Goal: Transaction & Acquisition: Purchase product/service

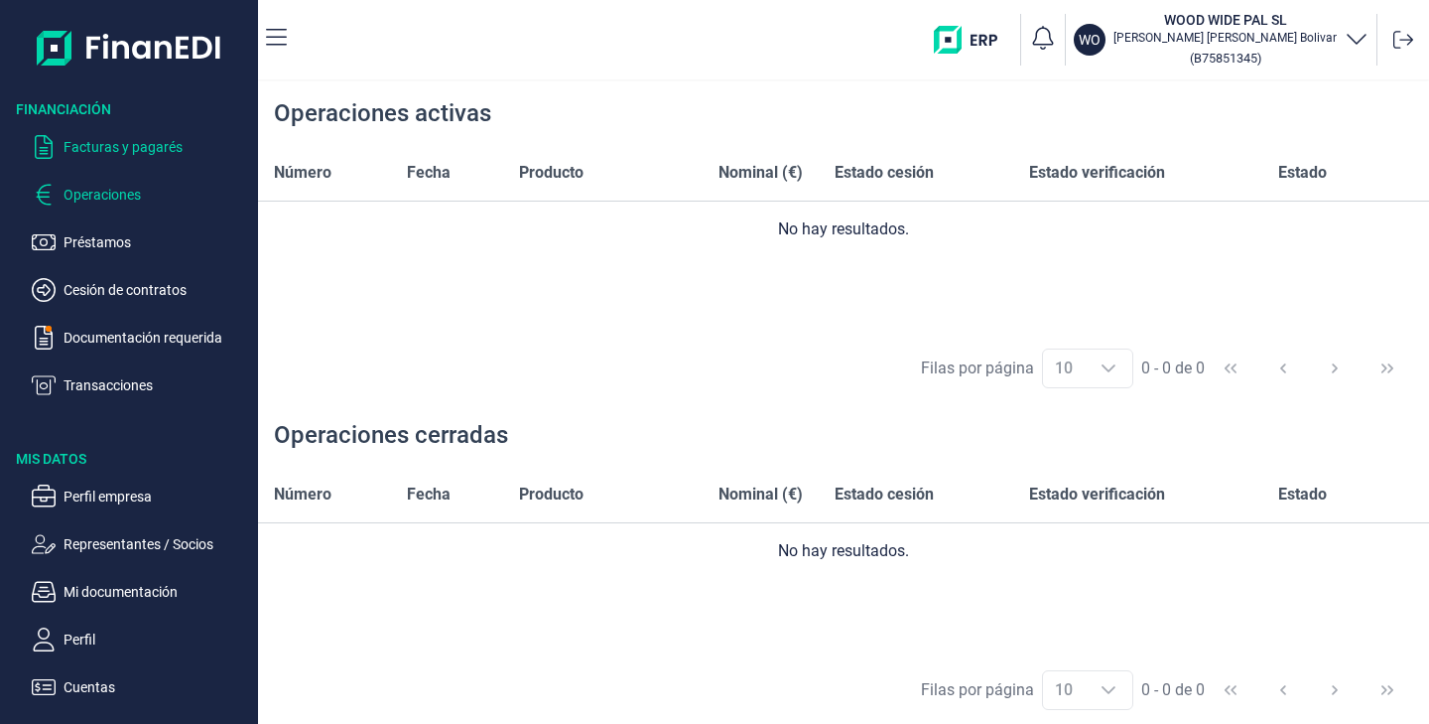
click at [152, 148] on p "Facturas y pagarés" at bounding box center [157, 147] width 187 height 24
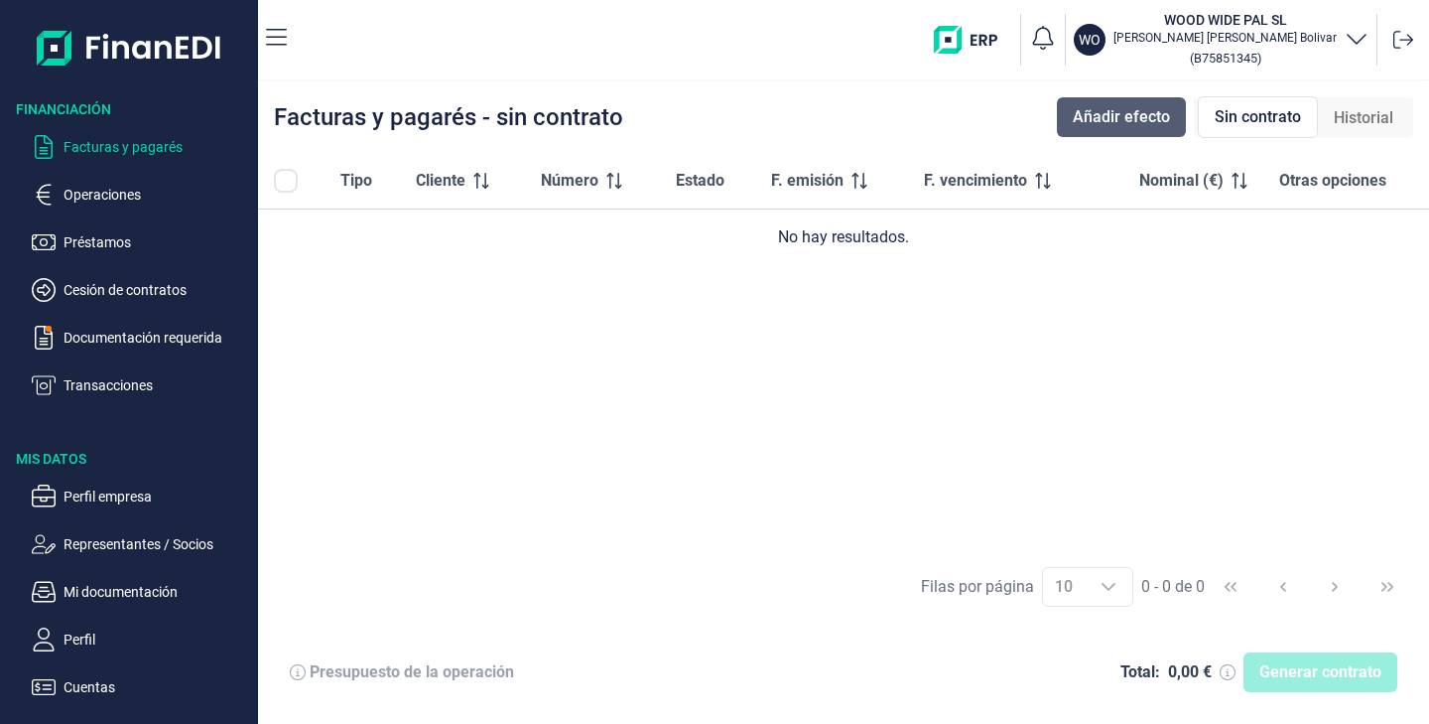
click at [1119, 136] on button "Añadir efecto" at bounding box center [1121, 117] width 129 height 40
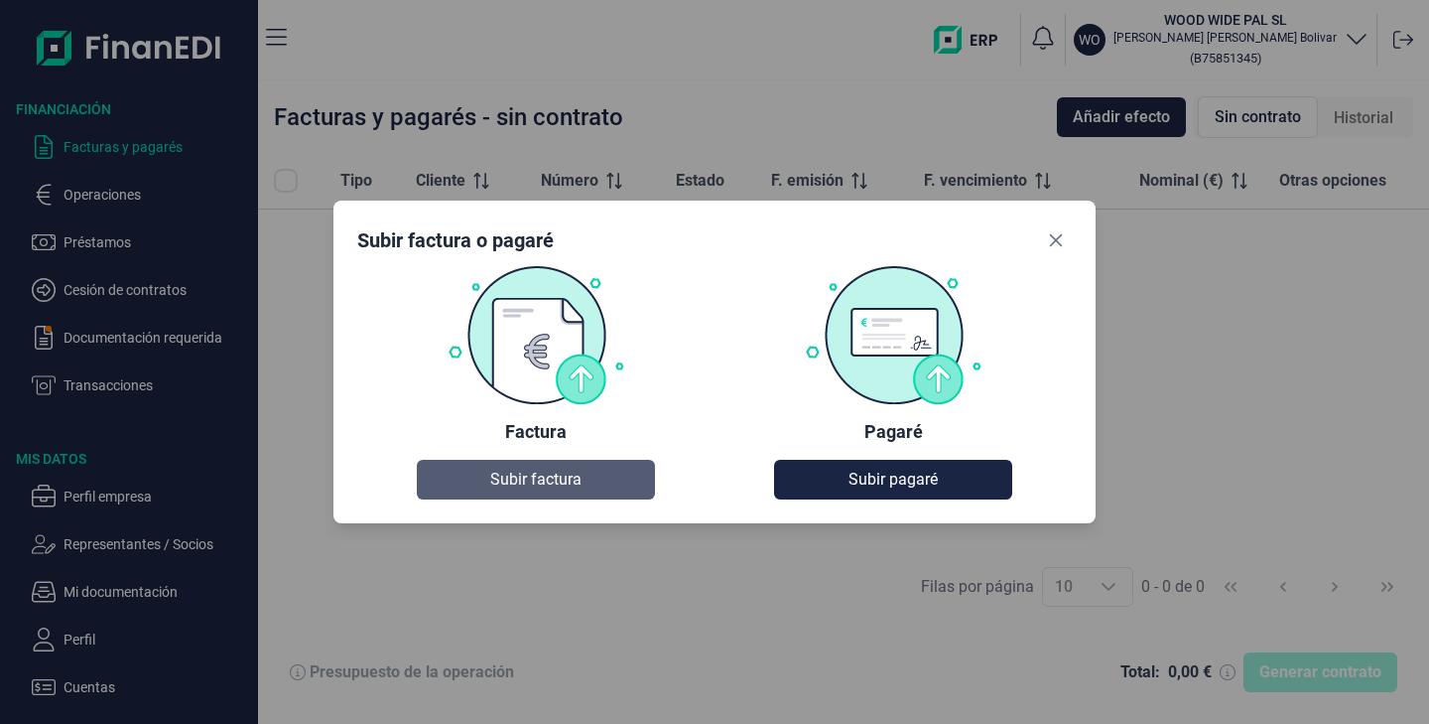
click at [585, 479] on button "Subir factura" at bounding box center [536, 480] width 238 height 40
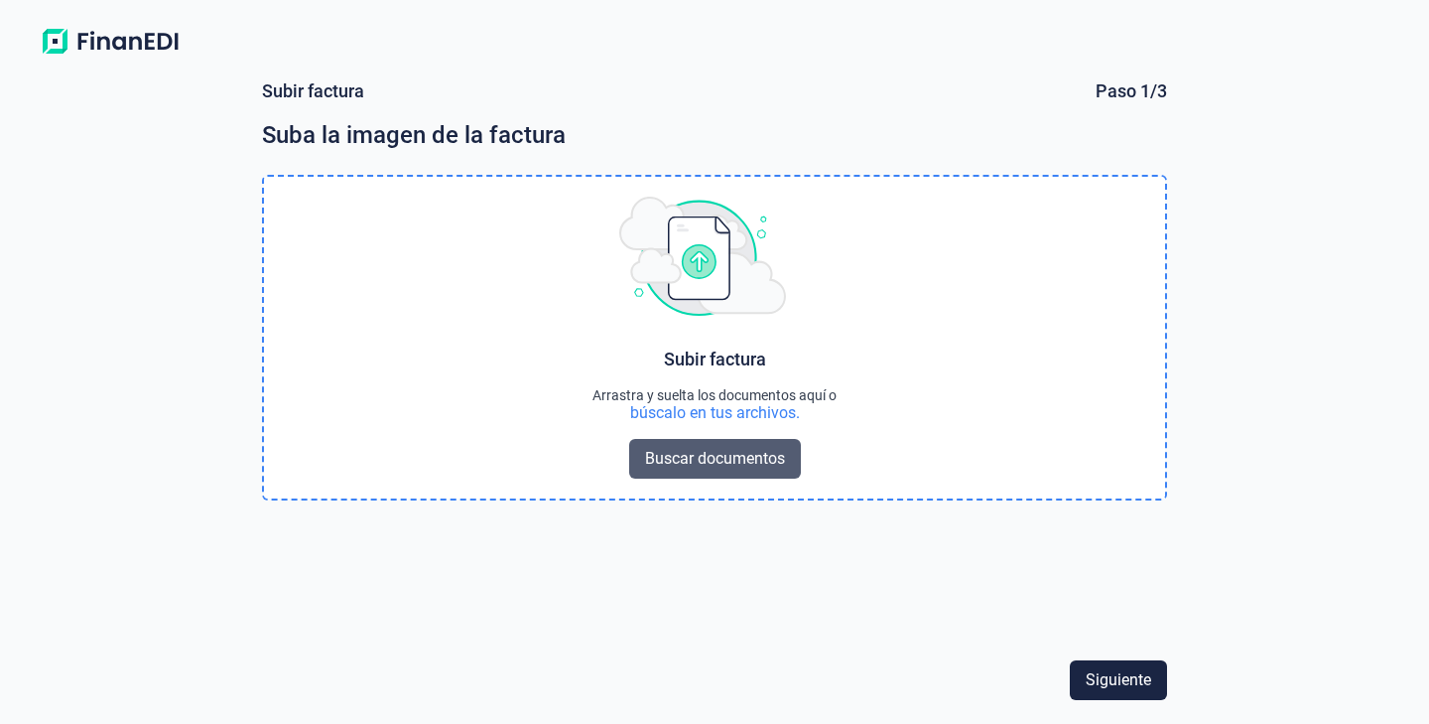
click at [737, 459] on span "Buscar documentos" at bounding box center [715, 459] width 140 height 24
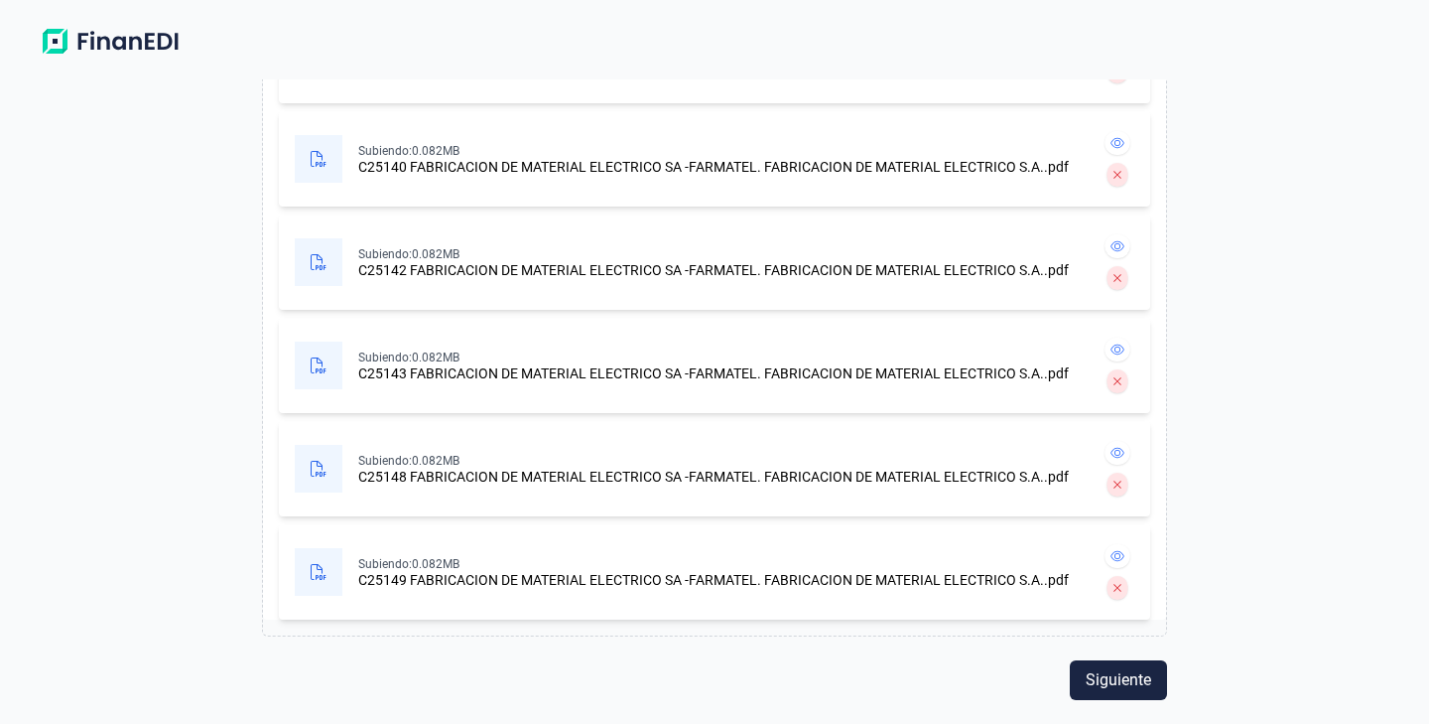
scroll to position [808, 0]
click at [1117, 678] on span "Siguiente" at bounding box center [1119, 680] width 66 height 24
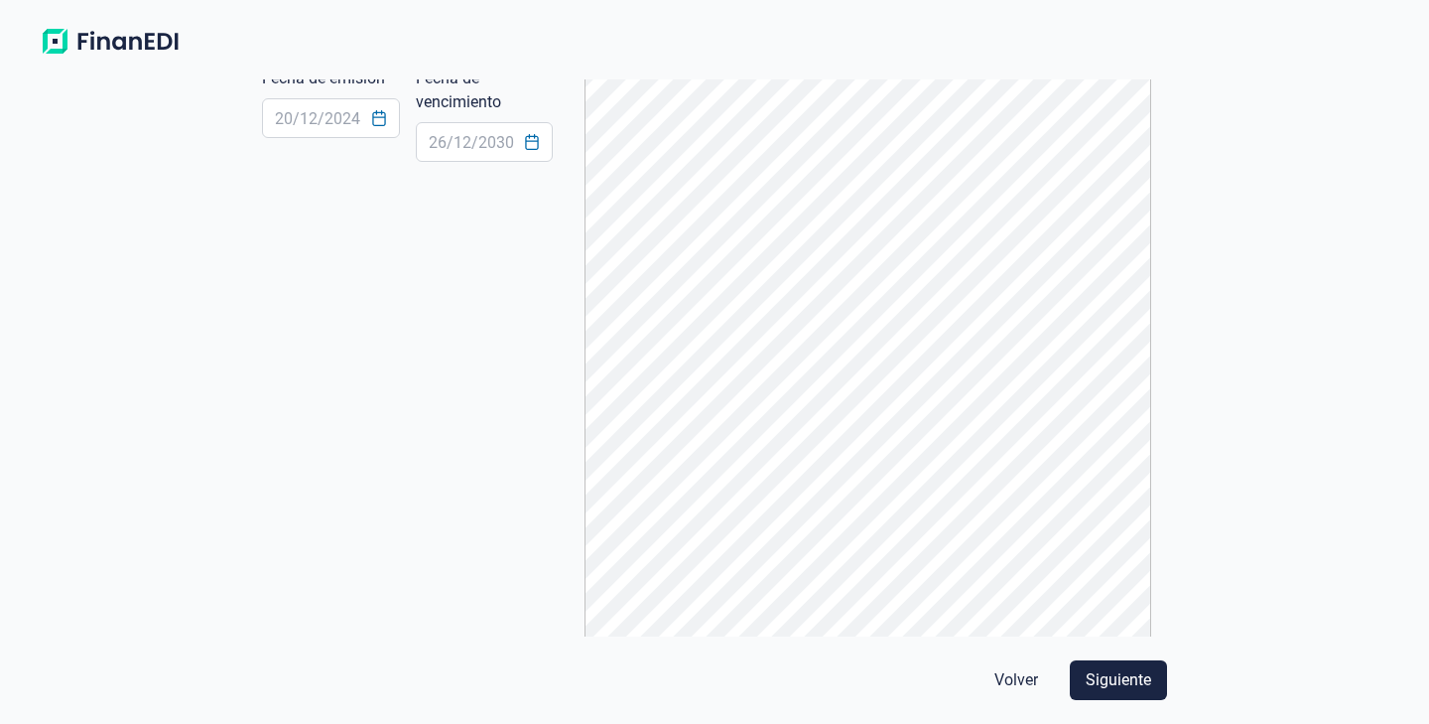
scroll to position [0, 0]
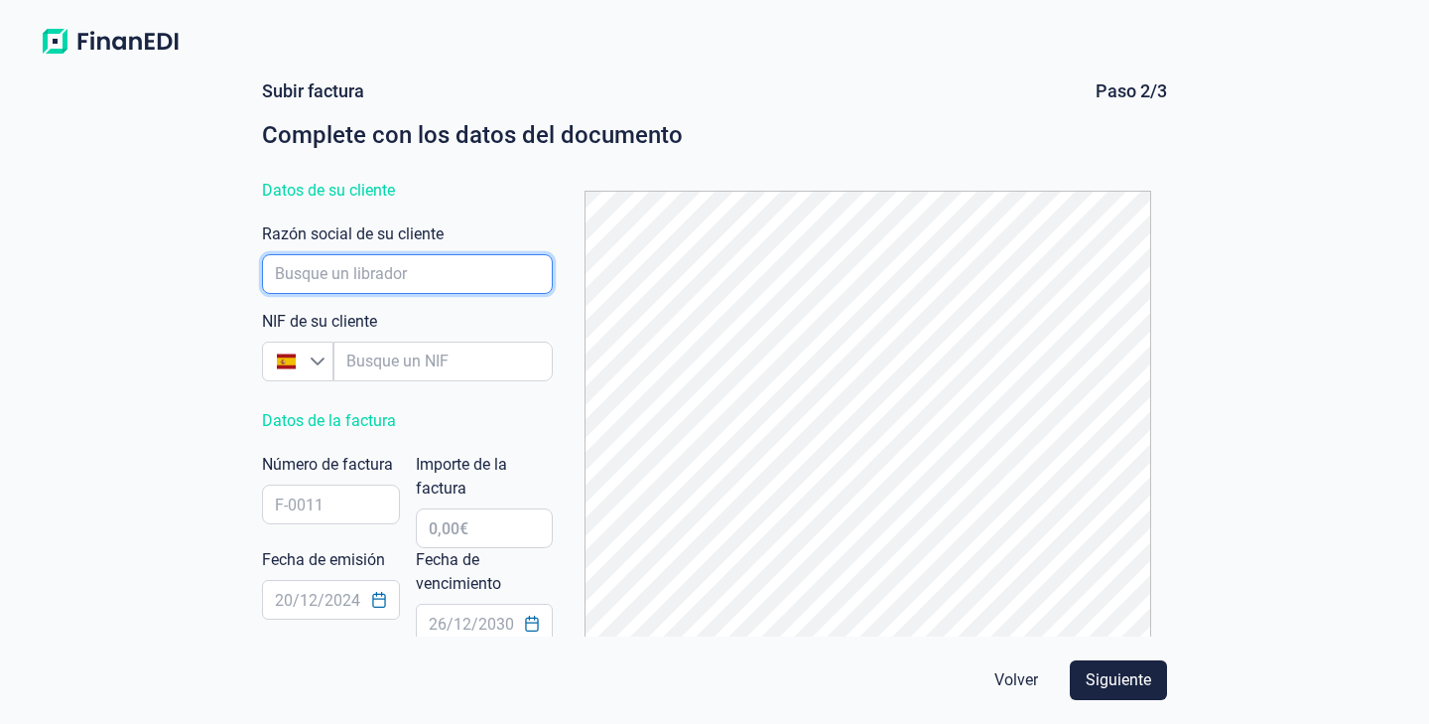
click at [426, 274] on input "empresaAutocomplete" at bounding box center [407, 274] width 291 height 40
type input "FABRICACION DE MATERIAL ELECTRICO SA"
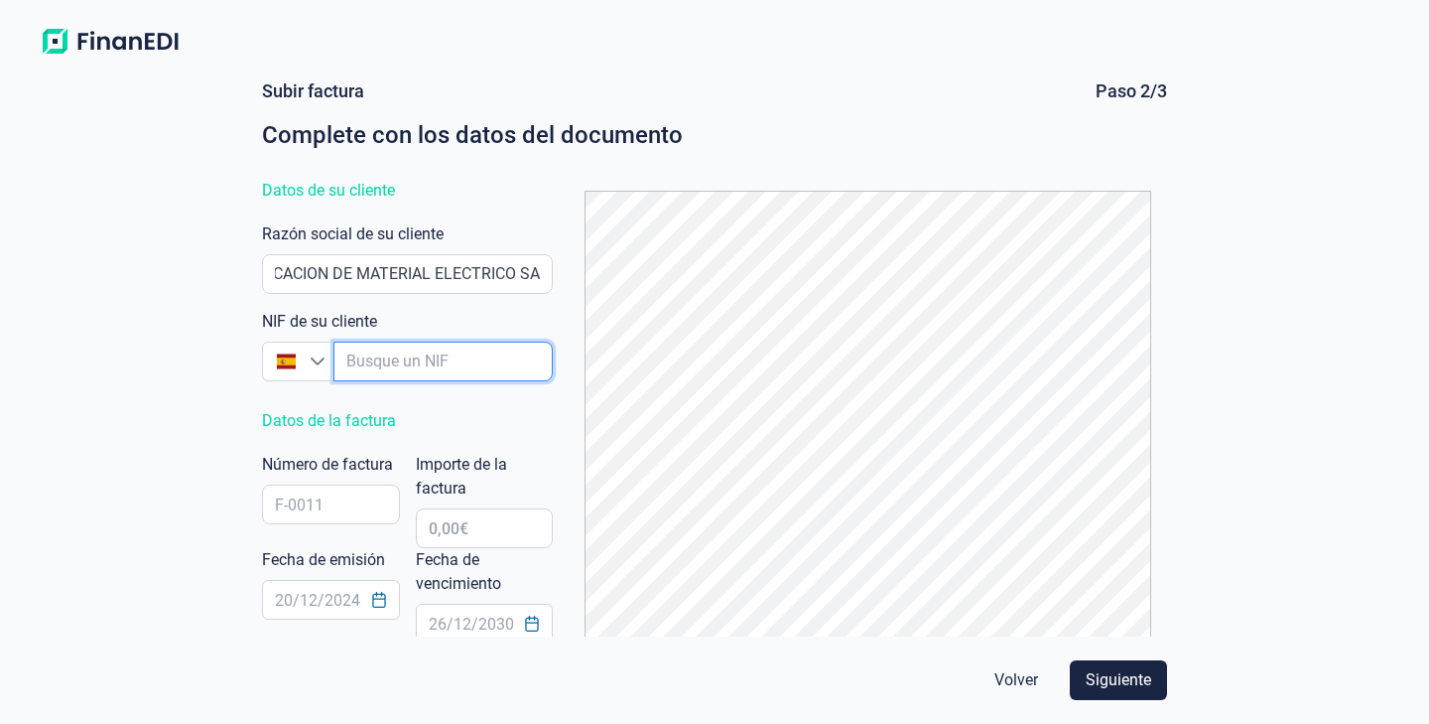
click at [450, 374] on input "empresaAutocomplete" at bounding box center [443, 361] width 219 height 40
type input "A"
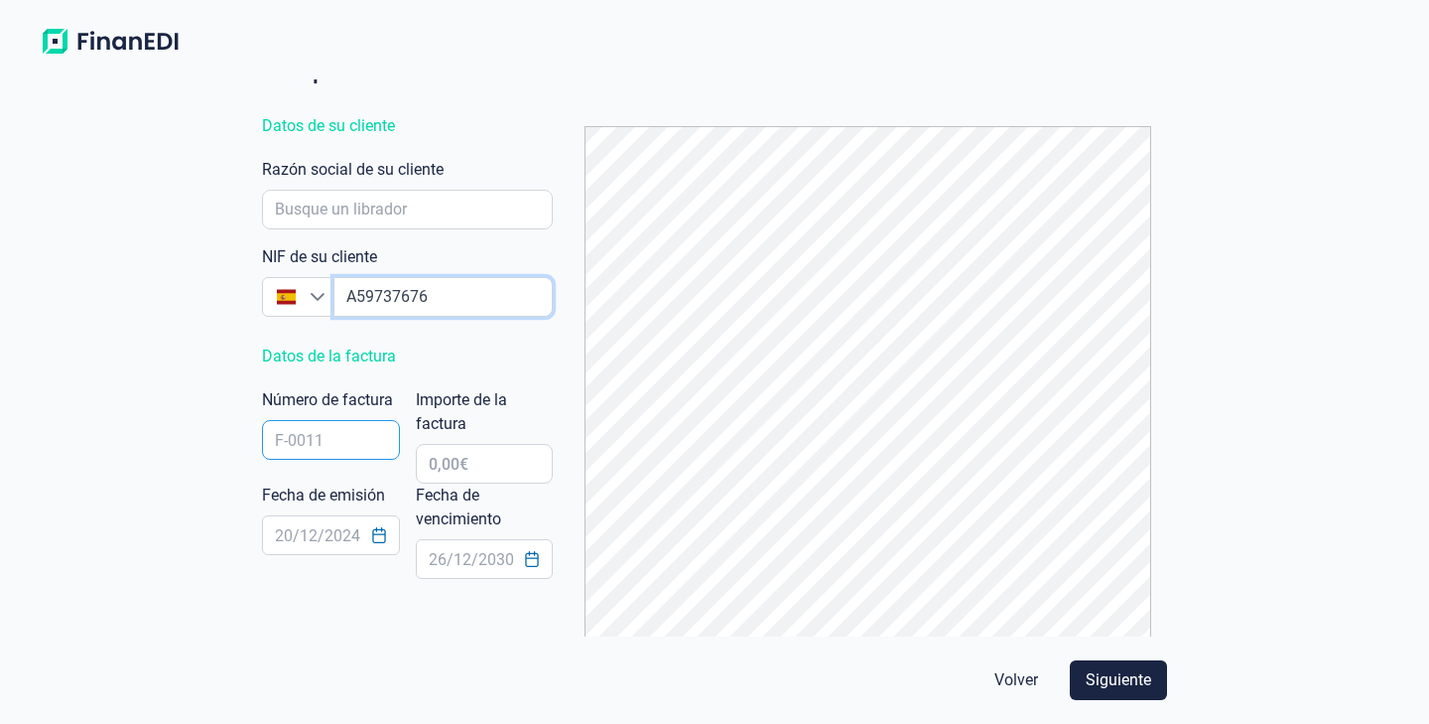
type input "A59737676"
click at [343, 452] on input "text" at bounding box center [331, 440] width 138 height 40
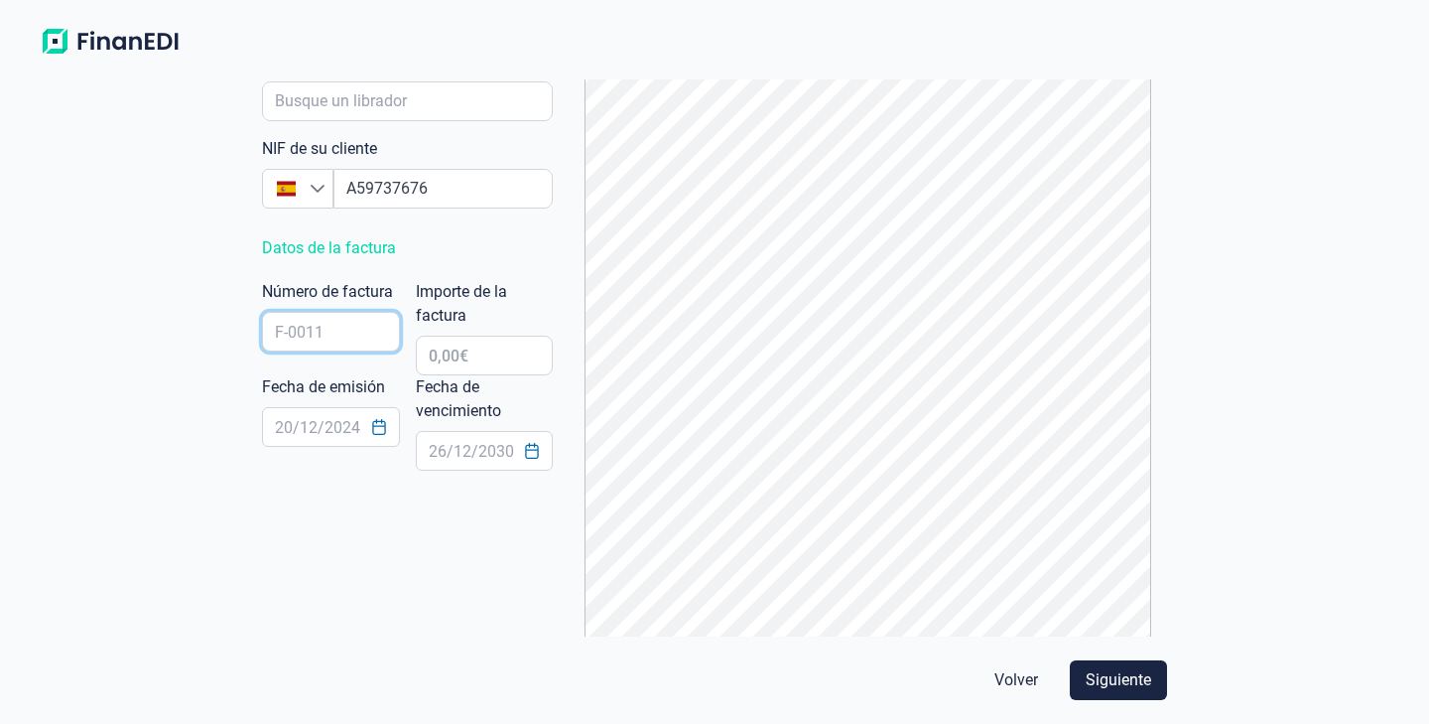
scroll to position [170, 0]
type input "C25150"
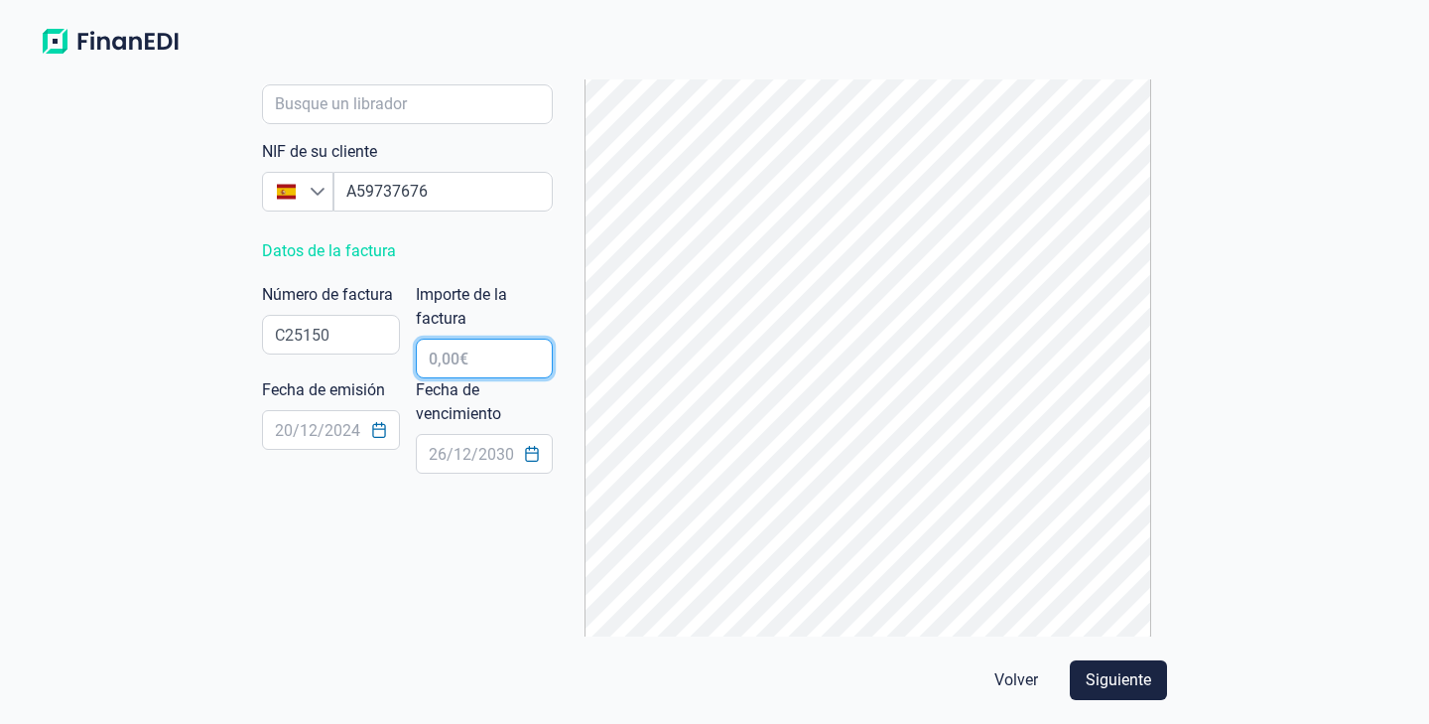
click at [500, 371] on input "text" at bounding box center [485, 358] width 138 height 40
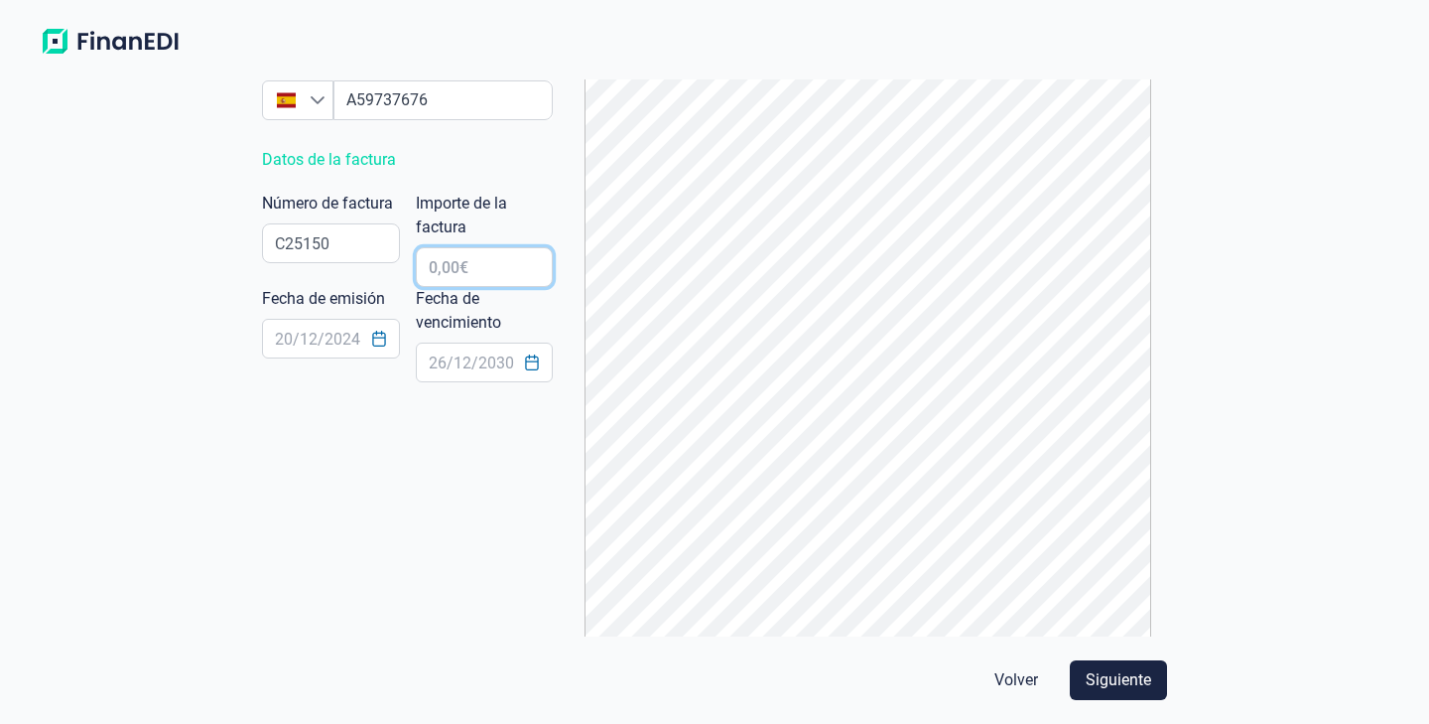
scroll to position [263, 0]
type input "580,00 €"
click at [354, 345] on input "text" at bounding box center [331, 337] width 138 height 40
click at [379, 337] on icon "Choose Date" at bounding box center [378, 337] width 13 height 16
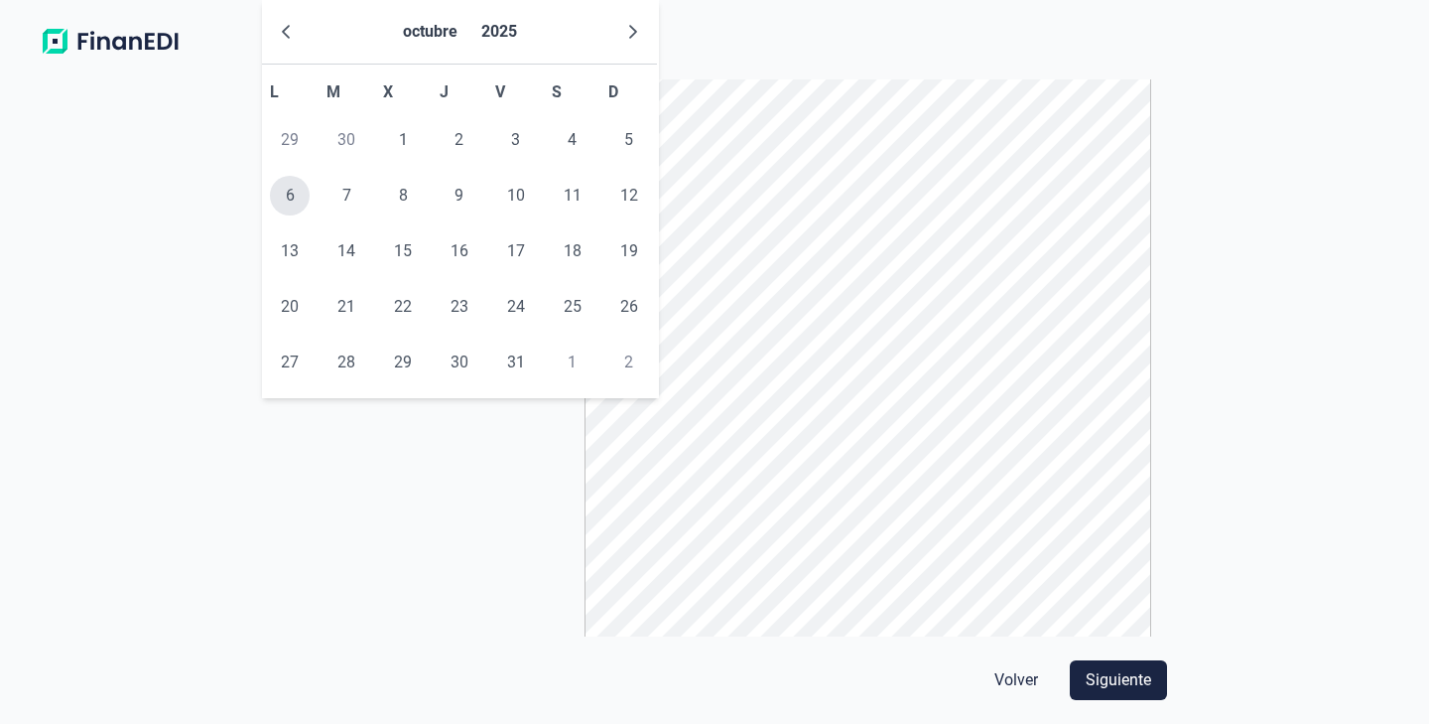
click at [292, 193] on span "6" at bounding box center [290, 196] width 40 height 40
type input "[DATE]"
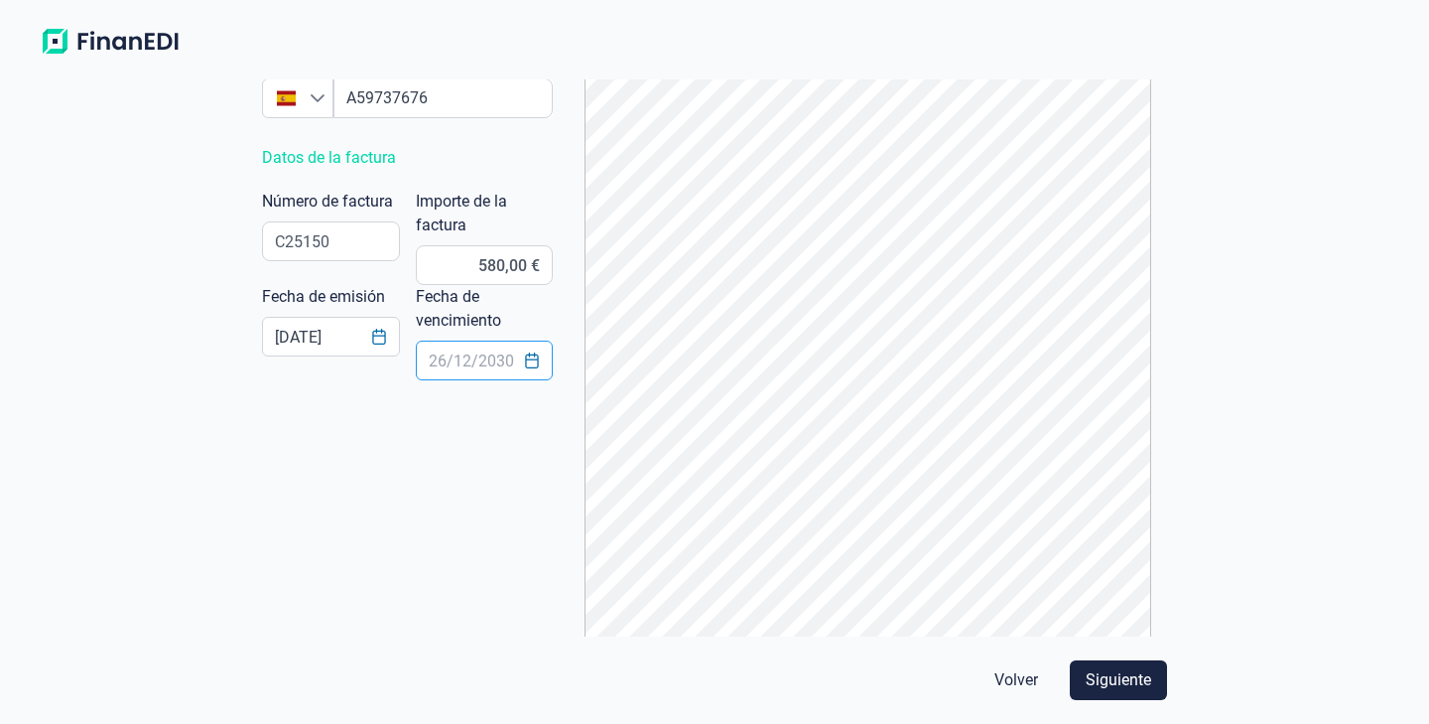
click at [489, 356] on input "text" at bounding box center [485, 360] width 138 height 40
click at [531, 365] on icon "Choose Date" at bounding box center [532, 360] width 16 height 16
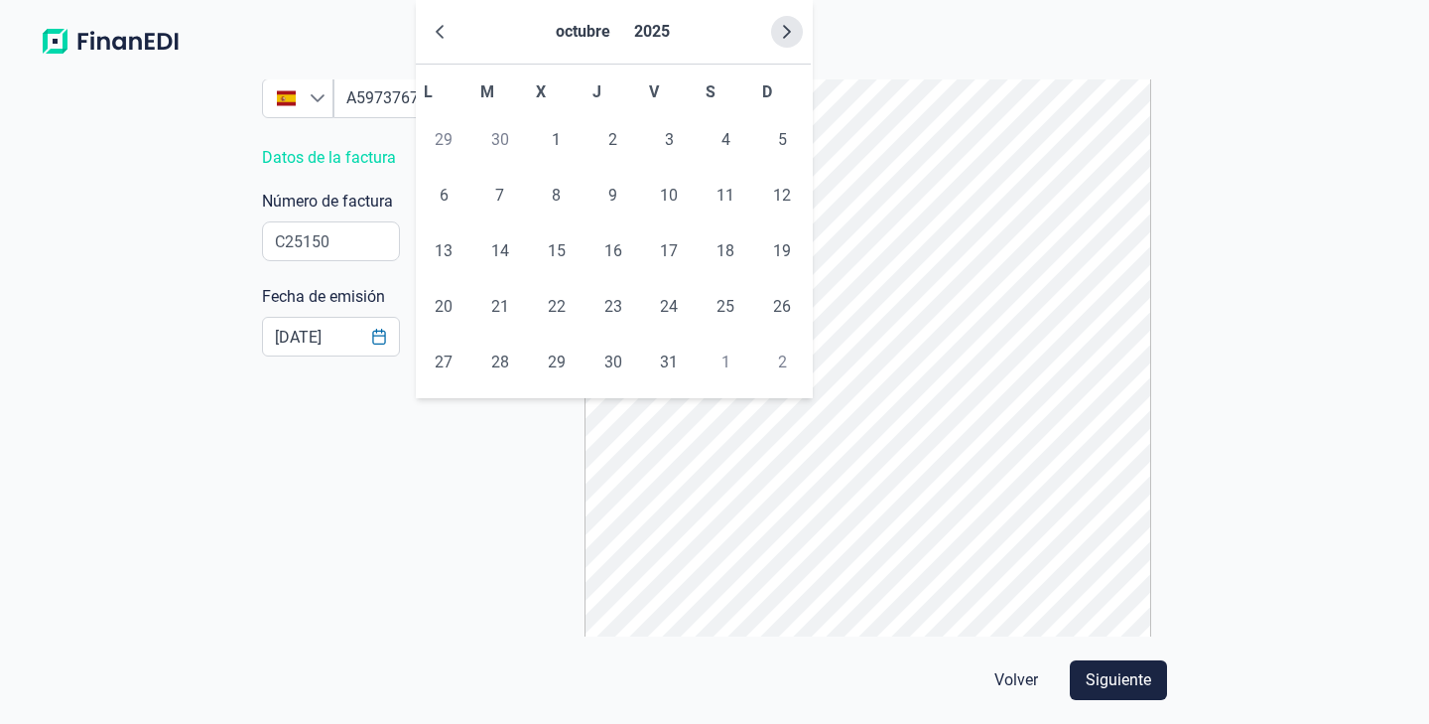
click at [785, 34] on icon "Next Month" at bounding box center [787, 32] width 16 height 16
click at [741, 254] on span "15" at bounding box center [726, 251] width 40 height 40
type input "[DATE]"
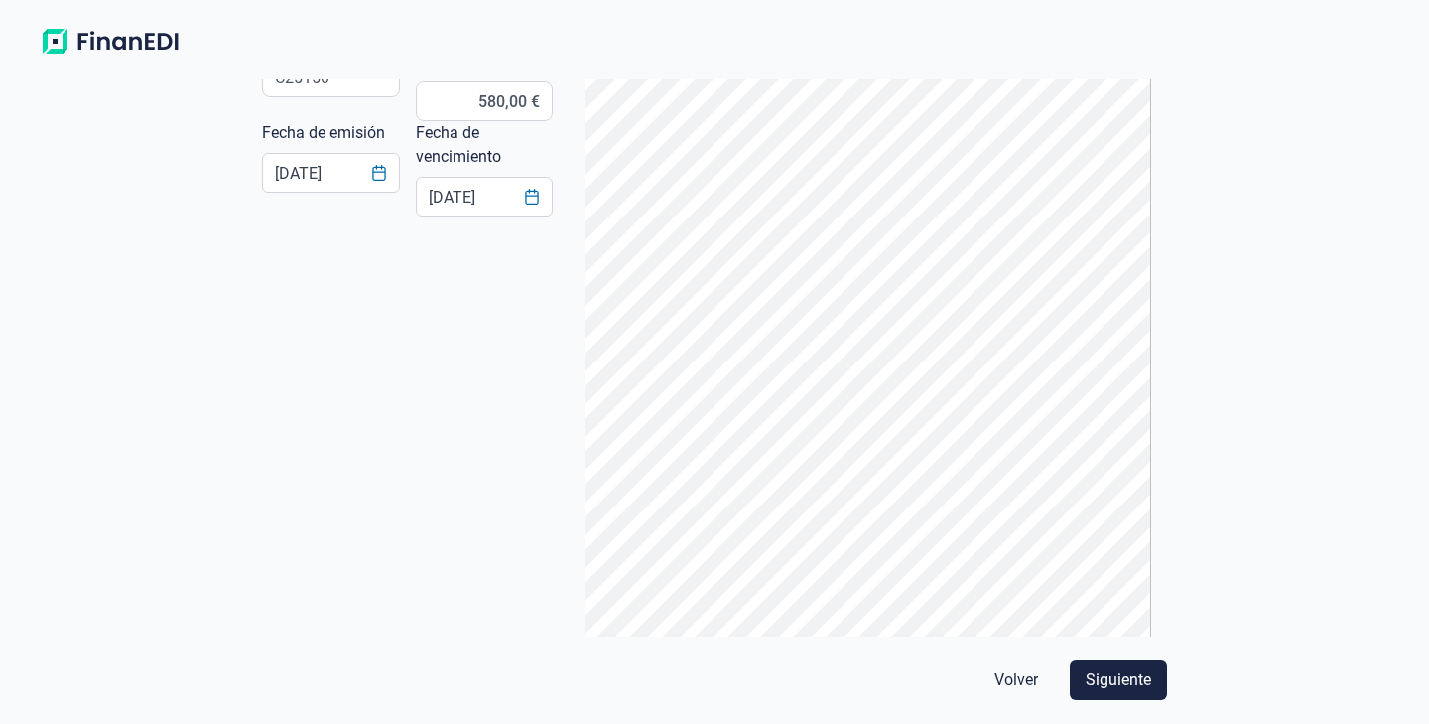
scroll to position [429, 0]
click at [1102, 684] on span "Siguiente" at bounding box center [1119, 680] width 66 height 24
click at [1136, 688] on span "Siguiente" at bounding box center [1119, 680] width 66 height 24
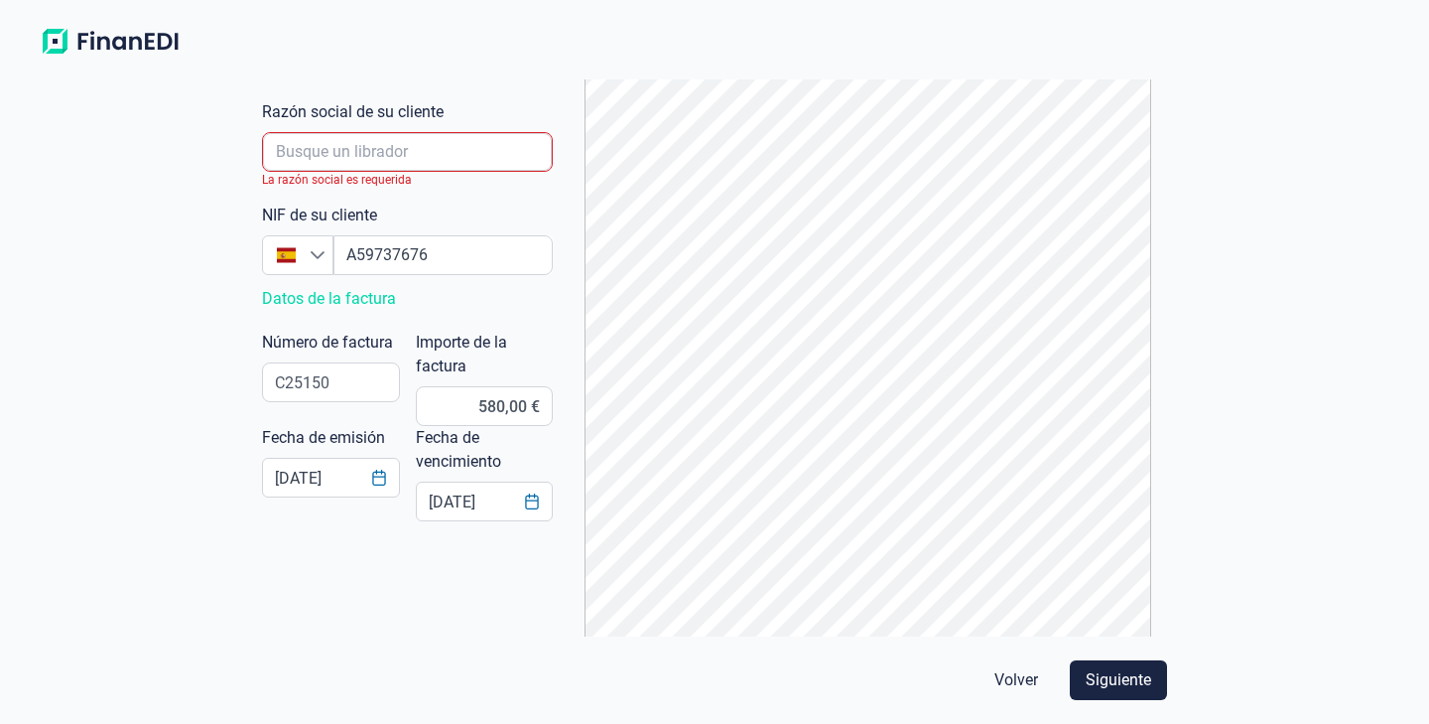
scroll to position [0, 0]
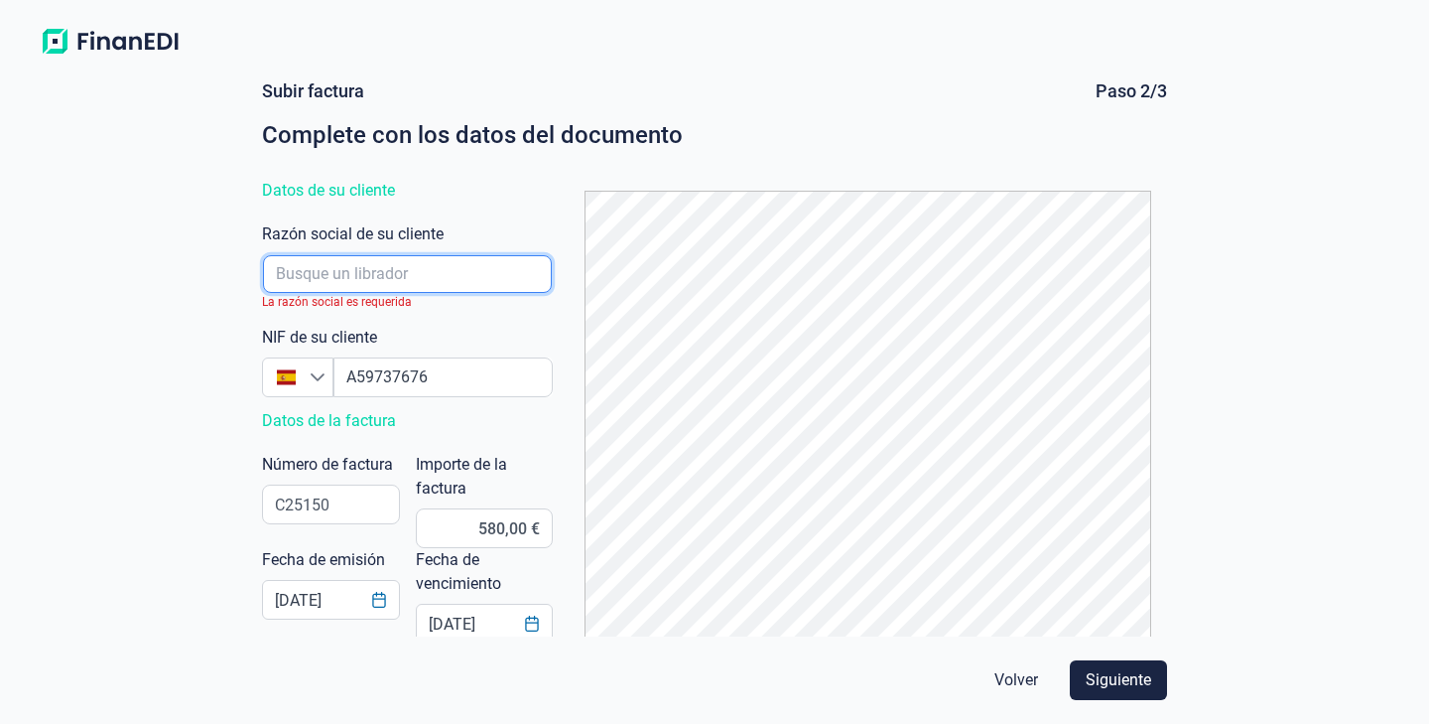
click at [402, 264] on input "empresaAutocomplete" at bounding box center [407, 274] width 289 height 38
drag, startPoint x: 509, startPoint y: 273, endPoint x: 231, endPoint y: 264, distance: 278.1
click at [263, 264] on input "empresaAutocomplete" at bounding box center [407, 274] width 289 height 38
type input "FABRICACION DE MATERIAL ELECTRICO SASA"
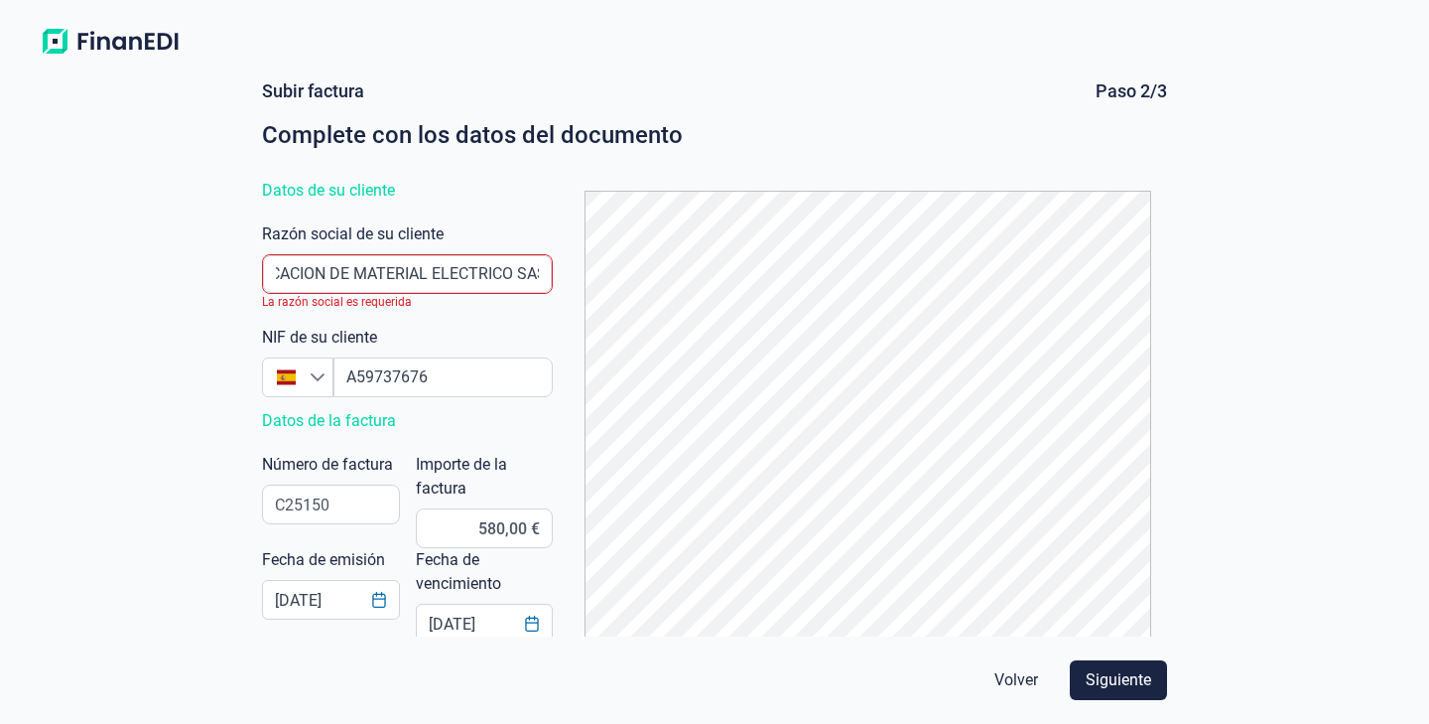
click at [208, 384] on div "Subir factura Paso 2/3 Complete con los datos del documento Datos de su cliente…" at bounding box center [714, 394] width 1429 height 660
click at [517, 267] on input "empresaAutocomplete" at bounding box center [407, 274] width 289 height 38
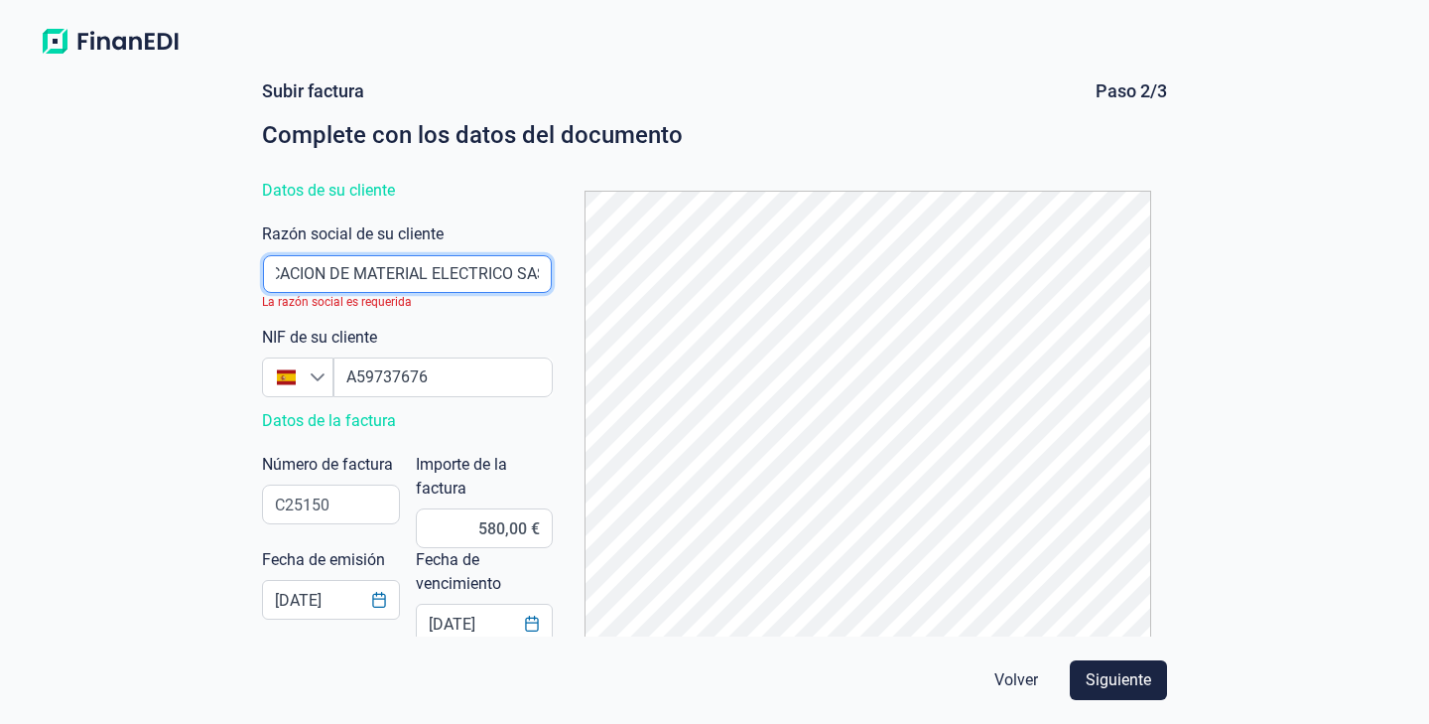
click at [517, 267] on input "empresaAutocomplete" at bounding box center [407, 274] width 289 height 38
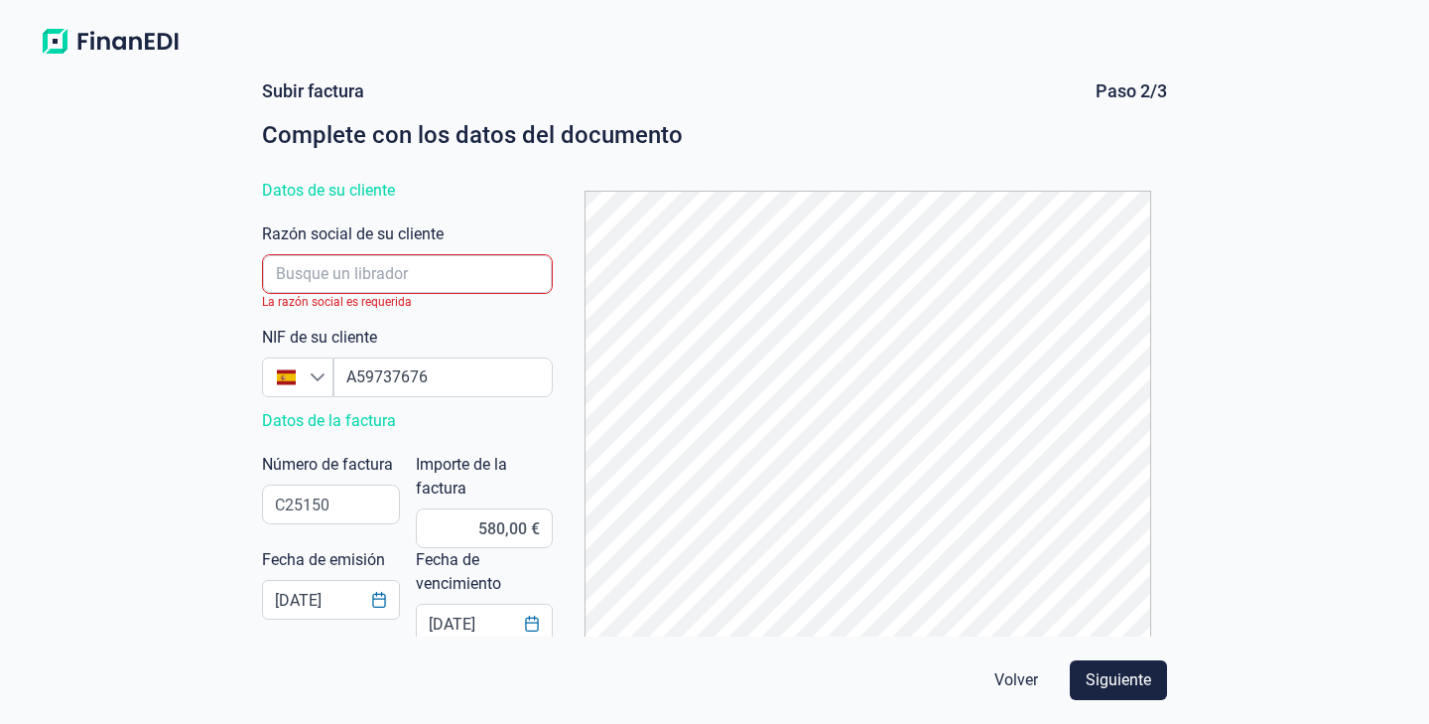
click at [228, 395] on div "Subir factura Paso 2/3 Complete con los datos del documento Datos de su cliente…" at bounding box center [714, 394] width 1429 height 660
click at [364, 283] on input "empresaAutocomplete" at bounding box center [407, 274] width 289 height 38
type input "WOO"
click button "Volver" at bounding box center [1016, 680] width 75 height 40
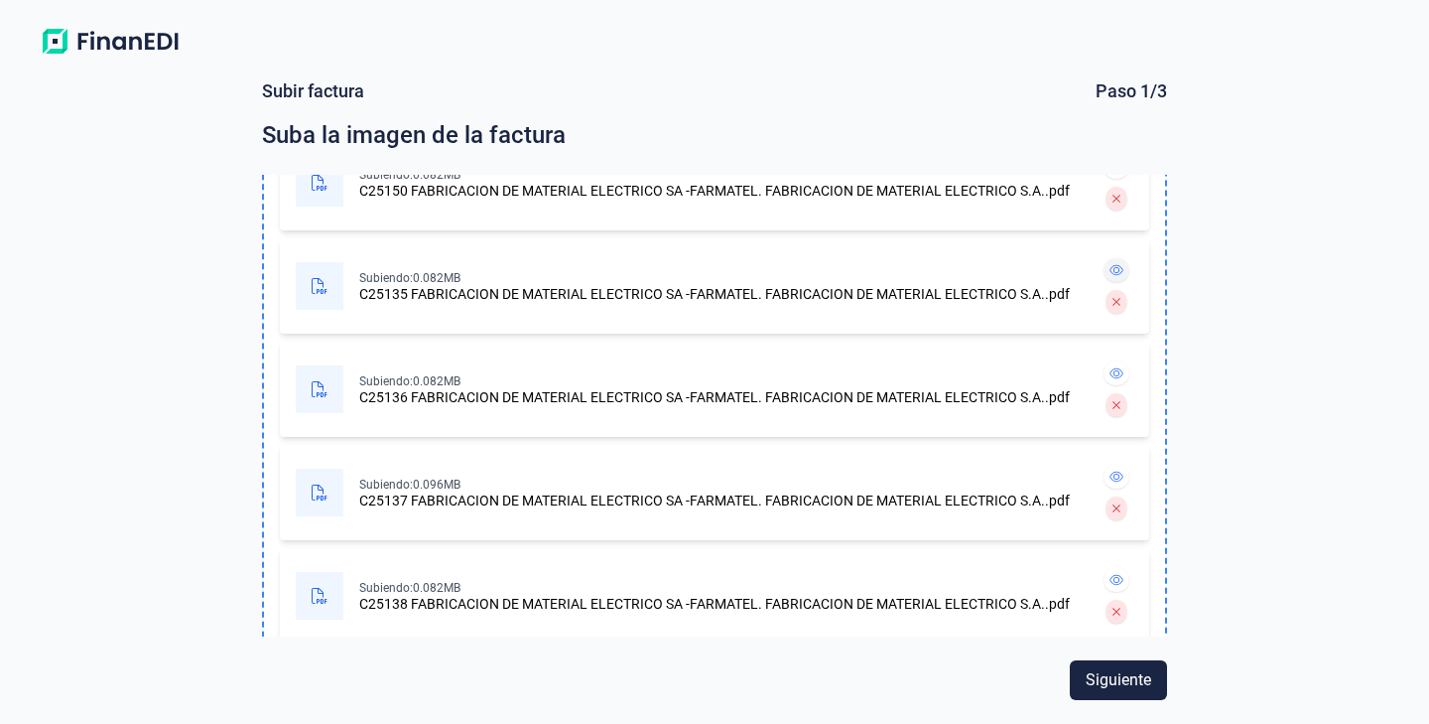
click at [1117, 275] on icon at bounding box center [1117, 270] width 14 height 11
click at [1116, 380] on button at bounding box center [1117, 373] width 26 height 24
click at [1125, 472] on button at bounding box center [1117, 477] width 26 height 24
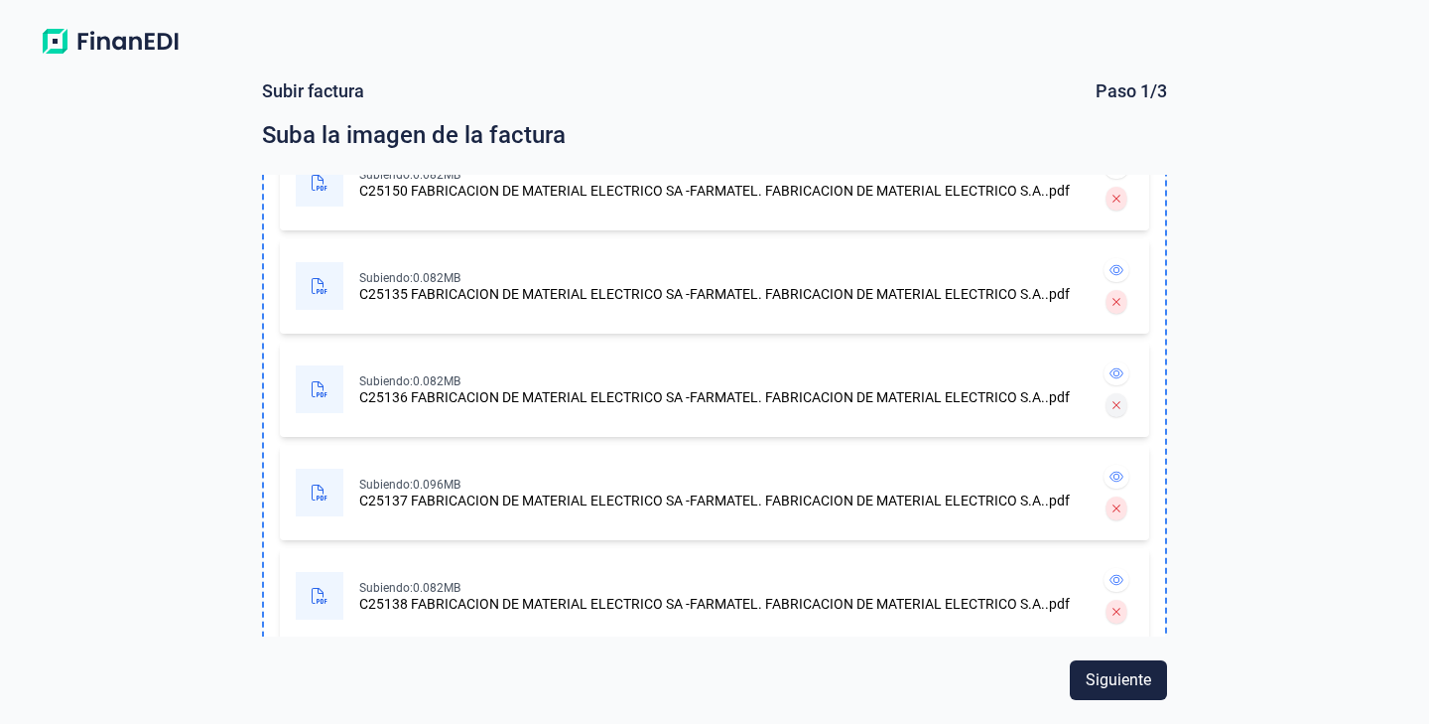
click at [1117, 409] on icon at bounding box center [1117, 405] width 9 height 12
click at [1116, 367] on button at bounding box center [1117, 373] width 26 height 24
click at [1119, 405] on icon at bounding box center [1117, 405] width 9 height 12
click at [1119, 373] on icon at bounding box center [1117, 373] width 14 height 12
click at [1113, 267] on icon at bounding box center [1117, 270] width 14 height 11
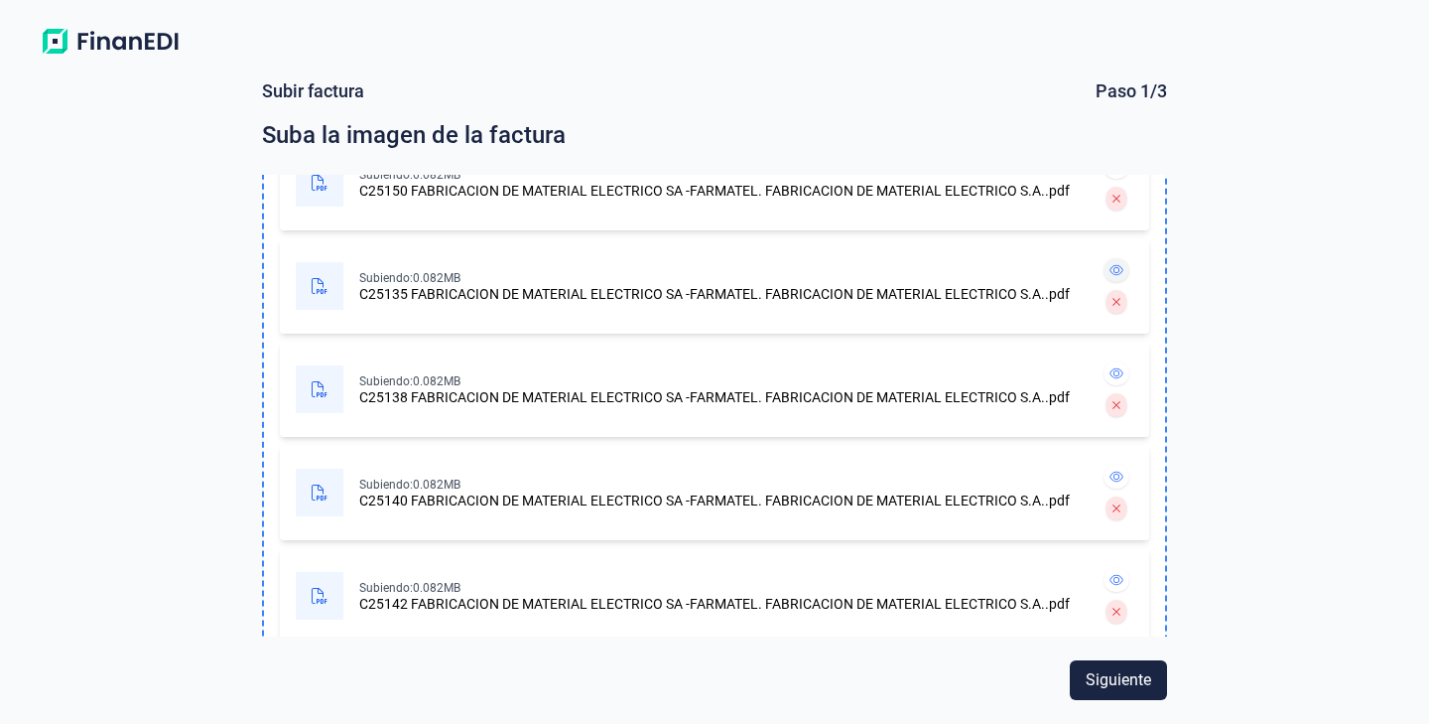
scroll to position [370, 0]
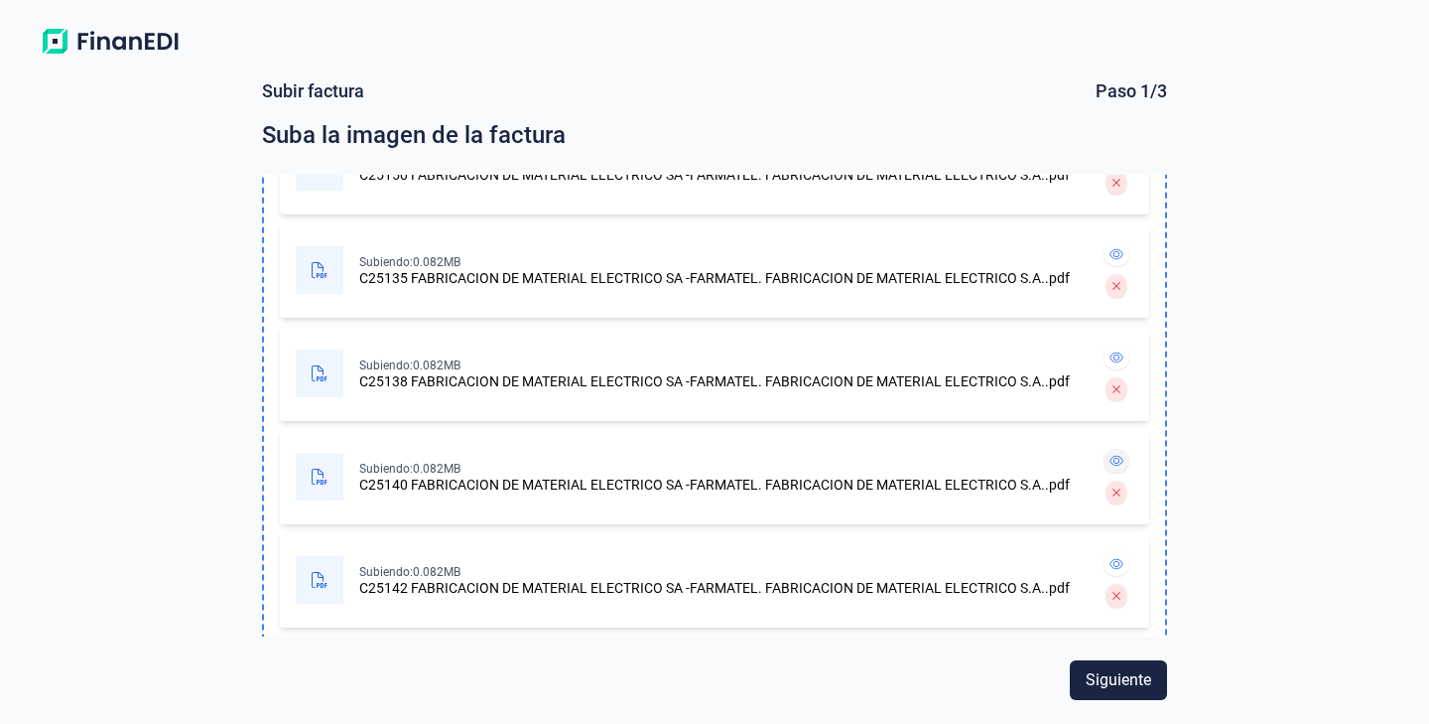
click at [1119, 464] on icon at bounding box center [1117, 461] width 14 height 12
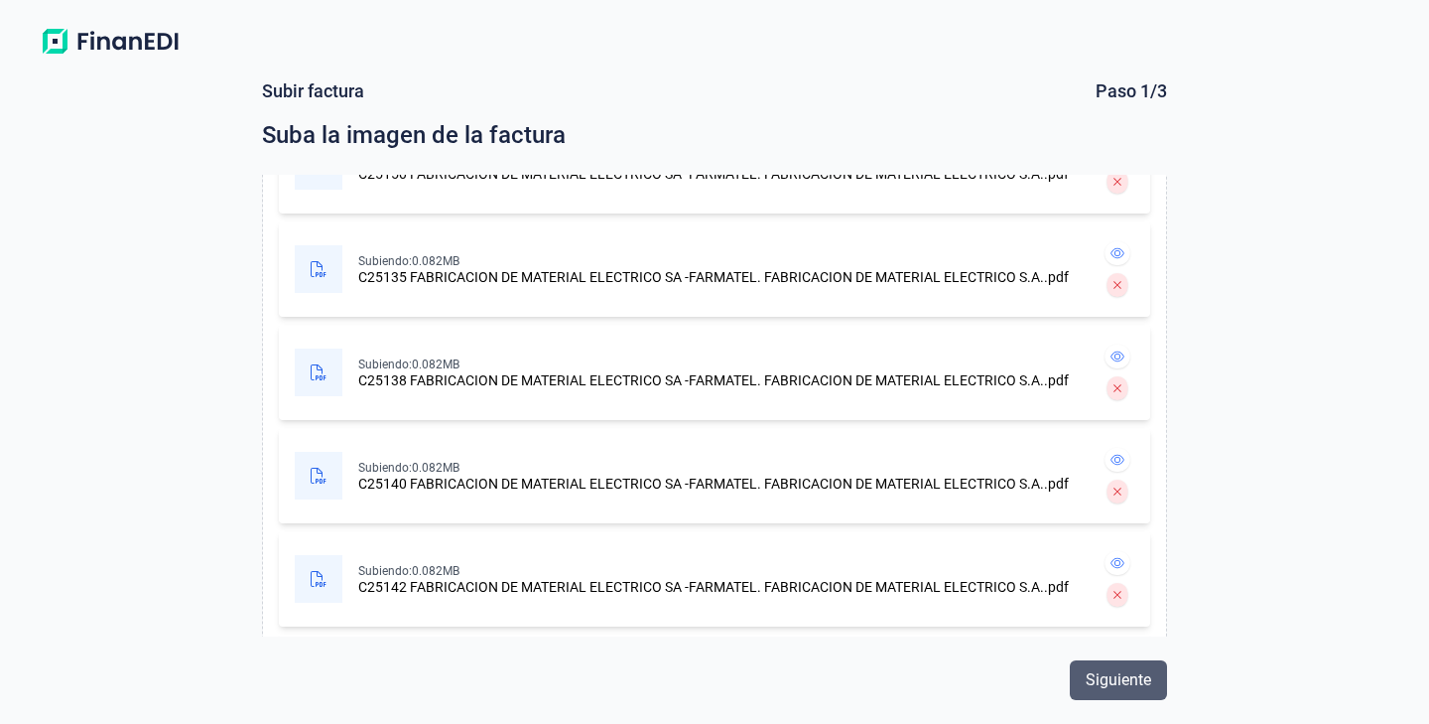
scroll to position [386, 0]
click at [1088, 670] on span "Siguiente" at bounding box center [1119, 680] width 66 height 24
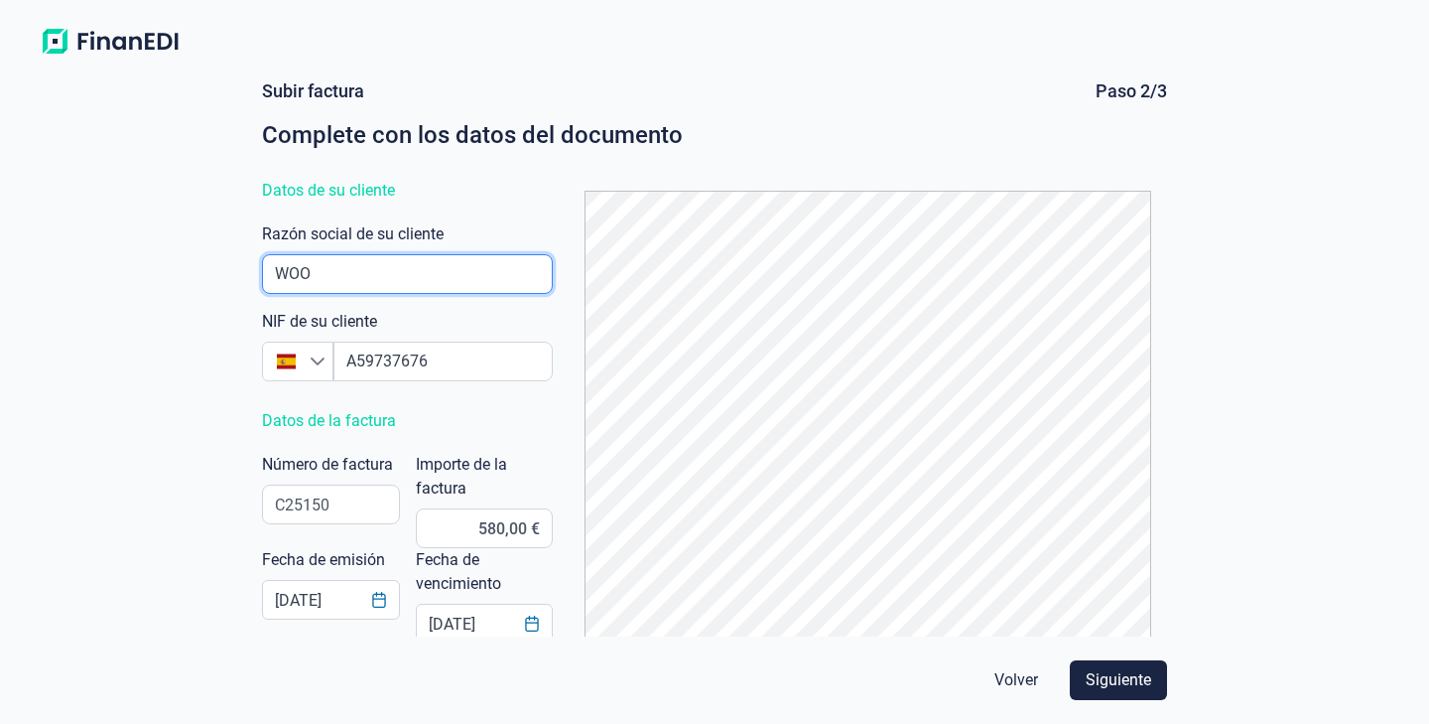
click at [378, 272] on input "empresaAutocomplete" at bounding box center [407, 274] width 291 height 40
type input "W"
type input "FABRICACION DE MATERIAL ELECTRICO SA"
click at [85, 386] on div "Subir factura Paso 2/3 Complete con los datos del documento Datos de su cliente…" at bounding box center [714, 394] width 1429 height 660
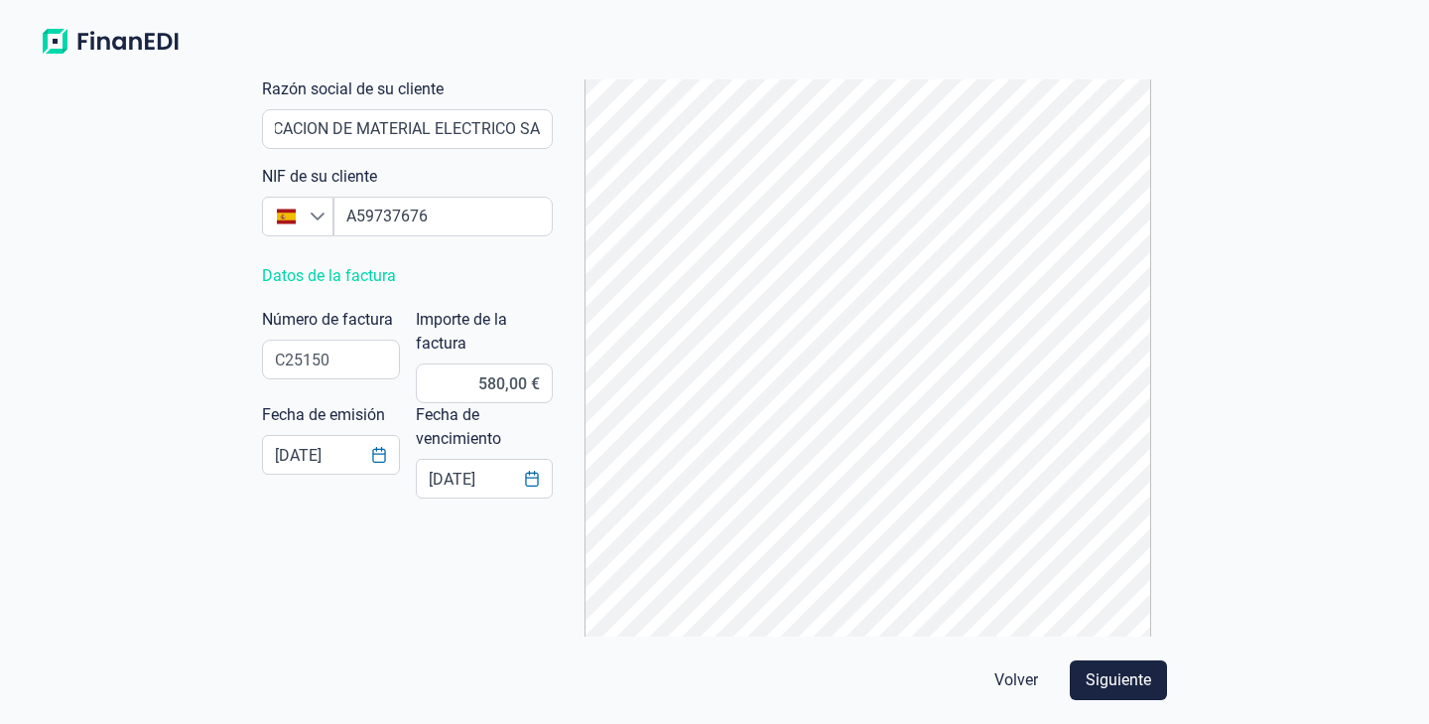
scroll to position [195, 0]
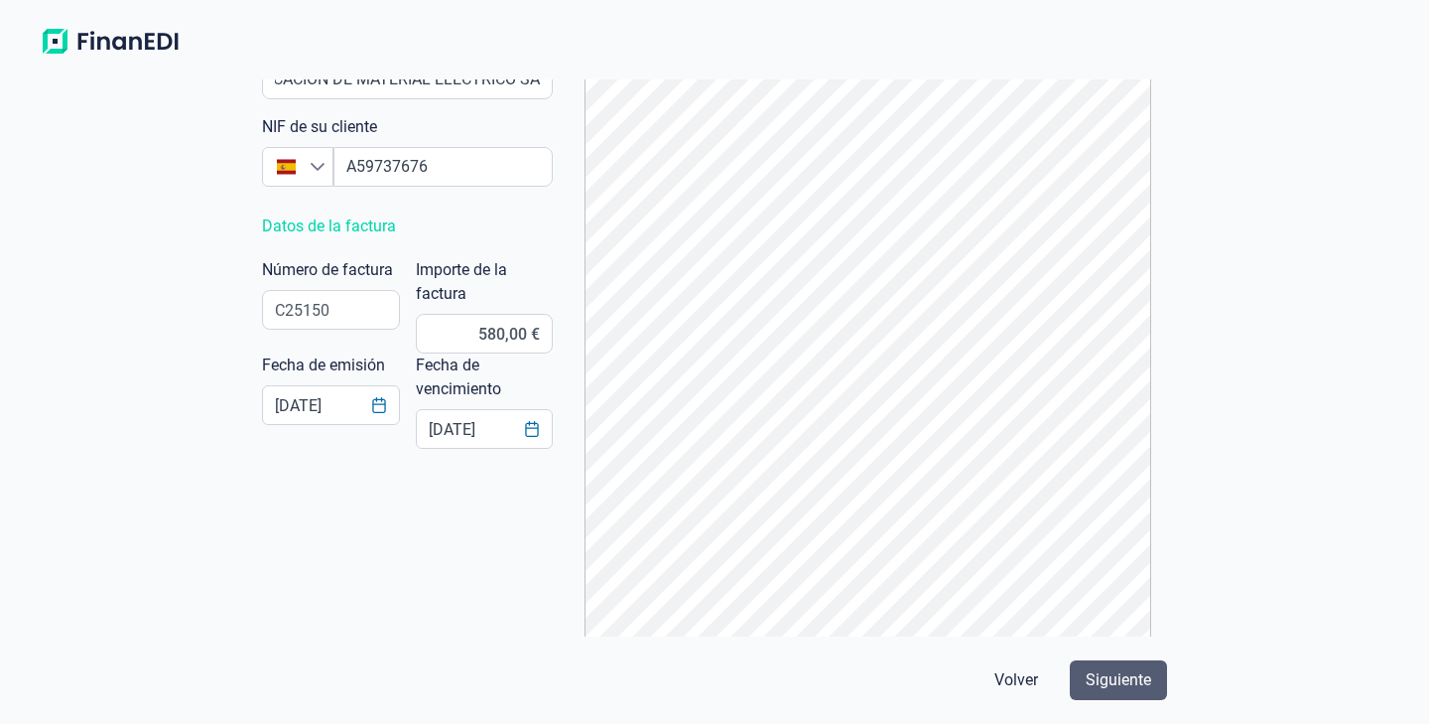
click at [1161, 678] on button "Siguiente" at bounding box center [1118, 680] width 97 height 40
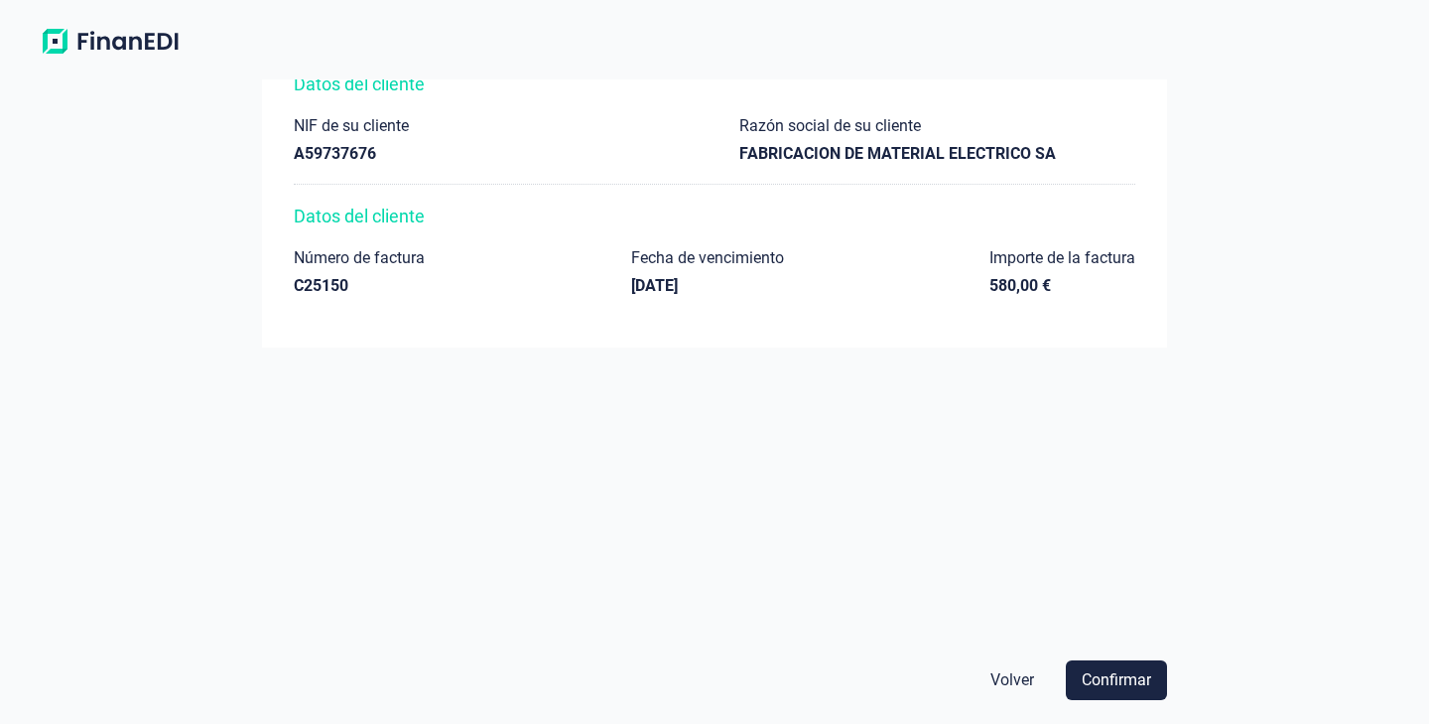
scroll to position [0, 0]
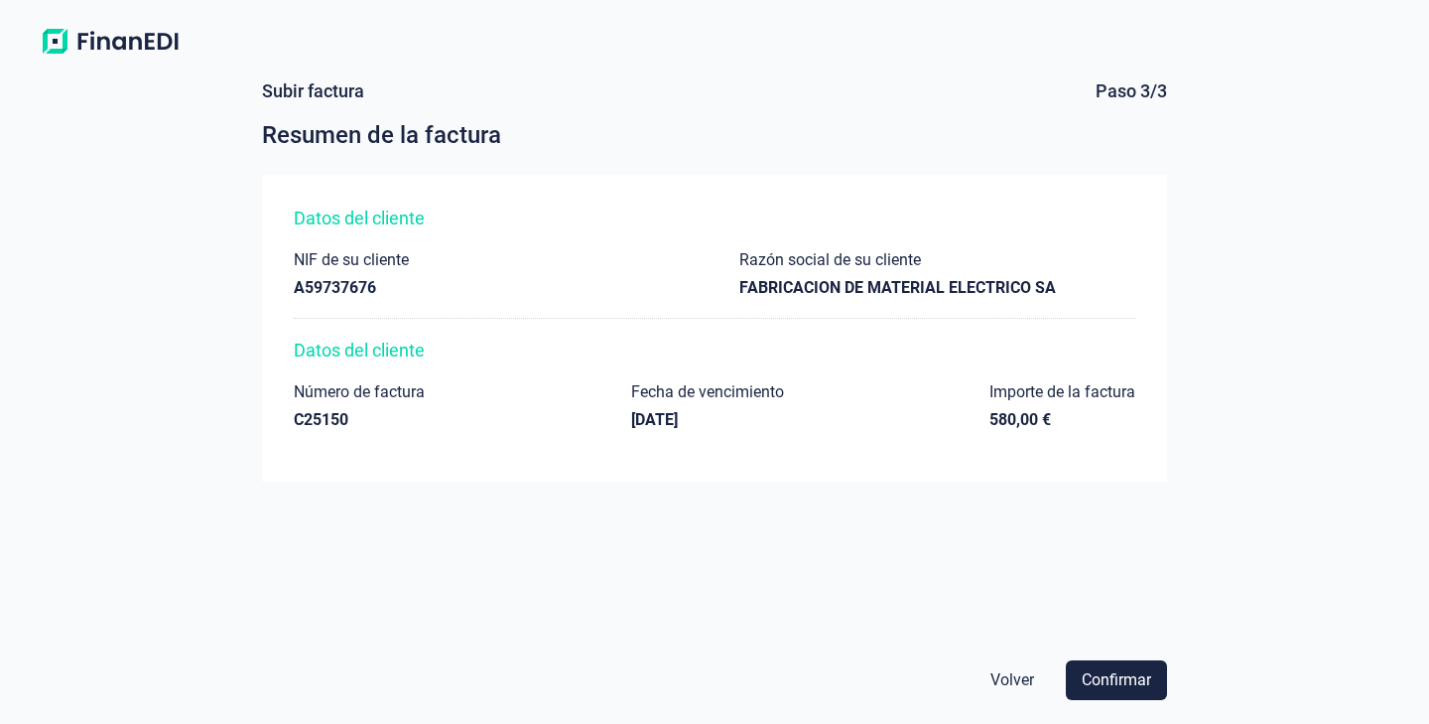
click at [1008, 671] on span "Volver" at bounding box center [1013, 680] width 44 height 24
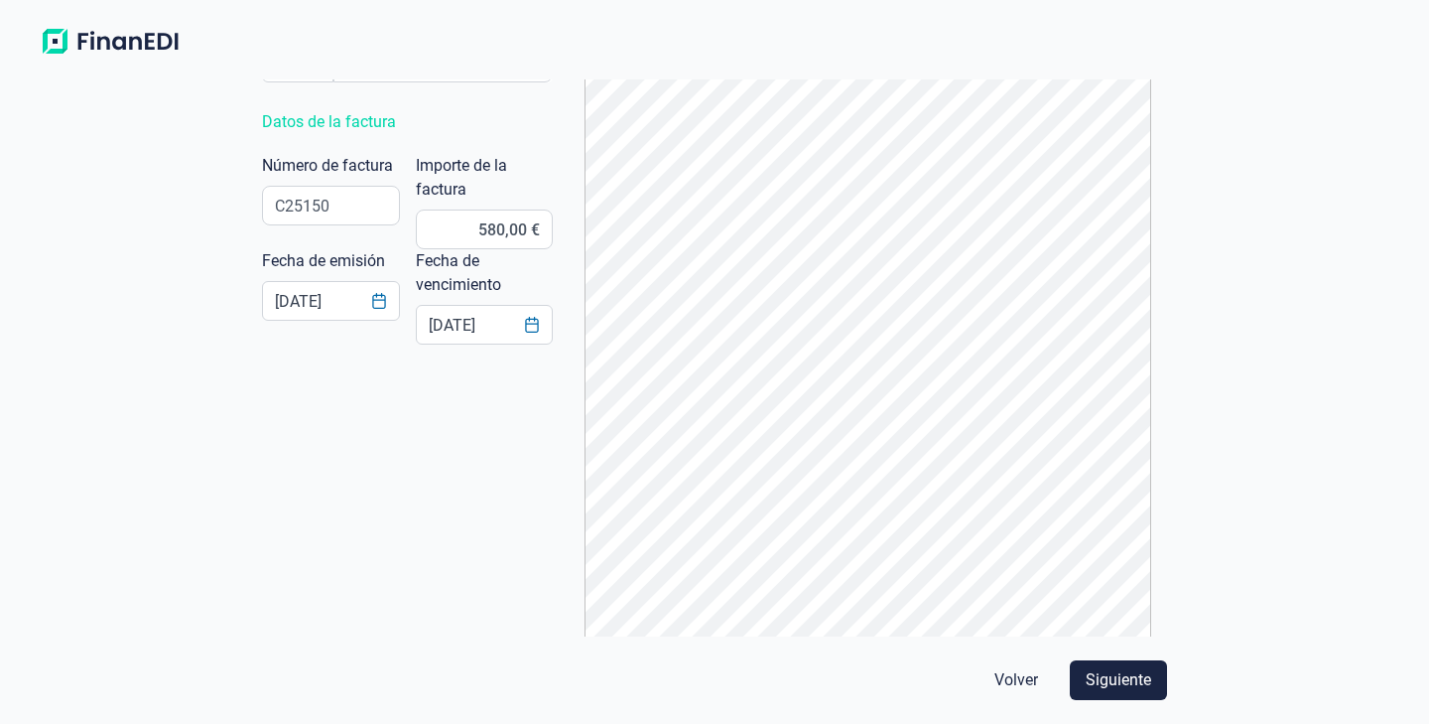
scroll to position [407, 0]
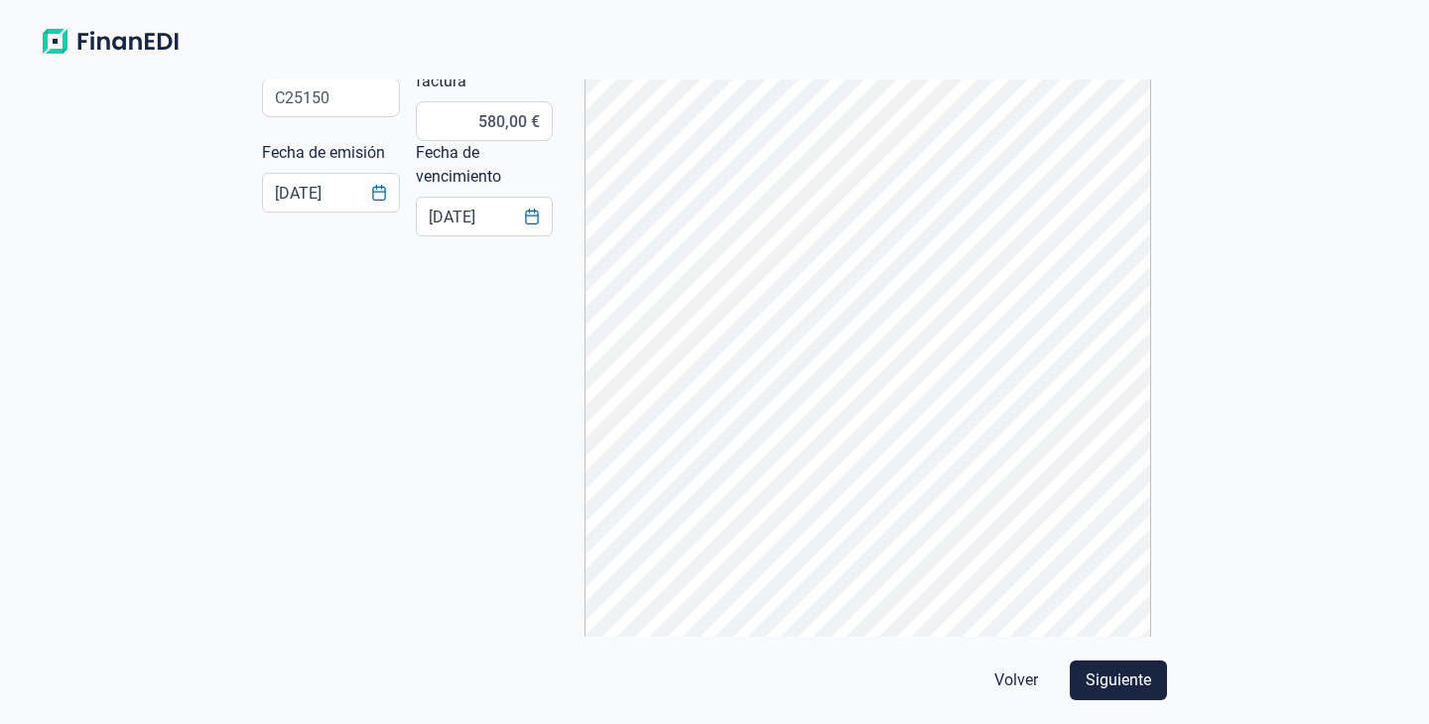
click at [1021, 679] on span "Volver" at bounding box center [1017, 680] width 44 height 24
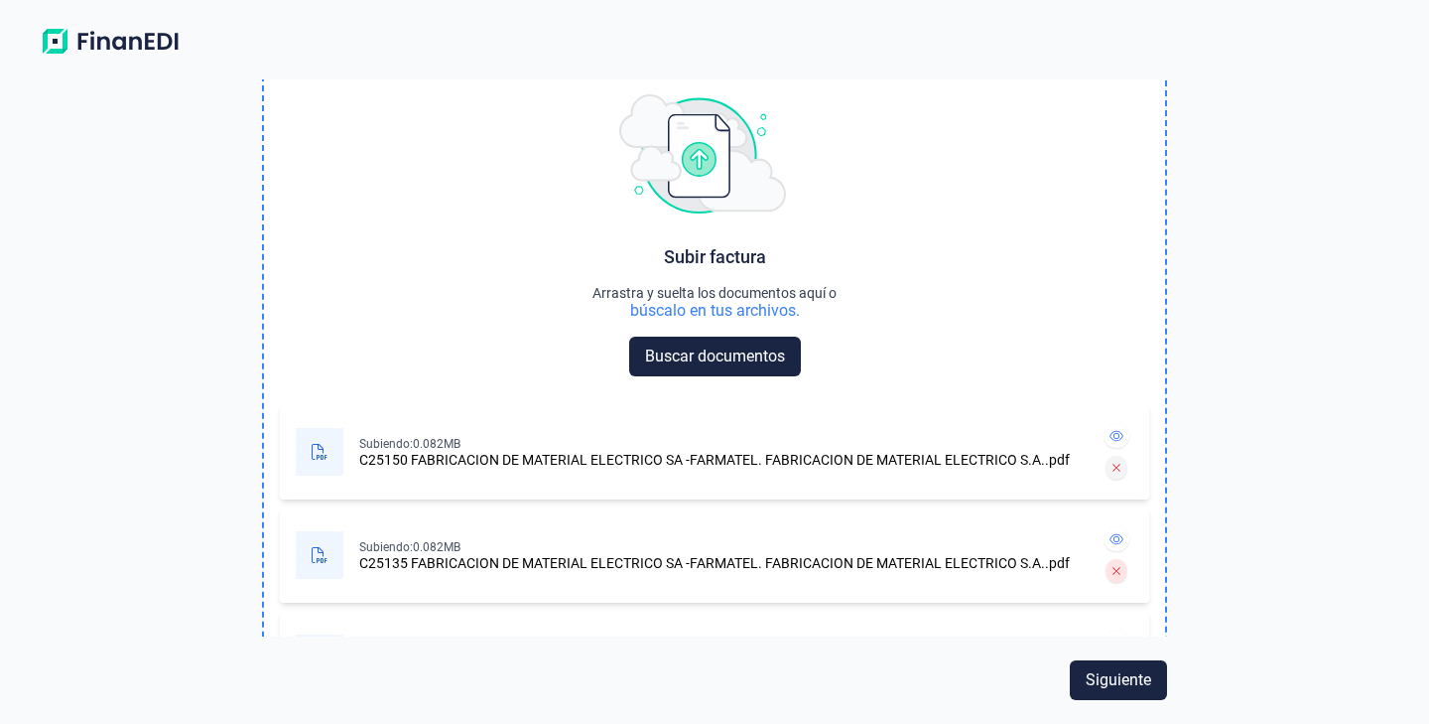
scroll to position [42, 0]
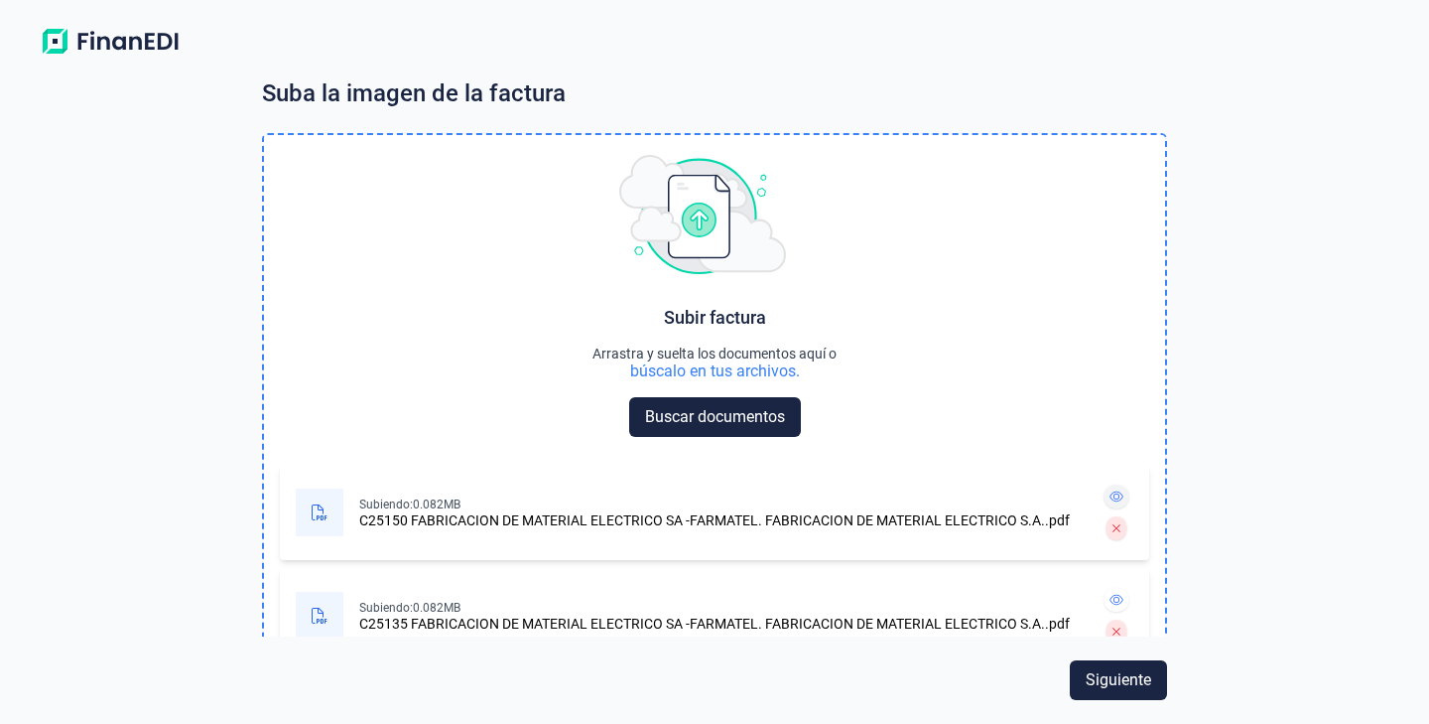
click at [1118, 490] on icon at bounding box center [1117, 496] width 14 height 12
click at [1115, 528] on icon at bounding box center [1117, 528] width 9 height 12
click at [1130, 497] on div at bounding box center [1117, 496] width 34 height 32
click at [1122, 497] on icon at bounding box center [1117, 496] width 14 height 12
click at [1113, 531] on icon at bounding box center [1117, 528] width 9 height 12
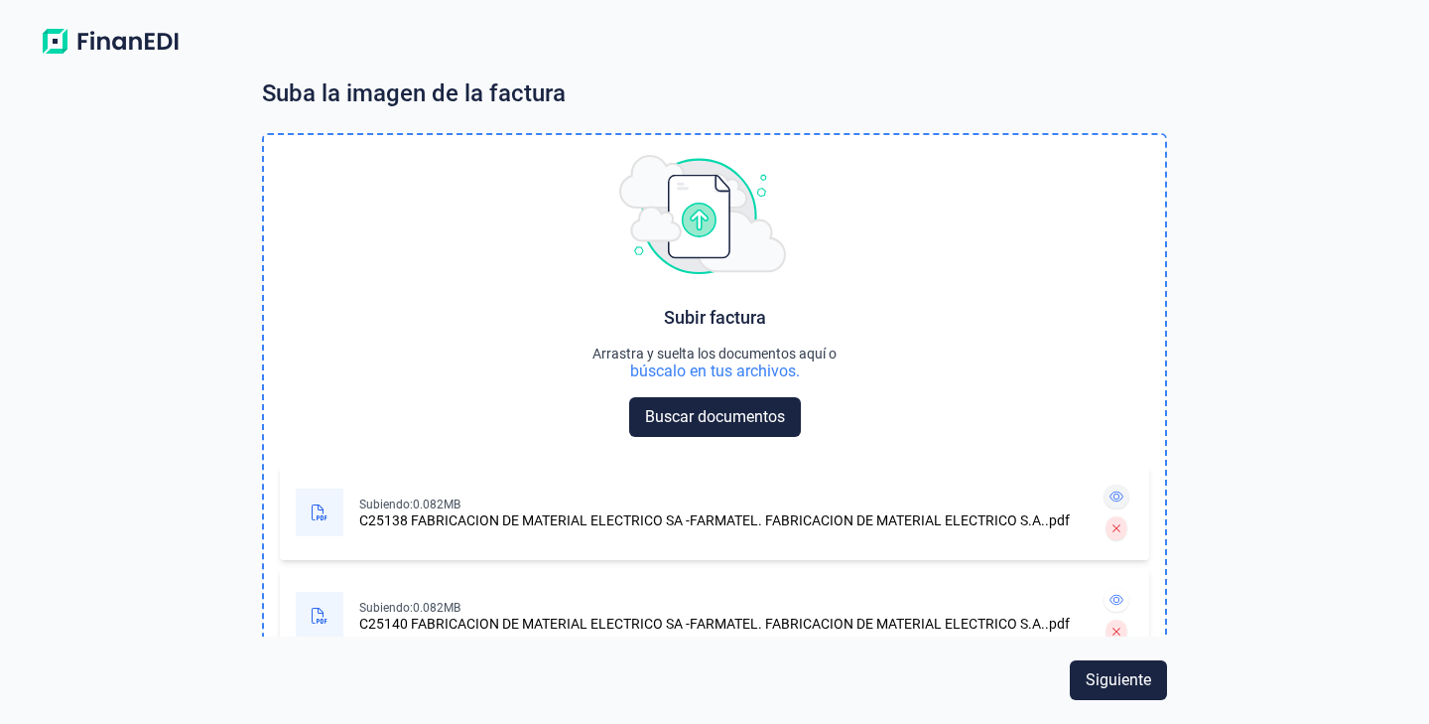
click at [1121, 496] on icon at bounding box center [1117, 496] width 14 height 12
click at [1120, 531] on icon at bounding box center [1116, 527] width 7 height 7
click at [1124, 489] on button at bounding box center [1117, 496] width 26 height 24
click at [1117, 625] on icon at bounding box center [1117, 631] width 9 height 12
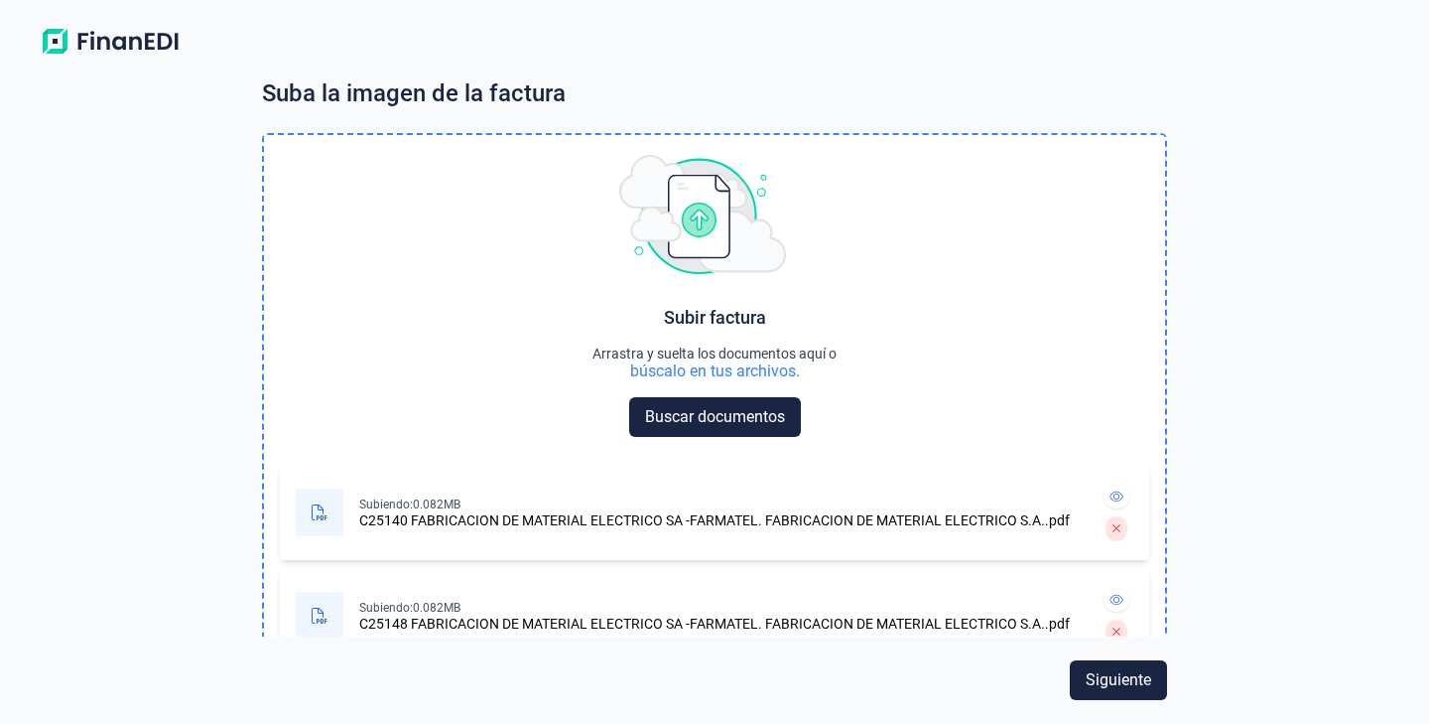
click at [1117, 625] on icon at bounding box center [1117, 631] width 9 height 12
click at [1117, 723] on icon at bounding box center [1117, 735] width 9 height 12
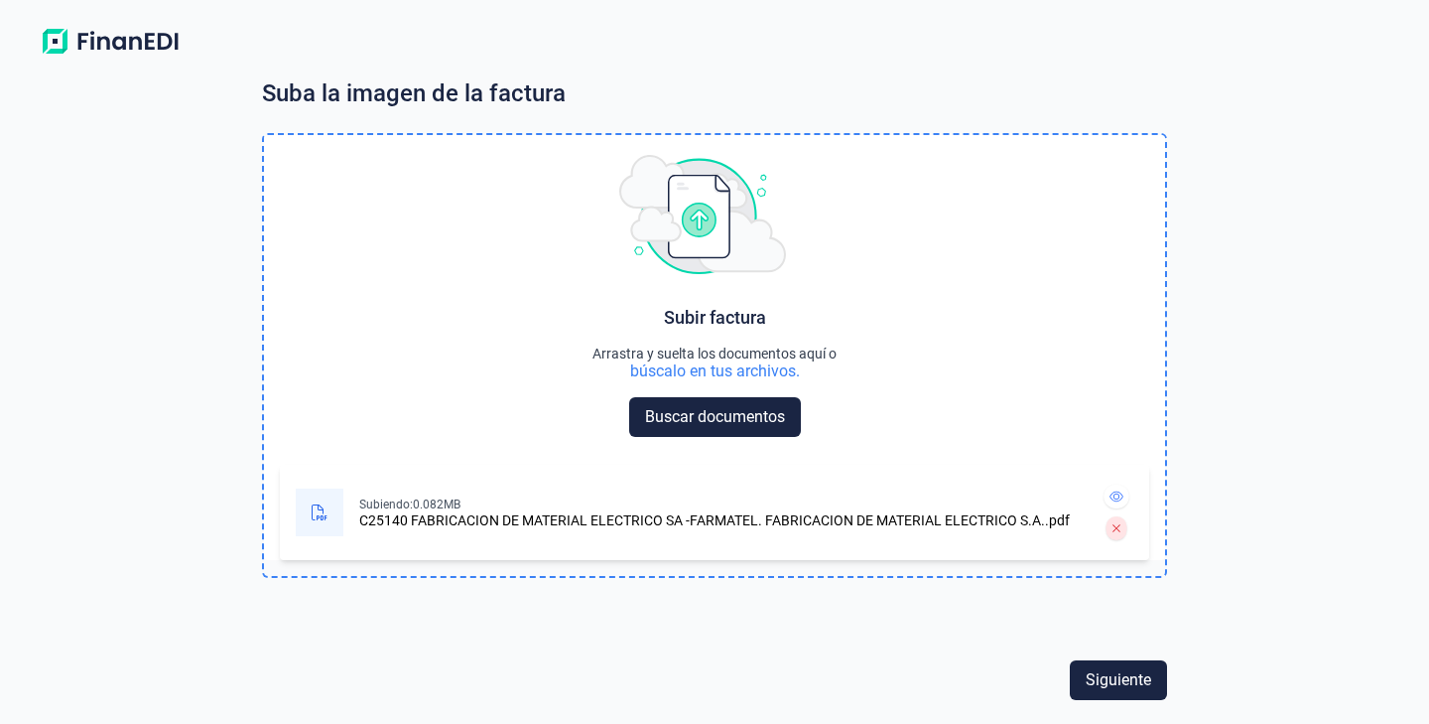
click at [1117, 625] on div "Choose Subir factura Arrastra y suelta los documentos aquí o búscalo en tus arc…" at bounding box center [714, 415] width 905 height 564
click at [1135, 681] on span "Siguiente" at bounding box center [1119, 680] width 66 height 24
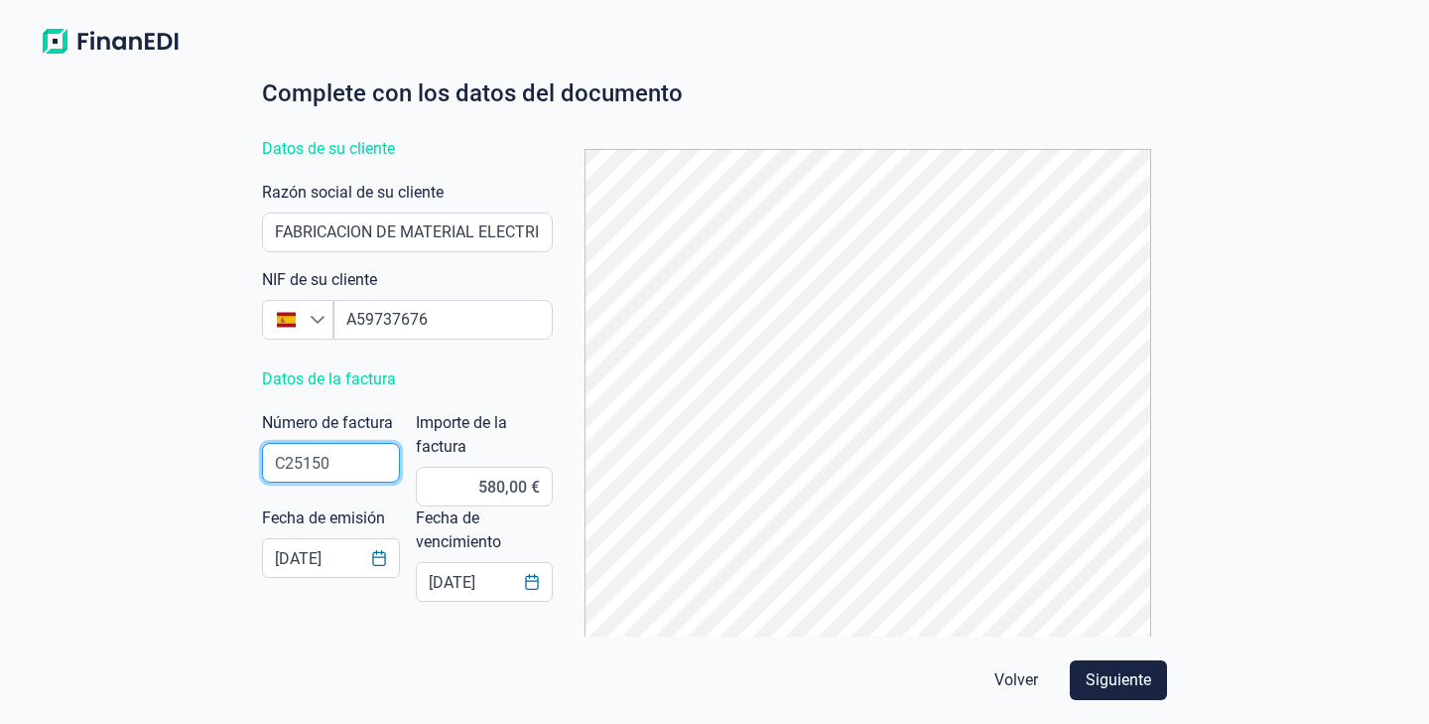
click at [335, 459] on input "C25150" at bounding box center [331, 463] width 138 height 40
type input "C25140"
click at [500, 493] on input "580,00 €" at bounding box center [485, 487] width 138 height 40
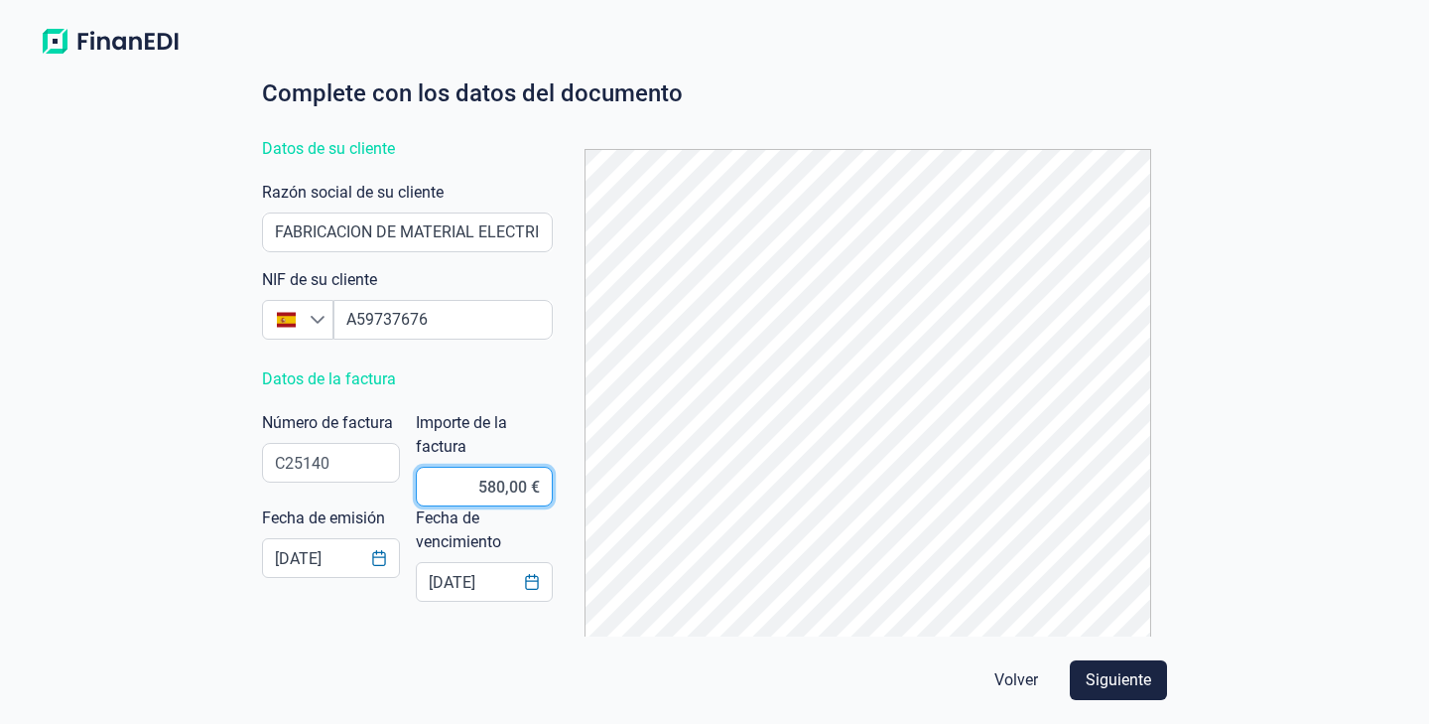
click at [500, 493] on input "580,00 €" at bounding box center [485, 487] width 138 height 40
type input "1.529,00 €"
click at [382, 561] on icon "Choose Date" at bounding box center [379, 558] width 16 height 16
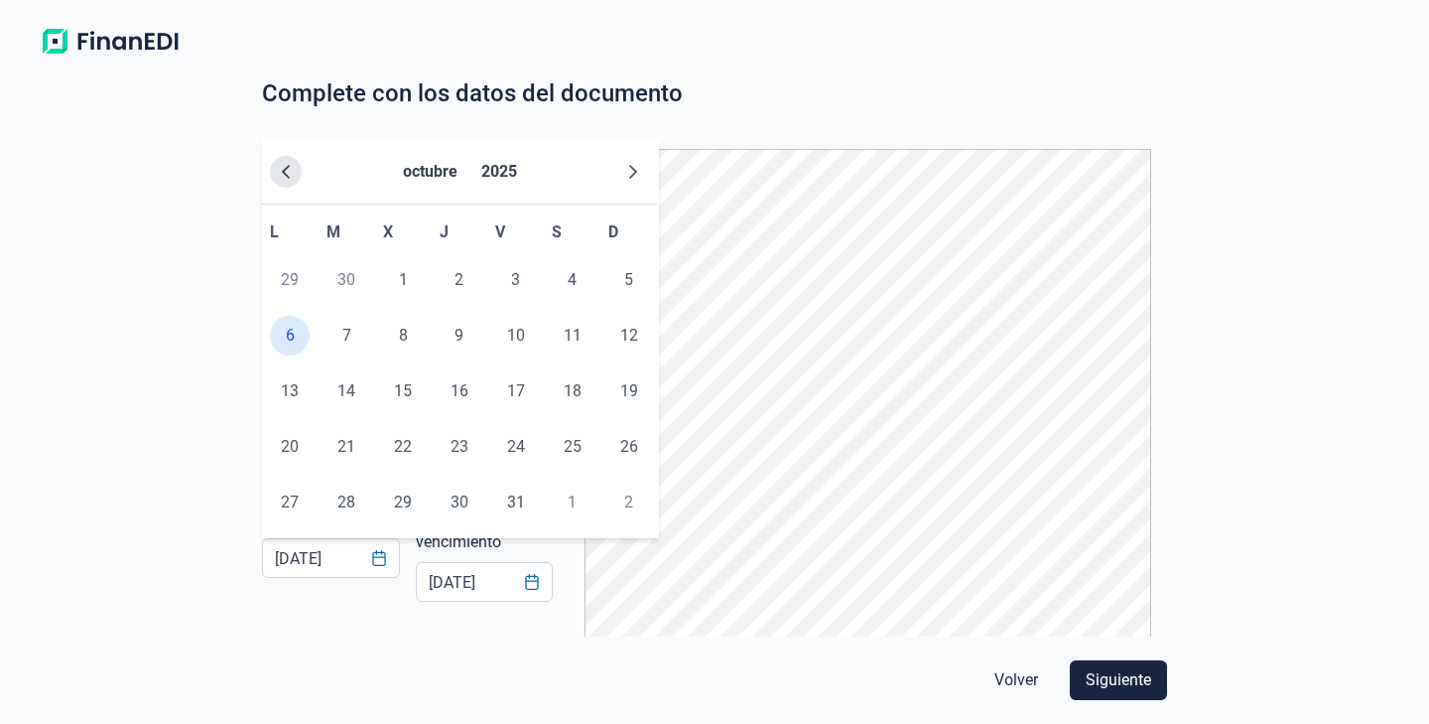
click at [290, 170] on icon "Previous Month" at bounding box center [286, 172] width 16 height 16
click at [290, 444] on span "22" at bounding box center [290, 447] width 40 height 40
type input "[DATE]"
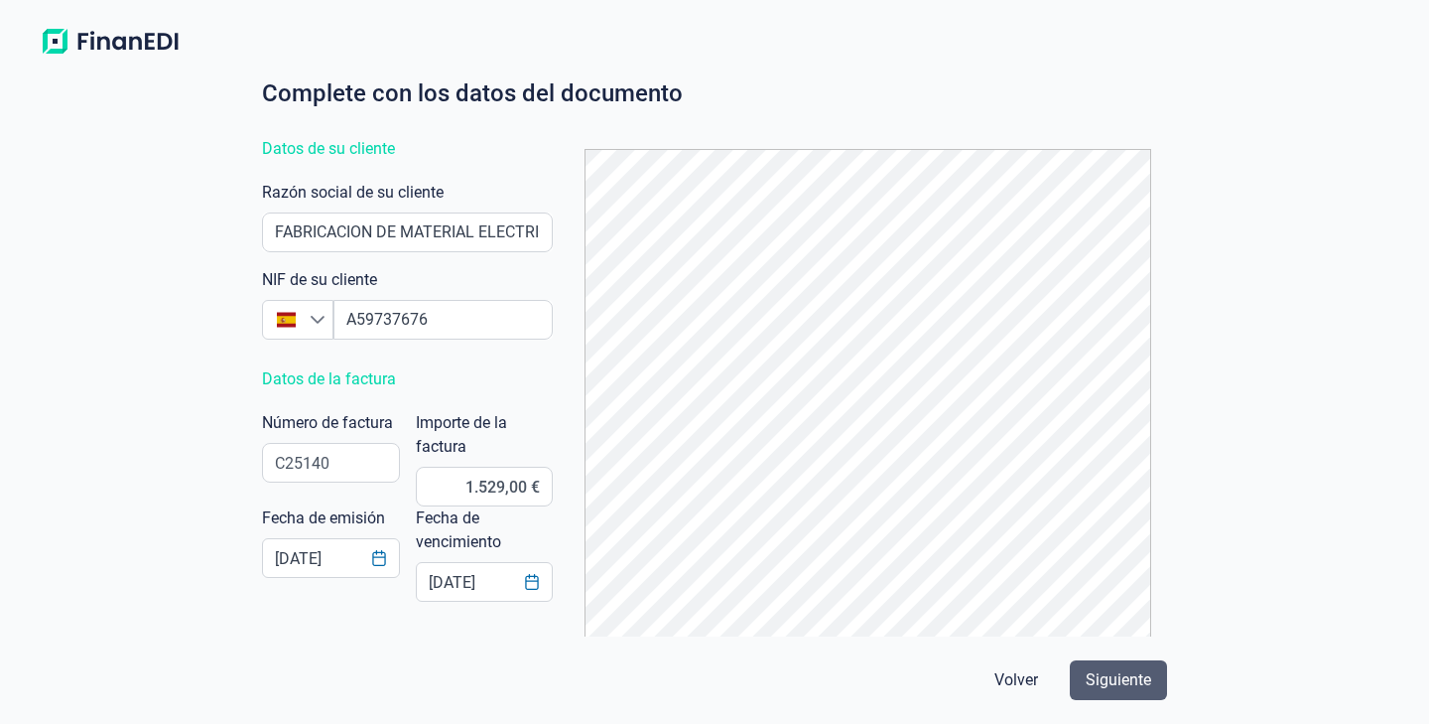
click at [1118, 671] on span "Siguiente" at bounding box center [1119, 680] width 66 height 24
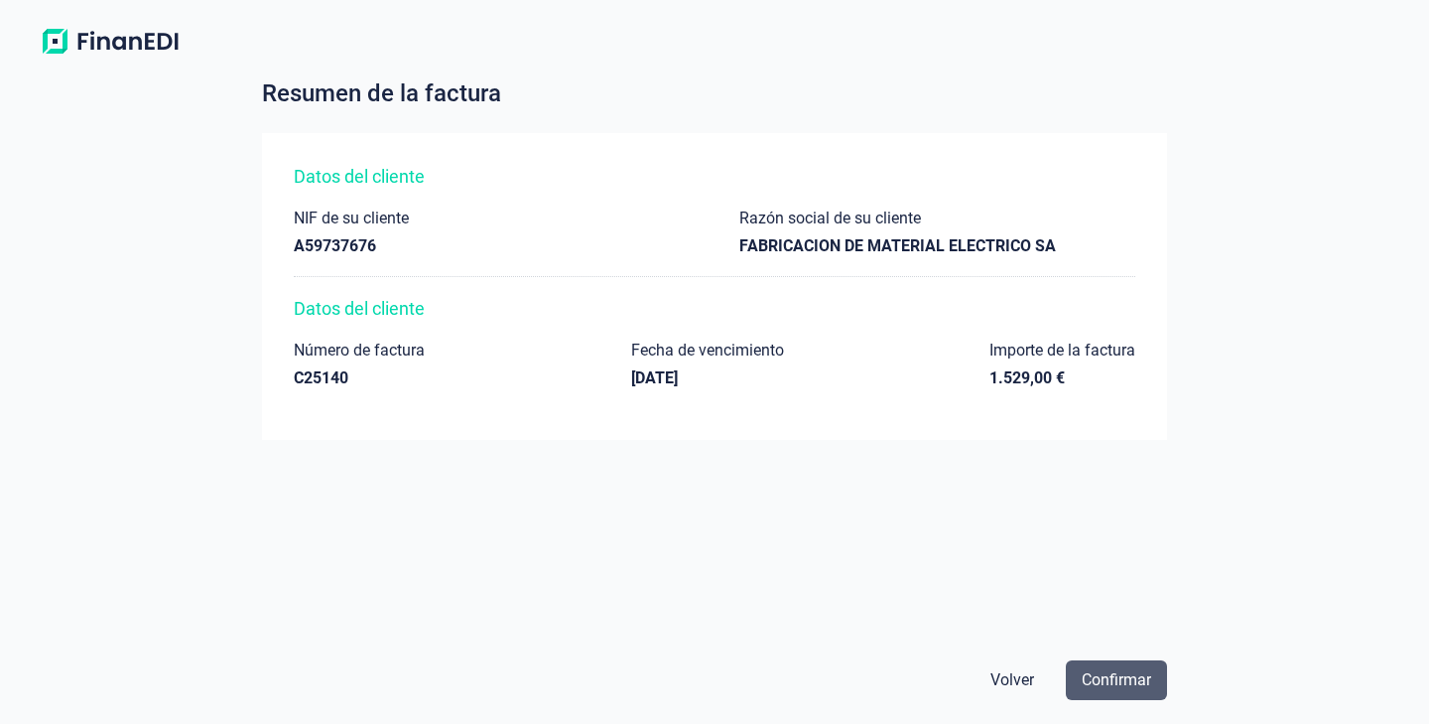
click at [1128, 681] on span "Confirmar" at bounding box center [1116, 680] width 69 height 24
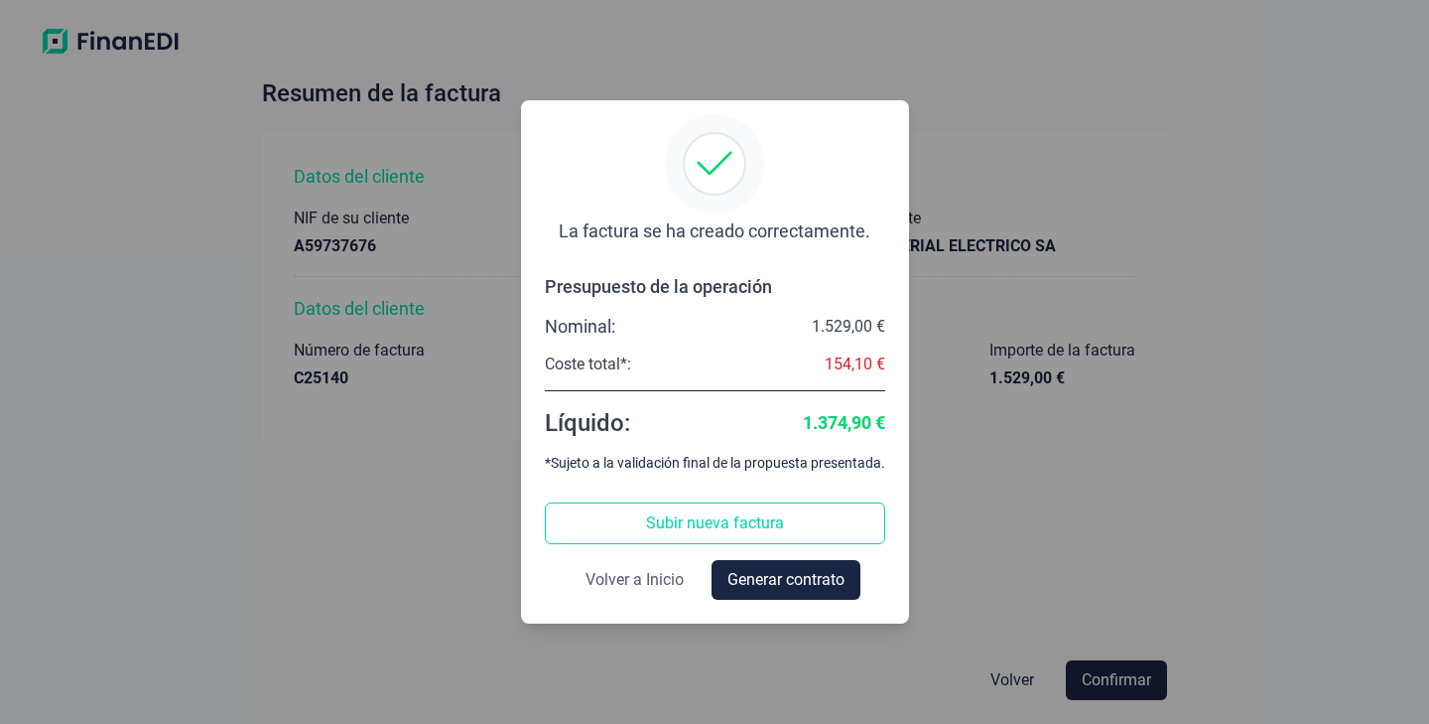
click at [628, 576] on span "Volver a Inicio" at bounding box center [635, 580] width 98 height 24
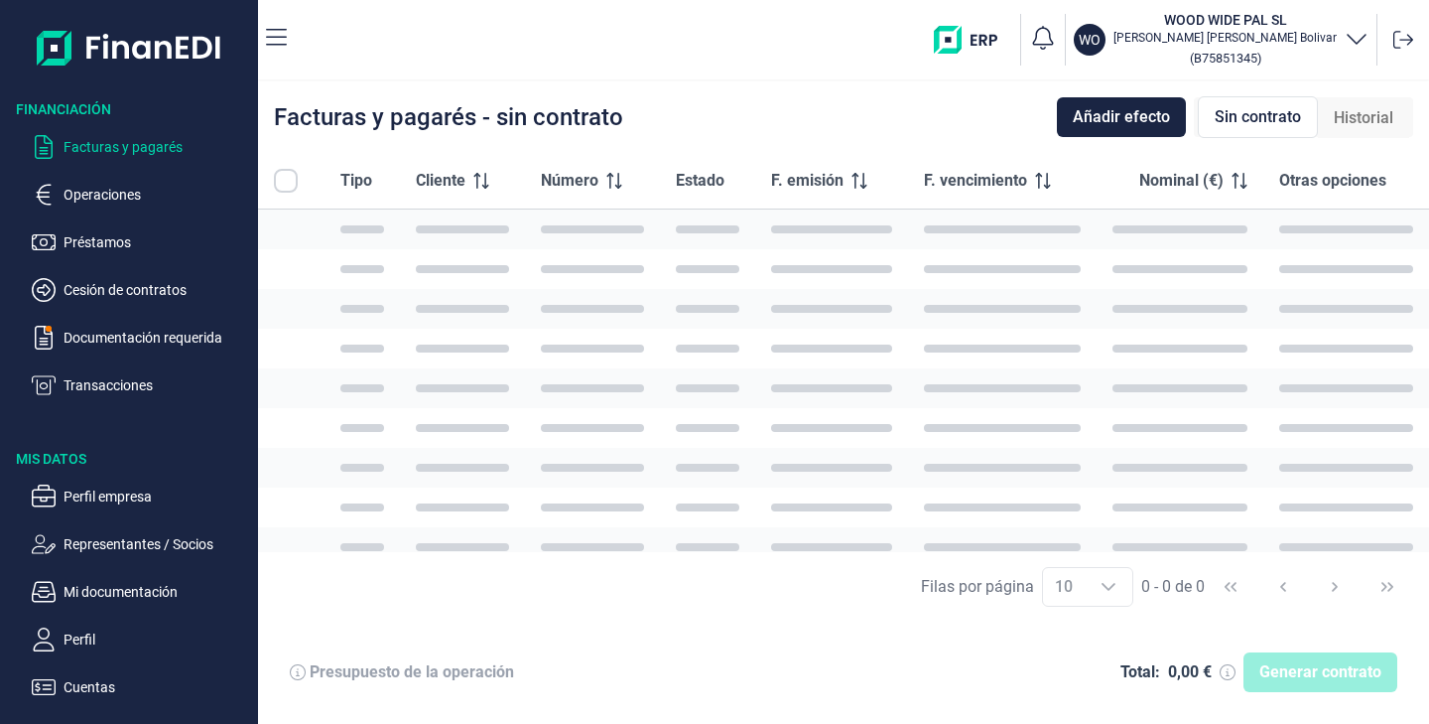
checkbox input "true"
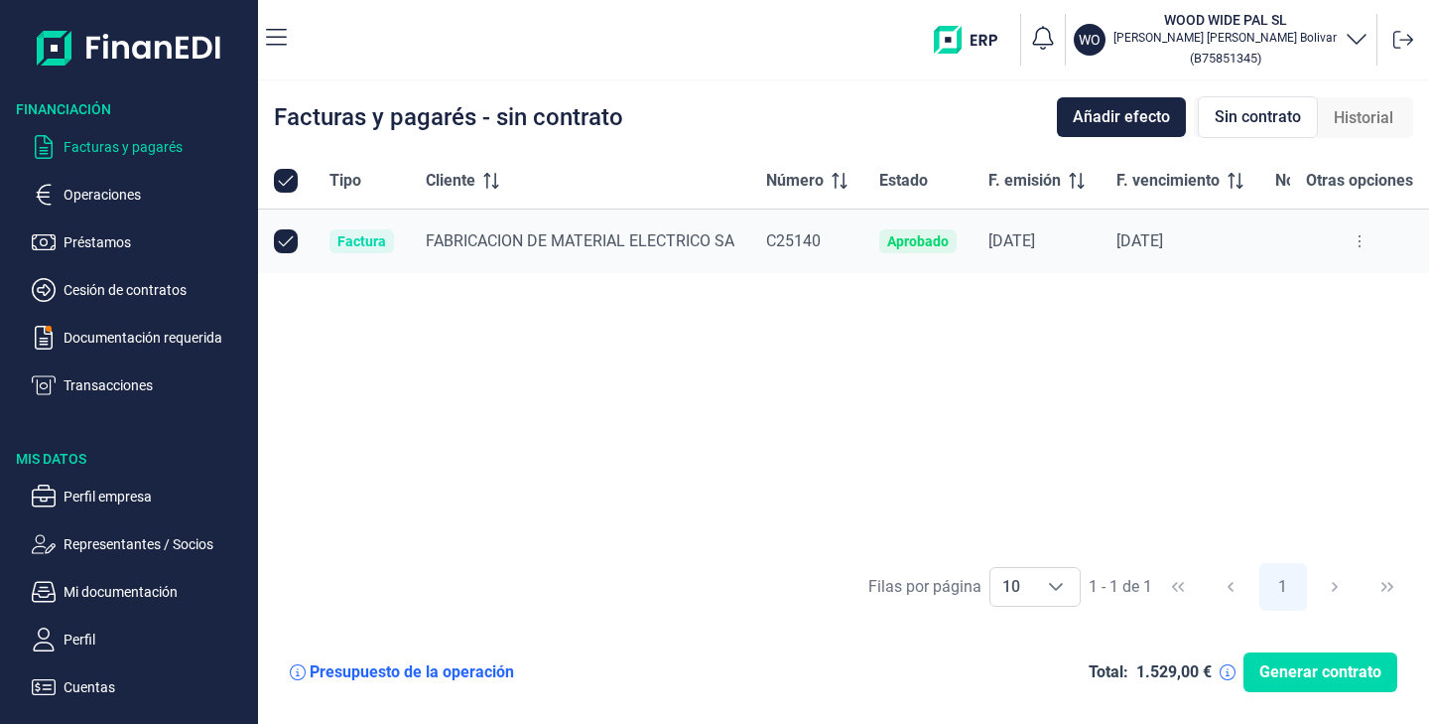
click at [1359, 240] on icon at bounding box center [1360, 241] width 4 height 16
click at [873, 396] on div "Tipo Cliente Número Estado F. emisión F. vencimiento Nominal (€) Otras opciones…" at bounding box center [843, 352] width 1171 height 399
click at [131, 337] on p "Documentación requerida" at bounding box center [157, 338] width 187 height 24
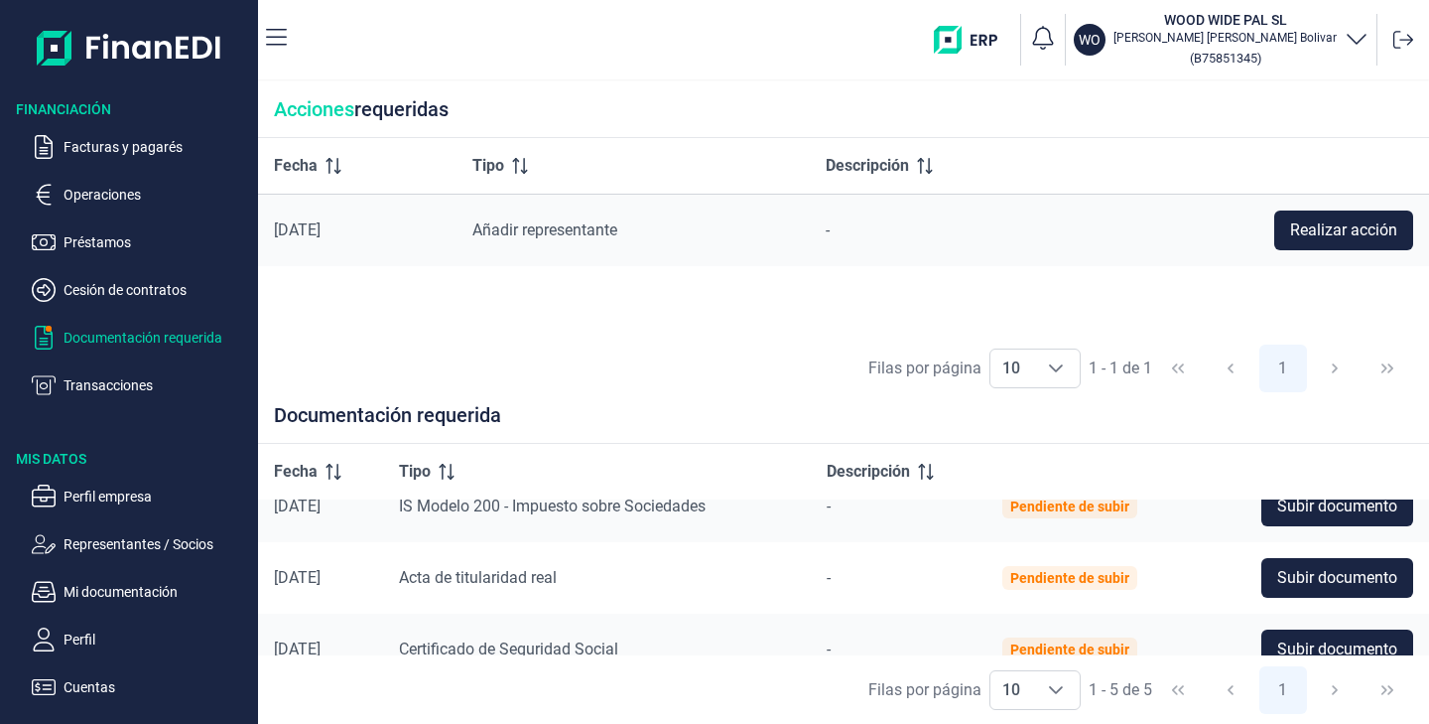
scroll to position [202, 0]
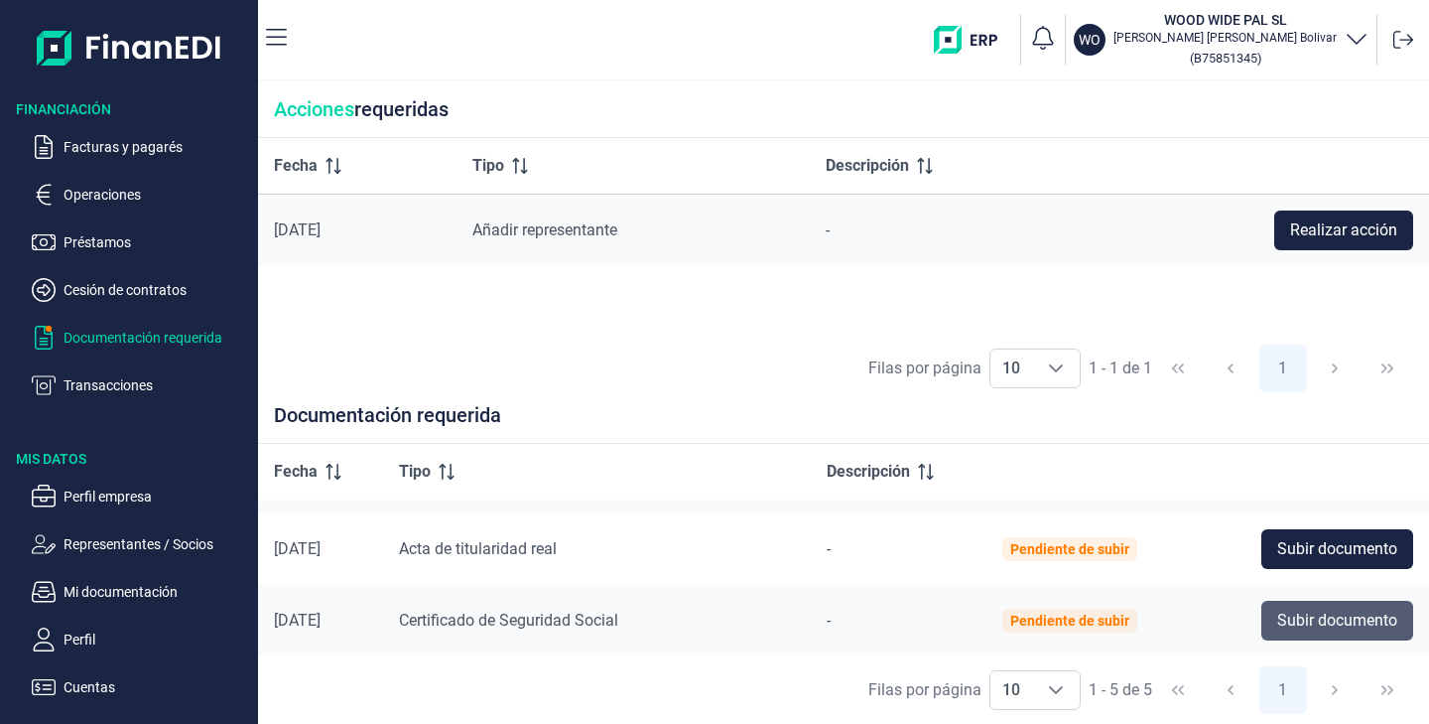
click at [1305, 631] on button "Subir documento" at bounding box center [1338, 621] width 152 height 40
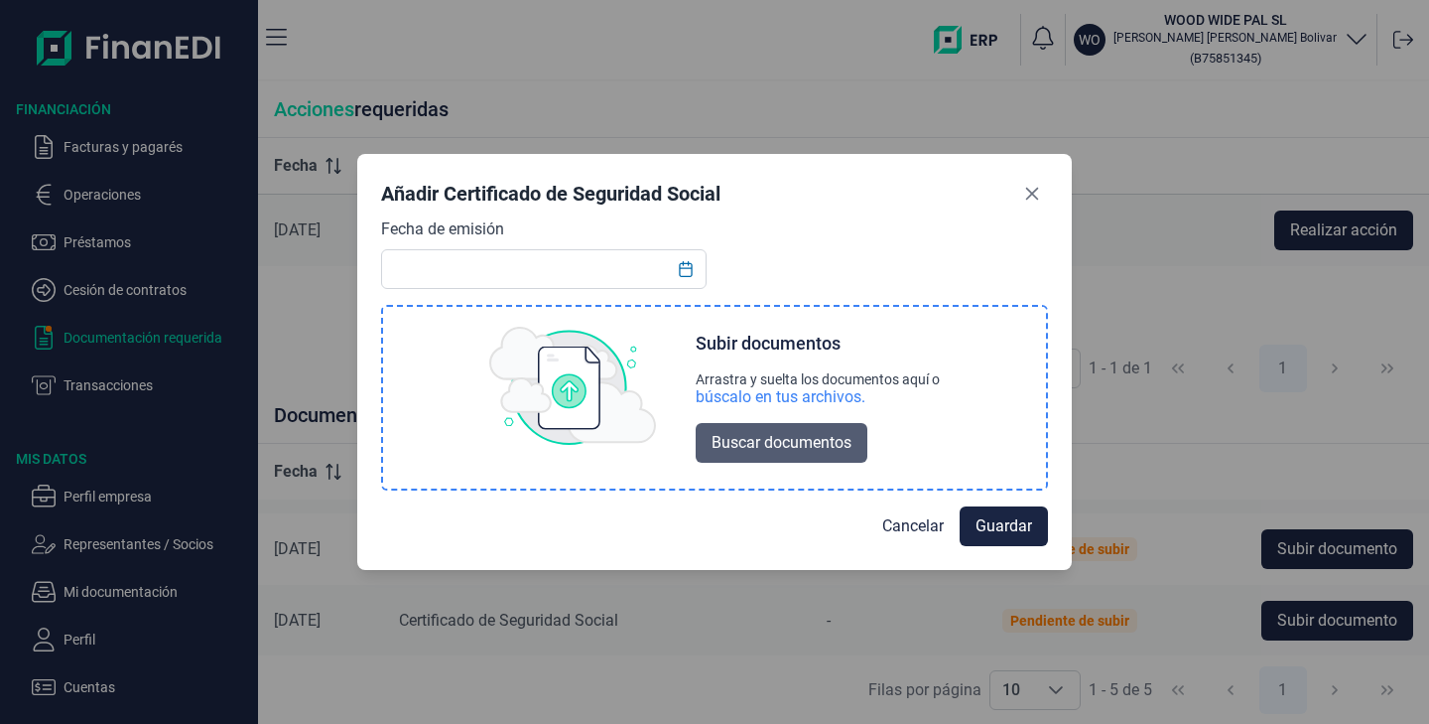
click at [800, 425] on button "Buscar documentos" at bounding box center [782, 443] width 172 height 40
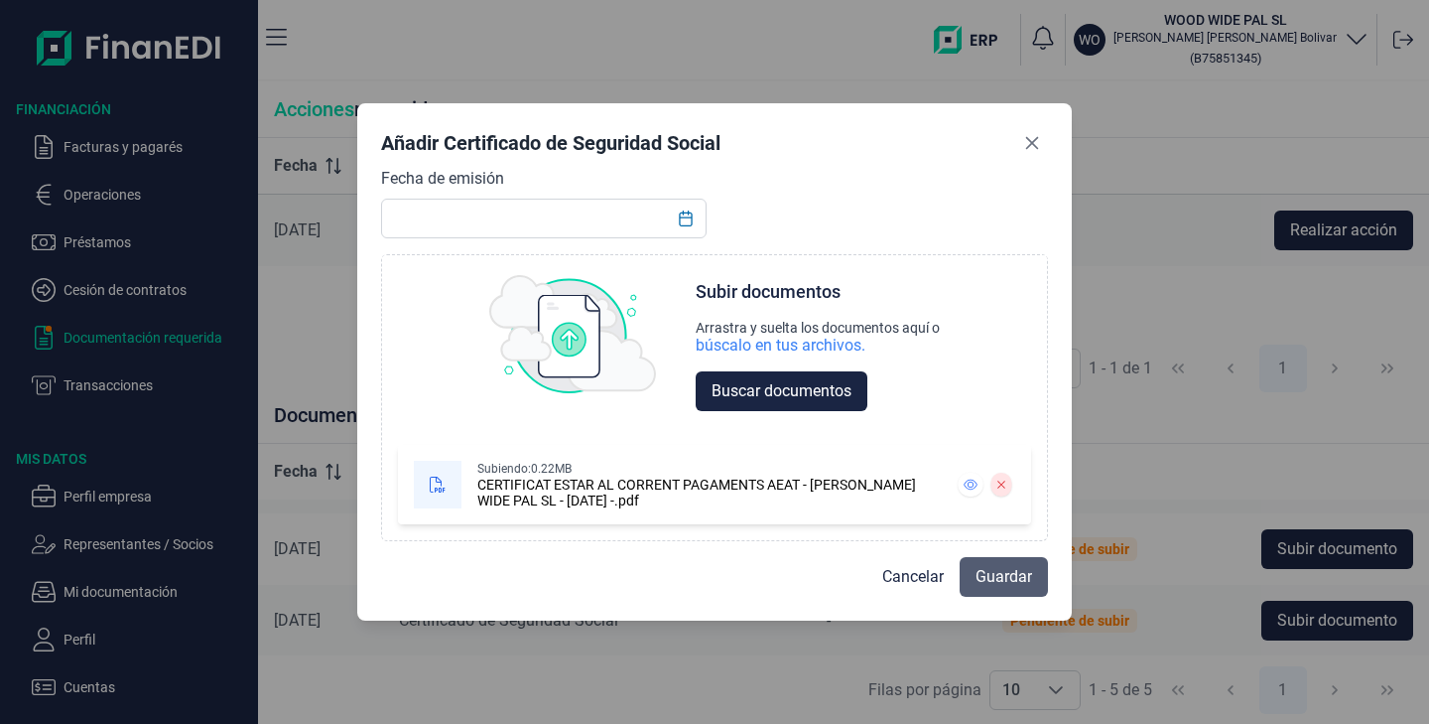
click at [994, 575] on span "Guardar" at bounding box center [1004, 577] width 57 height 24
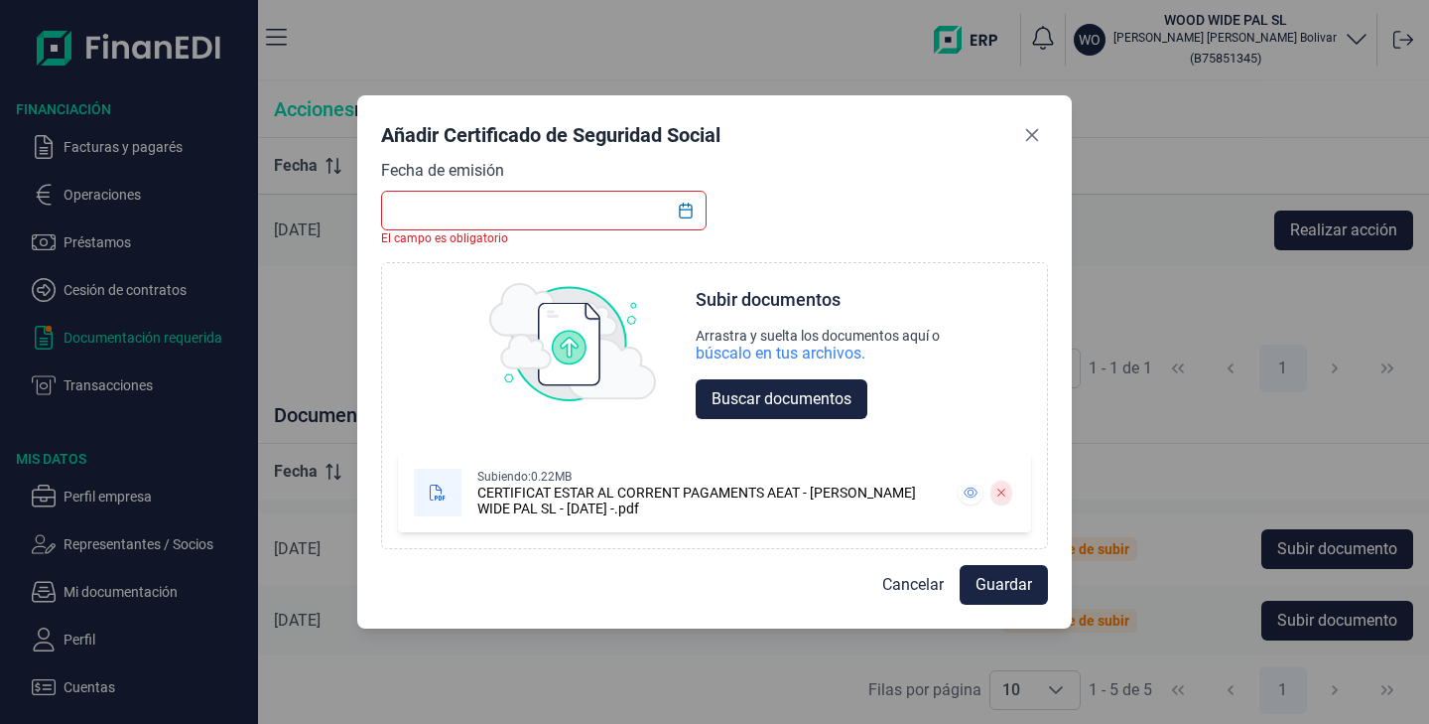
click at [575, 213] on input "text" at bounding box center [544, 211] width 326 height 40
click at [682, 207] on icon "Choose Date" at bounding box center [686, 211] width 16 height 16
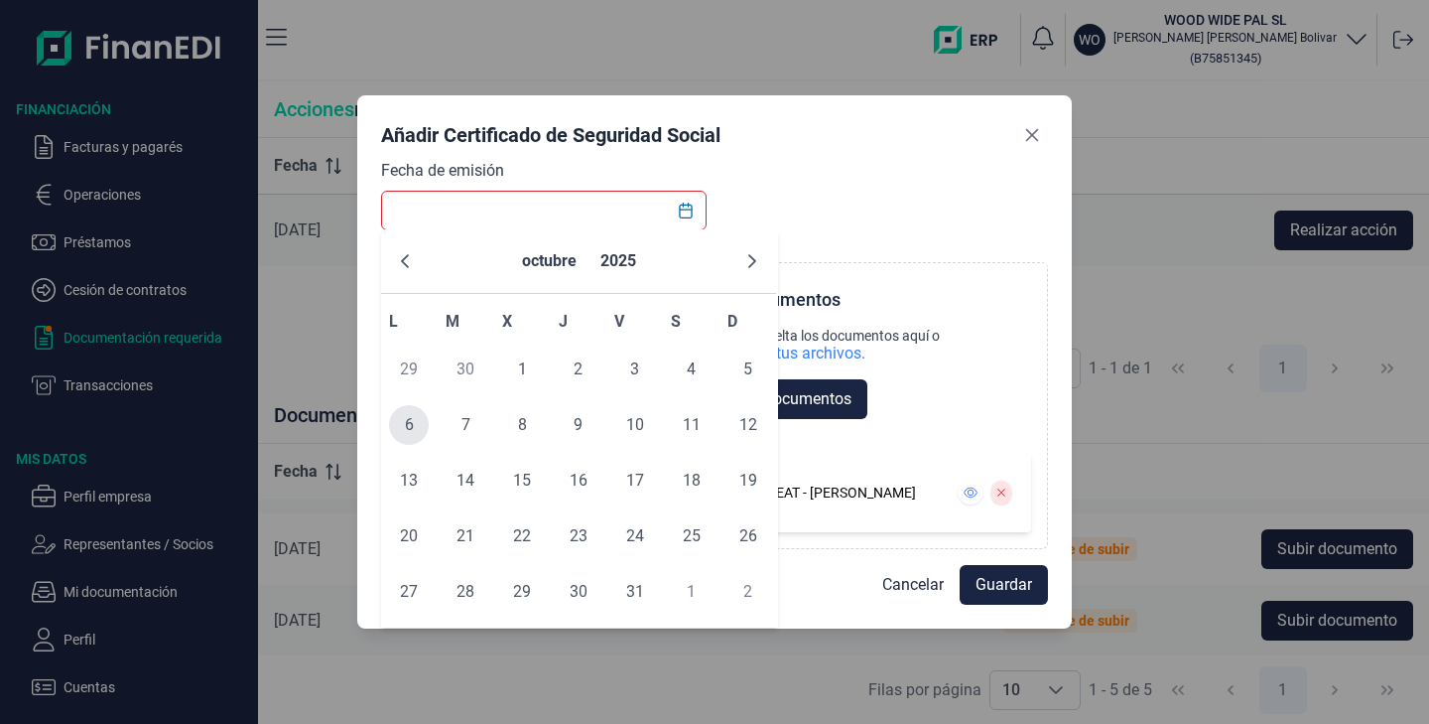
click at [409, 420] on span "6" at bounding box center [409, 425] width 40 height 40
type input "[DATE]"
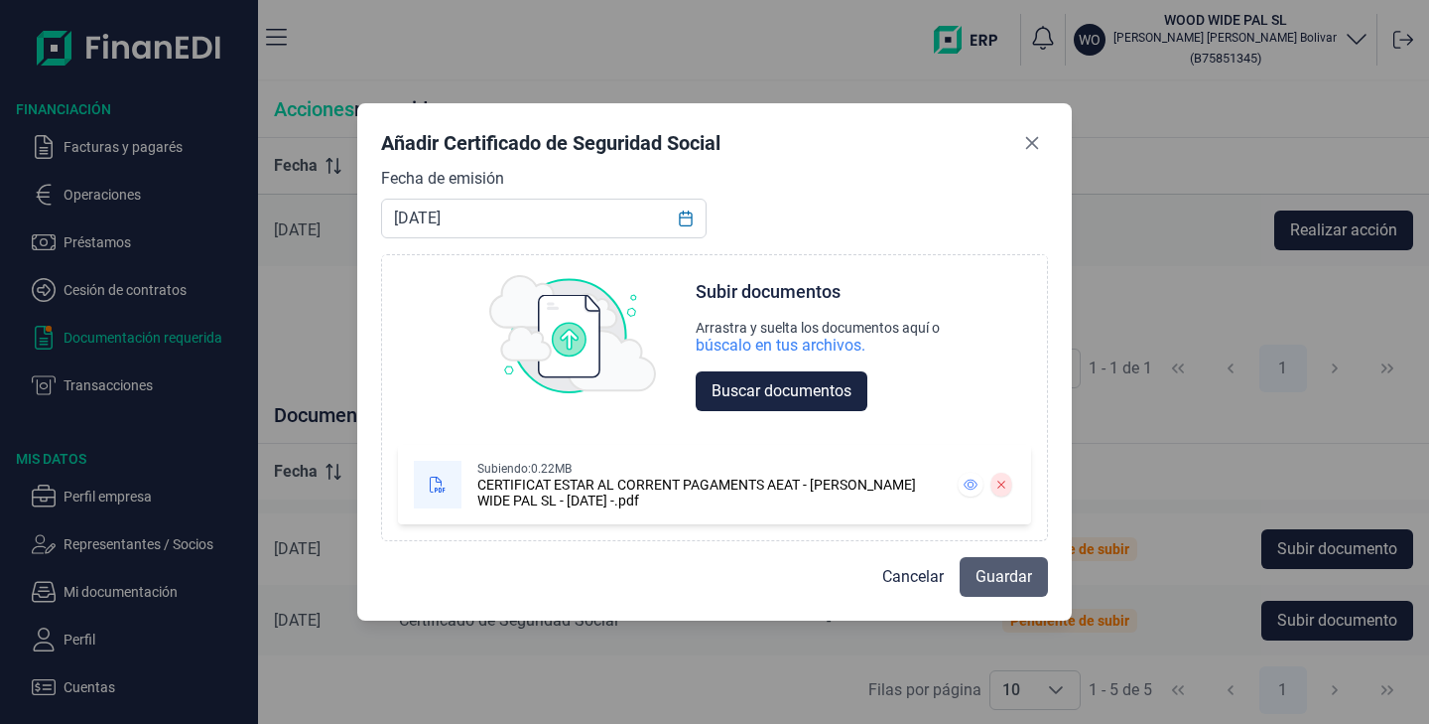
click at [1008, 591] on button "Guardar" at bounding box center [1004, 577] width 88 height 40
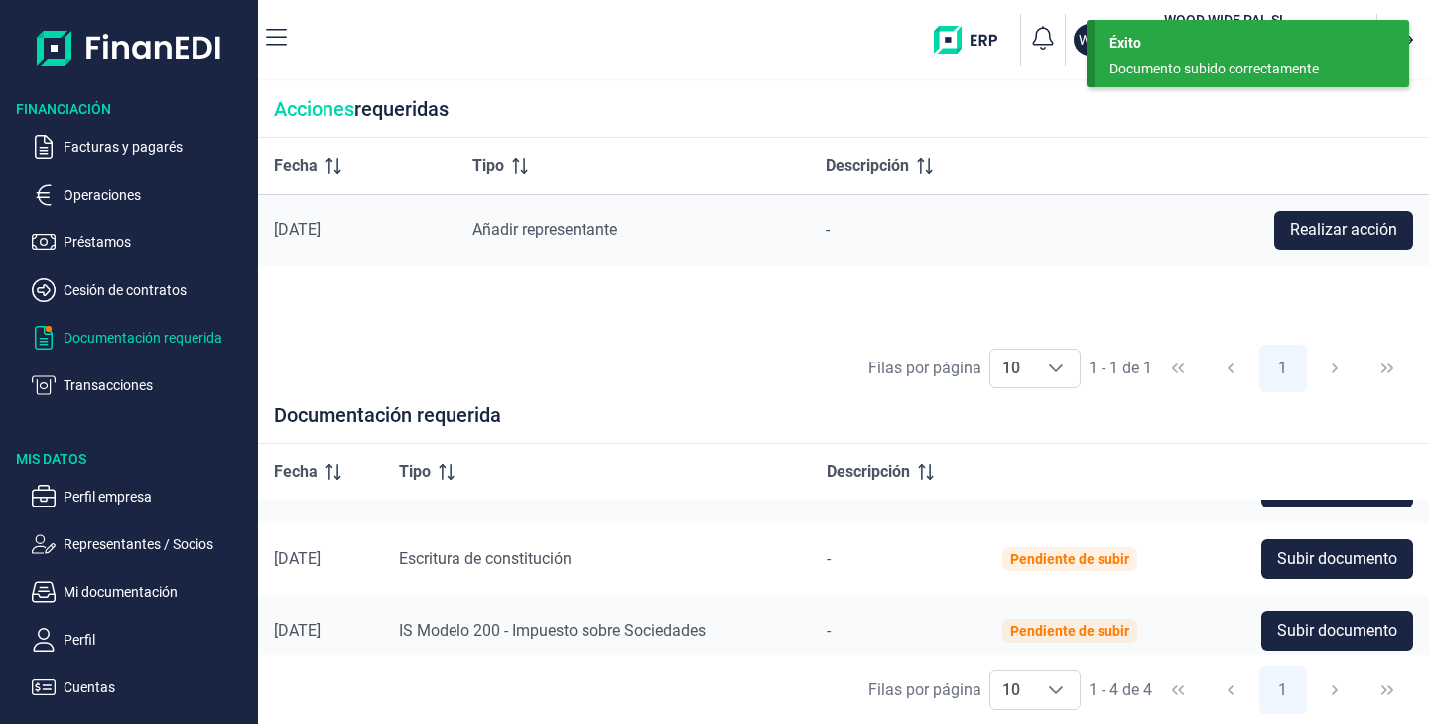
scroll to position [0, 0]
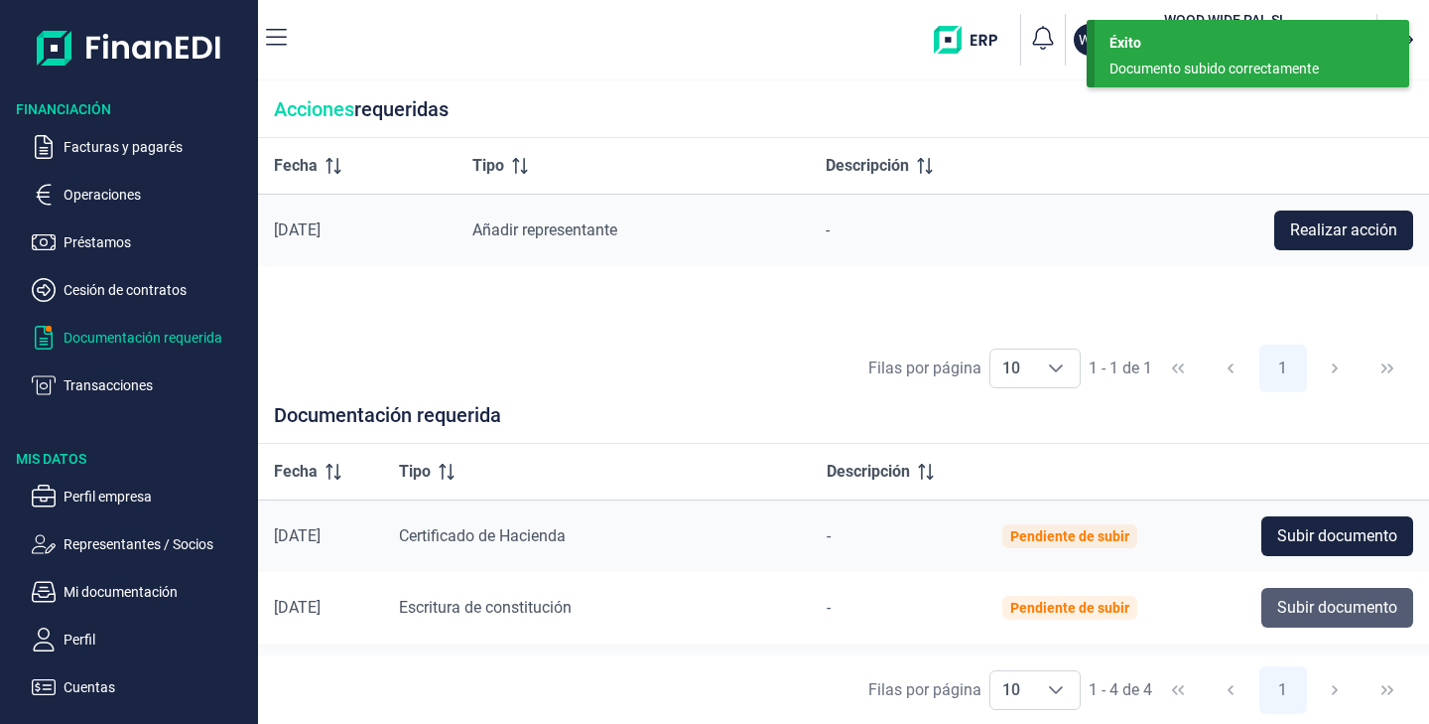
click at [1300, 604] on span "Subir documento" at bounding box center [1338, 608] width 120 height 24
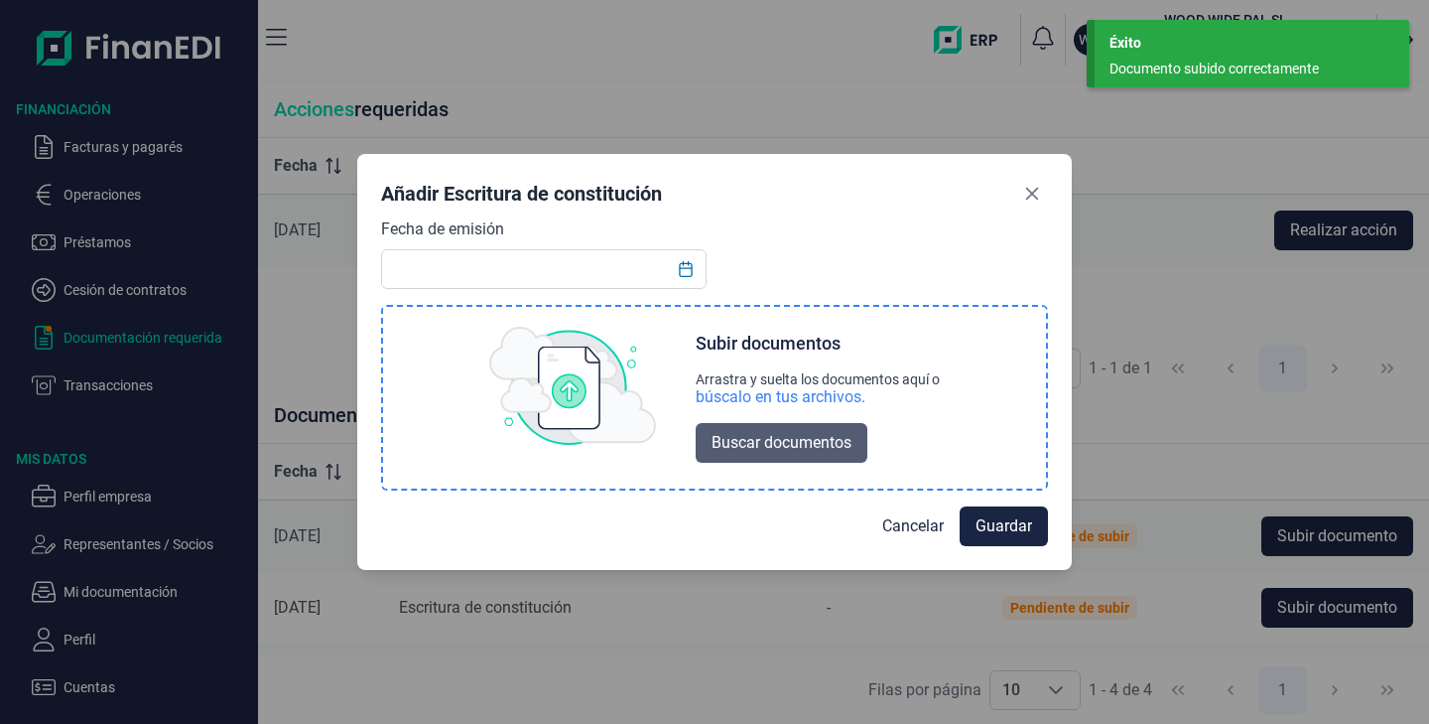
click at [779, 427] on button "Buscar documentos" at bounding box center [782, 443] width 172 height 40
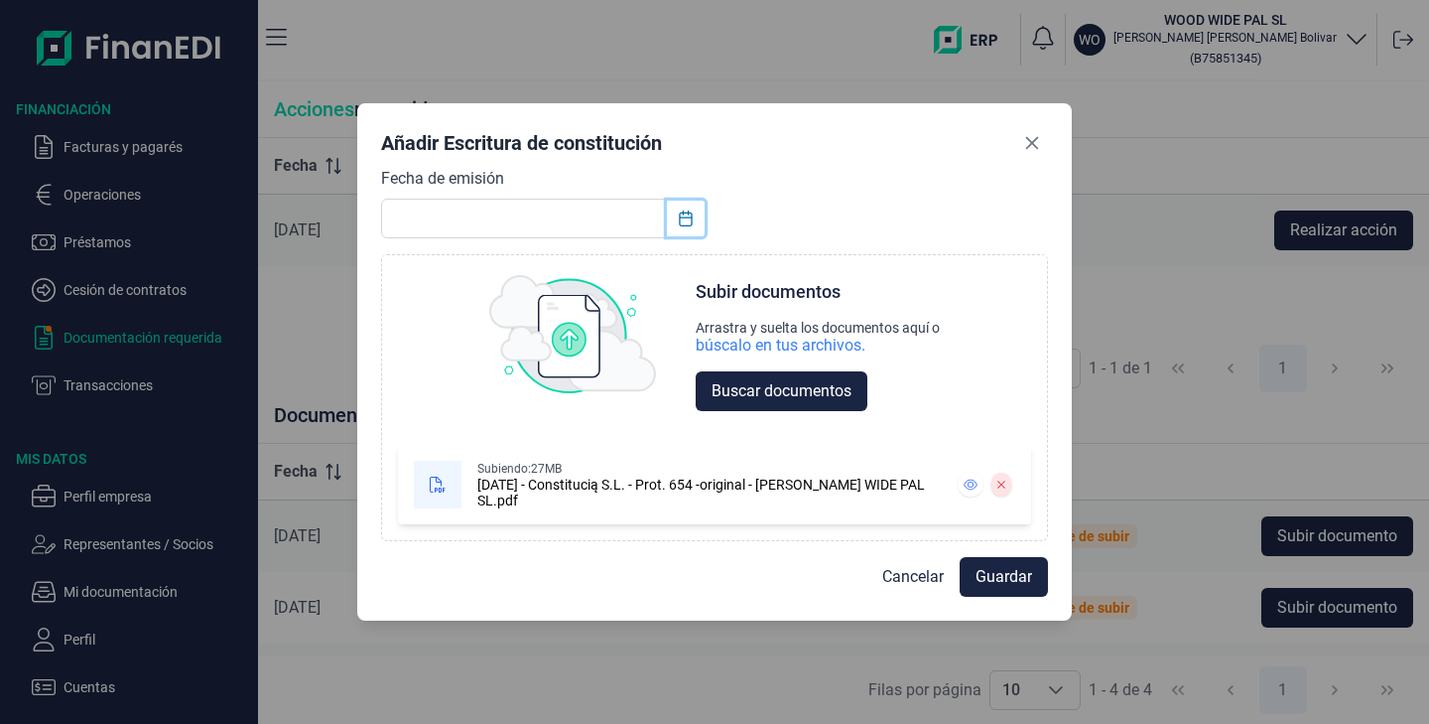
click at [694, 213] on icon "Choose Date" at bounding box center [686, 218] width 16 height 16
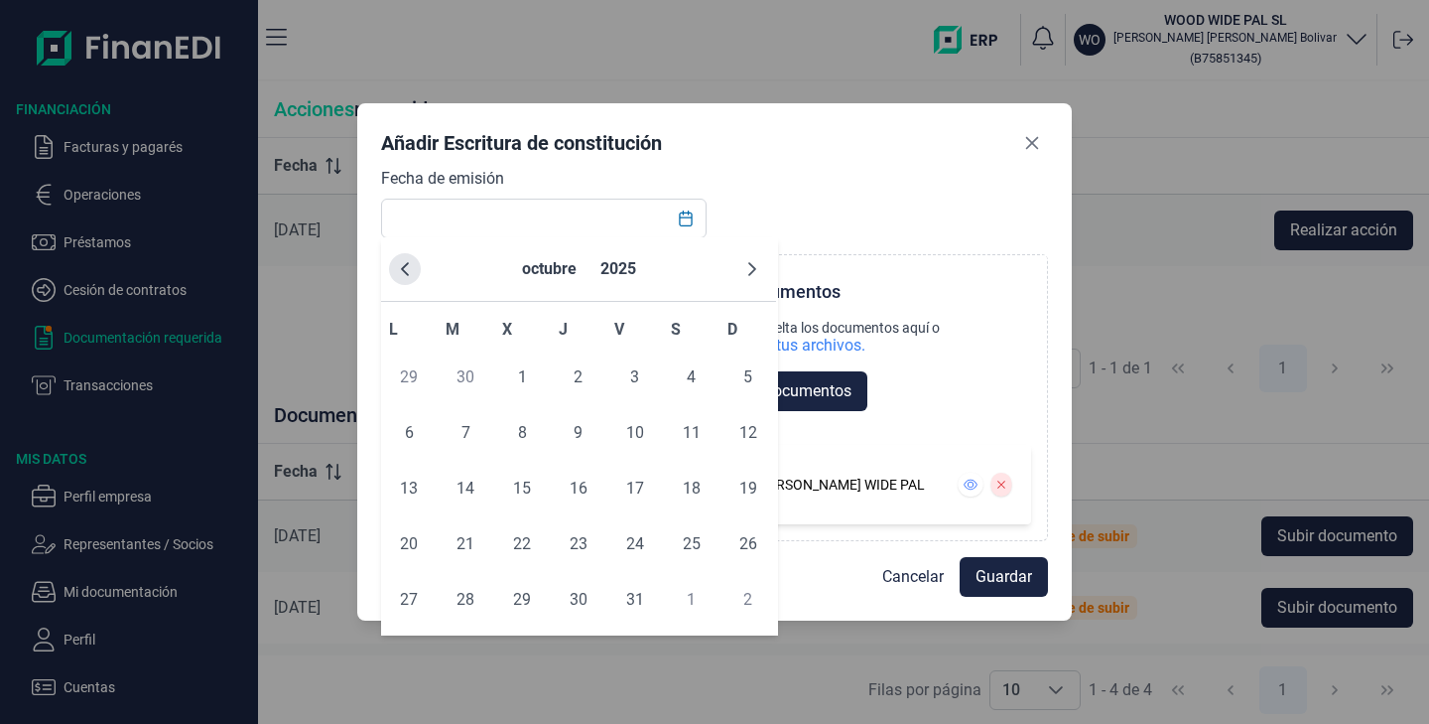
click at [408, 267] on icon "Previous Month" at bounding box center [405, 269] width 16 height 16
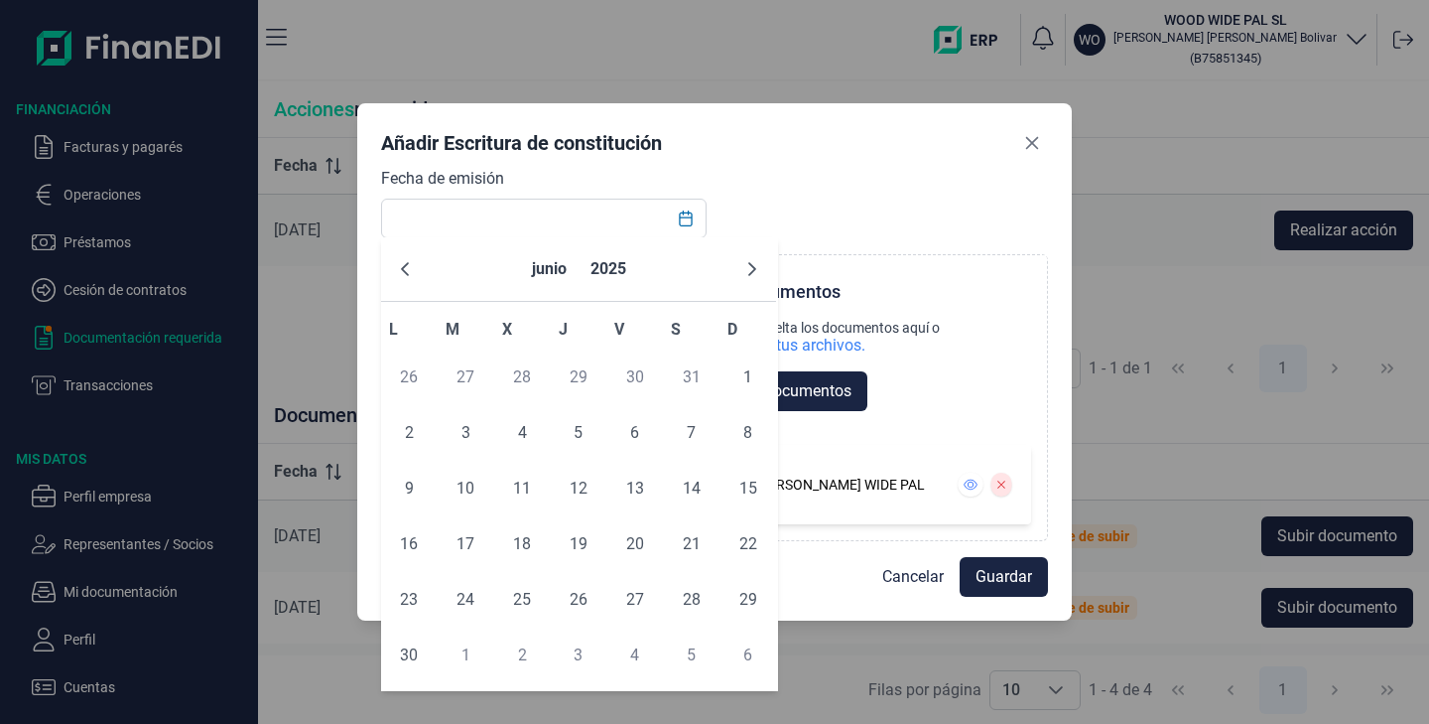
click at [408, 267] on icon "Previous Month" at bounding box center [405, 269] width 16 height 16
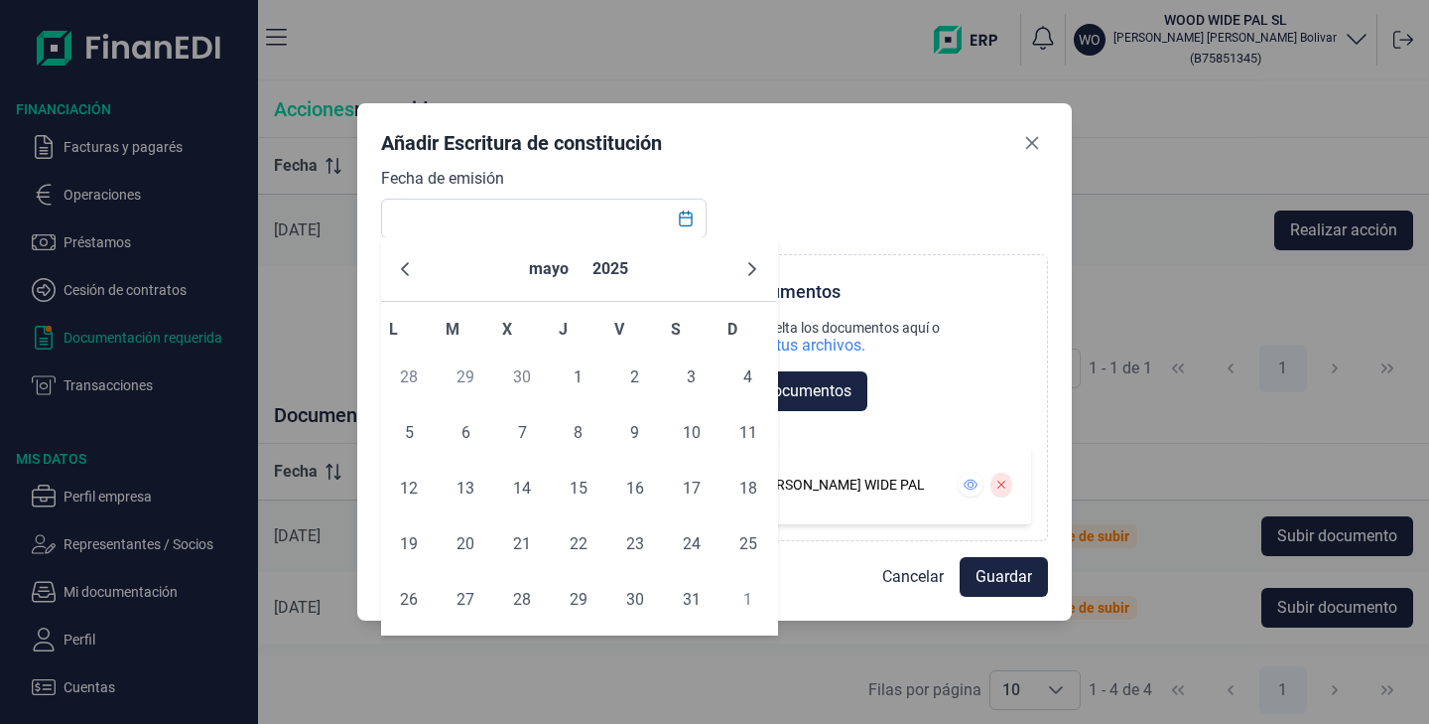
click at [408, 267] on icon "Previous Month" at bounding box center [405, 269] width 16 height 16
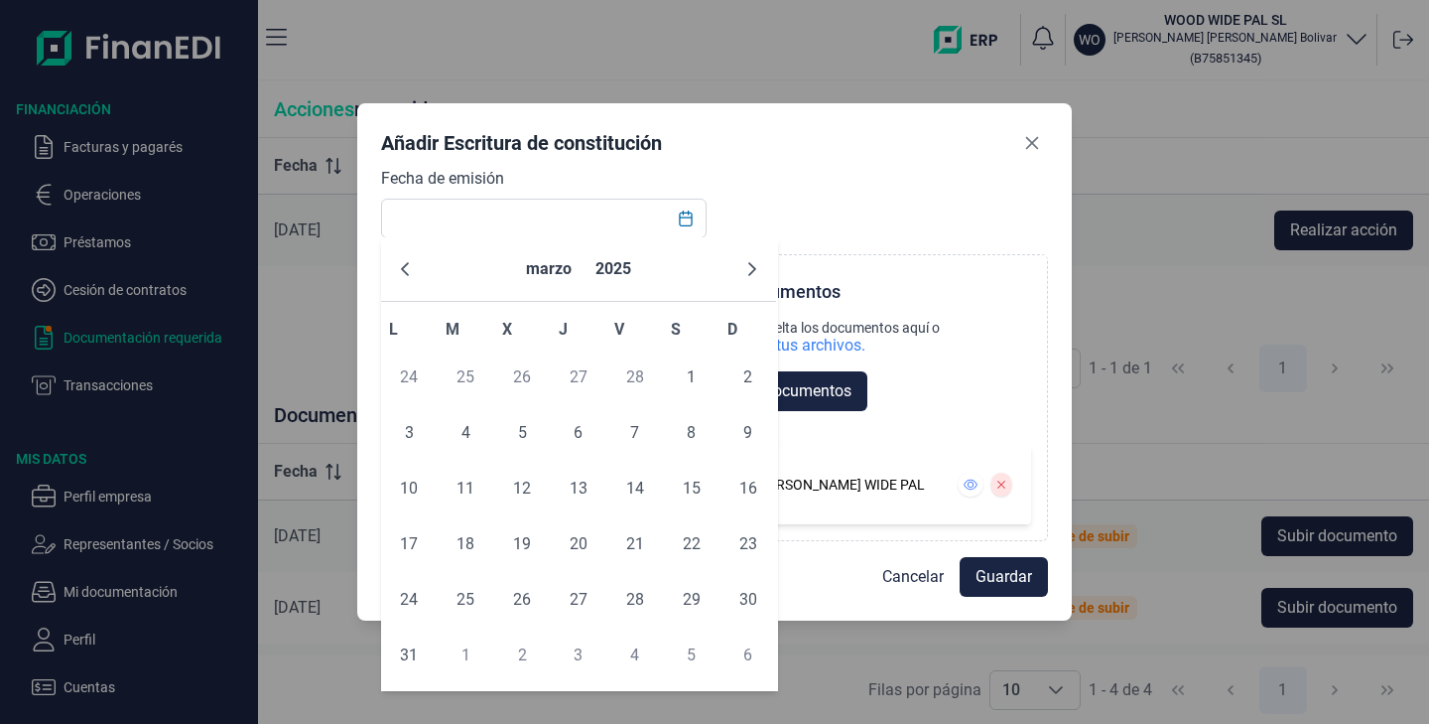
click at [408, 267] on icon "Previous Month" at bounding box center [405, 269] width 16 height 16
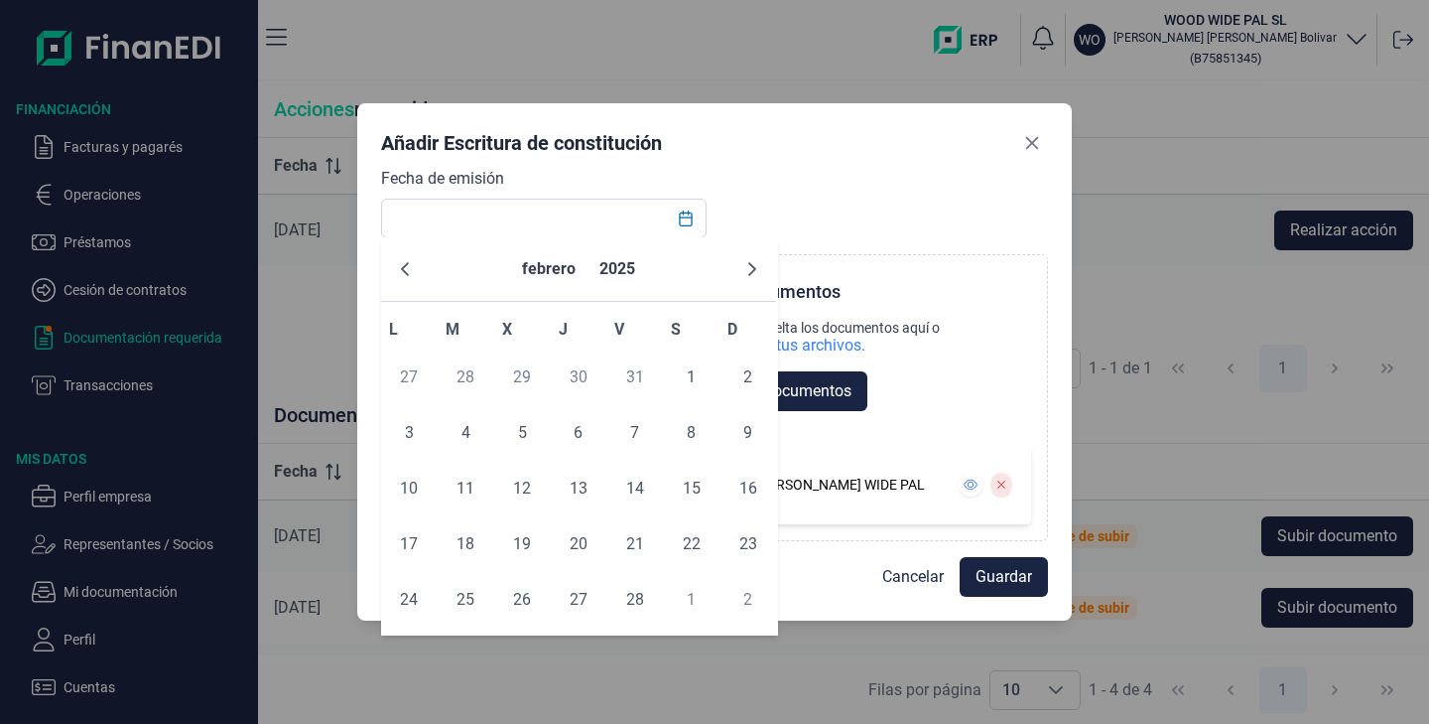
click at [408, 267] on icon "Previous Month" at bounding box center [405, 269] width 16 height 16
click at [625, 604] on span "31" at bounding box center [635, 600] width 40 height 40
type input "[DATE]"
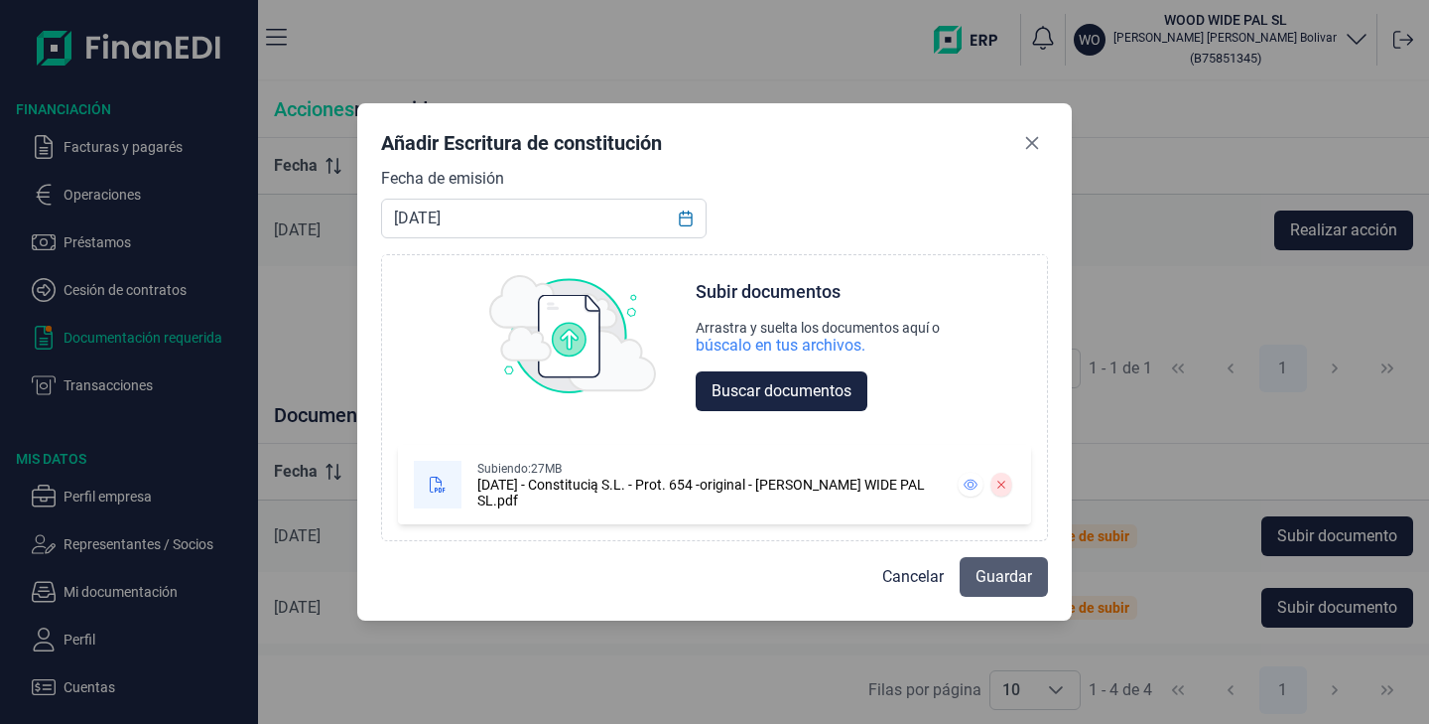
click at [1035, 577] on button "Guardar" at bounding box center [1004, 577] width 88 height 40
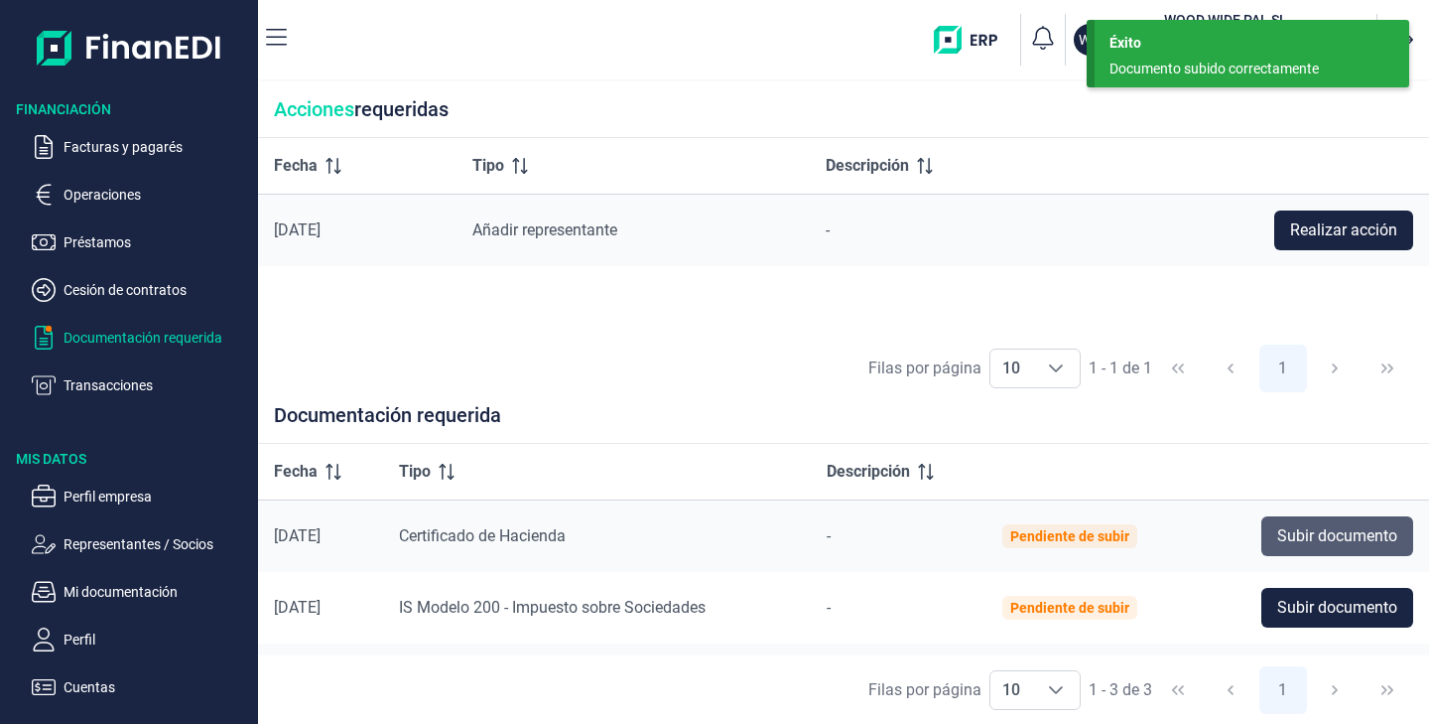
click at [1326, 538] on span "Subir documento" at bounding box center [1338, 536] width 120 height 24
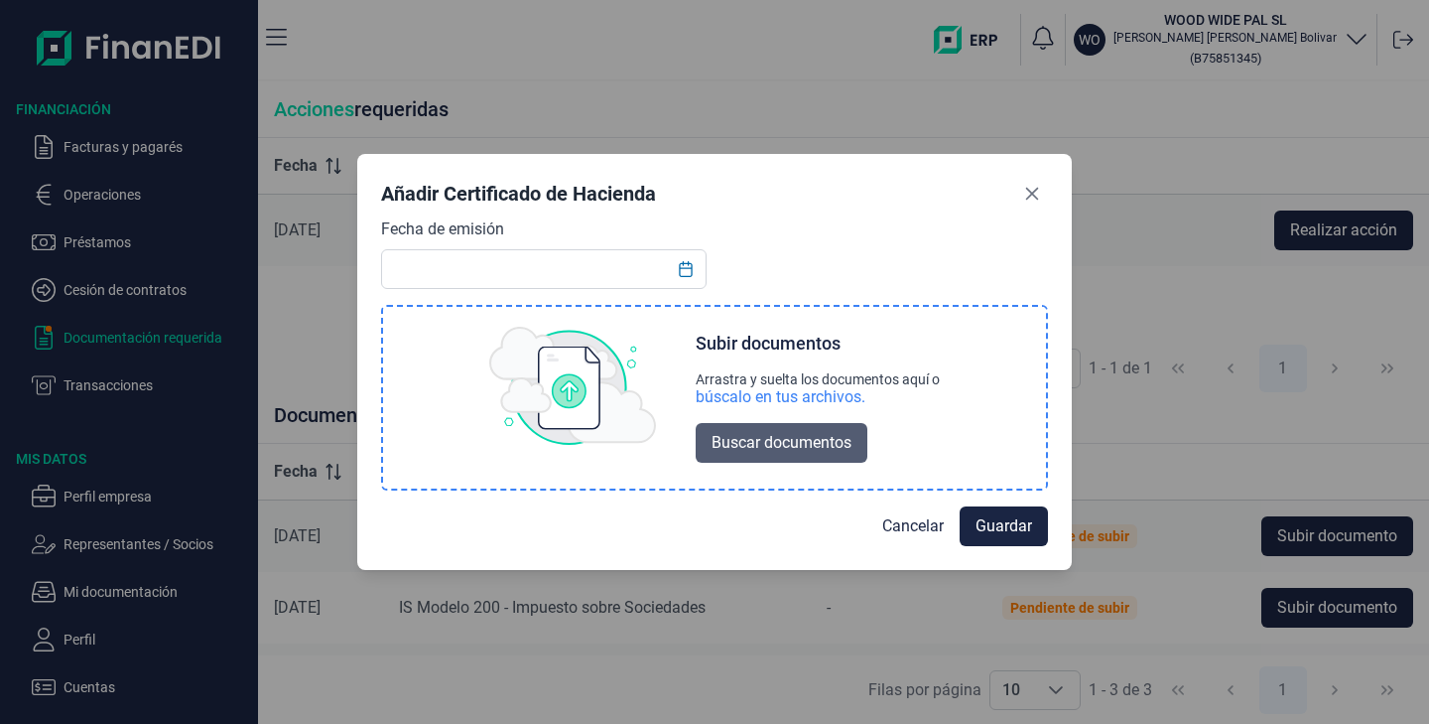
click at [791, 456] on button "Buscar documentos" at bounding box center [782, 443] width 172 height 40
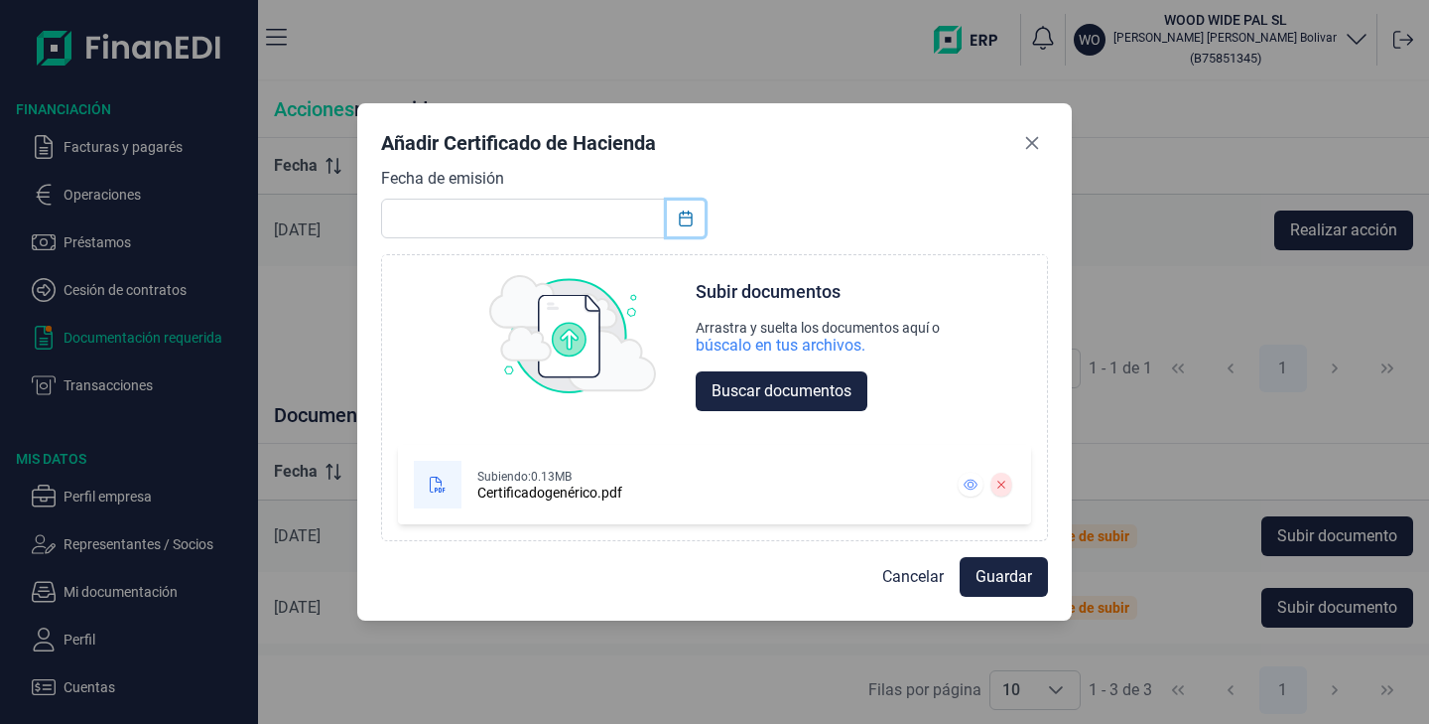
click at [697, 214] on button "Choose Date" at bounding box center [686, 219] width 38 height 36
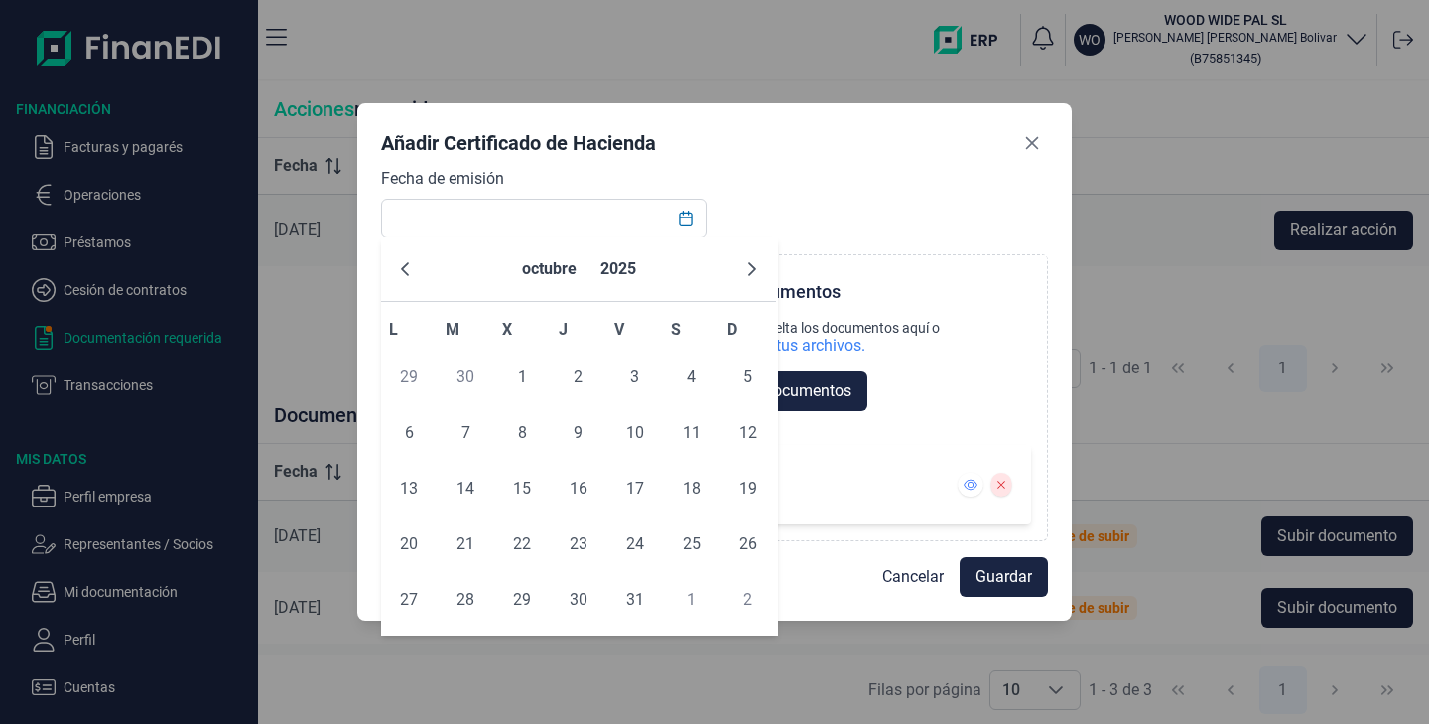
click at [428, 267] on div "octubre 2025" at bounding box center [578, 269] width 395 height 65
click at [411, 266] on icon "Previous Month" at bounding box center [405, 269] width 16 height 16
click at [413, 596] on span "29" at bounding box center [409, 600] width 40 height 40
type input "[DATE]"
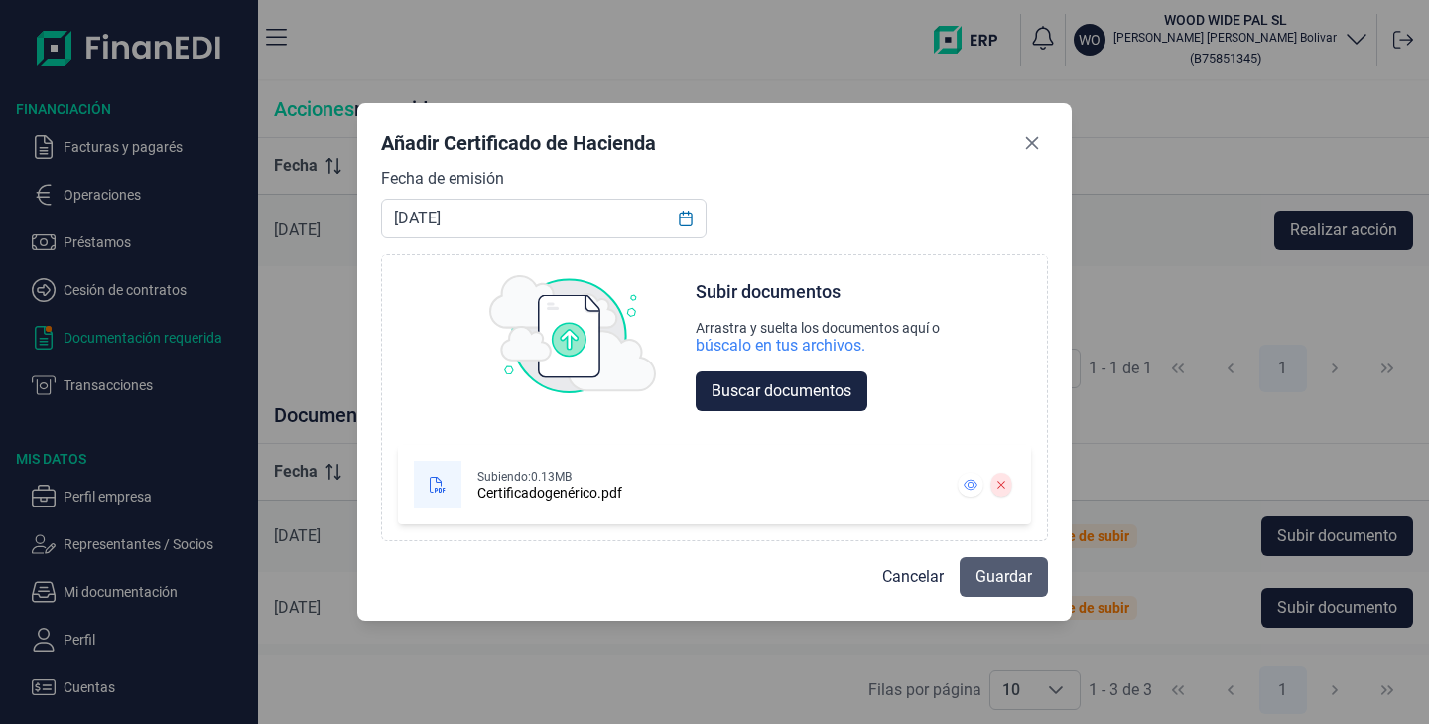
click at [982, 575] on span "Guardar" at bounding box center [1004, 577] width 57 height 24
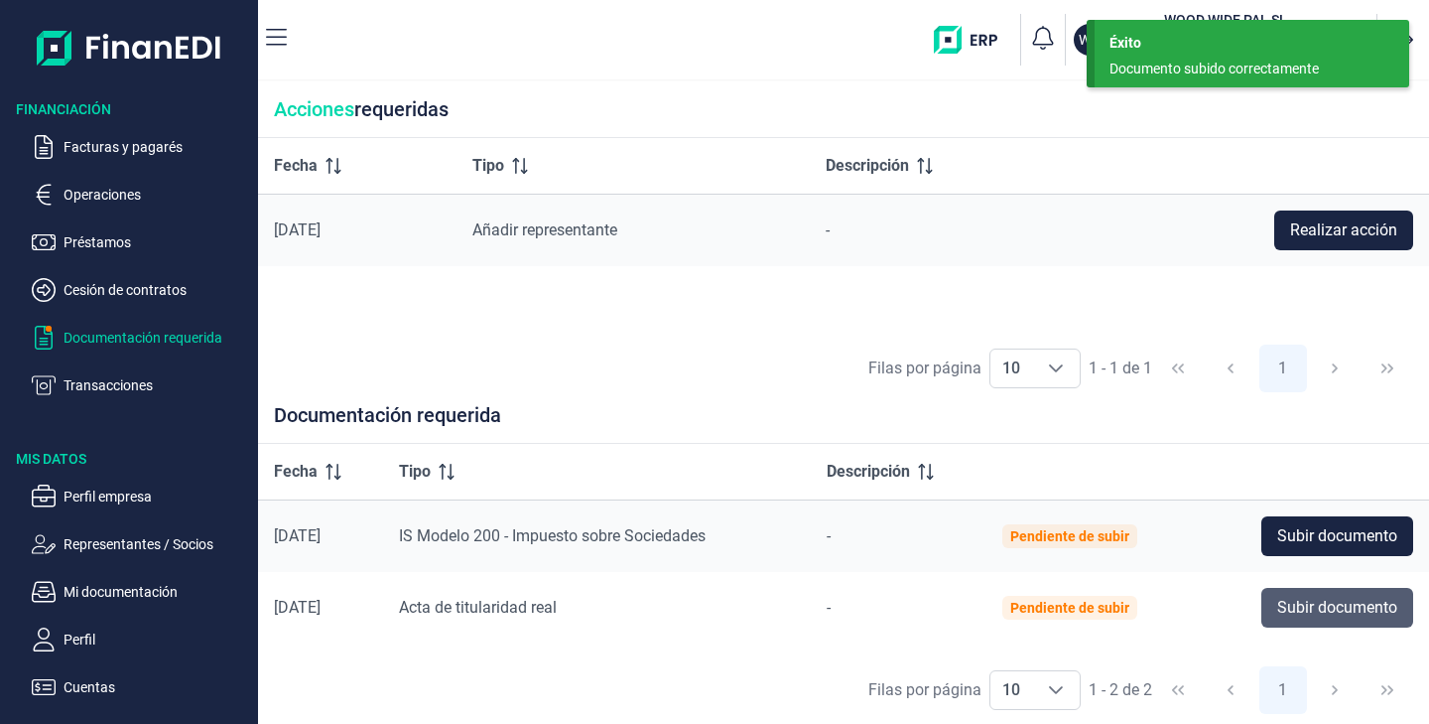
click at [1288, 615] on span "Subir documento" at bounding box center [1338, 608] width 120 height 24
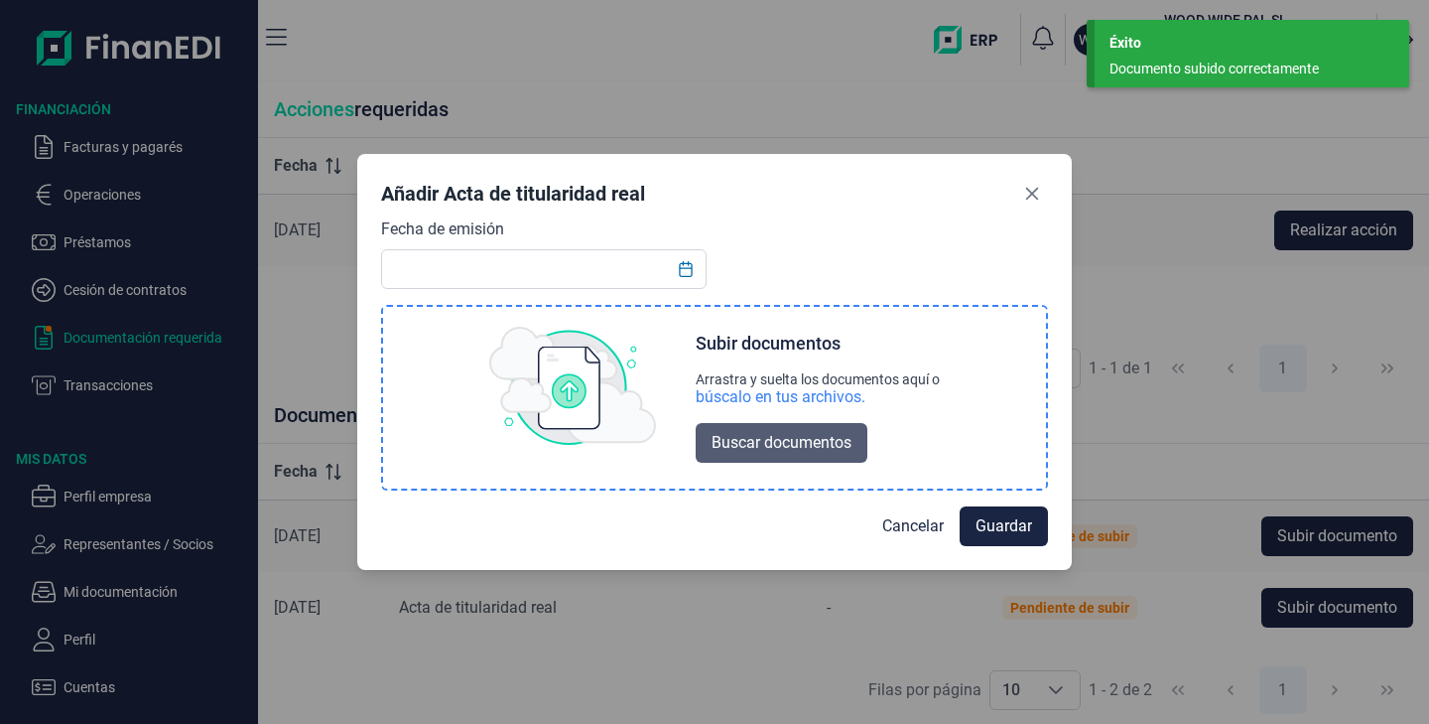
click at [767, 452] on span "Buscar documentos" at bounding box center [782, 443] width 140 height 24
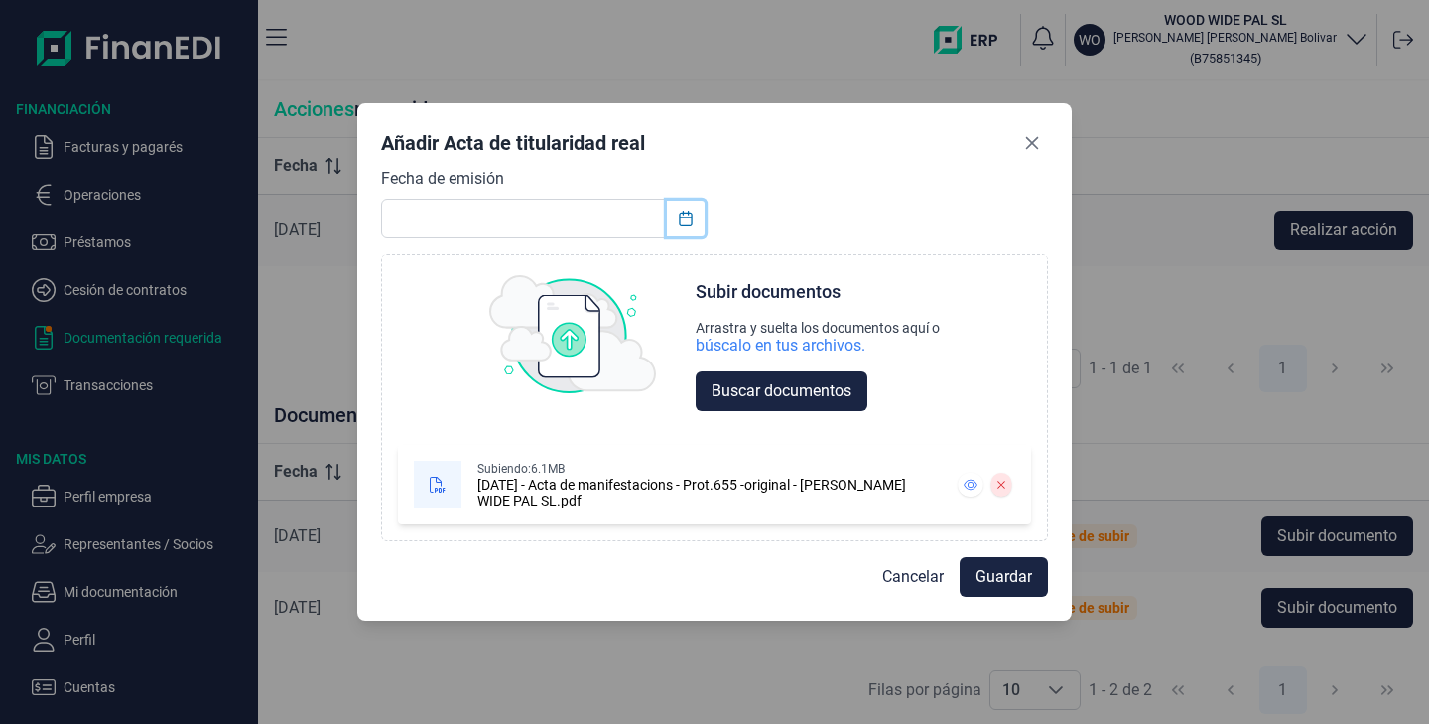
click at [680, 225] on icon "Choose Date" at bounding box center [686, 218] width 16 height 16
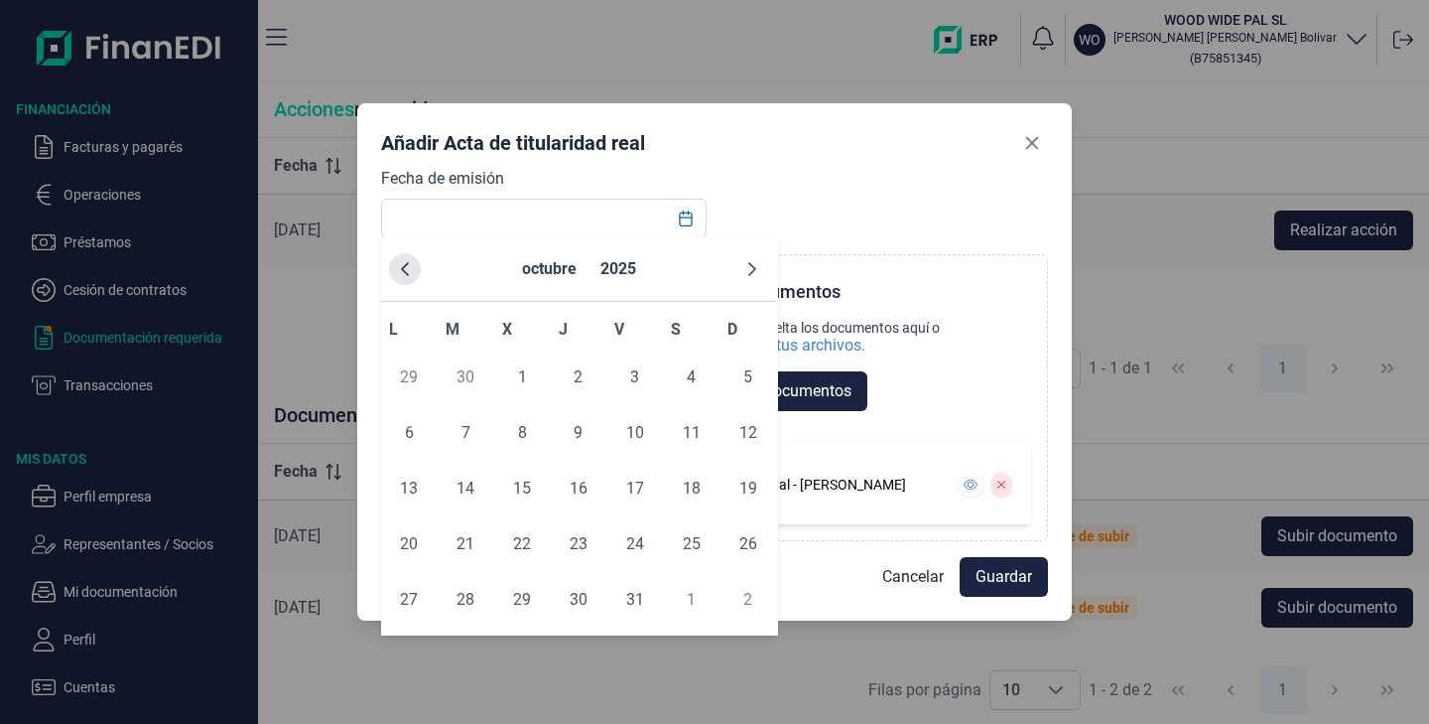
click at [403, 278] on button "Previous Month" at bounding box center [405, 269] width 32 height 32
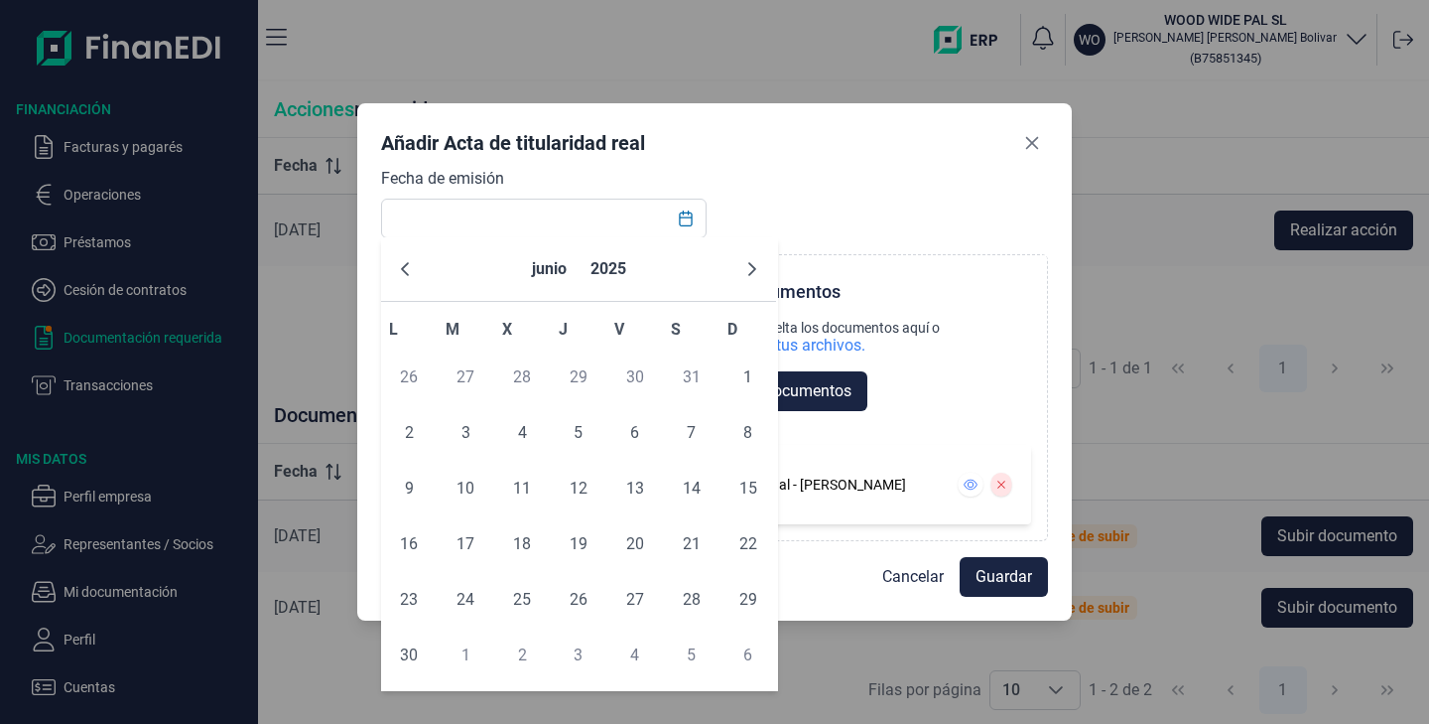
click at [403, 278] on button "Previous Month" at bounding box center [405, 269] width 32 height 32
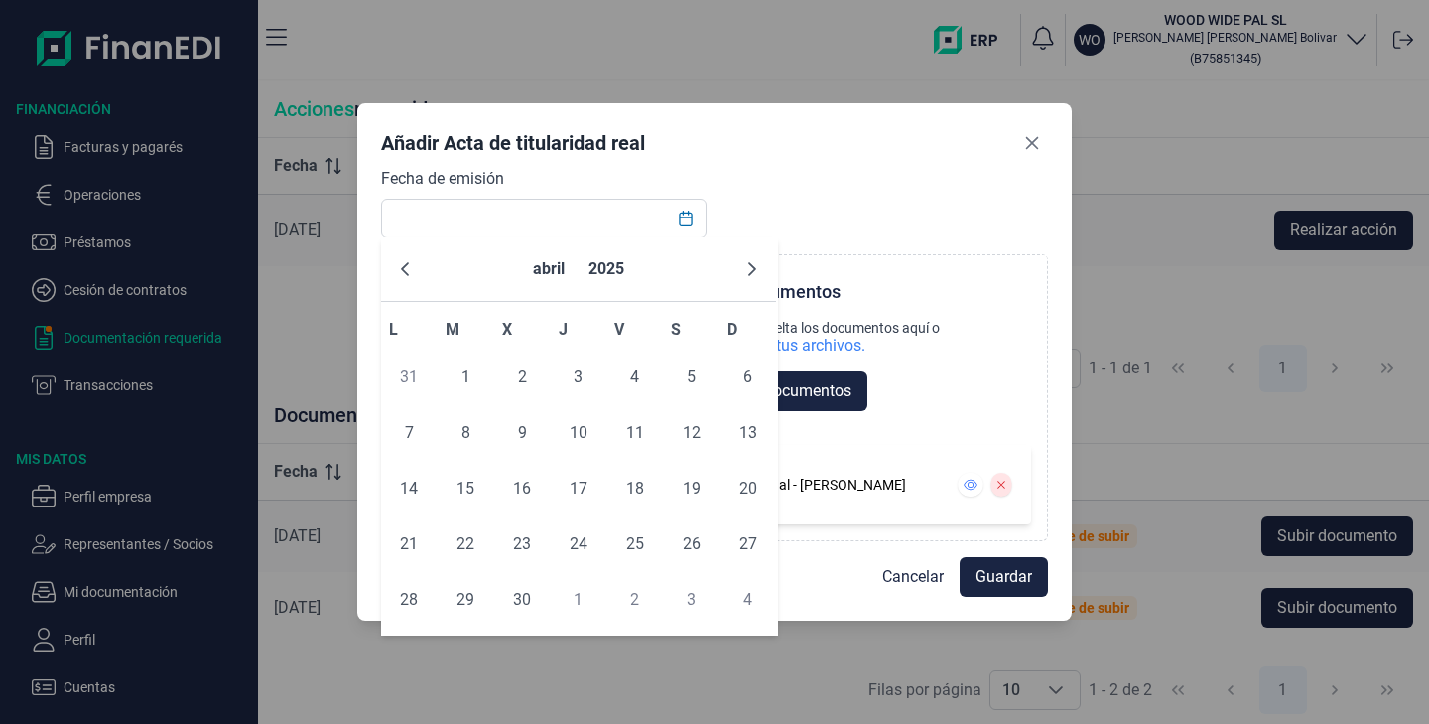
click at [403, 278] on button "Previous Month" at bounding box center [405, 269] width 32 height 32
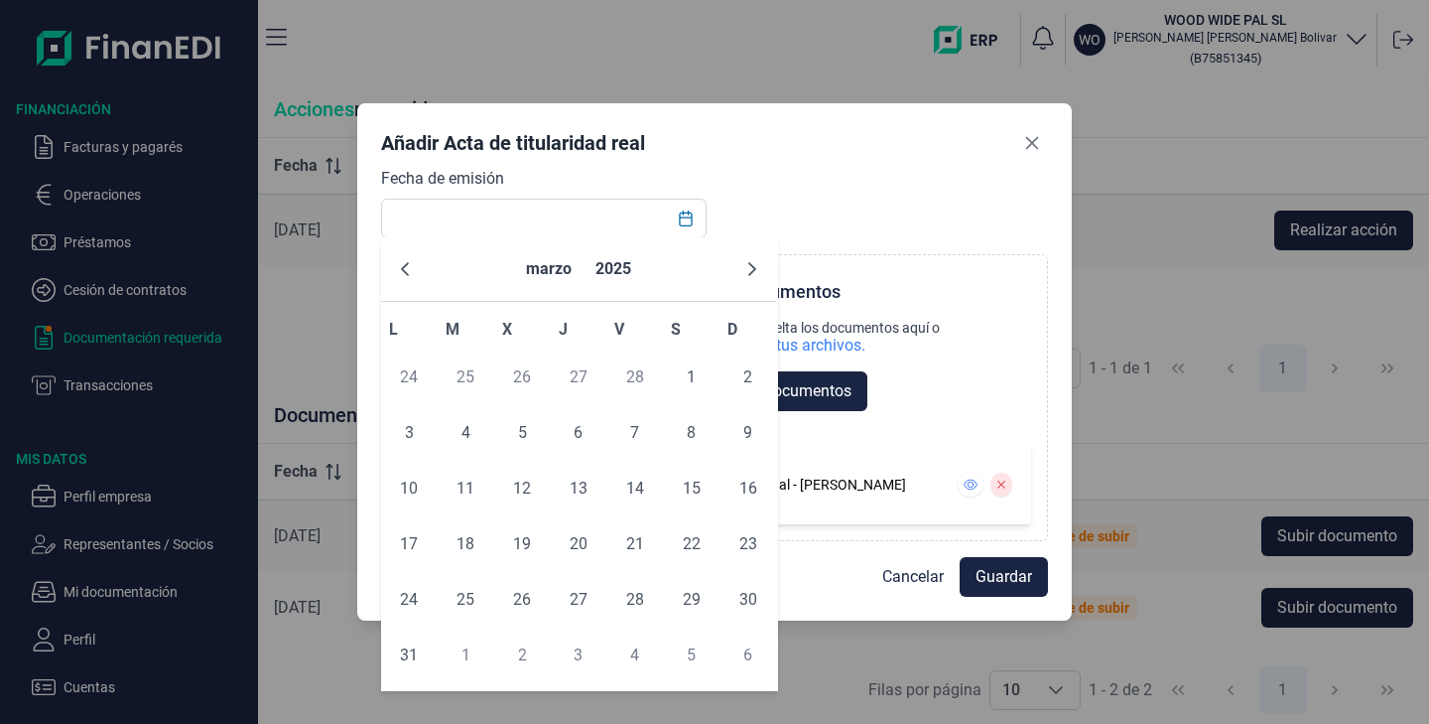
click at [403, 278] on button "Previous Month" at bounding box center [405, 269] width 32 height 32
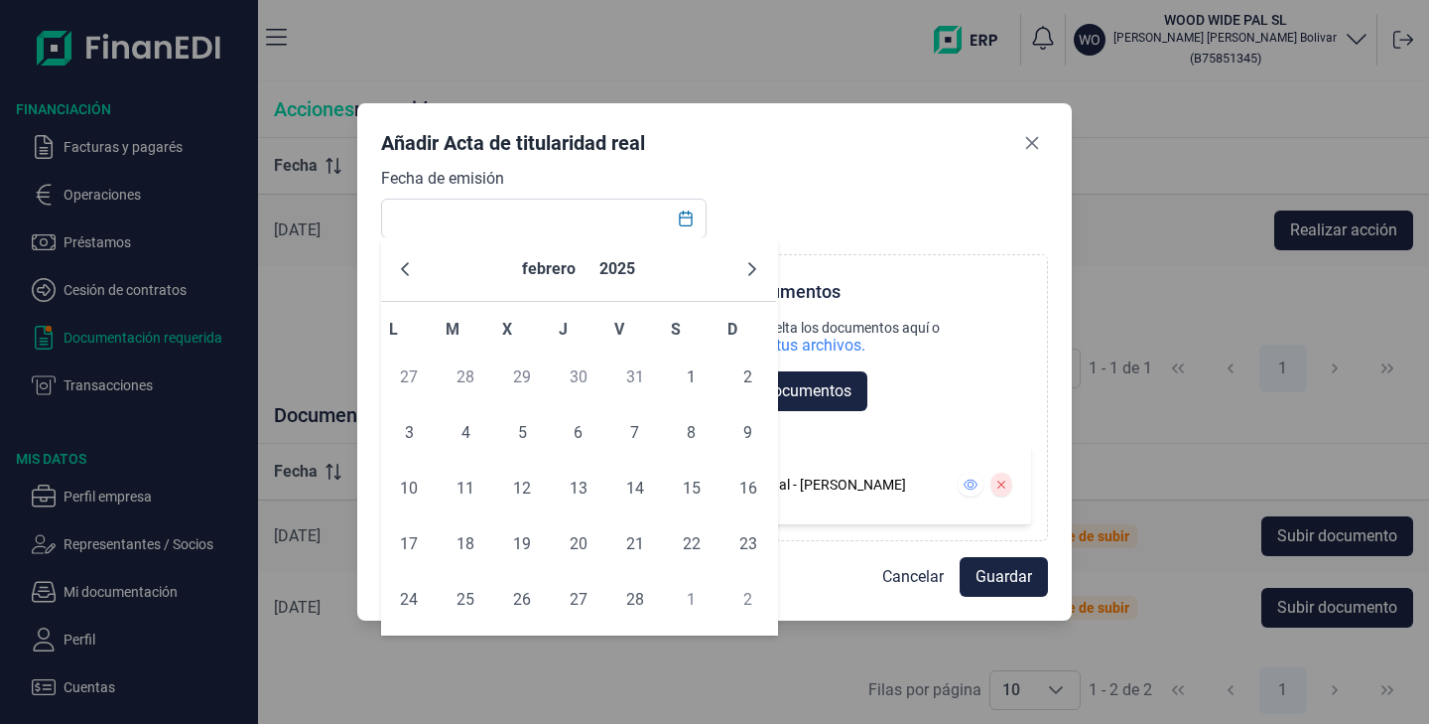
click at [403, 278] on button "Previous Month" at bounding box center [405, 269] width 32 height 32
click at [636, 607] on span "31" at bounding box center [635, 600] width 40 height 40
type input "[DATE]"
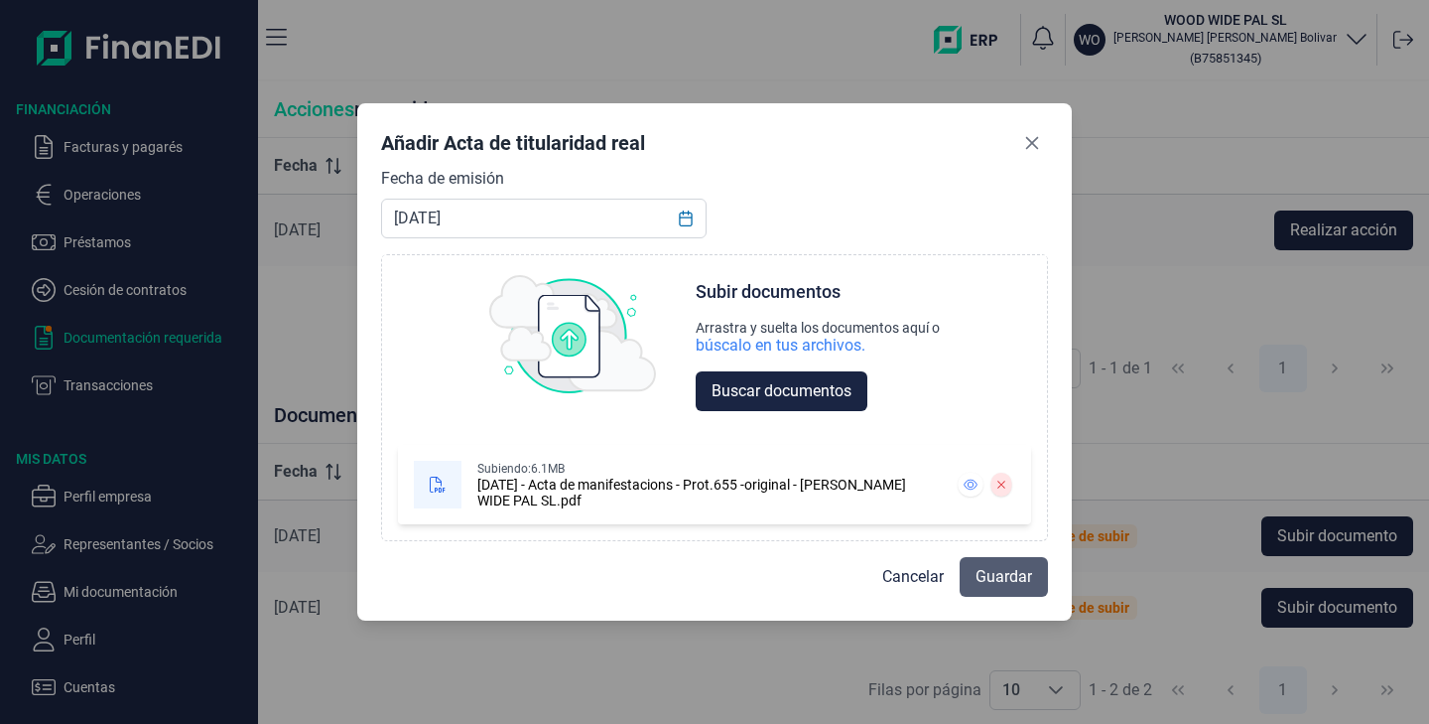
click at [1014, 575] on span "Guardar" at bounding box center [1004, 577] width 57 height 24
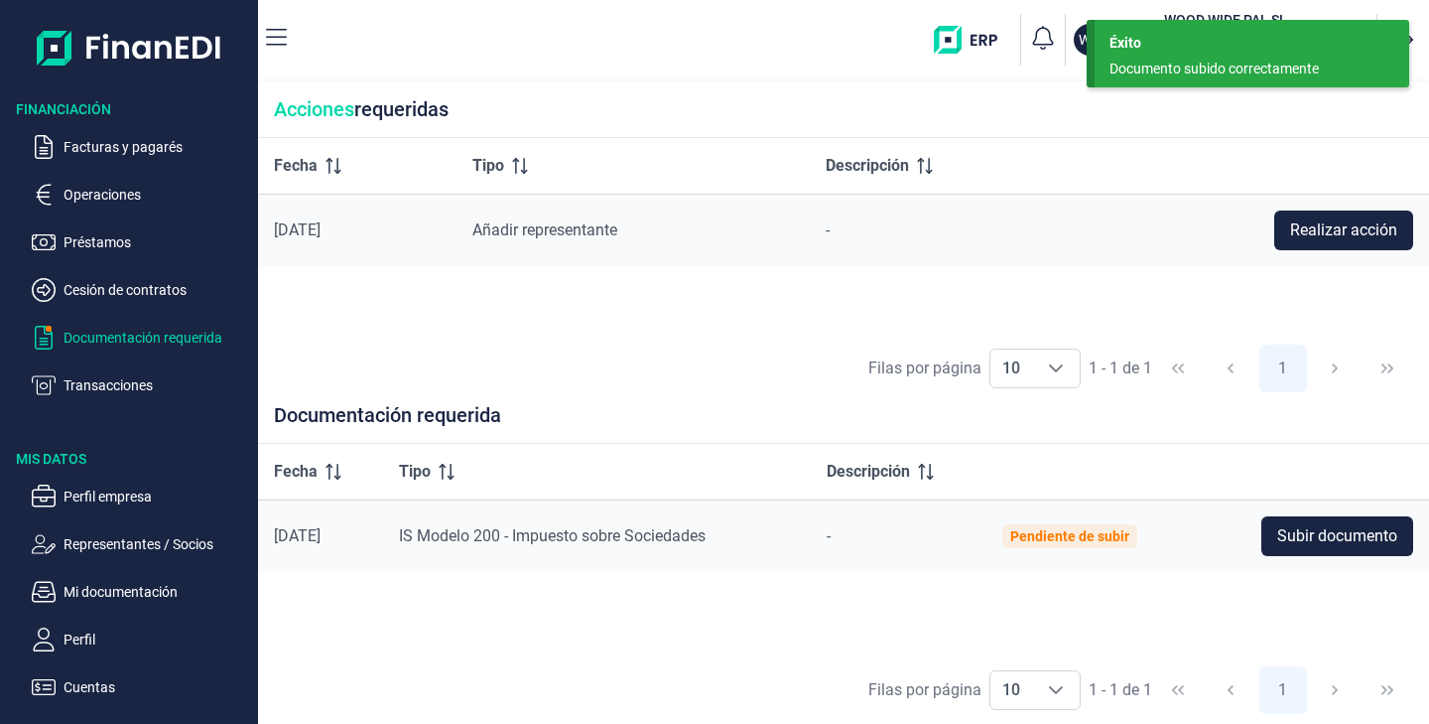
click at [90, 182] on ul "Facturas y pagarés Operaciones Préstamos Cesión de contratos Documentación requ…" at bounding box center [129, 258] width 258 height 278
click at [93, 192] on p "Operaciones" at bounding box center [157, 195] width 187 height 24
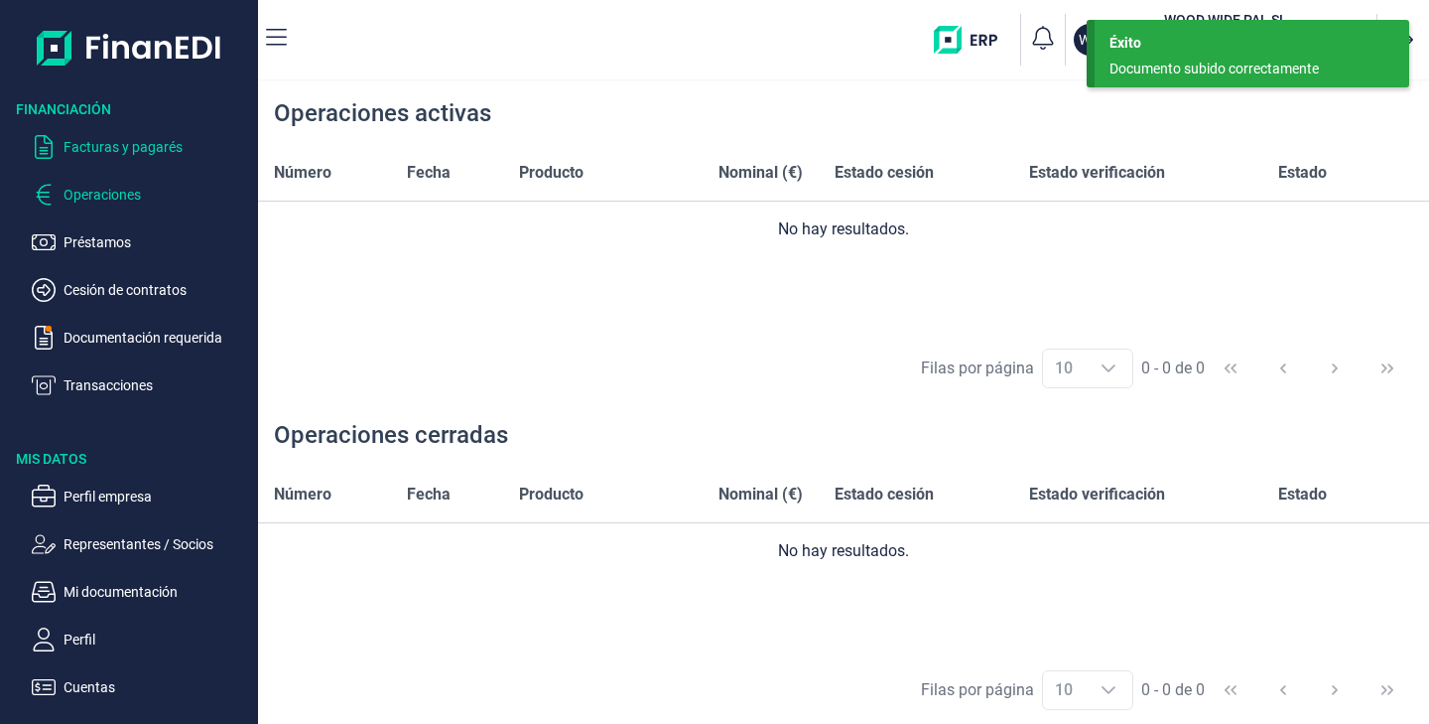
click at [177, 155] on p "Facturas y pagarés" at bounding box center [157, 147] width 187 height 24
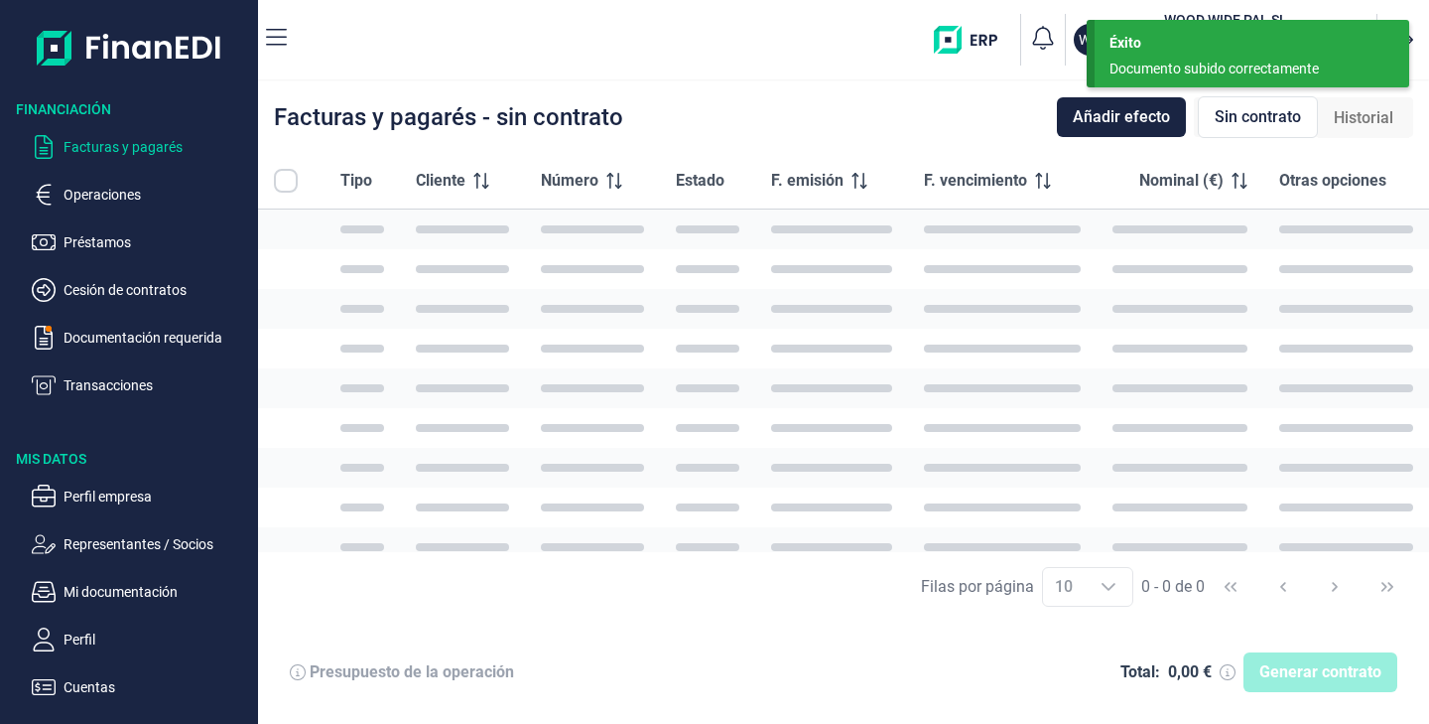
checkbox input "true"
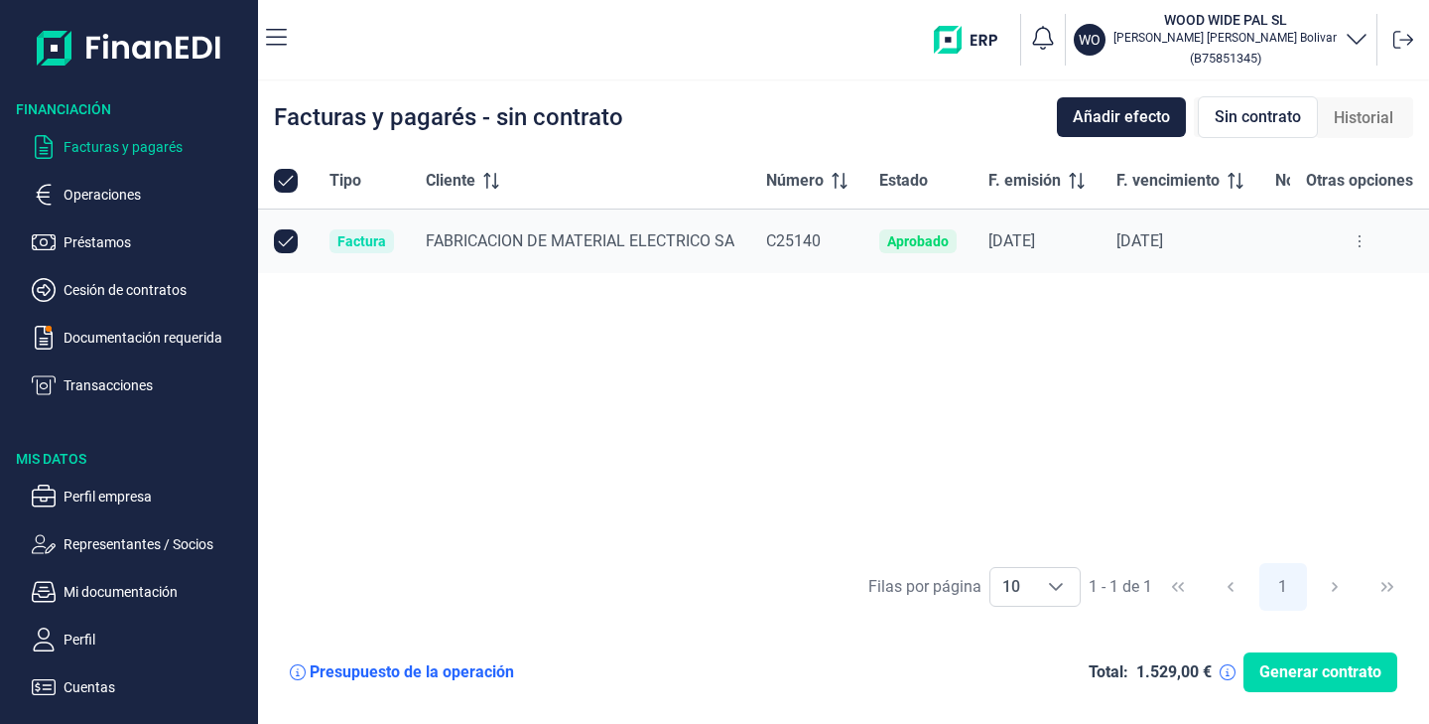
click at [274, 238] on input "Row Unselected null" at bounding box center [286, 241] width 24 height 24
checkbox input "false"
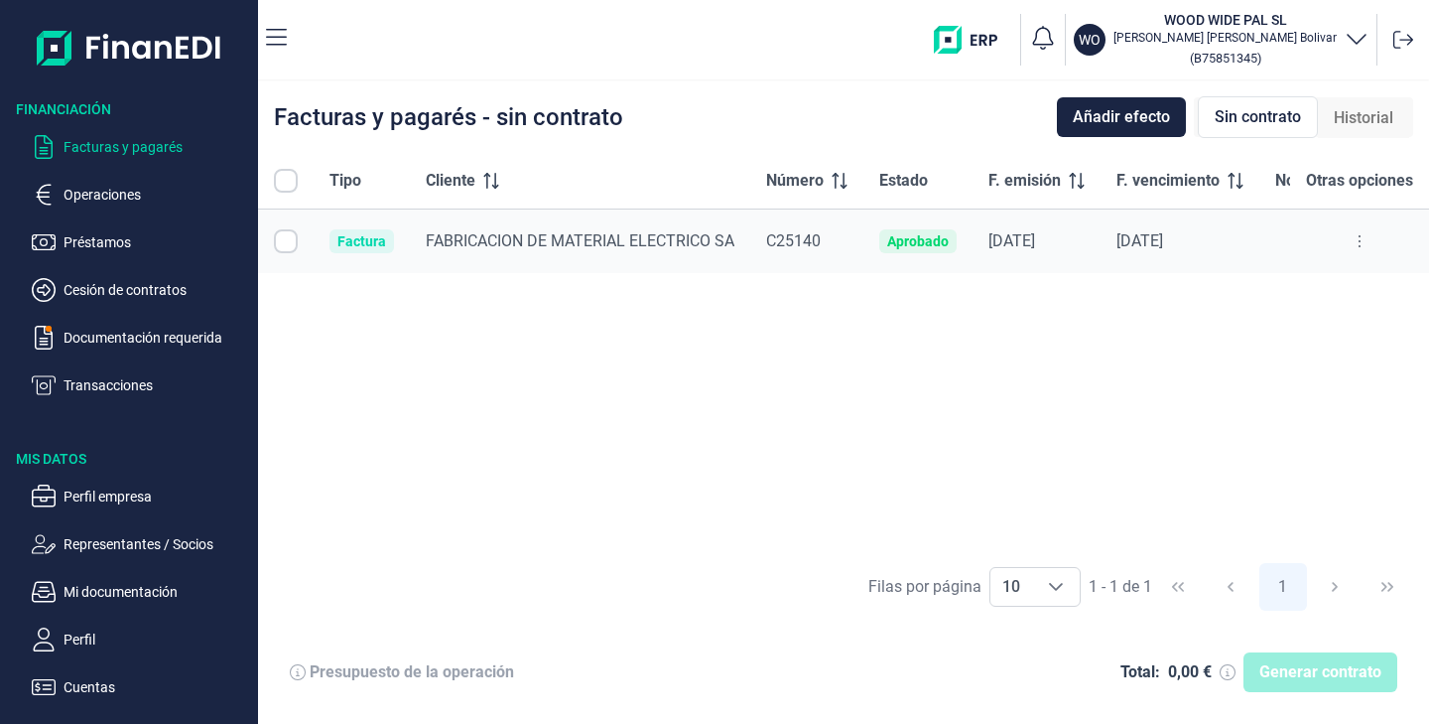
click at [274, 238] on input "Row Selected null" at bounding box center [286, 241] width 24 height 24
checkbox input "true"
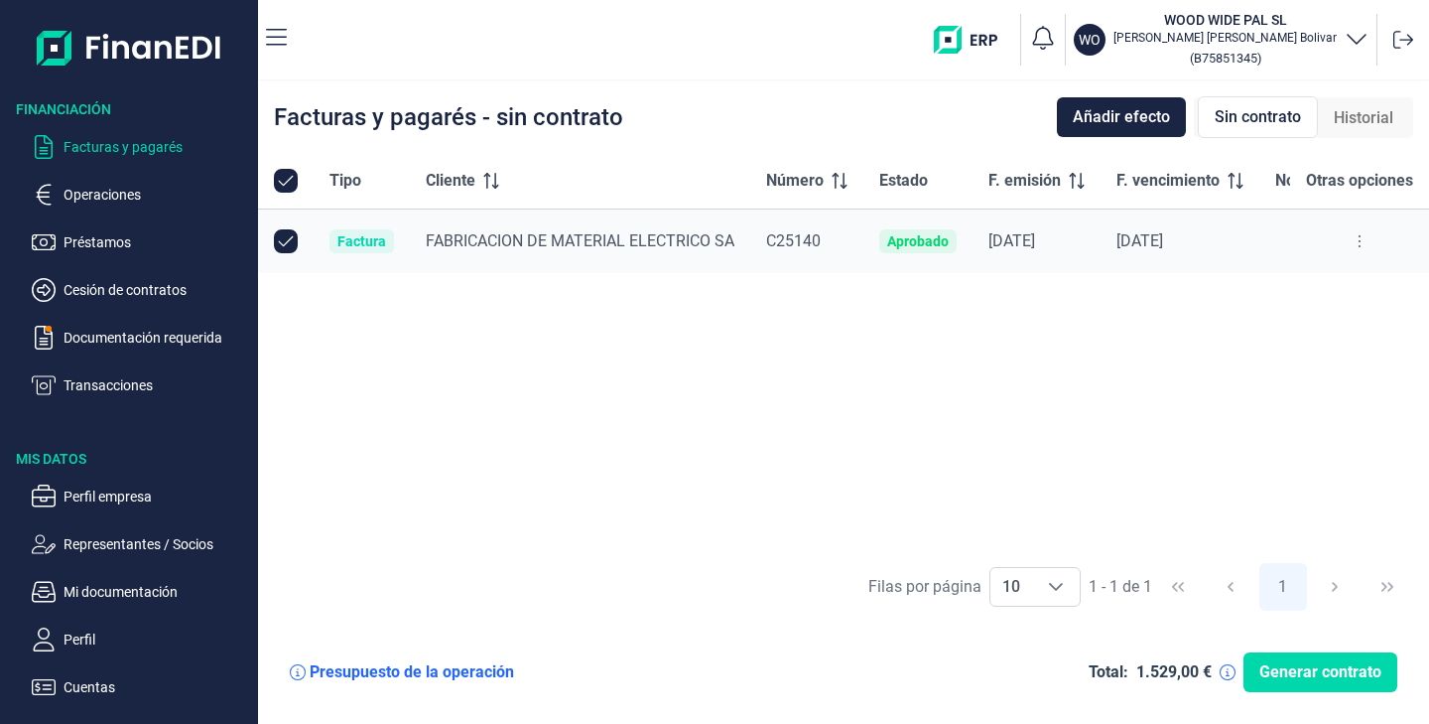
click at [1367, 237] on button at bounding box center [1360, 241] width 36 height 32
click at [1276, 301] on span "Ver detalle de la factura" at bounding box center [1288, 291] width 145 height 20
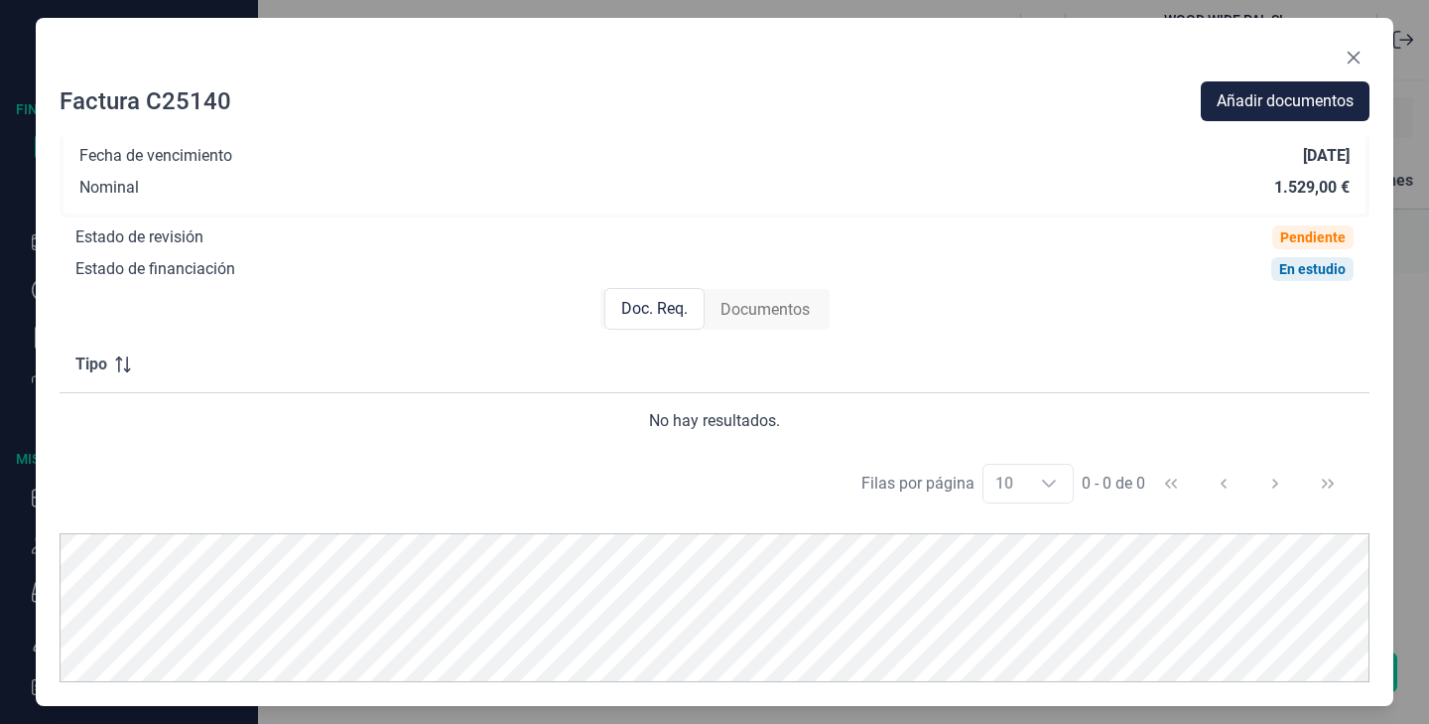
scroll to position [15, 0]
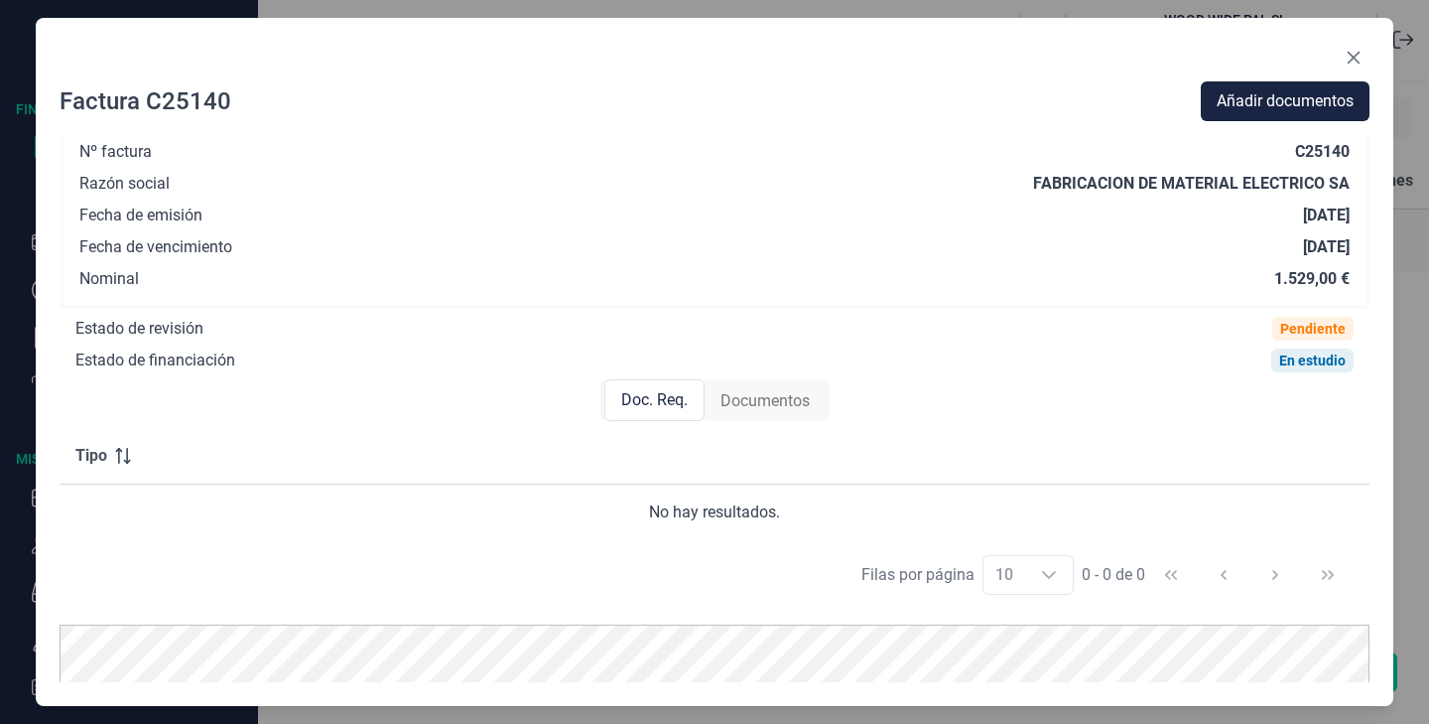
click at [771, 416] on div "Documentos" at bounding box center [765, 401] width 121 height 40
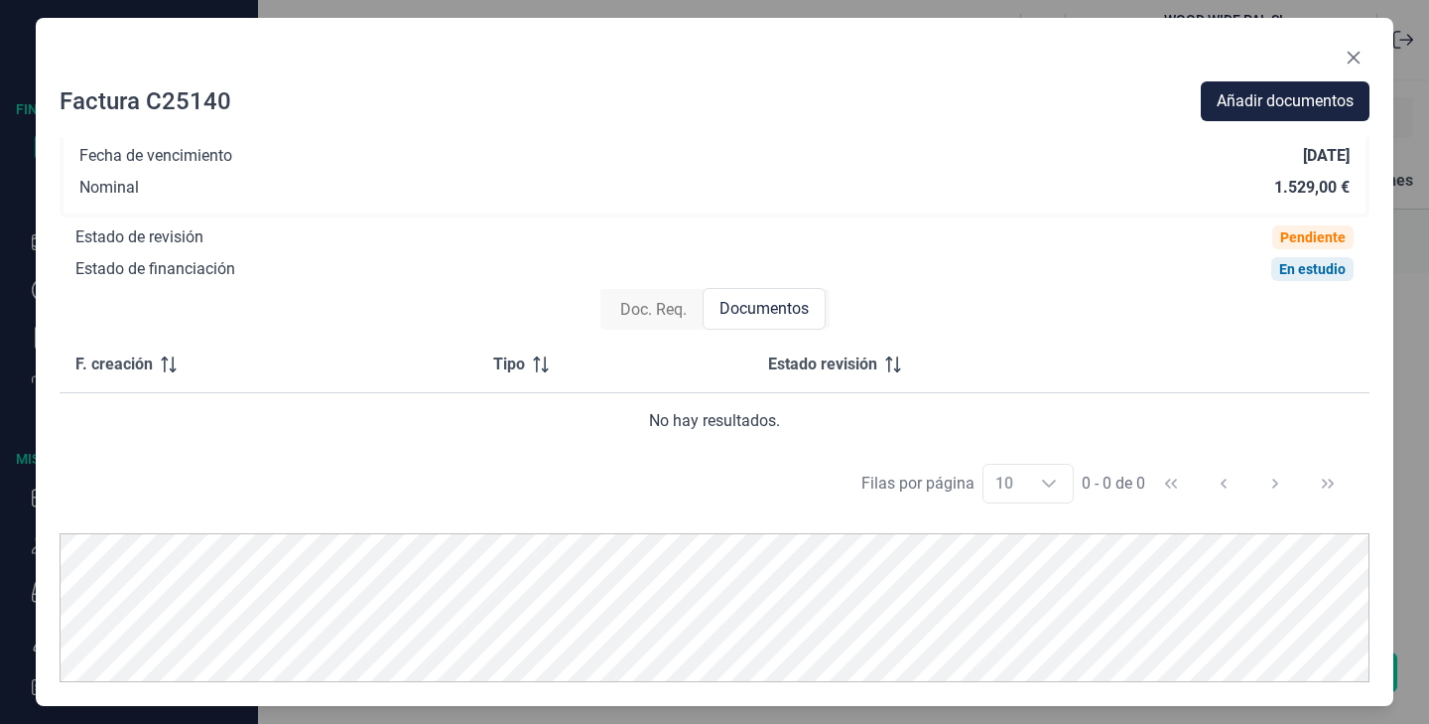
scroll to position [0, 0]
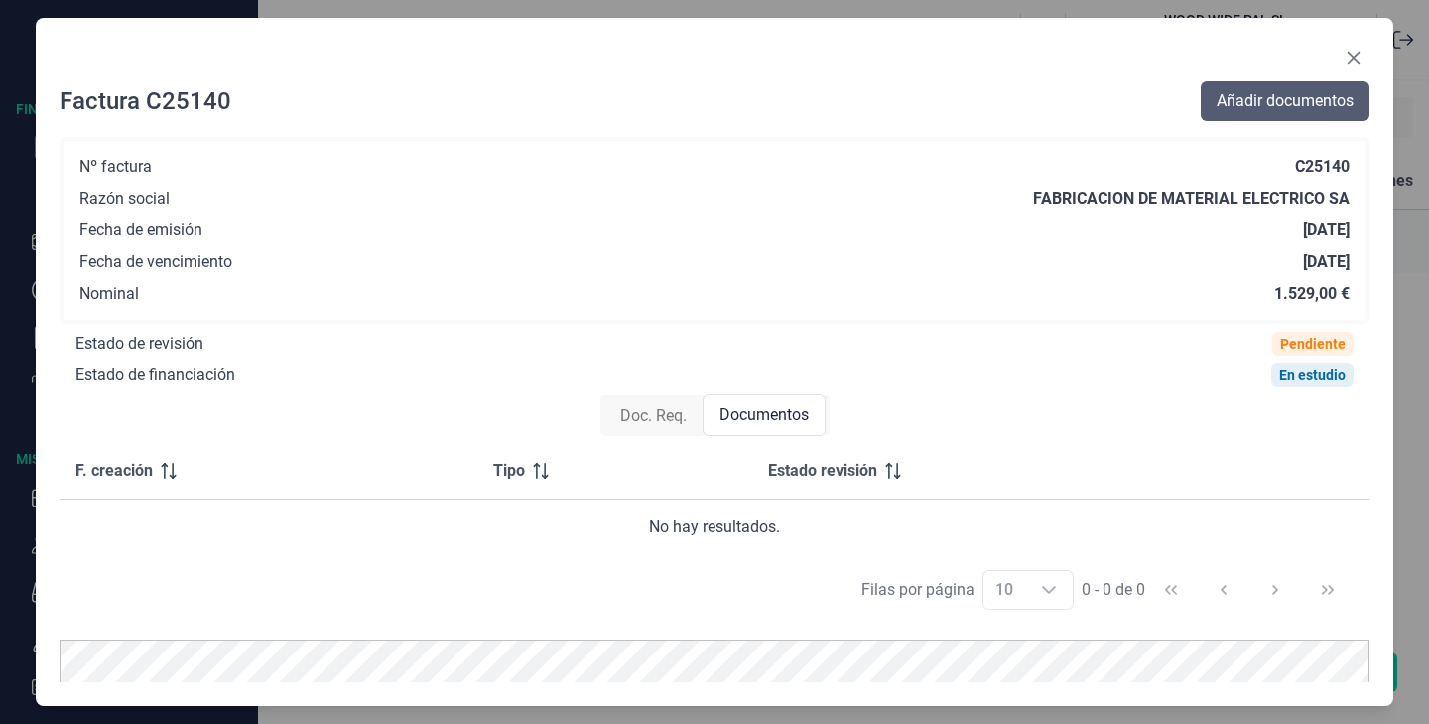
click at [1300, 101] on span "Añadir documentos" at bounding box center [1285, 101] width 137 height 24
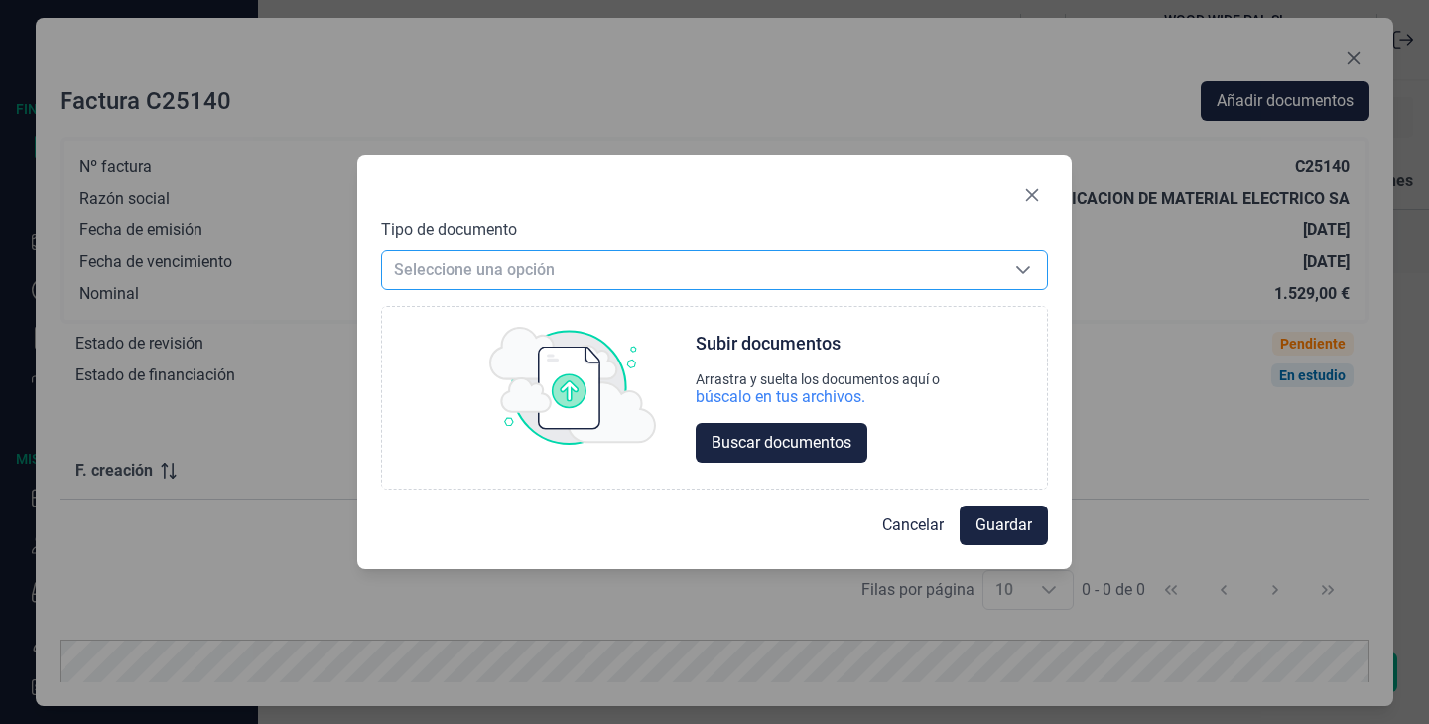
click at [890, 272] on span "Seleccione una opción" at bounding box center [690, 270] width 617 height 38
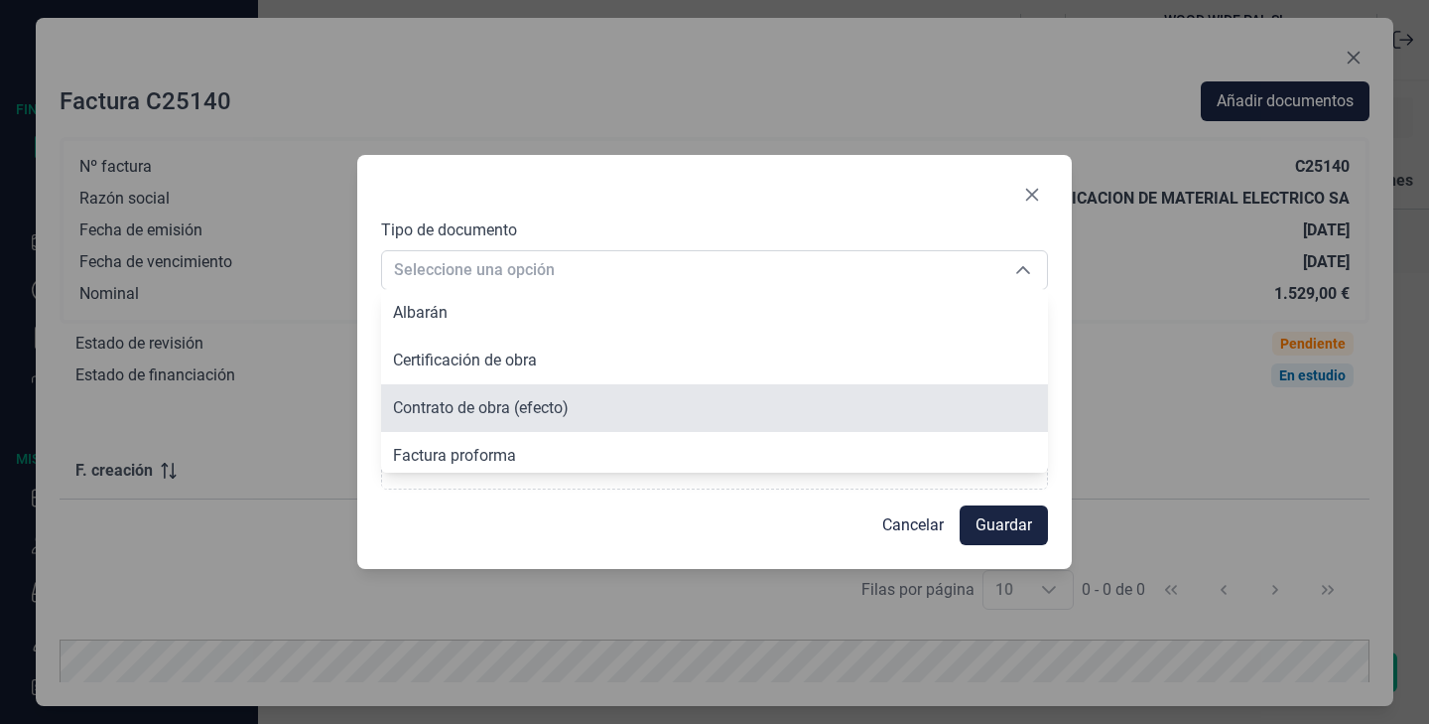
scroll to position [150, 0]
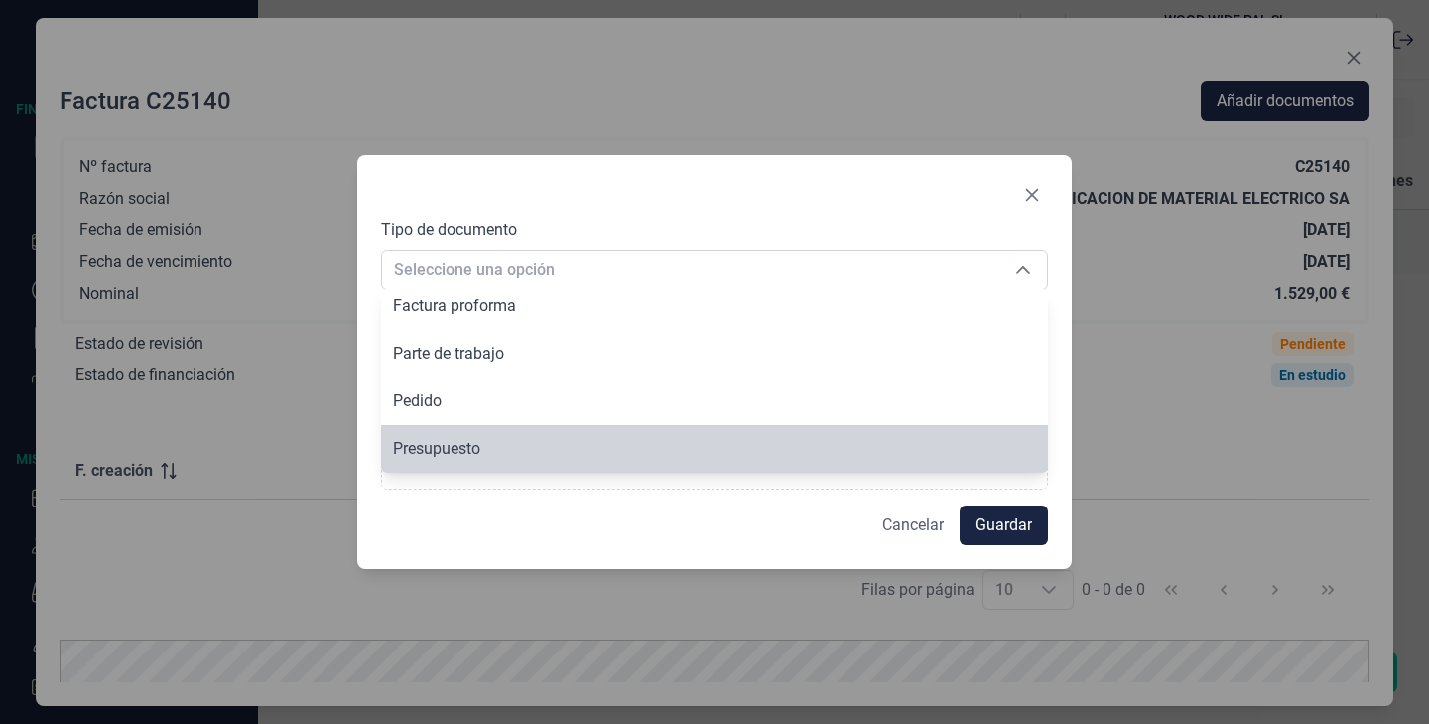
click at [898, 506] on button "Cancelar" at bounding box center [913, 525] width 93 height 40
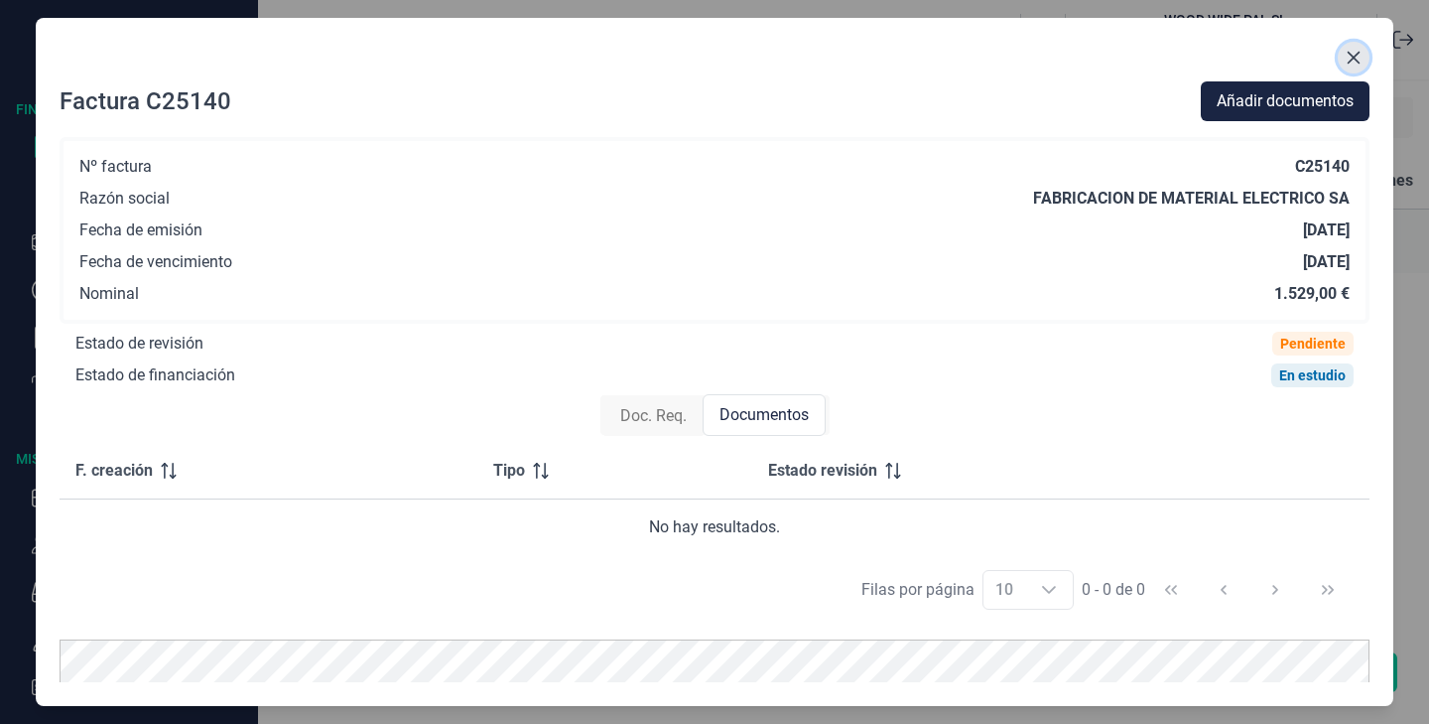
click at [1355, 68] on button "Close" at bounding box center [1354, 58] width 32 height 32
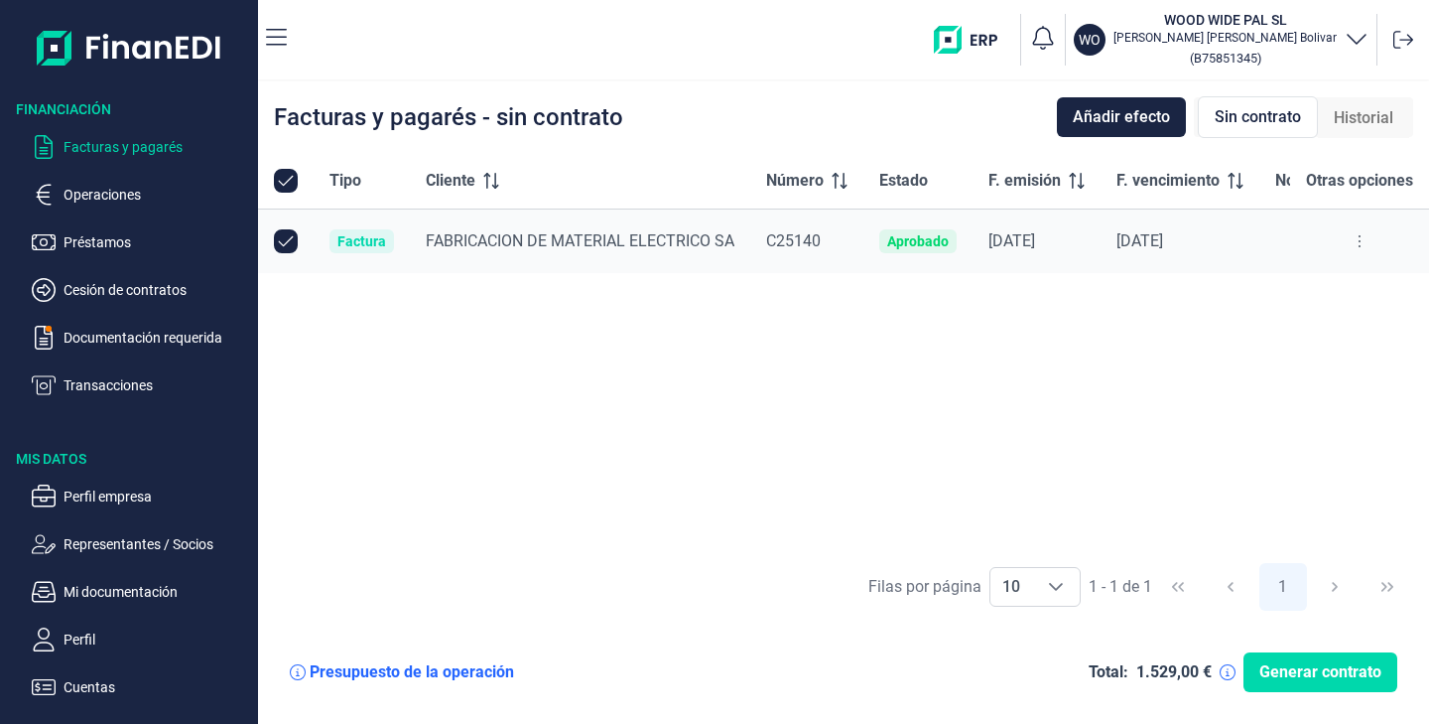
click at [286, 244] on input "Row Unselected null" at bounding box center [286, 241] width 24 height 24
checkbox input "false"
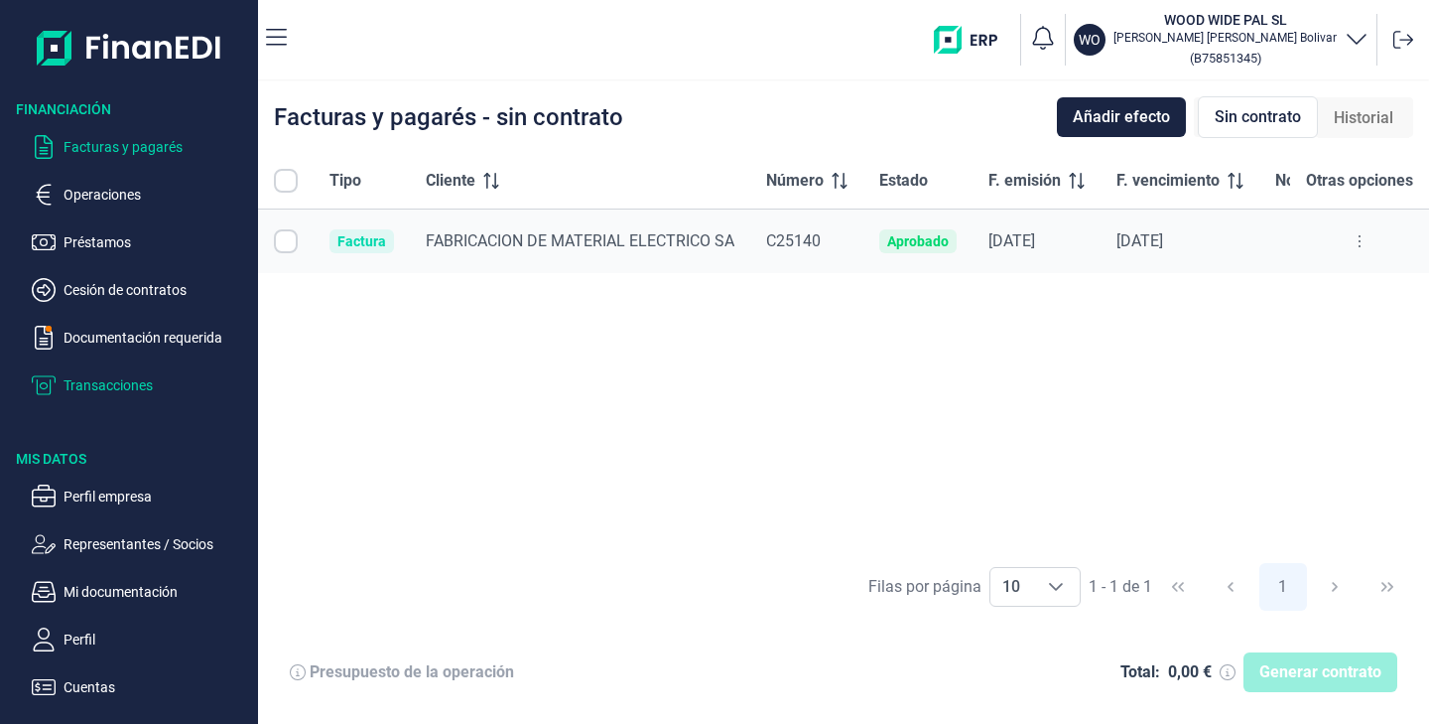
click at [131, 378] on p "Transacciones" at bounding box center [157, 385] width 187 height 24
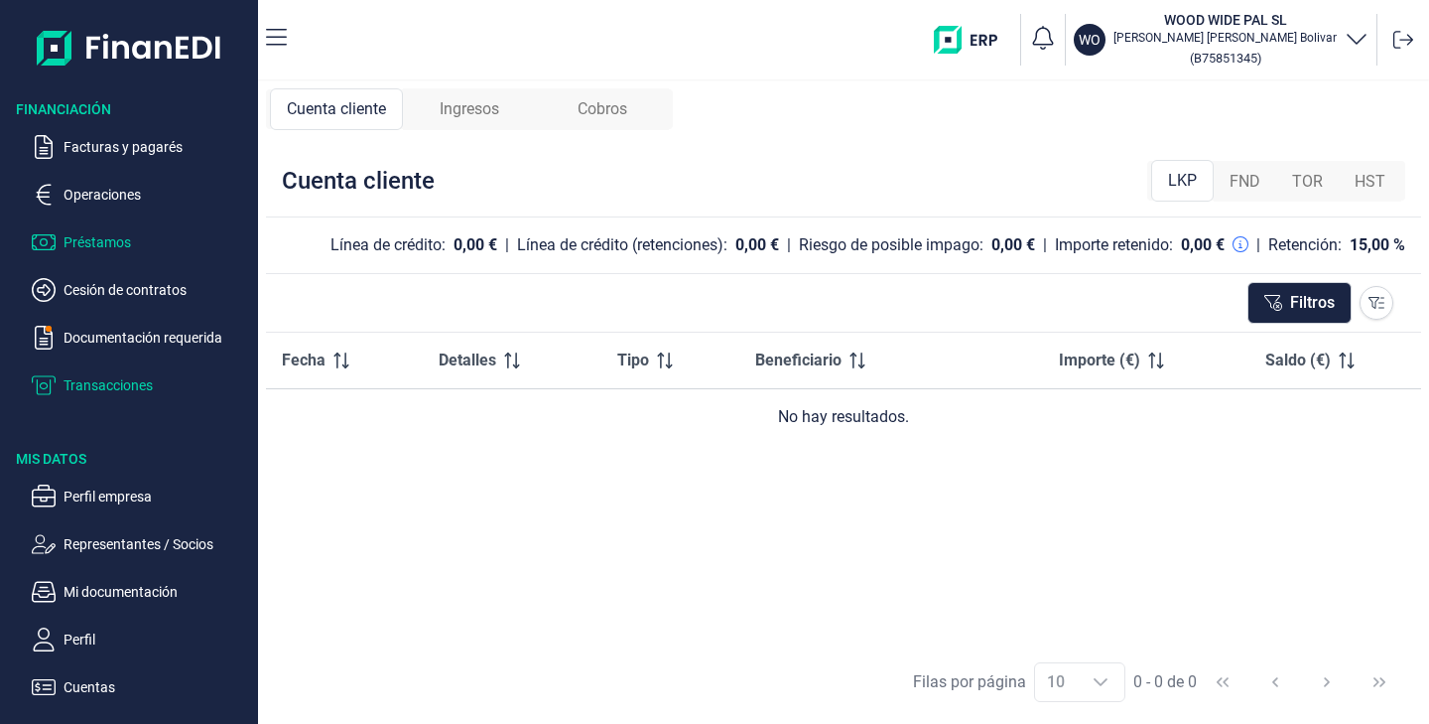
click at [119, 244] on p "Préstamos" at bounding box center [157, 242] width 187 height 24
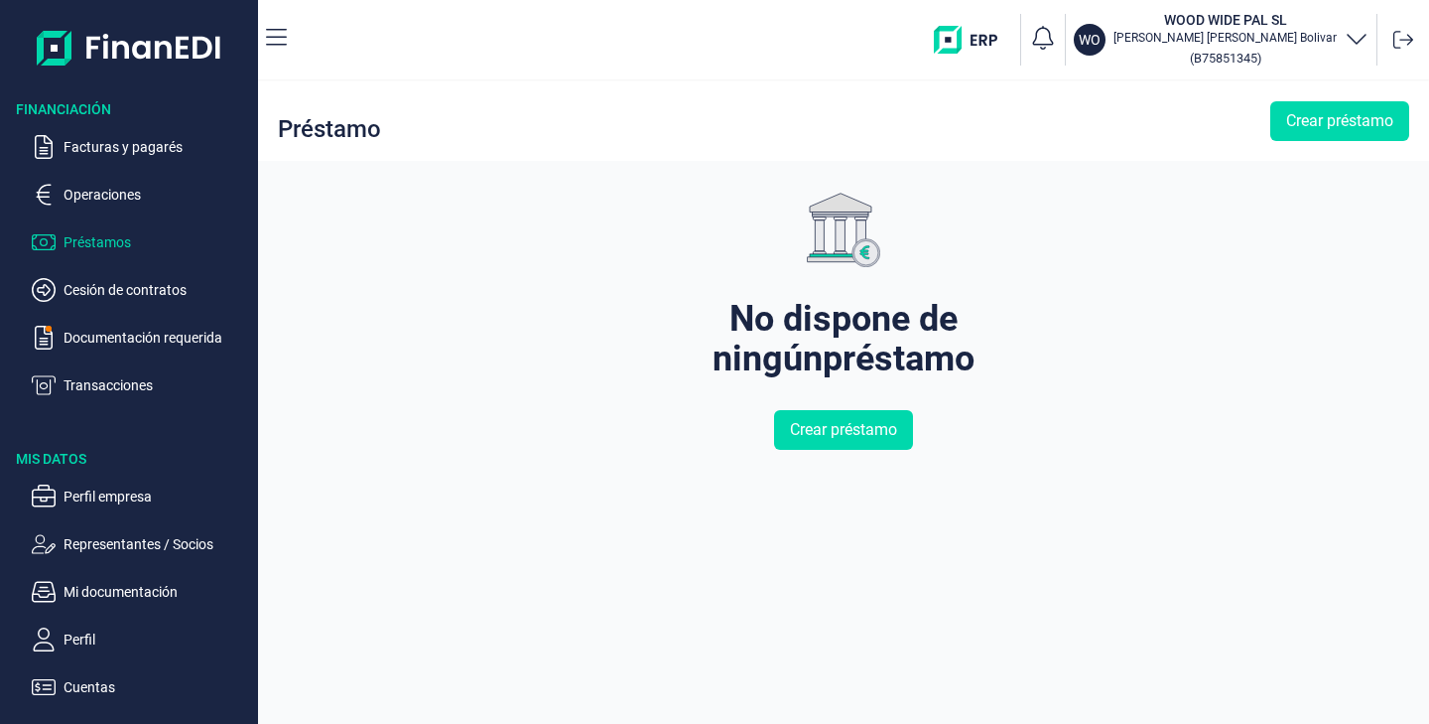
click at [119, 215] on ul "Facturas y pagarés Operaciones Préstamos Cesión de contratos Documentación requ…" at bounding box center [129, 258] width 258 height 278
click at [113, 197] on p "Operaciones" at bounding box center [157, 195] width 187 height 24
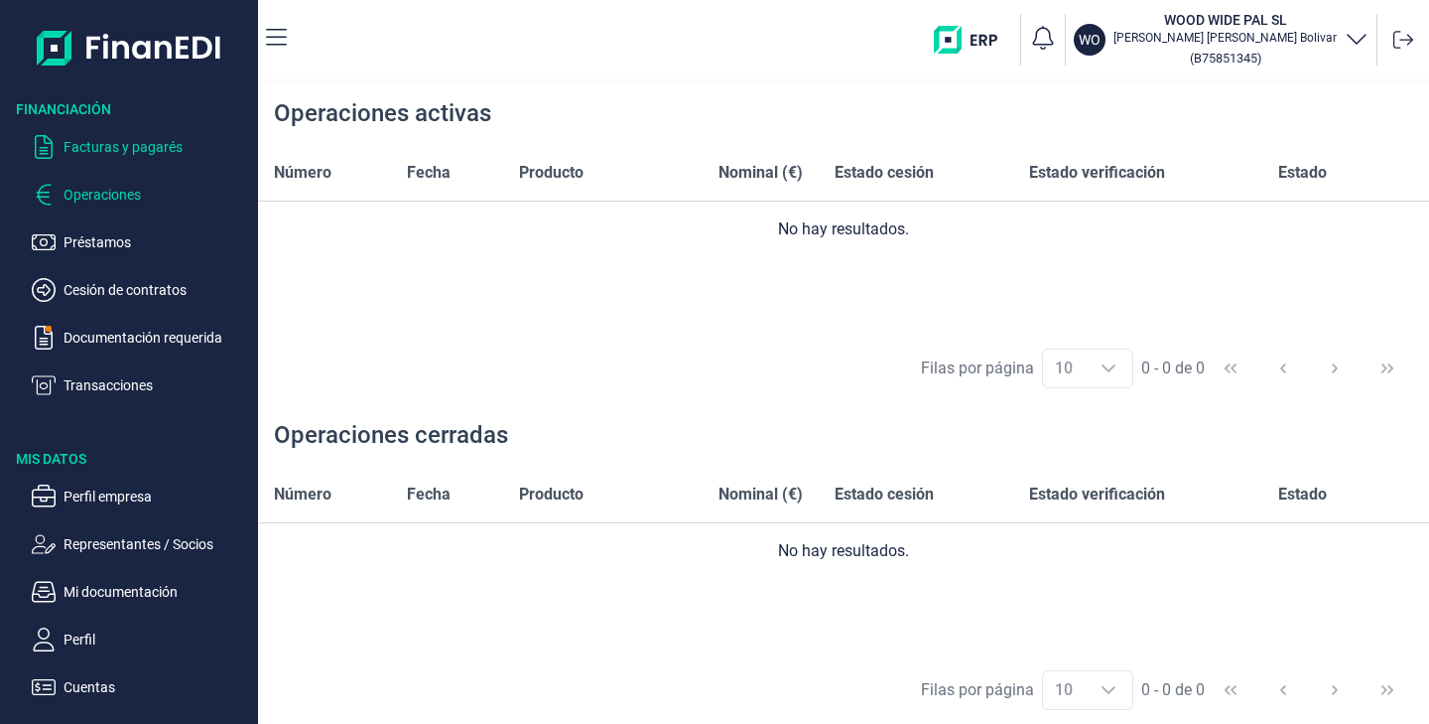
click at [133, 142] on p "Facturas y pagarés" at bounding box center [157, 147] width 187 height 24
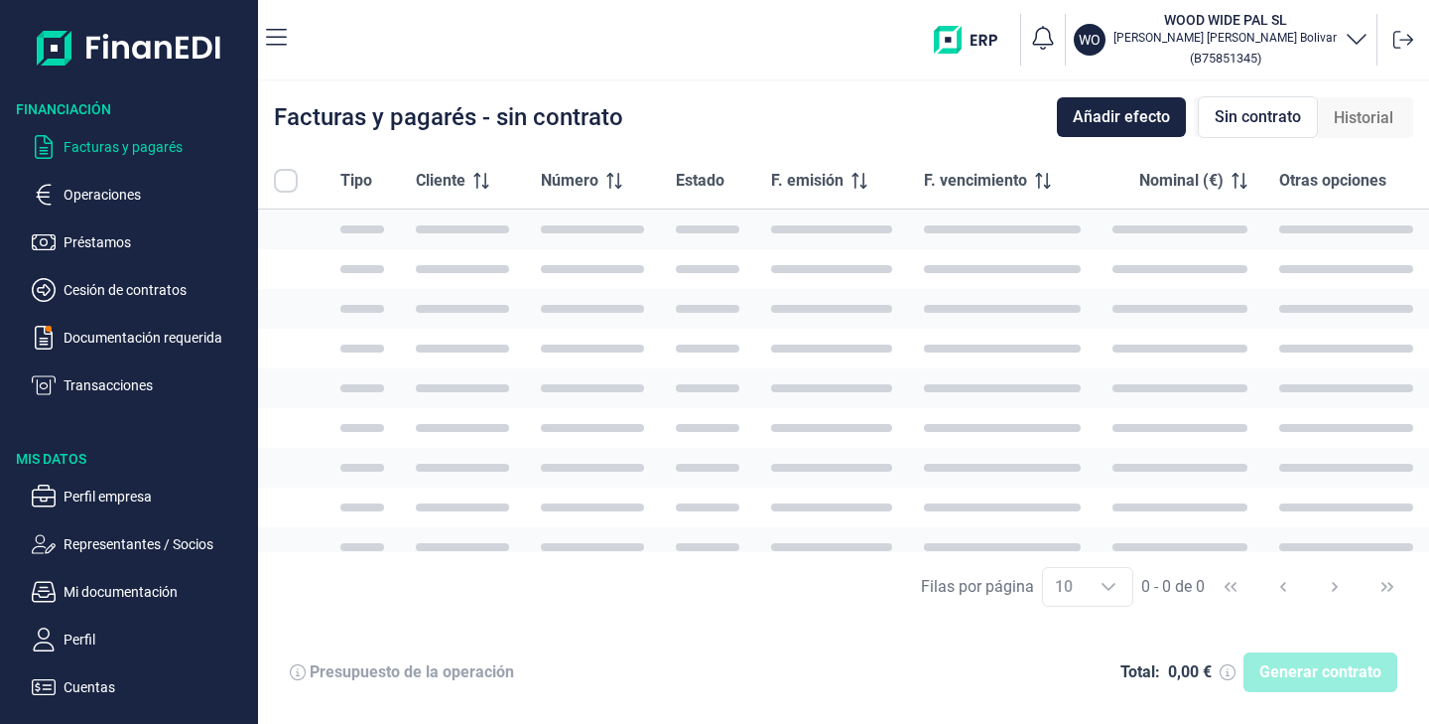
checkbox input "true"
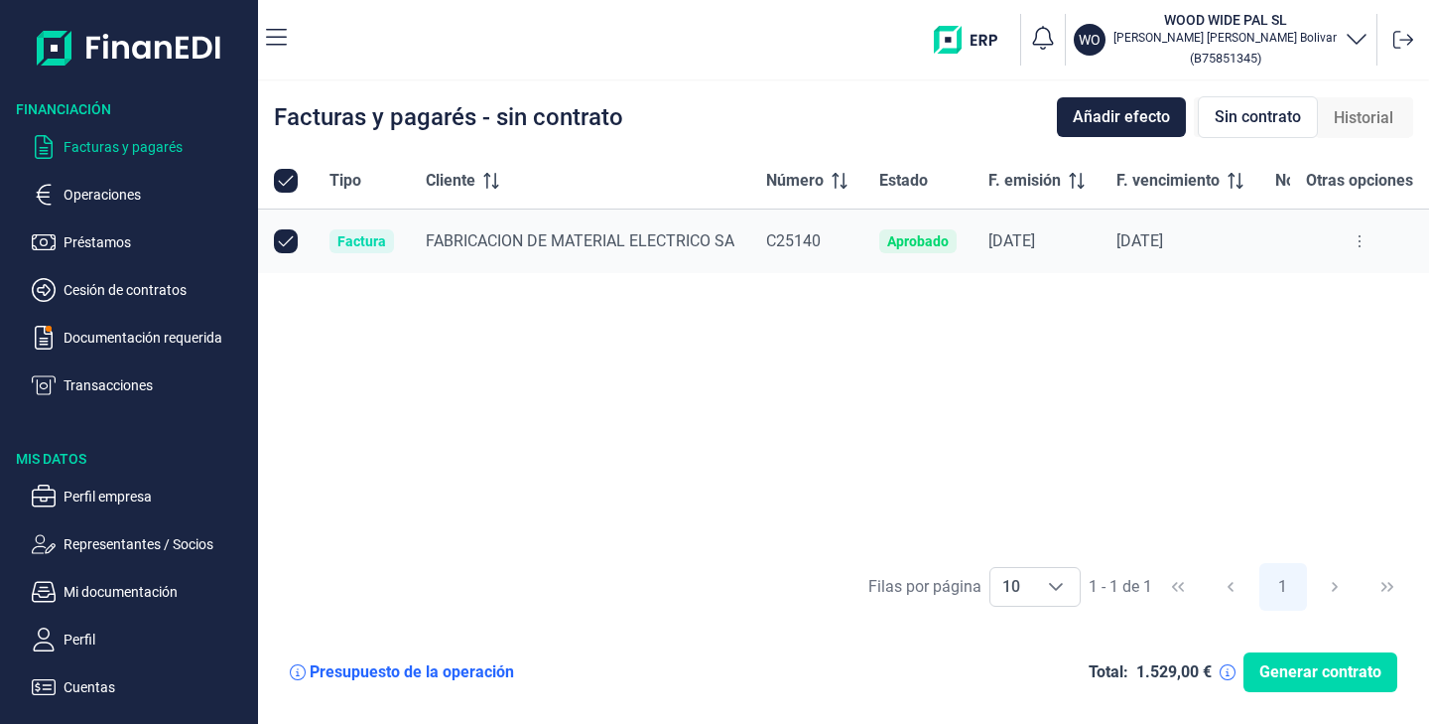
click at [1158, 255] on td "[DATE]" at bounding box center [1180, 241] width 159 height 65
click at [1357, 243] on button at bounding box center [1360, 241] width 36 height 32
click at [360, 406] on div "Tipo Cliente Número Estado F. emisión F. vencimiento Nominal (€) Otras opciones…" at bounding box center [843, 352] width 1171 height 399
click at [431, 671] on div "Presupuesto de la operación" at bounding box center [412, 672] width 204 height 20
click at [298, 669] on icon at bounding box center [298, 672] width 16 height 16
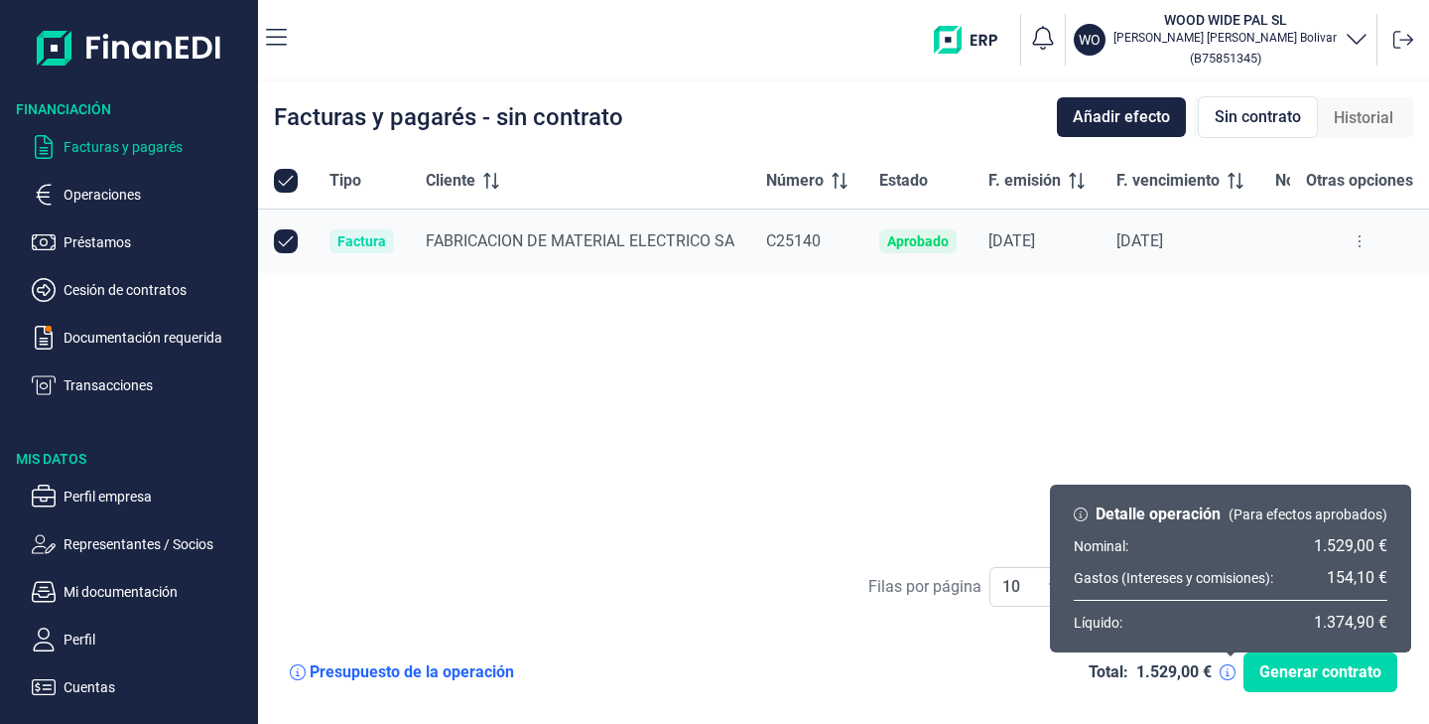
click at [1229, 675] on icon at bounding box center [1228, 672] width 16 height 16
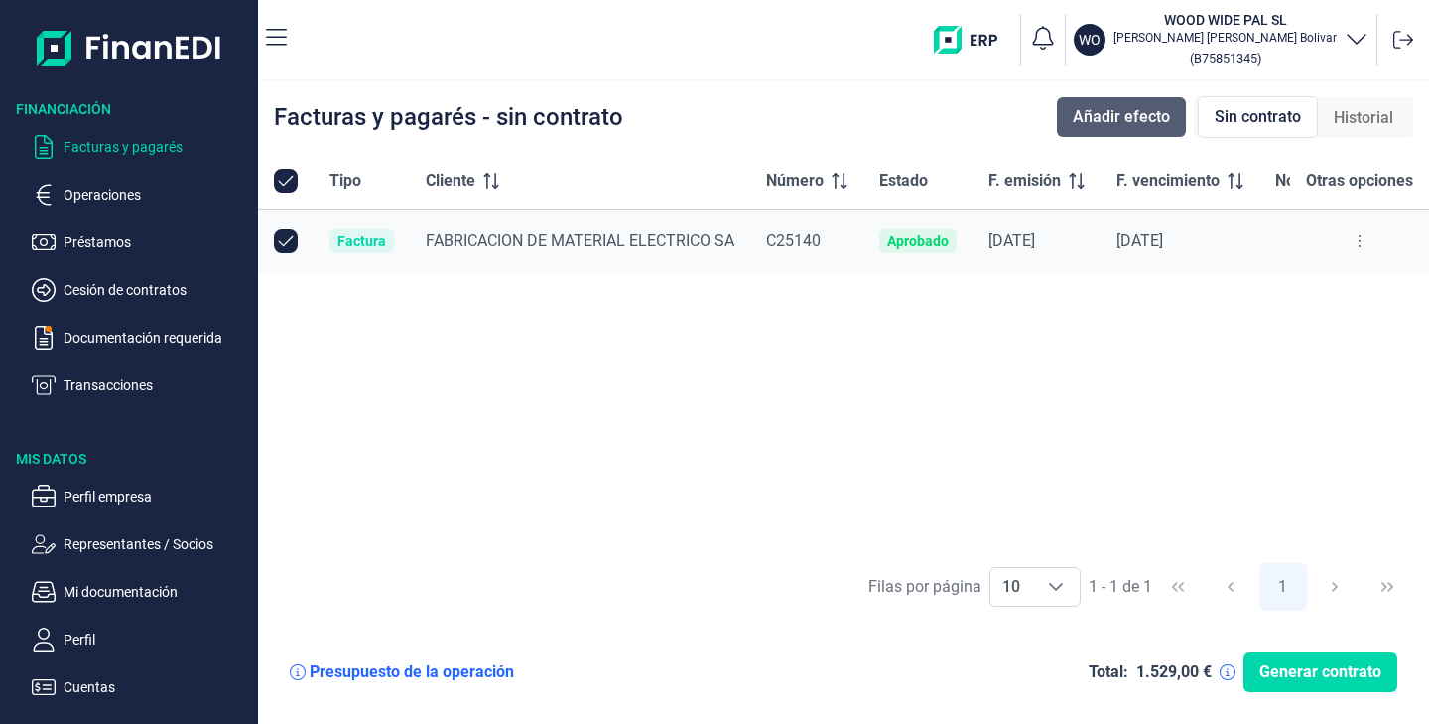
click at [1103, 126] on span "Añadir efecto" at bounding box center [1121, 117] width 97 height 24
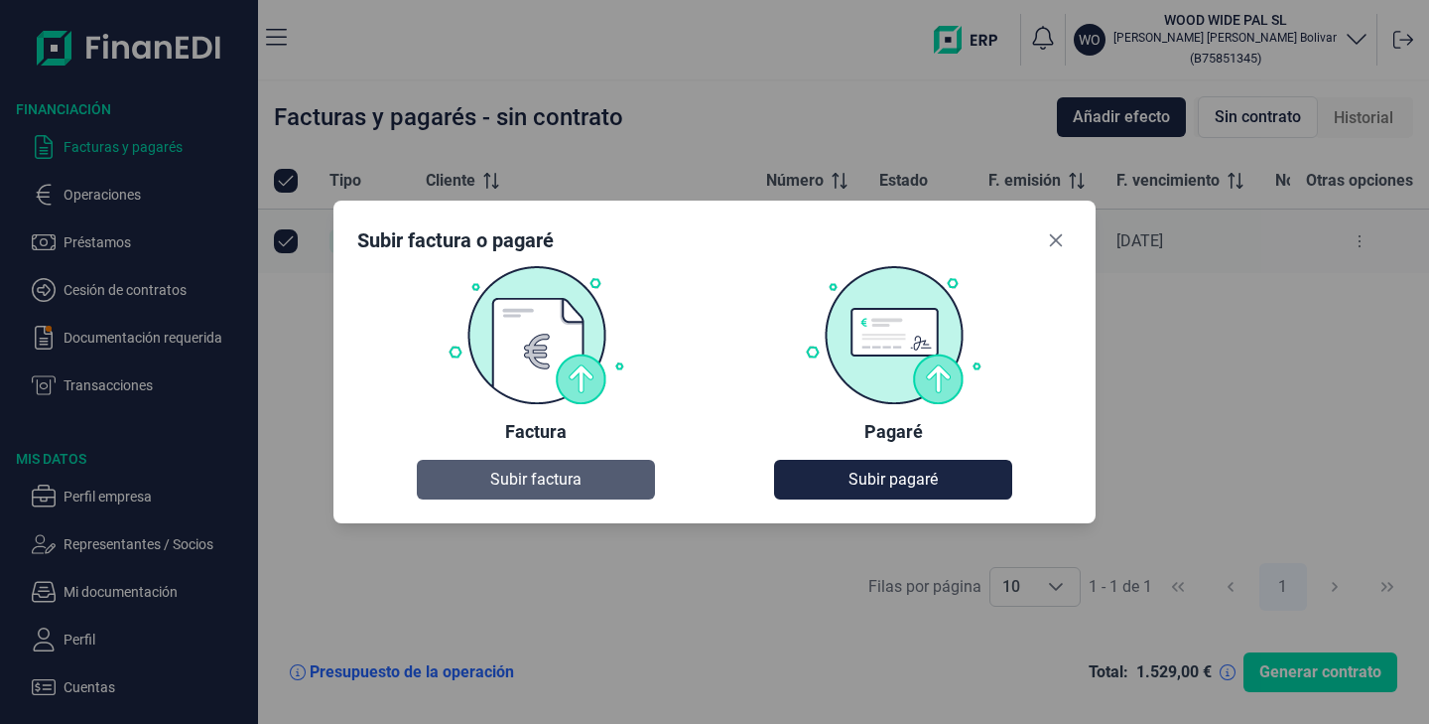
click at [605, 495] on button "Subir factura" at bounding box center [536, 480] width 238 height 40
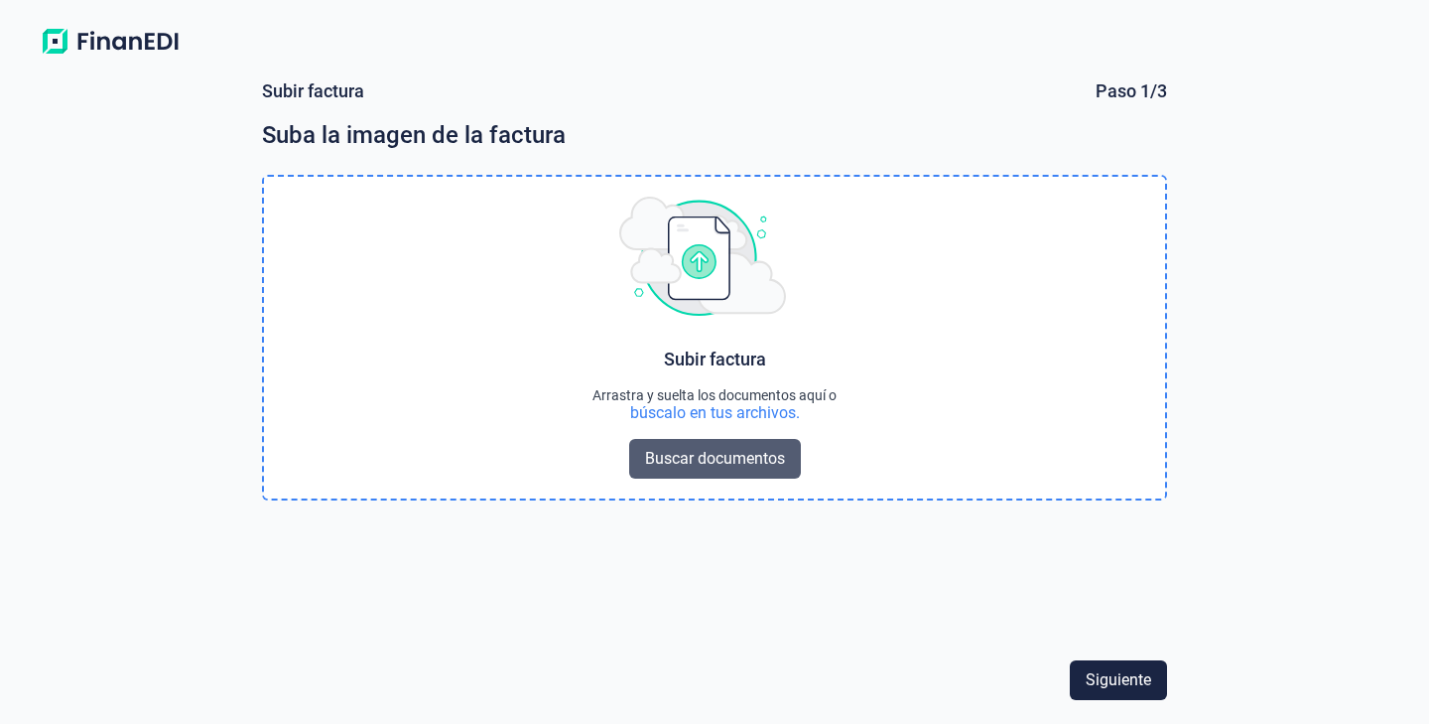
click at [722, 457] on span "Buscar documentos" at bounding box center [715, 459] width 140 height 24
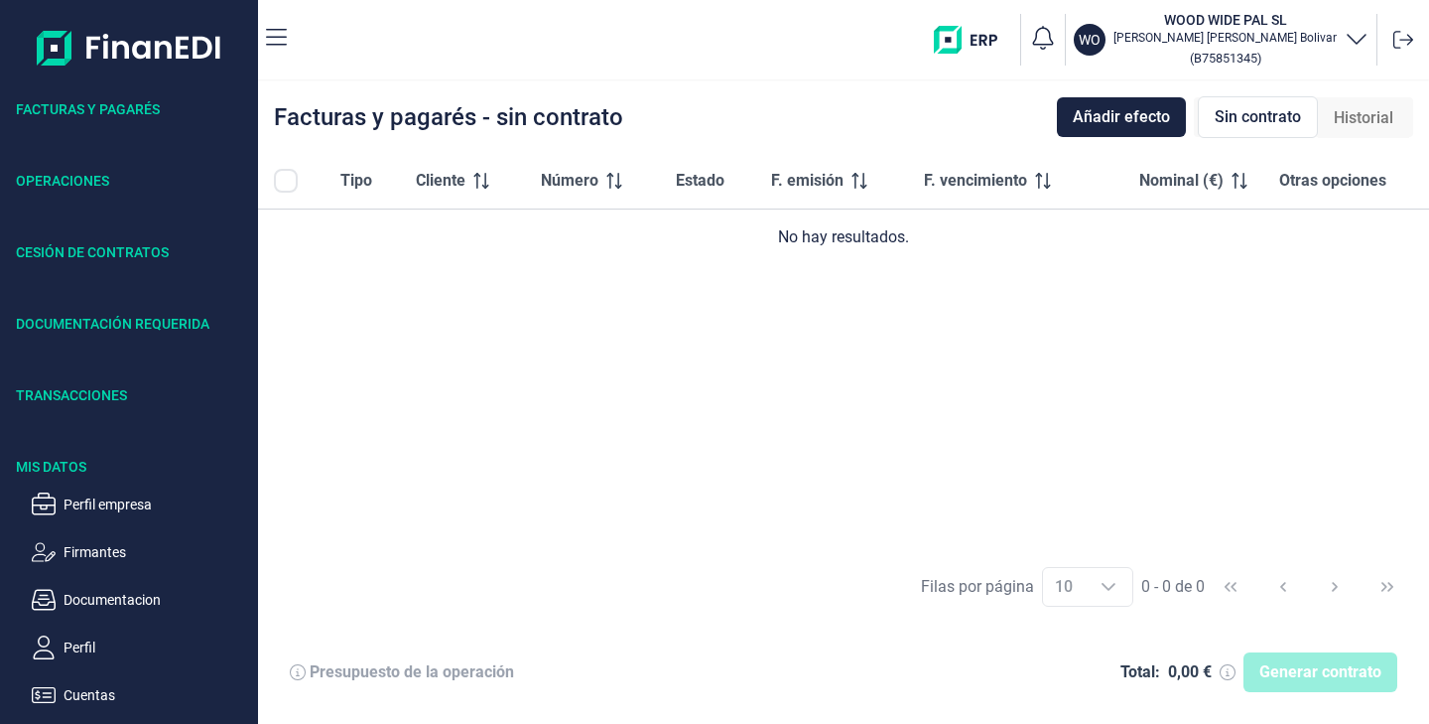
checkbox input "true"
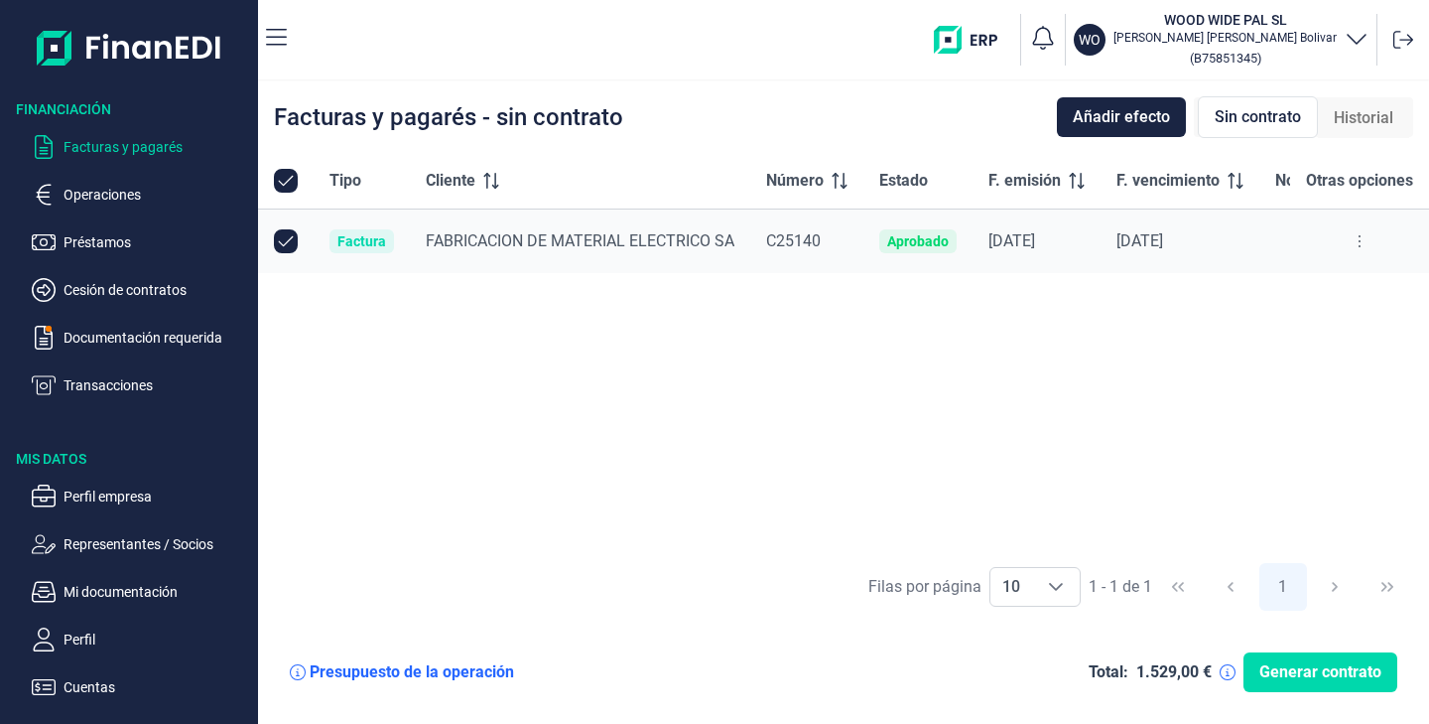
click at [742, 249] on td "FABRICACION DE MATERIAL ELECTRICO SA" at bounding box center [580, 241] width 340 height 65
click at [1372, 240] on button at bounding box center [1360, 241] width 36 height 32
click at [1283, 295] on span "Ver detalle de la factura" at bounding box center [1288, 291] width 145 height 20
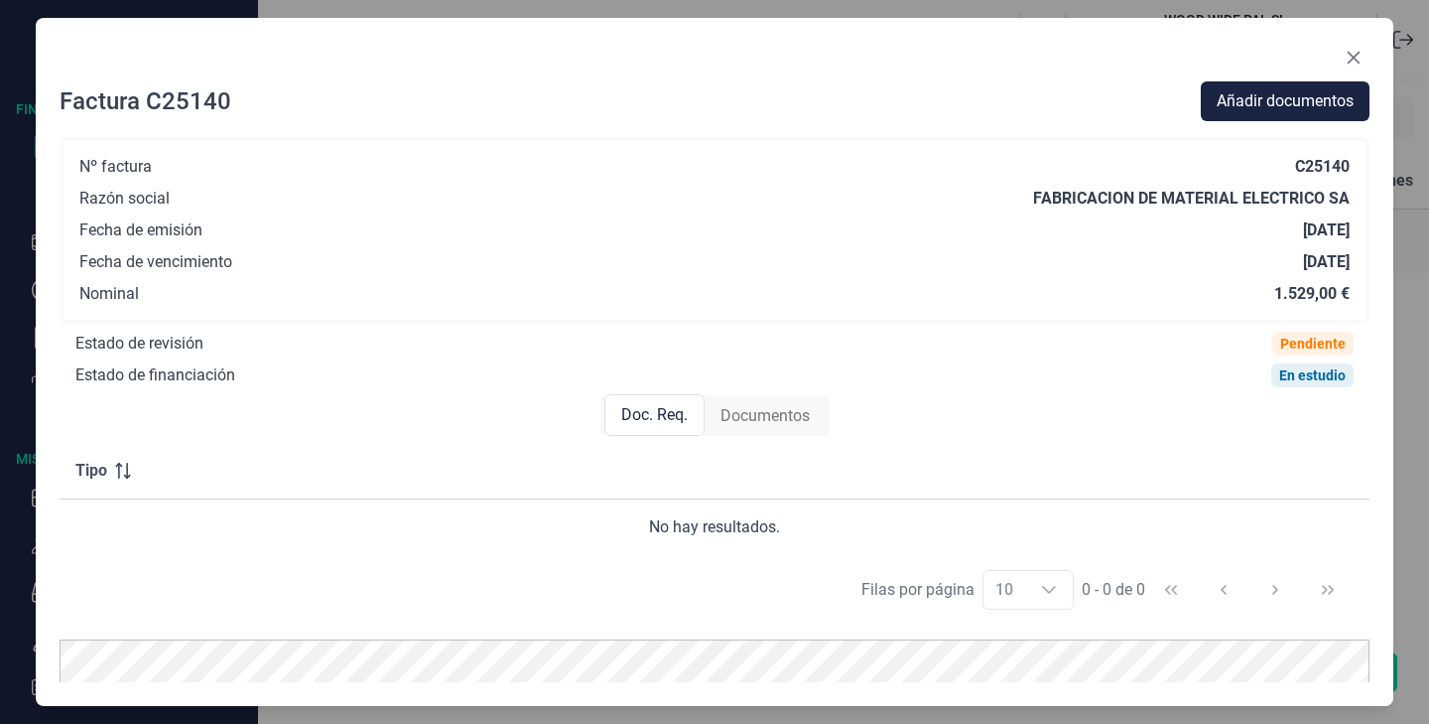
scroll to position [106, 0]
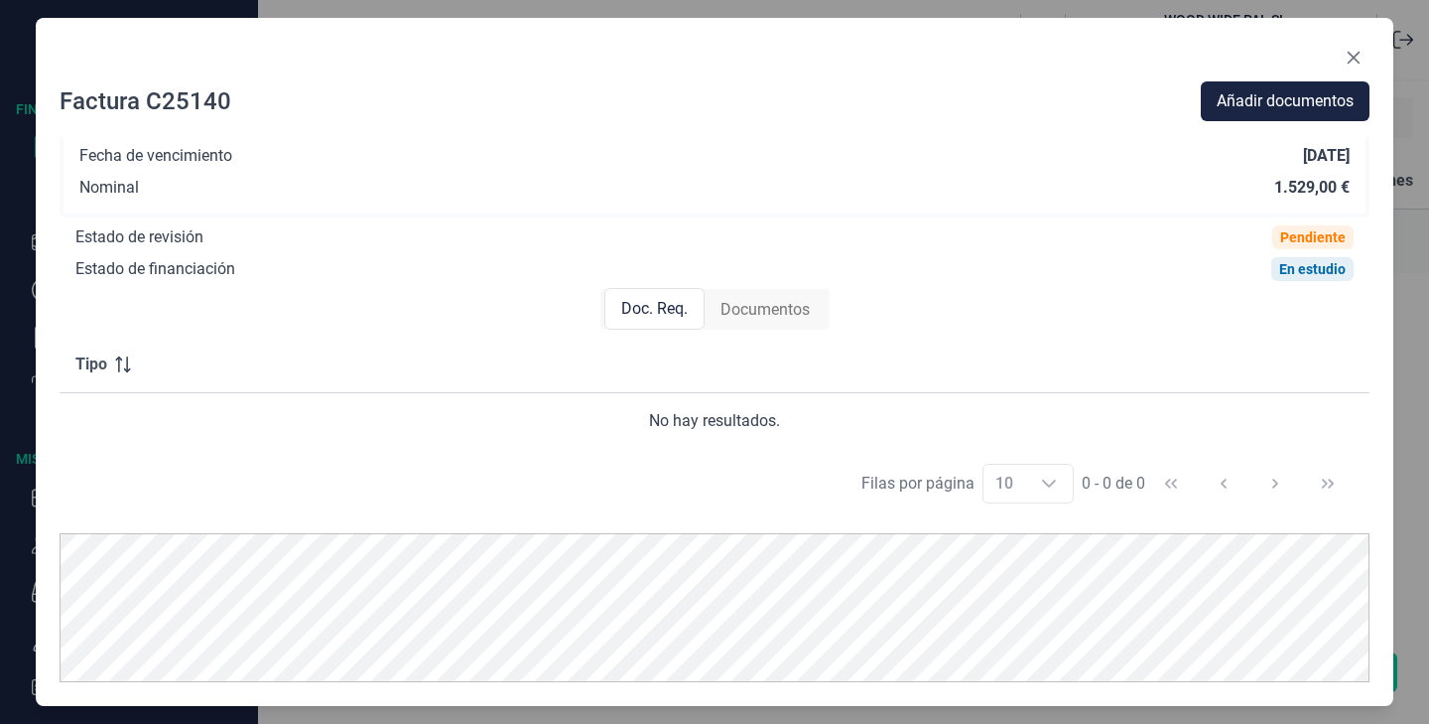
click at [798, 326] on div "Documentos" at bounding box center [765, 310] width 121 height 40
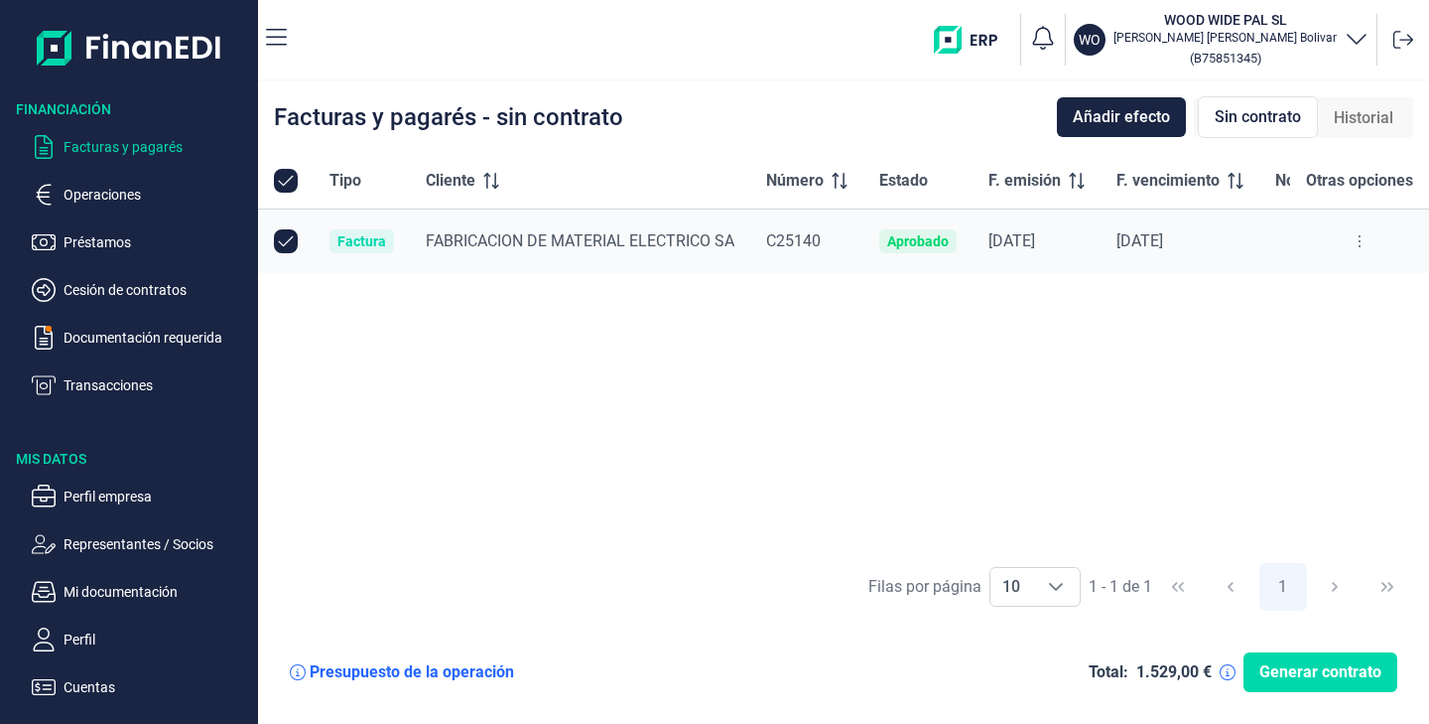
click at [686, 427] on div "Tipo Cliente Número Estado F. emisión F. vencimiento Nominal (€) Otras opciones…" at bounding box center [843, 352] width 1171 height 399
click at [1350, 239] on button at bounding box center [1360, 241] width 36 height 32
click at [1293, 290] on span "Ver detalle de la factura" at bounding box center [1288, 291] width 145 height 20
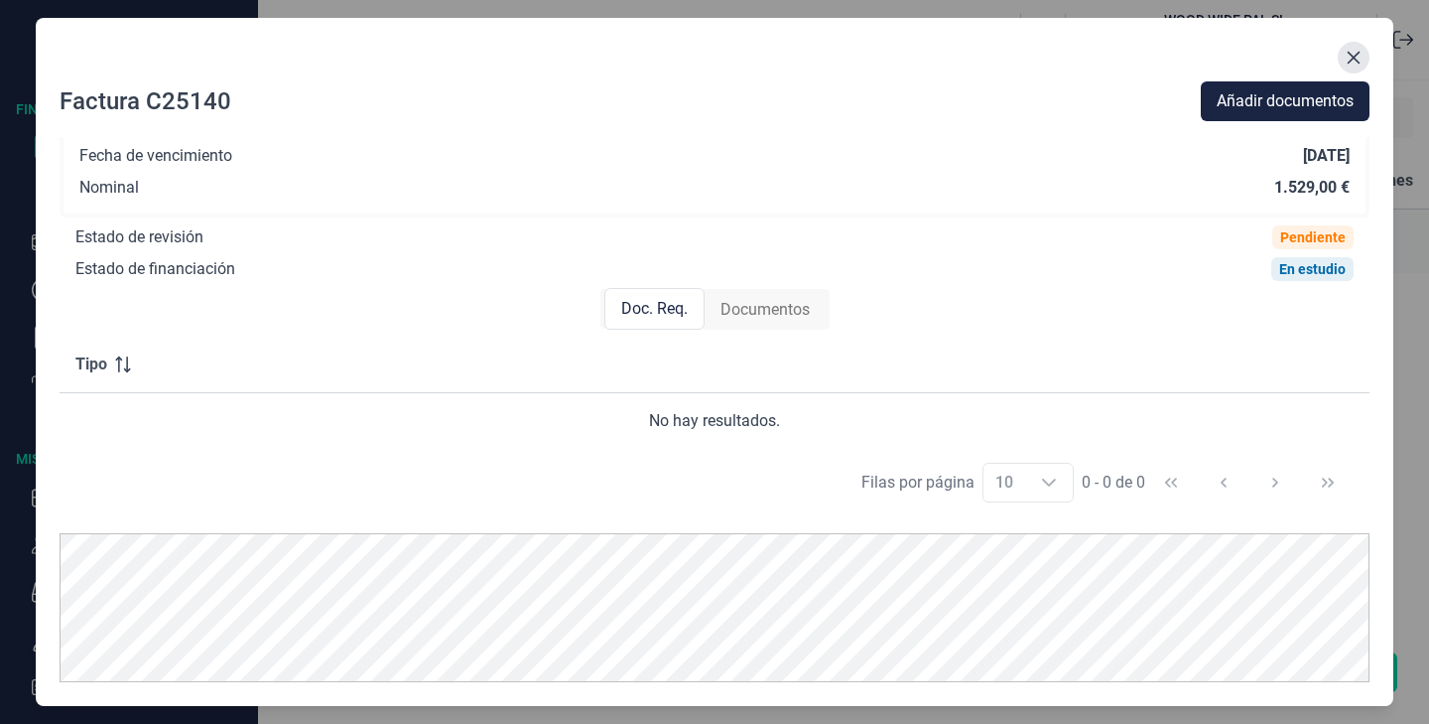
click at [1361, 55] on icon "Close" at bounding box center [1354, 58] width 16 height 16
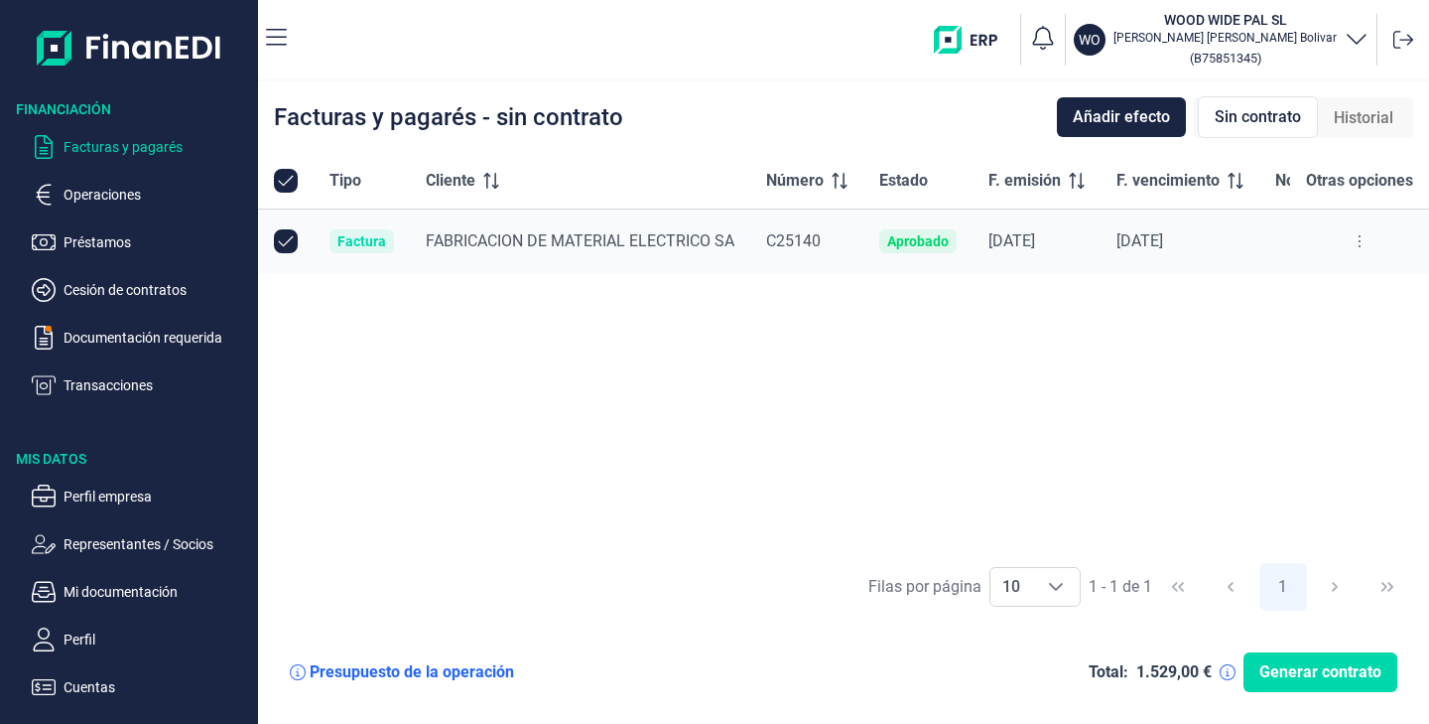
click at [283, 241] on input "Row Unselected null" at bounding box center [286, 241] width 24 height 24
checkbox input "false"
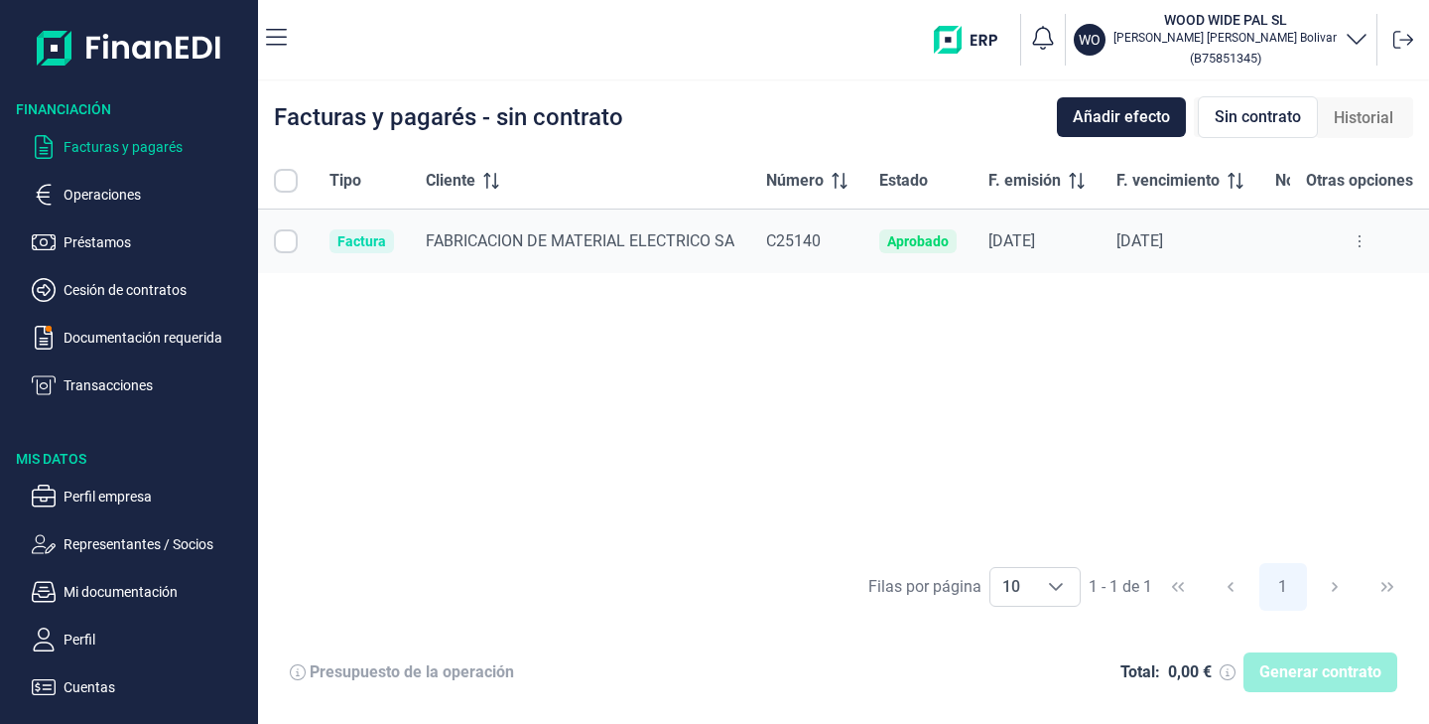
click at [283, 241] on input "Row Selected null" at bounding box center [286, 241] width 24 height 24
checkbox input "true"
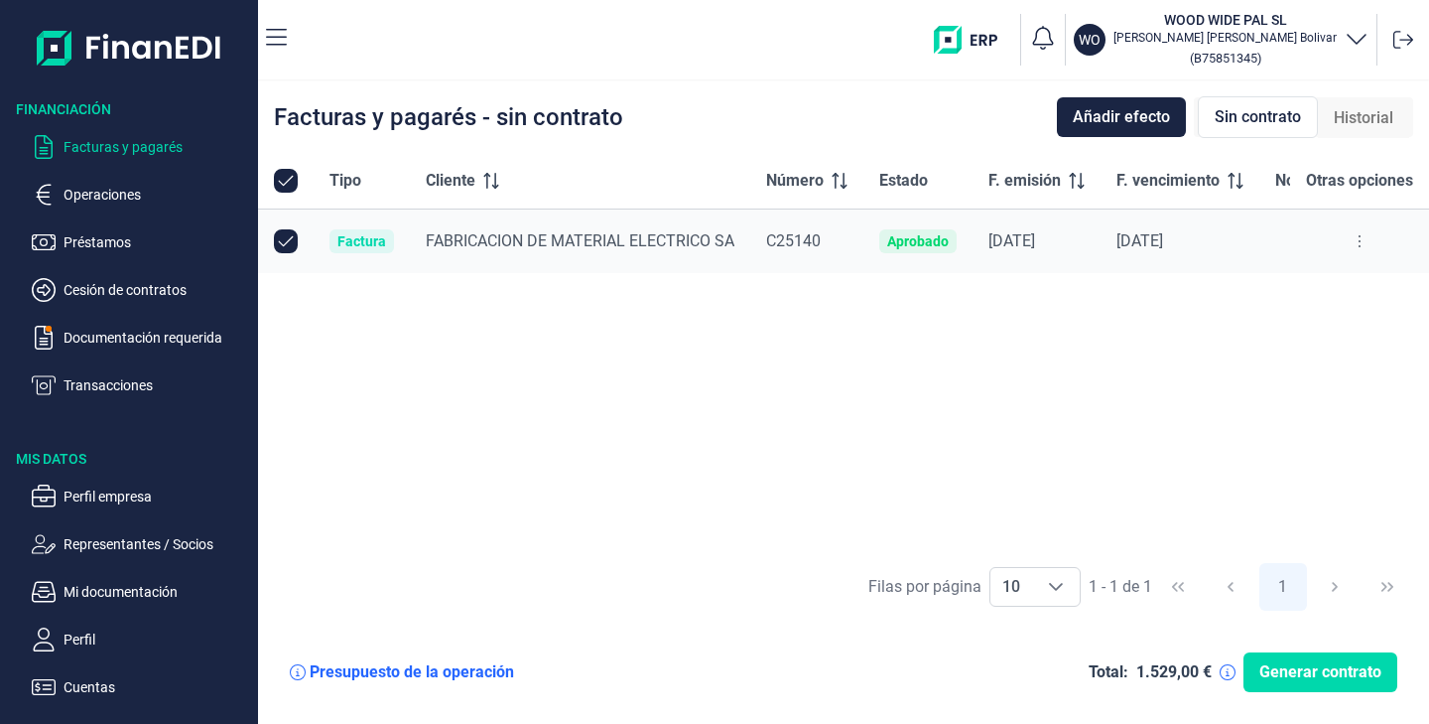
checkbox input "true"
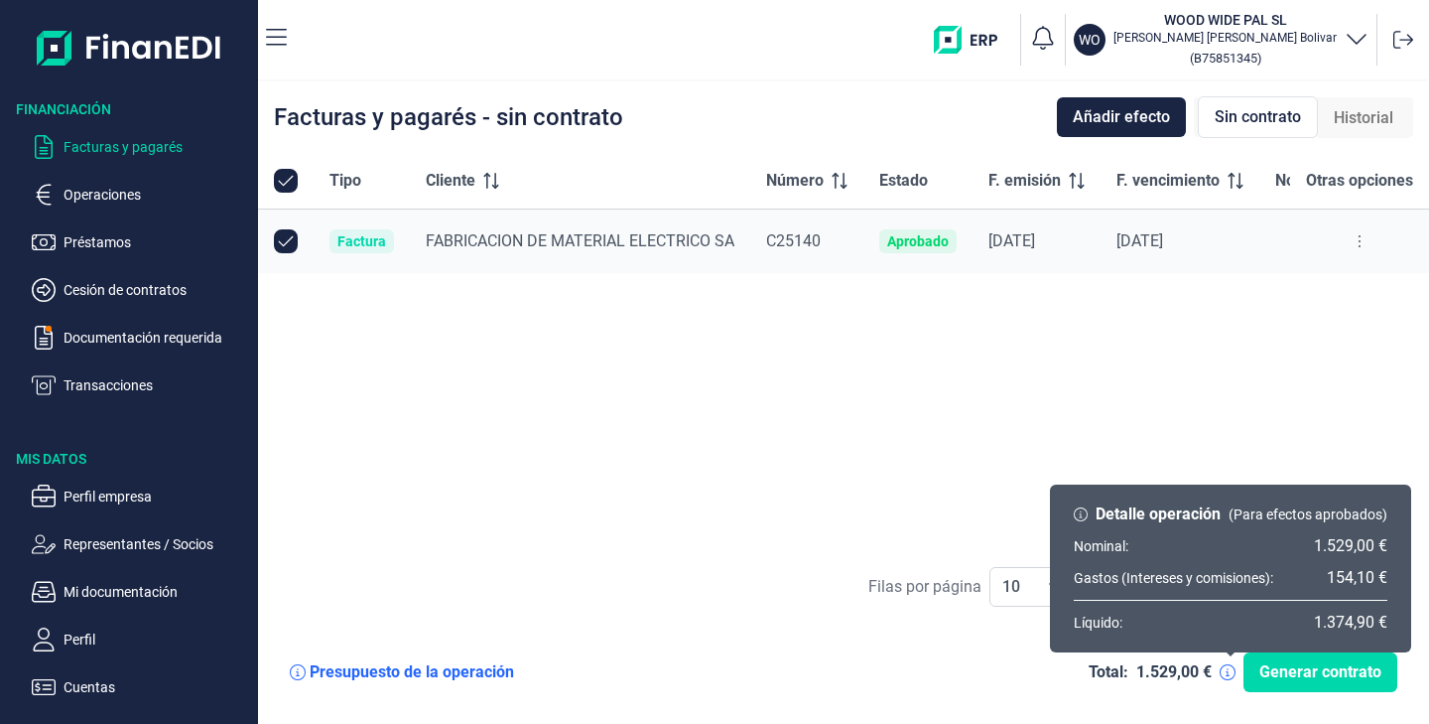
click at [1234, 670] on icon at bounding box center [1228, 672] width 16 height 16
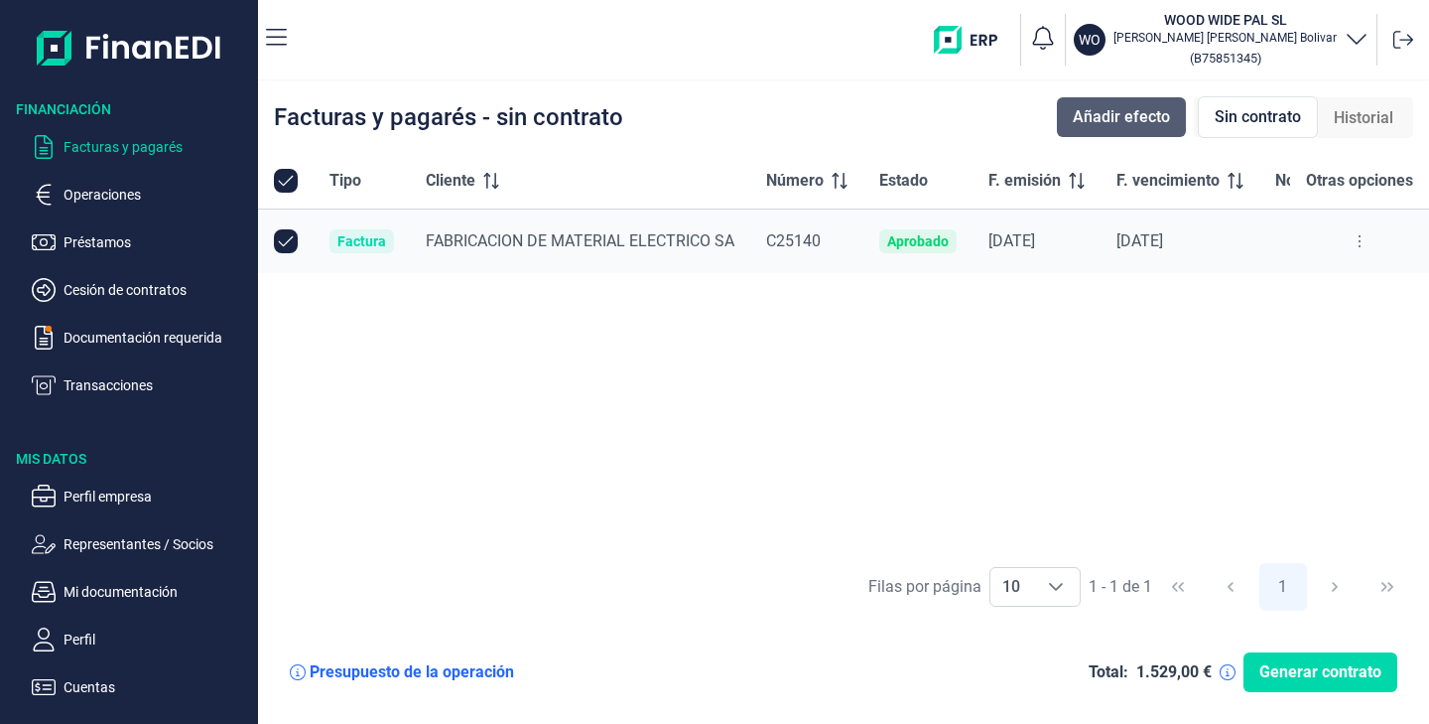
click at [1089, 104] on button "Añadir efecto" at bounding box center [1121, 117] width 129 height 40
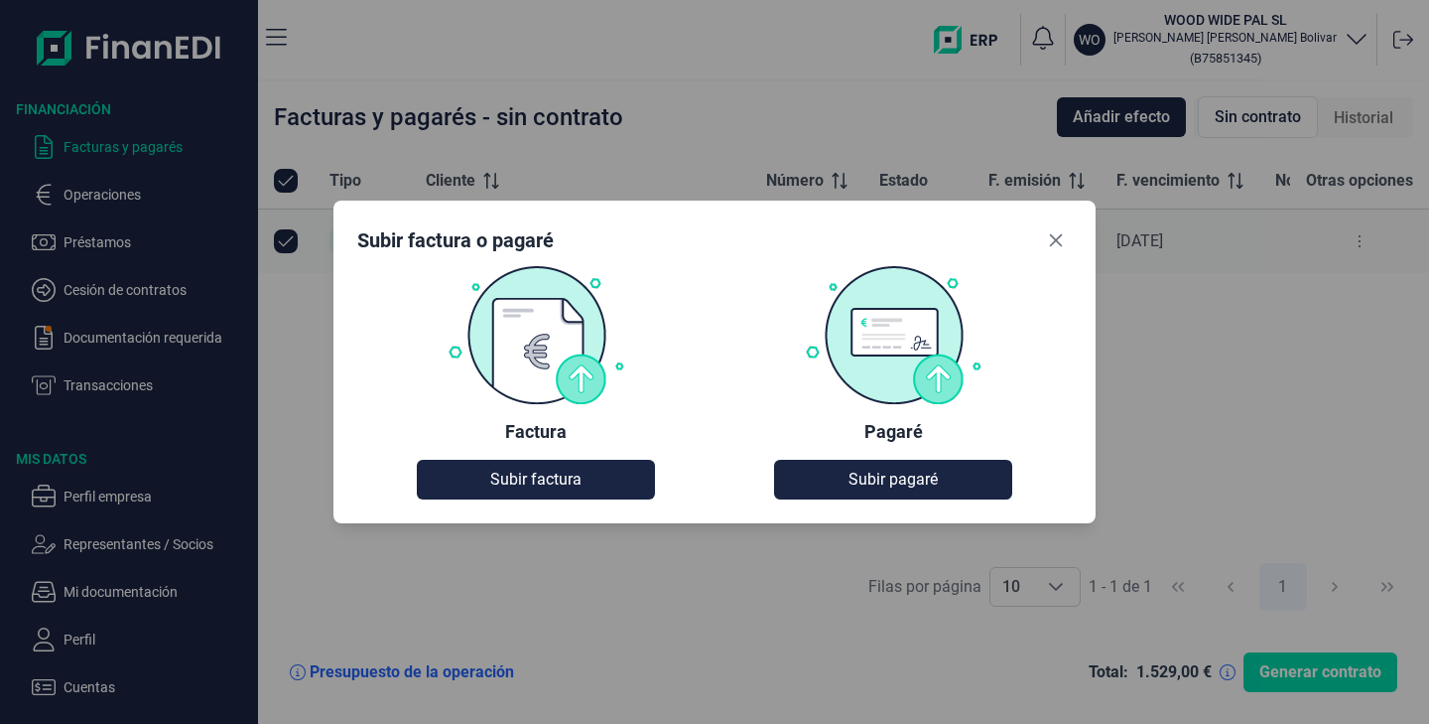
click at [501, 503] on div "Subir factura o pagaré Factura Subir factura Pagaré Subir pagaré" at bounding box center [715, 362] width 762 height 323
click at [507, 489] on span "Subir factura" at bounding box center [535, 480] width 91 height 24
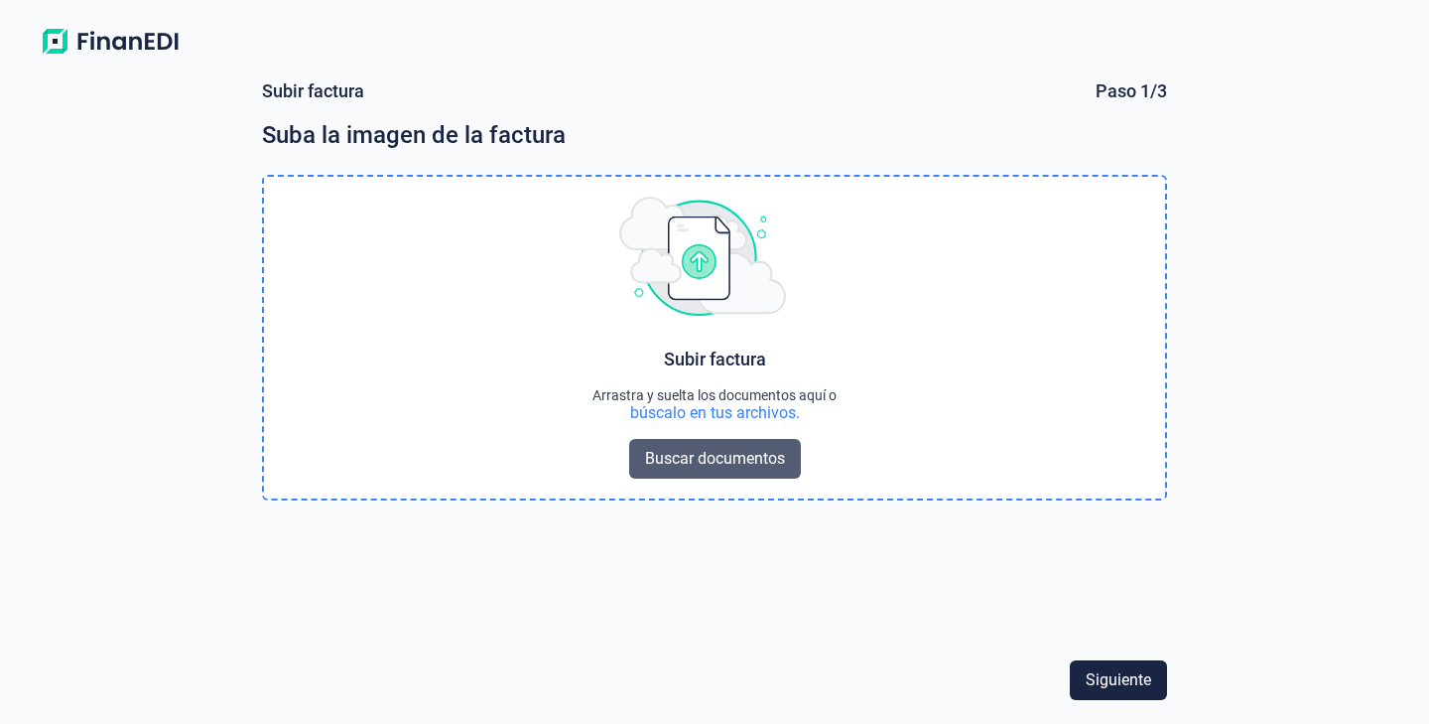
click at [691, 453] on span "Buscar documentos" at bounding box center [715, 459] width 140 height 24
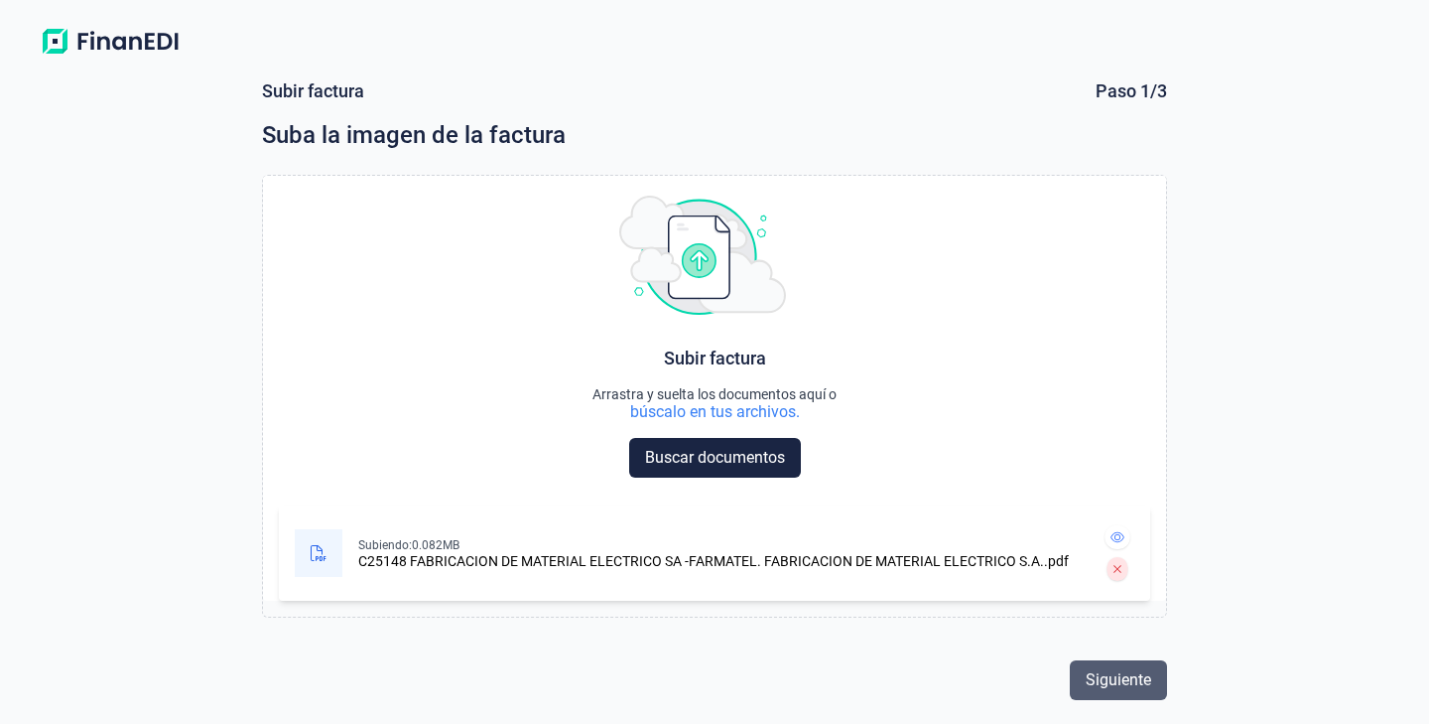
click at [1138, 674] on span "Siguiente" at bounding box center [1119, 680] width 66 height 24
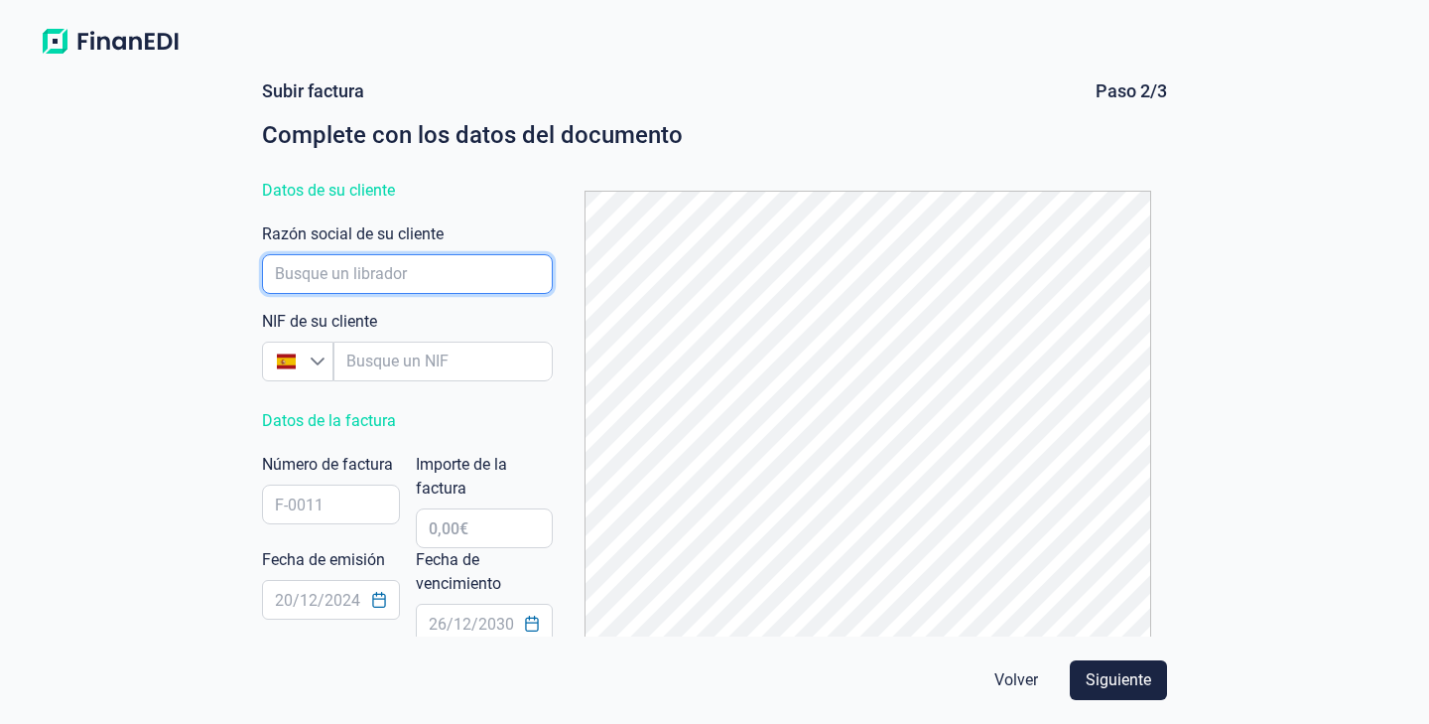
click at [345, 282] on input "empresaAutocomplete" at bounding box center [407, 274] width 291 height 40
type input "G"
type input "FABRICACION DE MATERIAL ELECTRICO SA"
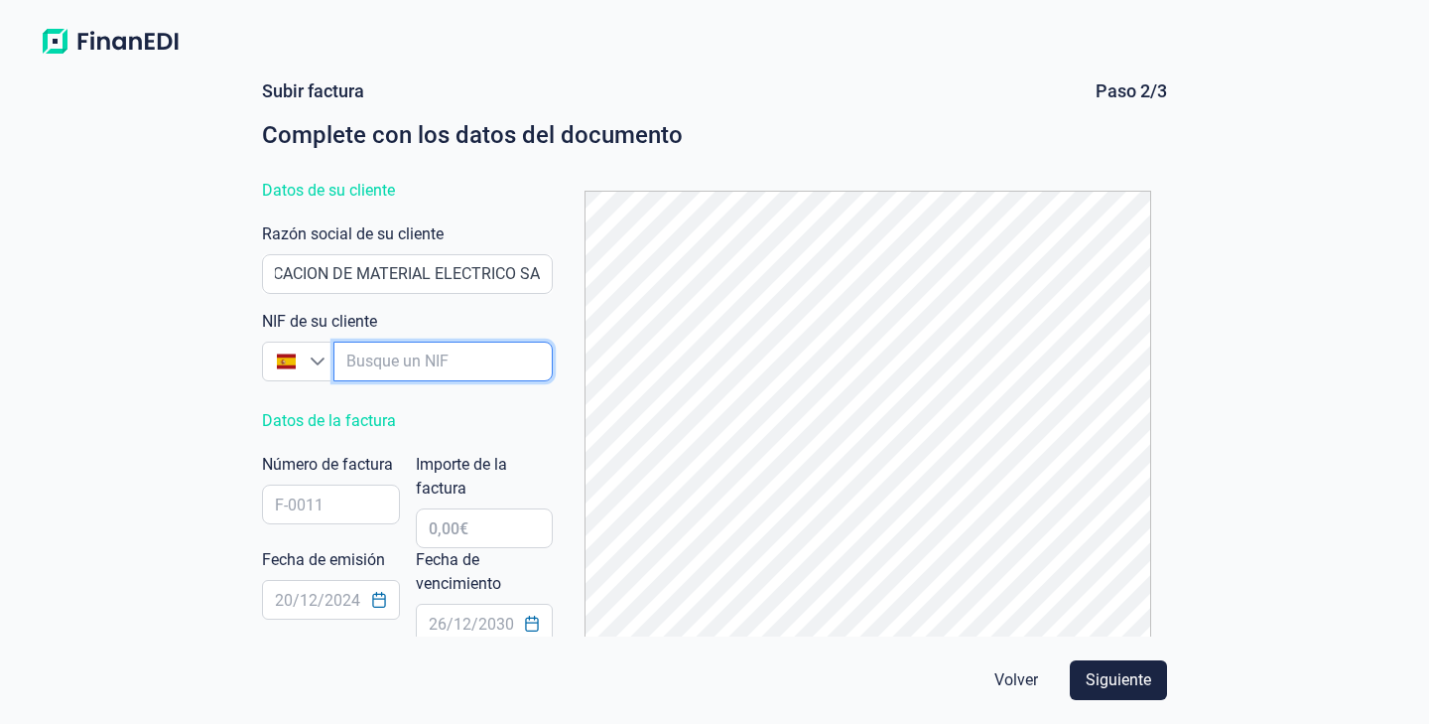
click at [359, 342] on input "empresaAutocomplete" at bounding box center [443, 361] width 219 height 40
type input "A"
type input "A59737676"
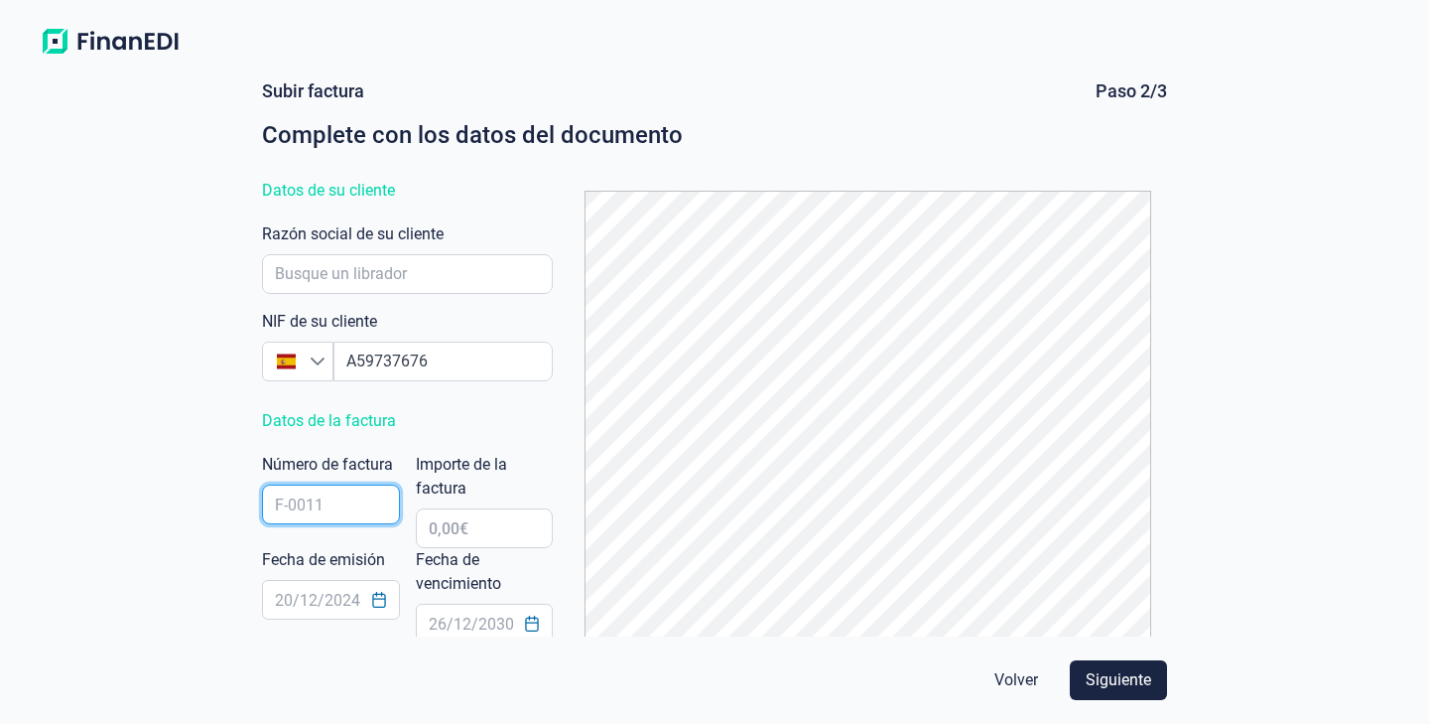
click at [306, 519] on input "text" at bounding box center [331, 504] width 138 height 40
type input "A"
type input "C25148"
type input "1.524,60 €"
click at [337, 598] on input "text" at bounding box center [331, 600] width 138 height 40
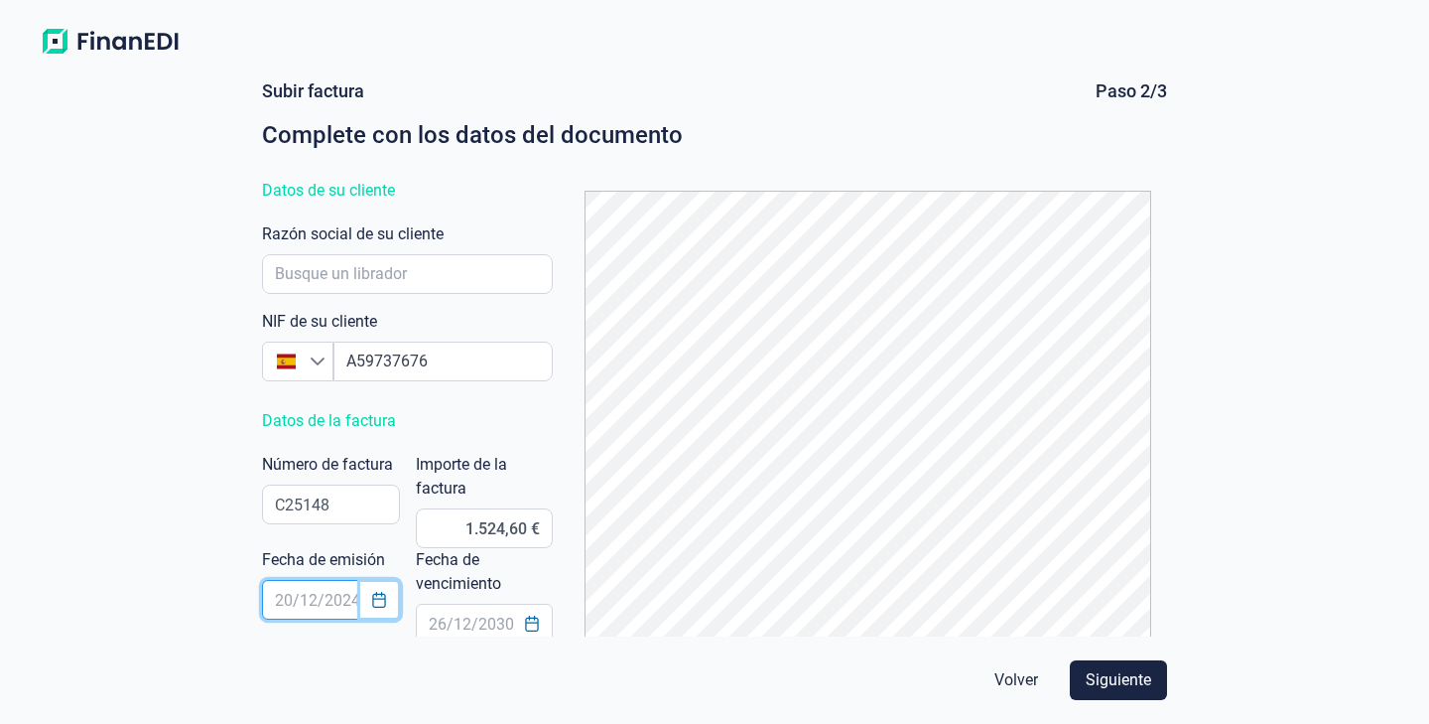
click at [384, 606] on icon "Choose Date" at bounding box center [379, 600] width 16 height 16
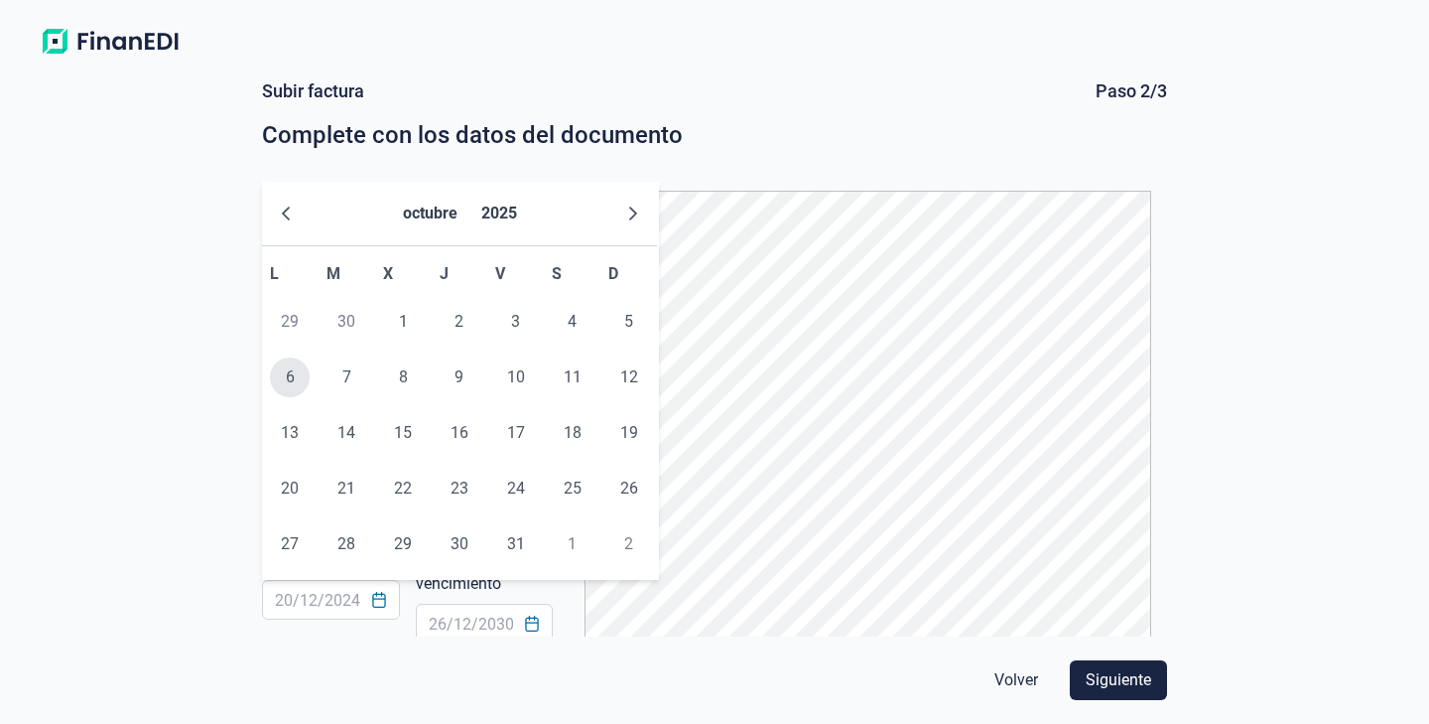
click at [292, 383] on span "6" at bounding box center [290, 377] width 40 height 40
type input "[DATE]"
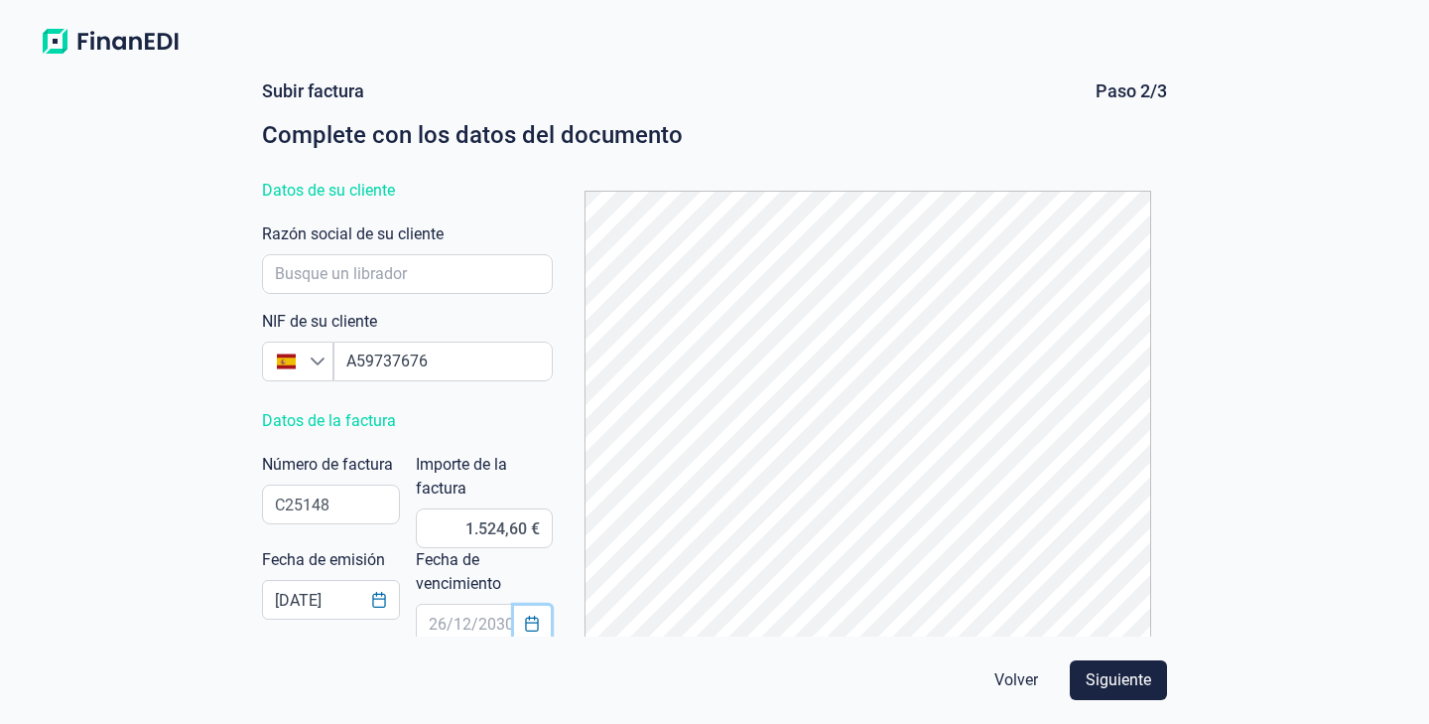
click at [540, 629] on icon "Choose Date" at bounding box center [532, 623] width 16 height 16
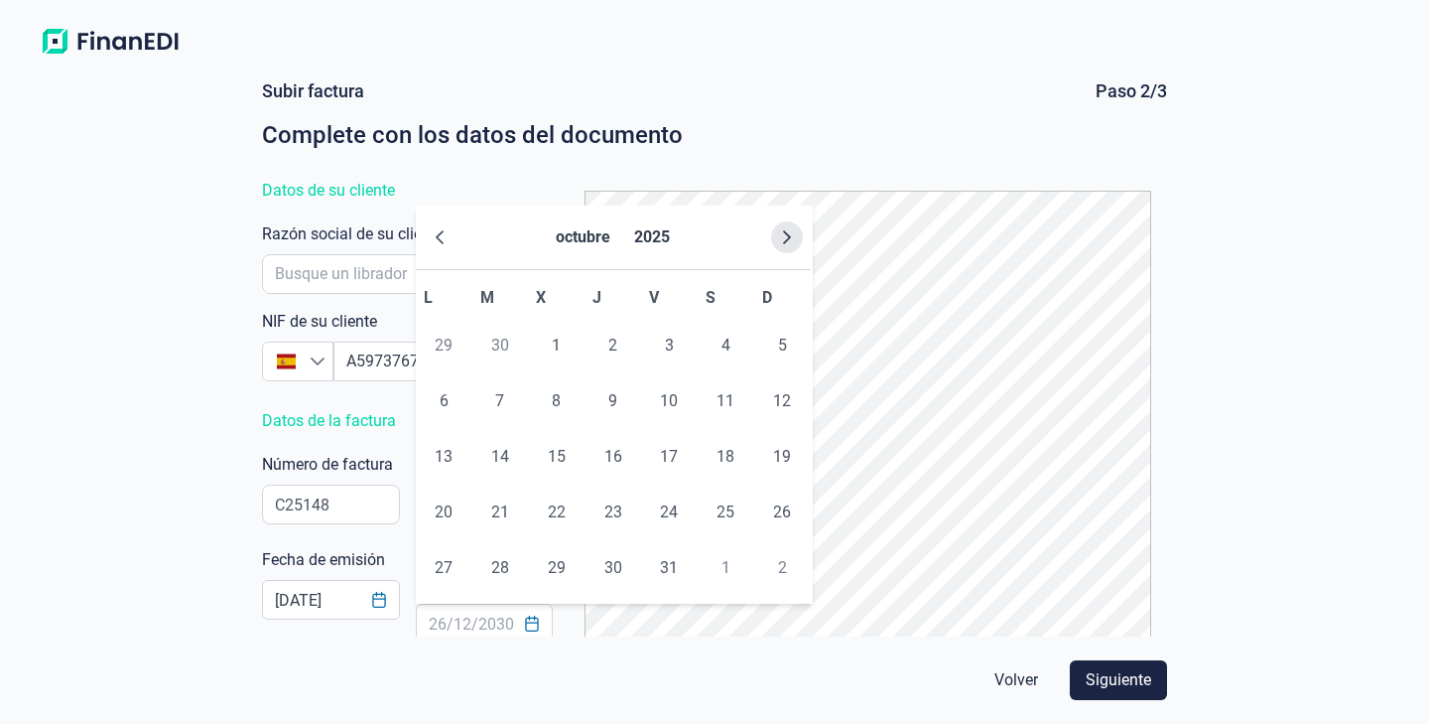
click at [790, 224] on button "Next Month" at bounding box center [787, 237] width 32 height 32
click at [715, 453] on span "15" at bounding box center [726, 457] width 40 height 40
type input "[DATE]"
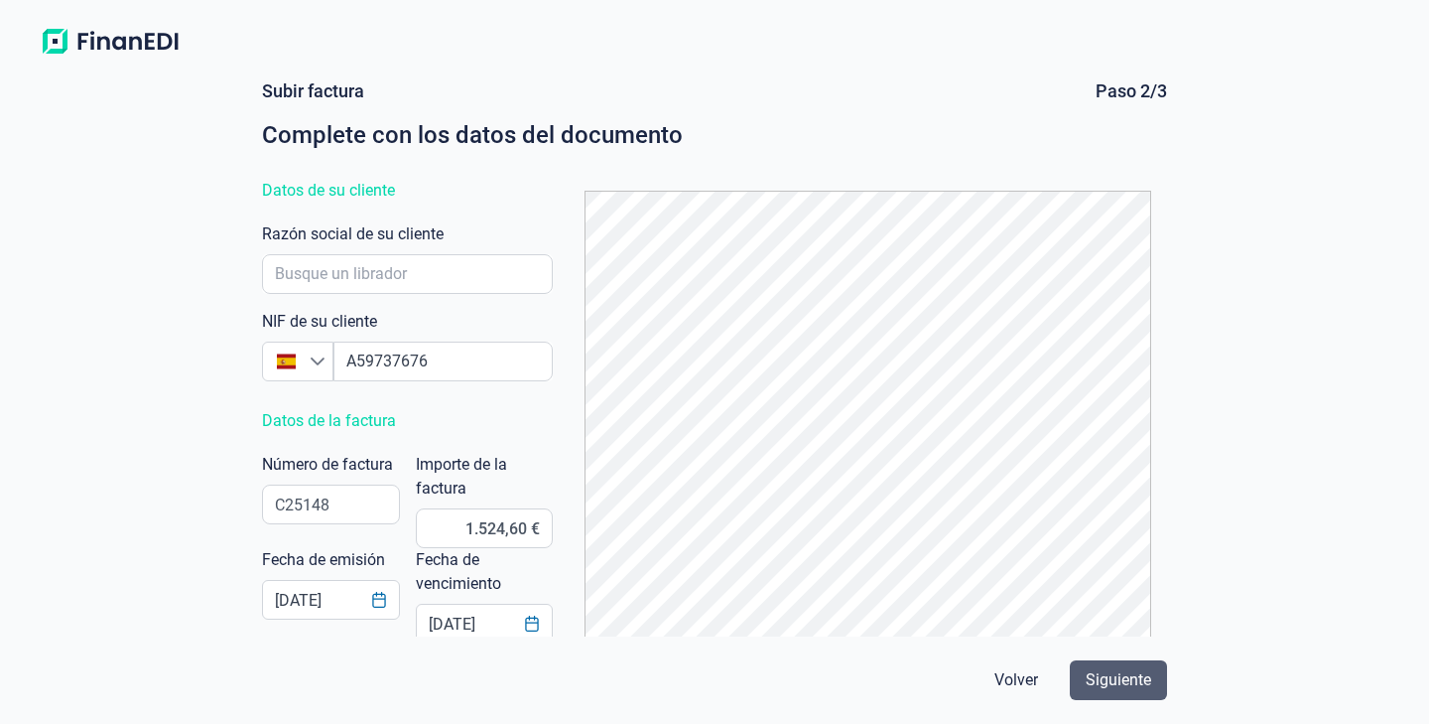
click at [1108, 680] on span "Siguiente" at bounding box center [1119, 680] width 66 height 24
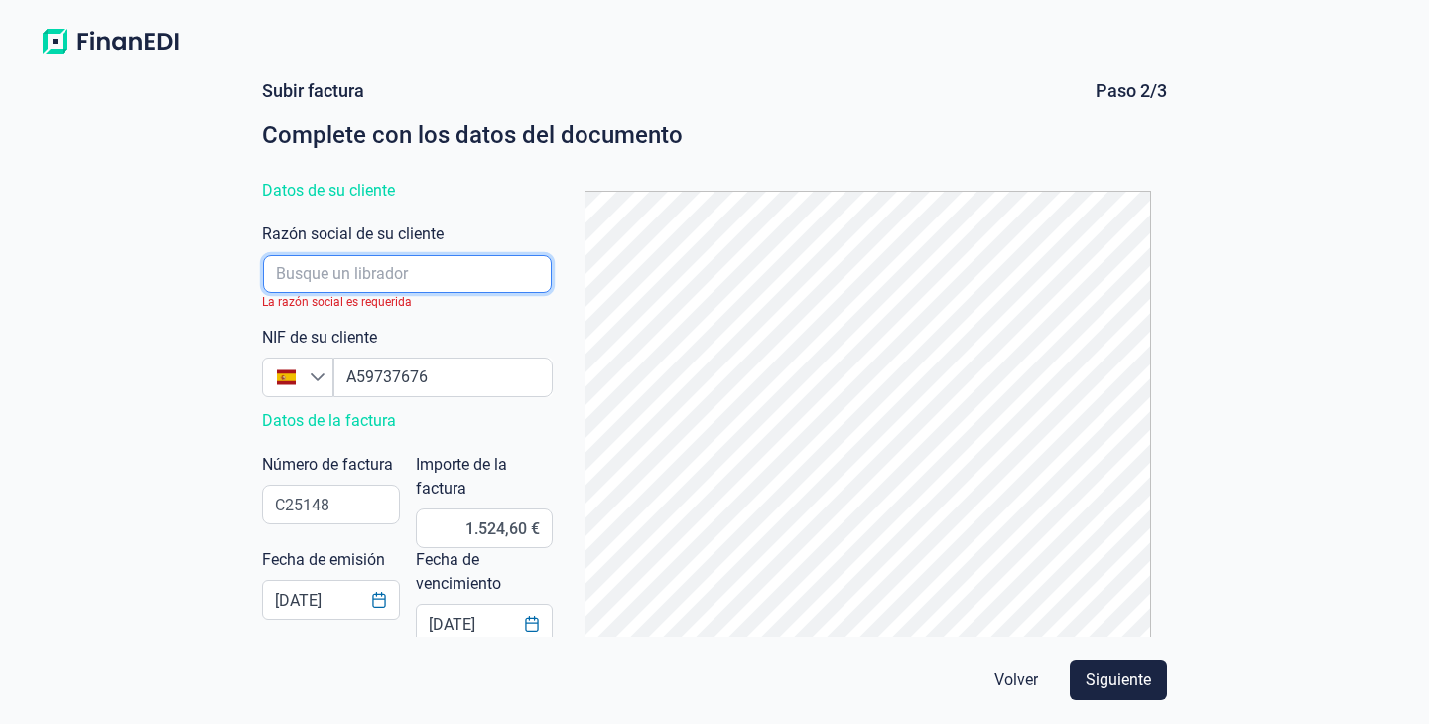
click at [377, 277] on input "empresaAutocomplete" at bounding box center [407, 274] width 289 height 38
type input "FABRICACION DE MATERIAL ELECTRICO SA"
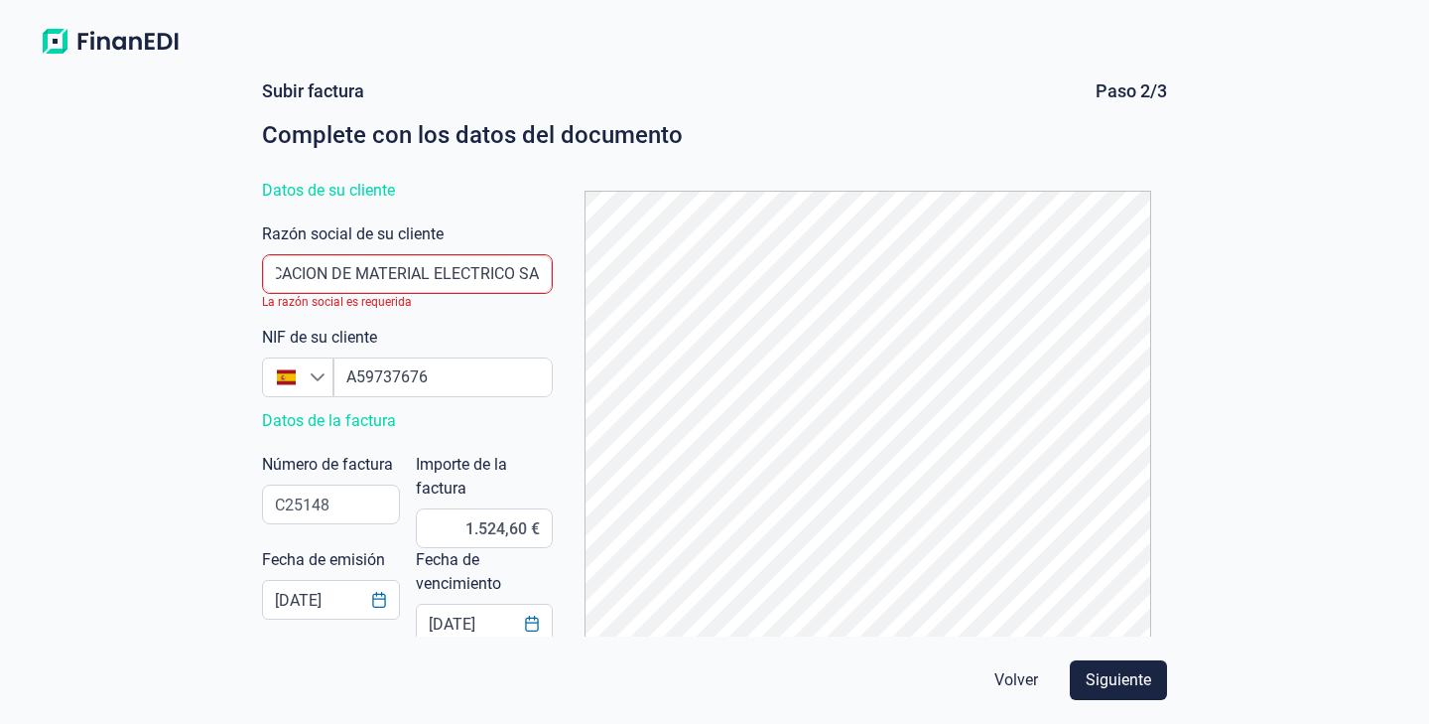
click at [69, 350] on div "Subir factura Paso 2/3 Complete con los datos del documento Datos de su cliente…" at bounding box center [714, 394] width 1429 height 660
click at [472, 282] on input "empresaAutocomplete" at bounding box center [407, 274] width 289 height 38
click at [358, 264] on input "empresaAutocomplete" at bounding box center [407, 274] width 289 height 38
click button "Volver" at bounding box center [1016, 680] width 75 height 40
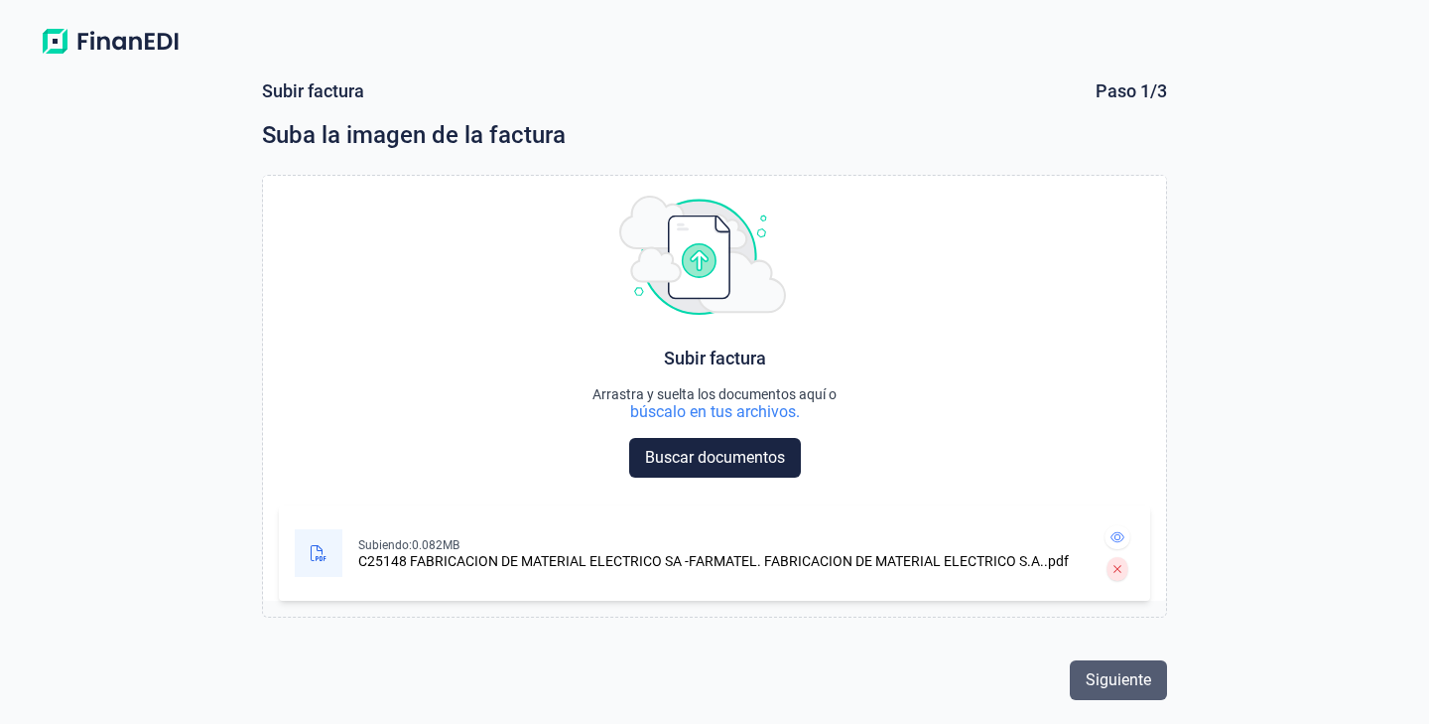
click at [1122, 662] on button "Siguiente" at bounding box center [1118, 680] width 97 height 40
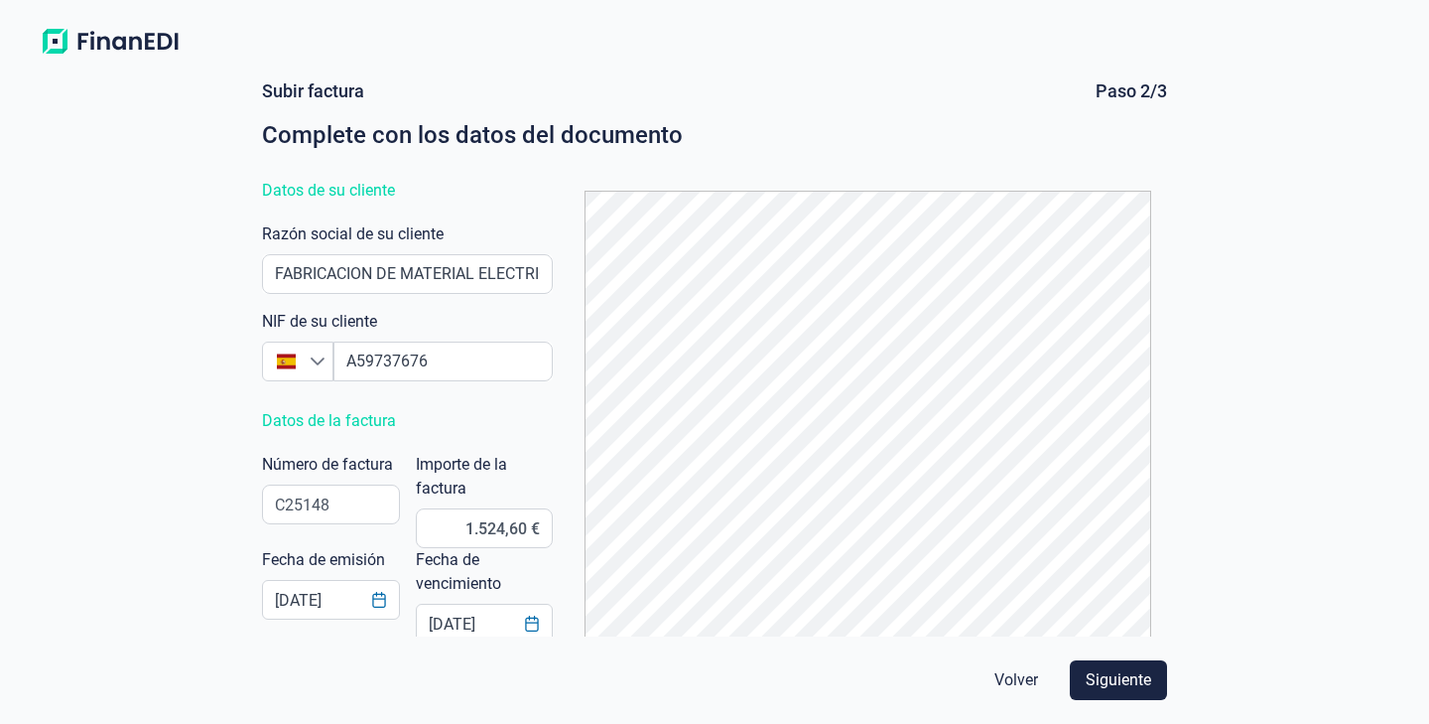
scroll to position [102, 0]
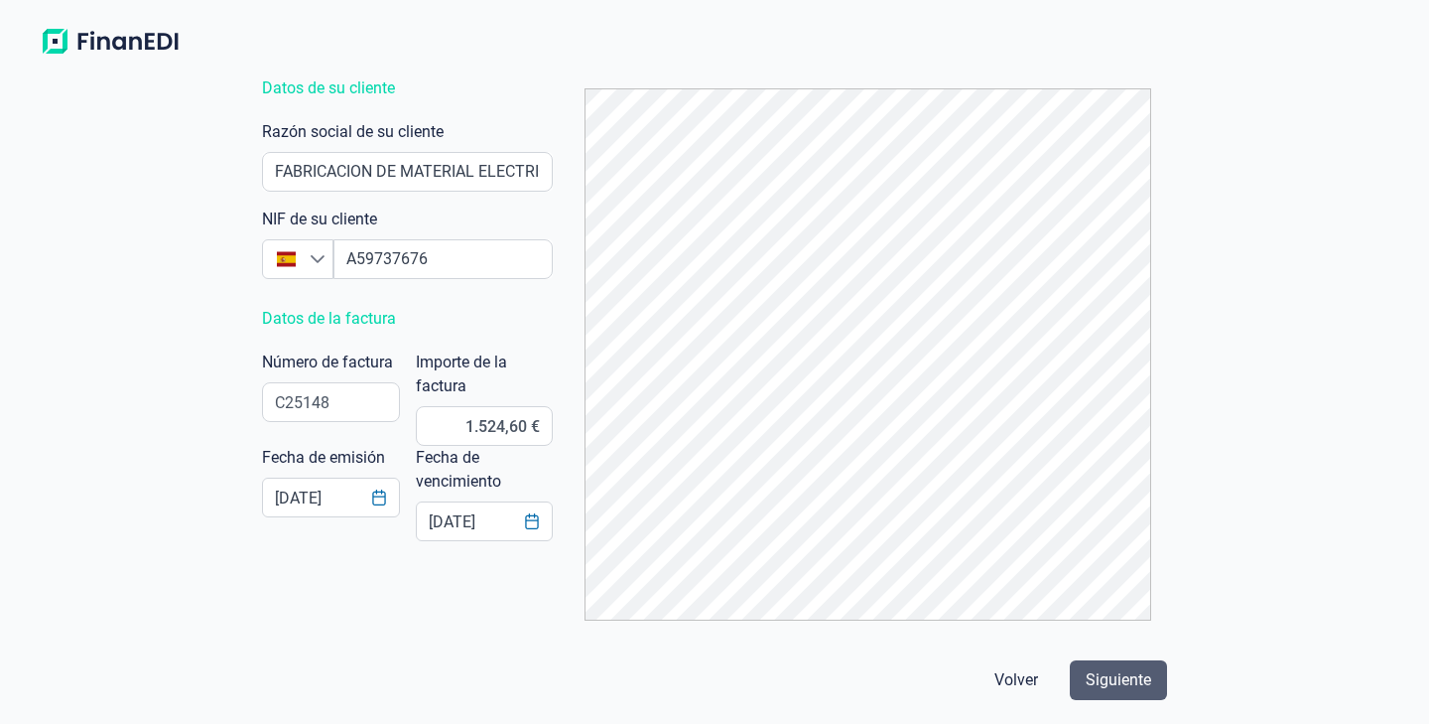
click at [1150, 670] on span "Siguiente" at bounding box center [1119, 680] width 66 height 24
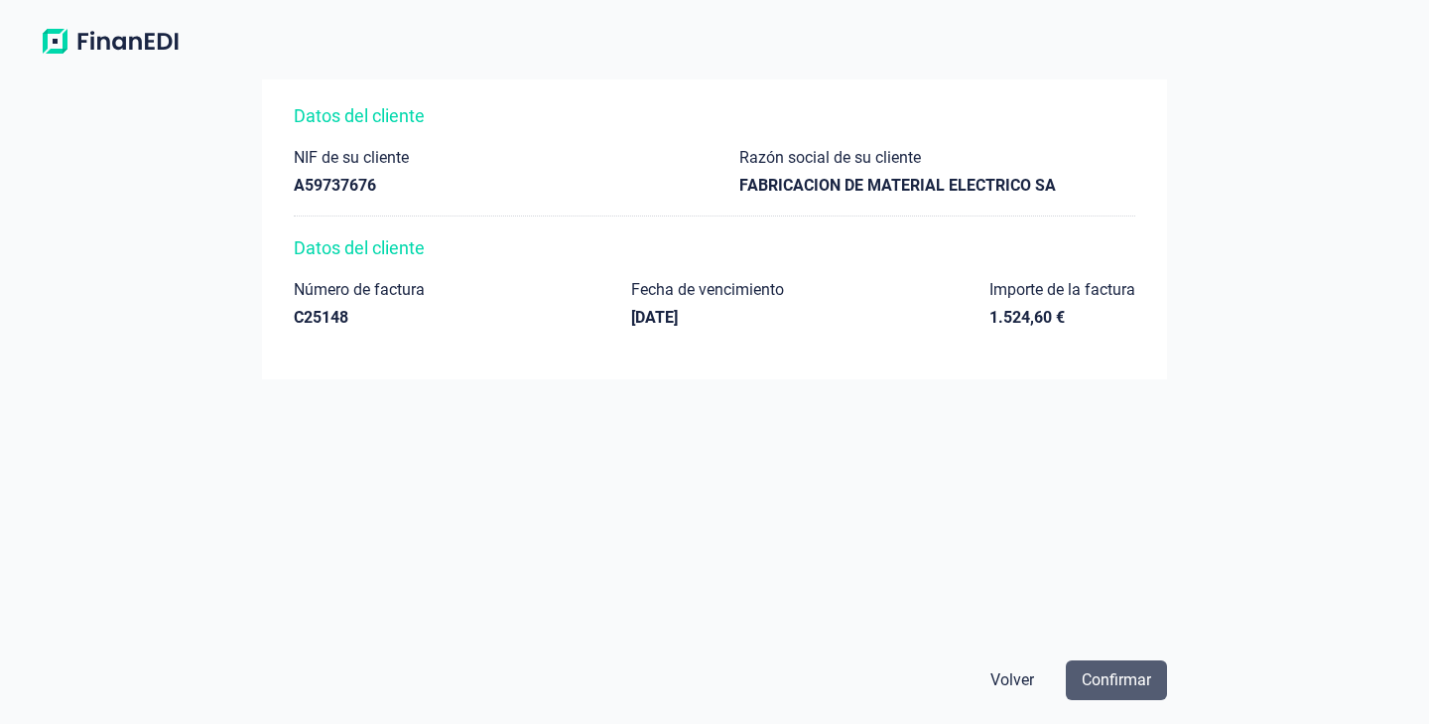
click at [1104, 674] on span "Confirmar" at bounding box center [1116, 680] width 69 height 24
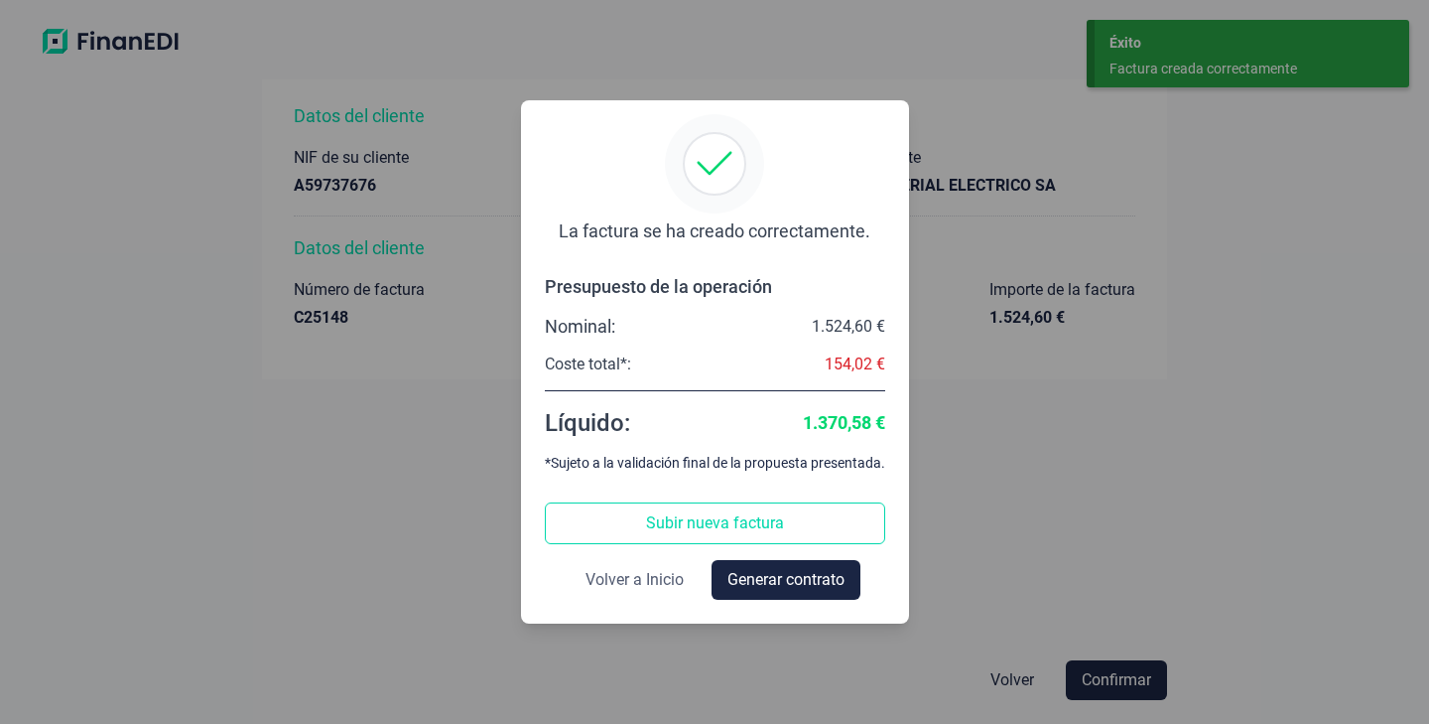
click at [660, 584] on span "Volver a Inicio" at bounding box center [635, 580] width 98 height 24
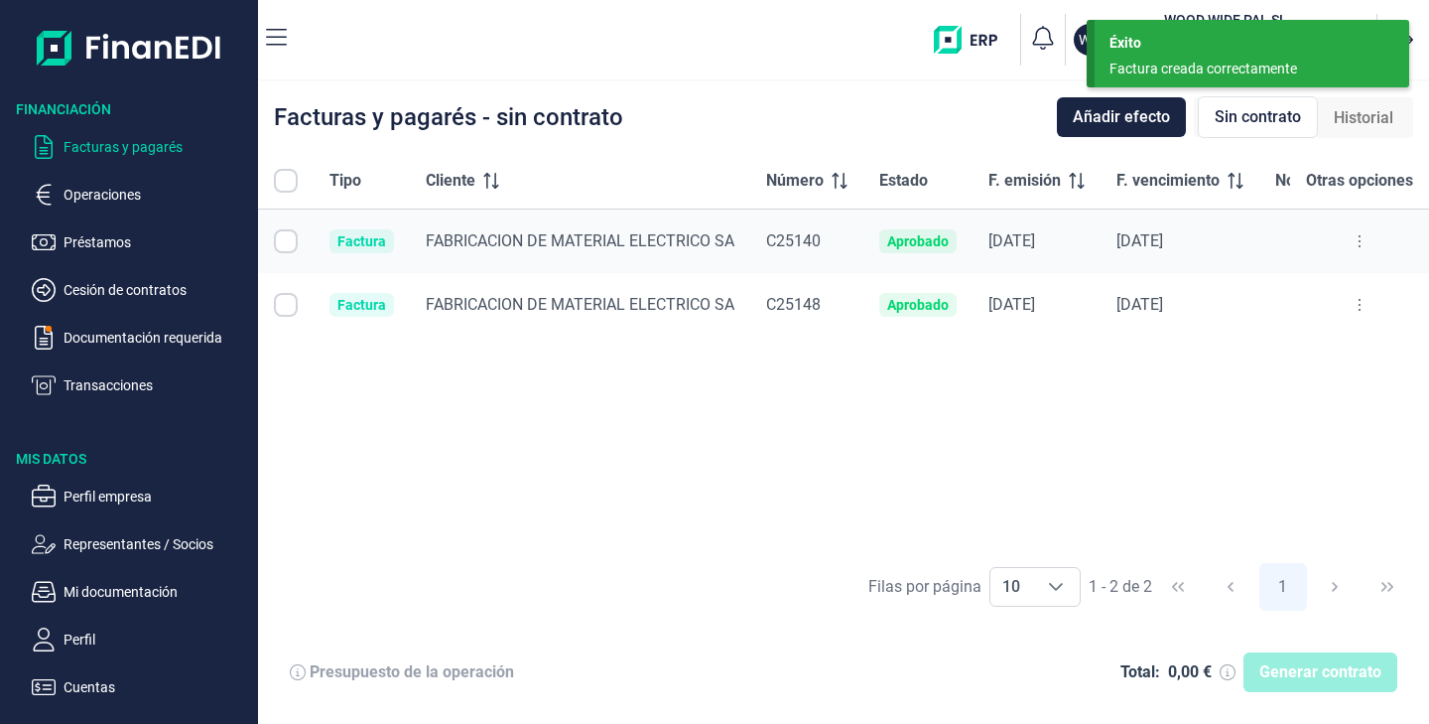
checkbox input "true"
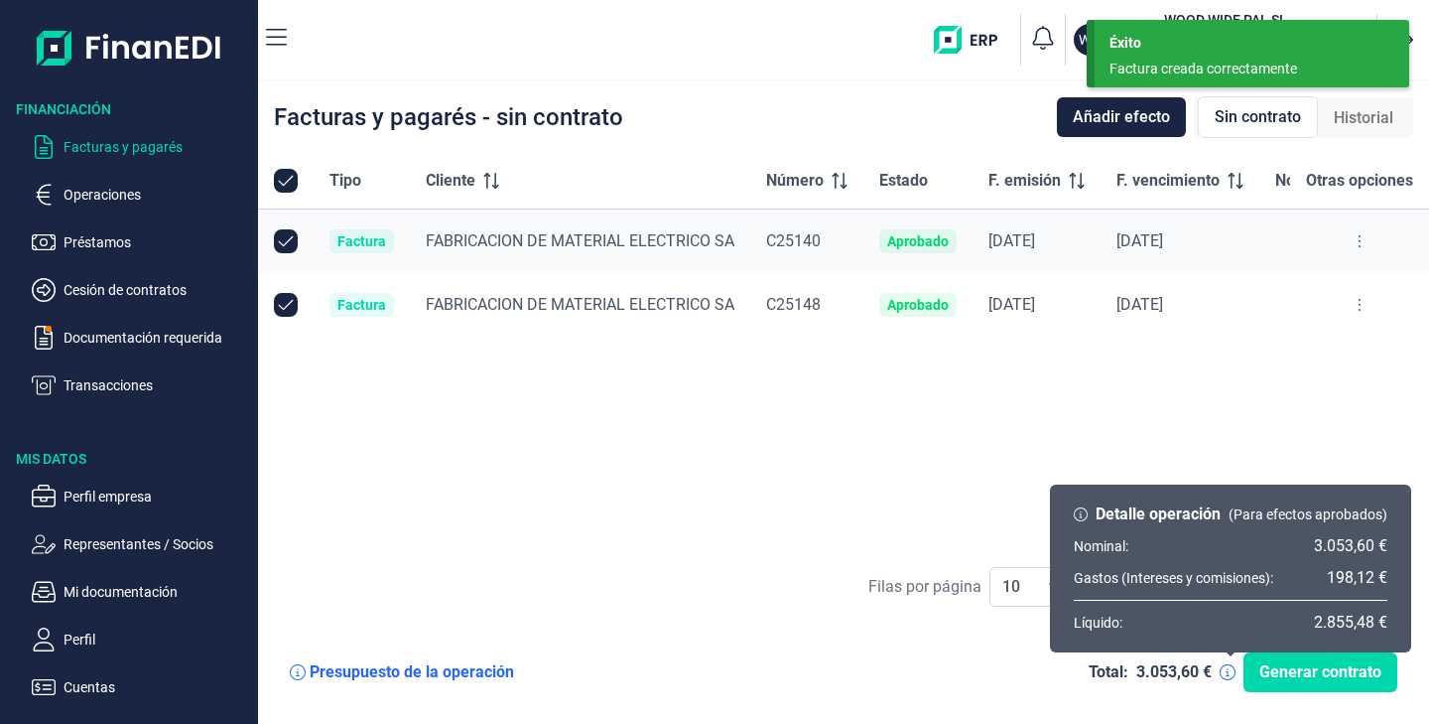
click at [1225, 671] on icon at bounding box center [1228, 672] width 16 height 16
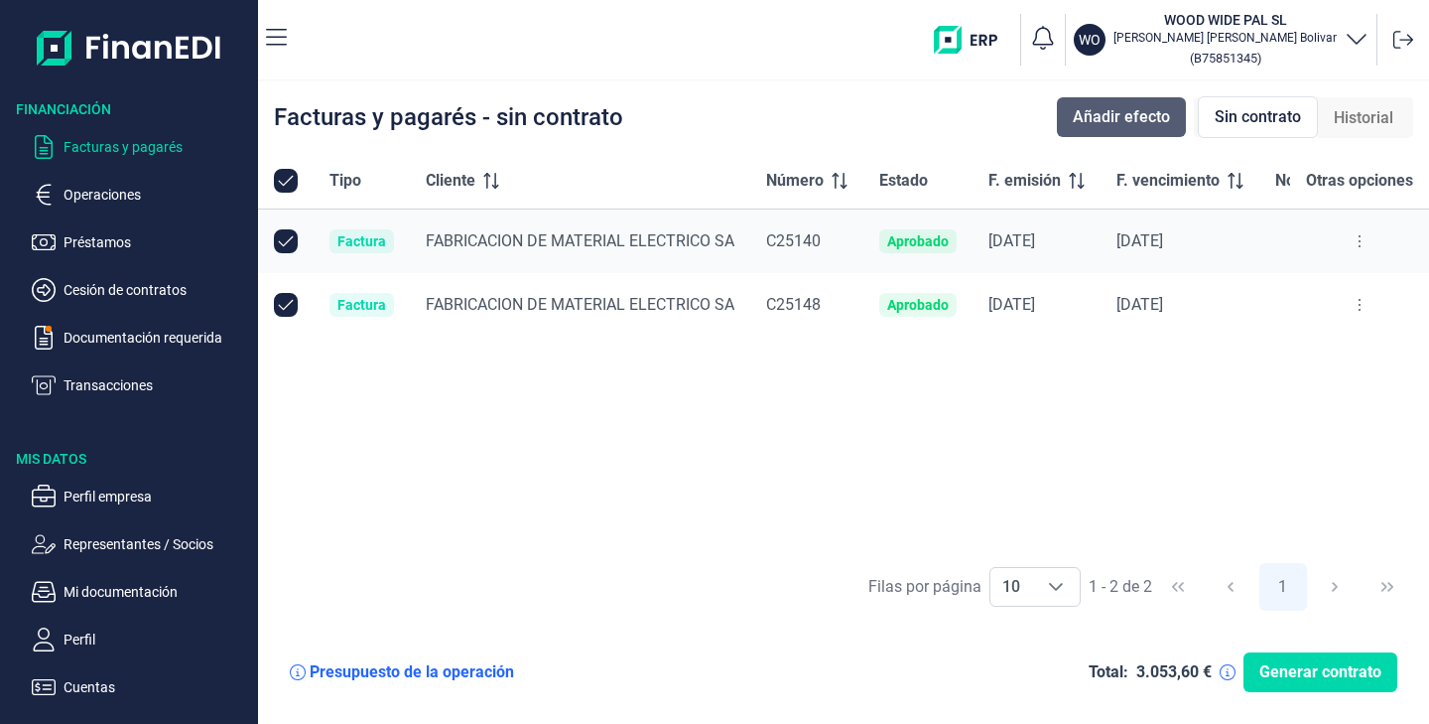
click at [1159, 119] on span "Añadir efecto" at bounding box center [1121, 117] width 97 height 24
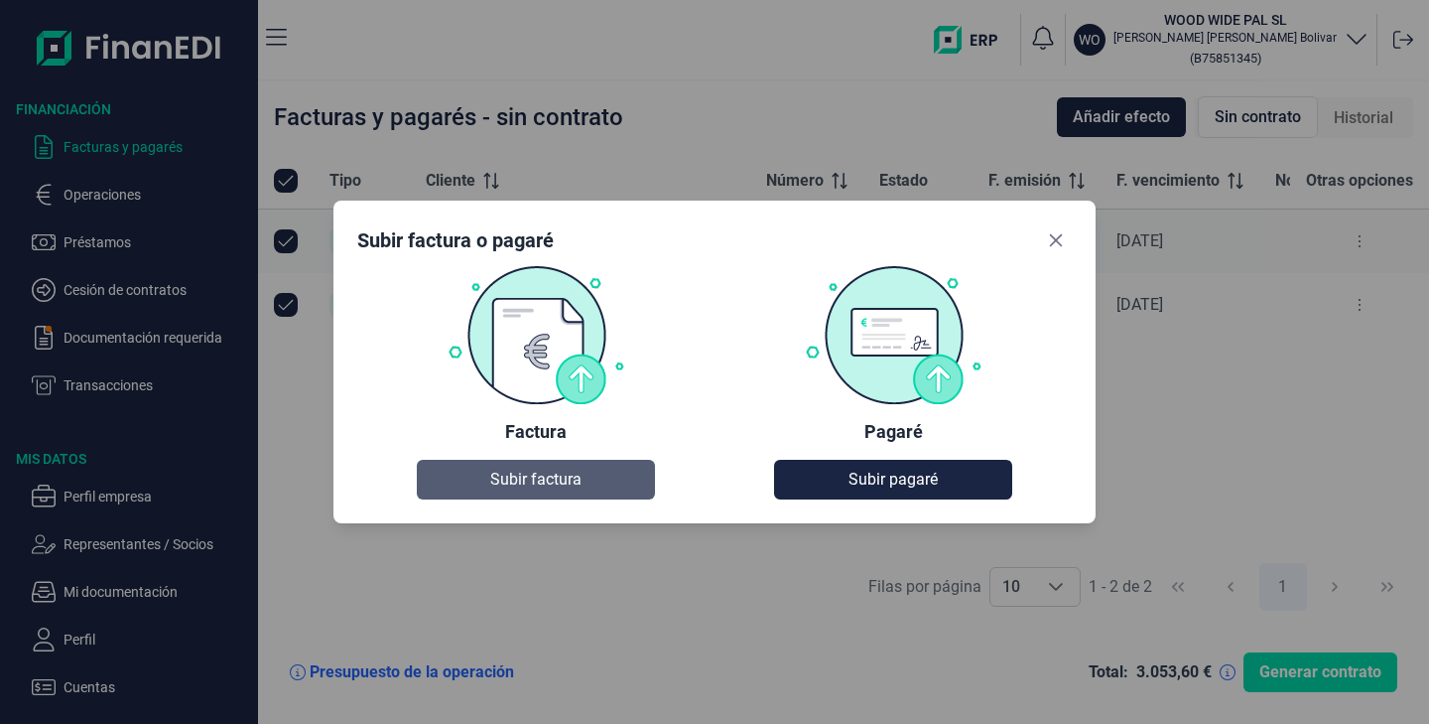
click at [577, 493] on button "Subir factura" at bounding box center [536, 480] width 238 height 40
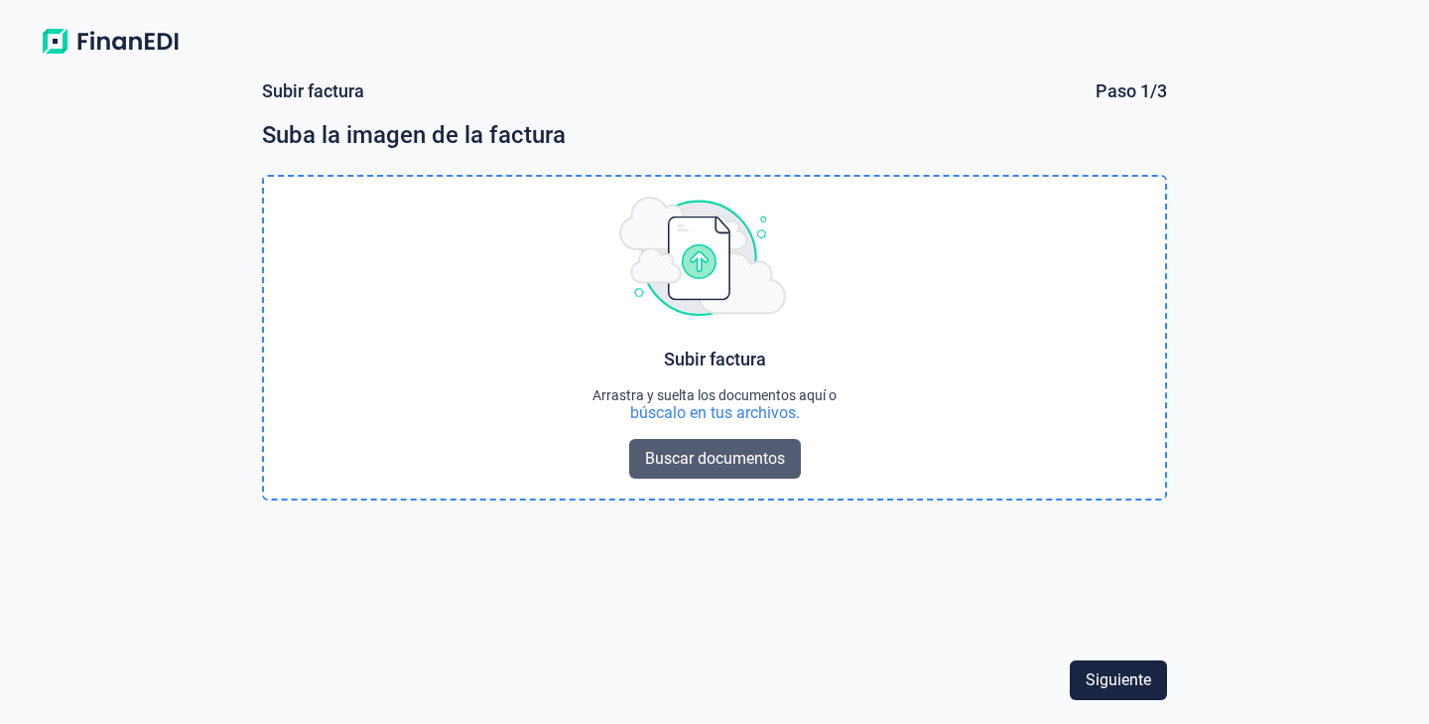
click at [766, 462] on span "Buscar documentos" at bounding box center [715, 459] width 140 height 24
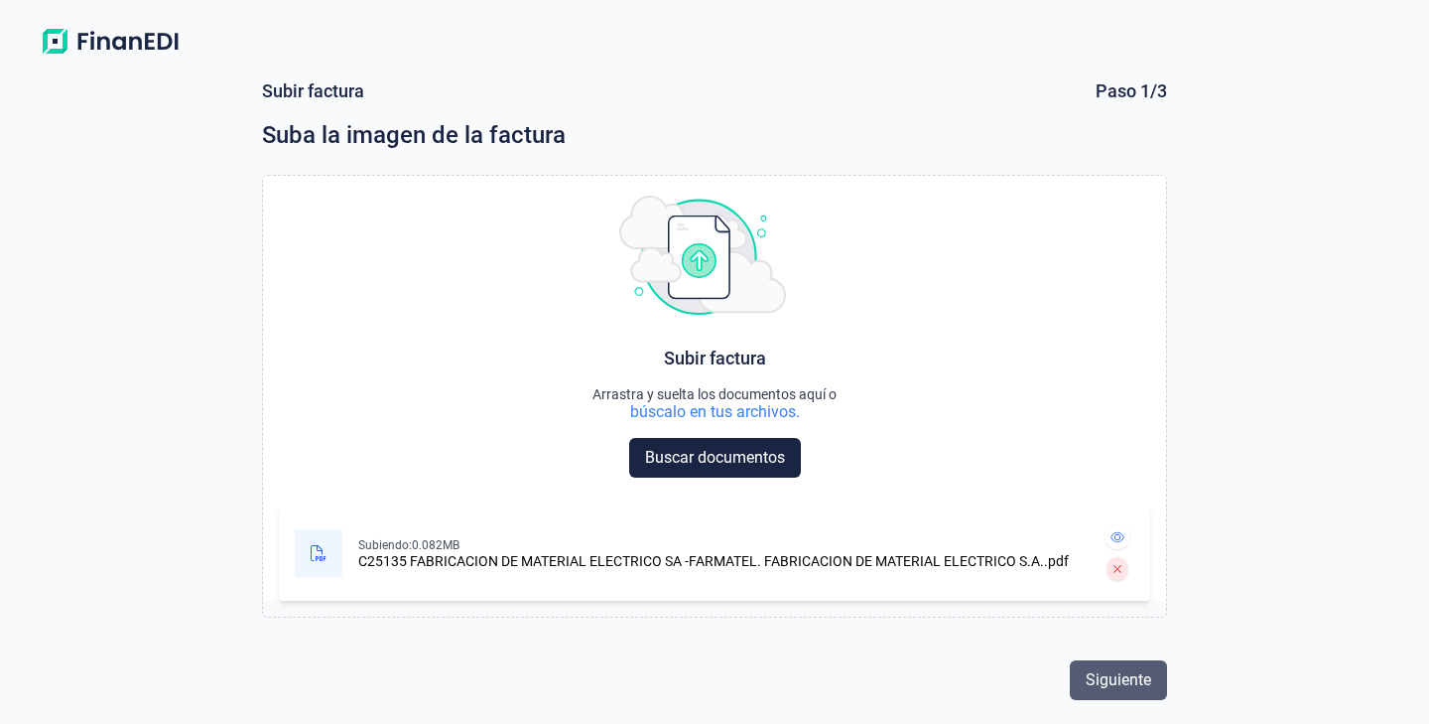
click at [1110, 682] on span "Siguiente" at bounding box center [1119, 680] width 66 height 24
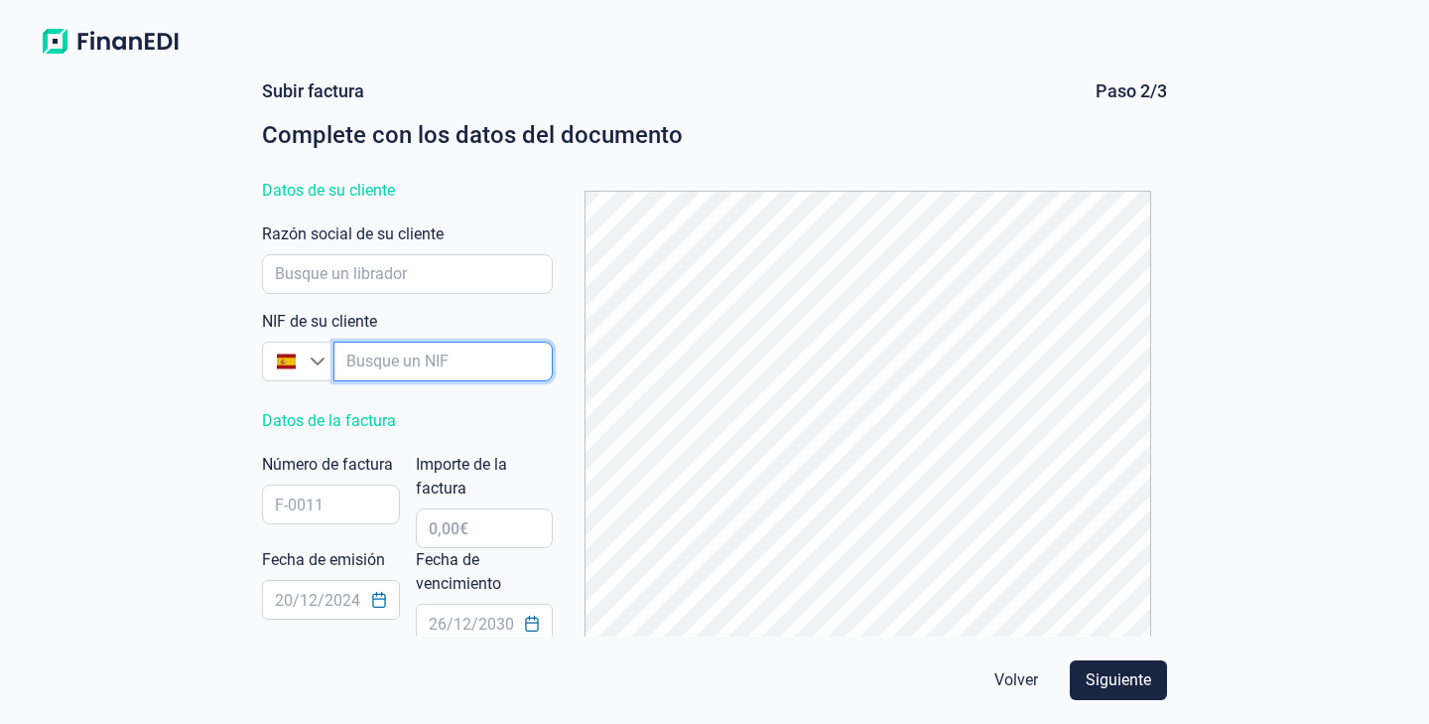
click at [426, 348] on input "empresaAutocomplete" at bounding box center [443, 361] width 219 height 40
type input "A59737676"
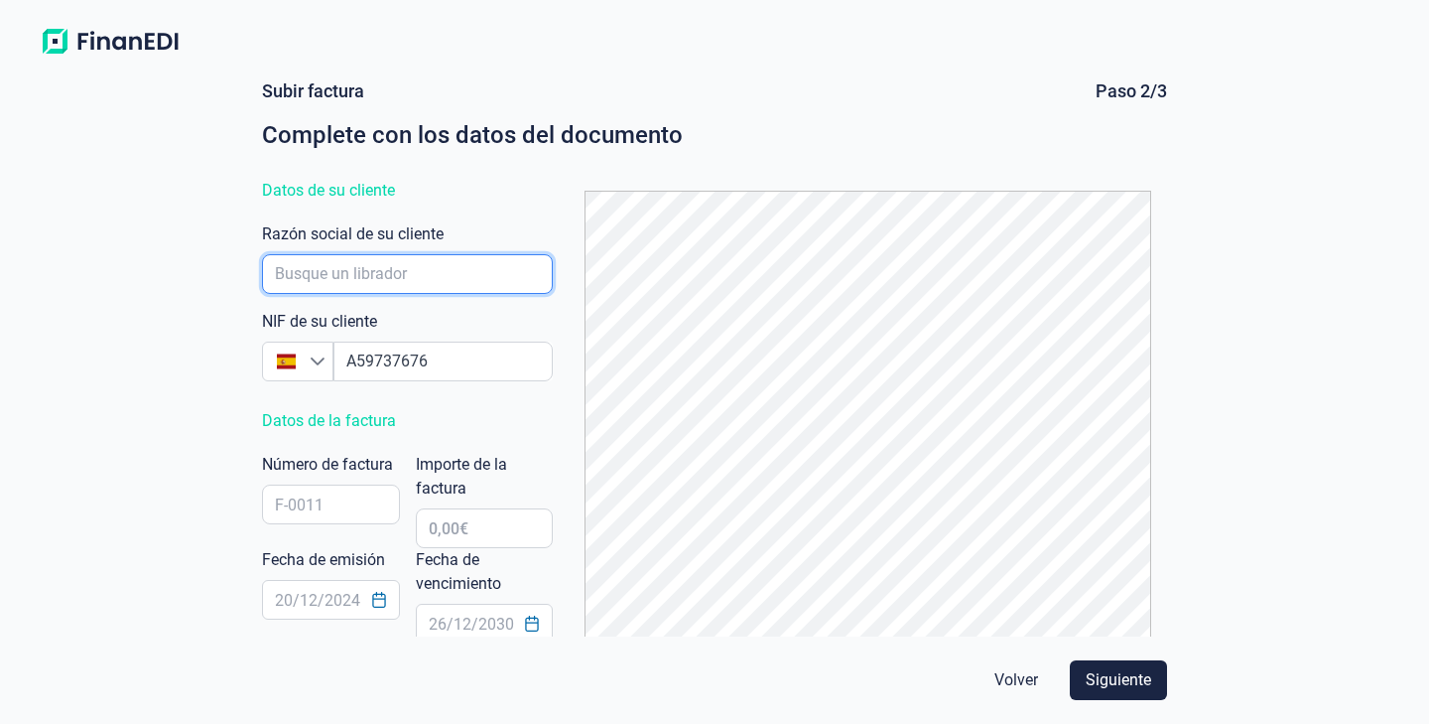
click at [424, 271] on input "empresaAutocomplete" at bounding box center [407, 274] width 291 height 40
type input "FABRICACION DE MATERIAL ELECTRICO SA"
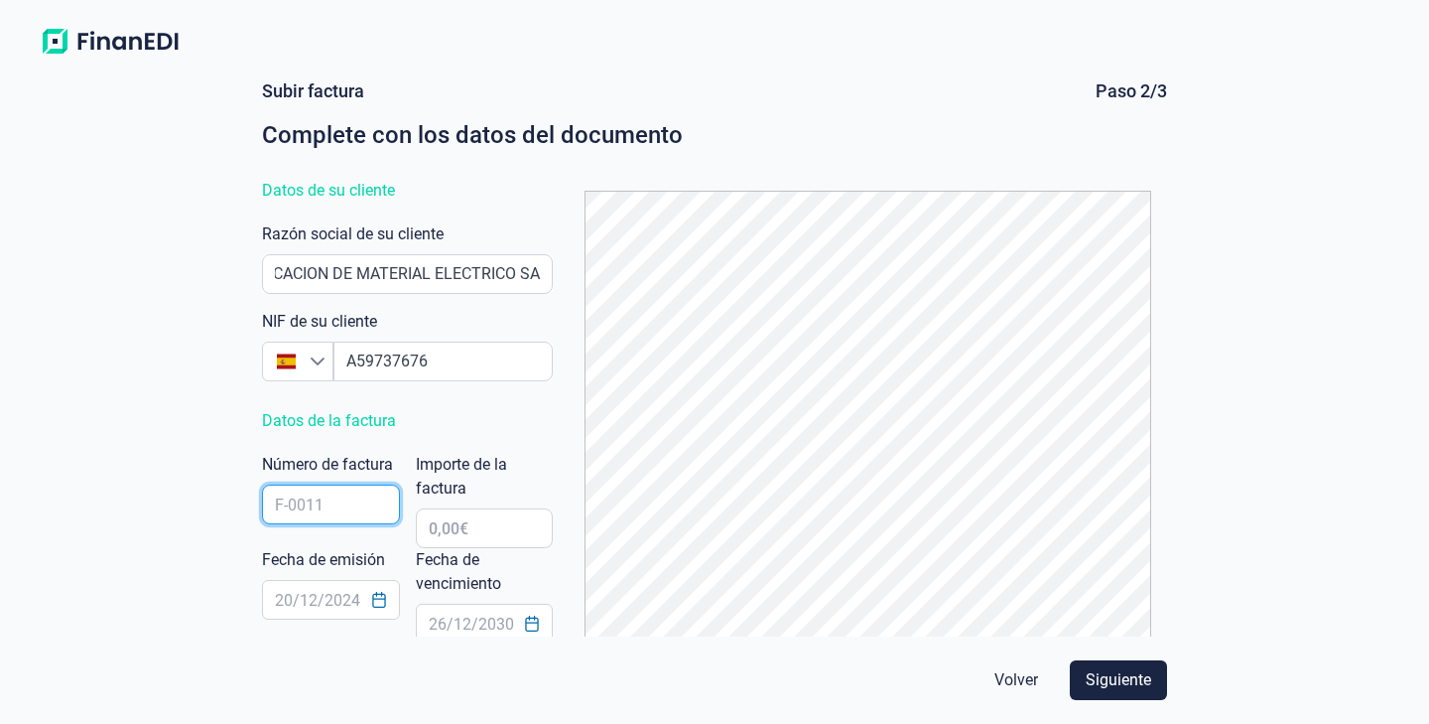
click at [326, 494] on input "text" at bounding box center [331, 504] width 138 height 40
type input "C25135"
click at [455, 534] on input "text" at bounding box center [485, 528] width 138 height 40
type input "508,20 €"
click at [381, 601] on icon "Choose Date" at bounding box center [379, 600] width 16 height 16
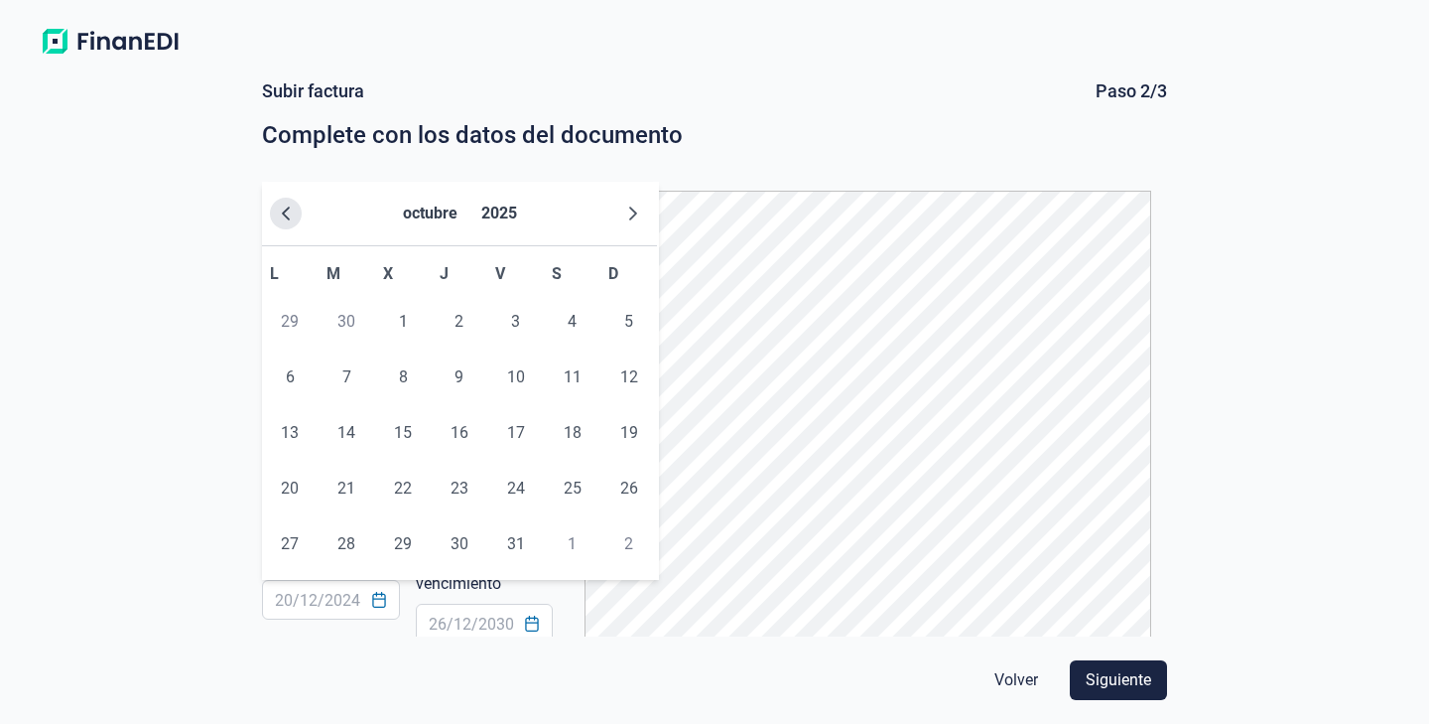
click at [290, 220] on icon "Previous Month" at bounding box center [286, 213] width 16 height 16
click at [338, 423] on span "16" at bounding box center [347, 433] width 40 height 40
type input "[DATE]"
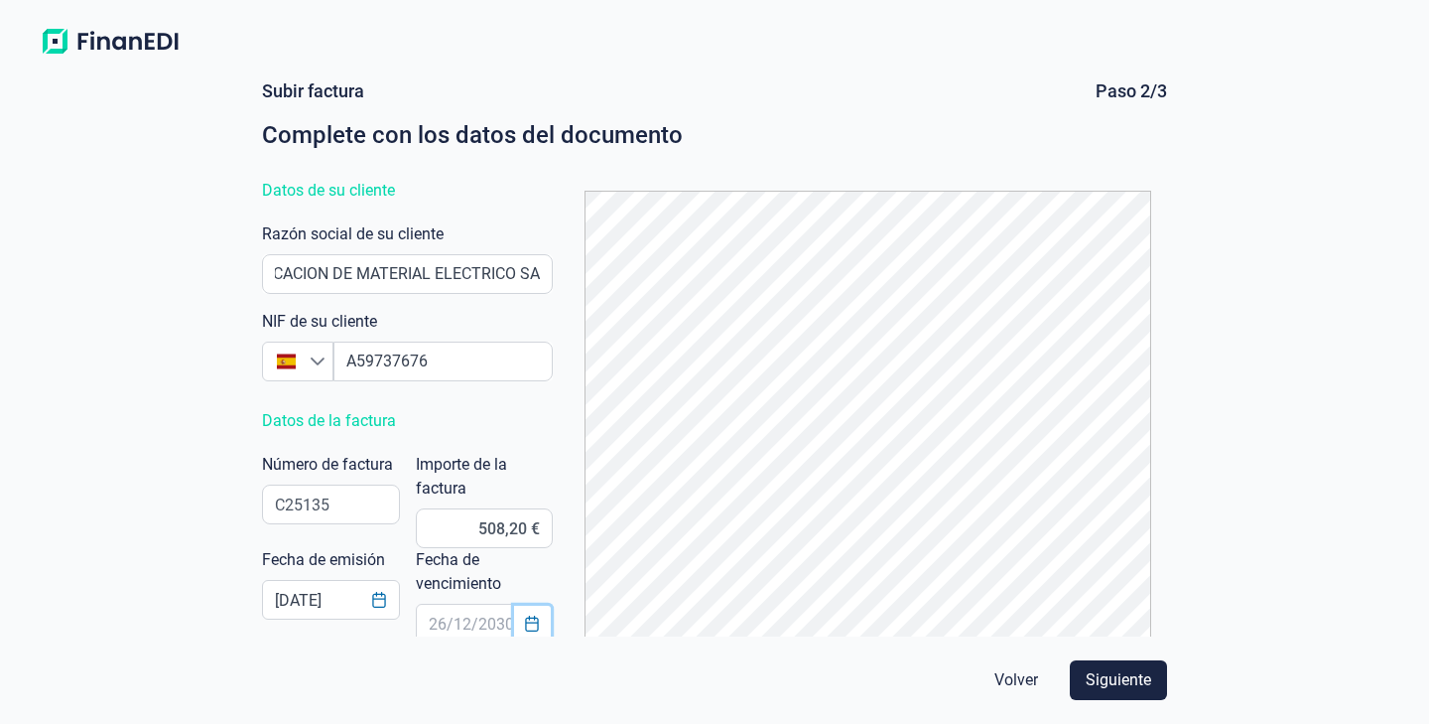
click at [531, 627] on icon "Choose Date" at bounding box center [532, 623] width 16 height 16
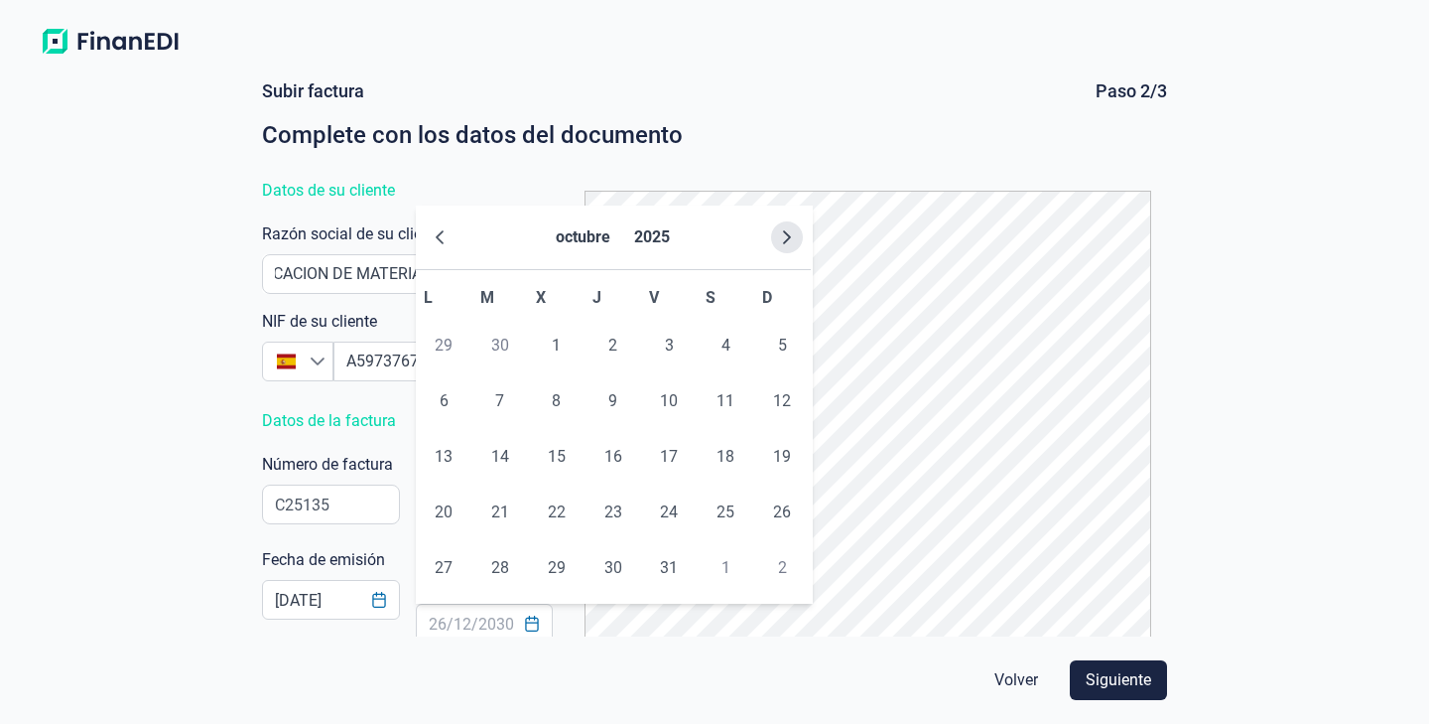
click at [779, 241] on icon "Next Month" at bounding box center [787, 237] width 16 height 16
click at [716, 460] on span "15" at bounding box center [726, 457] width 40 height 40
type input "[DATE]"
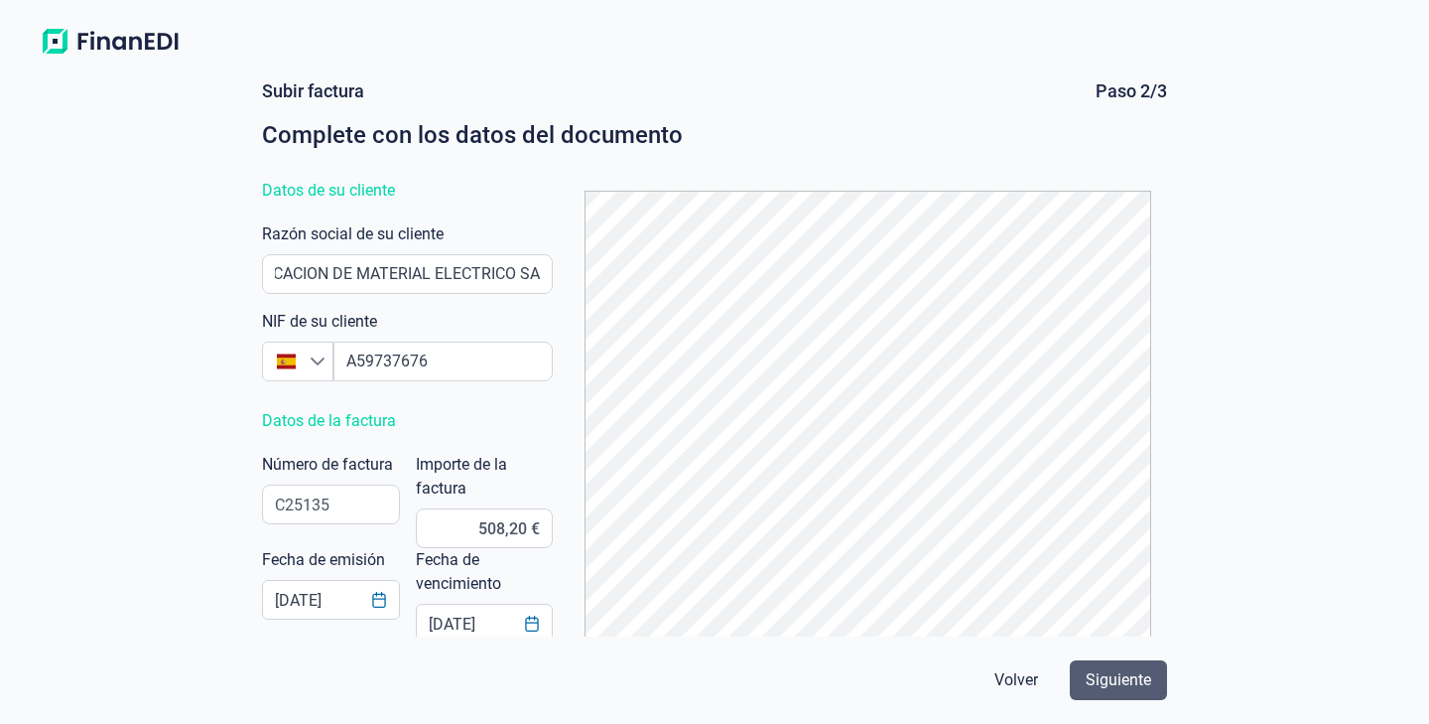
click at [1113, 682] on span "Siguiente" at bounding box center [1119, 680] width 66 height 24
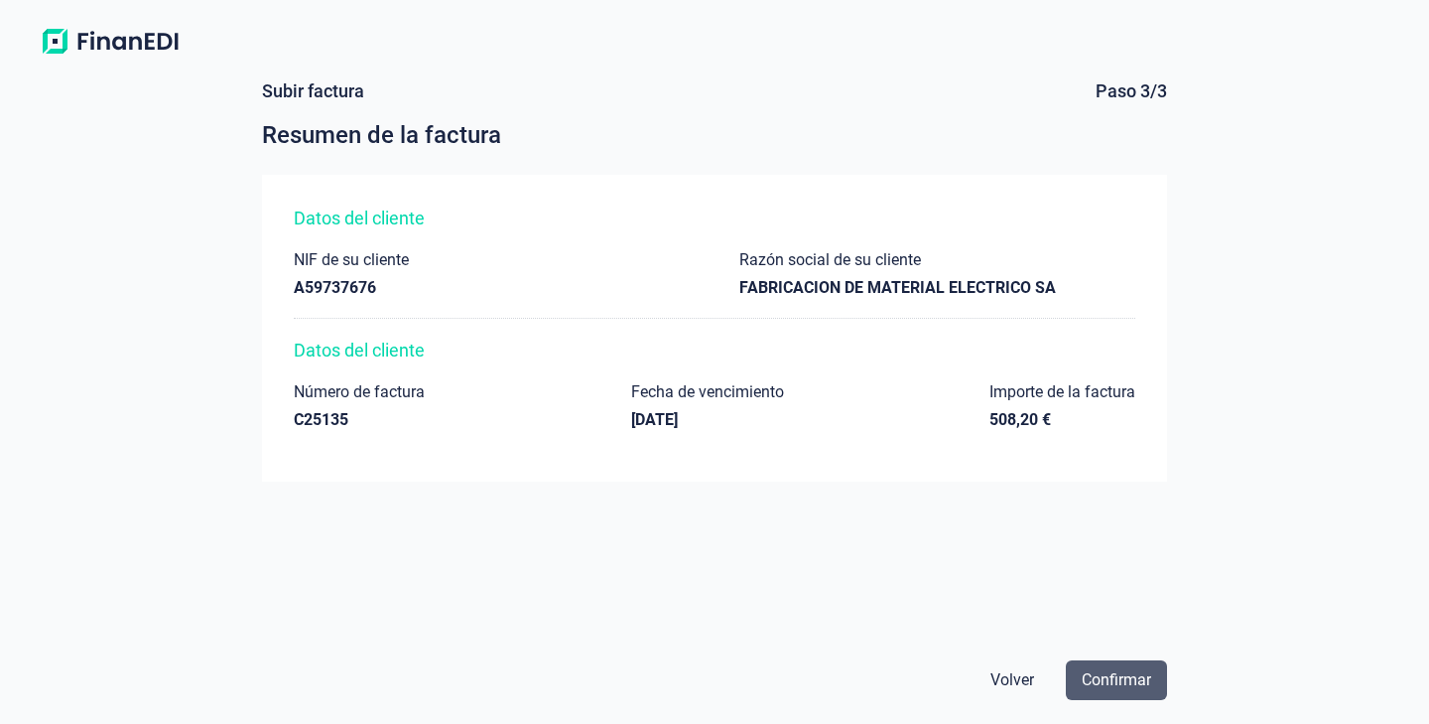
click at [1112, 673] on span "Confirmar" at bounding box center [1116, 680] width 69 height 24
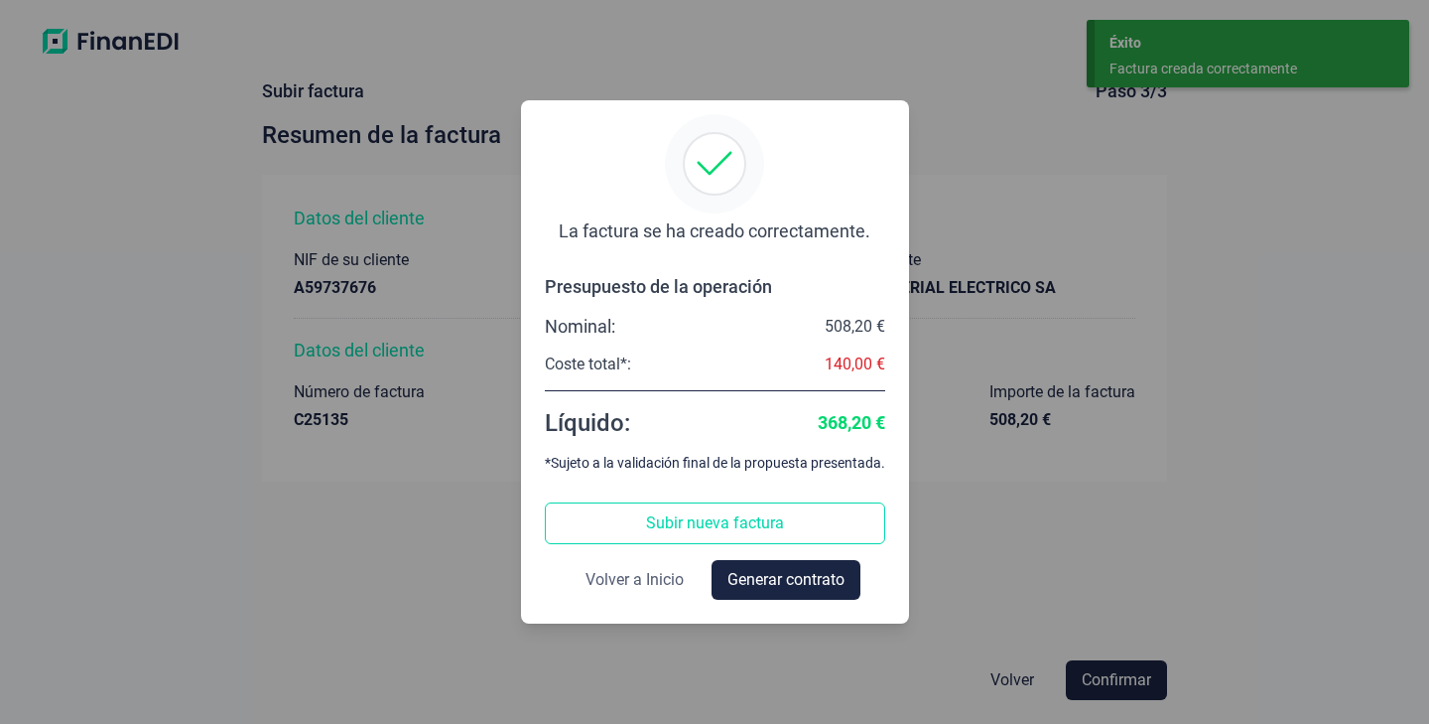
click at [640, 585] on span "Volver a Inicio" at bounding box center [635, 580] width 98 height 24
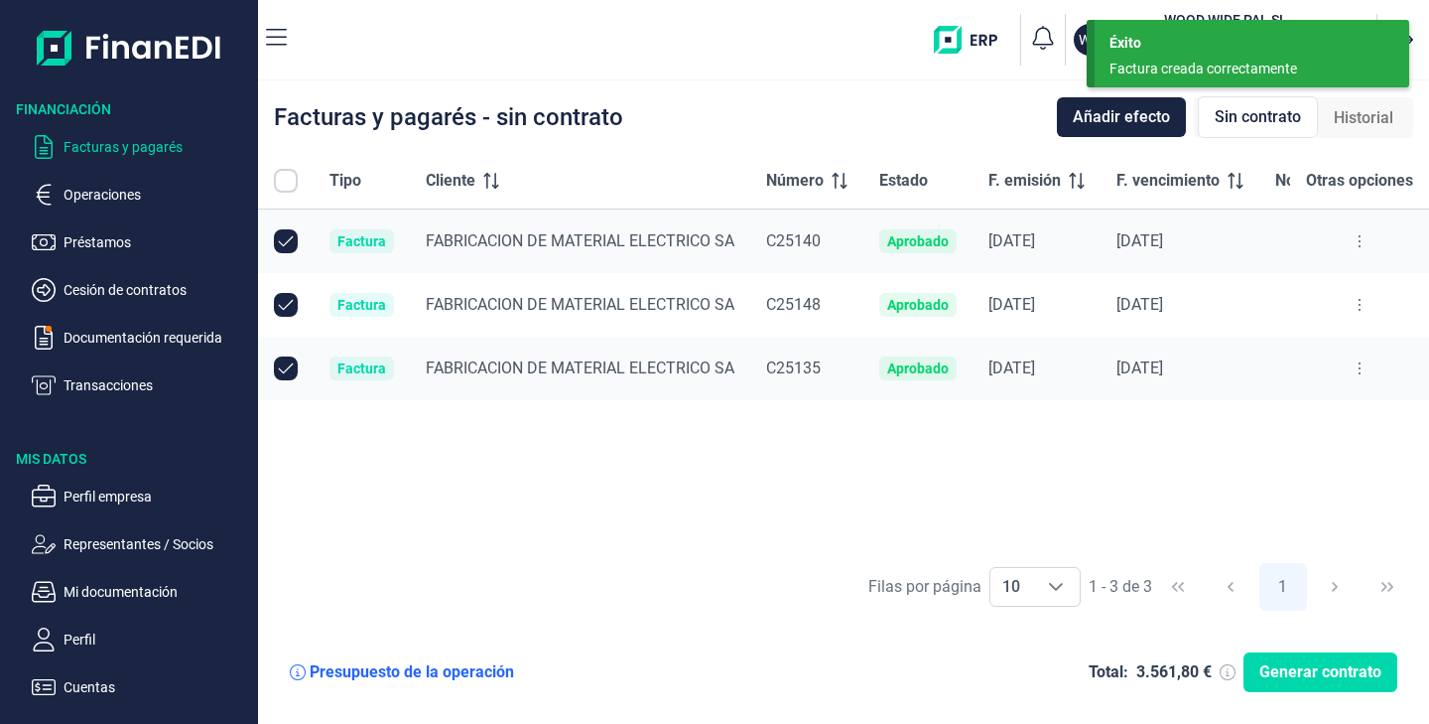
checkbox input "true"
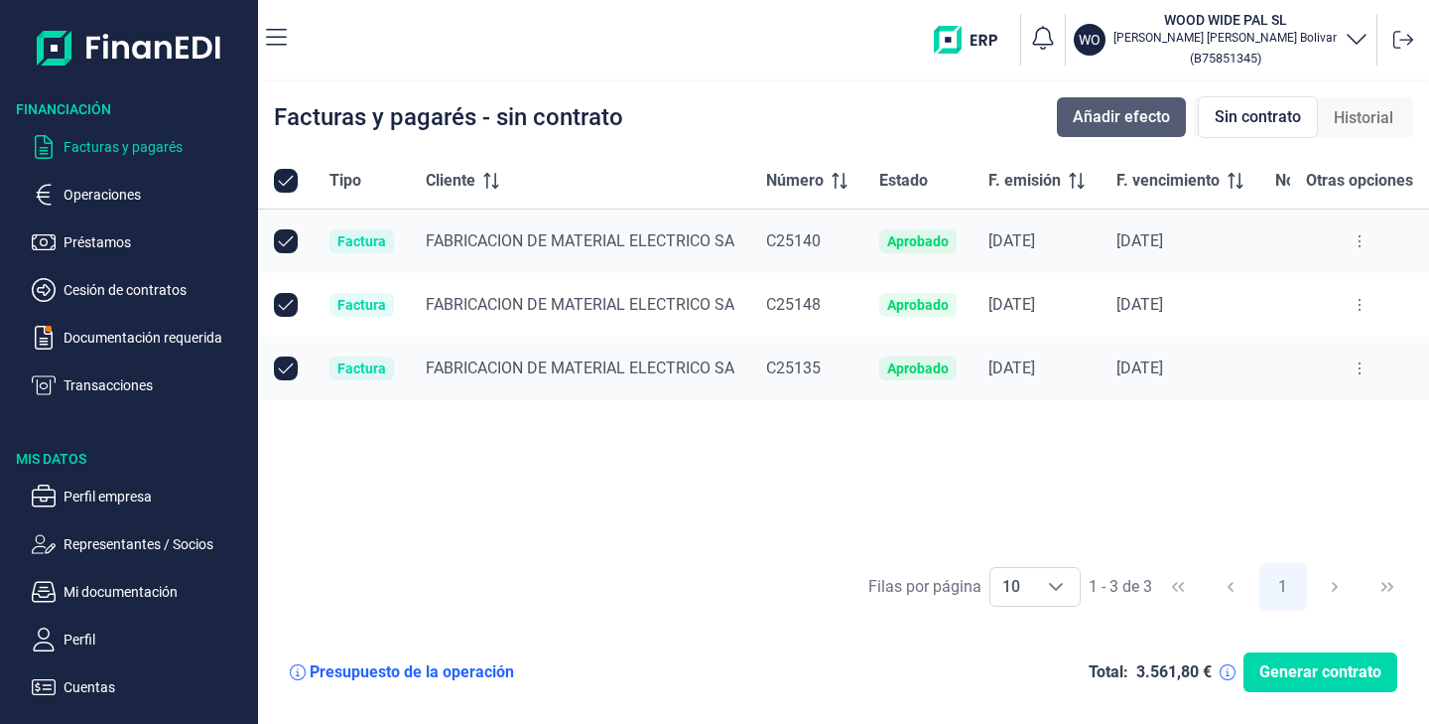
click at [1137, 125] on span "Añadir efecto" at bounding box center [1121, 117] width 97 height 24
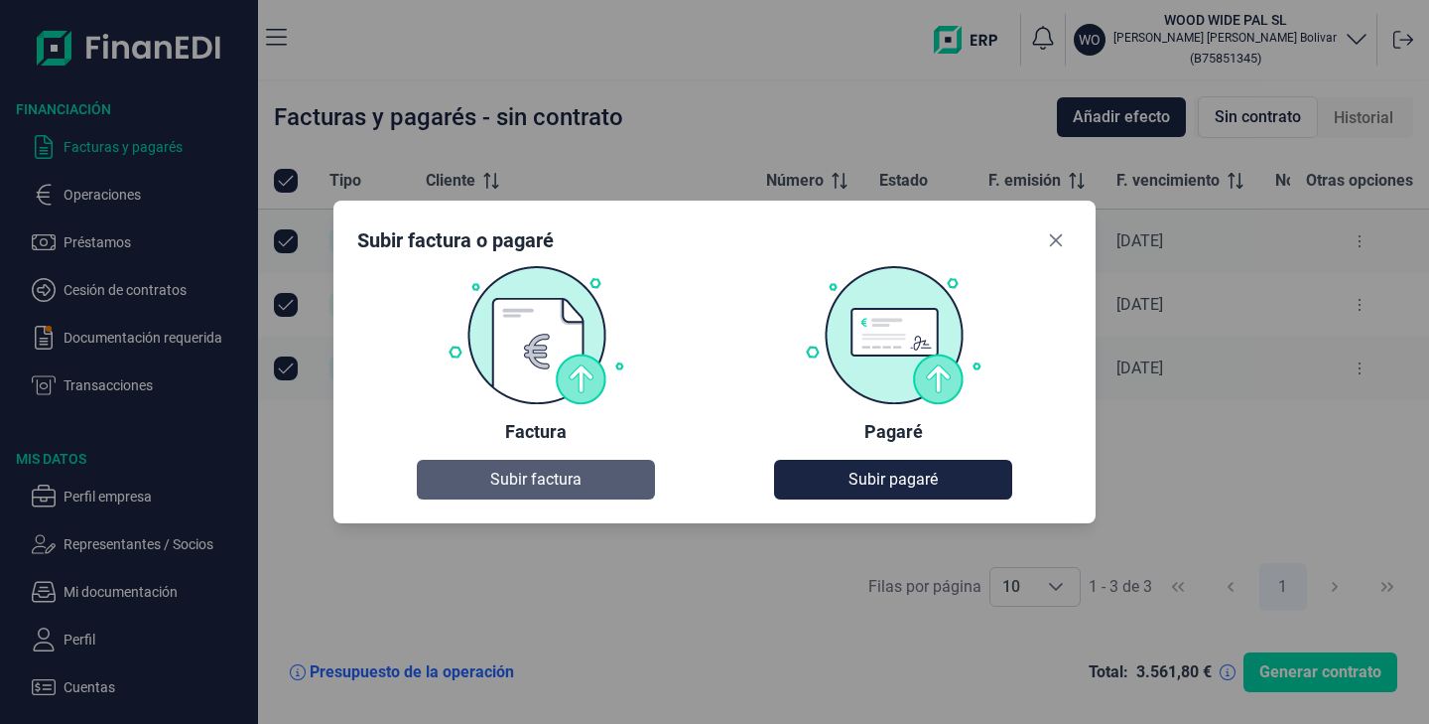
click at [571, 481] on span "Subir factura" at bounding box center [535, 480] width 91 height 24
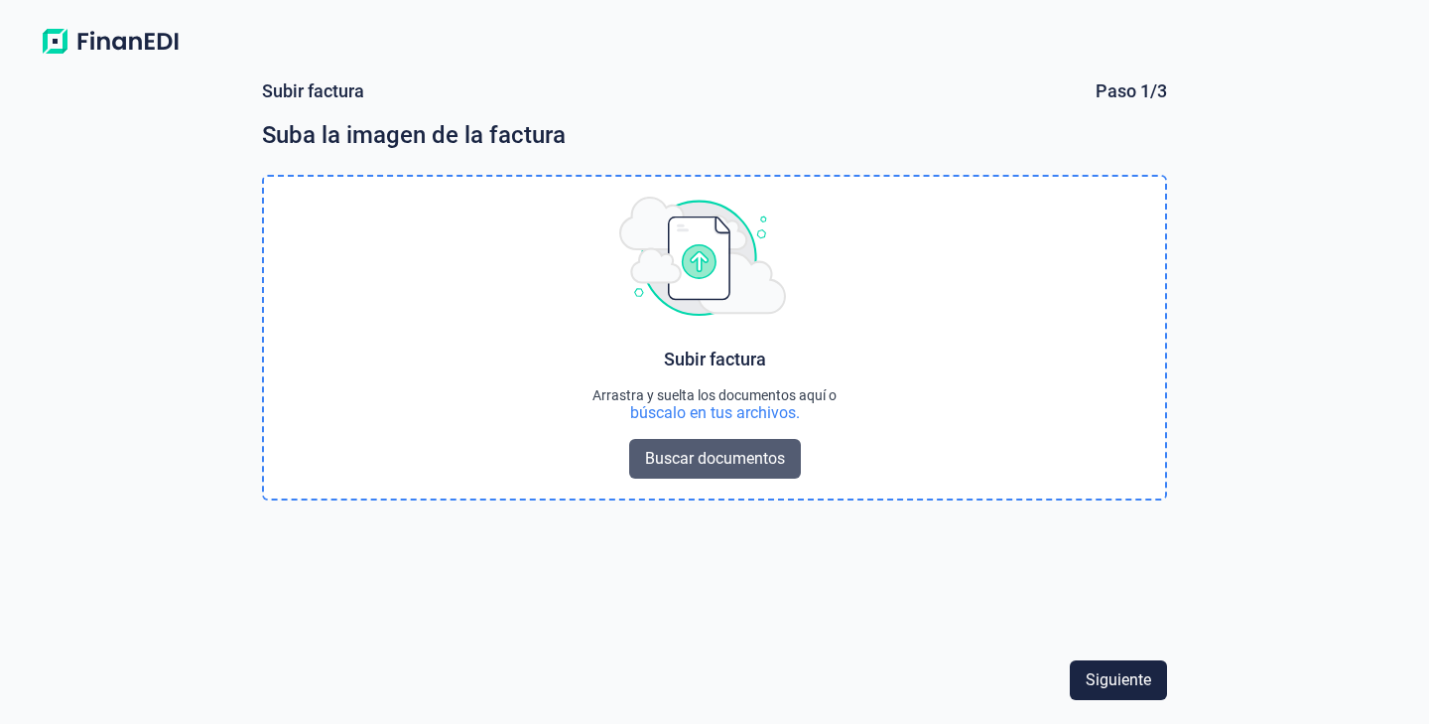
click at [744, 447] on span "Buscar documentos" at bounding box center [715, 459] width 140 height 24
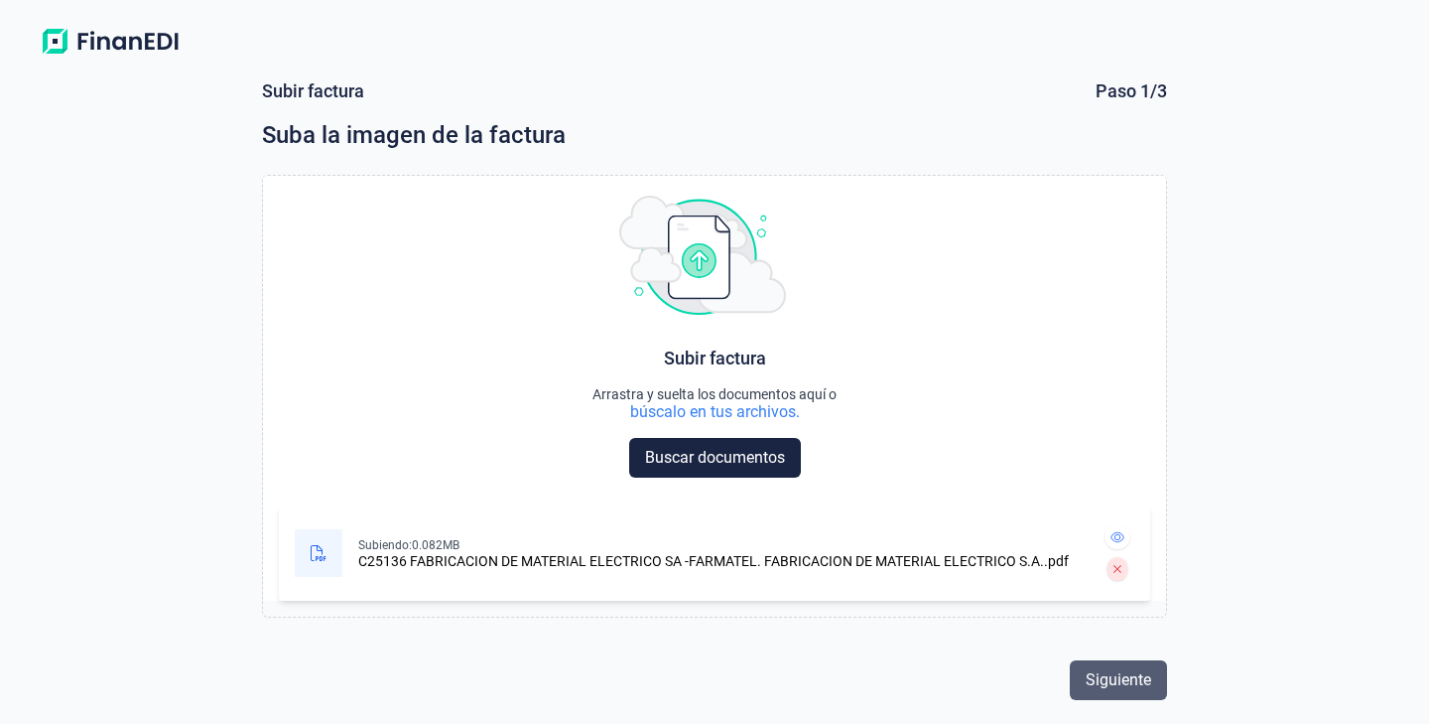
click at [1119, 671] on span "Siguiente" at bounding box center [1119, 680] width 66 height 24
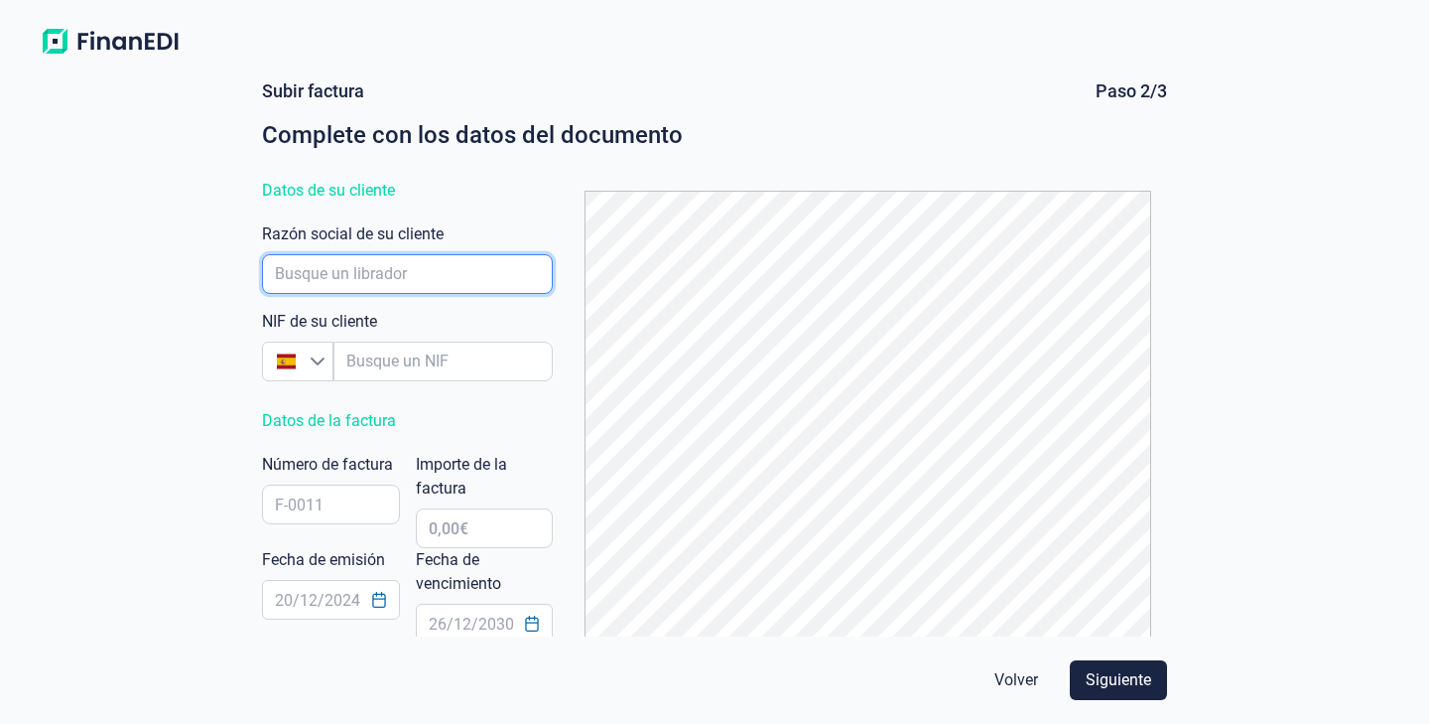
click at [416, 294] on input "empresaAutocomplete" at bounding box center [407, 274] width 291 height 40
type input "FABRICACION DE MATERIAL ELECTRICO SA"
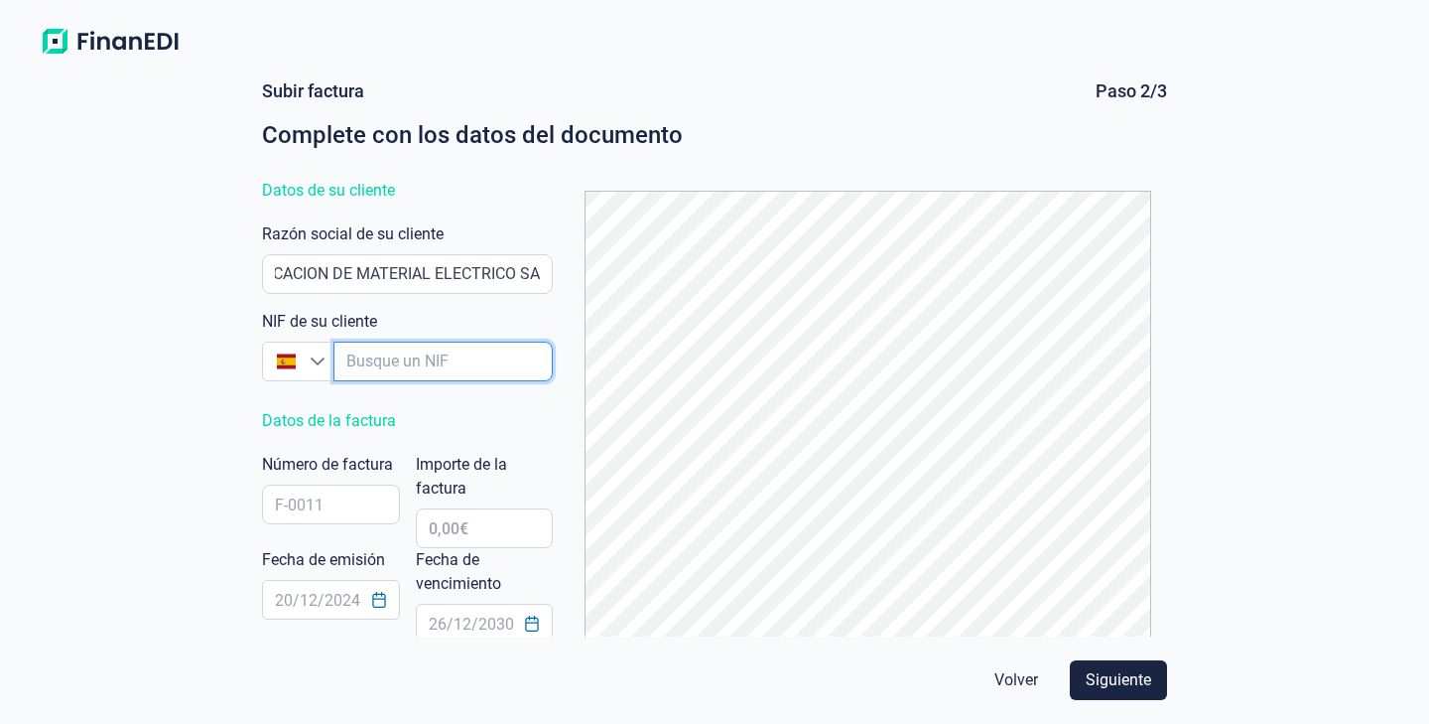
click at [470, 358] on input "empresaAutocomplete" at bounding box center [443, 361] width 219 height 40
type input "A"
type input "A59737676"
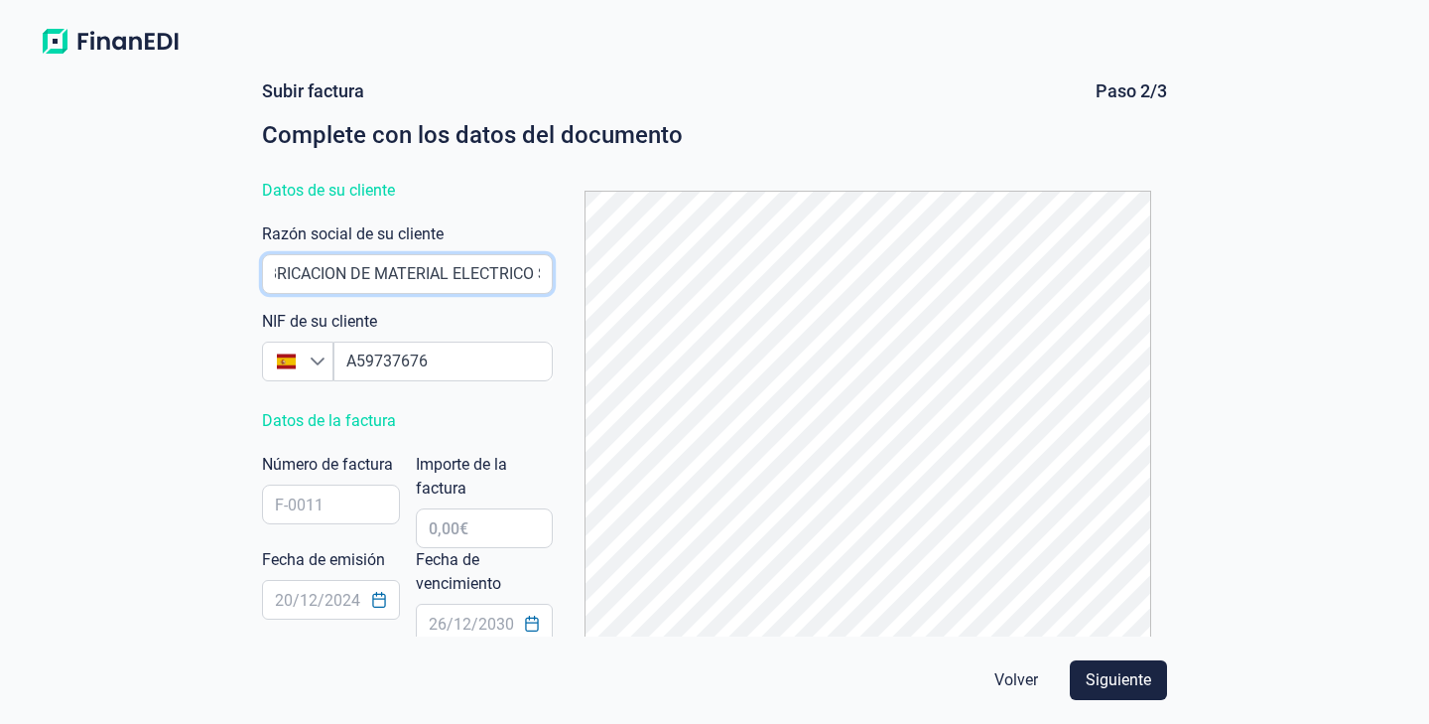
scroll to position [0, 45]
type input "FABRICACION DE MATERIAL ELECTRICO SA"
click at [330, 516] on input "text" at bounding box center [331, 504] width 138 height 40
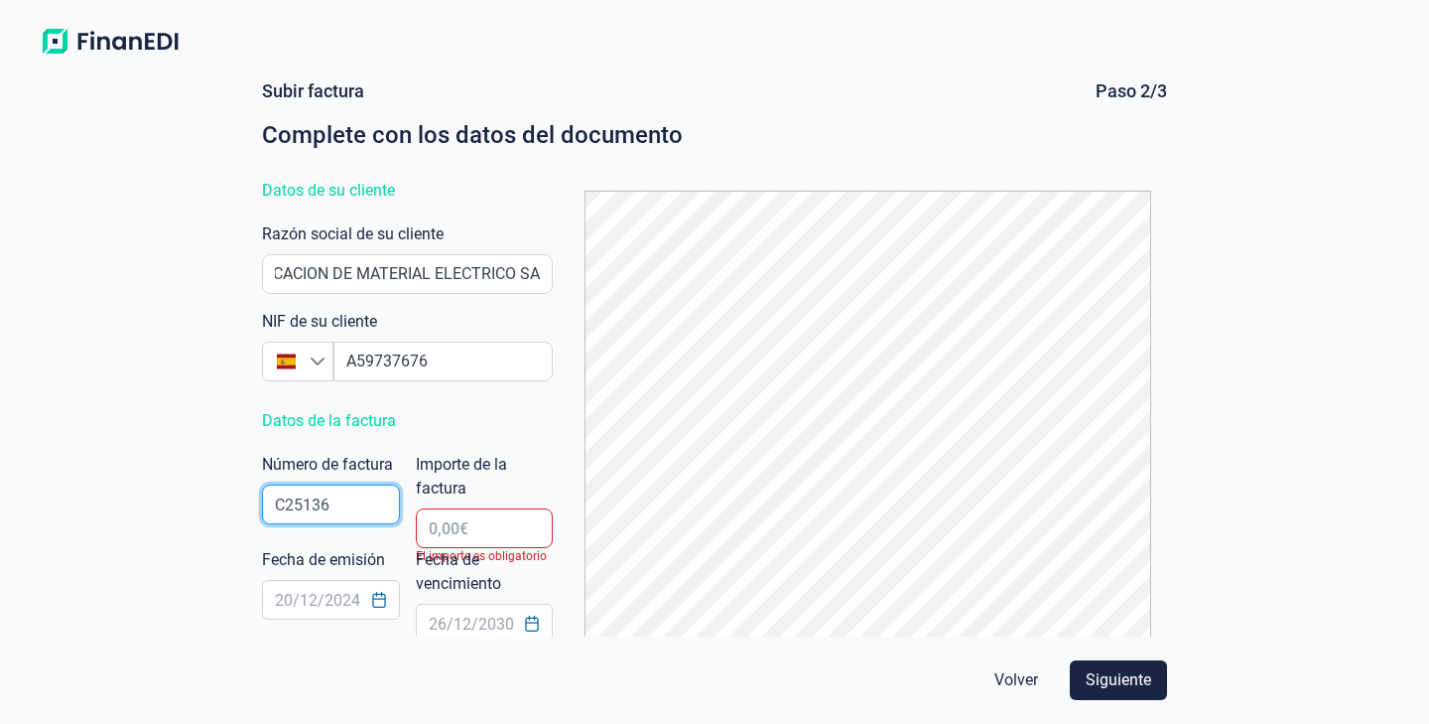
type input "C25136"
type input "417,45 €"
click at [374, 602] on icon "Choose Date" at bounding box center [379, 600] width 16 height 16
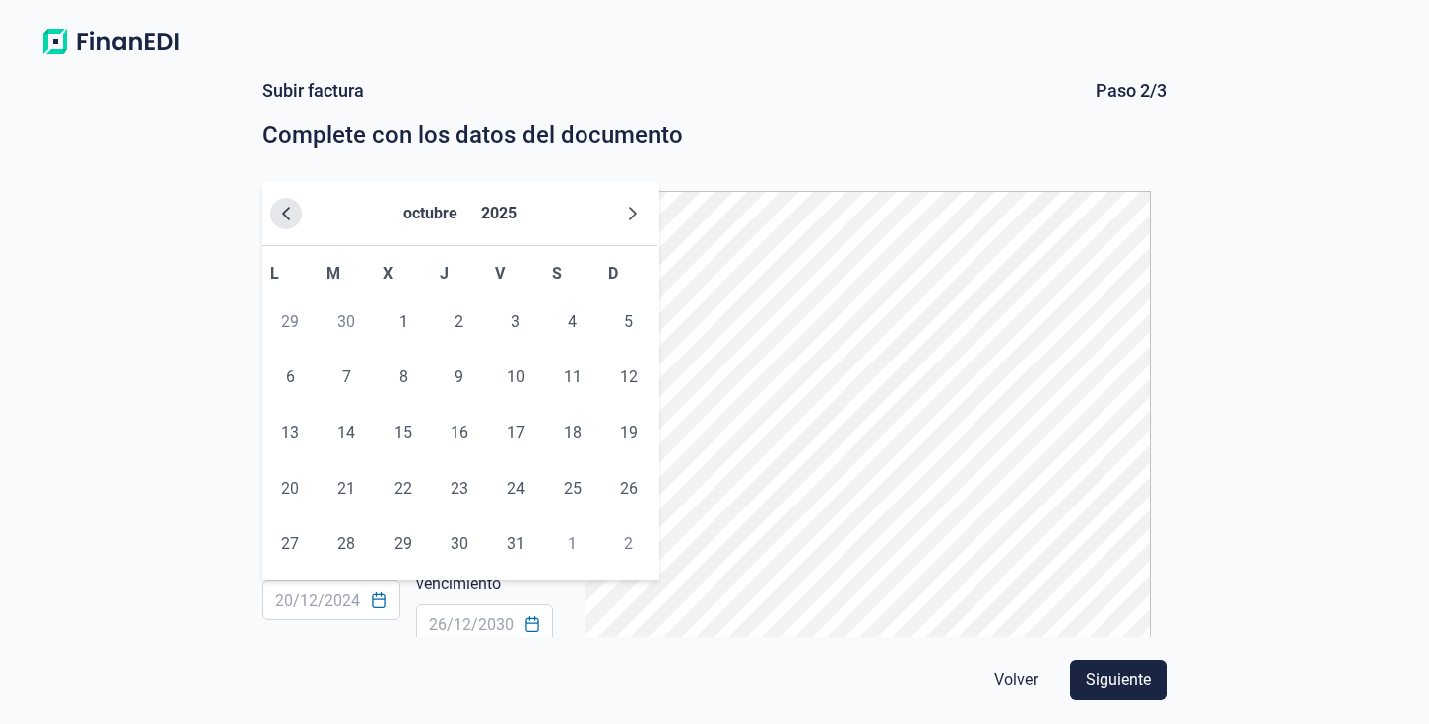
click at [285, 207] on icon "Previous Month" at bounding box center [286, 213] width 16 height 16
click at [345, 419] on span "16" at bounding box center [347, 433] width 40 height 40
type input "[DATE]"
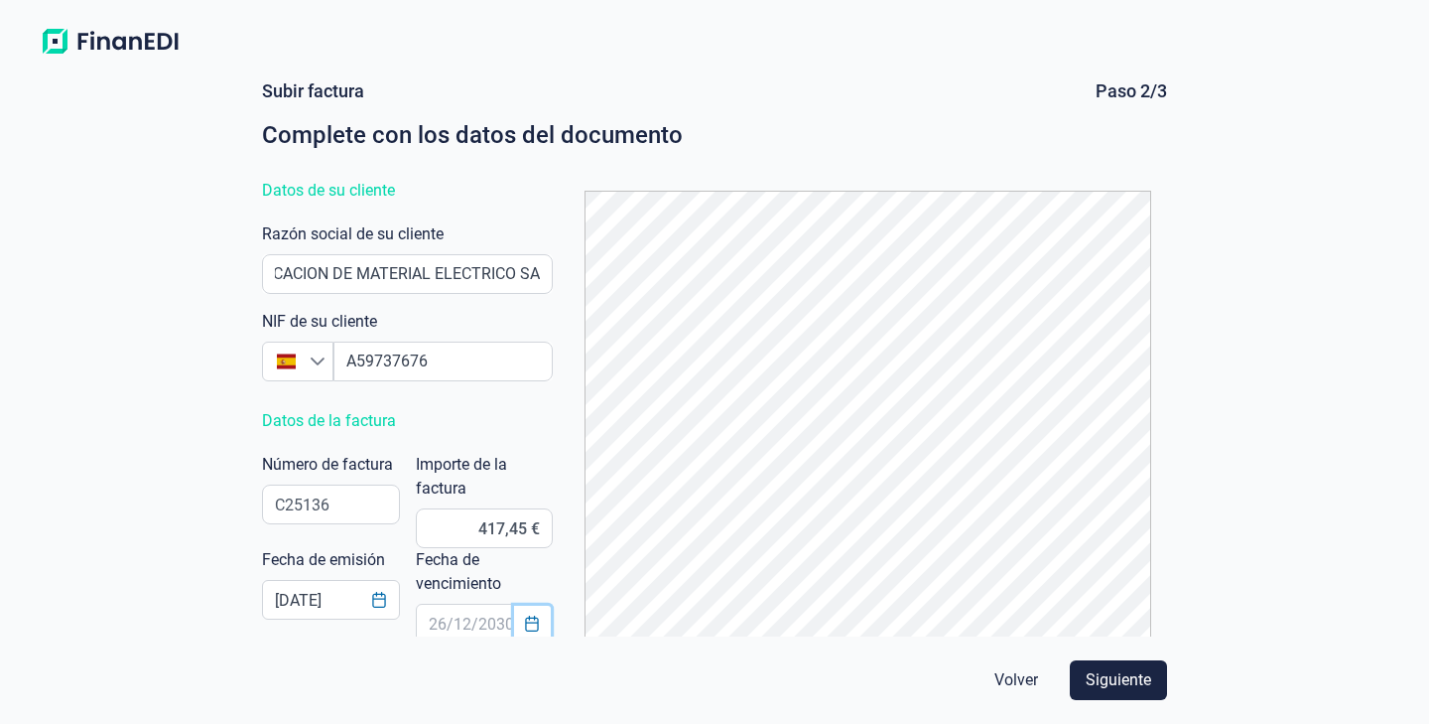
click at [531, 625] on icon "Choose Date" at bounding box center [532, 623] width 16 height 16
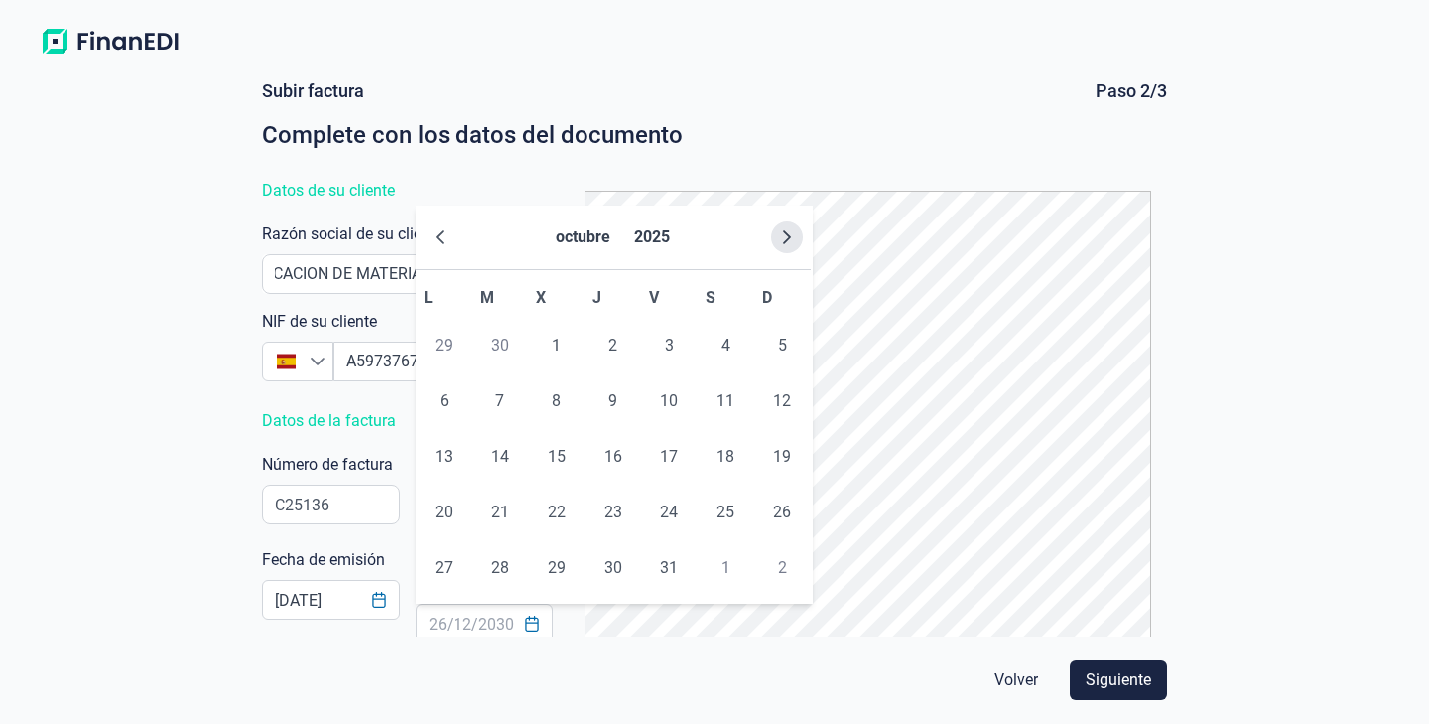
click at [786, 242] on icon "Next Month" at bounding box center [787, 237] width 16 height 16
click at [736, 461] on span "15" at bounding box center [726, 457] width 40 height 40
type input "[DATE]"
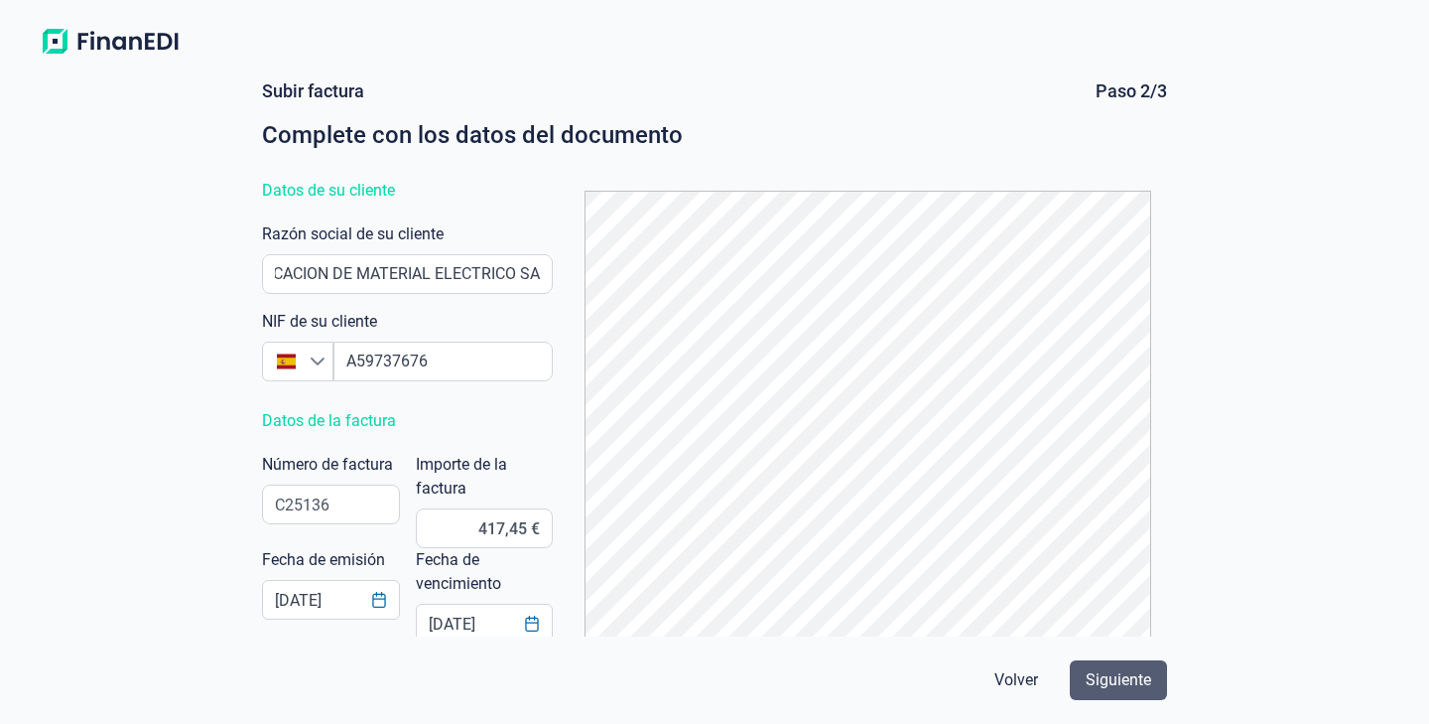
click at [1121, 678] on span "Siguiente" at bounding box center [1119, 680] width 66 height 24
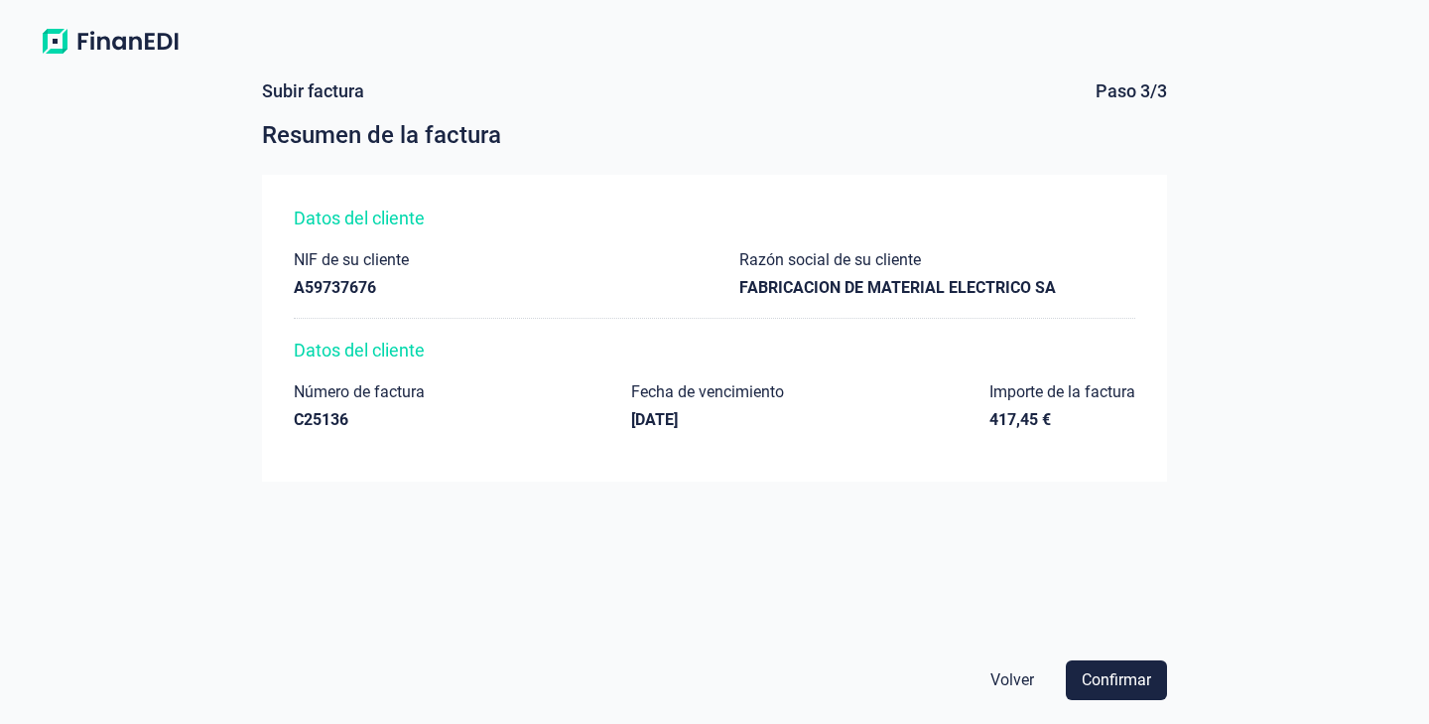
click at [1137, 655] on div "Volver Confirmar" at bounding box center [714, 680] width 921 height 56
click at [1135, 669] on span "Confirmar" at bounding box center [1116, 680] width 69 height 24
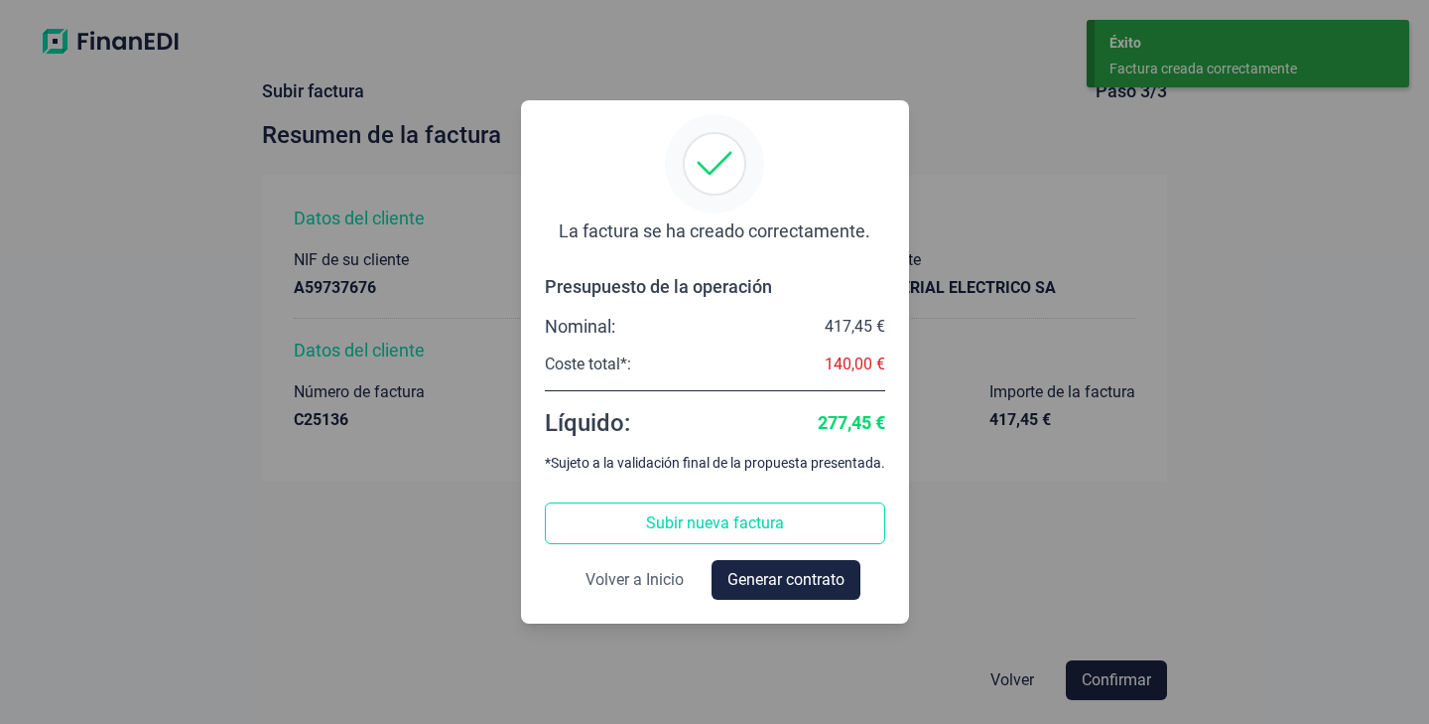
click at [630, 589] on span "Volver a Inicio" at bounding box center [635, 580] width 98 height 24
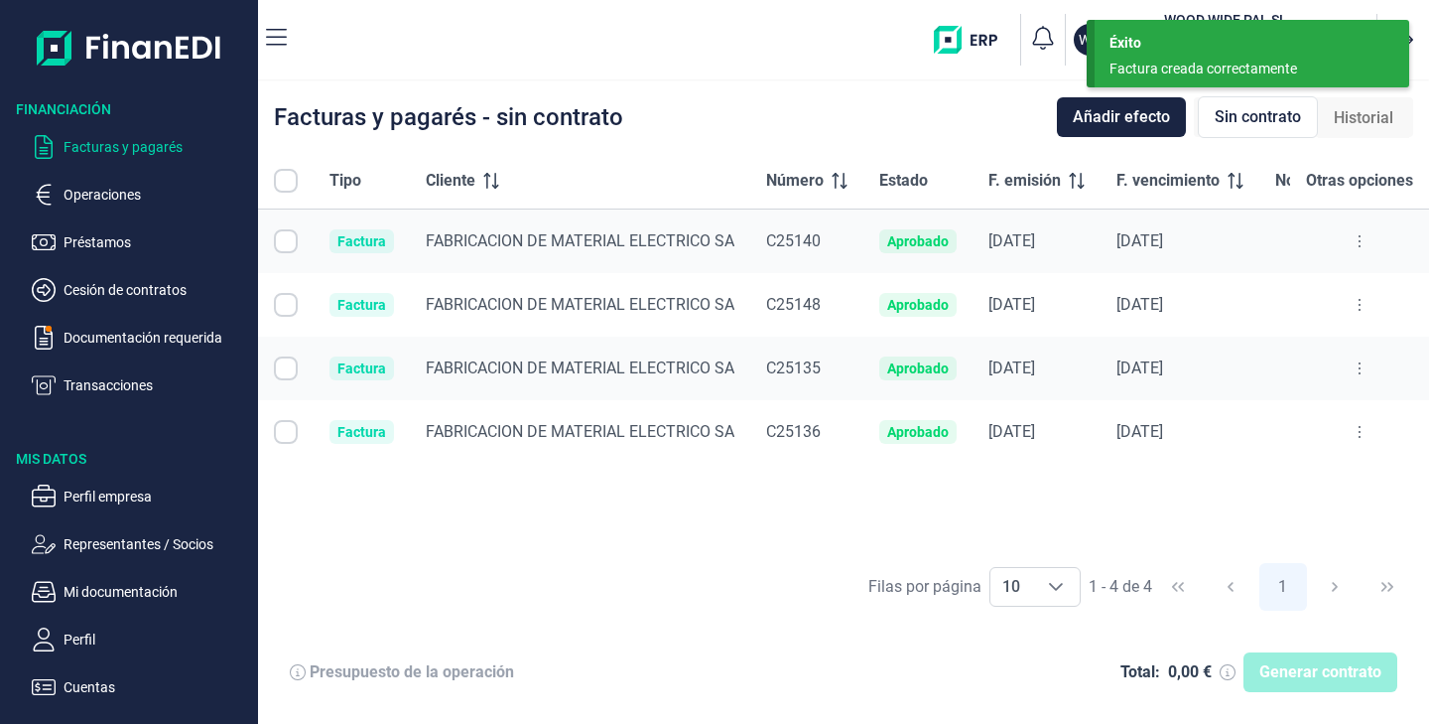
checkbox input "true"
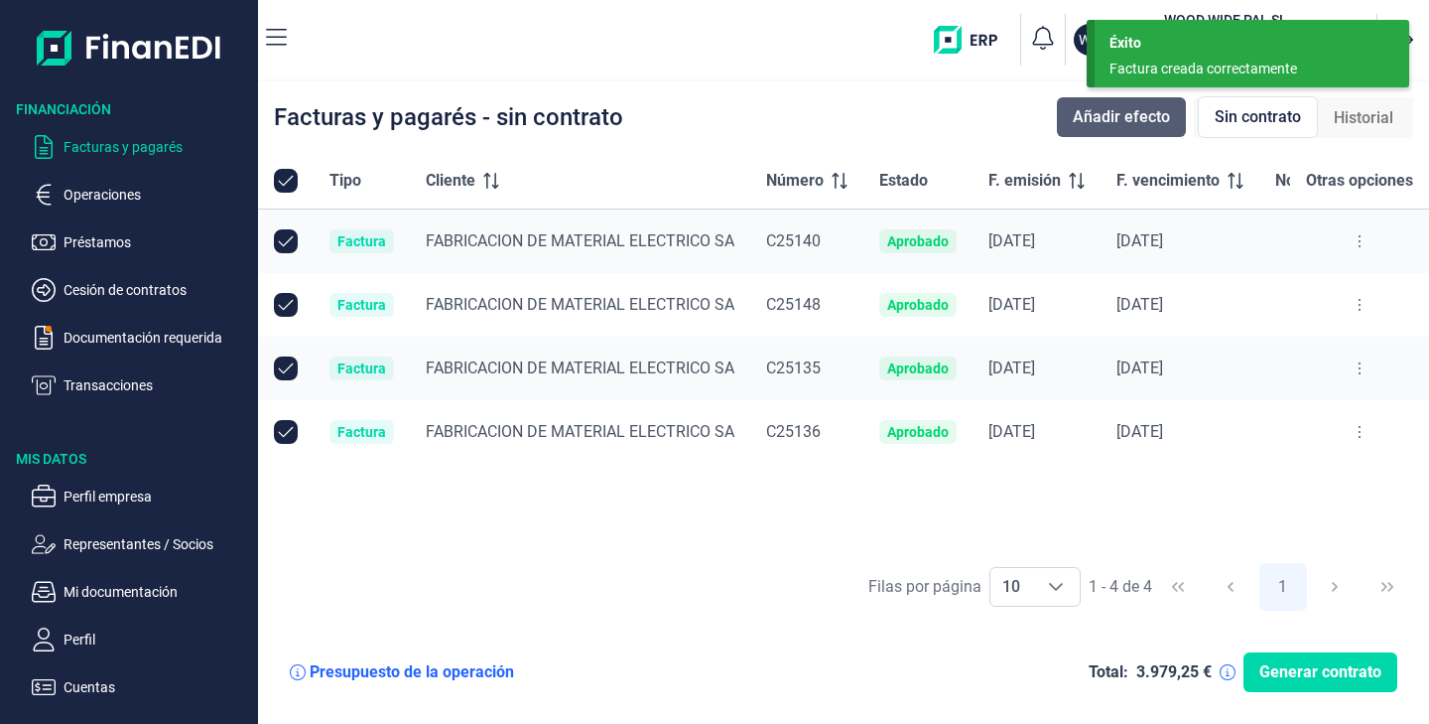
click at [1134, 130] on button "Añadir efecto" at bounding box center [1121, 117] width 129 height 40
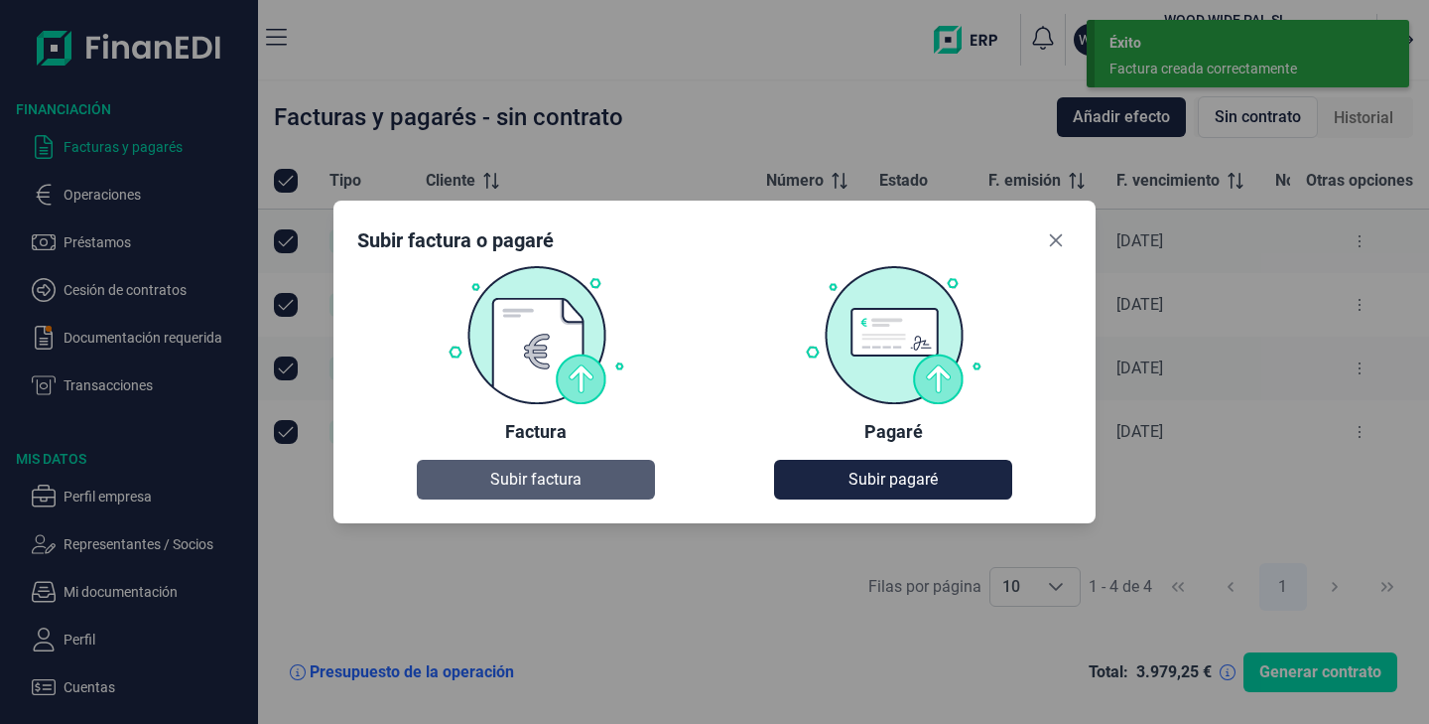
click at [467, 475] on button "Subir factura" at bounding box center [536, 480] width 238 height 40
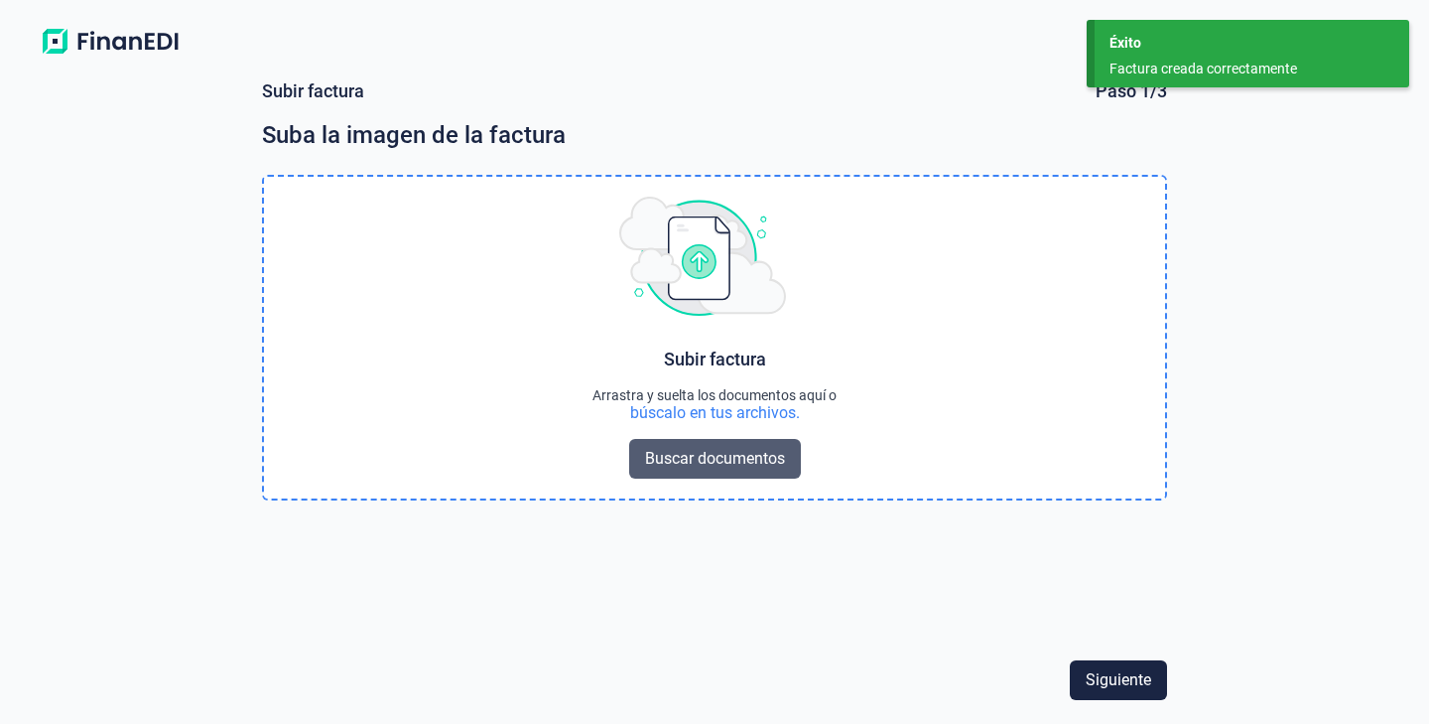
click at [662, 476] on button "Buscar documentos" at bounding box center [715, 459] width 172 height 40
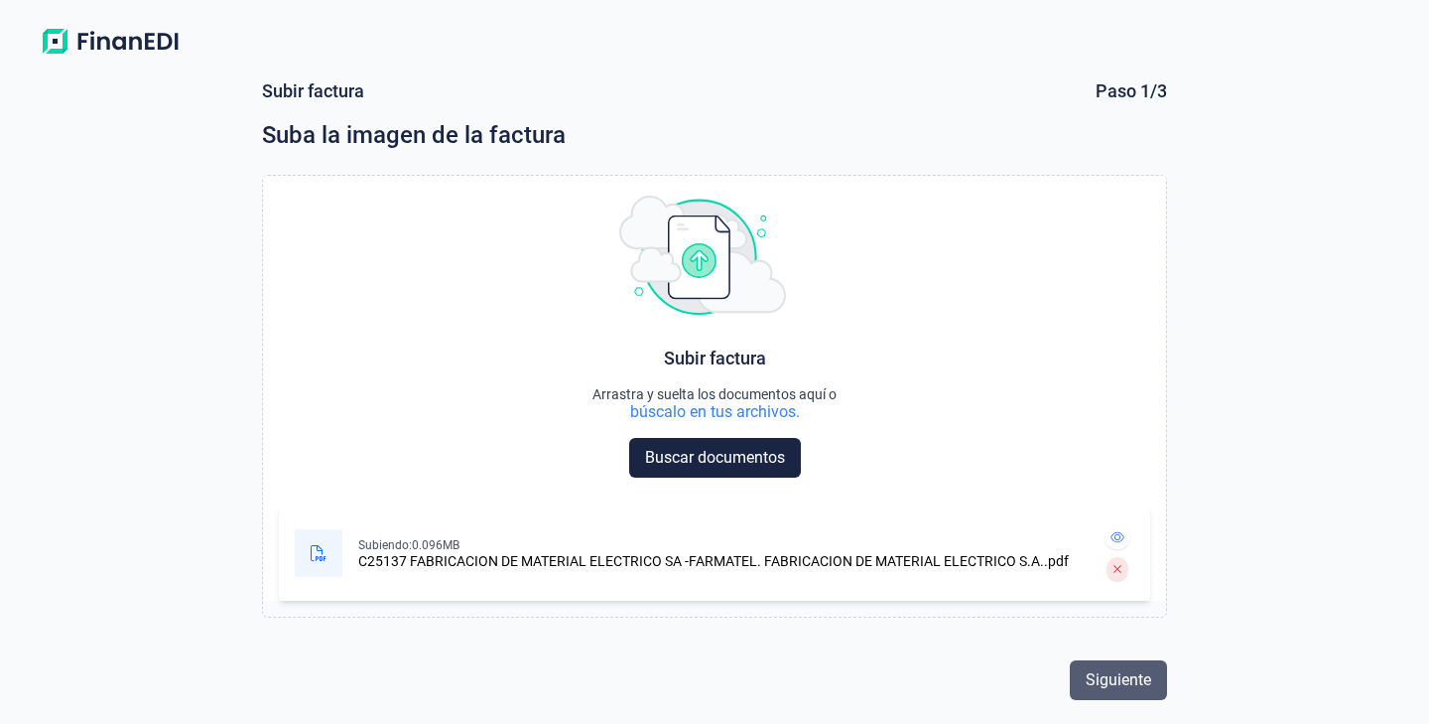
click at [1084, 681] on button "Siguiente" at bounding box center [1118, 680] width 97 height 40
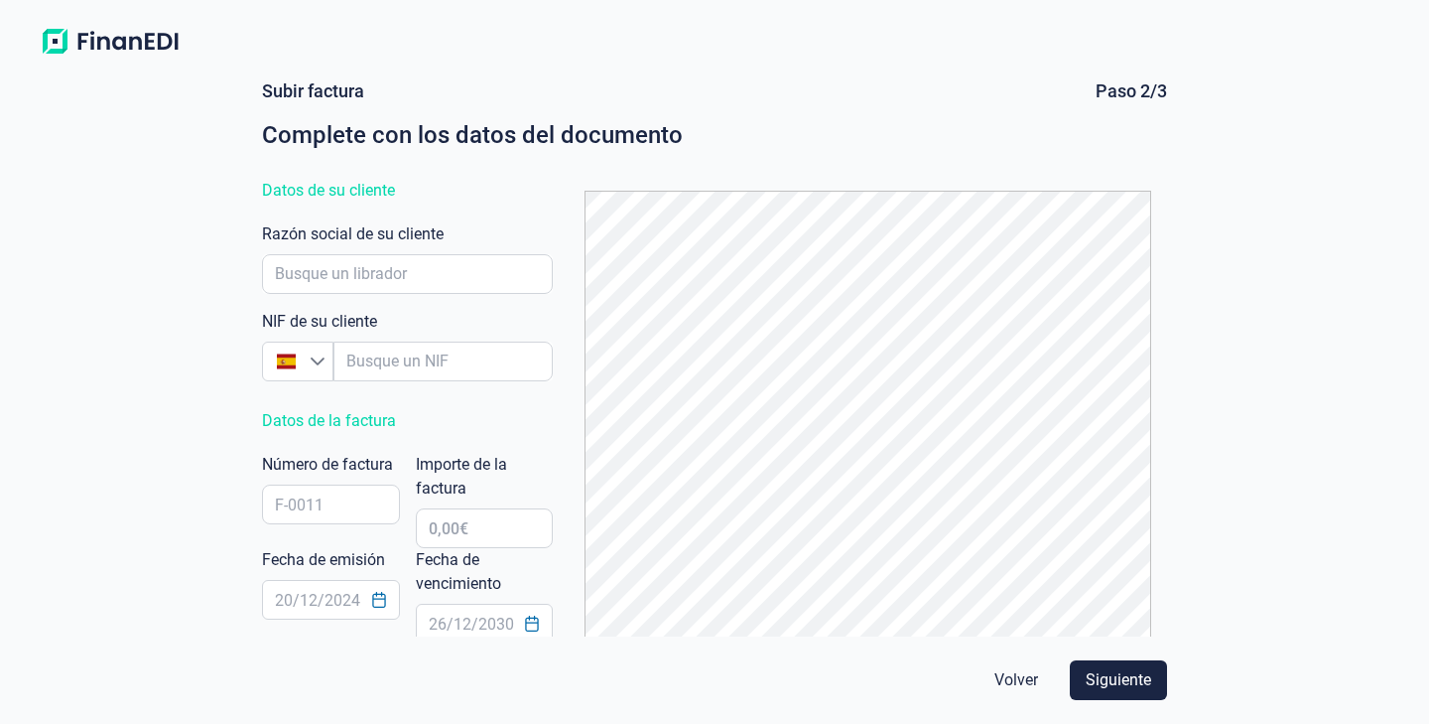
click at [1015, 684] on span "Volver" at bounding box center [1017, 680] width 44 height 24
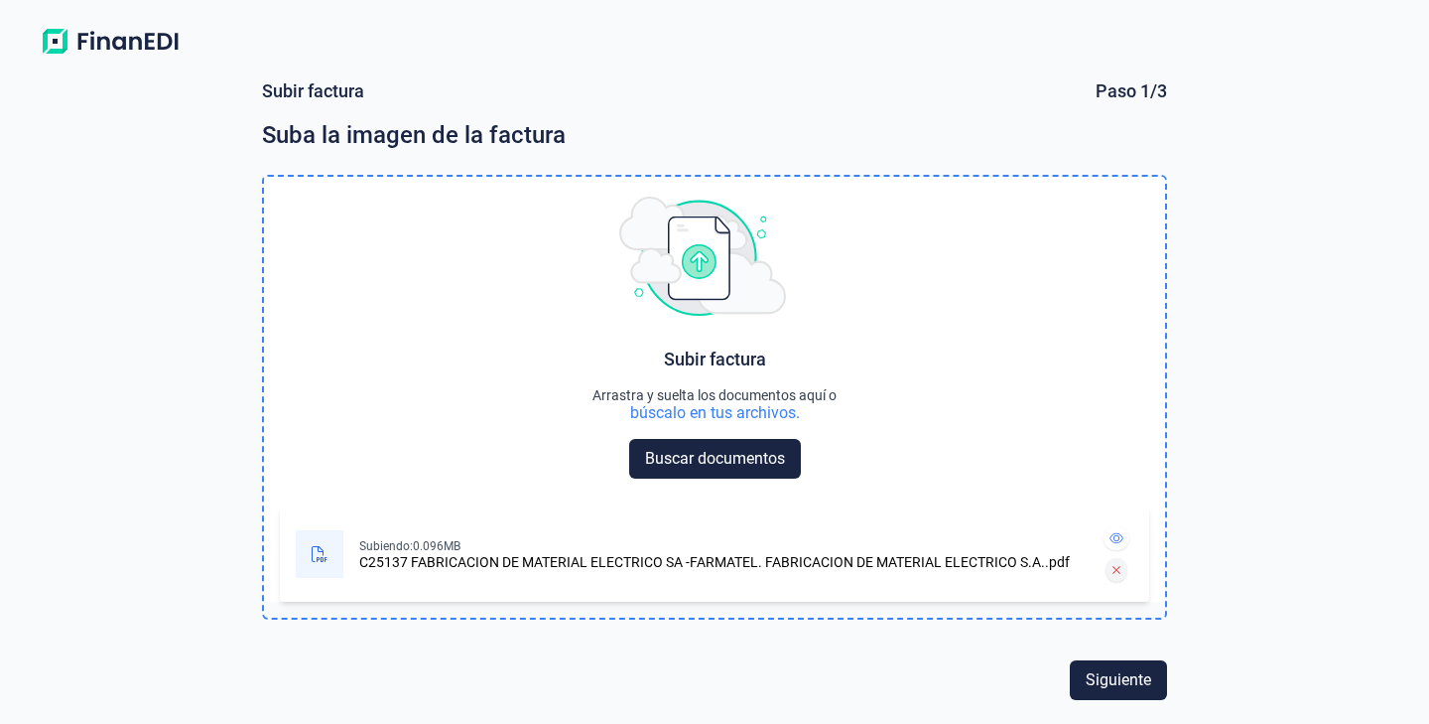
click at [1113, 568] on icon at bounding box center [1117, 570] width 9 height 12
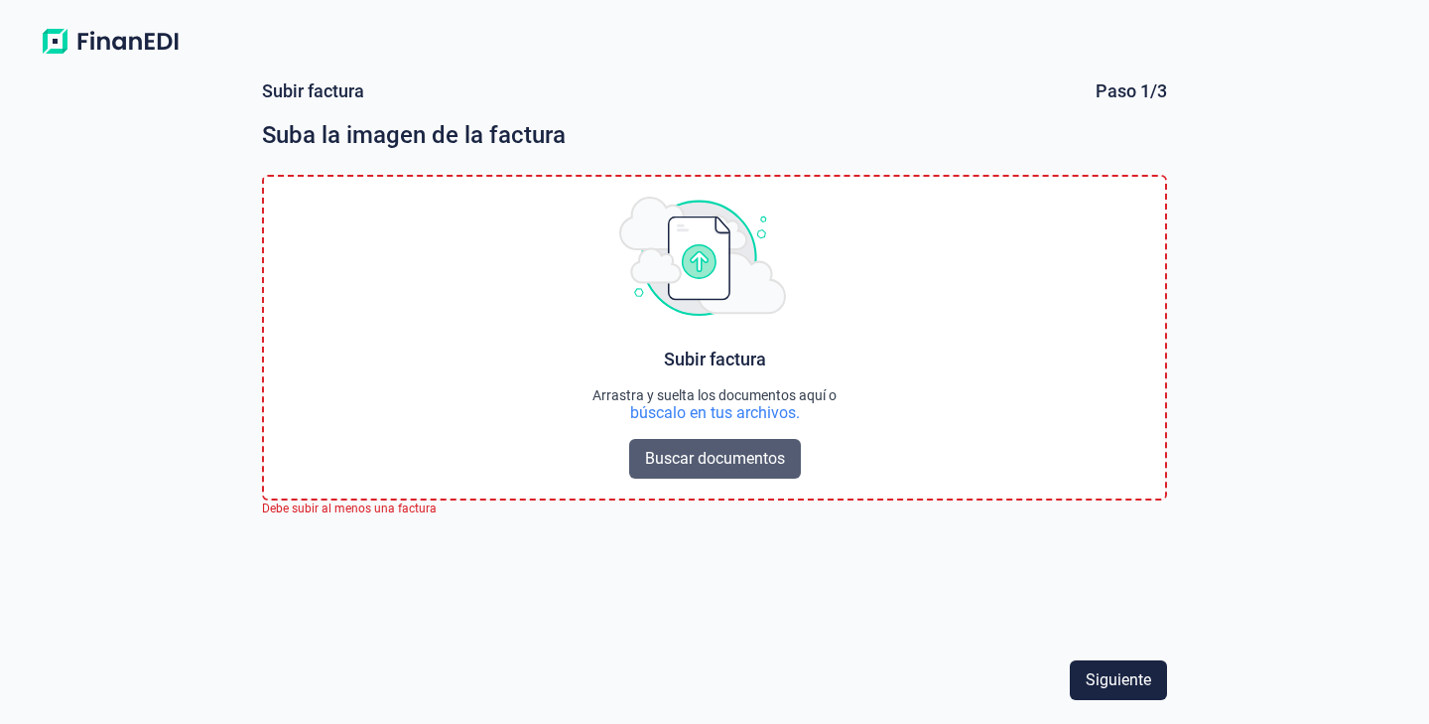
click at [723, 467] on span "Buscar documentos" at bounding box center [715, 459] width 140 height 24
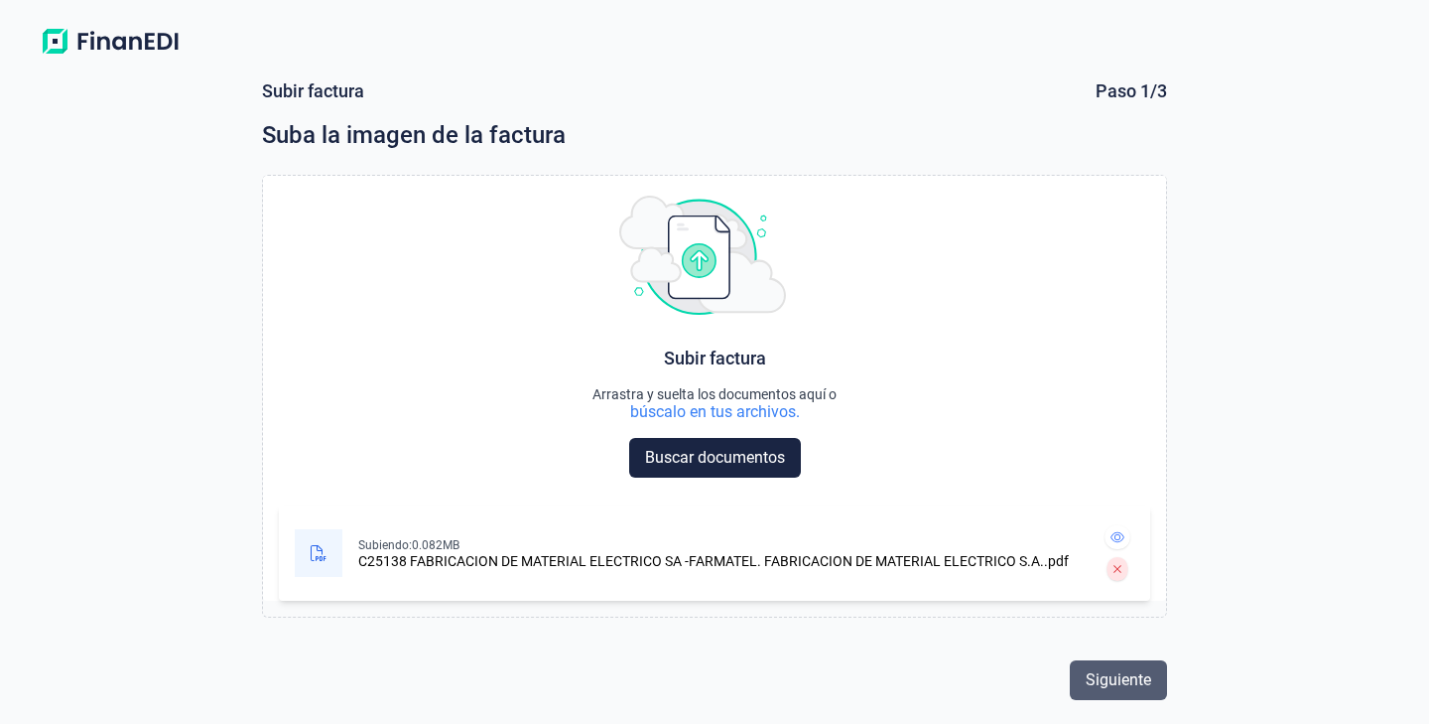
click at [1124, 666] on button "Siguiente" at bounding box center [1118, 680] width 97 height 40
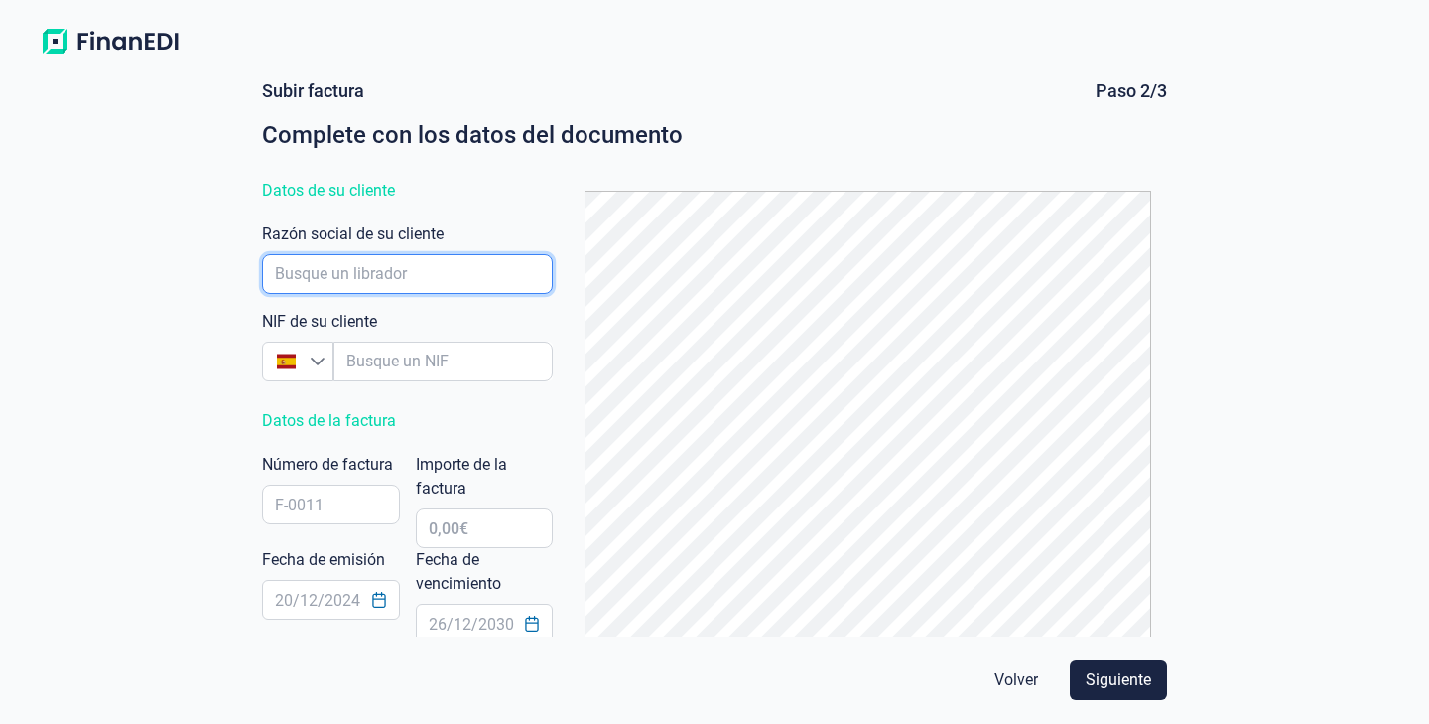
click at [431, 276] on input "empresaAutocomplete" at bounding box center [407, 274] width 291 height 40
type input "FABRICACION DE MATERIAL ELECTRICO SA"
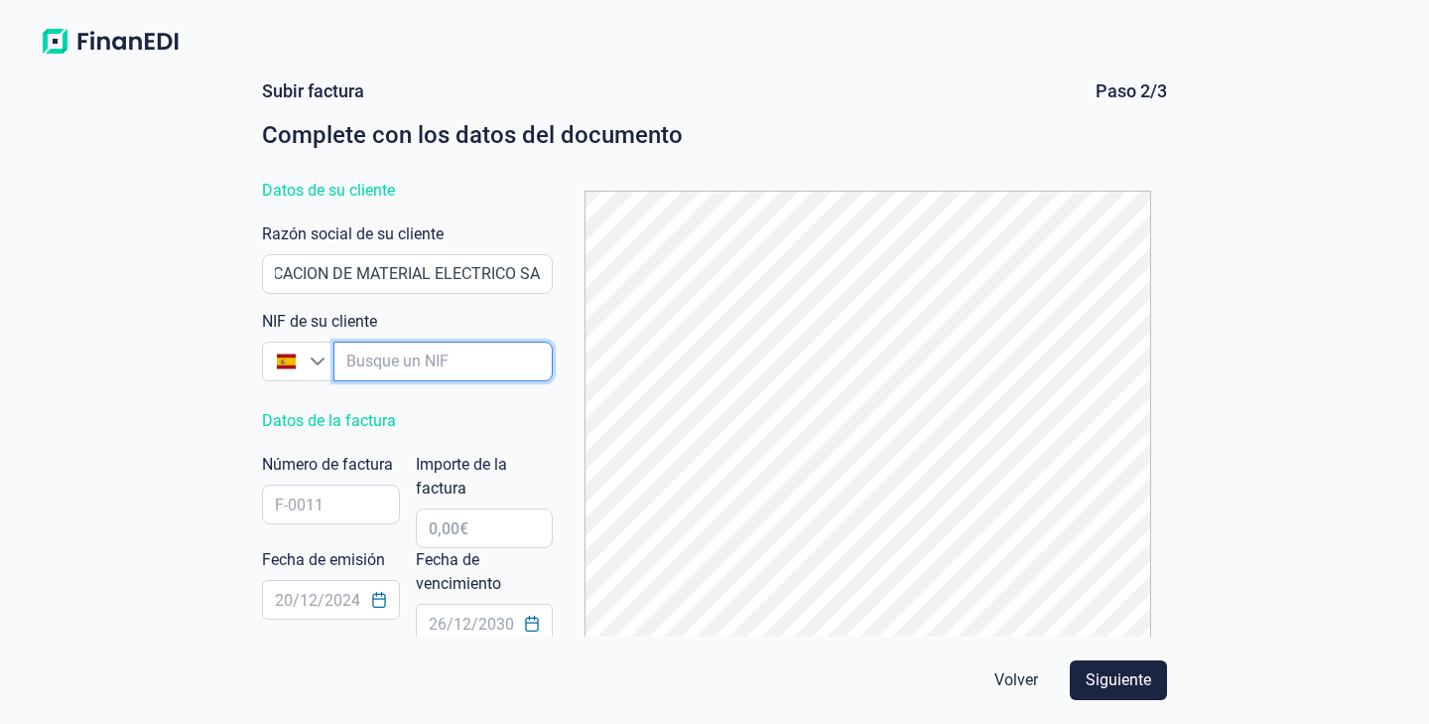
click at [421, 350] on input "empresaAutocomplete" at bounding box center [443, 361] width 219 height 40
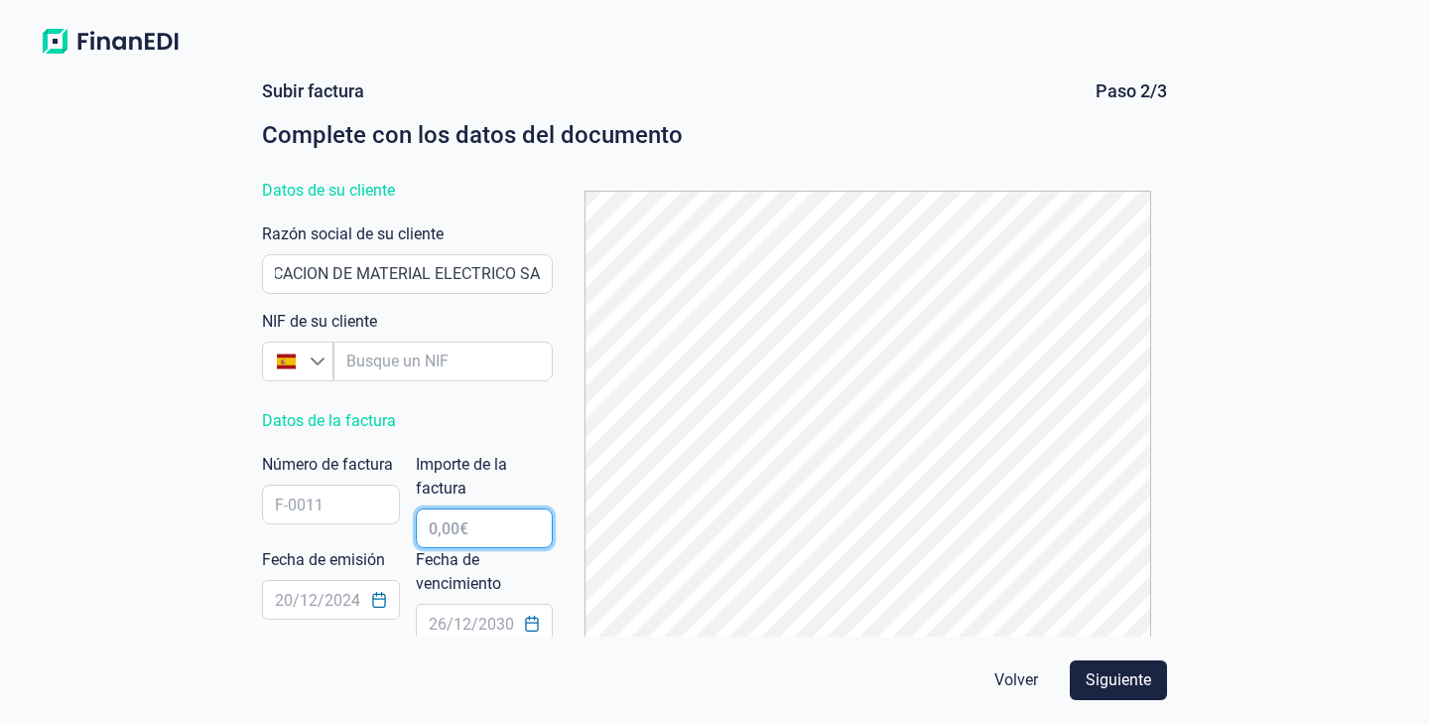
click at [496, 516] on input "text" at bounding box center [485, 528] width 138 height 40
click at [325, 491] on input "text" at bounding box center [331, 504] width 138 height 40
type input "C25138"
drag, startPoint x: 529, startPoint y: 526, endPoint x: 464, endPoint y: 526, distance: 65.5
click at [464, 526] on input "377,52 €" at bounding box center [485, 528] width 138 height 40
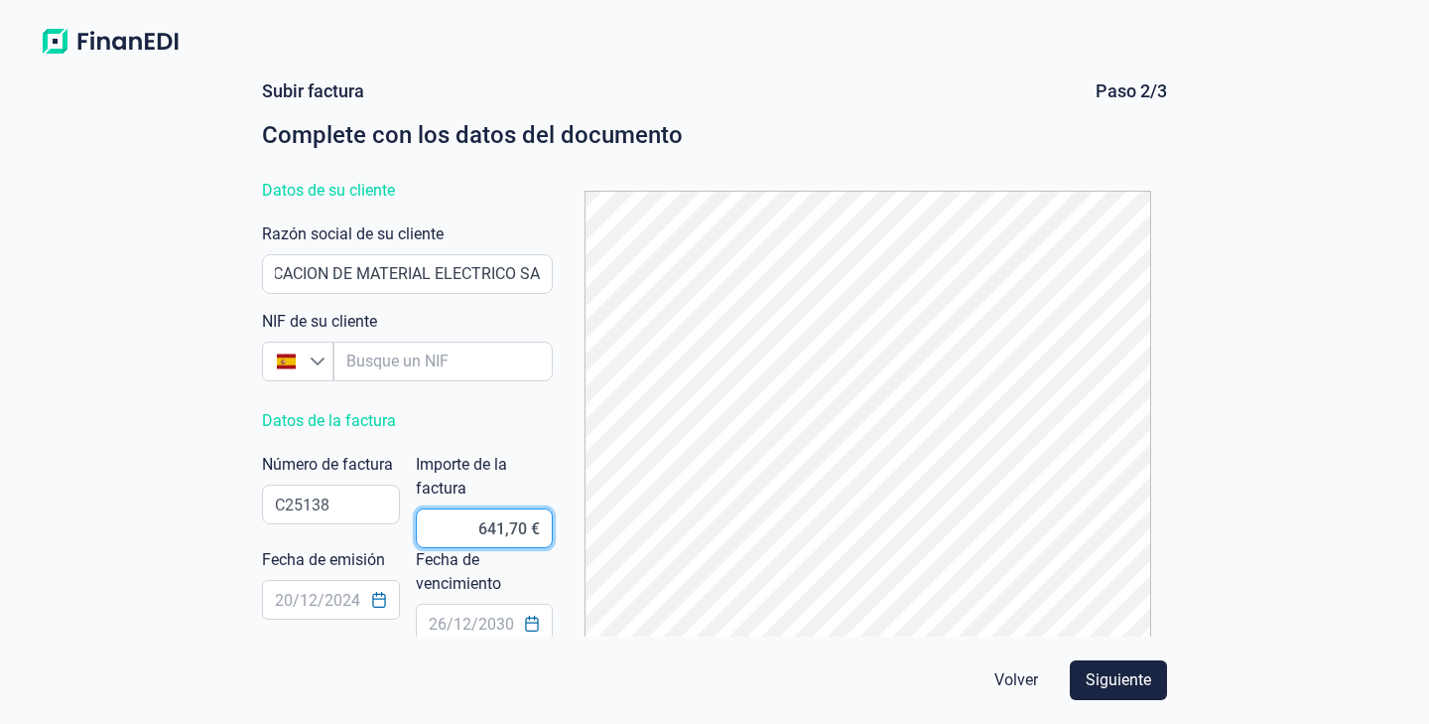
type input "641,78 €"
click at [376, 605] on icon "Choose Date" at bounding box center [379, 600] width 16 height 16
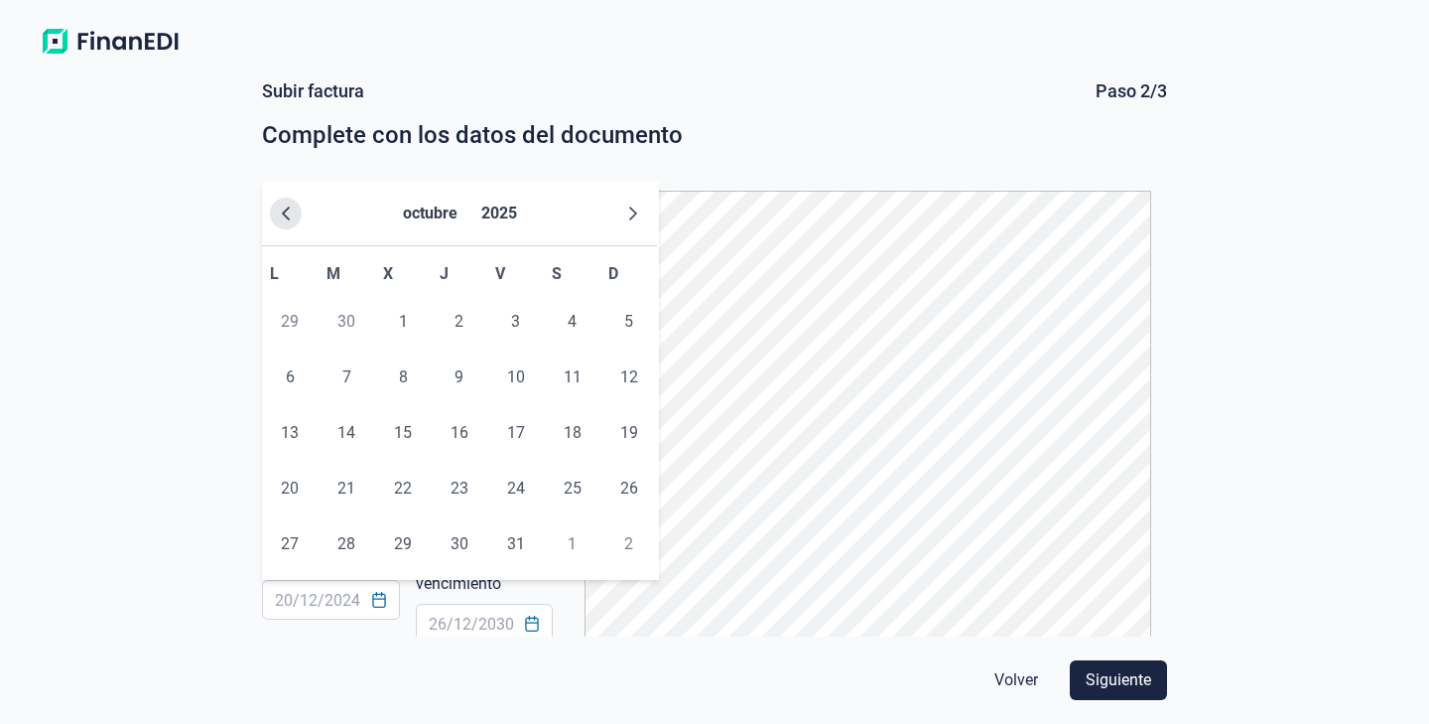
click at [282, 205] on button "Previous Month" at bounding box center [286, 214] width 32 height 32
click at [451, 435] on span "18" at bounding box center [460, 433] width 40 height 40
type input "[DATE]"
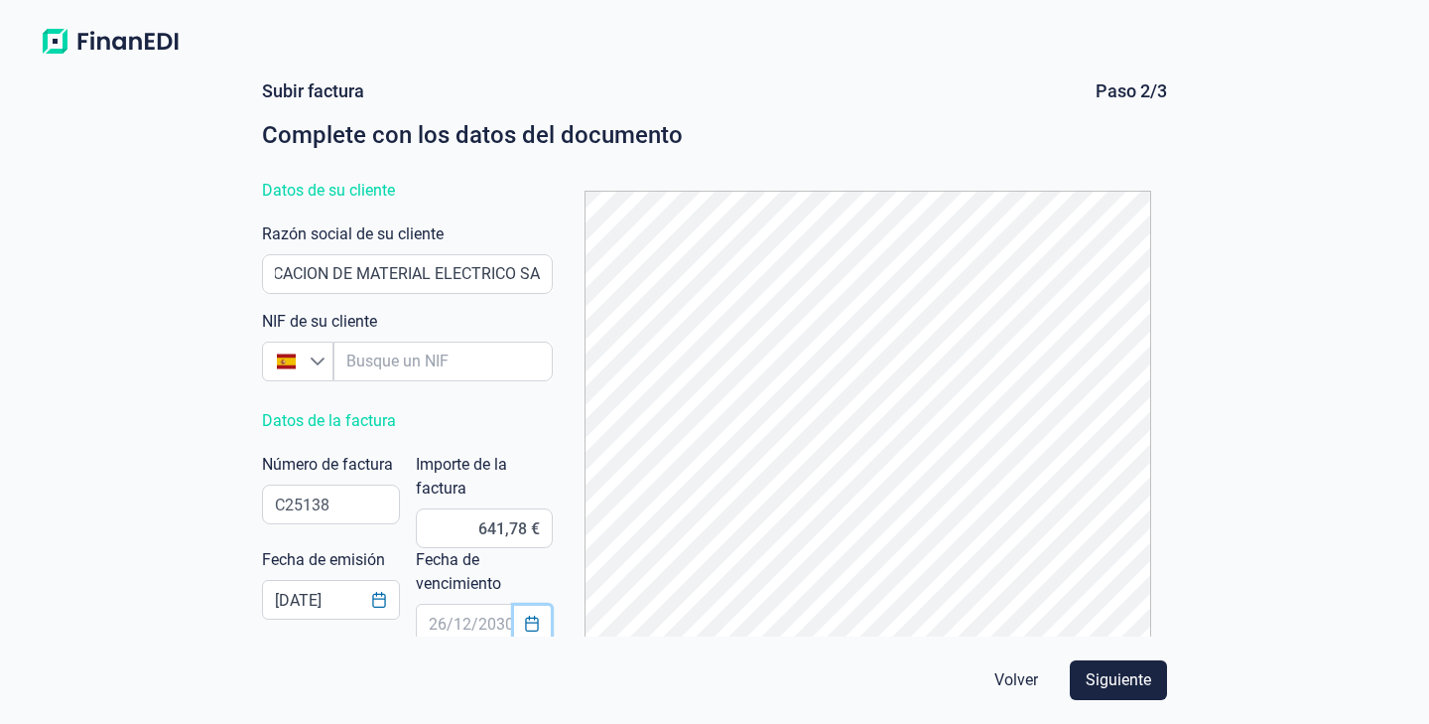
click at [539, 626] on icon "Choose Date" at bounding box center [532, 623] width 13 height 16
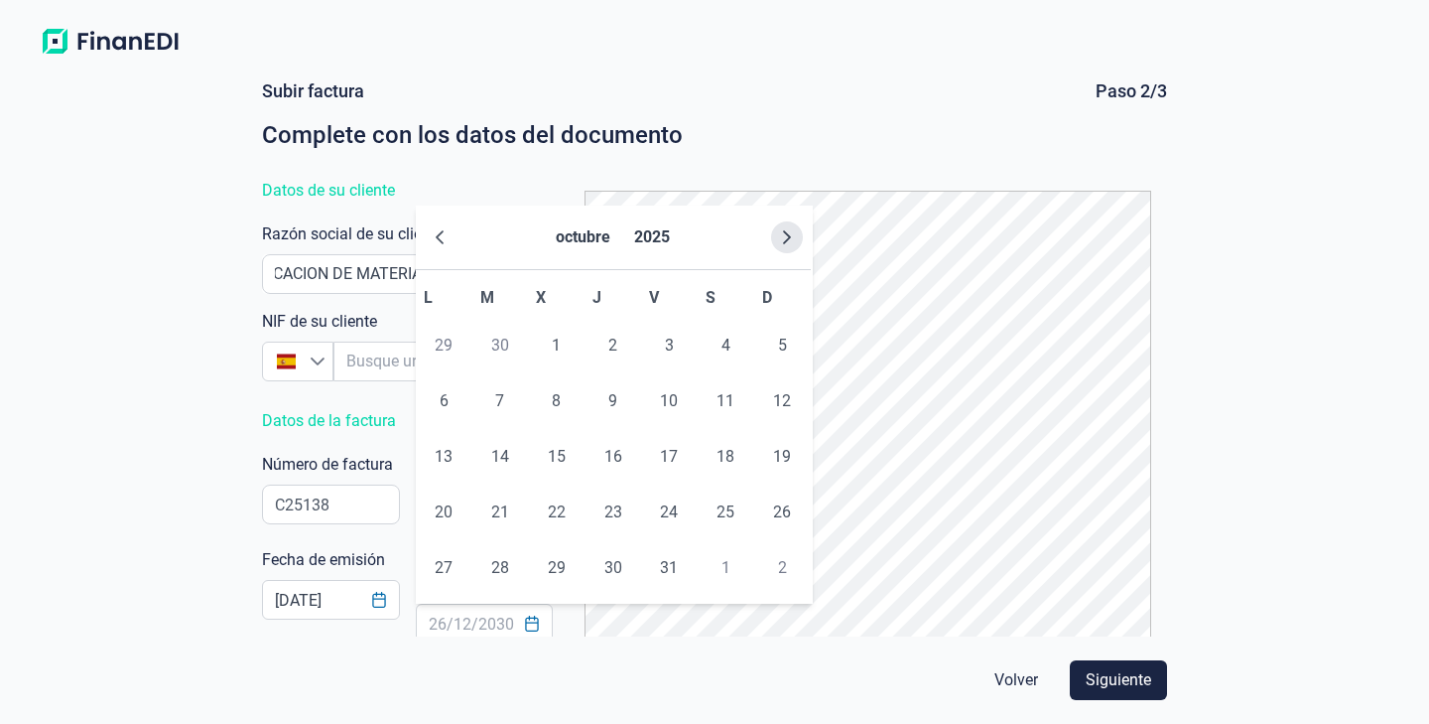
click at [780, 243] on icon "Next Month" at bounding box center [787, 237] width 16 height 16
click at [727, 459] on span "15" at bounding box center [726, 457] width 40 height 40
type input "[DATE]"
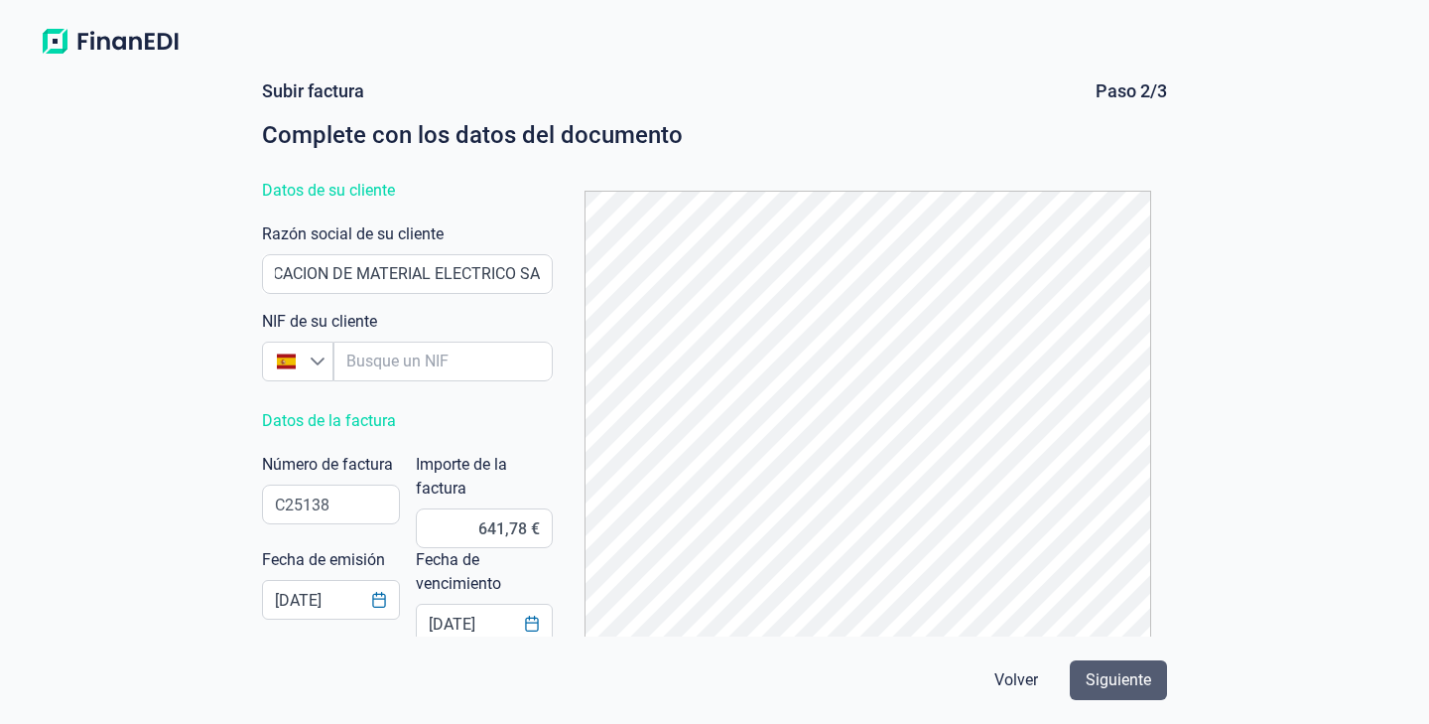
click at [1116, 693] on button "Siguiente" at bounding box center [1118, 680] width 97 height 40
click at [474, 342] on span at bounding box center [443, 361] width 219 height 40
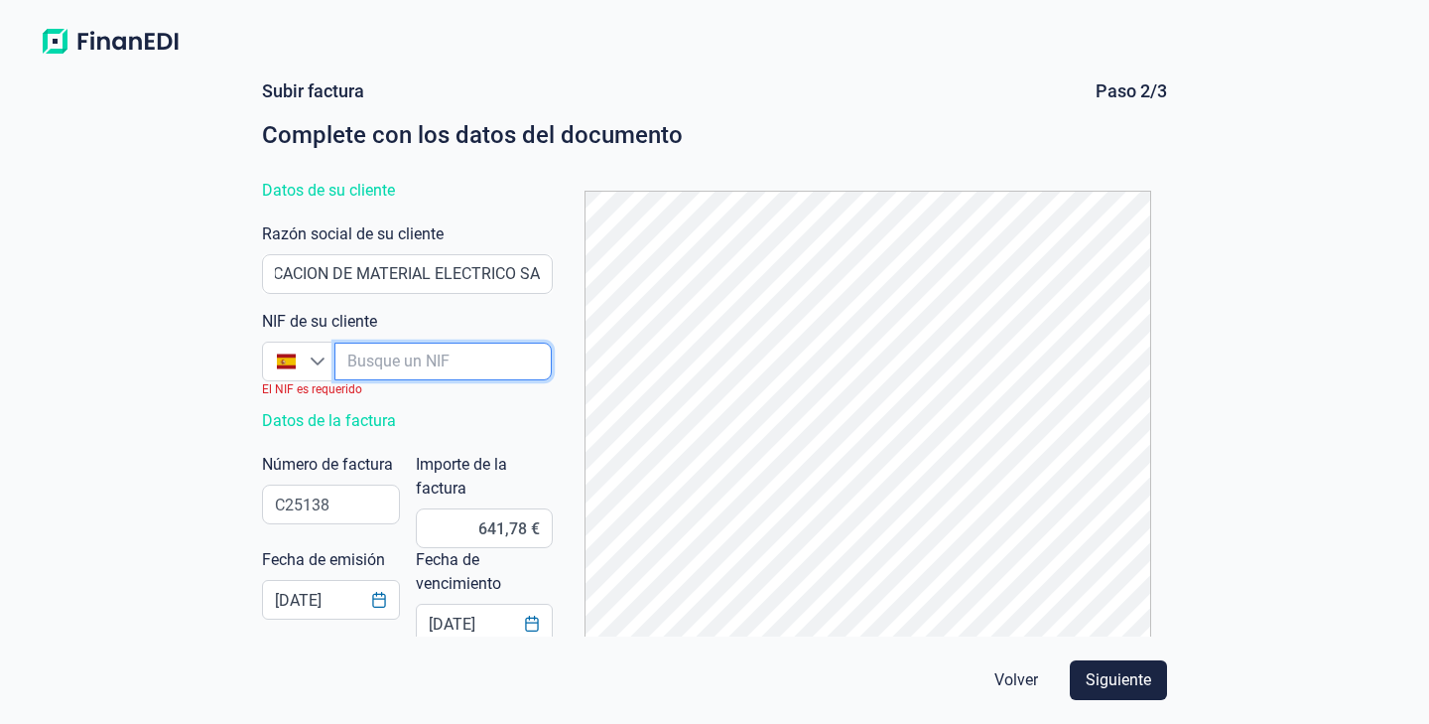
click at [474, 363] on input "empresaAutocomplete" at bounding box center [443, 361] width 217 height 38
type input "A"
type input "A59737676"
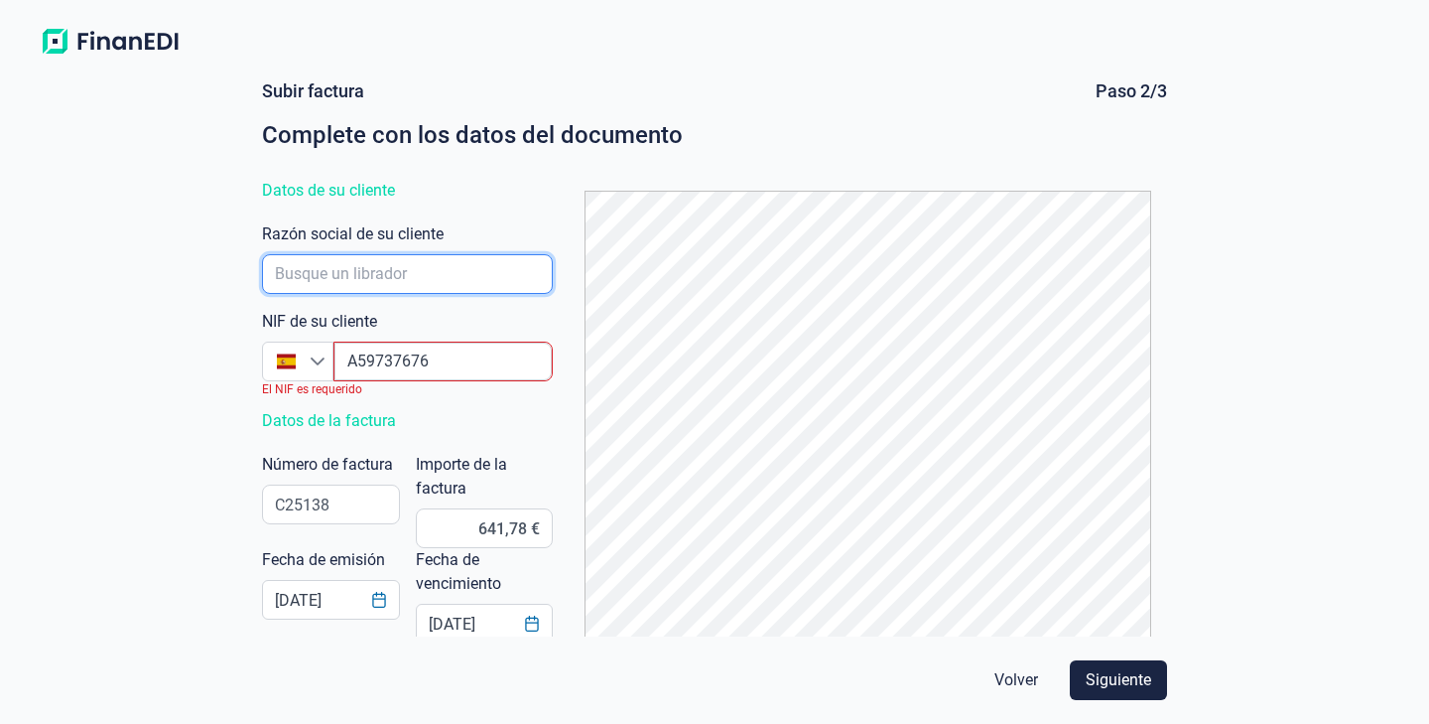
click at [338, 264] on input "empresaAutocomplete" at bounding box center [407, 274] width 291 height 40
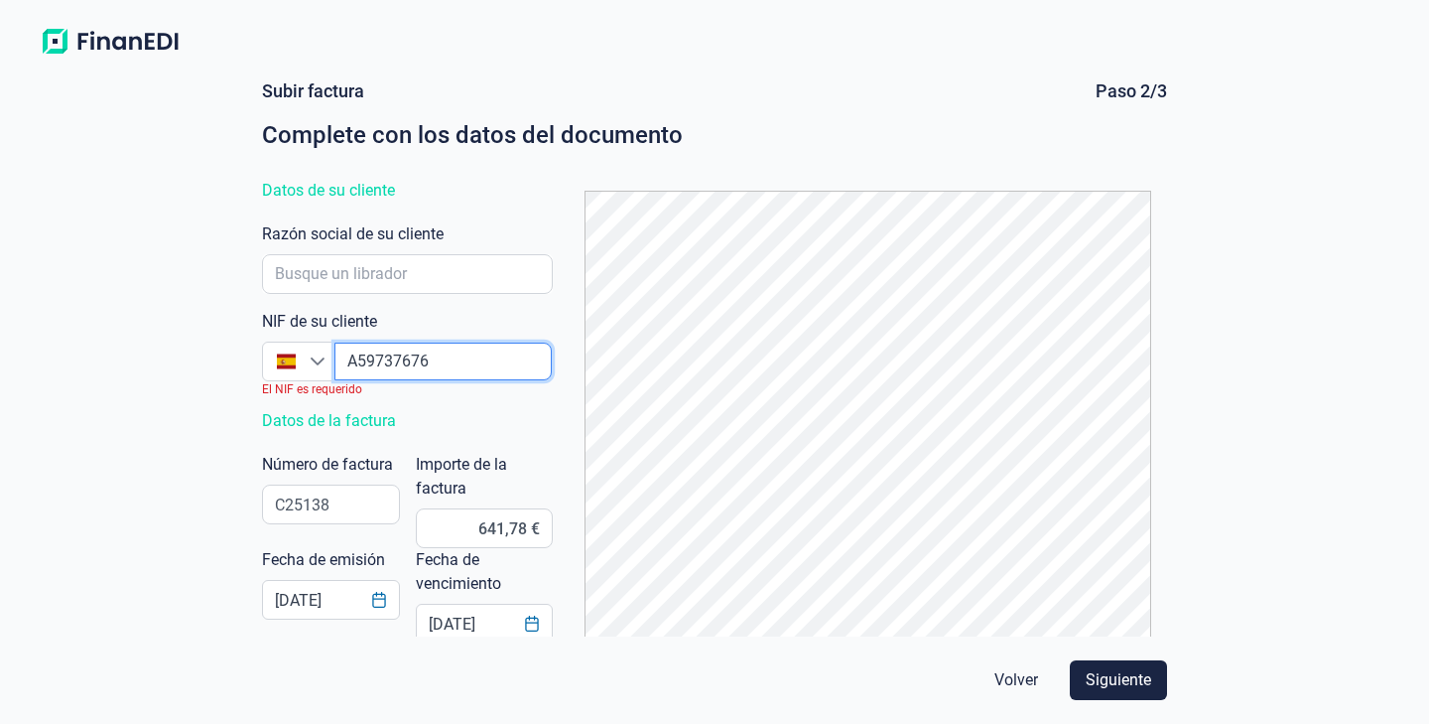
click at [449, 370] on input "empresaAutocomplete" at bounding box center [443, 361] width 217 height 38
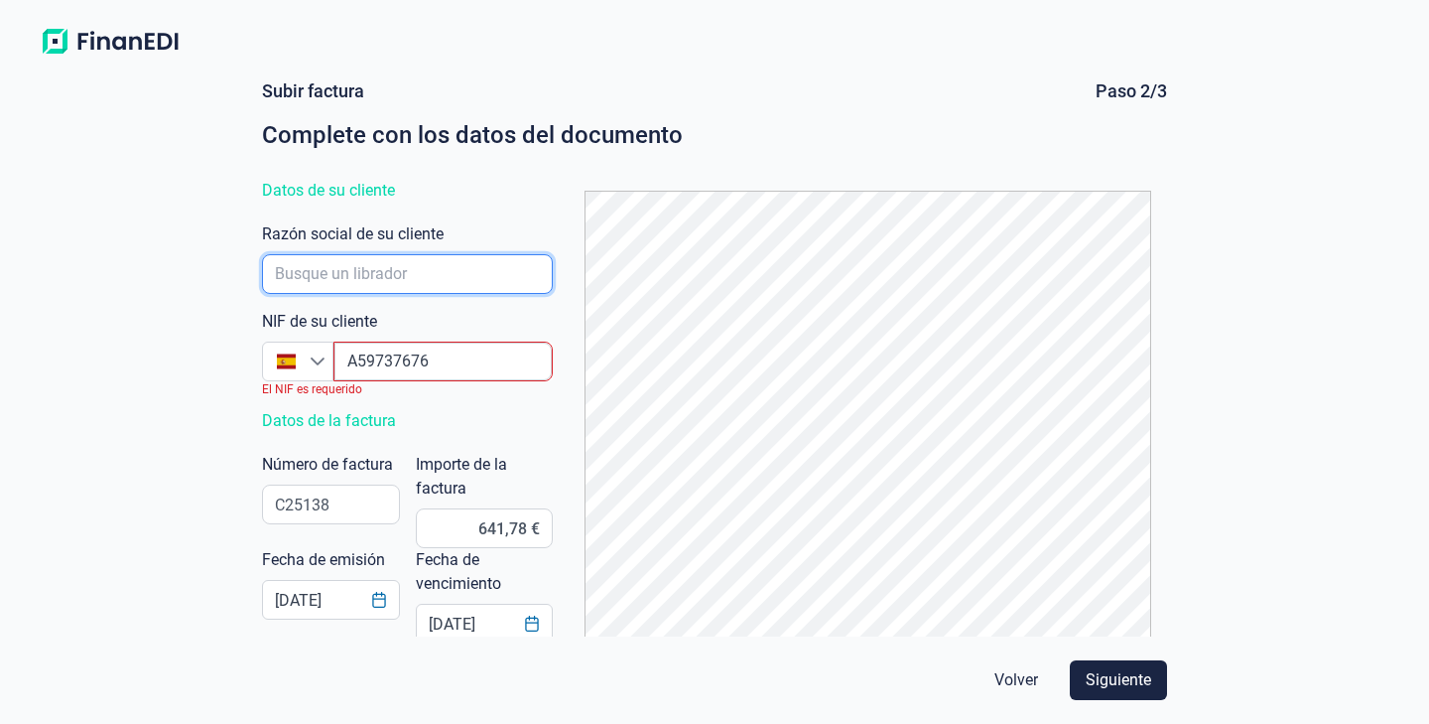
click at [438, 274] on input "empresaAutocomplete" at bounding box center [407, 274] width 291 height 40
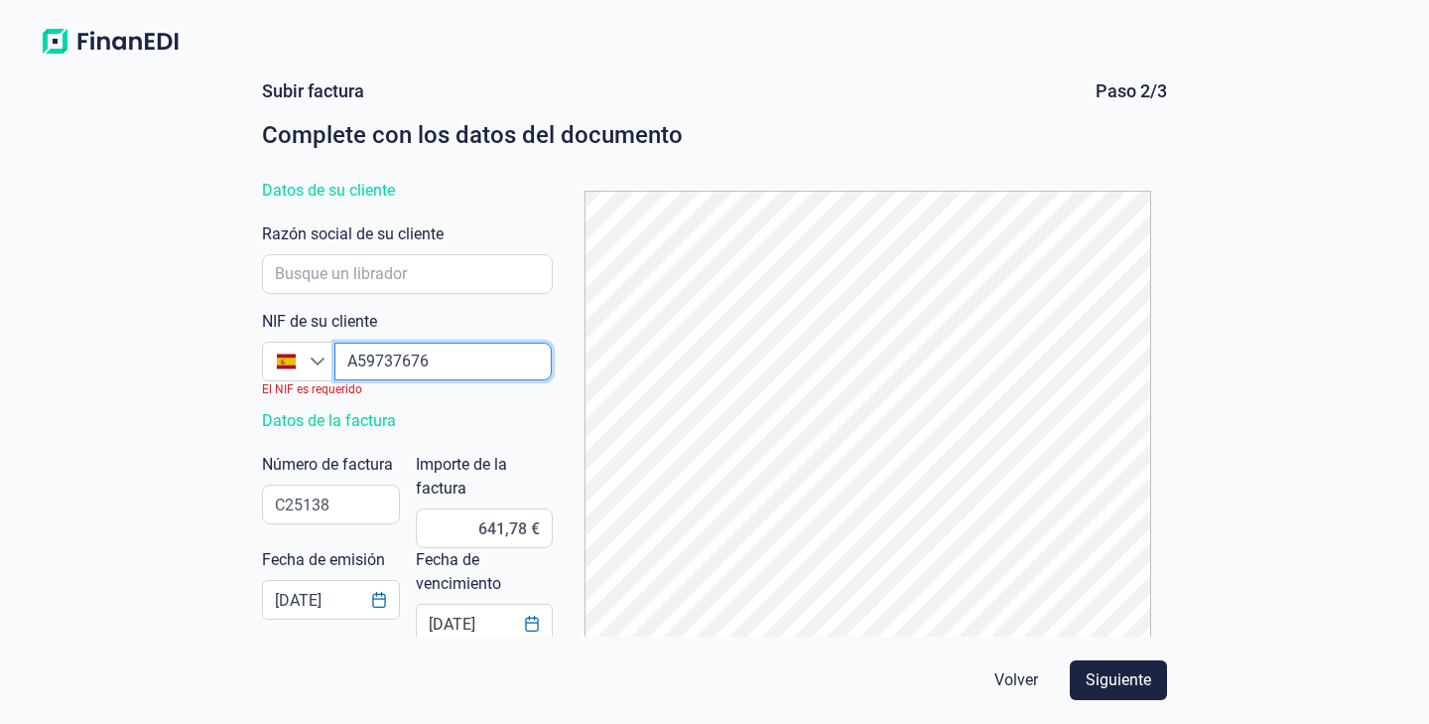
click at [447, 354] on input "empresaAutocomplete" at bounding box center [443, 361] width 217 height 38
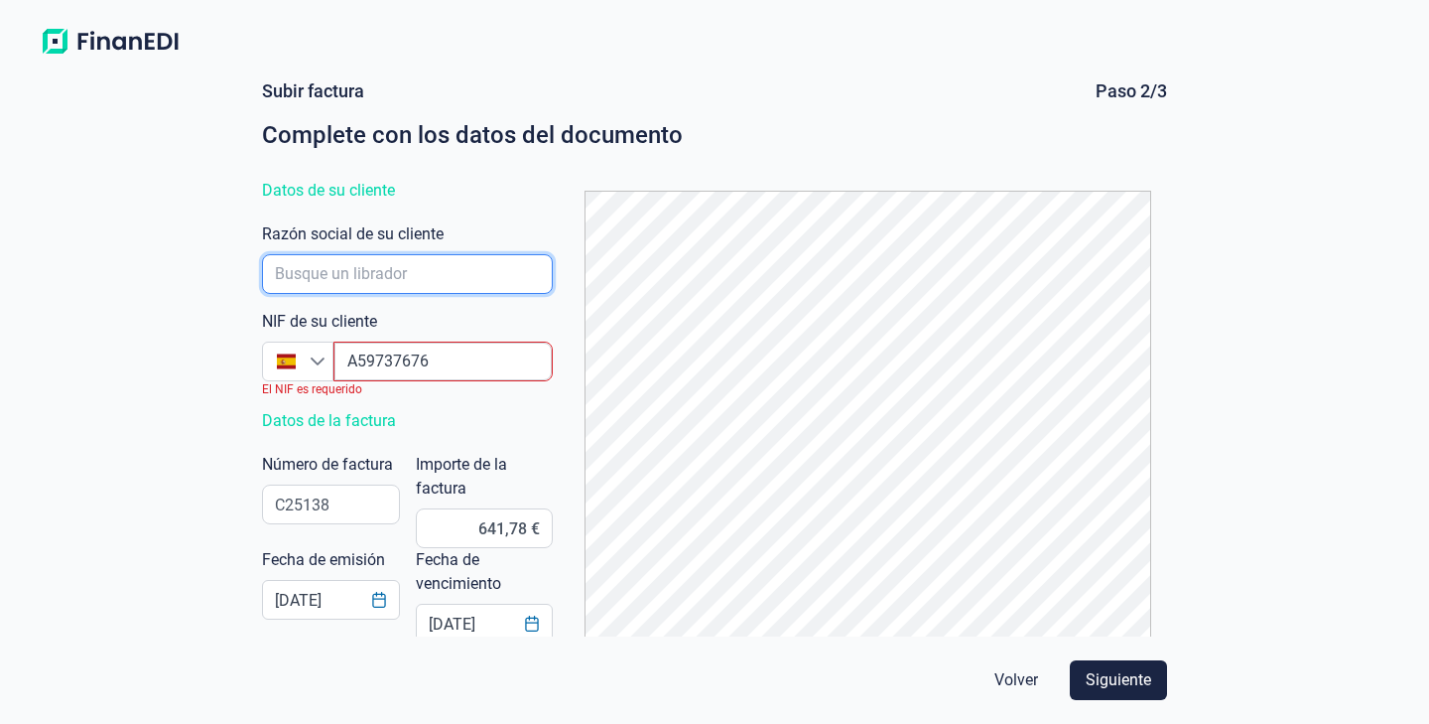
click at [429, 276] on input "empresaAutocomplete" at bounding box center [407, 274] width 291 height 40
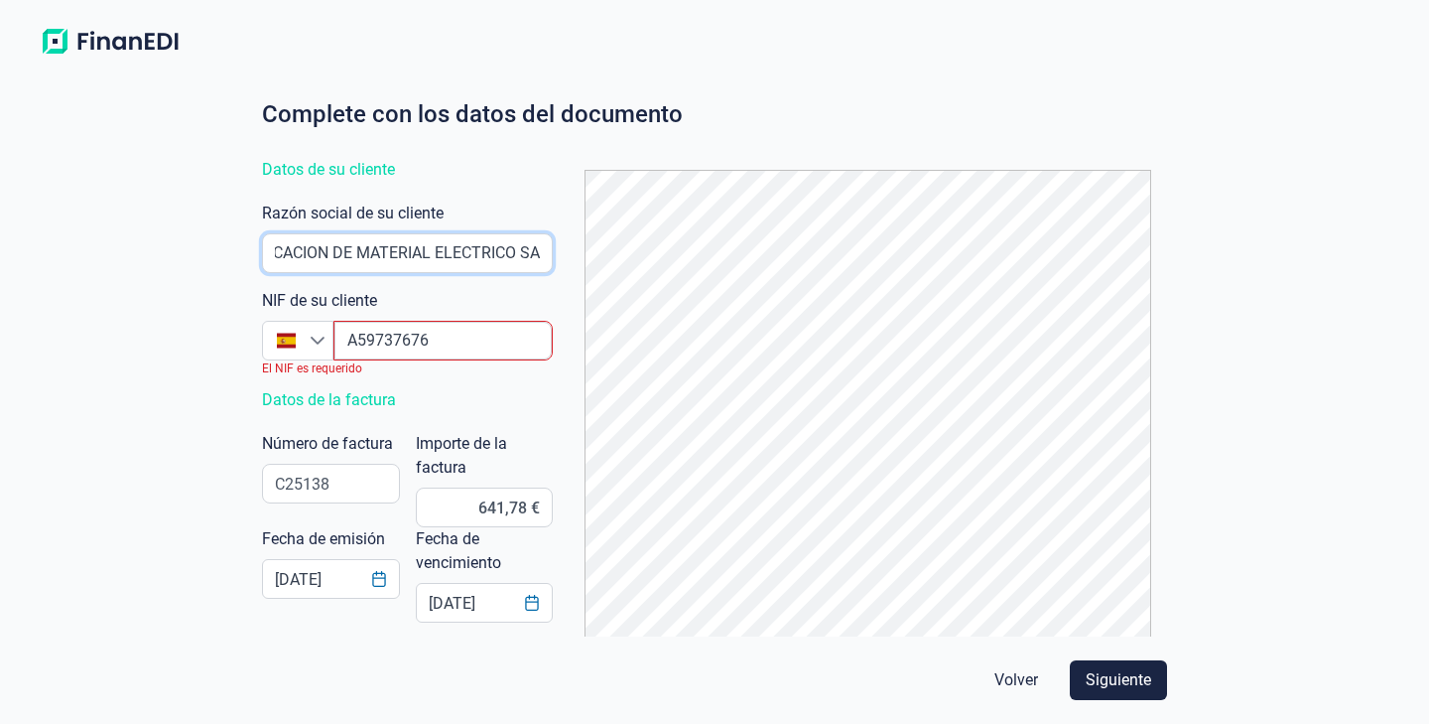
type input "FABRICACION DE MATERIAL ELECTRICO SA"
click at [515, 427] on div "Subir factura Paso 2/3 Complete con los datos del documento Datos de su cliente…" at bounding box center [714, 357] width 921 height 557
click at [1123, 682] on span "Siguiente" at bounding box center [1119, 680] width 66 height 24
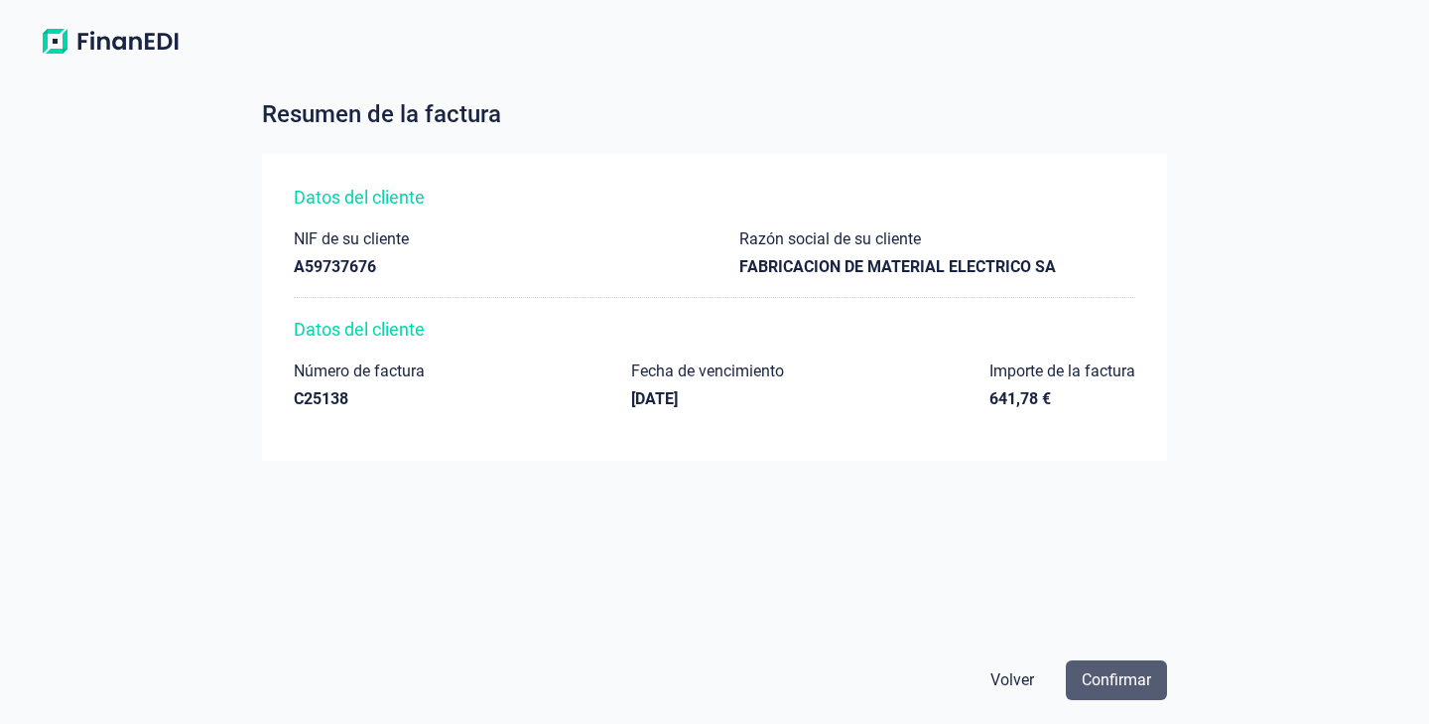
click at [1119, 675] on span "Confirmar" at bounding box center [1116, 680] width 69 height 24
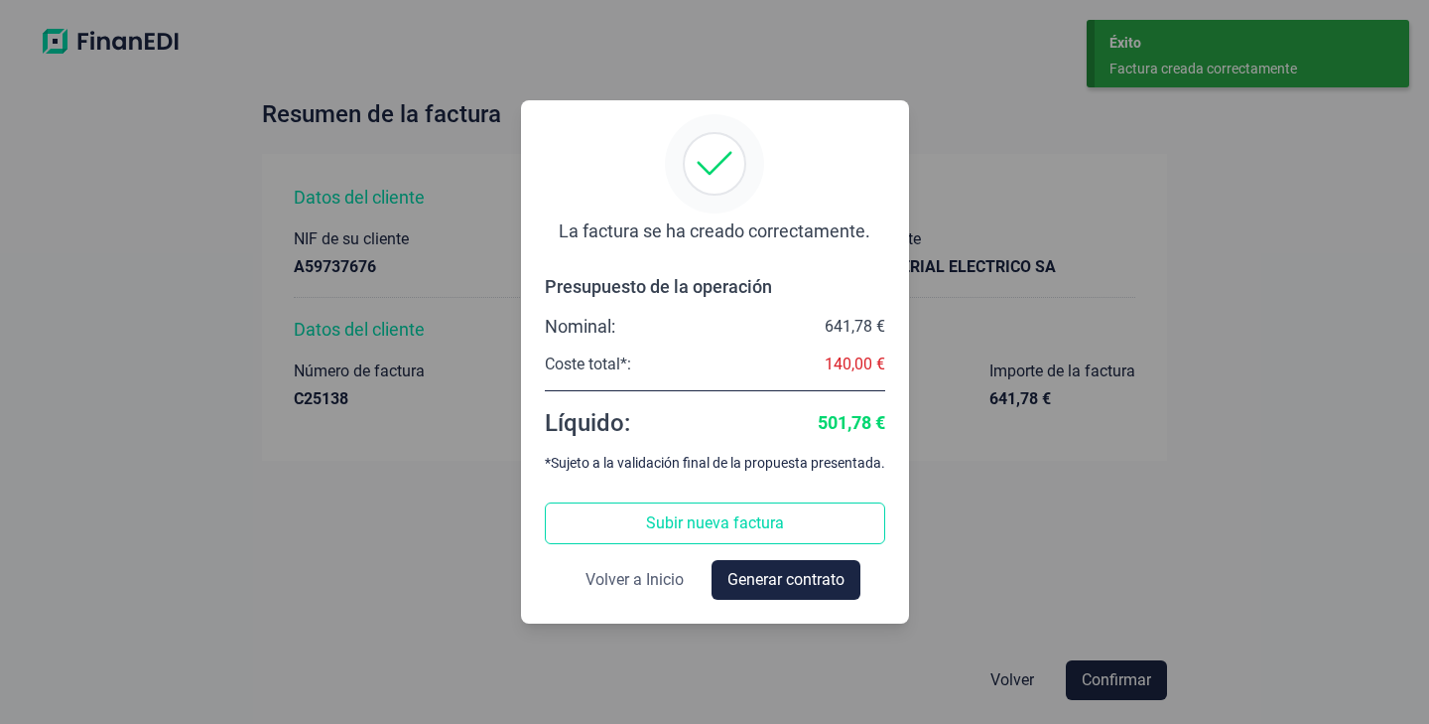
click at [649, 584] on span "Volver a Inicio" at bounding box center [635, 580] width 98 height 24
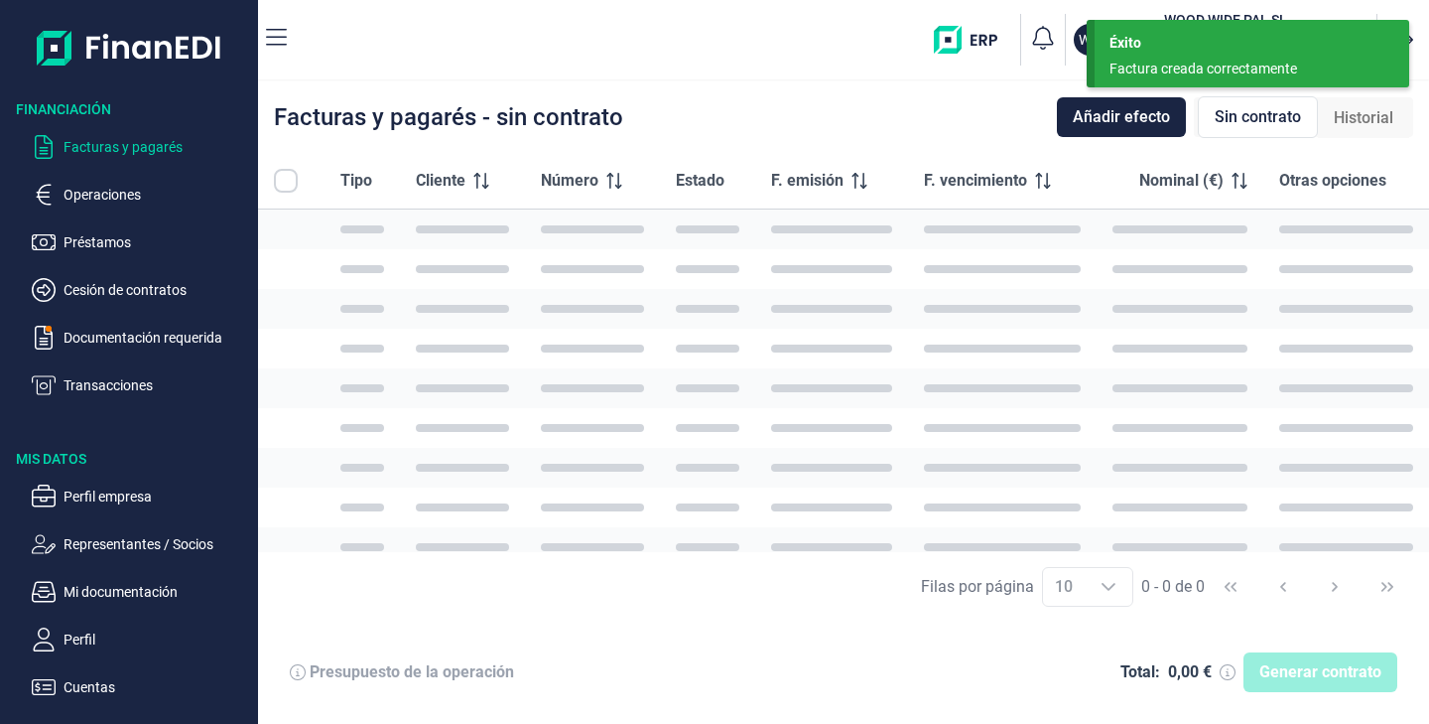
checkbox input "true"
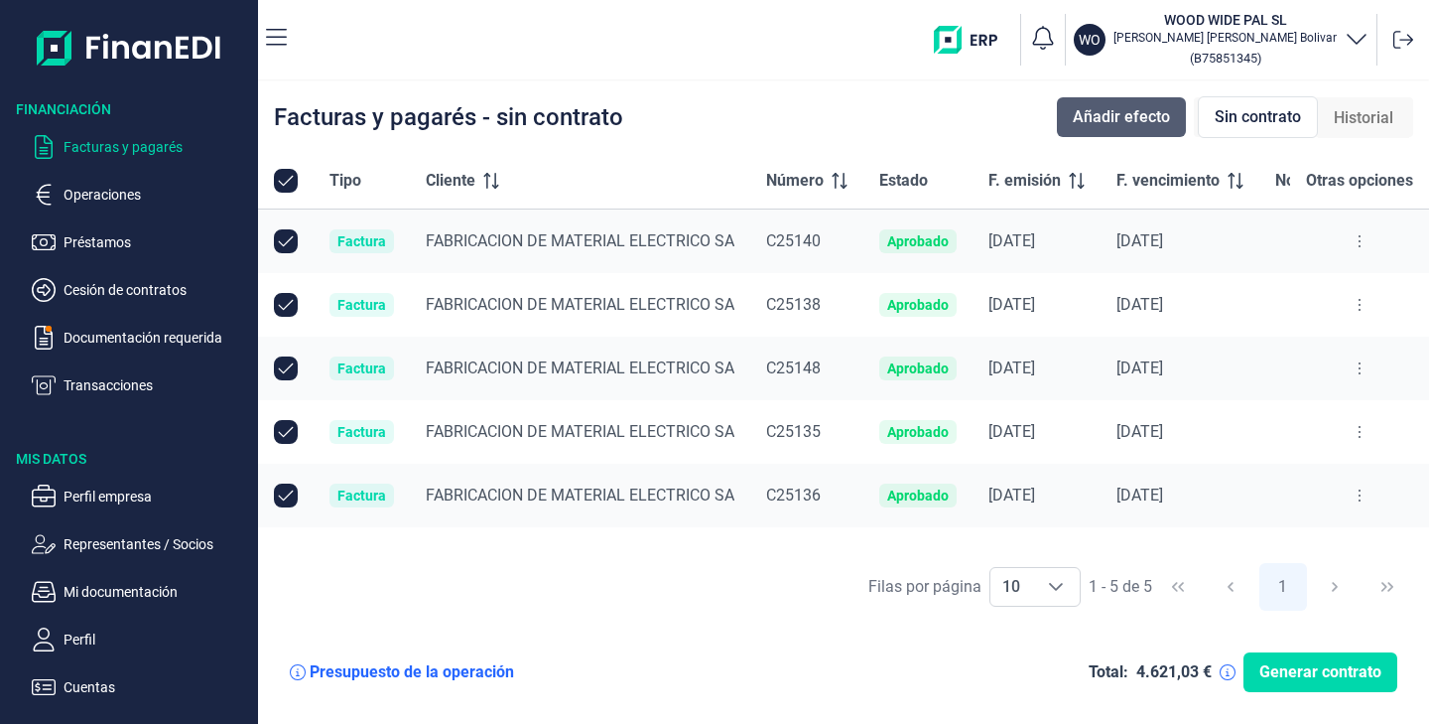
click at [1129, 118] on span "Añadir efecto" at bounding box center [1121, 117] width 97 height 24
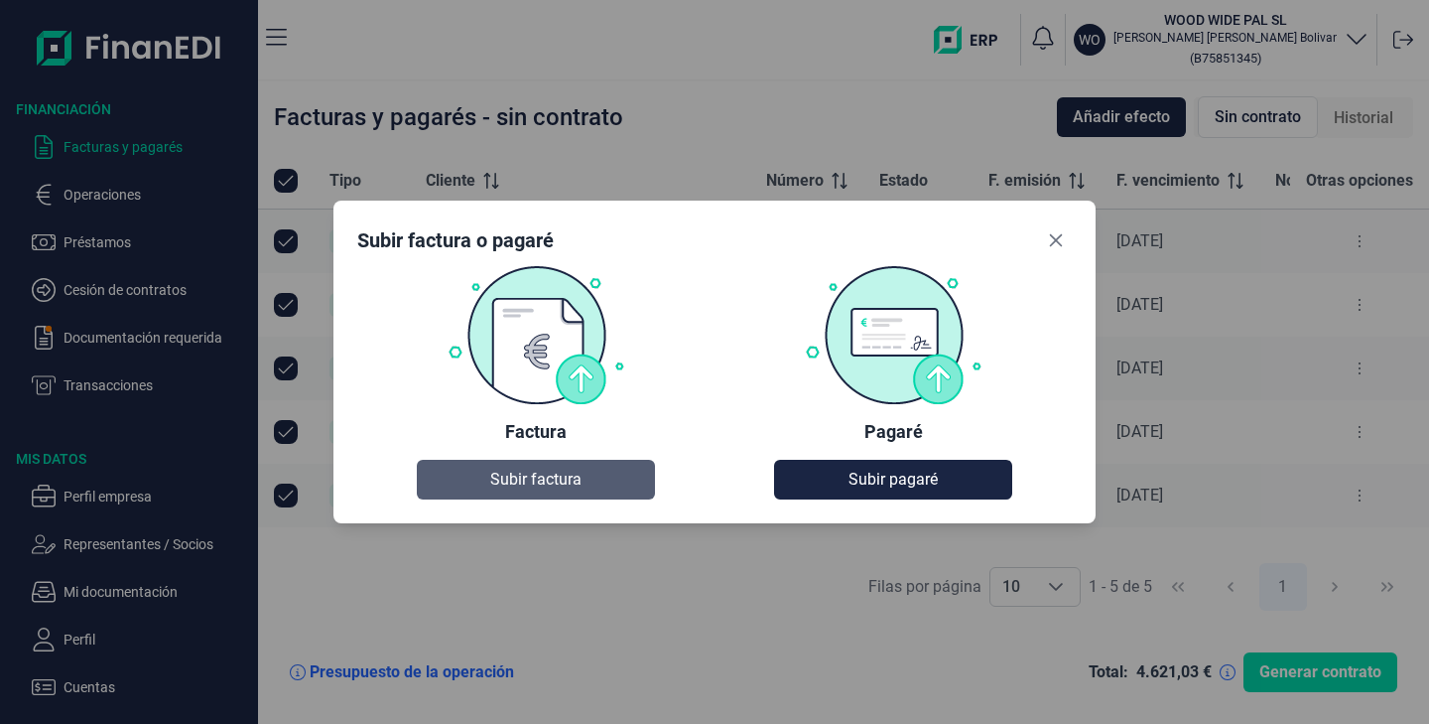
click at [543, 474] on span "Subir factura" at bounding box center [535, 480] width 91 height 24
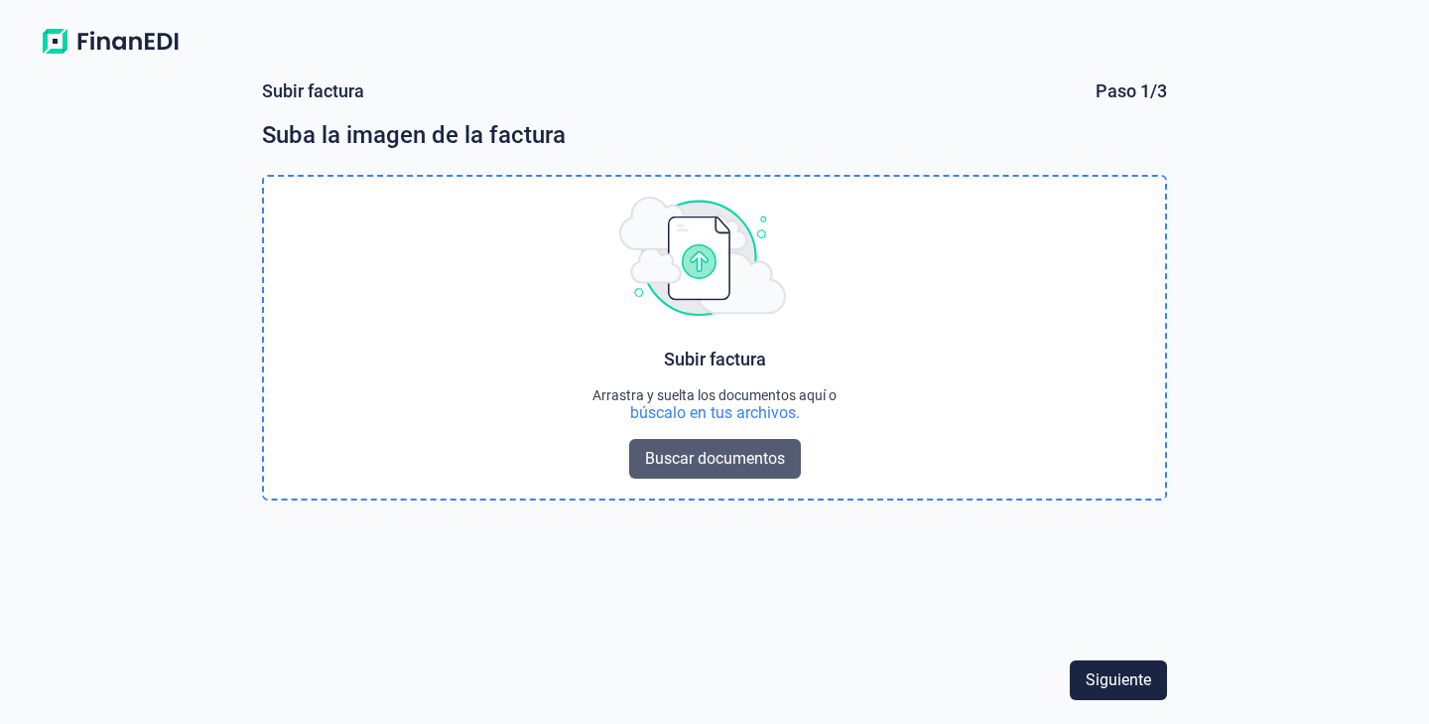
click at [777, 464] on span "Buscar documentos" at bounding box center [715, 459] width 140 height 24
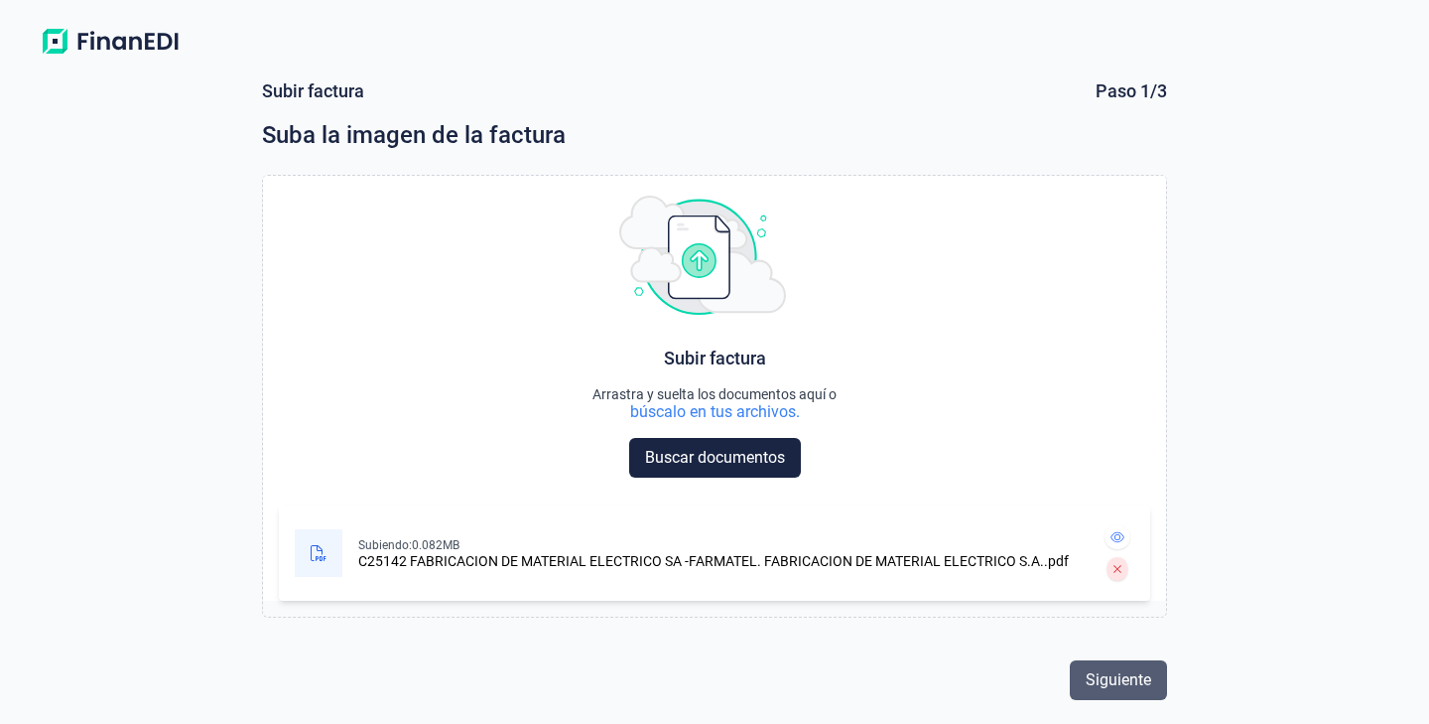
click at [1127, 670] on span "Siguiente" at bounding box center [1119, 680] width 66 height 24
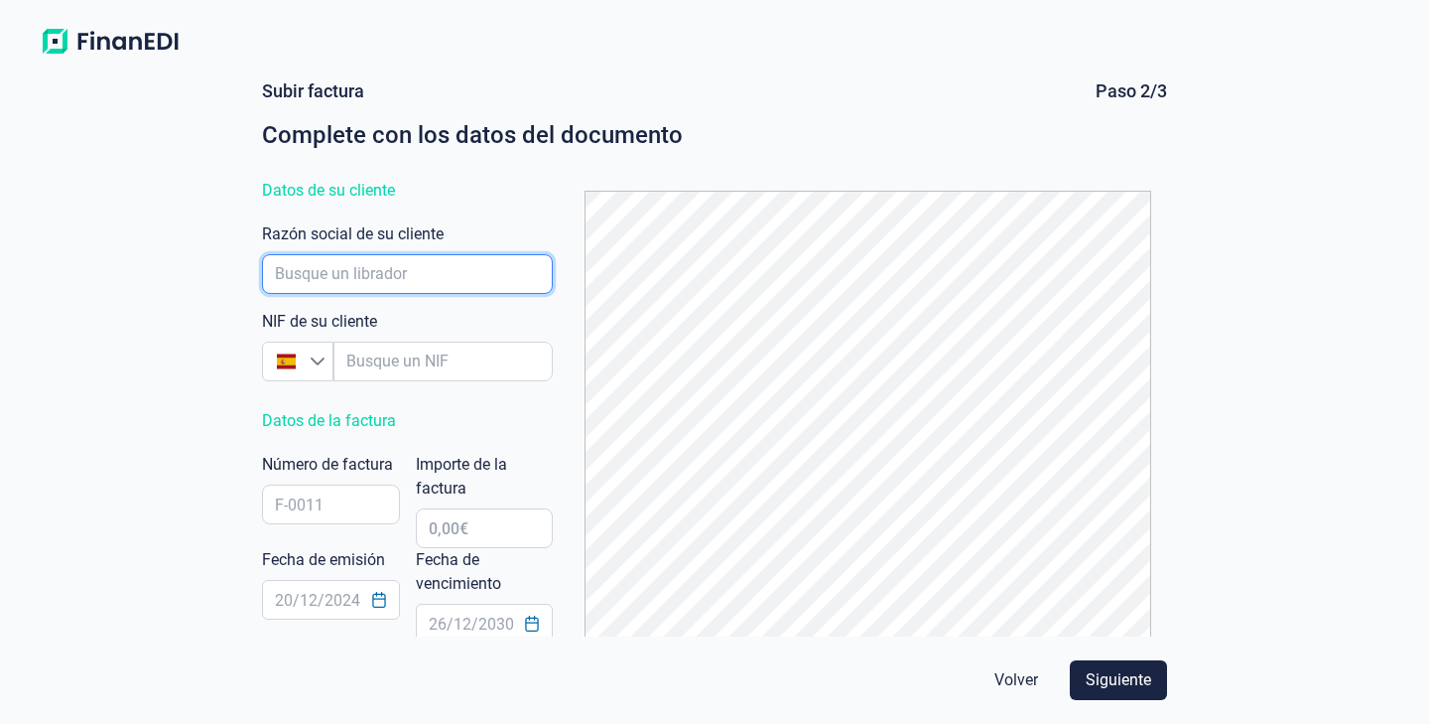
click at [452, 266] on input "empresaAutocomplete" at bounding box center [407, 274] width 291 height 40
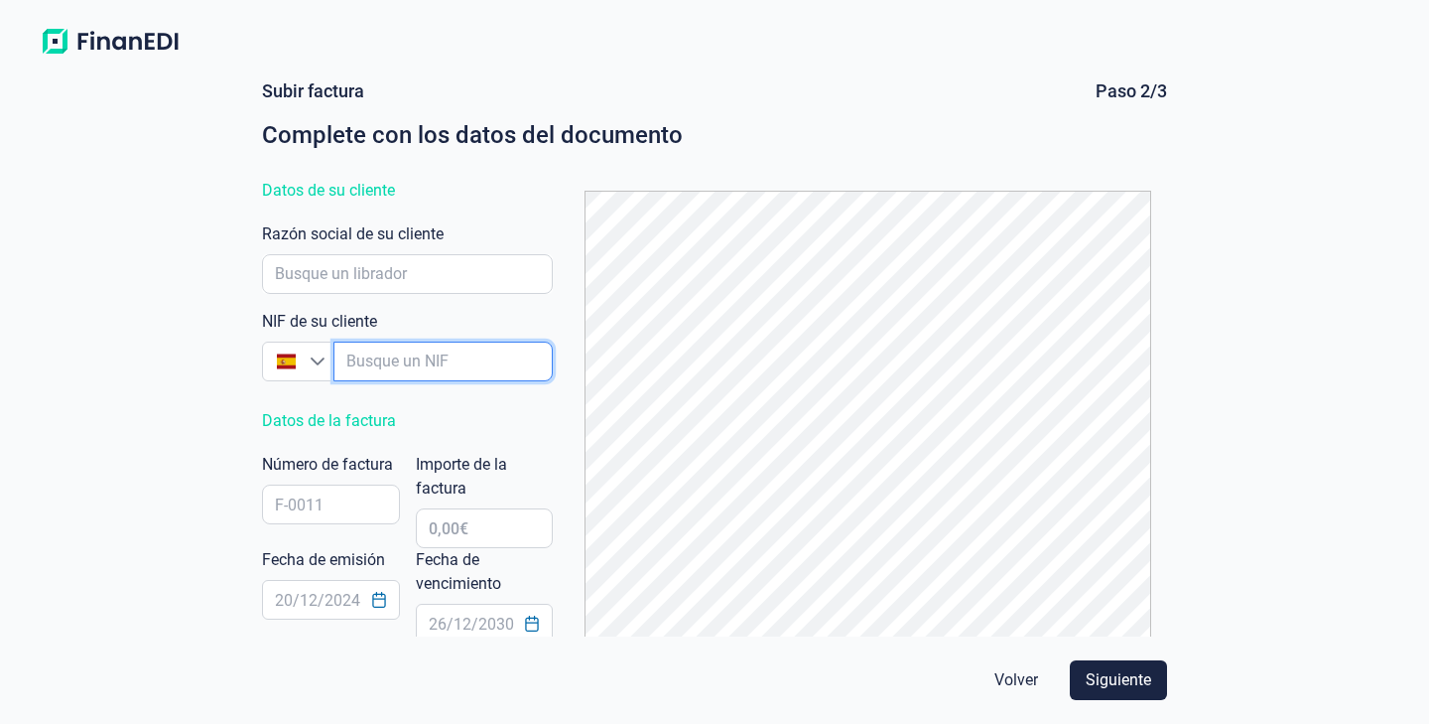
click at [437, 357] on input "empresaAutocomplete" at bounding box center [443, 361] width 219 height 40
type input "A59737676"
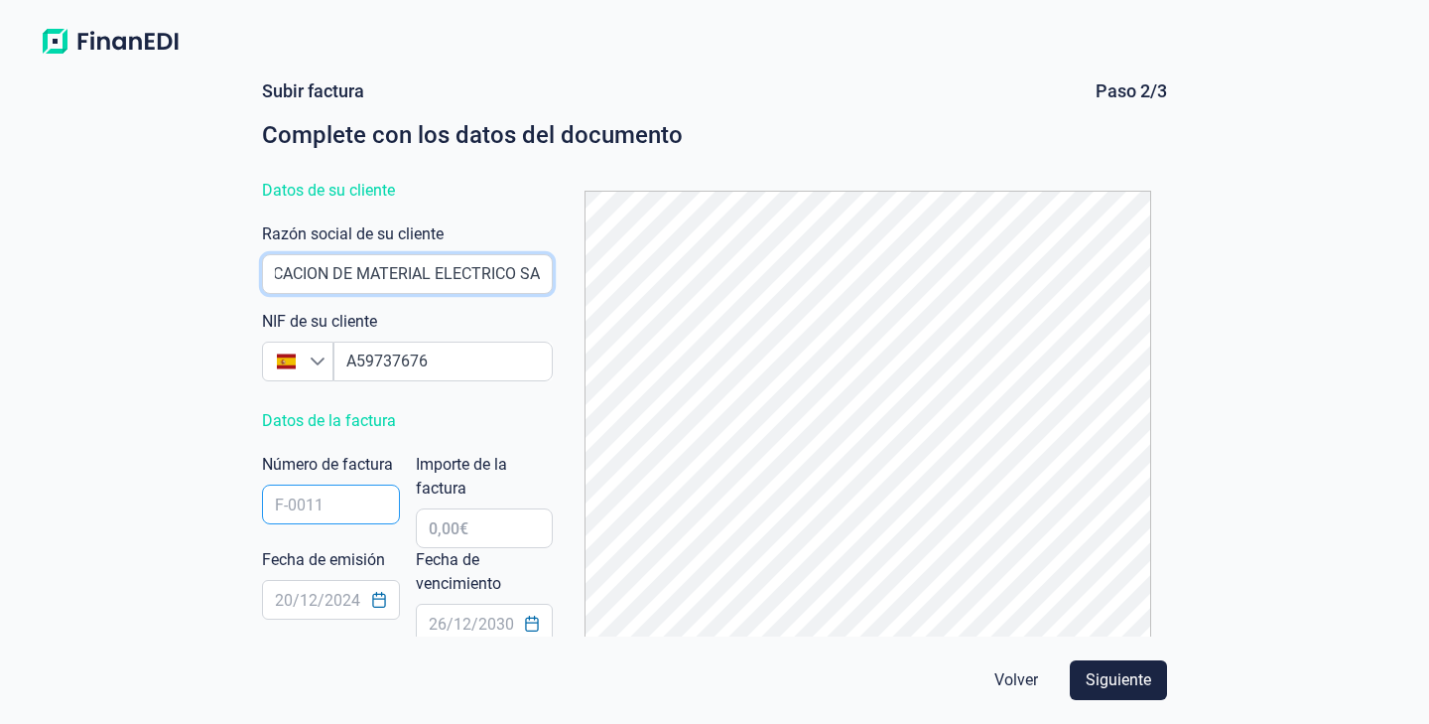
type input "FABRICACION DE MATERIAL ELECTRICO SA"
click at [328, 497] on input "text" at bounding box center [331, 504] width 138 height 40
type input "C25142"
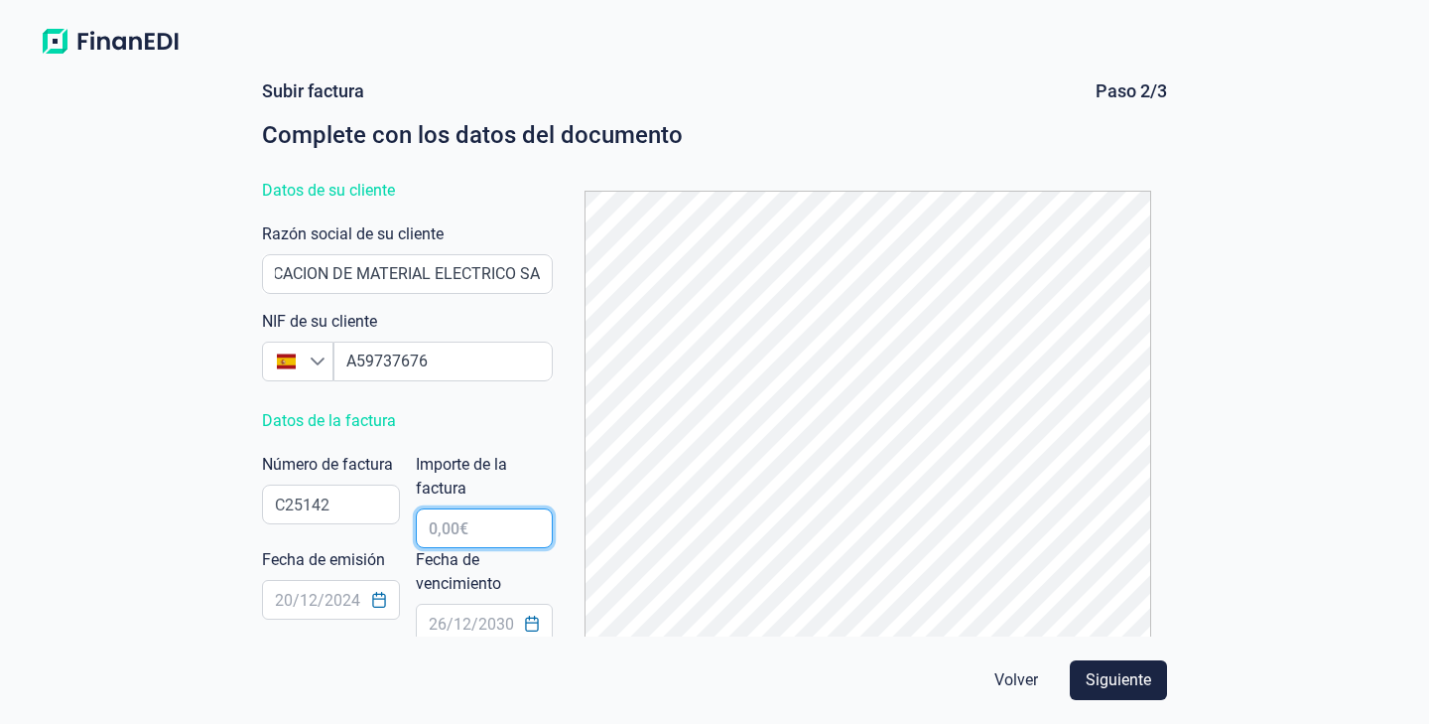
click at [475, 538] on input "text" at bounding box center [485, 528] width 138 height 40
type input "508,20 €"
click at [381, 600] on icon "Choose Date" at bounding box center [378, 600] width 13 height 16
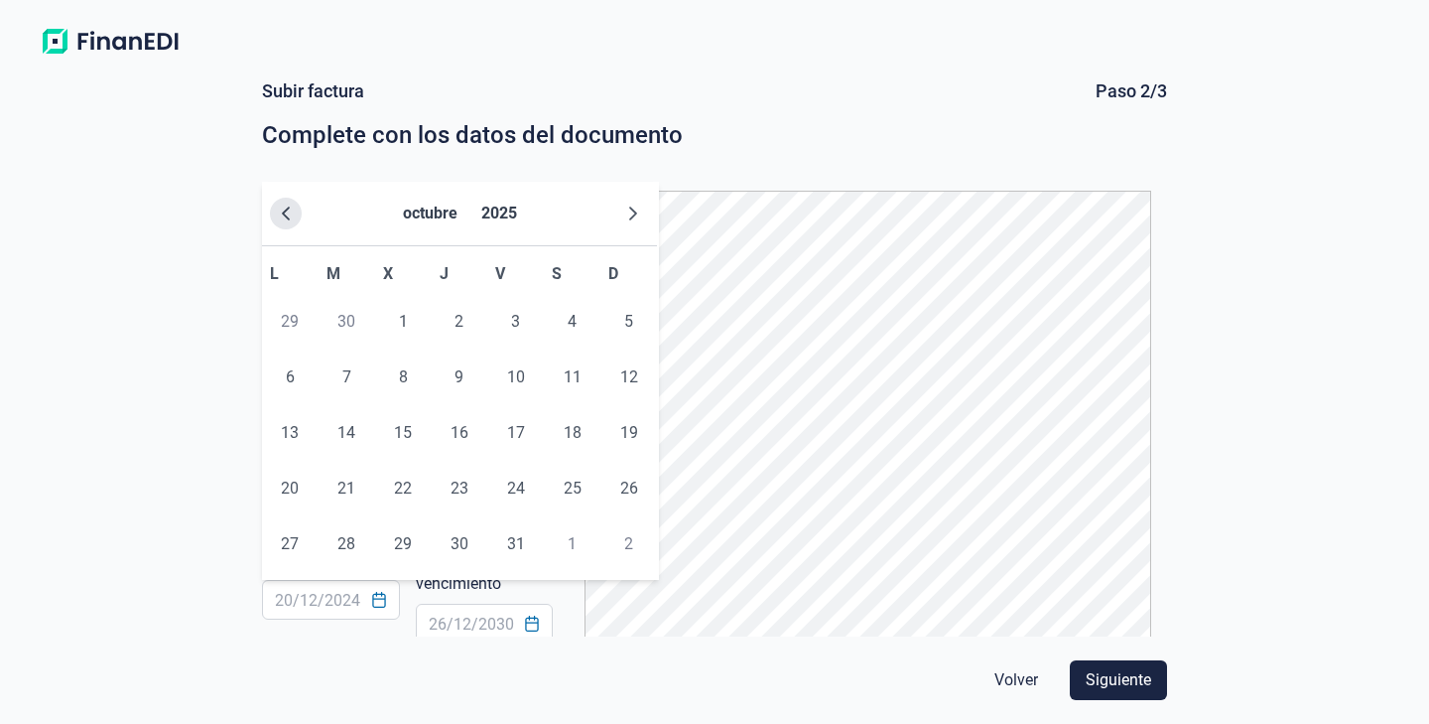
click at [286, 222] on button "Previous Month" at bounding box center [286, 214] width 32 height 32
click at [423, 484] on span "24" at bounding box center [403, 489] width 40 height 40
type input "[DATE]"
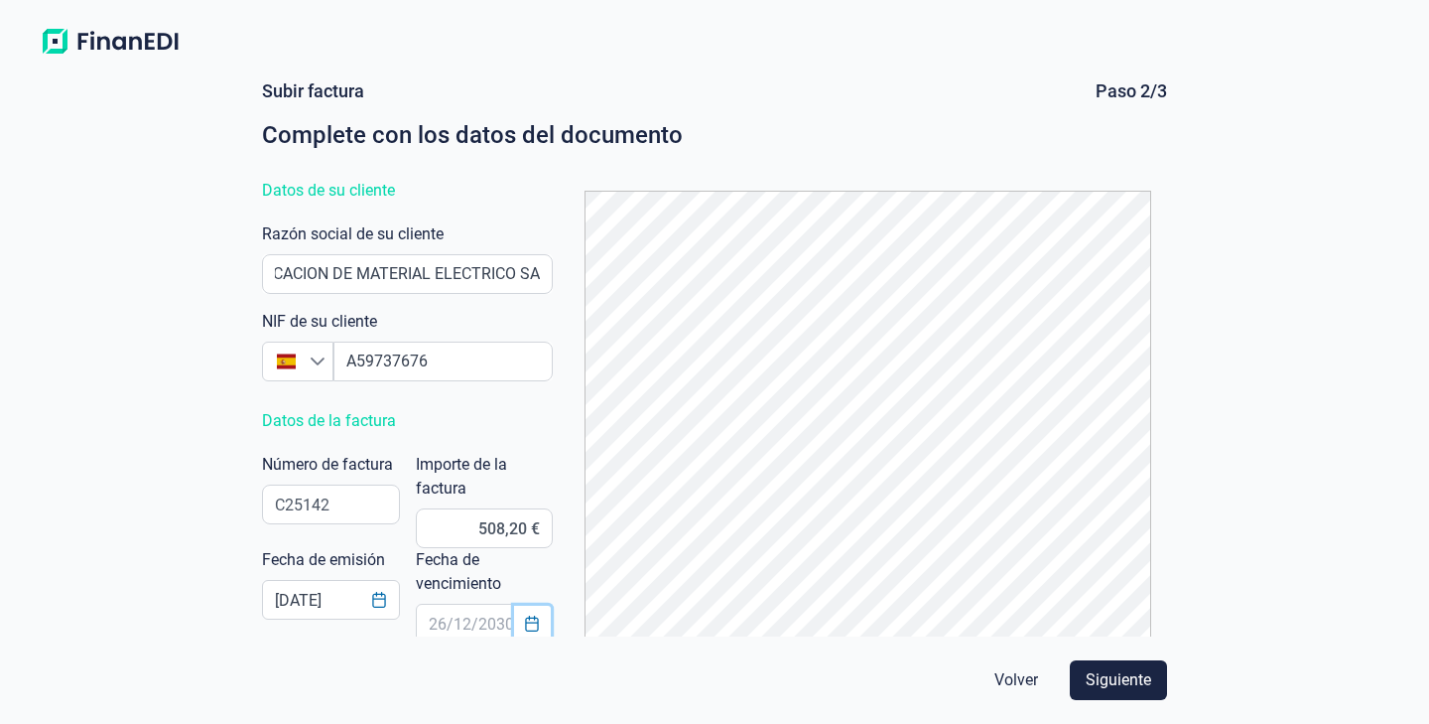
click at [546, 625] on button "Choose Date" at bounding box center [533, 624] width 38 height 36
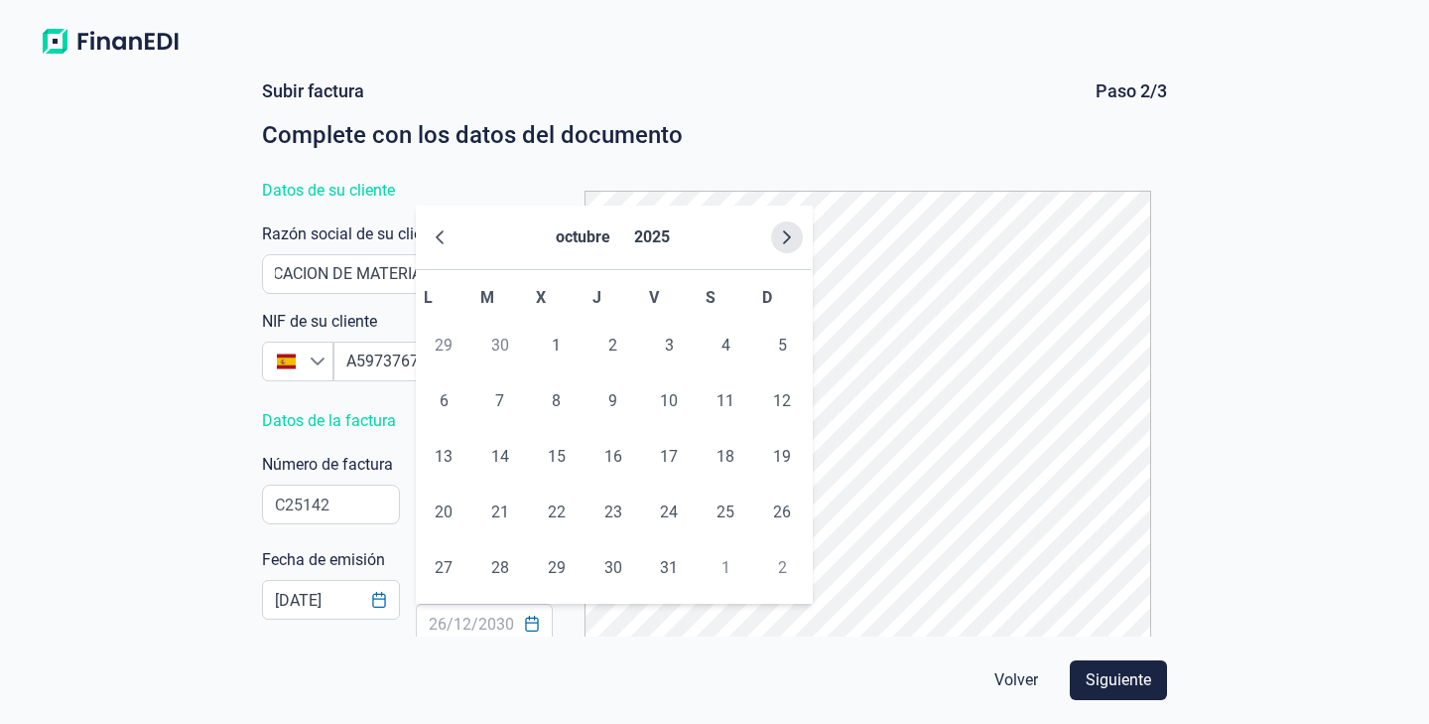
click at [795, 234] on icon "Next Month" at bounding box center [787, 237] width 16 height 16
click at [746, 464] on td "15" at bounding box center [726, 457] width 57 height 56
click at [738, 464] on span "15" at bounding box center [726, 457] width 40 height 40
type input "[DATE]"
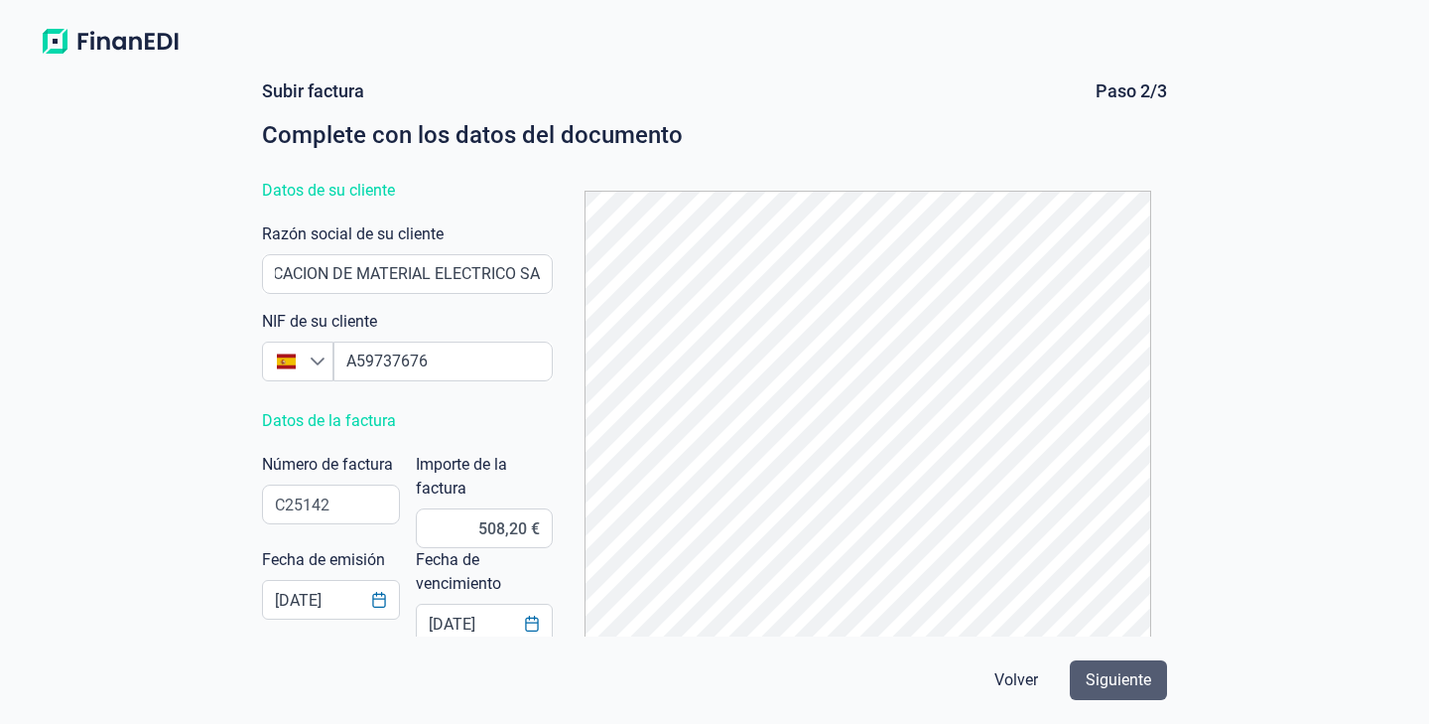
click at [1151, 685] on span "Siguiente" at bounding box center [1119, 680] width 66 height 24
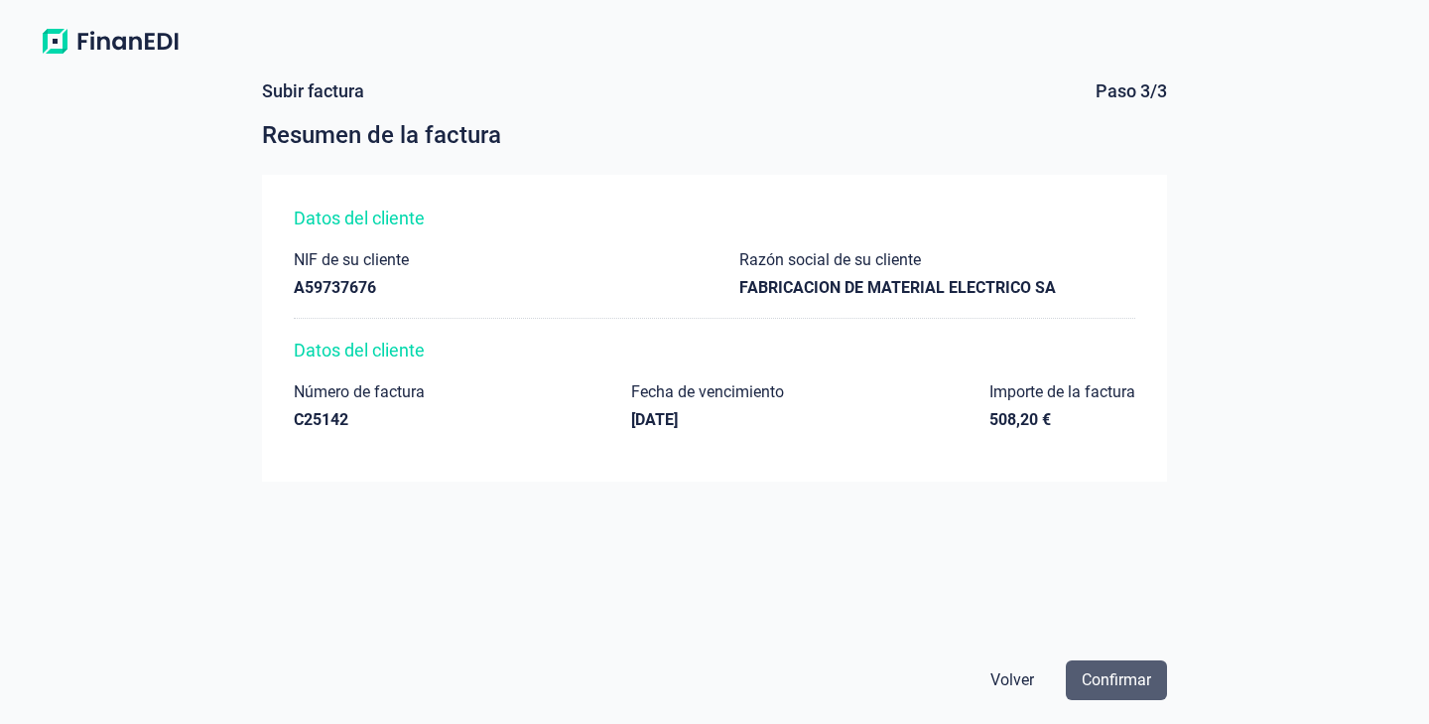
click at [1129, 664] on button "Confirmar" at bounding box center [1116, 680] width 101 height 40
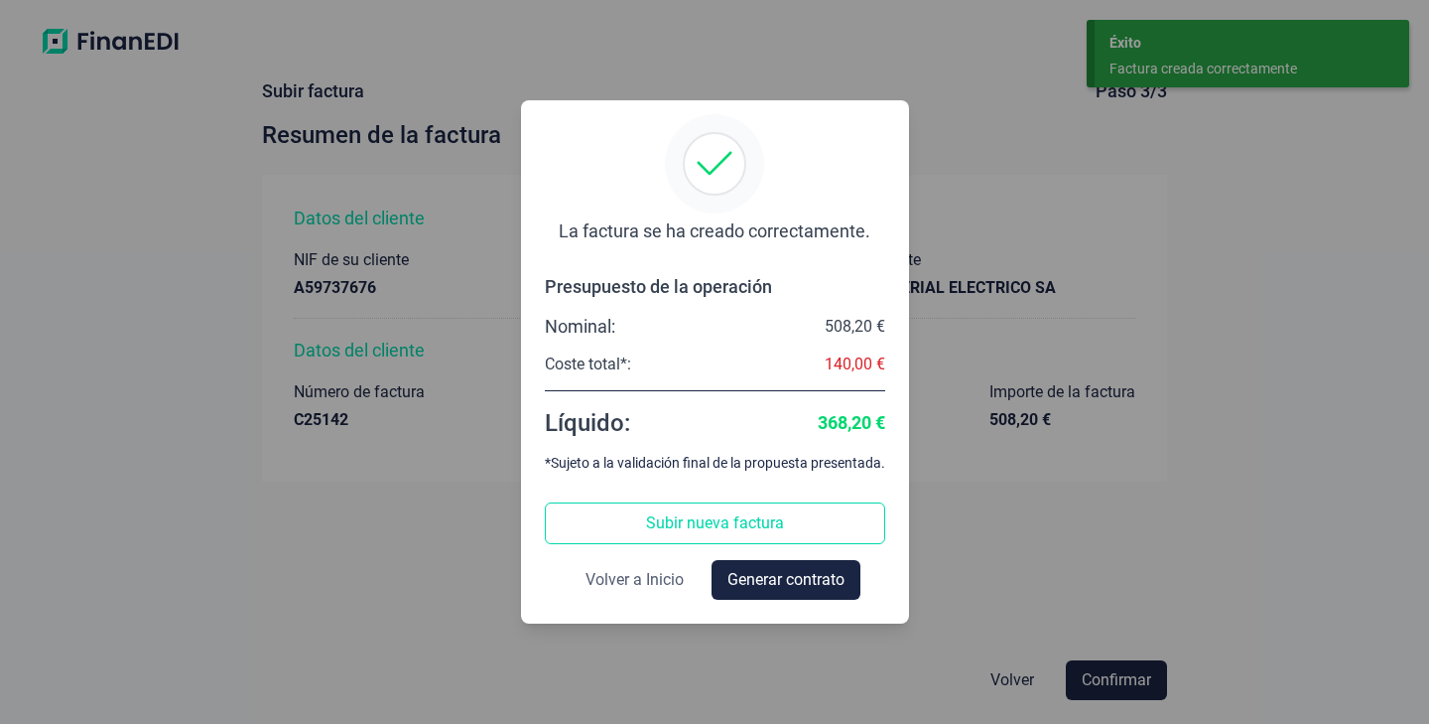
click at [612, 586] on span "Volver a Inicio" at bounding box center [635, 580] width 98 height 24
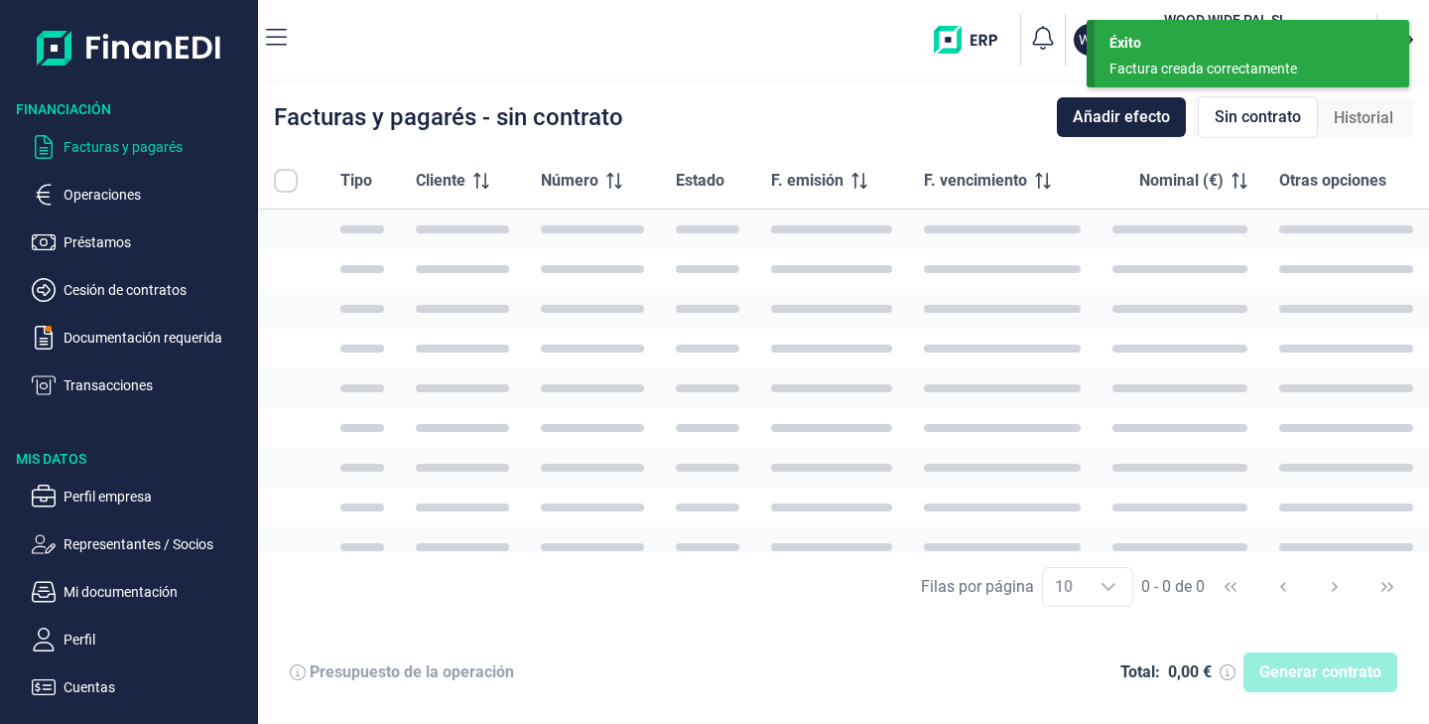
checkbox input "true"
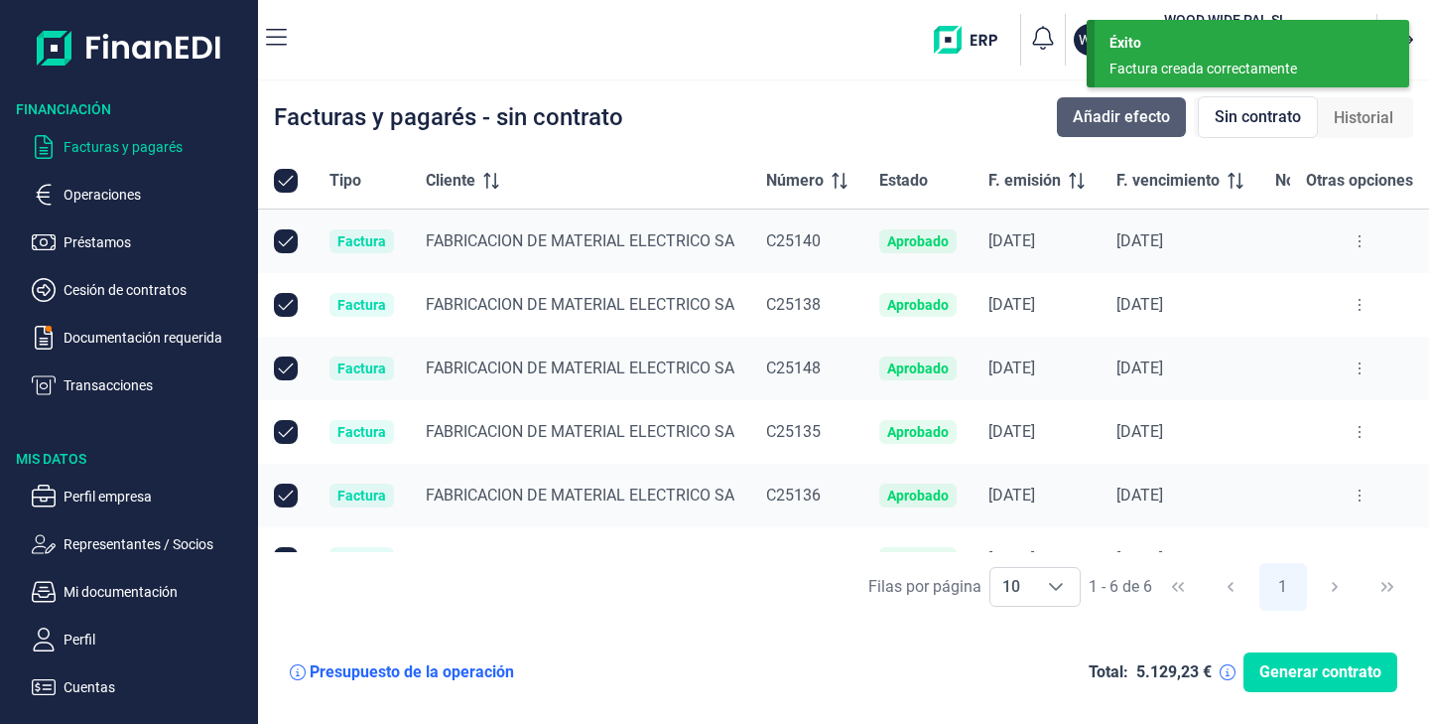
click at [1118, 106] on span "Añadir efecto" at bounding box center [1121, 117] width 97 height 24
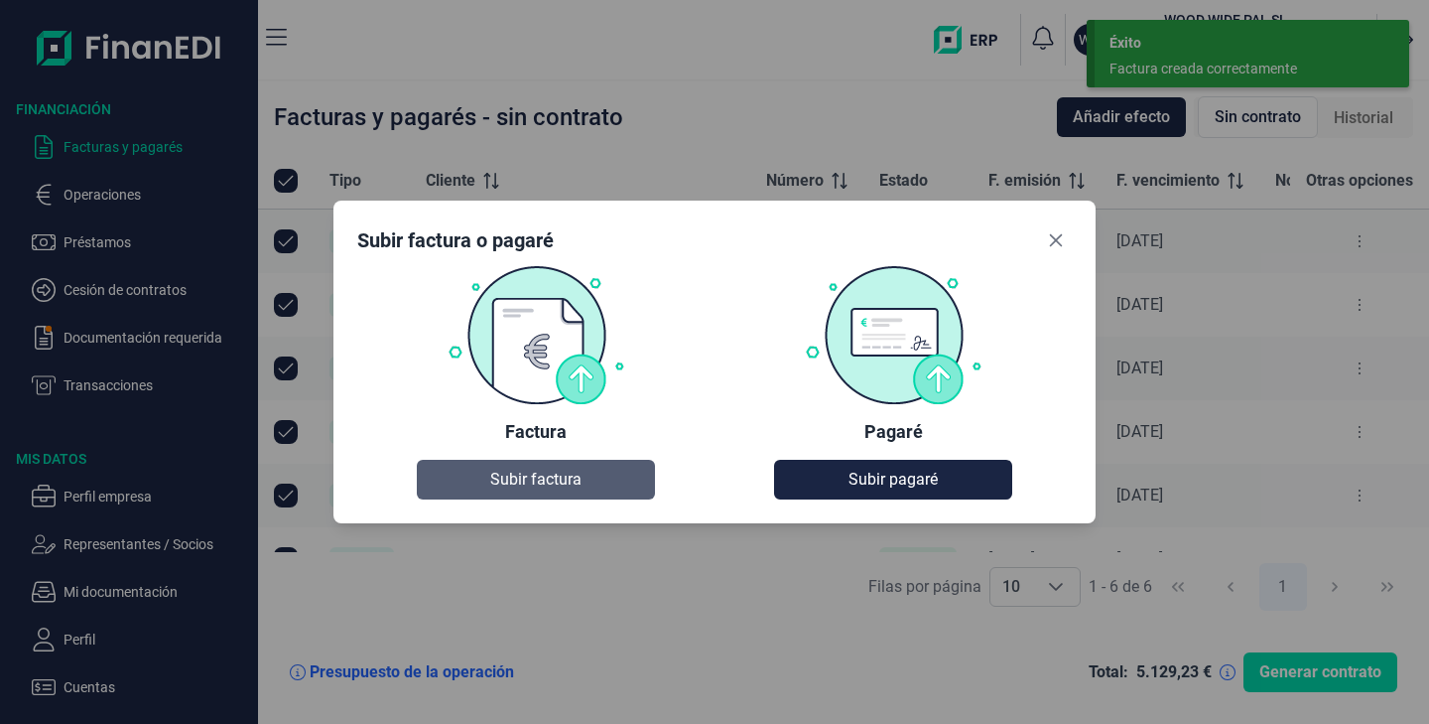
click at [557, 474] on span "Subir factura" at bounding box center [535, 480] width 91 height 24
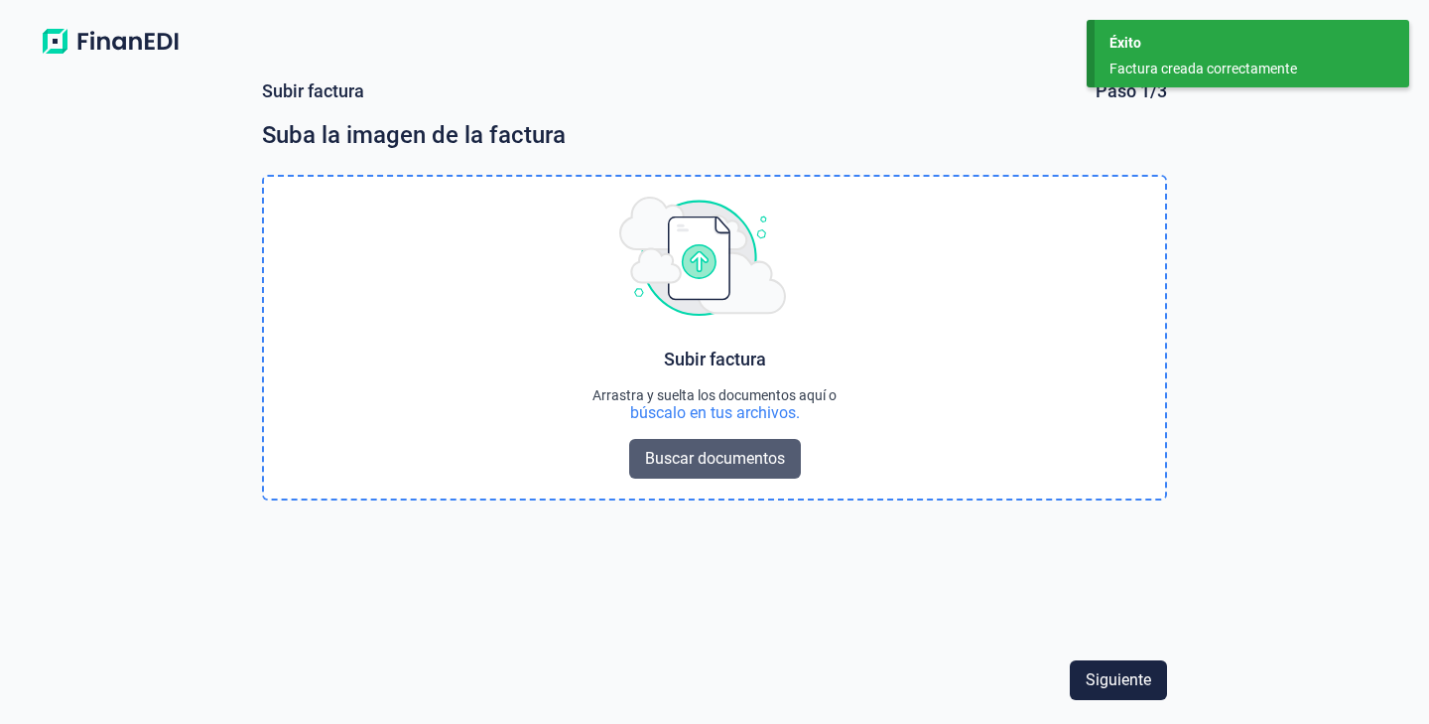
click at [710, 463] on span "Buscar documentos" at bounding box center [715, 459] width 140 height 24
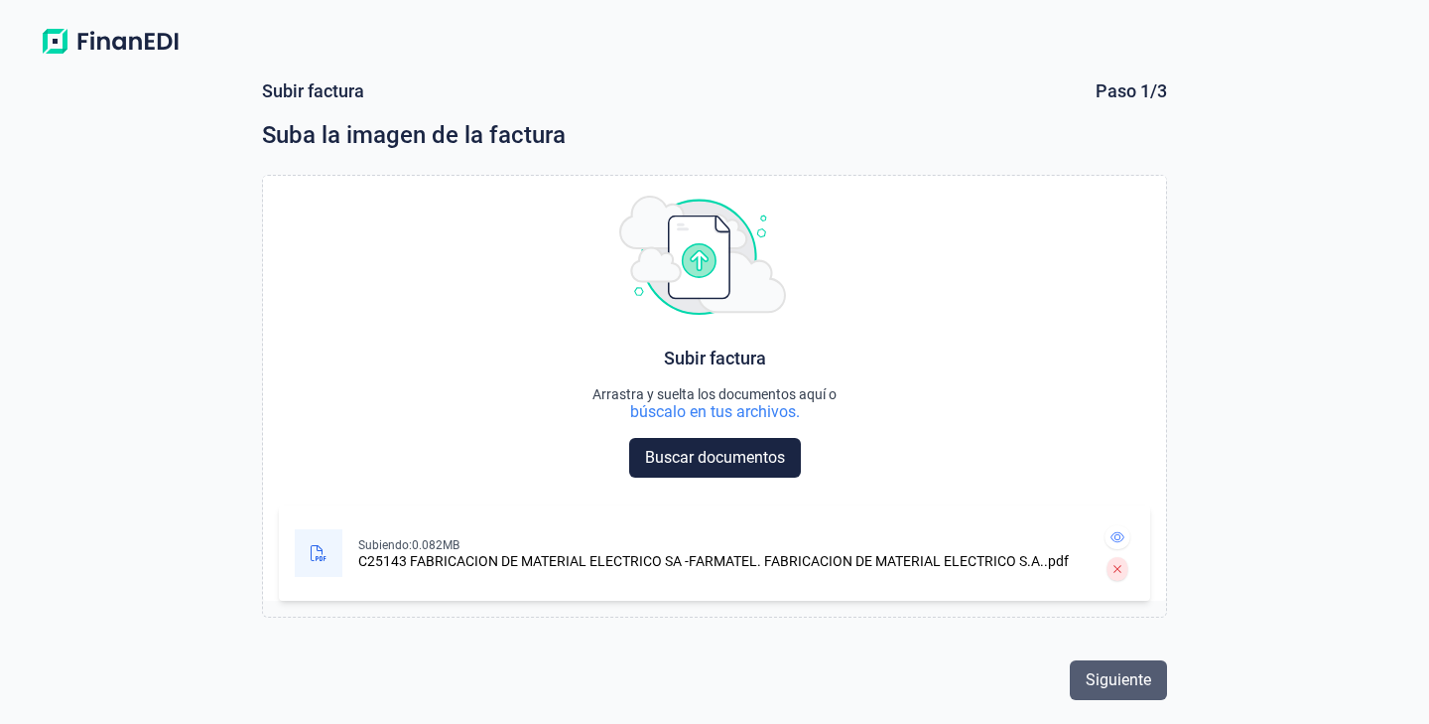
click at [1145, 678] on span "Siguiente" at bounding box center [1119, 680] width 66 height 24
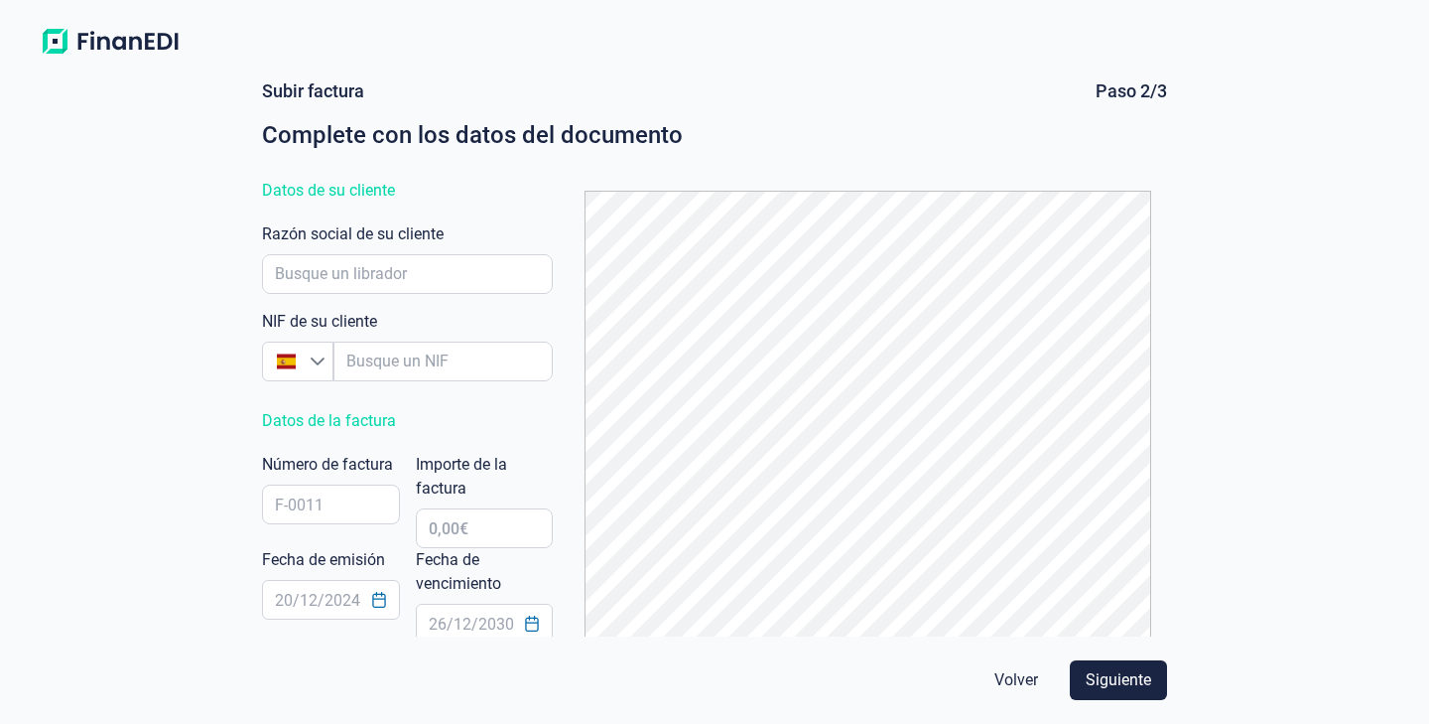
click at [466, 300] on div "NIF de su cliente España Razón social de su cliente" at bounding box center [407, 305] width 291 height 167
click at [453, 361] on input "empresaAutocomplete" at bounding box center [443, 361] width 219 height 40
type input "A59737676"
click at [410, 270] on input "empresaAutocomplete" at bounding box center [407, 274] width 291 height 40
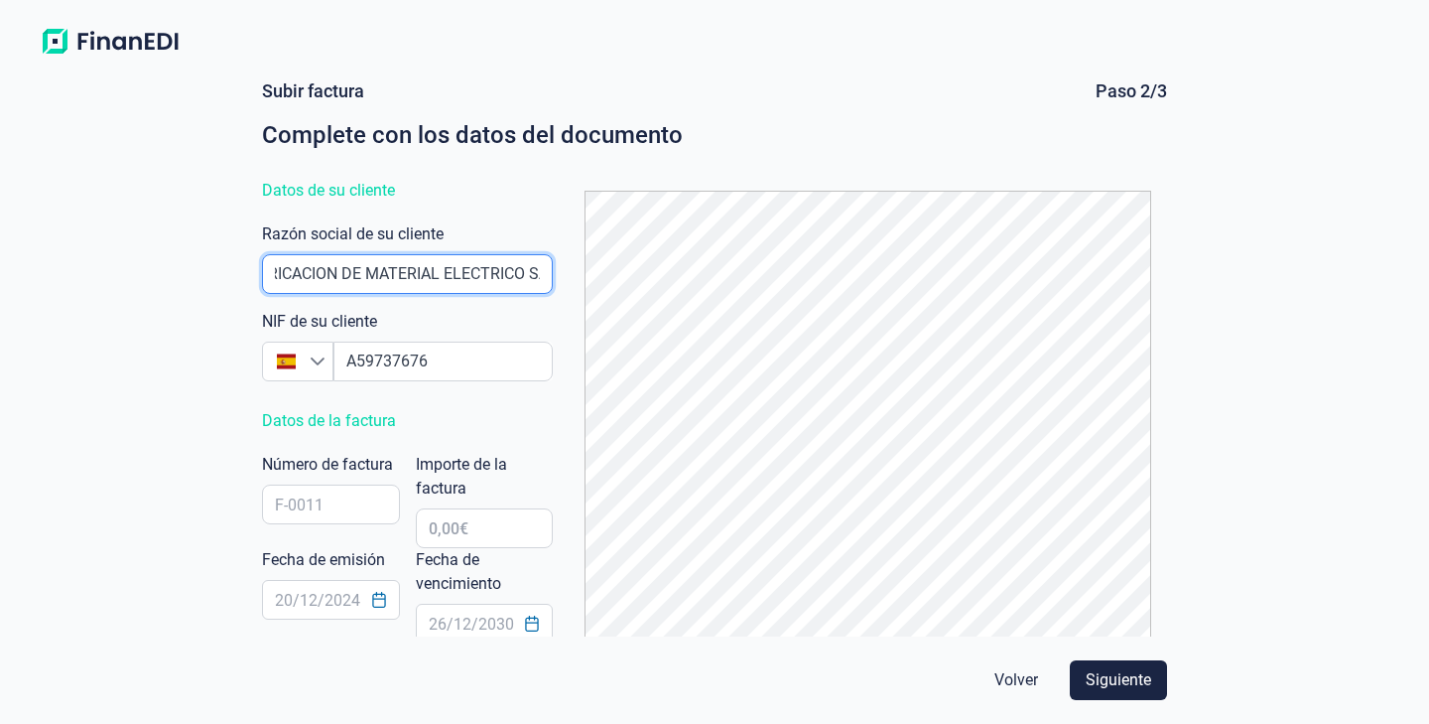
scroll to position [0, 45]
type input "FABRICACION DE MATERIAL ELECTRICO SA"
click at [359, 529] on div "Número de factura" at bounding box center [331, 492] width 138 height 79
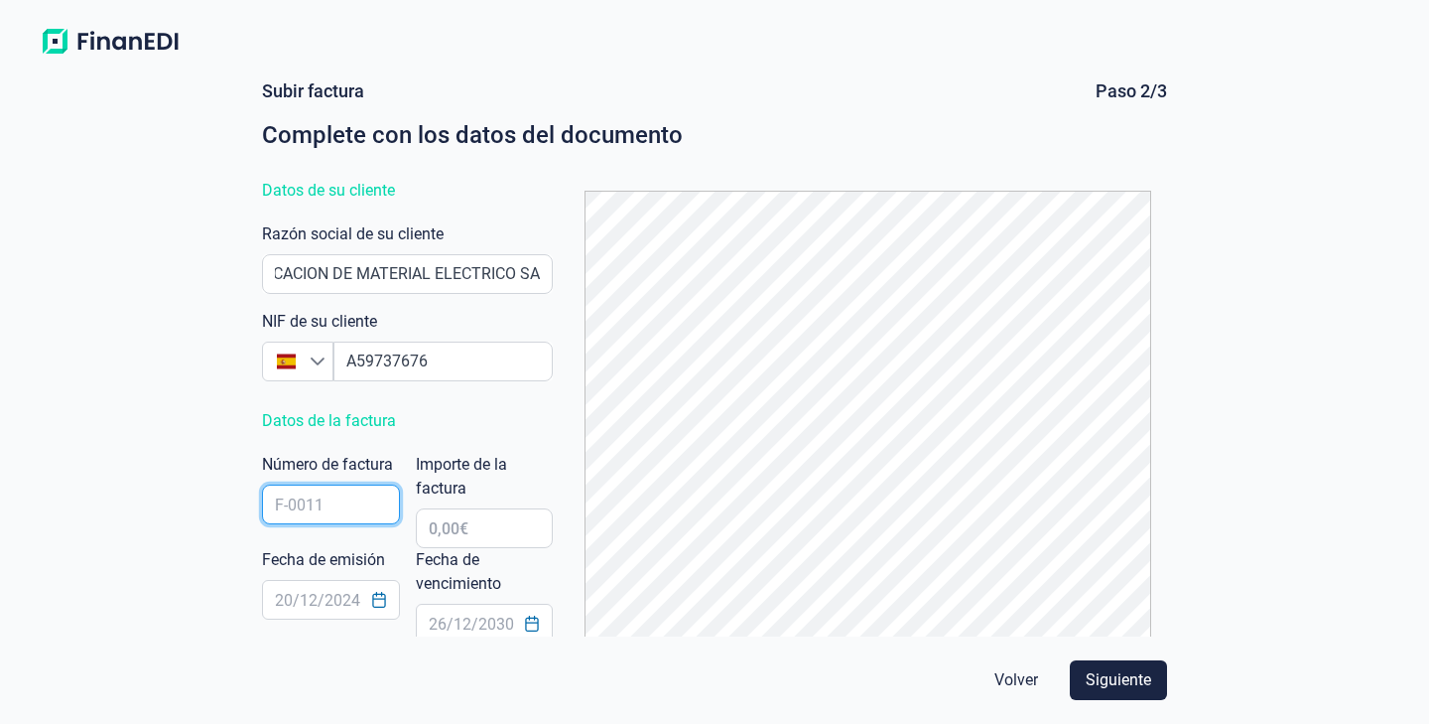
click at [359, 519] on input "text" at bounding box center [331, 504] width 138 height 40
type input "C25143"
click at [452, 551] on label "Fecha de vencimiento" at bounding box center [485, 572] width 138 height 48
click at [461, 540] on input "text" at bounding box center [485, 528] width 138 height 40
type input "254,10 €"
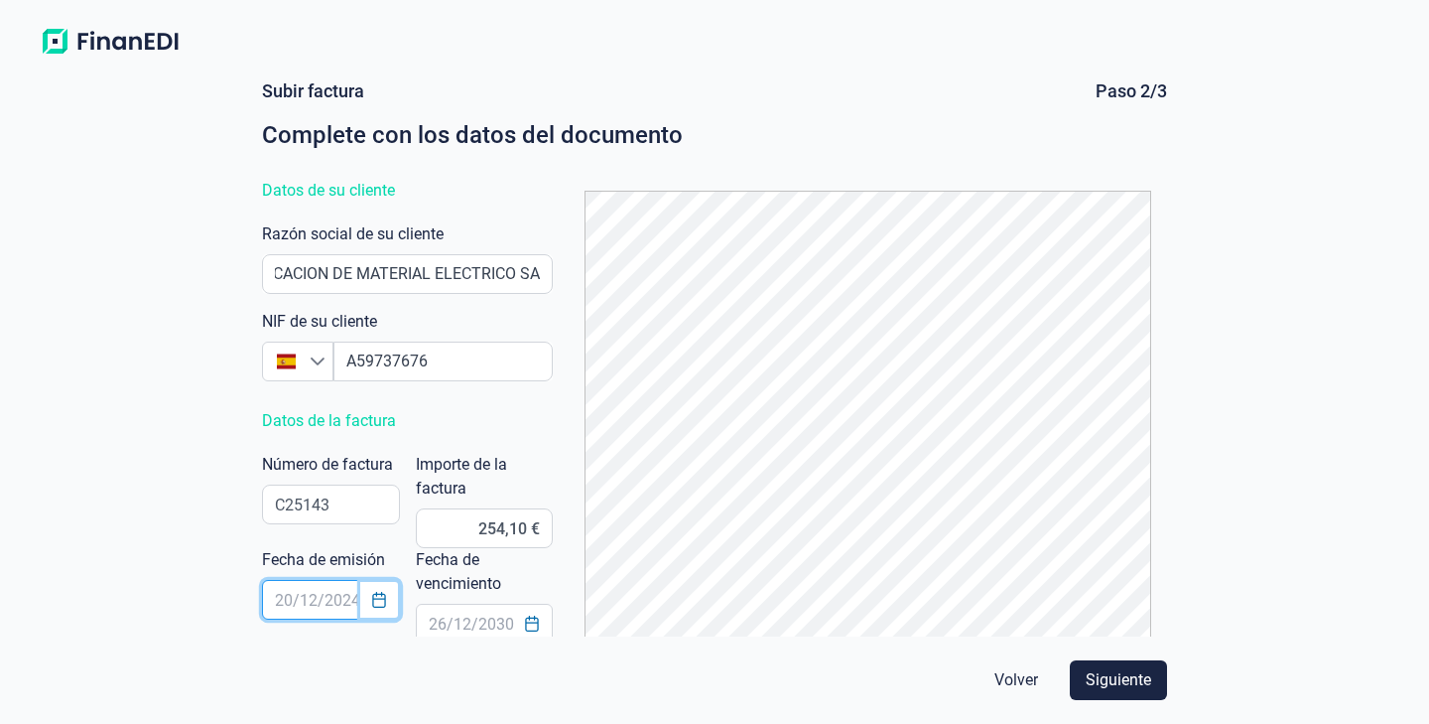
click at [371, 603] on icon "Choose Date" at bounding box center [379, 600] width 16 height 16
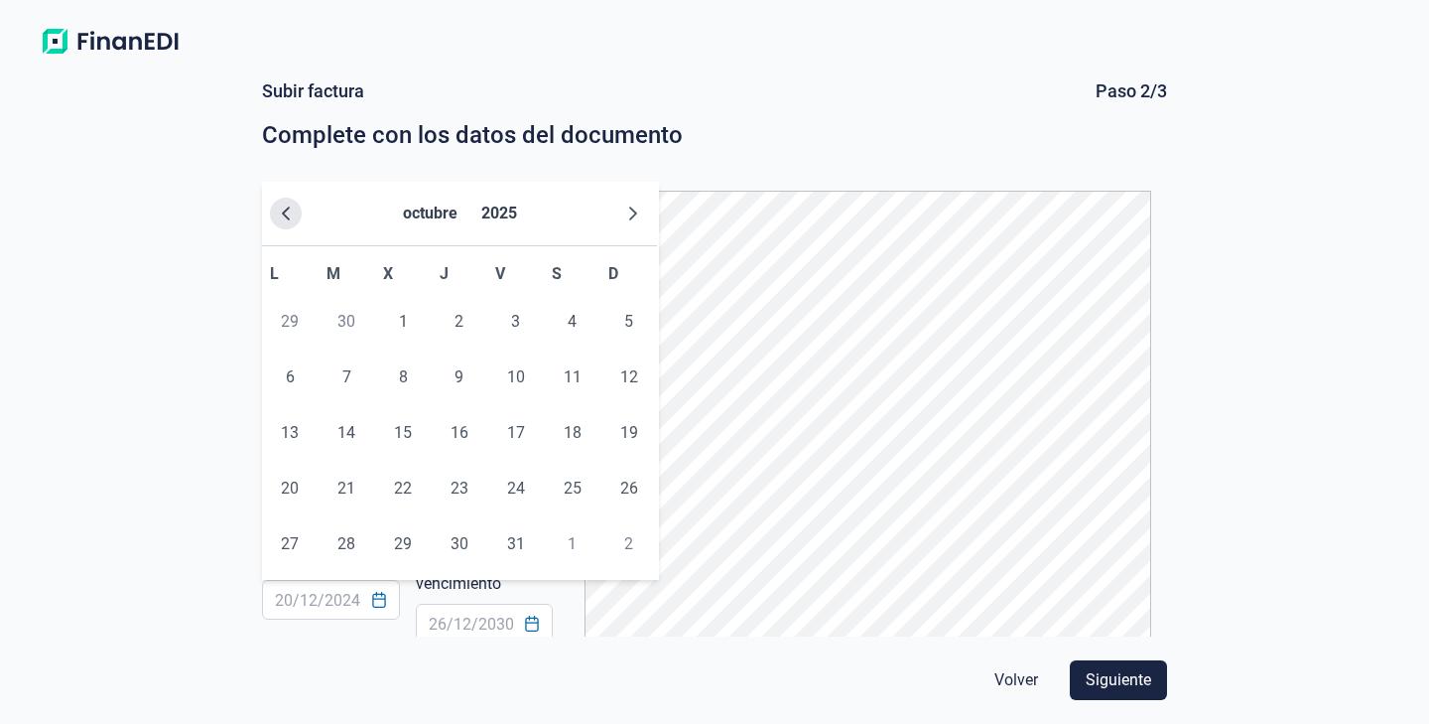
click at [290, 213] on icon "Previous Month" at bounding box center [286, 213] width 16 height 16
click at [405, 485] on span "24" at bounding box center [403, 489] width 40 height 40
type input "[DATE]"
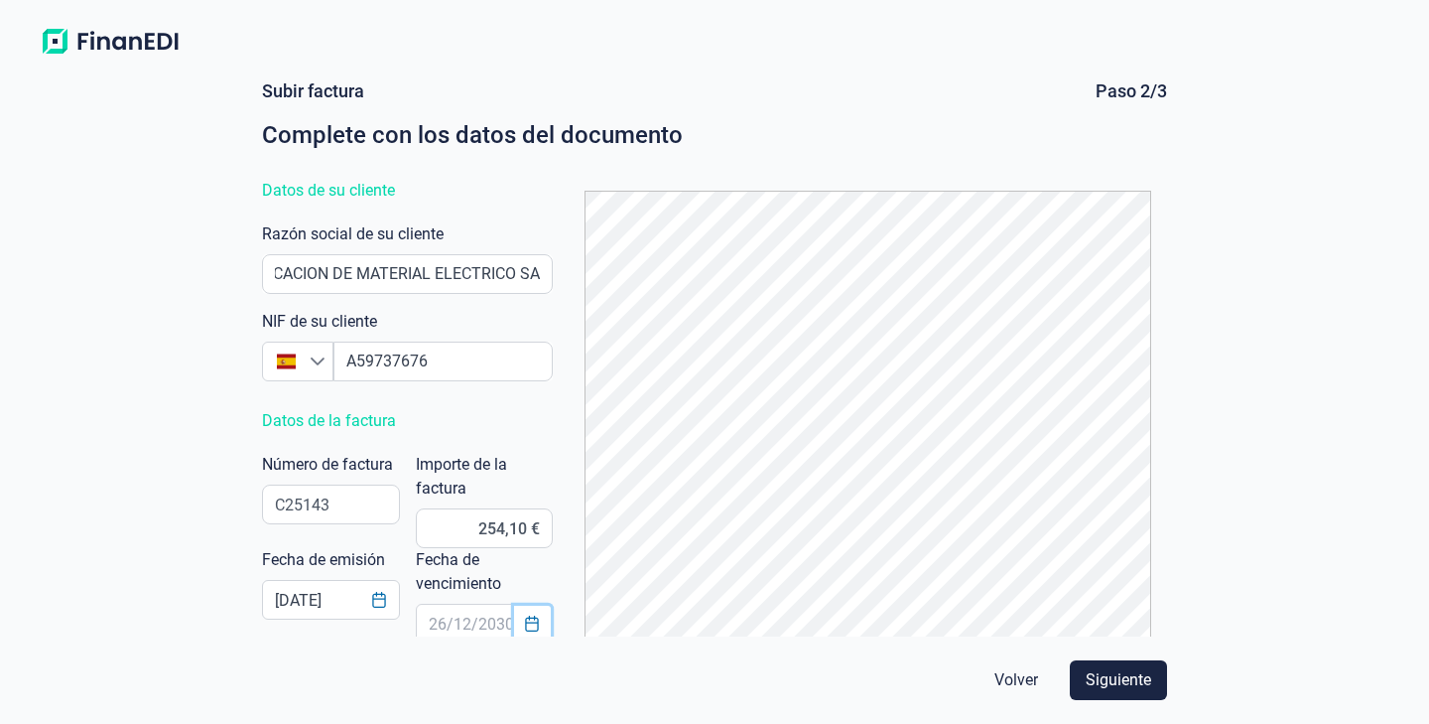
click at [536, 630] on icon "Choose Date" at bounding box center [532, 623] width 16 height 16
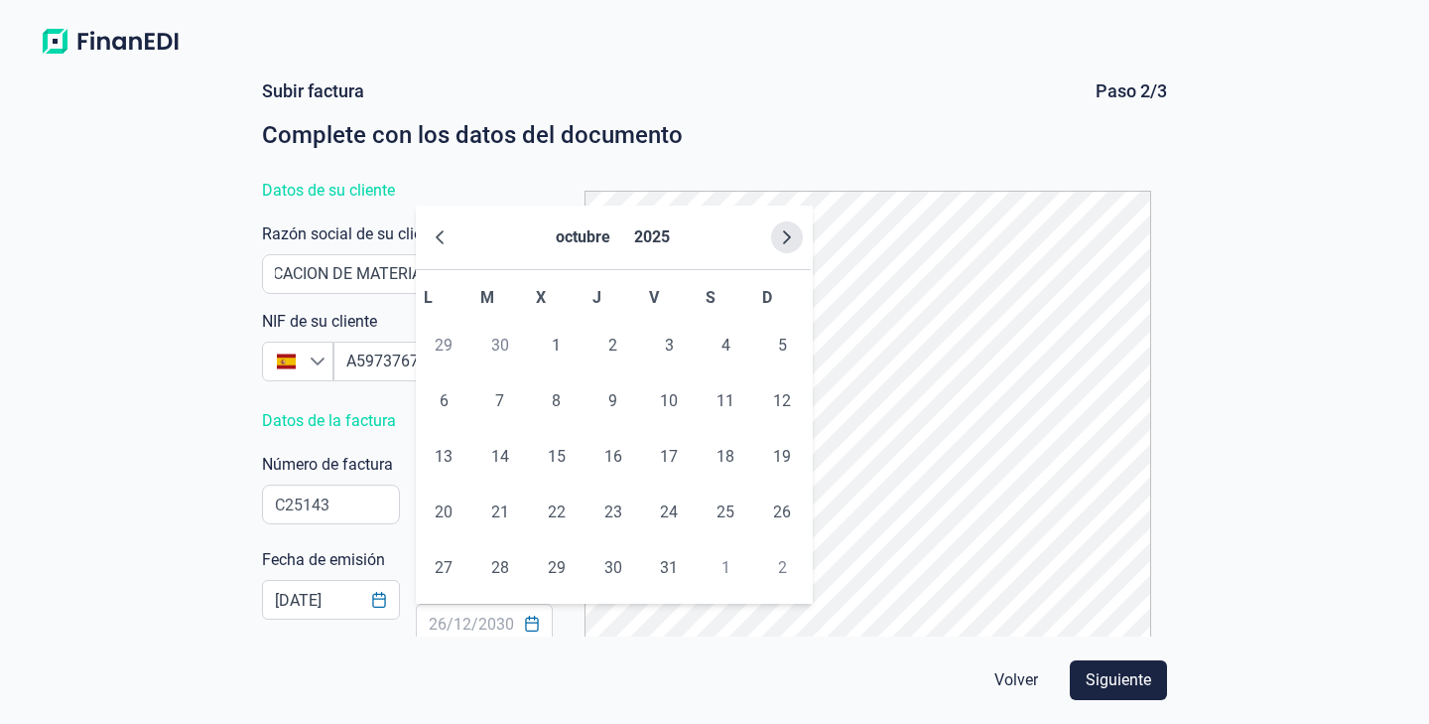
click at [779, 233] on icon "Next Month" at bounding box center [787, 237] width 16 height 16
click at [728, 468] on span "15" at bounding box center [726, 457] width 40 height 40
type input "[DATE]"
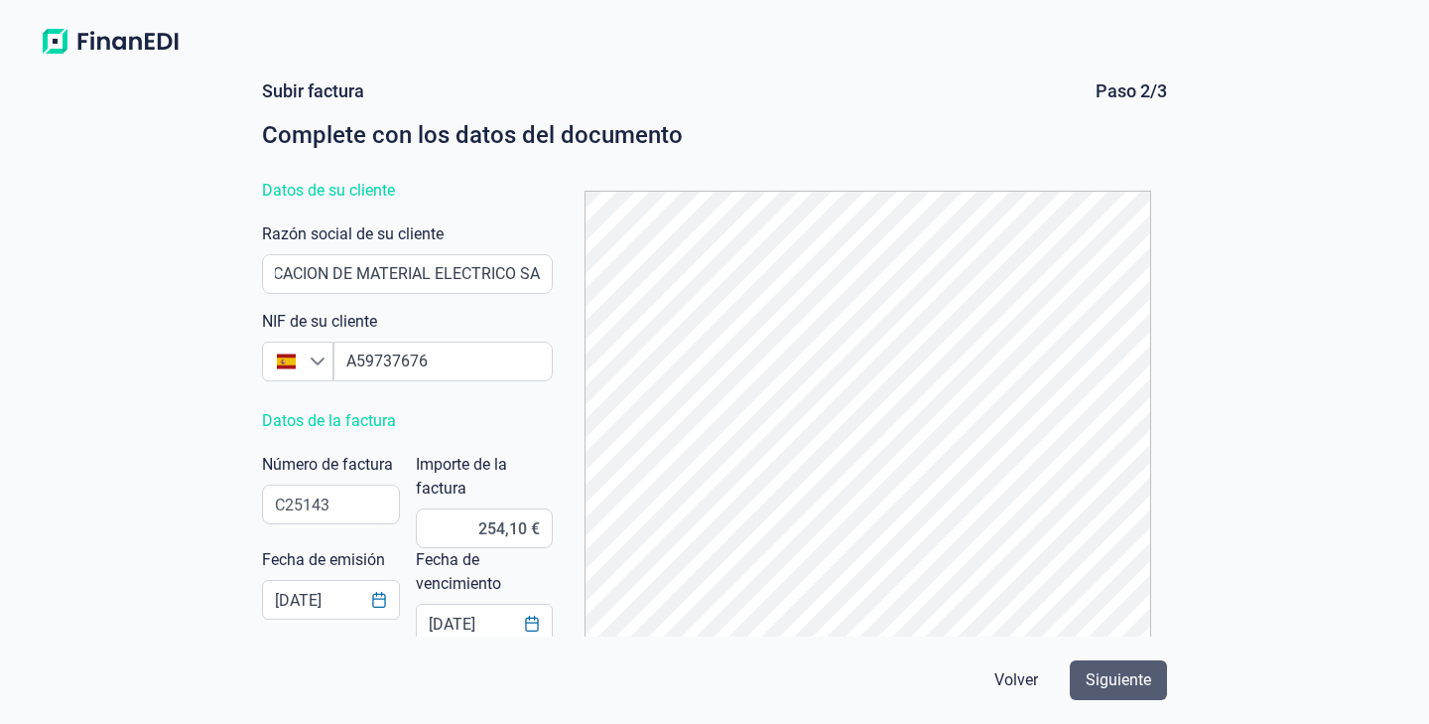
click at [1134, 685] on span "Siguiente" at bounding box center [1119, 680] width 66 height 24
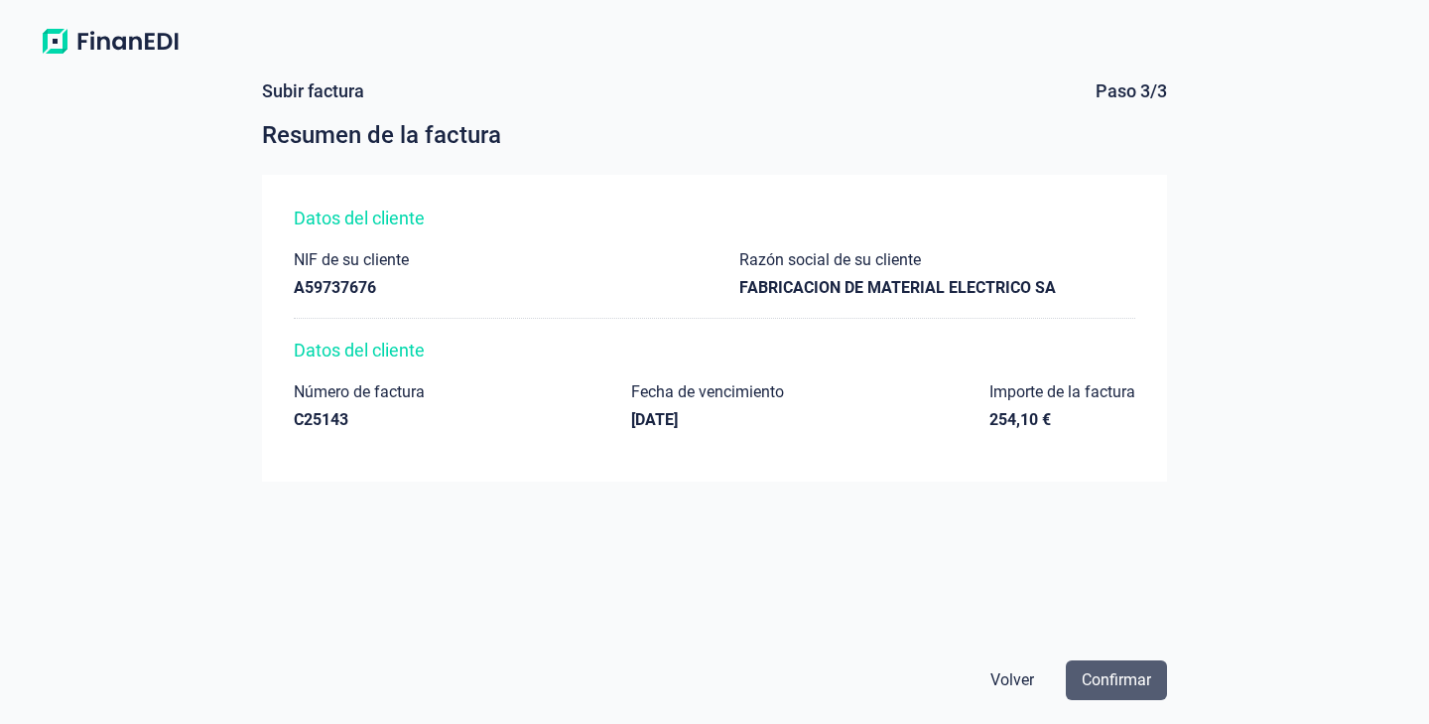
click at [1134, 685] on span "Confirmar" at bounding box center [1116, 680] width 69 height 24
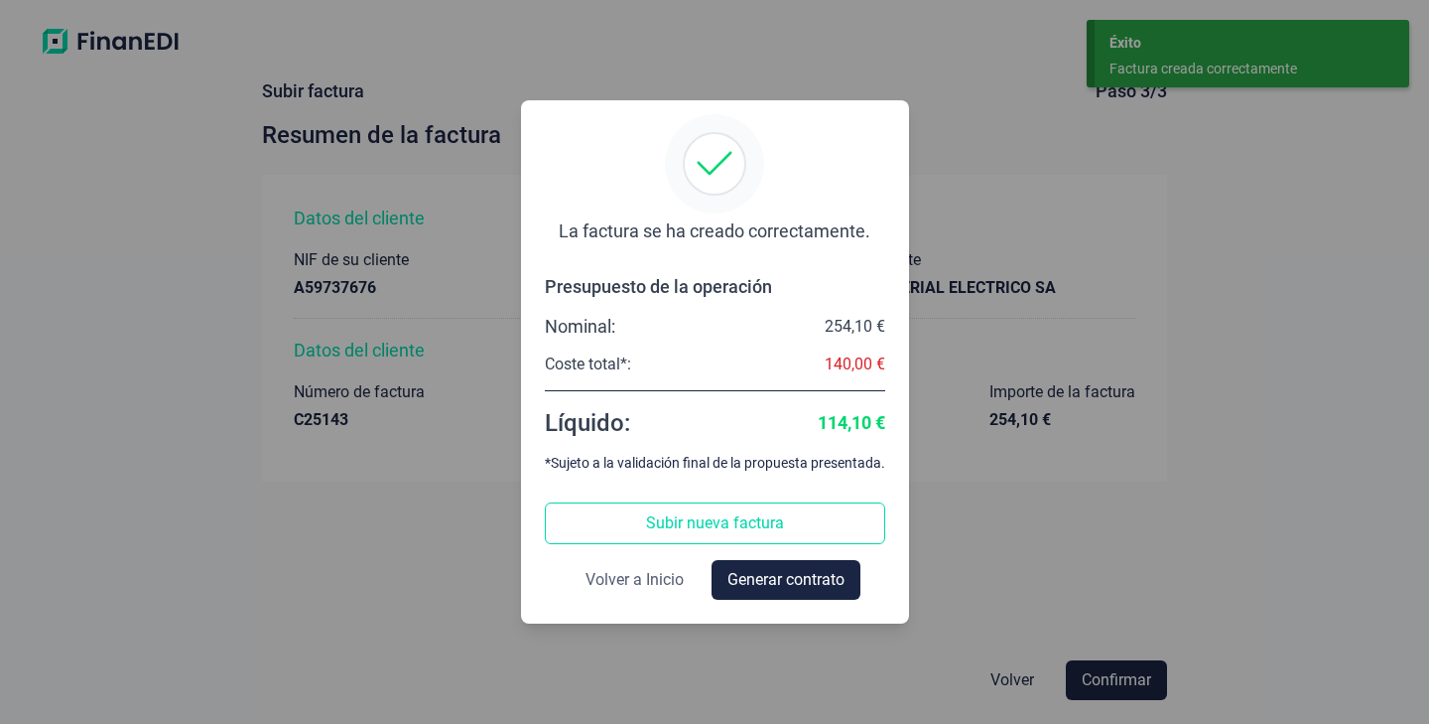
click at [625, 580] on span "Volver a Inicio" at bounding box center [635, 580] width 98 height 24
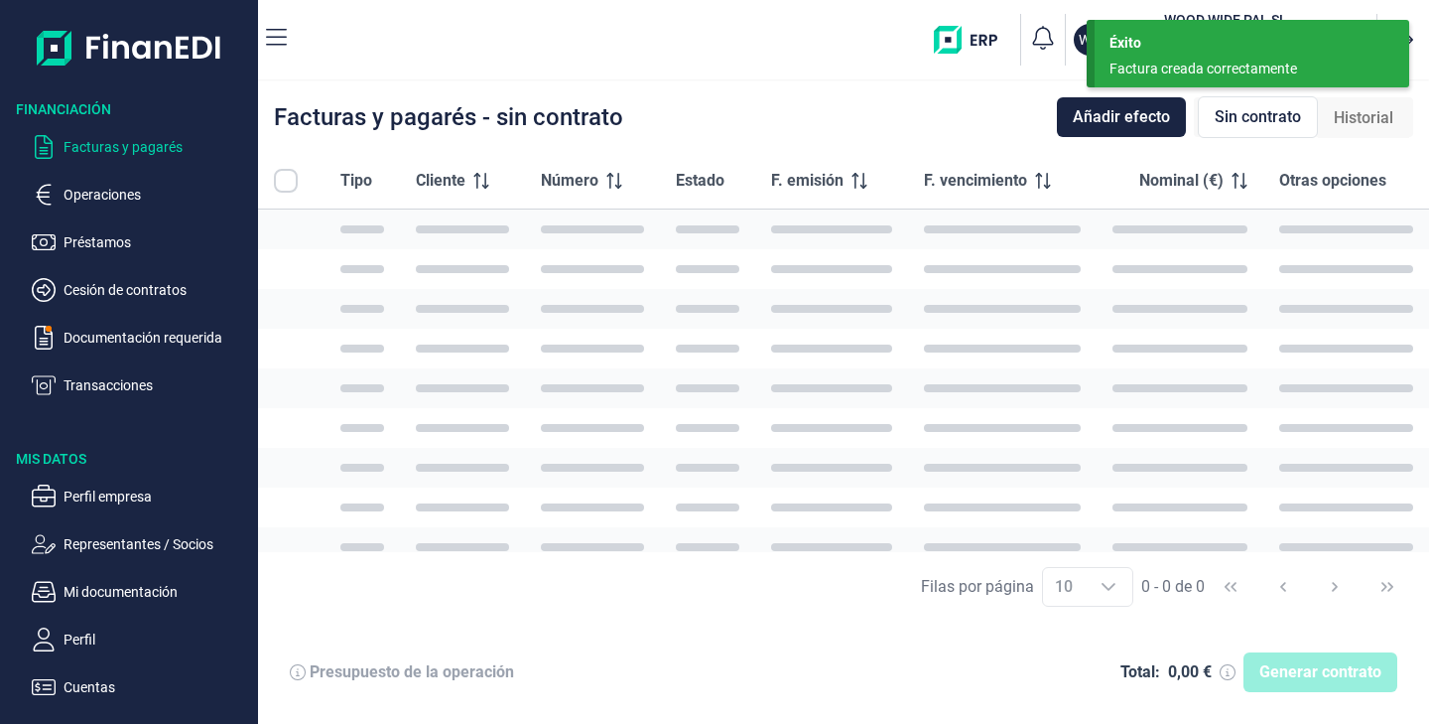
checkbox input "true"
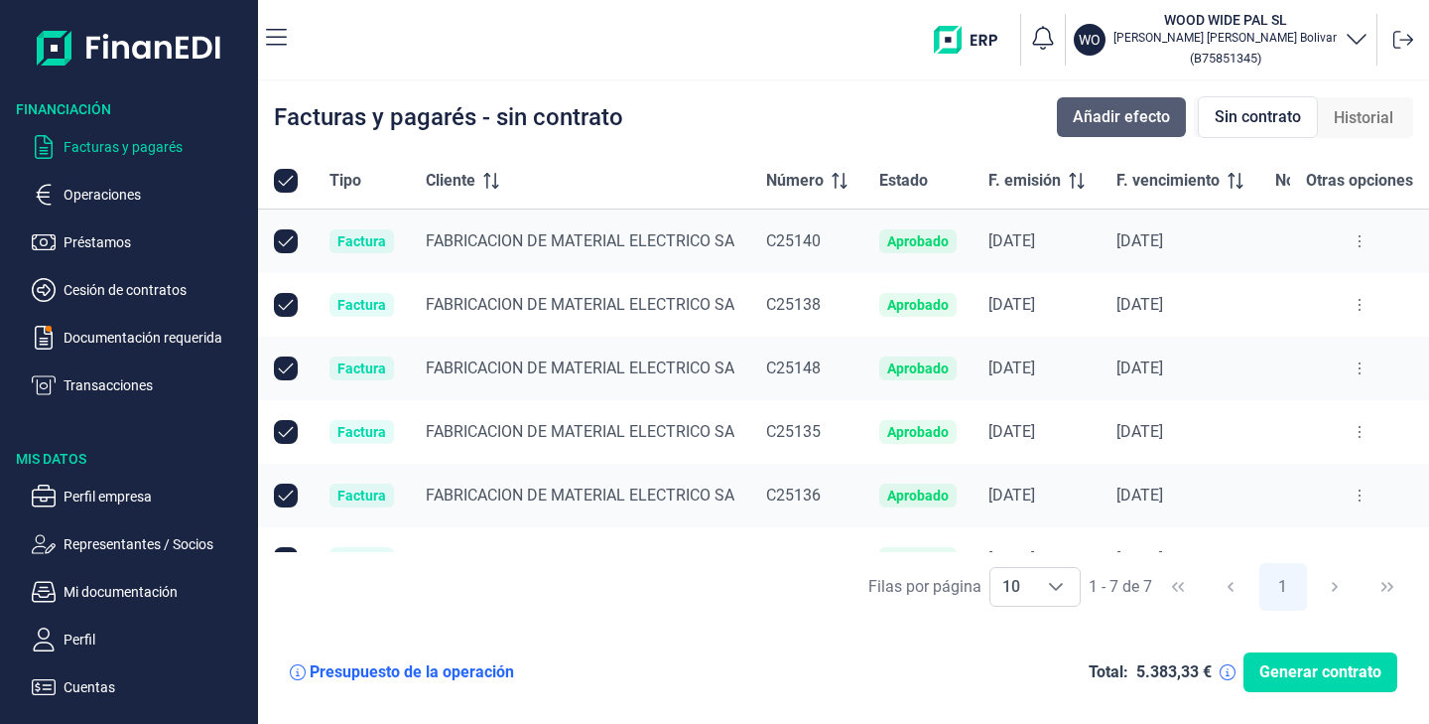
click at [1129, 121] on span "Añadir efecto" at bounding box center [1121, 117] width 97 height 24
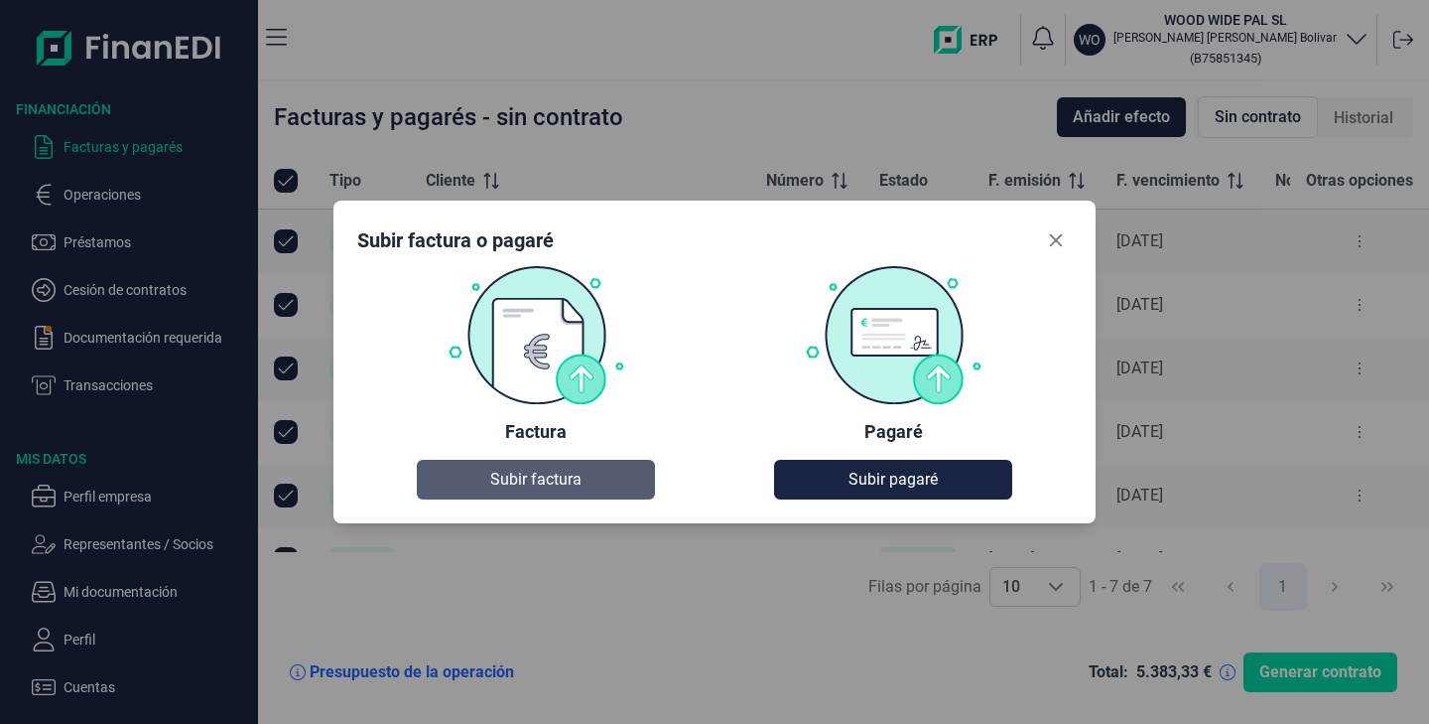
click at [503, 499] on button "Subir factura" at bounding box center [536, 480] width 238 height 40
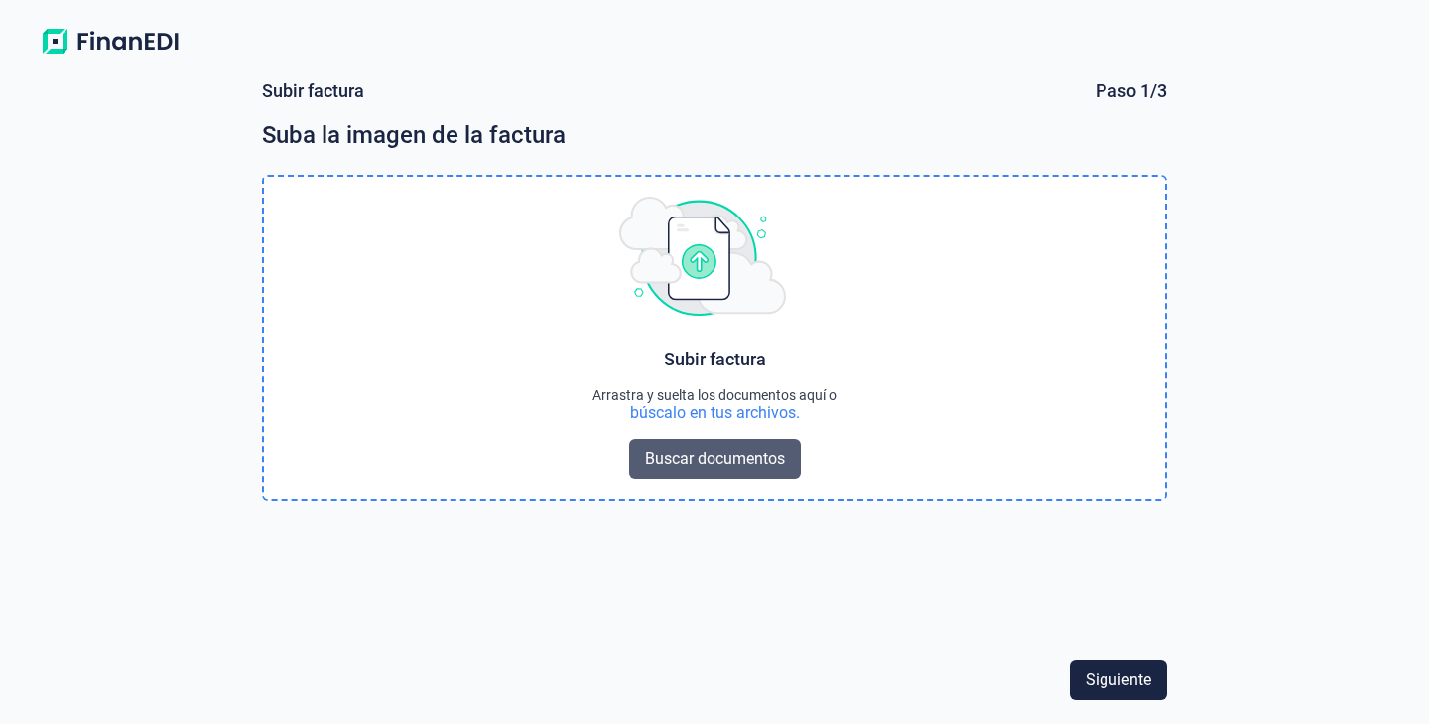
click at [747, 449] on span "Buscar documentos" at bounding box center [715, 459] width 140 height 24
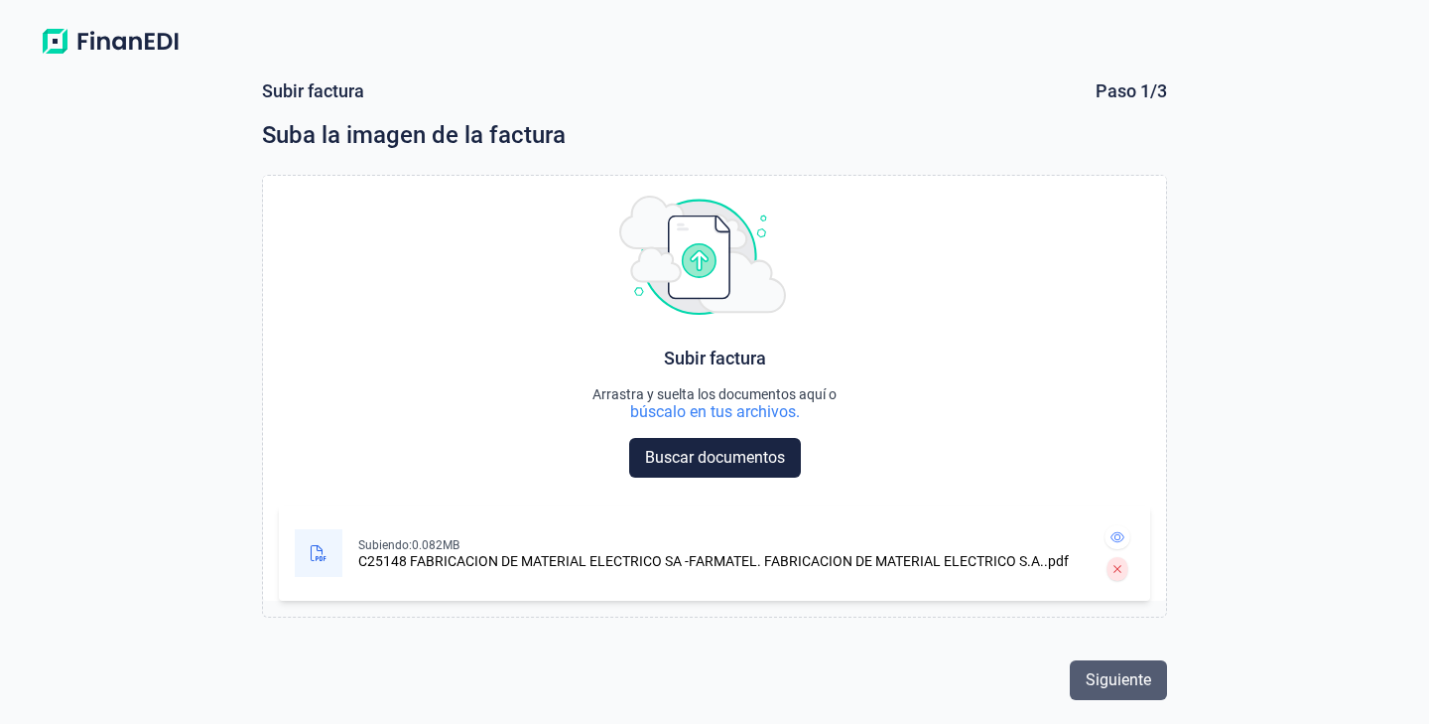
click at [1126, 682] on span "Siguiente" at bounding box center [1119, 680] width 66 height 24
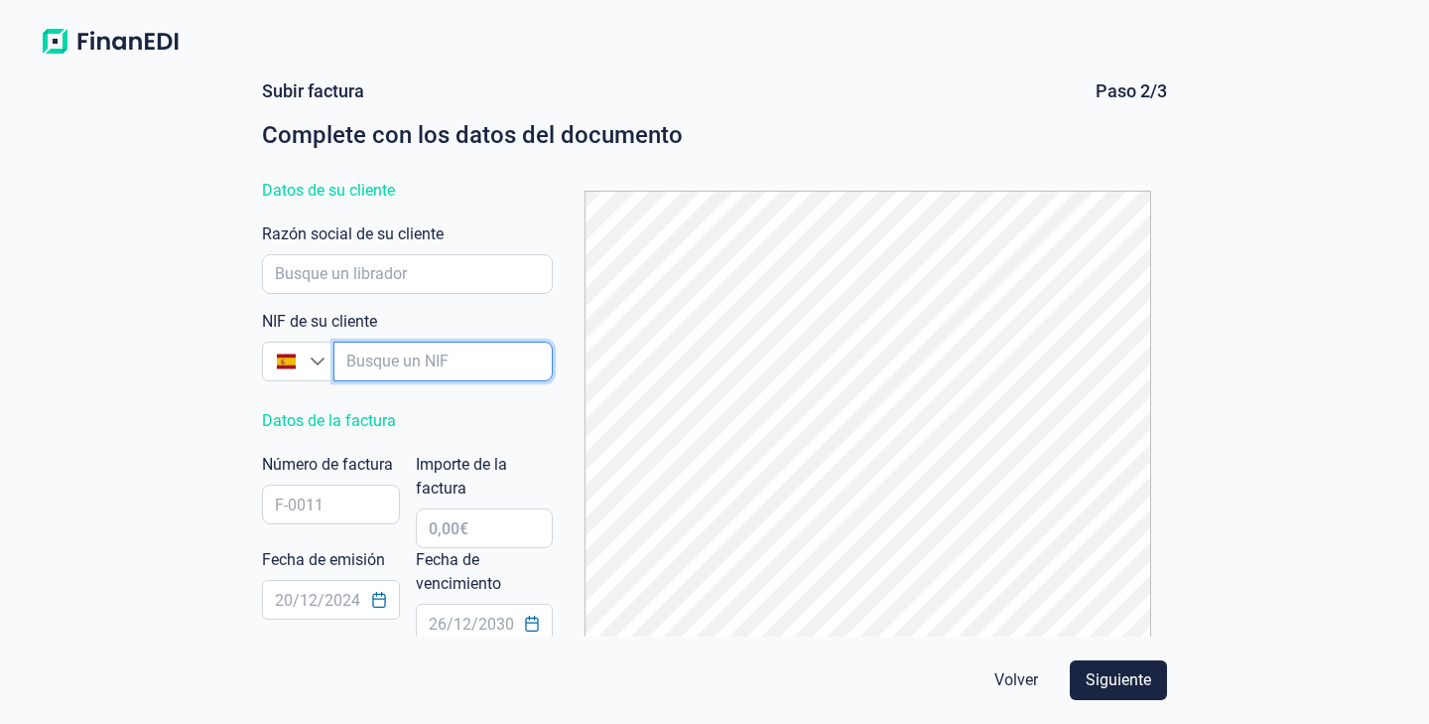
click at [446, 364] on input "empresaAutocomplete" at bounding box center [443, 361] width 219 height 40
type input "A59737676"
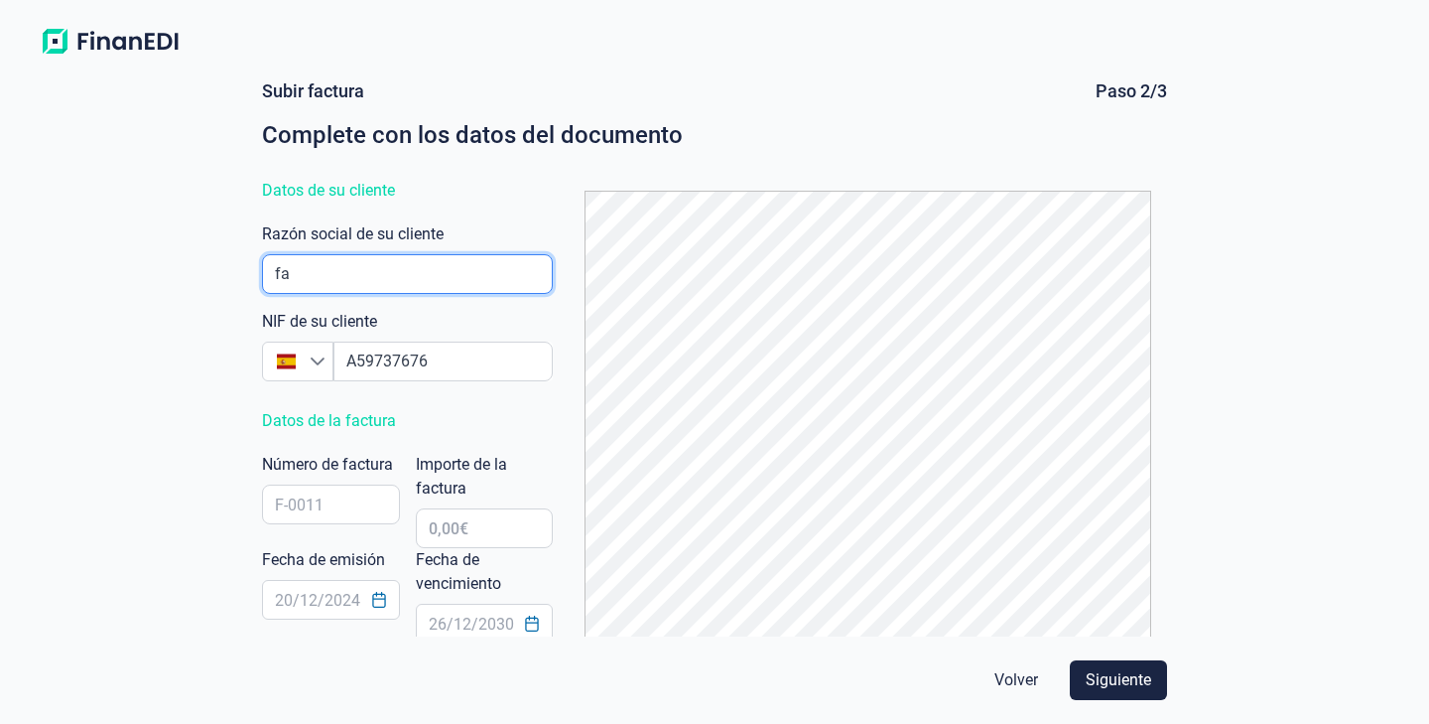
type input "f"
type input "FABRICACION DE MATERIAL ELECTRICO SA"
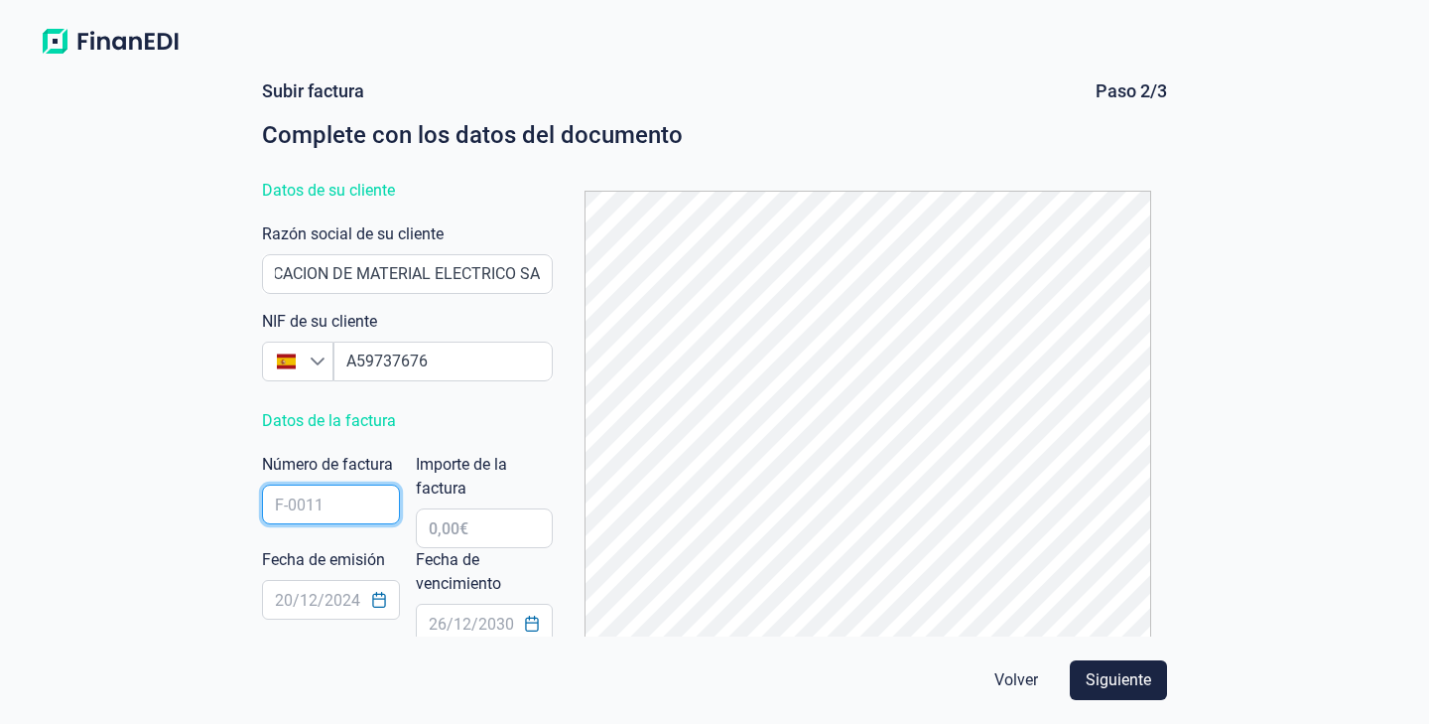
click at [337, 494] on input "text" at bounding box center [331, 504] width 138 height 40
type input "C25148"
click at [509, 532] on input "text" at bounding box center [485, 528] width 138 height 40
type input "1.524,60 €"
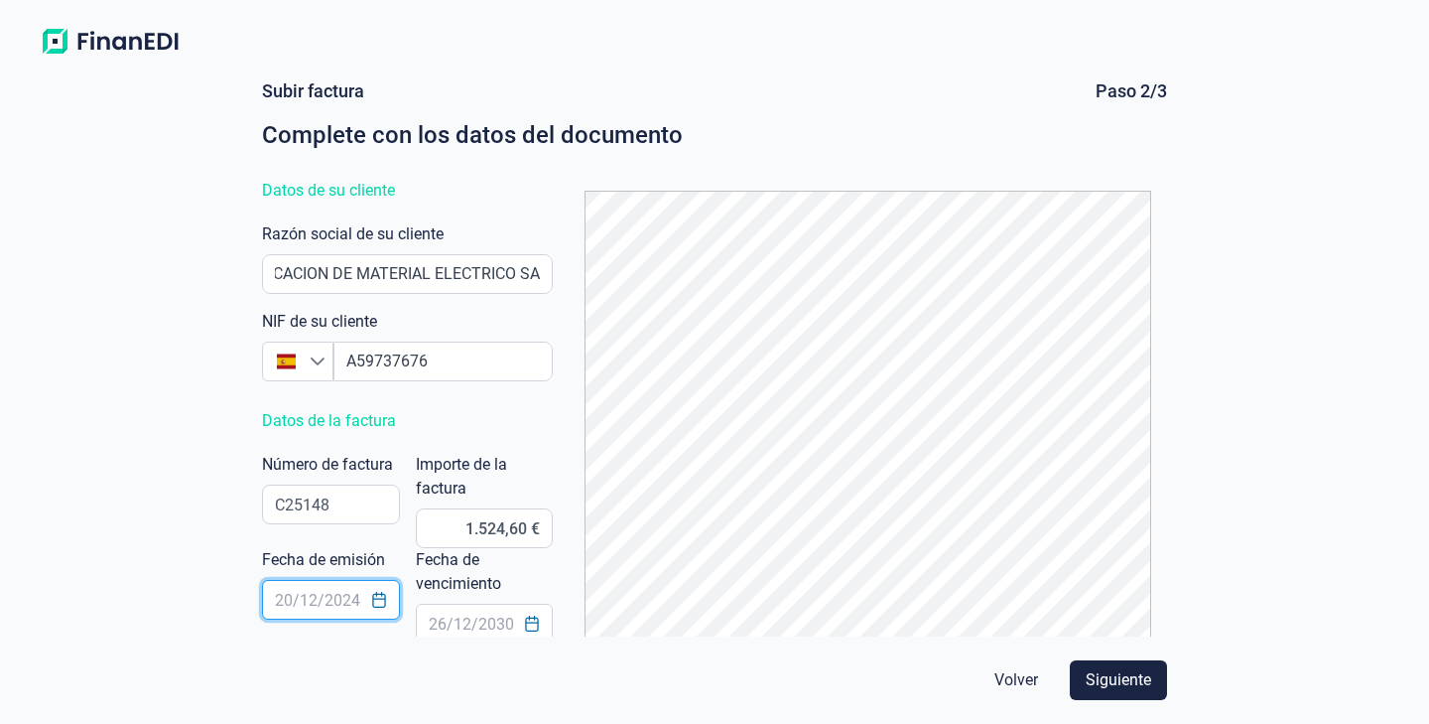
click at [359, 605] on input "text" at bounding box center [331, 600] width 138 height 40
click at [390, 601] on button "Choose Date" at bounding box center [379, 600] width 38 height 36
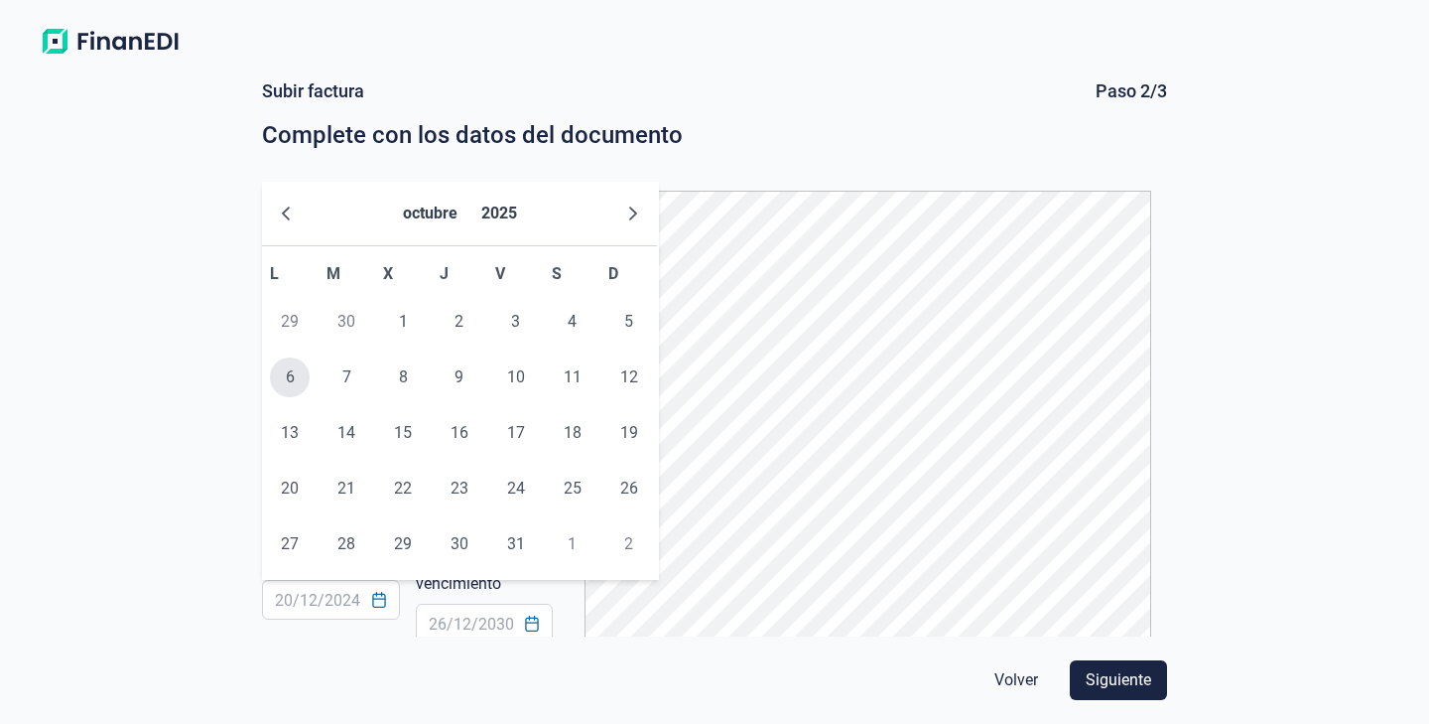
click at [299, 385] on span "6" at bounding box center [290, 377] width 40 height 40
type input "[DATE]"
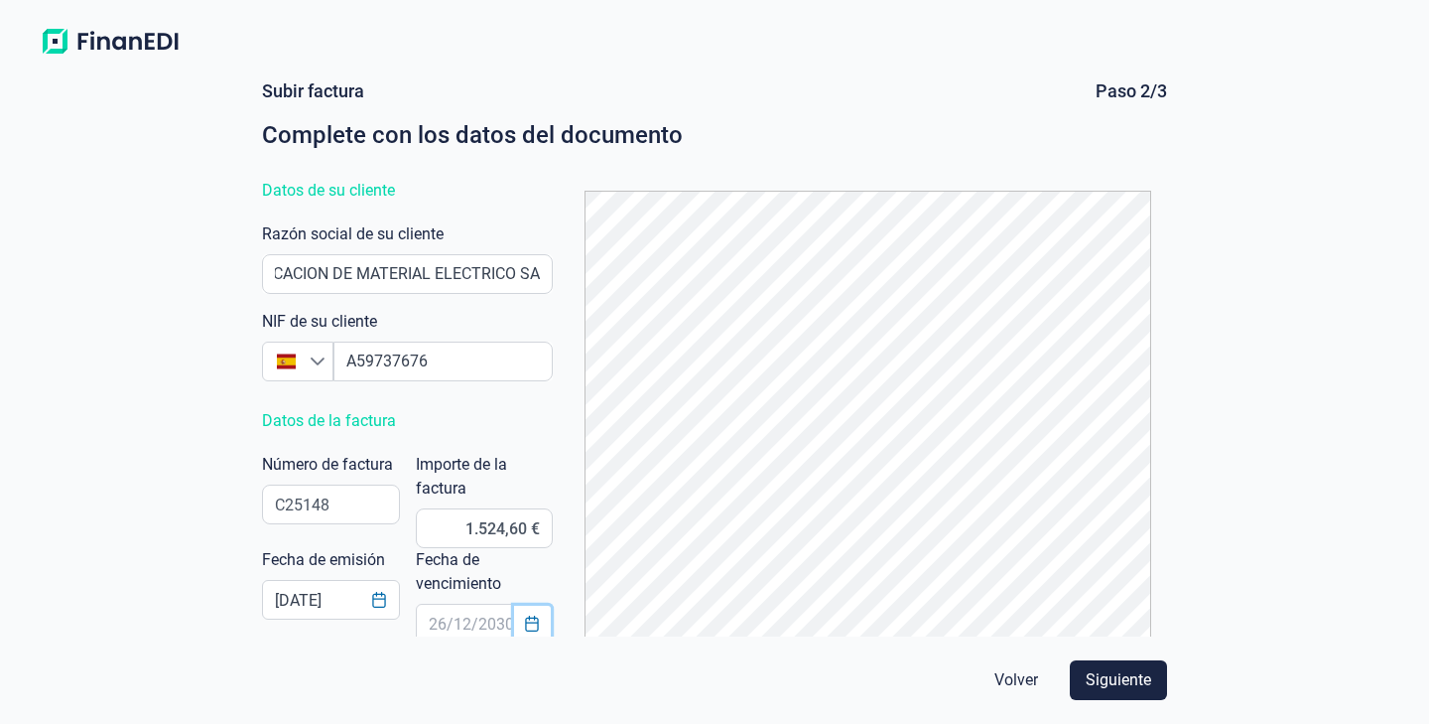
click at [522, 620] on button "Choose Date" at bounding box center [533, 624] width 38 height 36
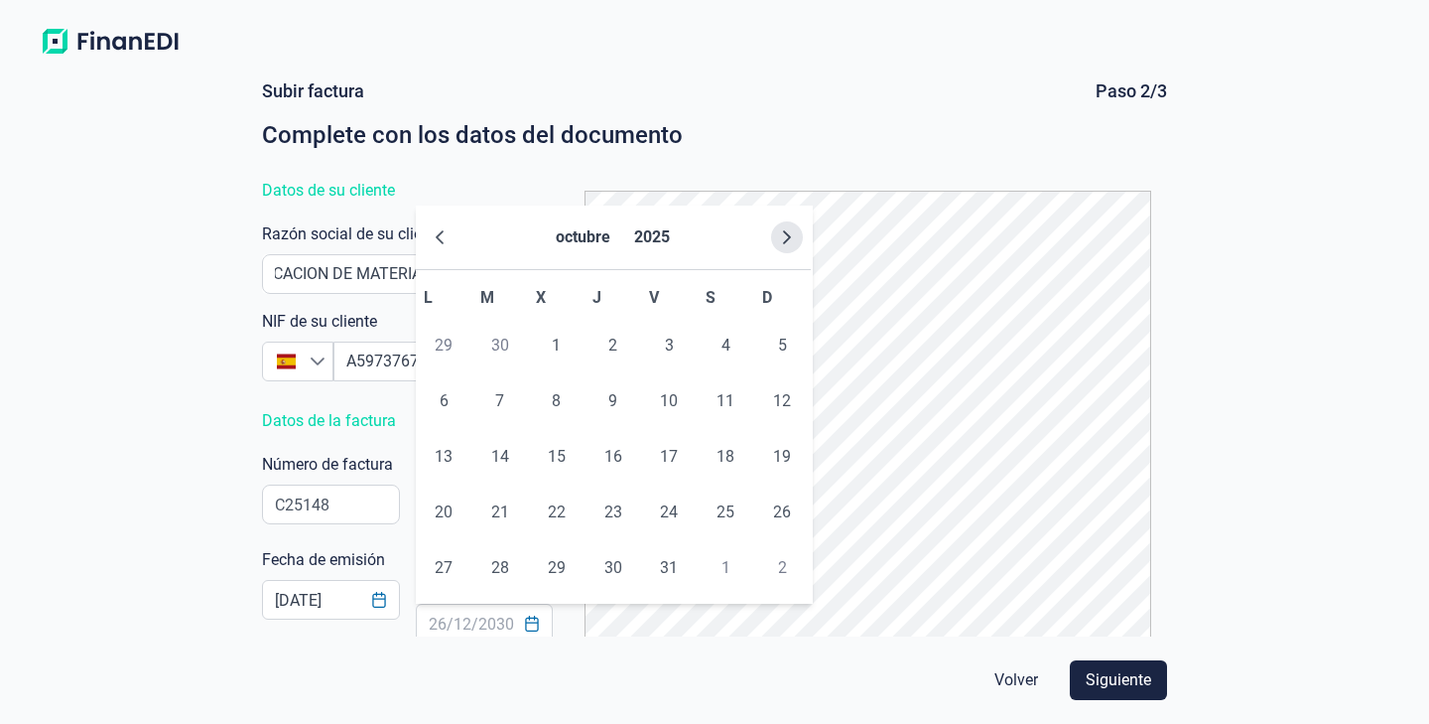
click at [790, 237] on icon "Next Month" at bounding box center [787, 237] width 8 height 14
click at [724, 450] on span "15" at bounding box center [726, 457] width 40 height 40
type input "[DATE]"
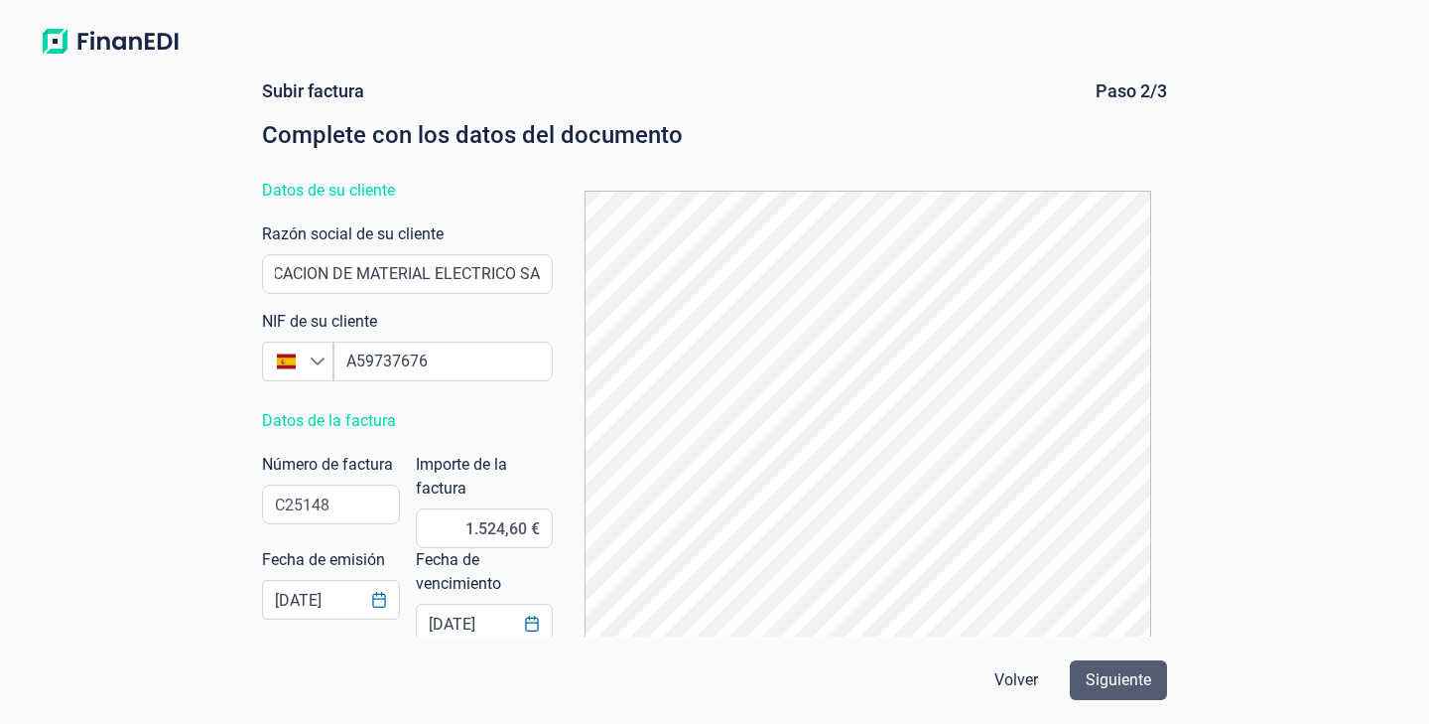
click at [1130, 681] on span "Siguiente" at bounding box center [1119, 680] width 66 height 24
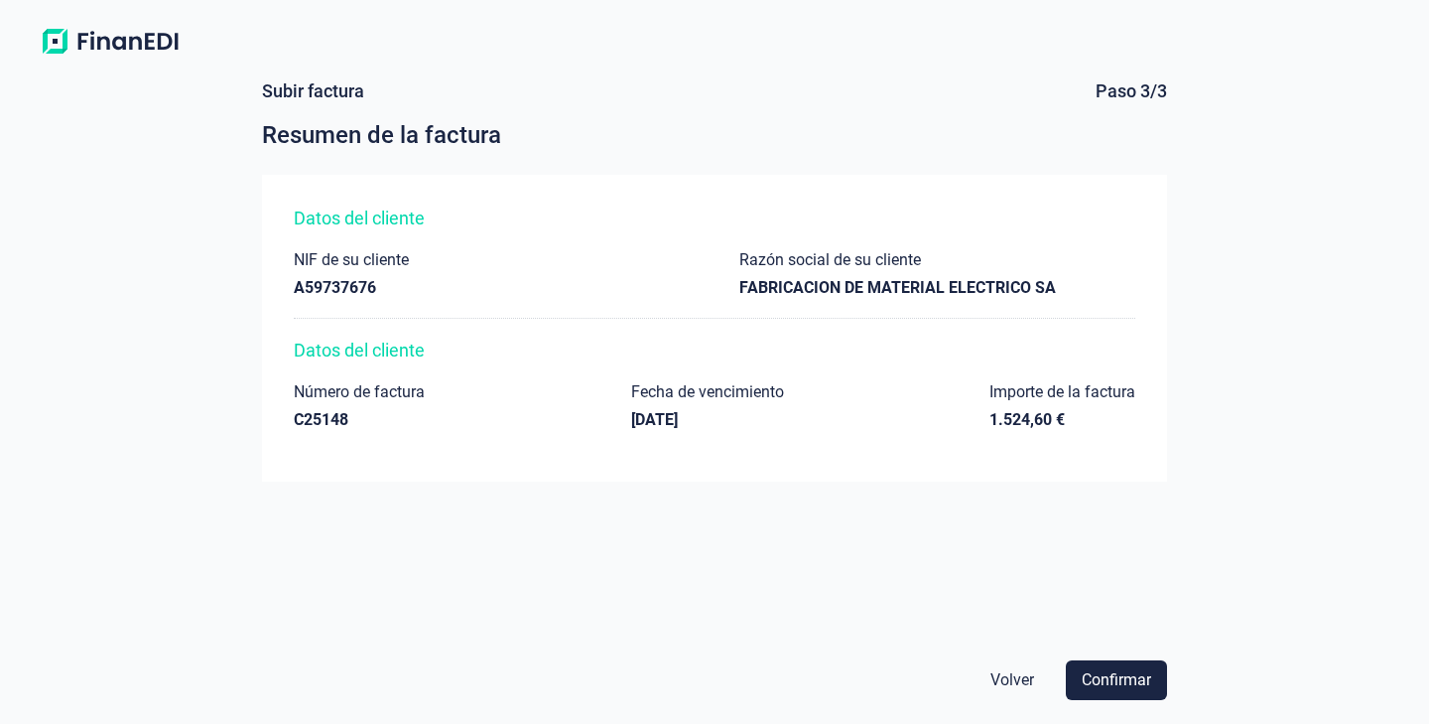
click at [1142, 704] on div "Volver Confirmar" at bounding box center [714, 680] width 921 height 56
click at [1144, 682] on span "Confirmar" at bounding box center [1116, 680] width 69 height 24
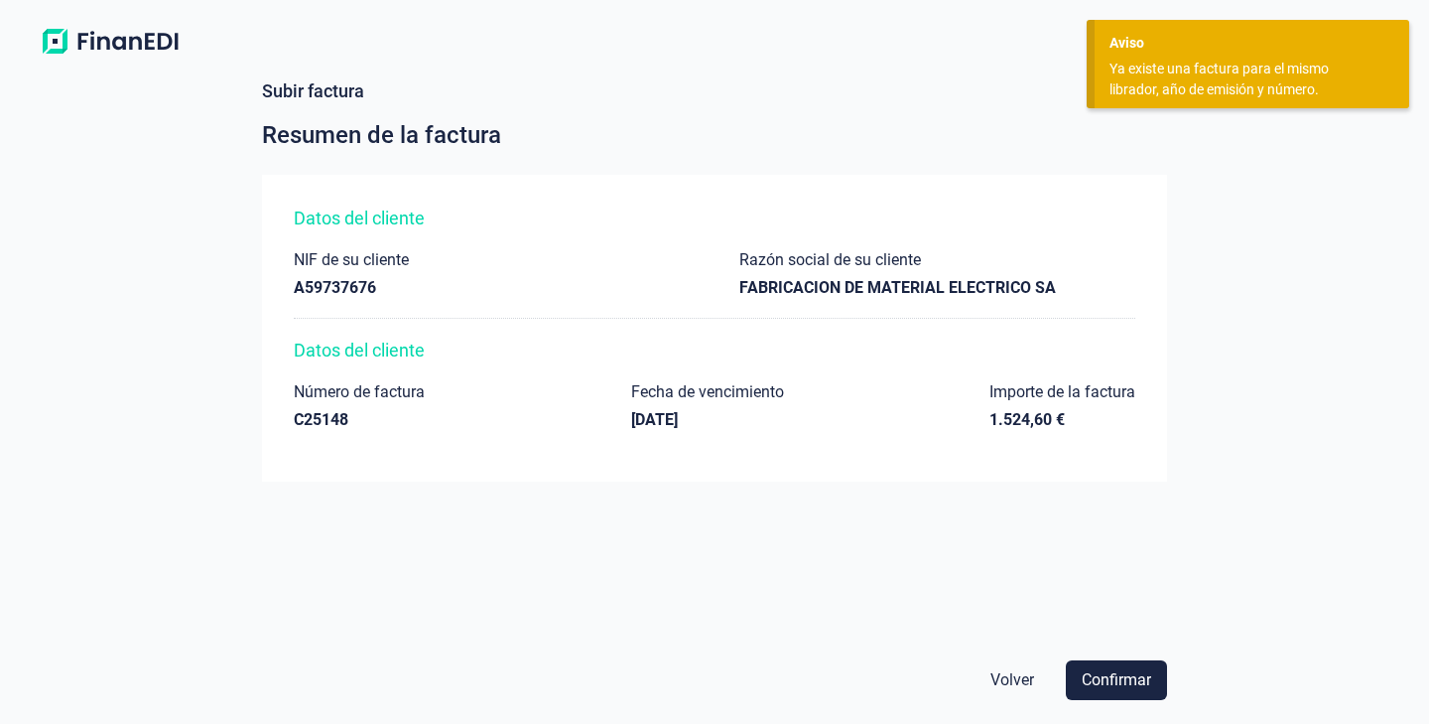
click at [1011, 677] on span "Volver" at bounding box center [1013, 680] width 44 height 24
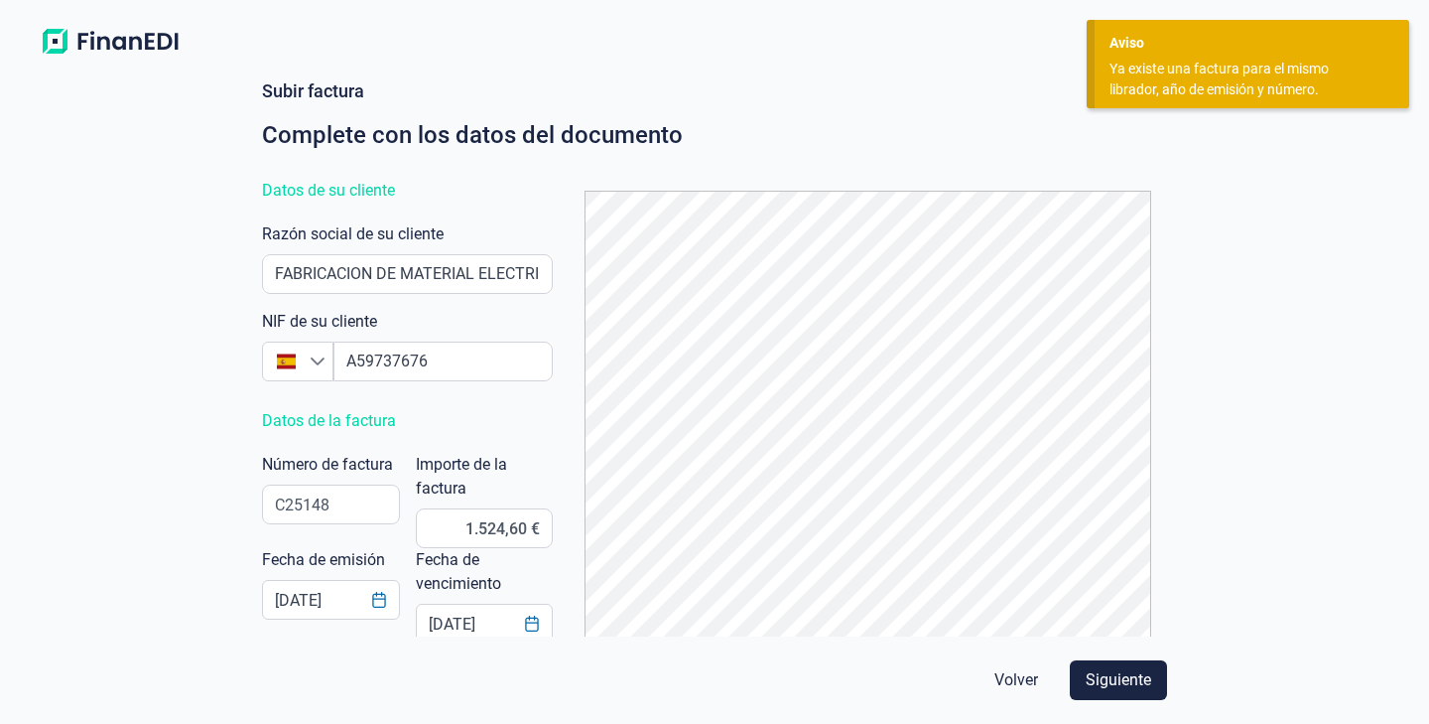
click at [1006, 683] on span "Volver" at bounding box center [1017, 680] width 44 height 24
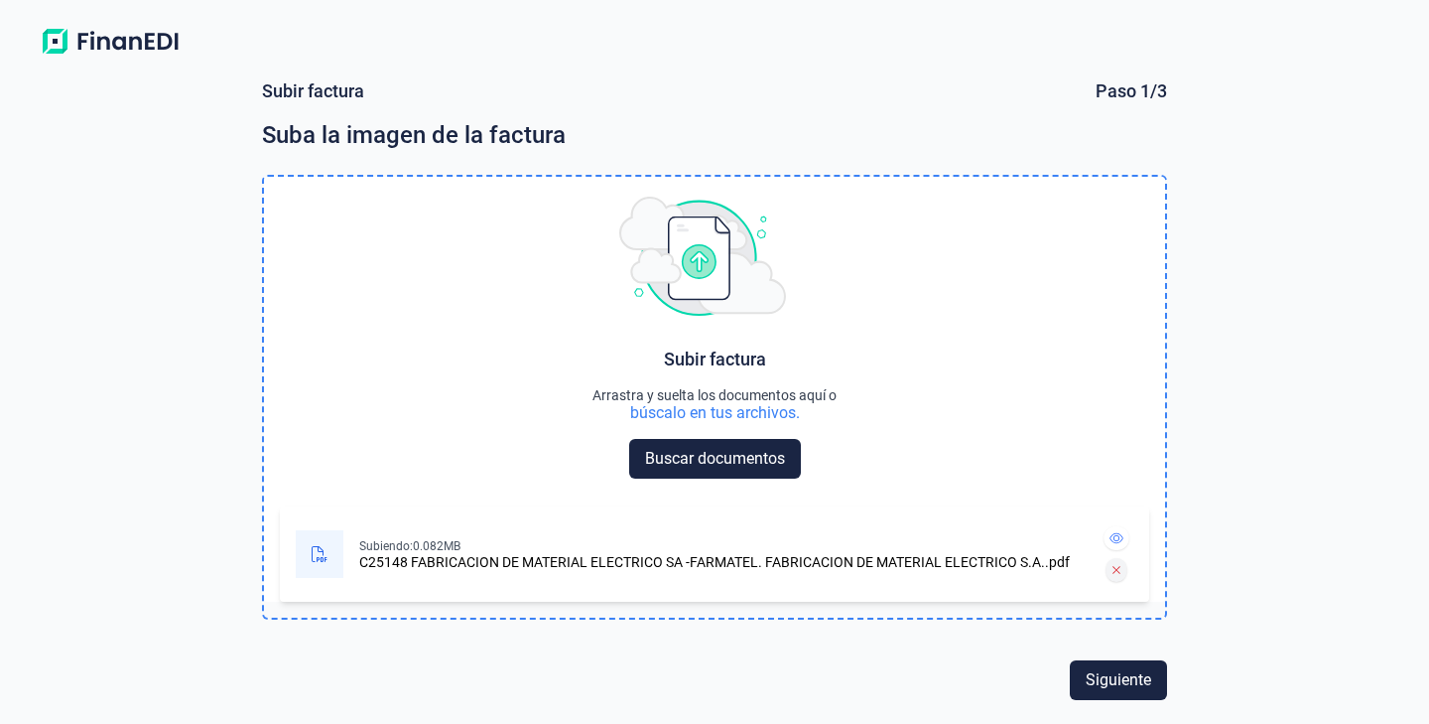
click at [1122, 572] on button at bounding box center [1117, 570] width 21 height 24
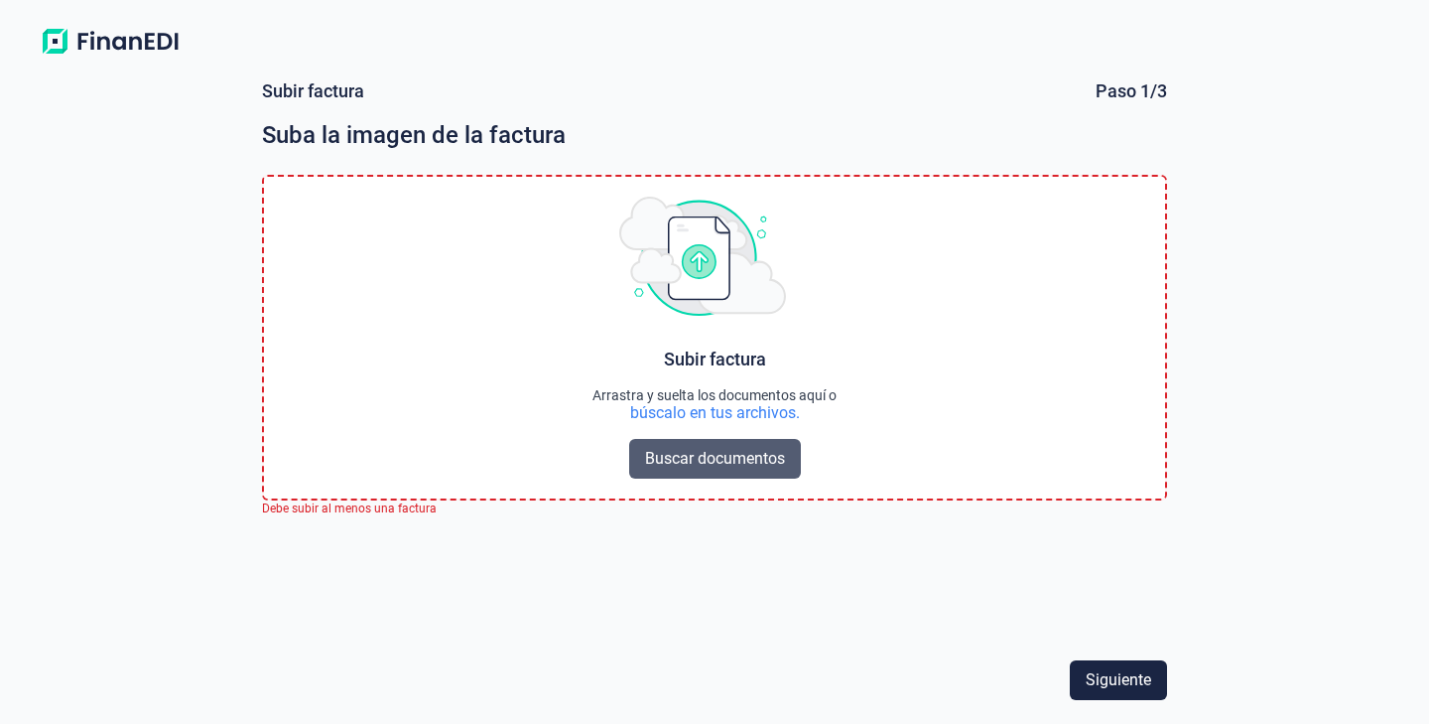
click at [760, 463] on span "Buscar documentos" at bounding box center [715, 459] width 140 height 24
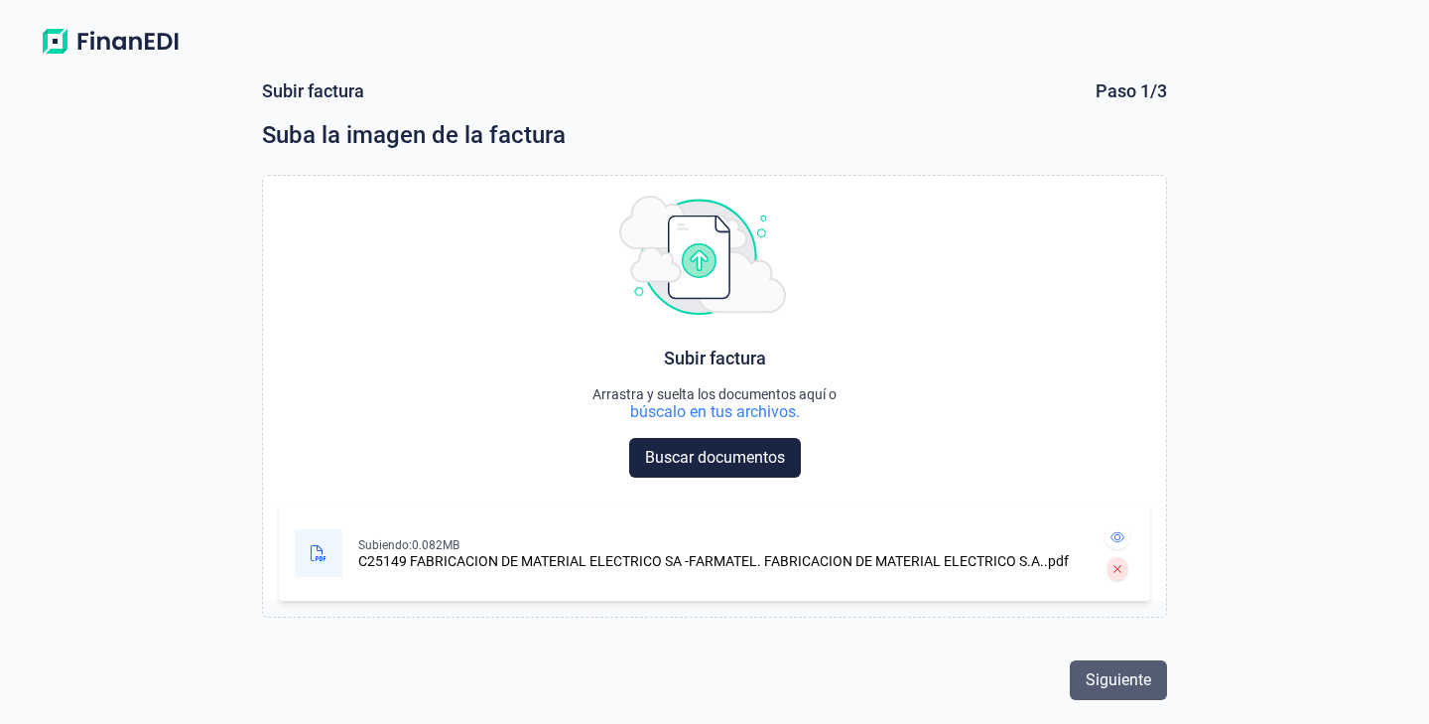
click at [1097, 660] on button "Siguiente" at bounding box center [1118, 680] width 97 height 40
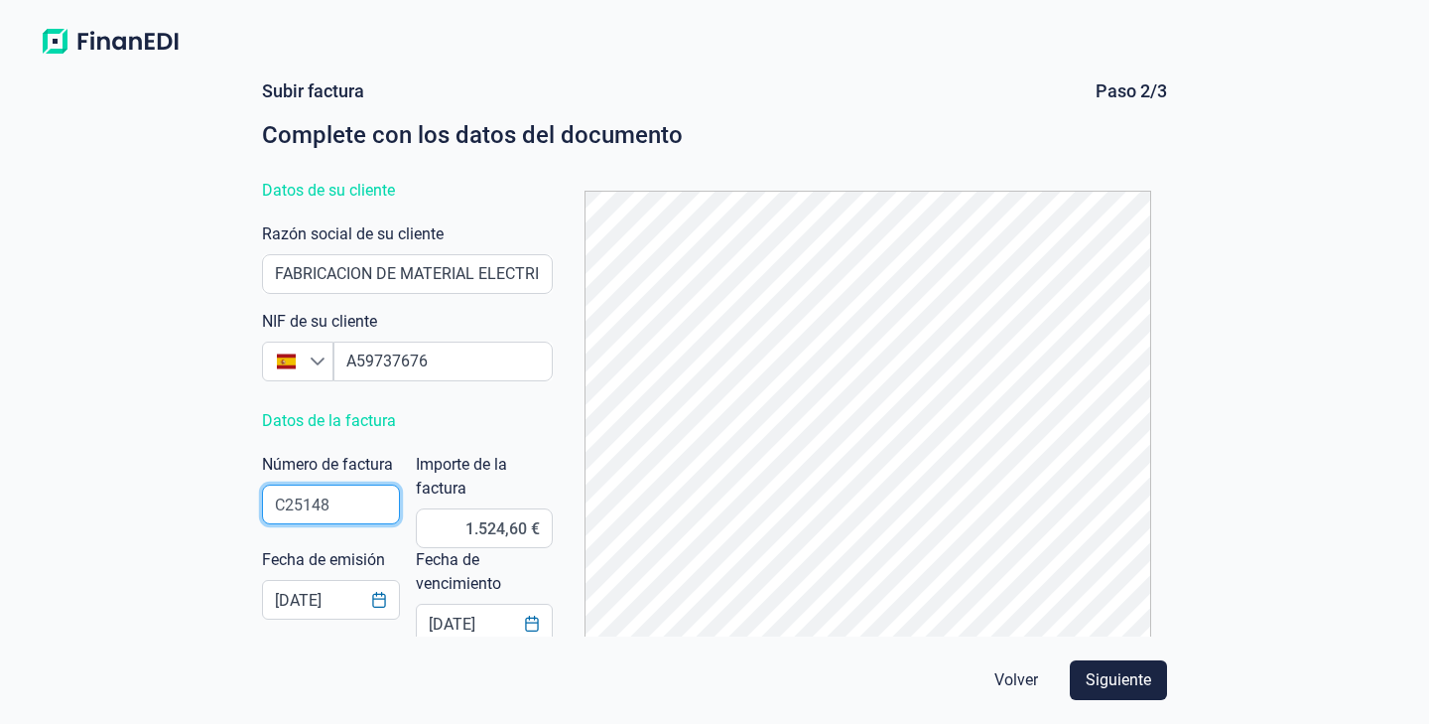
click at [349, 515] on input "C25148" at bounding box center [331, 504] width 138 height 40
type input "C25149"
type input "508,20 €"
click at [1109, 680] on span "Siguiente" at bounding box center [1119, 680] width 66 height 24
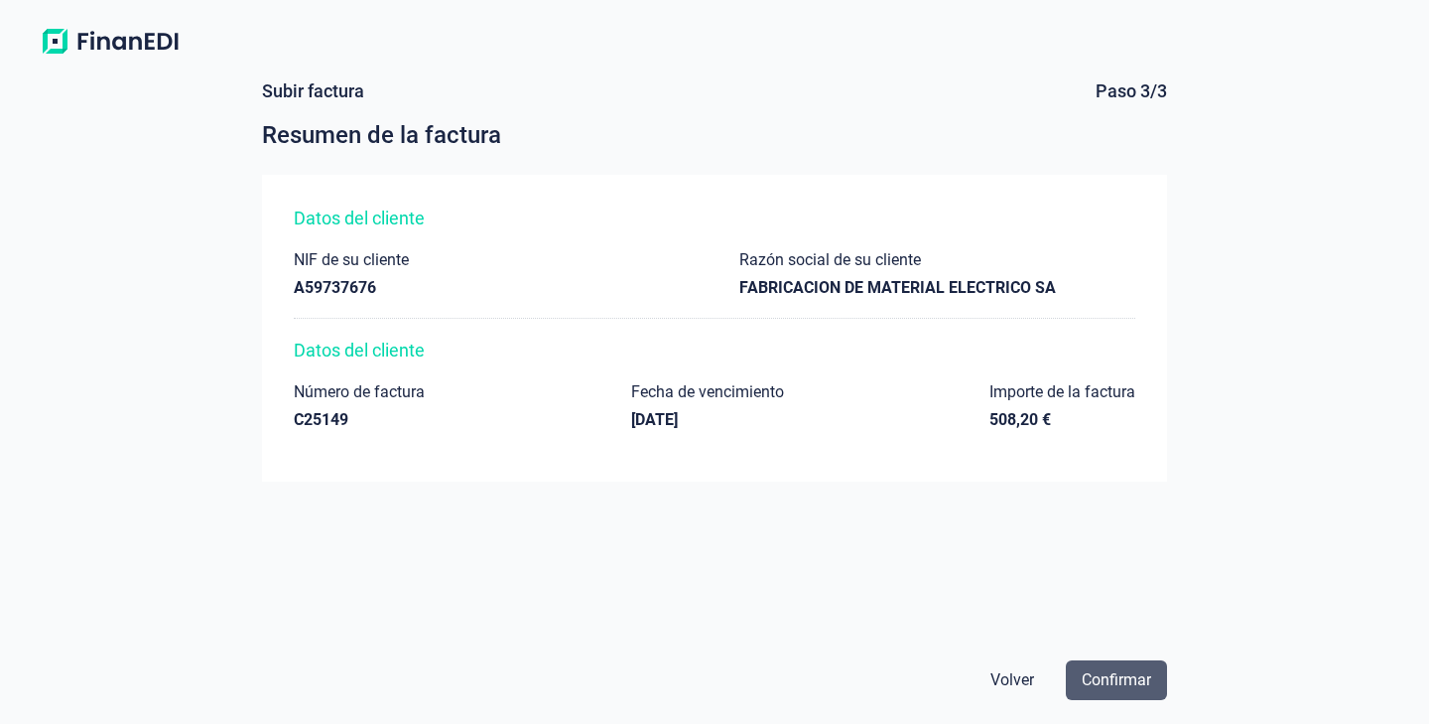
click at [1129, 678] on span "Confirmar" at bounding box center [1116, 680] width 69 height 24
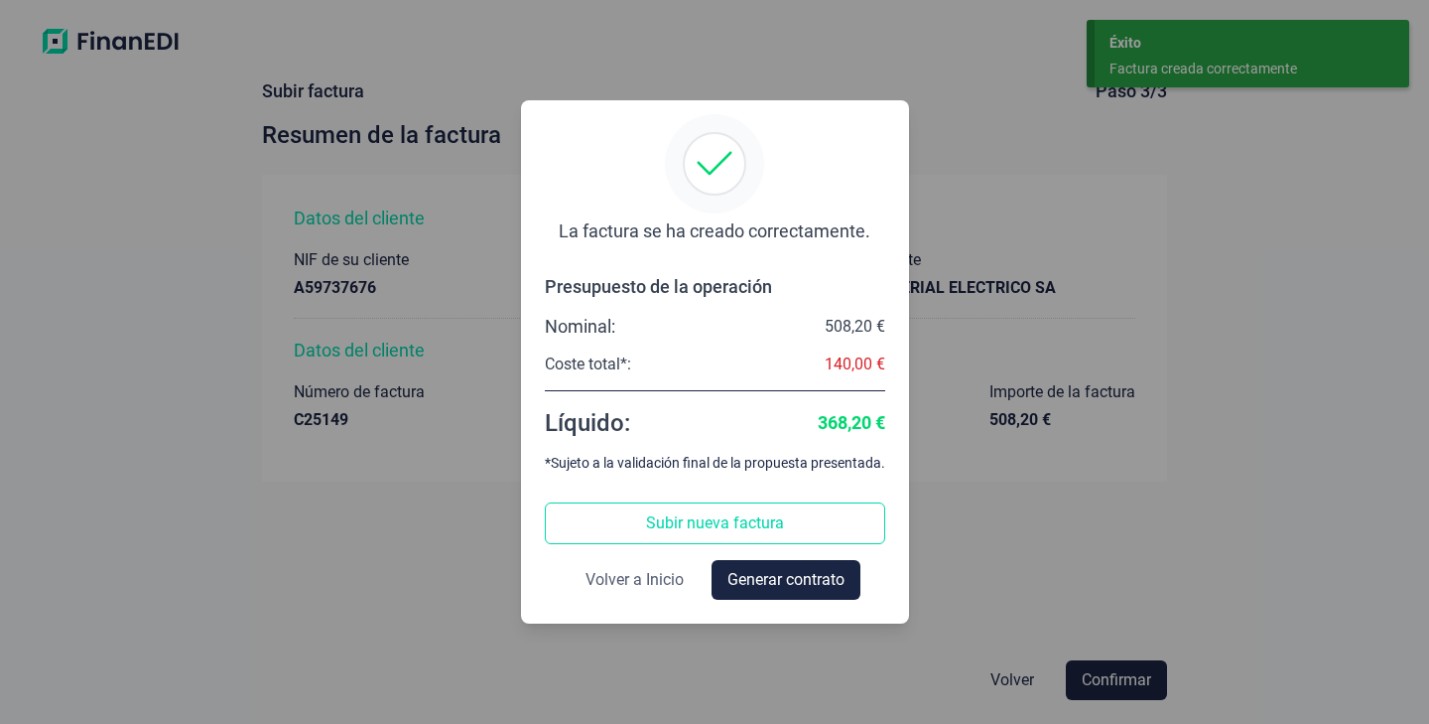
click at [614, 593] on button "Volver a Inicio" at bounding box center [635, 580] width 130 height 40
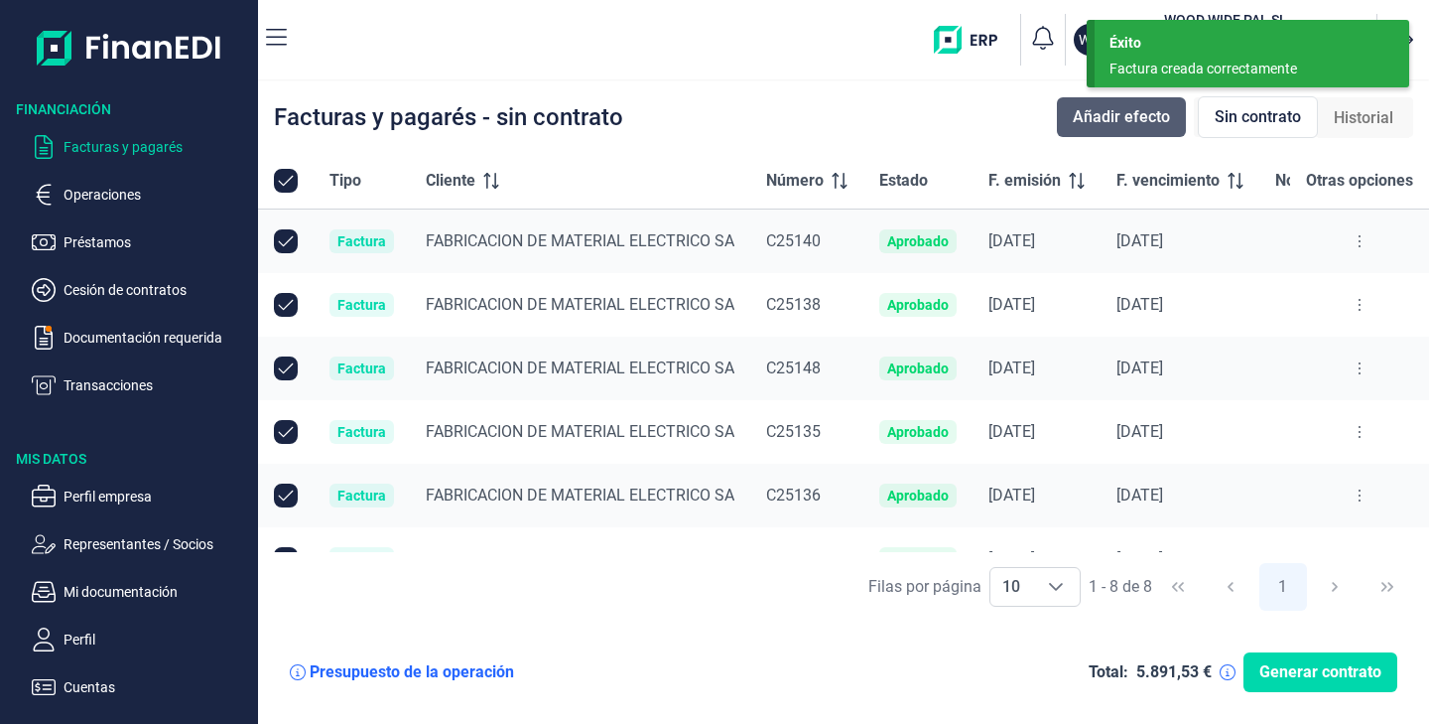
click at [1142, 129] on button "Añadir efecto" at bounding box center [1121, 117] width 129 height 40
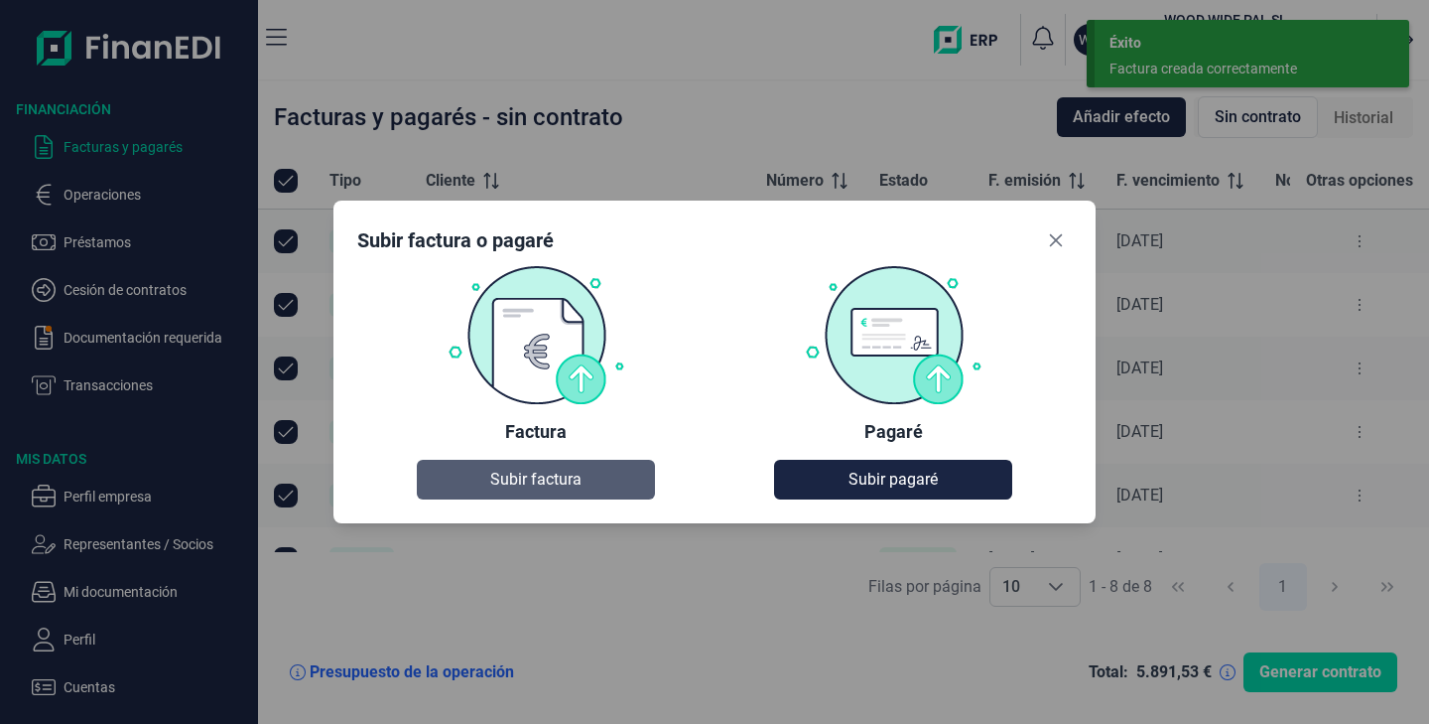
click at [591, 472] on button "Subir factura" at bounding box center [536, 480] width 238 height 40
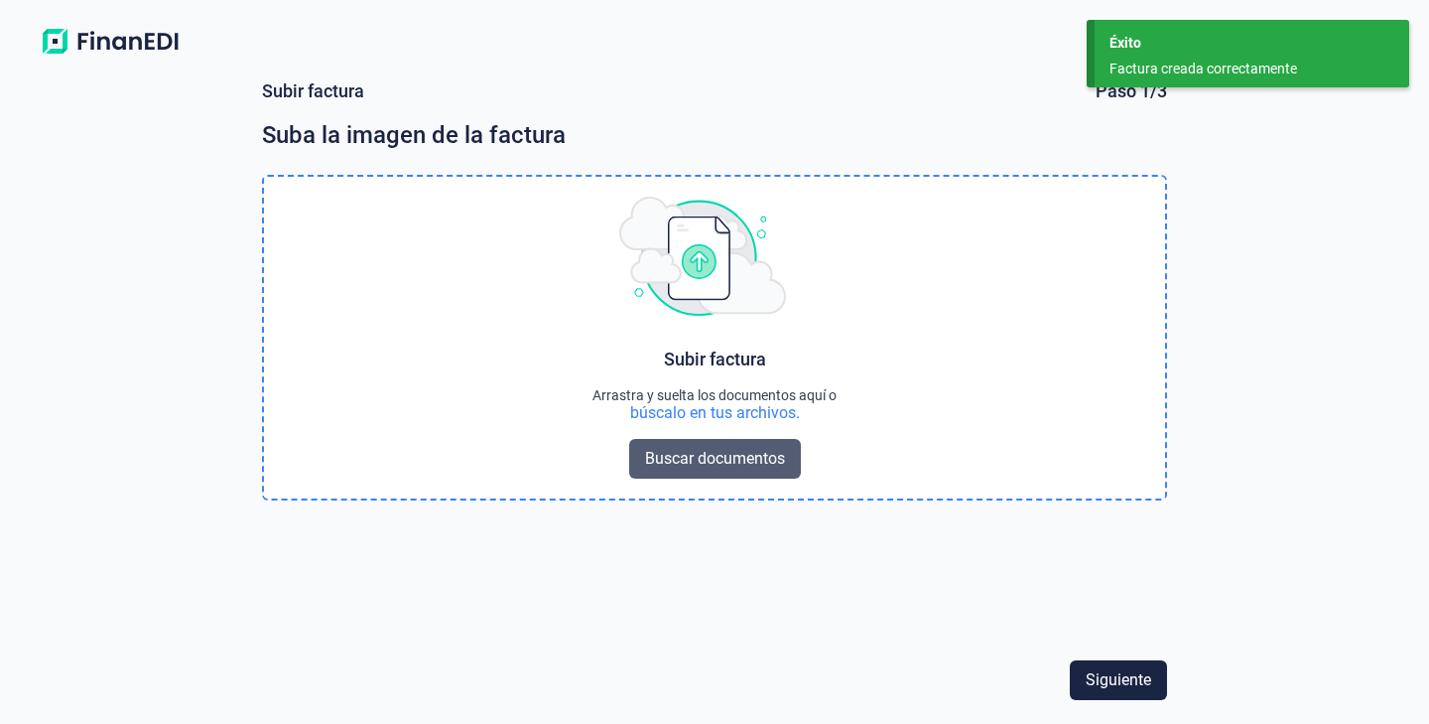
click at [681, 455] on span "Buscar documentos" at bounding box center [715, 459] width 140 height 24
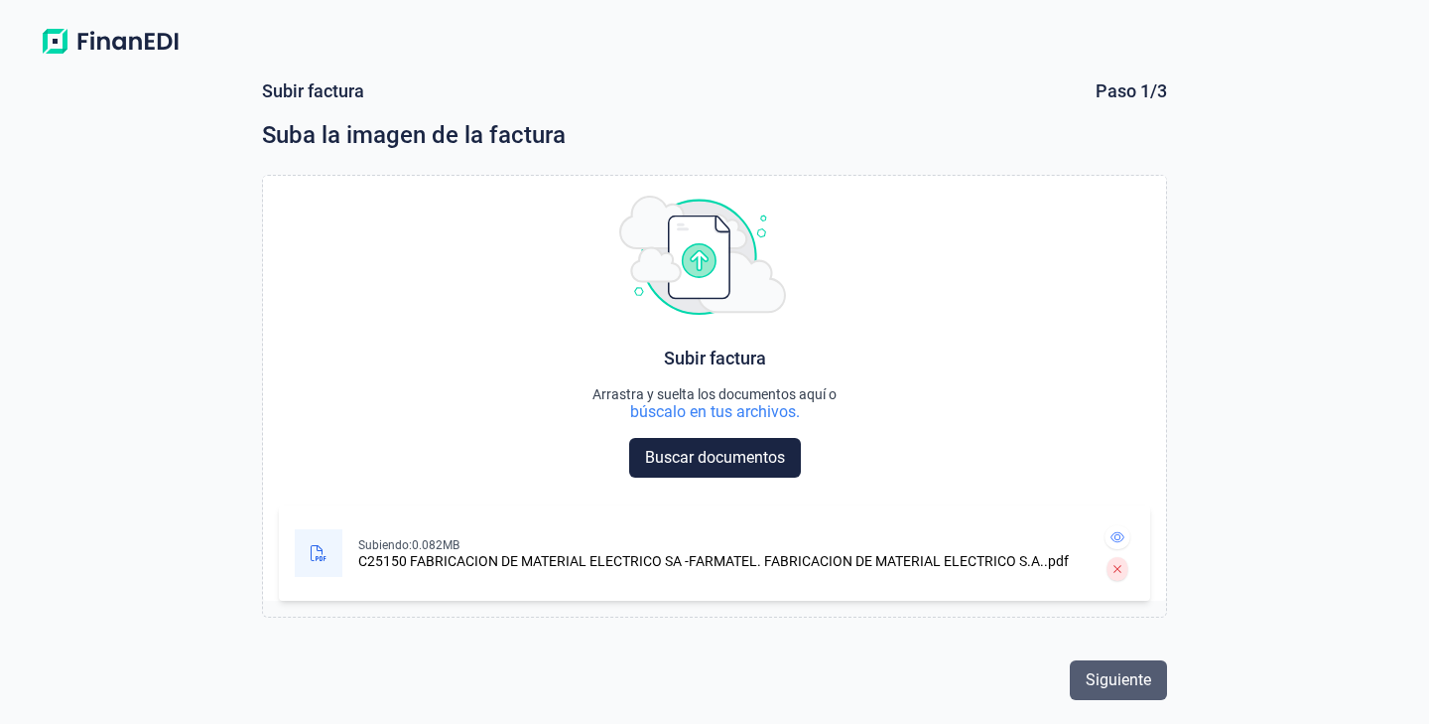
click at [1132, 670] on span "Siguiente" at bounding box center [1119, 680] width 66 height 24
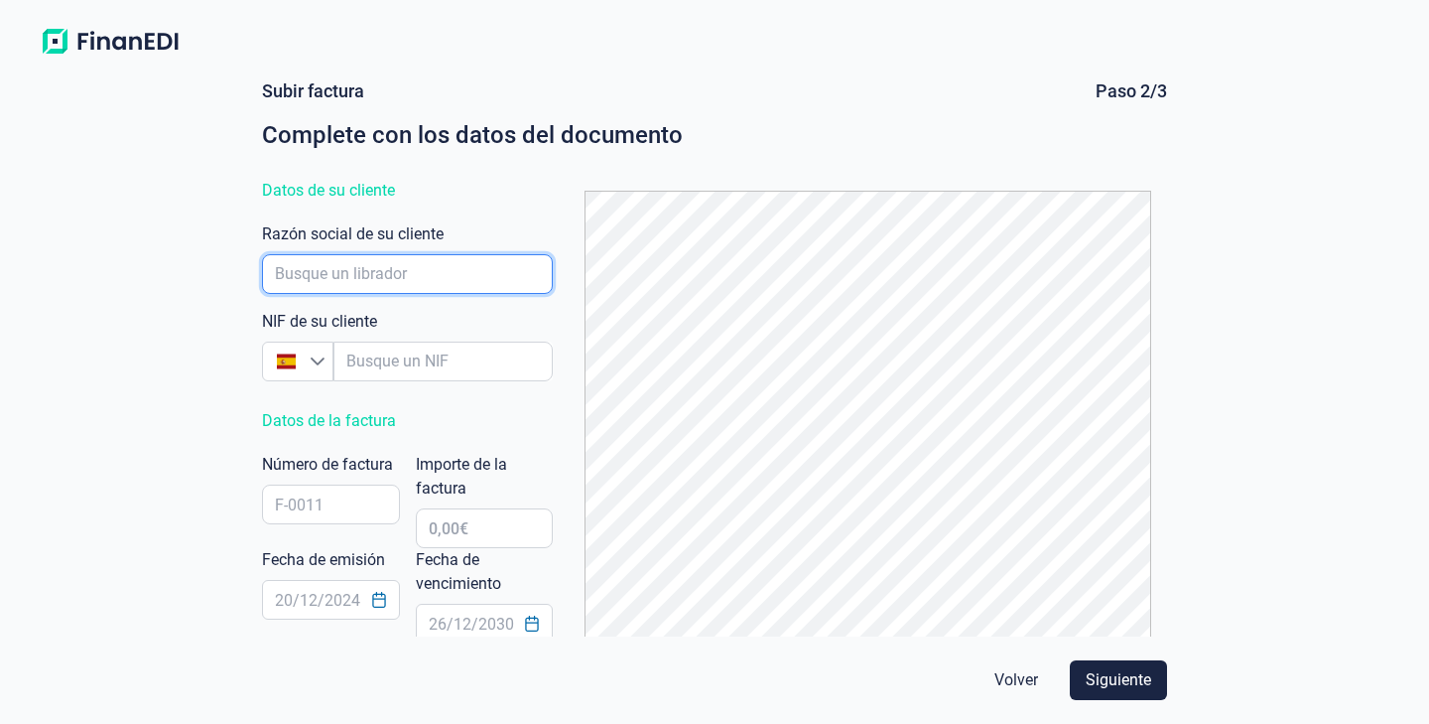
click at [321, 270] on input "empresaAutocomplete" at bounding box center [407, 274] width 291 height 40
click at [395, 386] on div "NIF de su cliente España España Razón social de su cliente" at bounding box center [407, 305] width 291 height 167
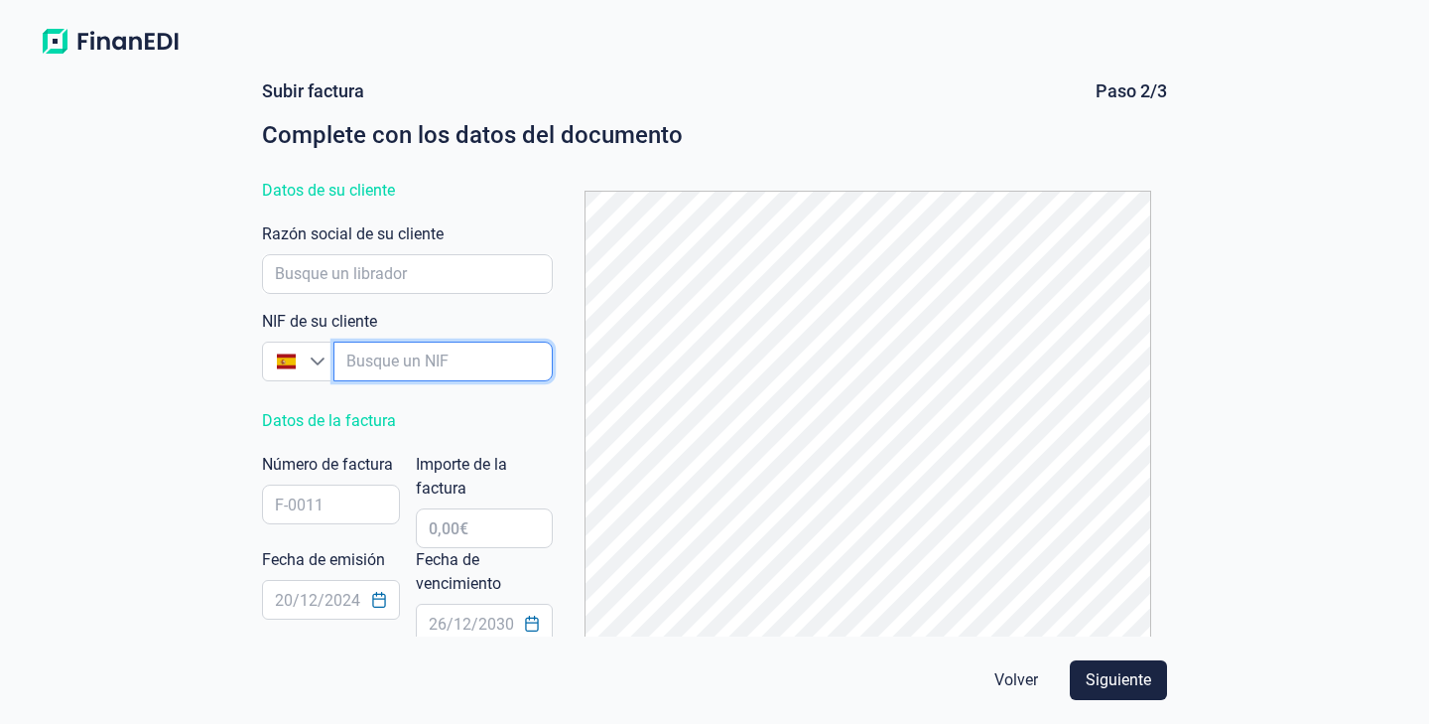
click at [412, 372] on input "empresaAutocomplete" at bounding box center [443, 361] width 219 height 40
type input "a"
type input "A59737676"
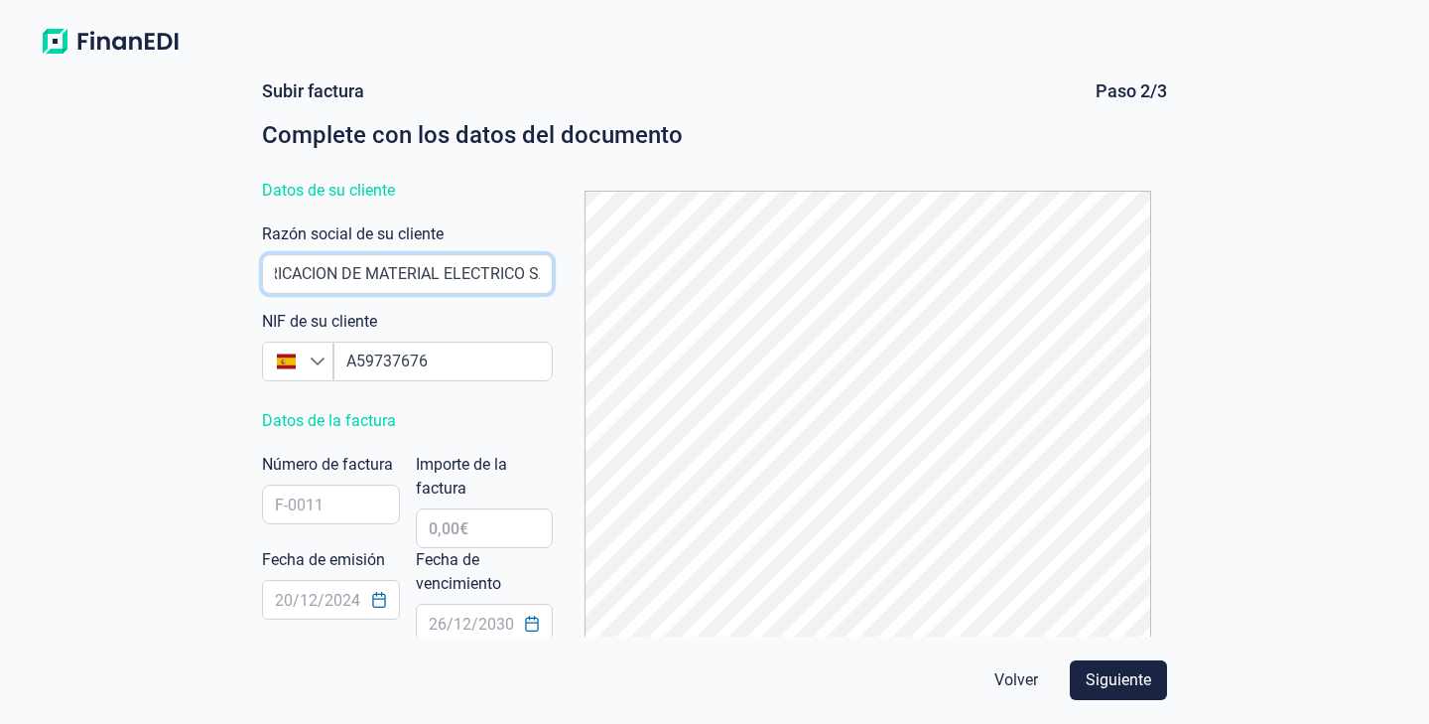
scroll to position [0, 45]
type input "FABRICACION DE MATERIAL ELECTRICO SA"
click at [358, 501] on input "text" at bounding box center [331, 504] width 138 height 40
type input "C25150"
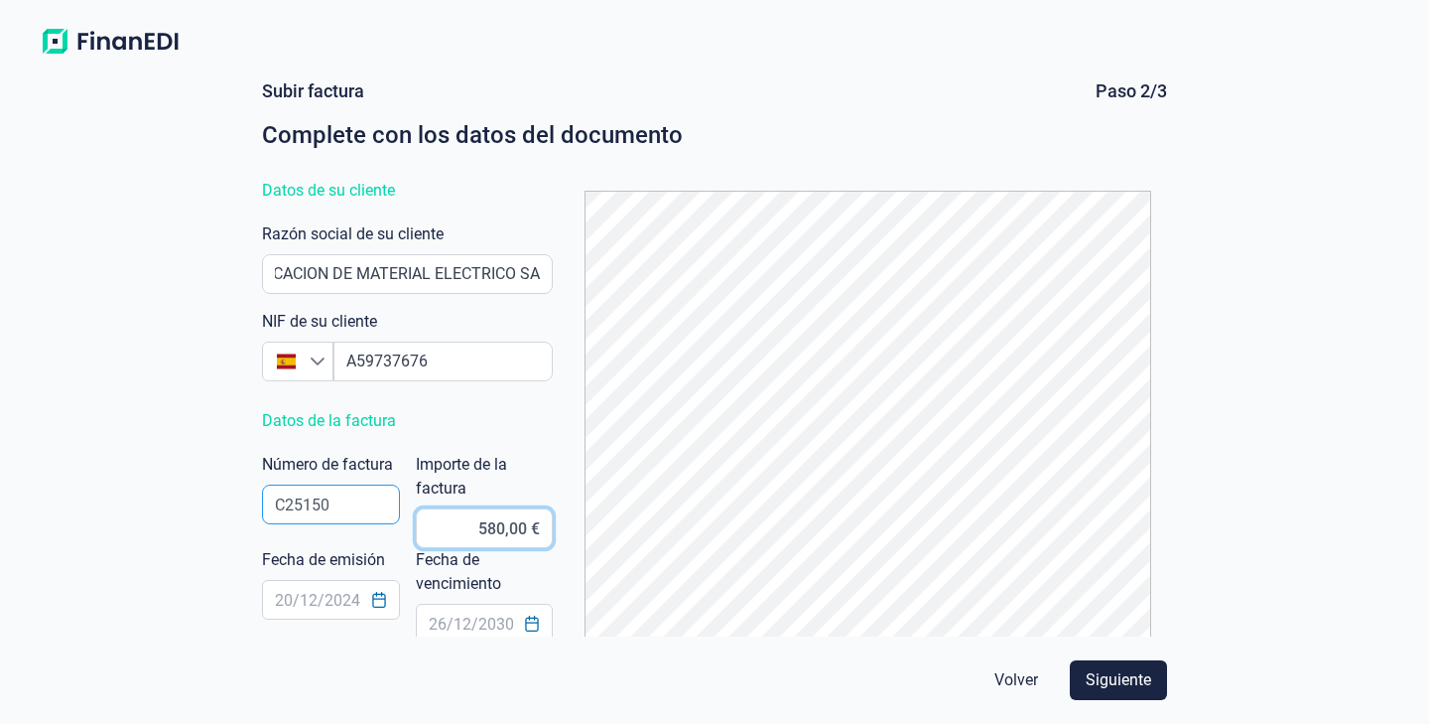
type input "580,80 €"
click at [377, 602] on icon "Choose Date" at bounding box center [379, 600] width 16 height 16
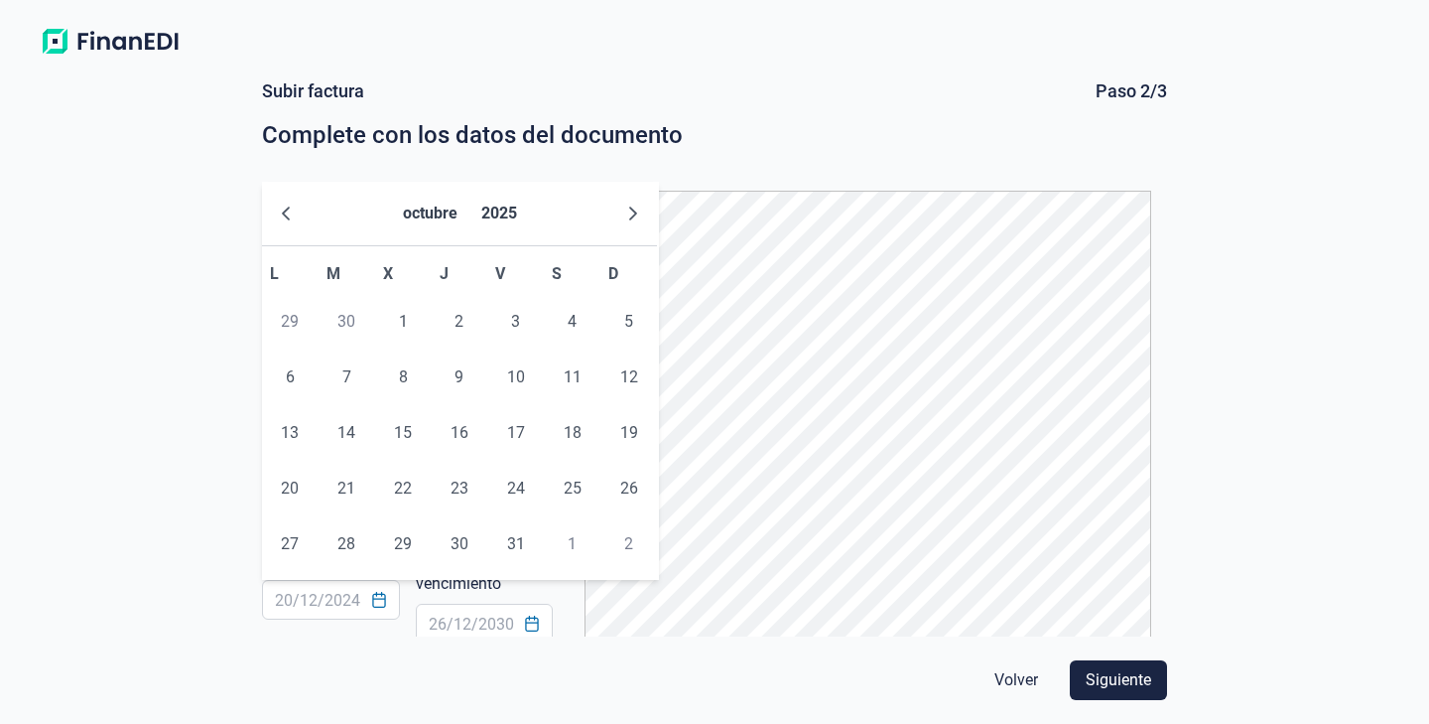
click at [300, 398] on td "6" at bounding box center [290, 377] width 57 height 56
click at [300, 379] on span "6" at bounding box center [290, 377] width 40 height 40
type input "[DATE]"
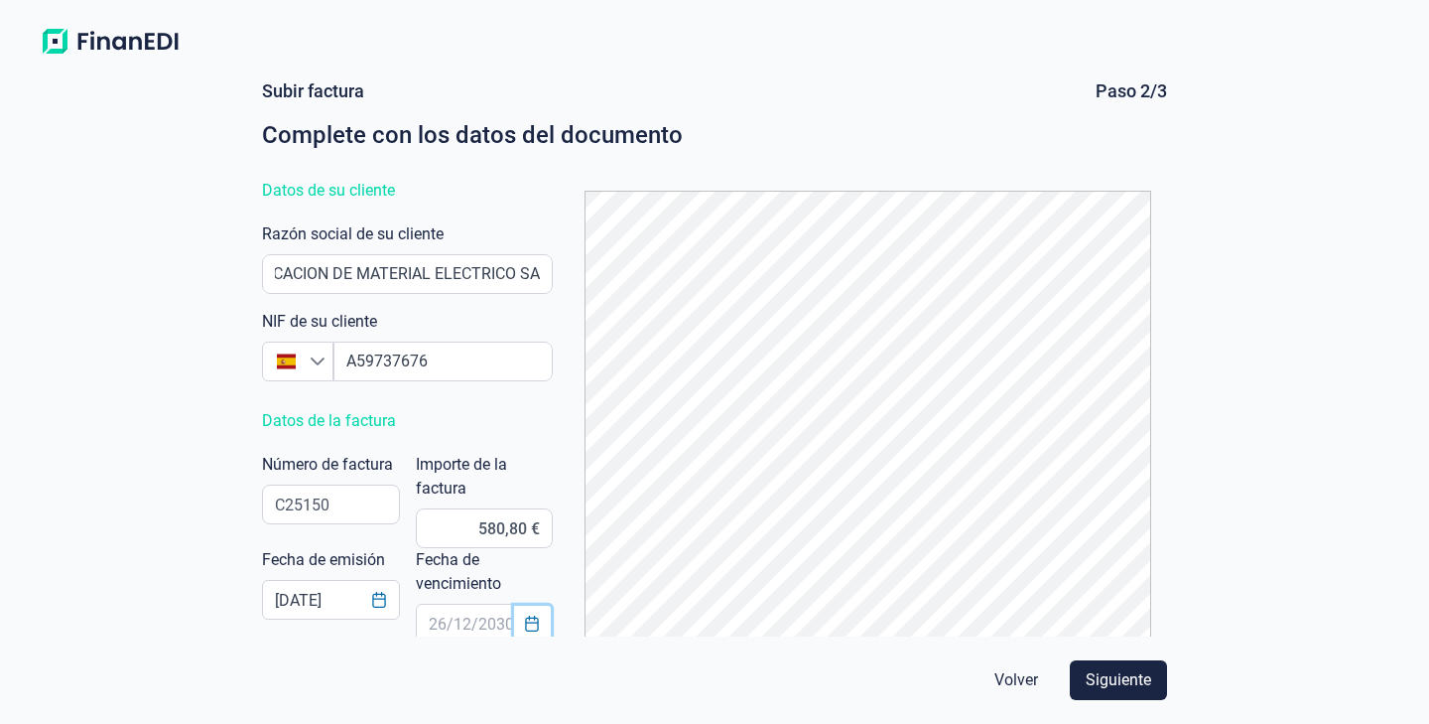
click at [532, 630] on icon "Choose Date" at bounding box center [532, 623] width 16 height 16
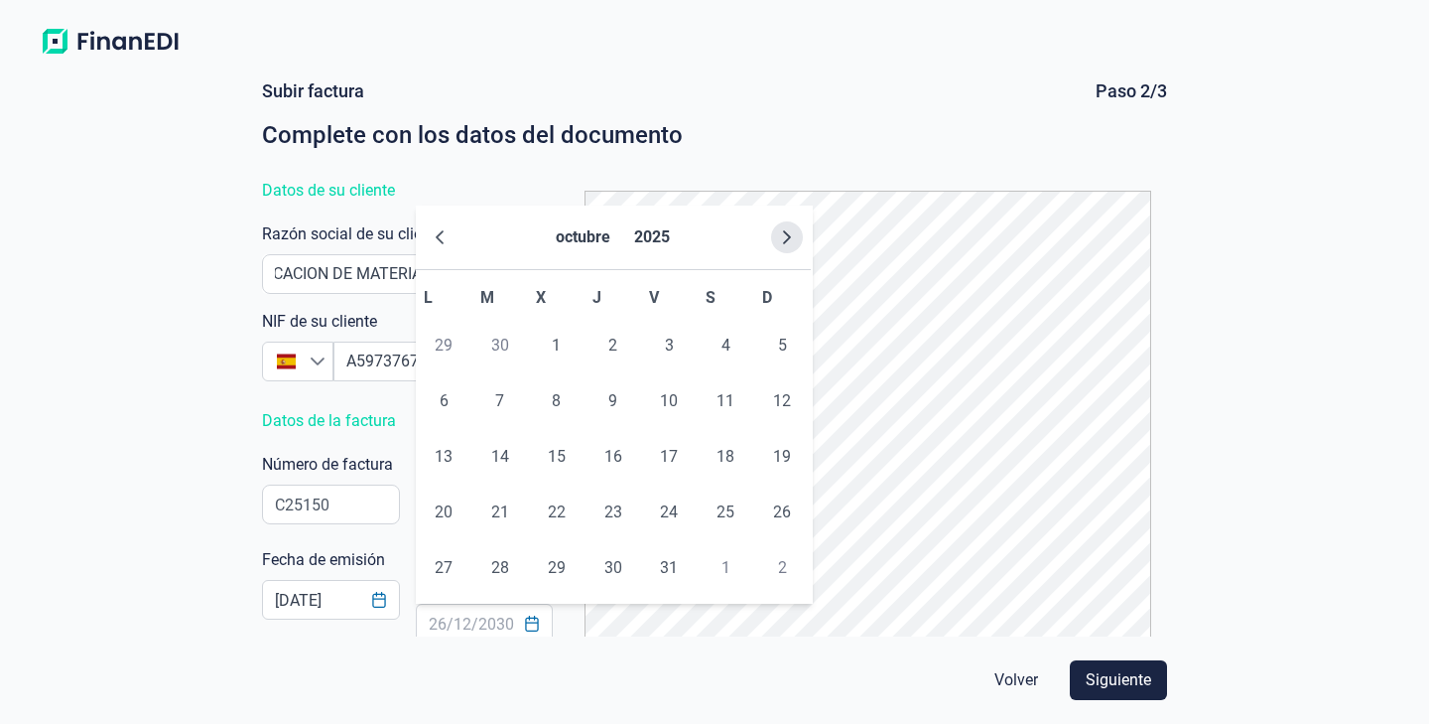
click at [784, 226] on button "Next Month" at bounding box center [787, 237] width 32 height 32
click at [729, 448] on span "15" at bounding box center [726, 457] width 40 height 40
type input "[DATE]"
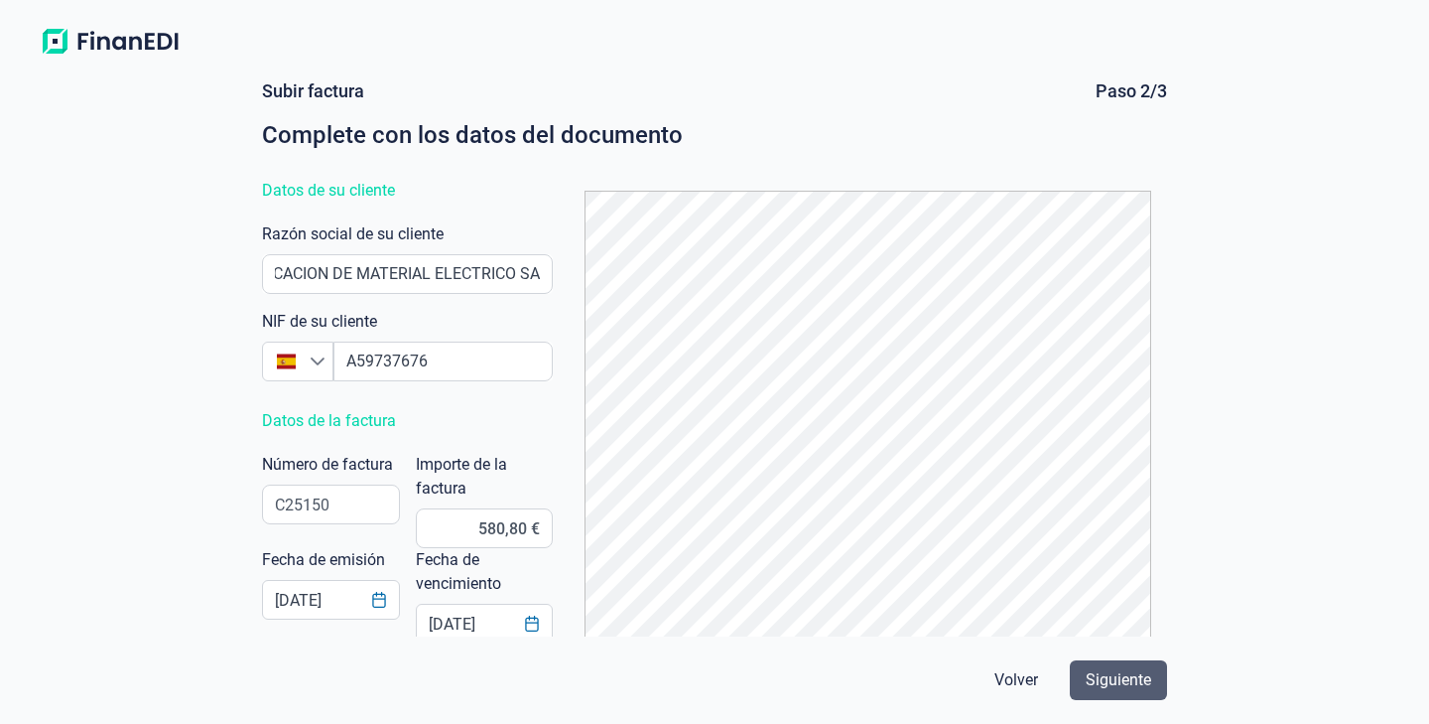
click at [1120, 684] on span "Siguiente" at bounding box center [1119, 680] width 66 height 24
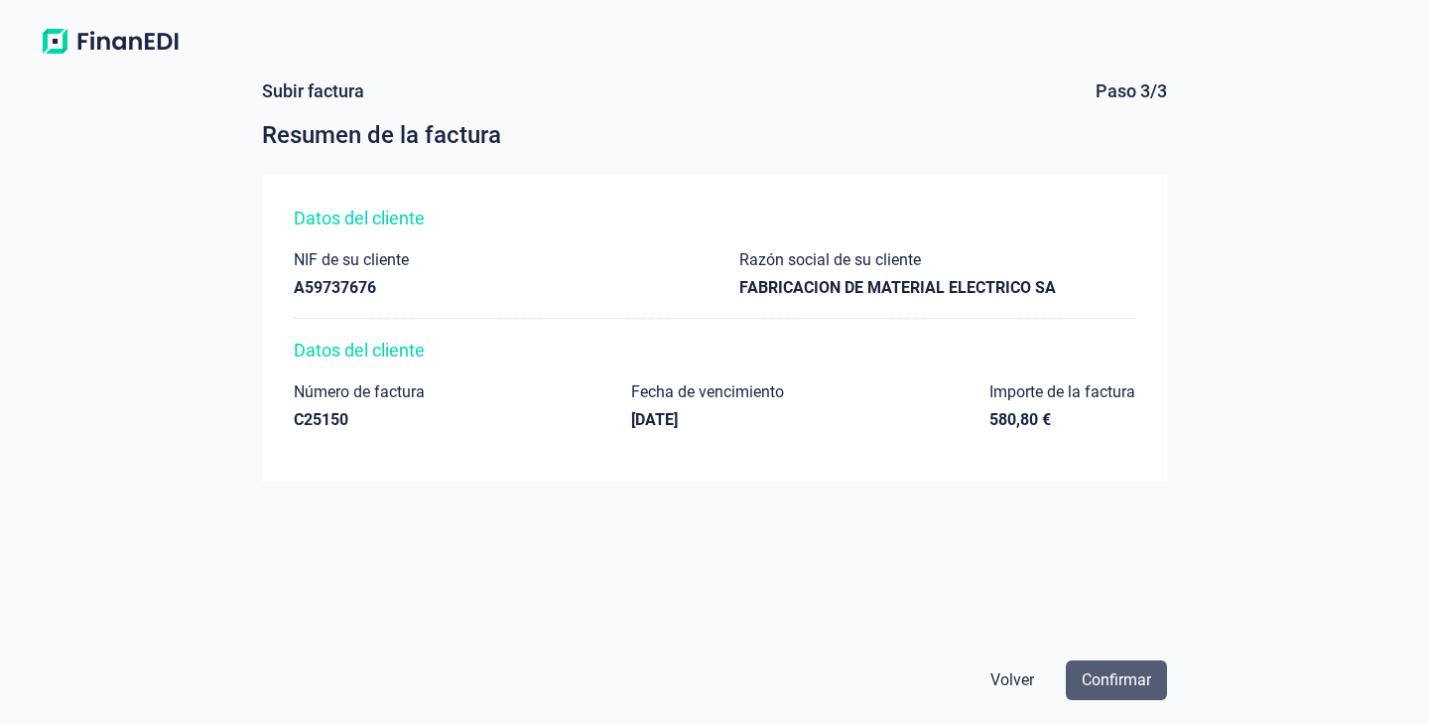
click at [1121, 667] on button "Confirmar" at bounding box center [1116, 680] width 101 height 40
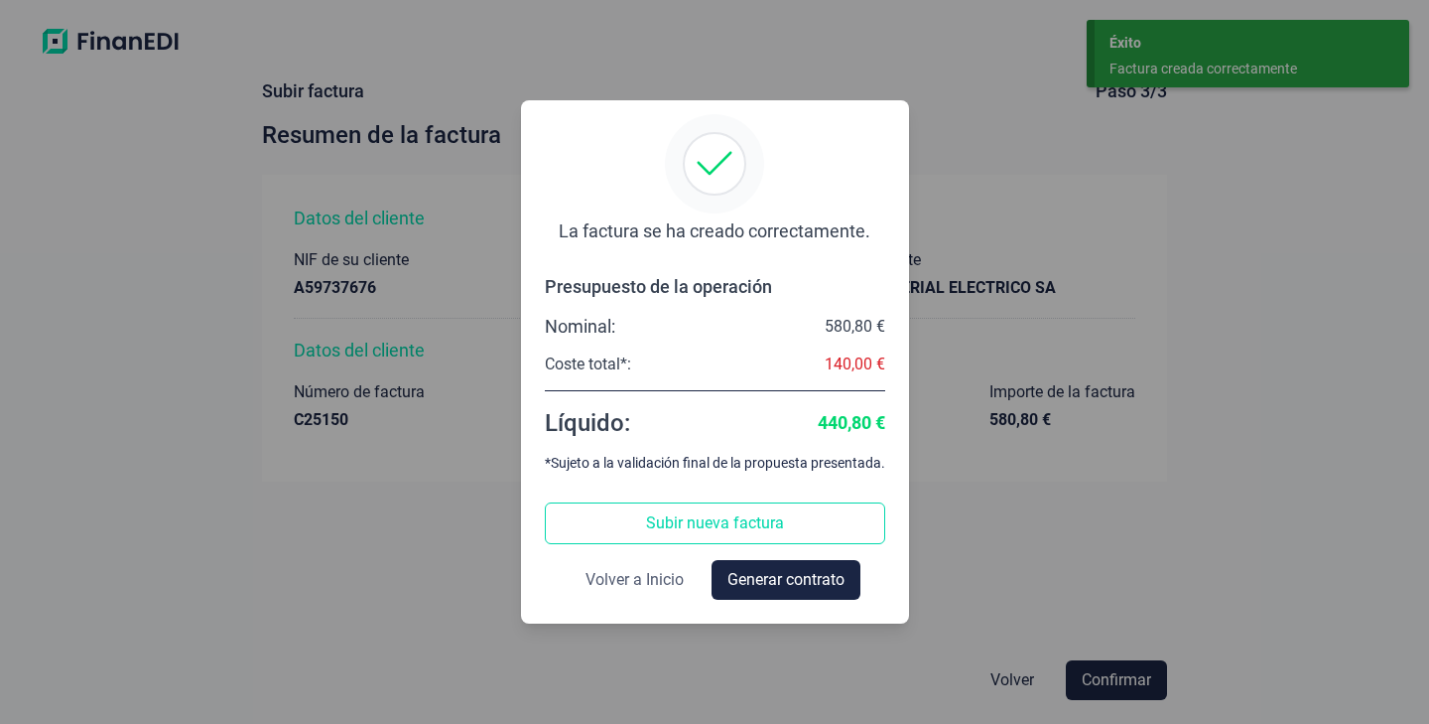
click at [650, 567] on button "Volver a Inicio" at bounding box center [635, 580] width 130 height 40
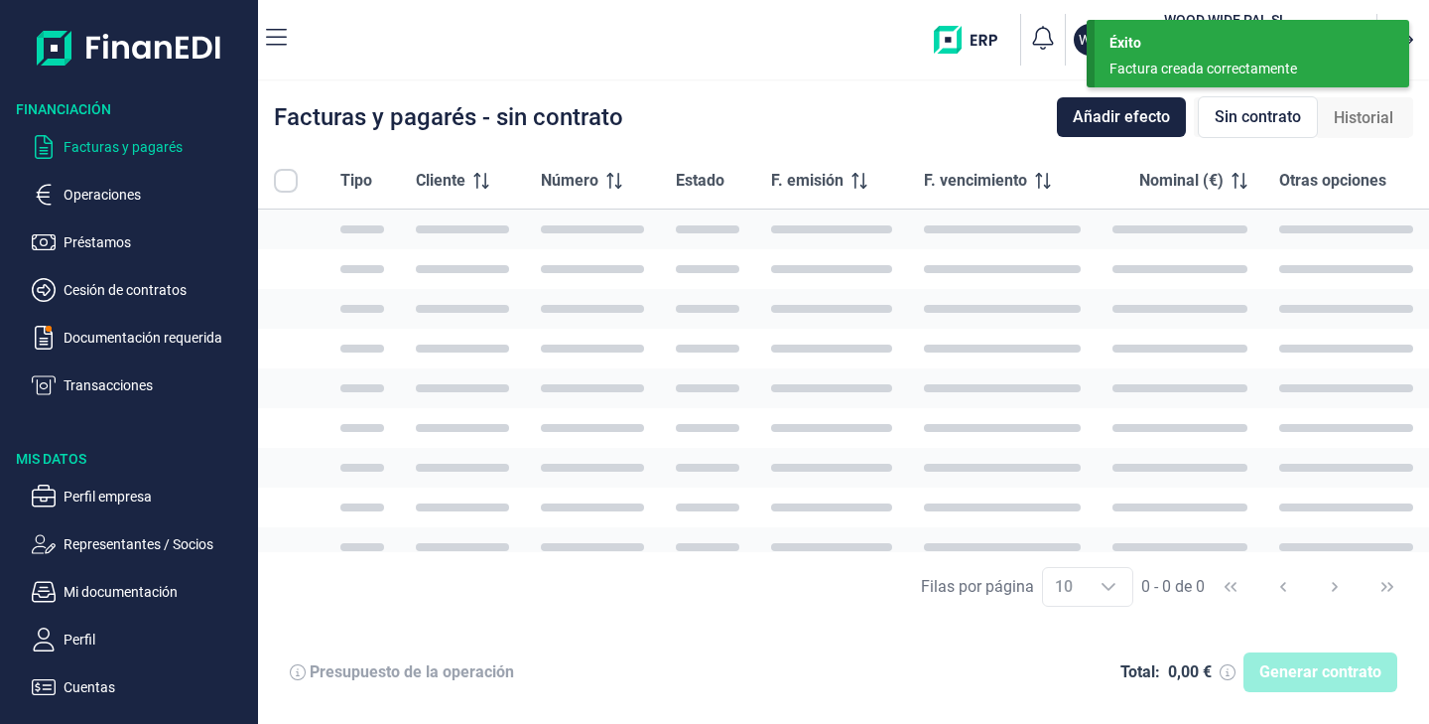
checkbox input "true"
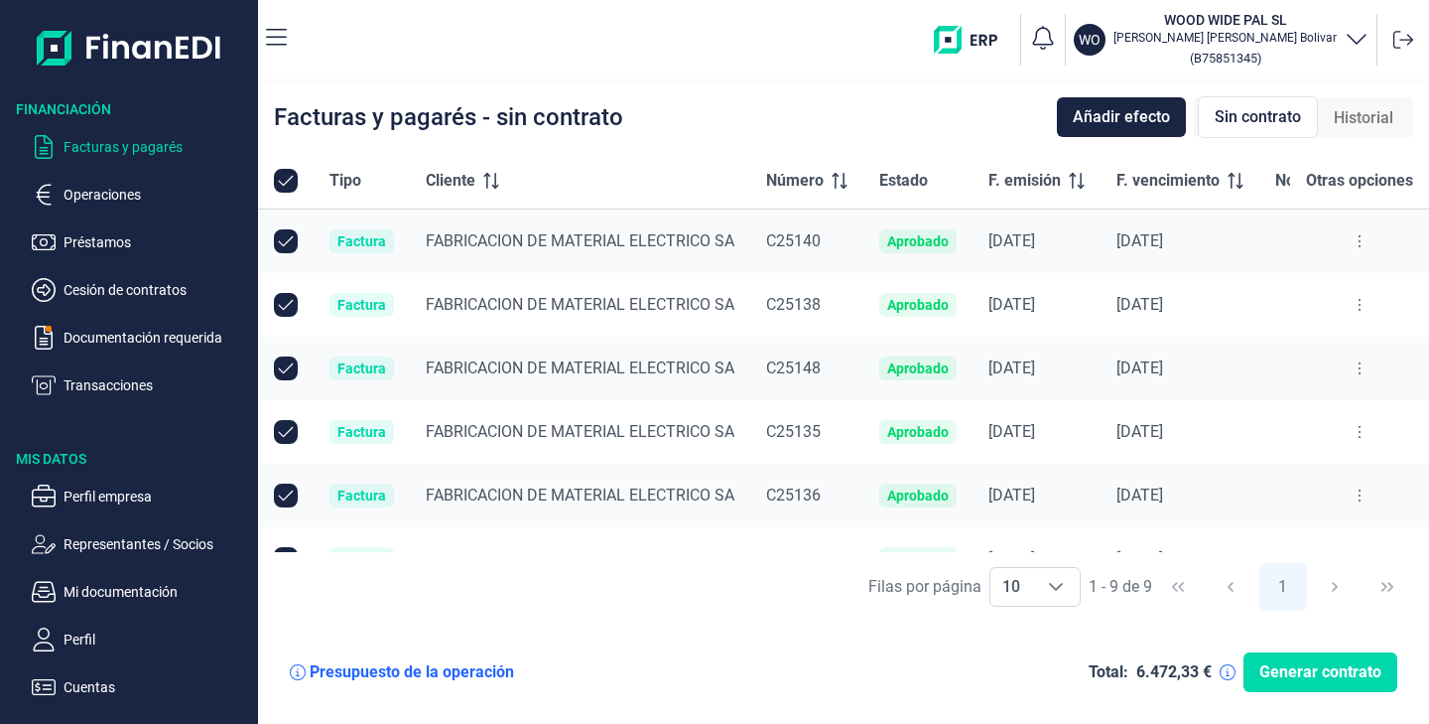
scroll to position [229, 0]
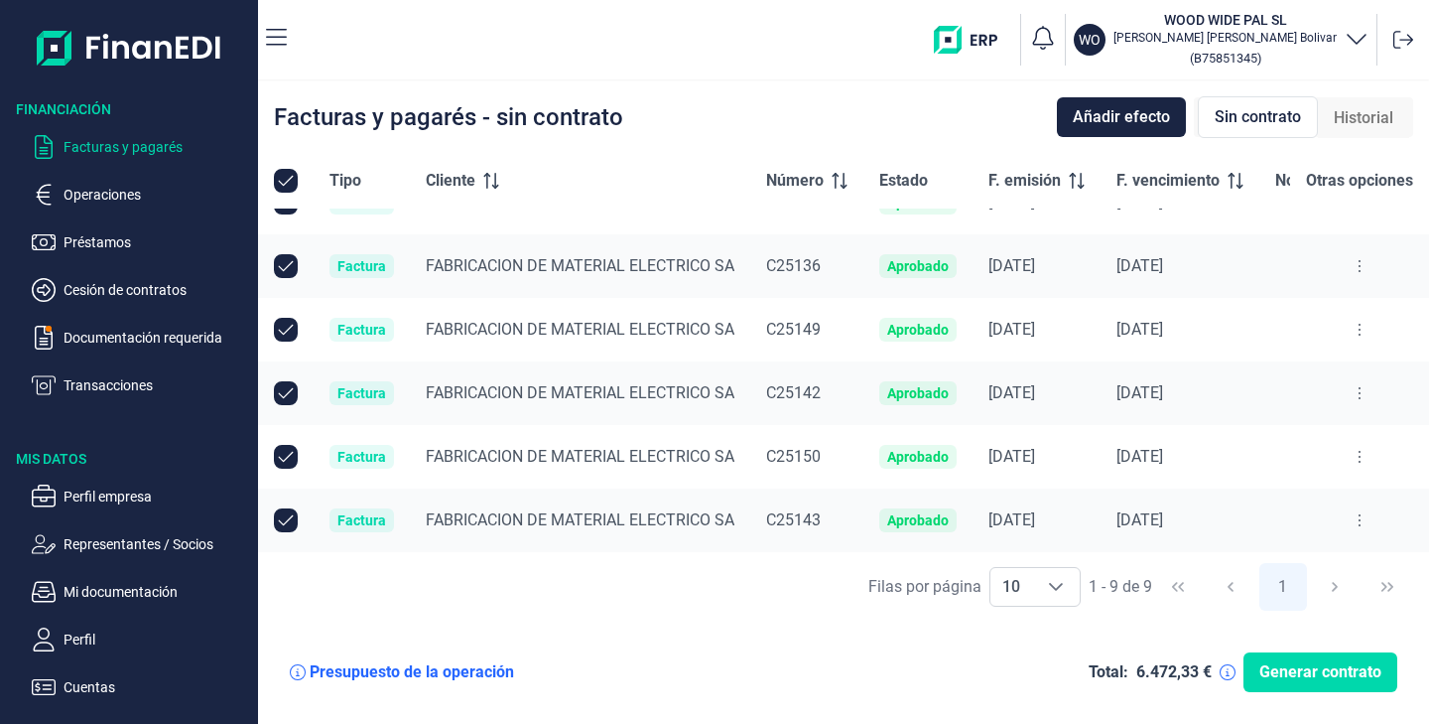
click at [1382, 131] on div "Historial" at bounding box center [1363, 118] width 91 height 40
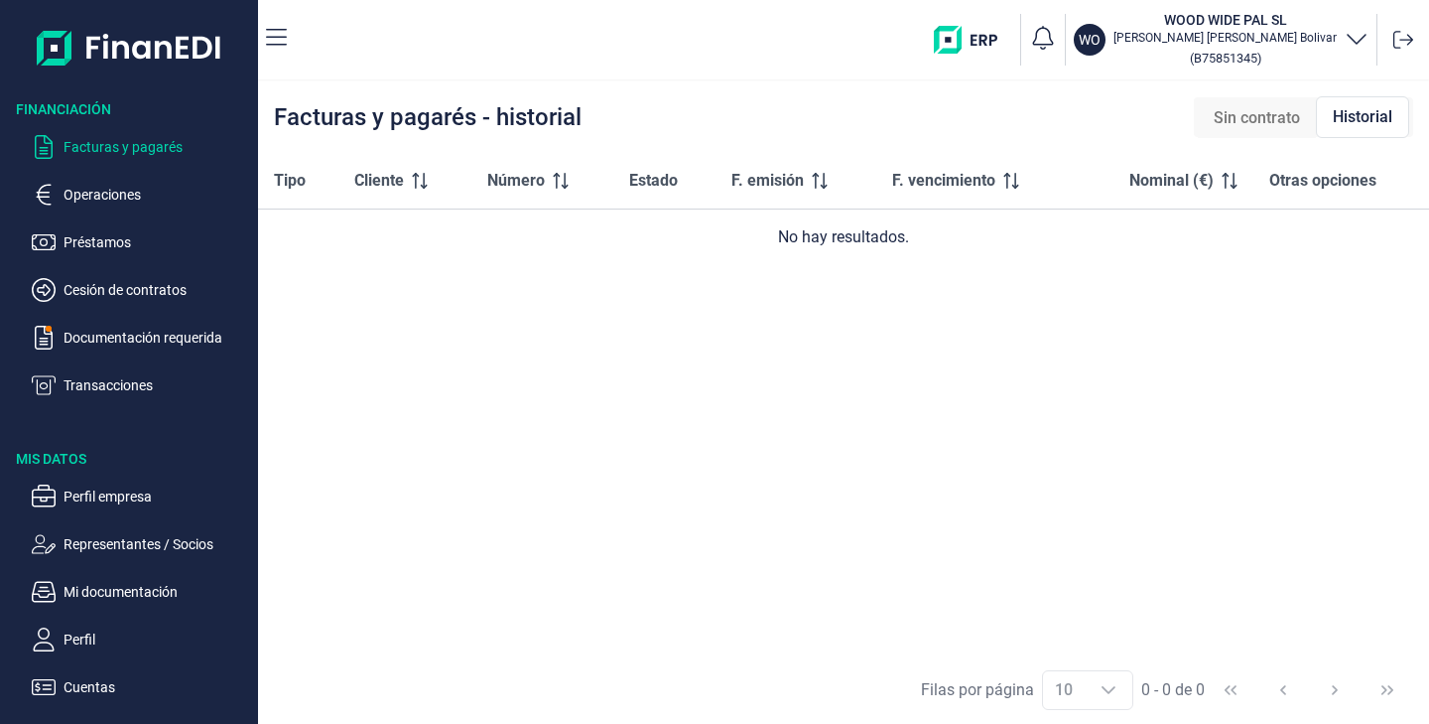
click at [1237, 116] on span "Sin contrato" at bounding box center [1257, 118] width 86 height 24
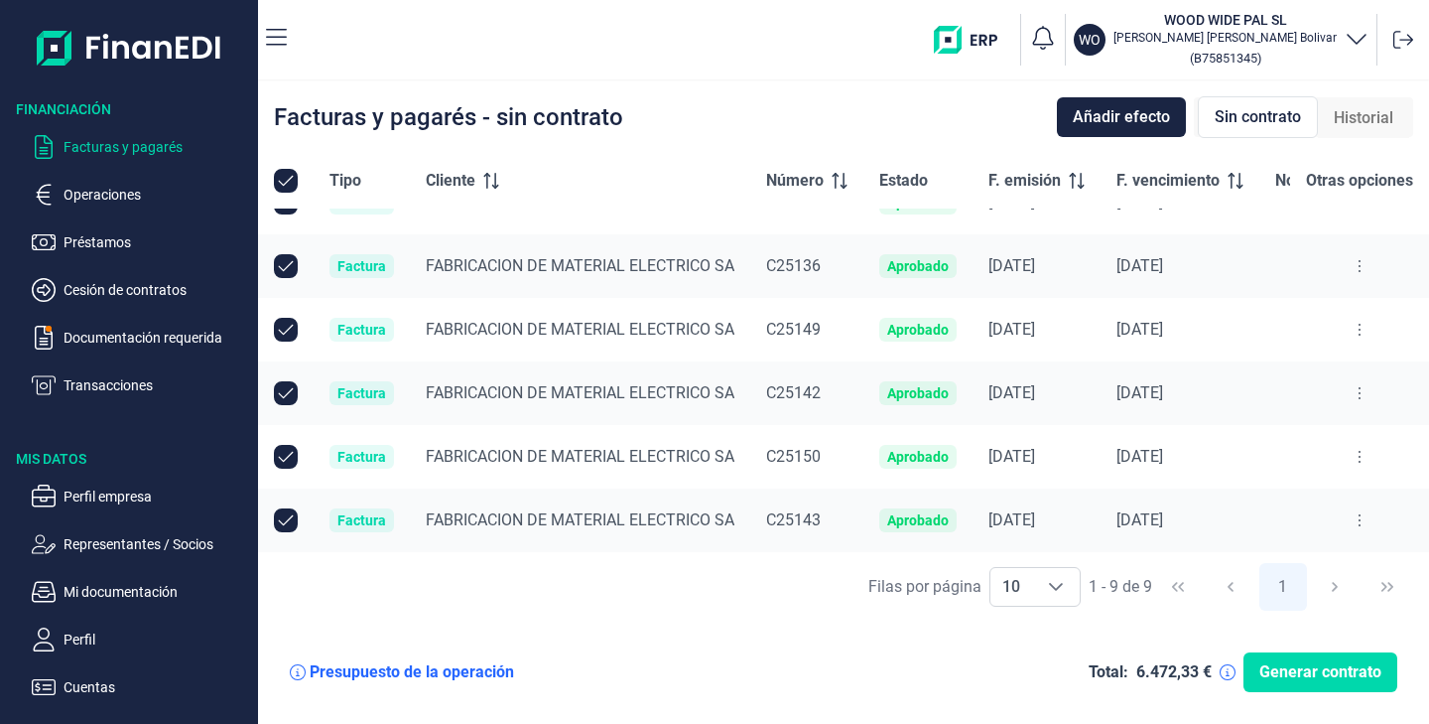
scroll to position [0, 0]
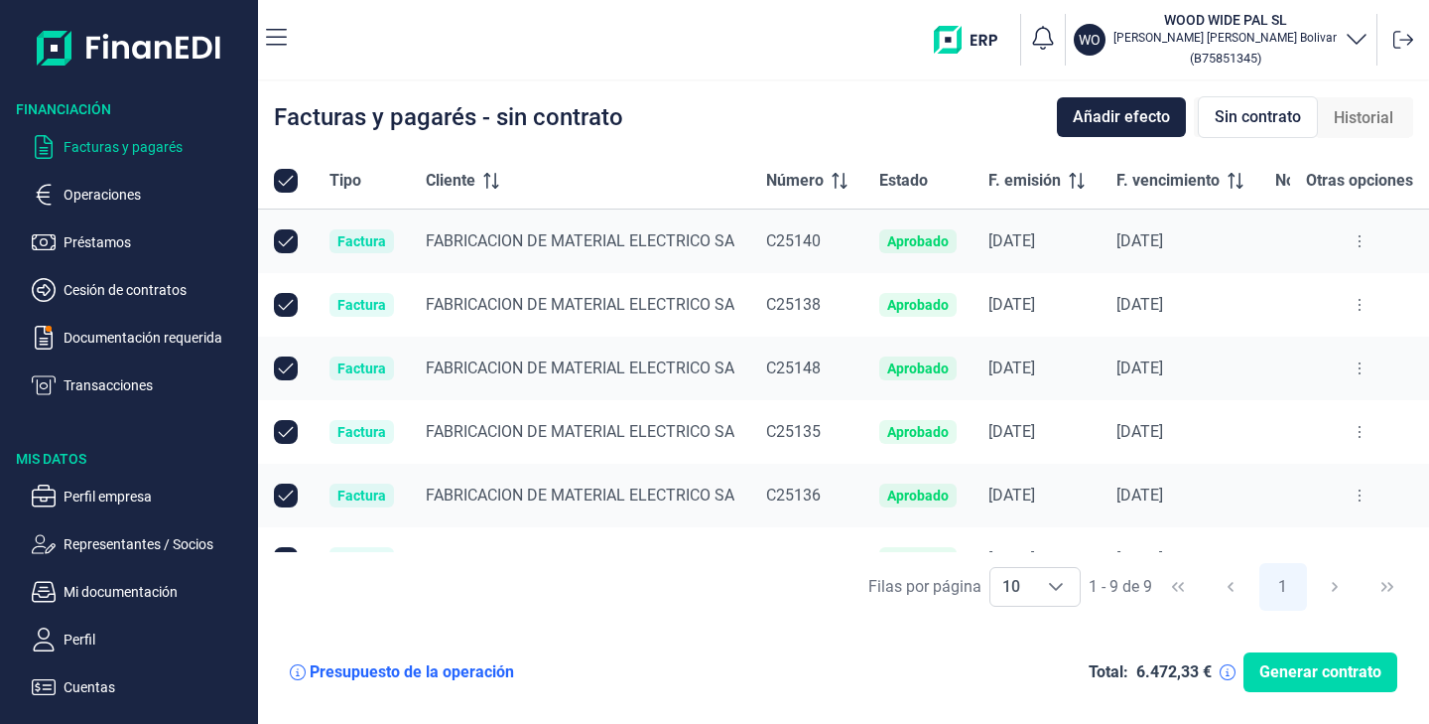
click at [1322, 586] on div "Filas por página 10 10 10 1 - 9 de 9 1" at bounding box center [843, 586] width 1171 height 68
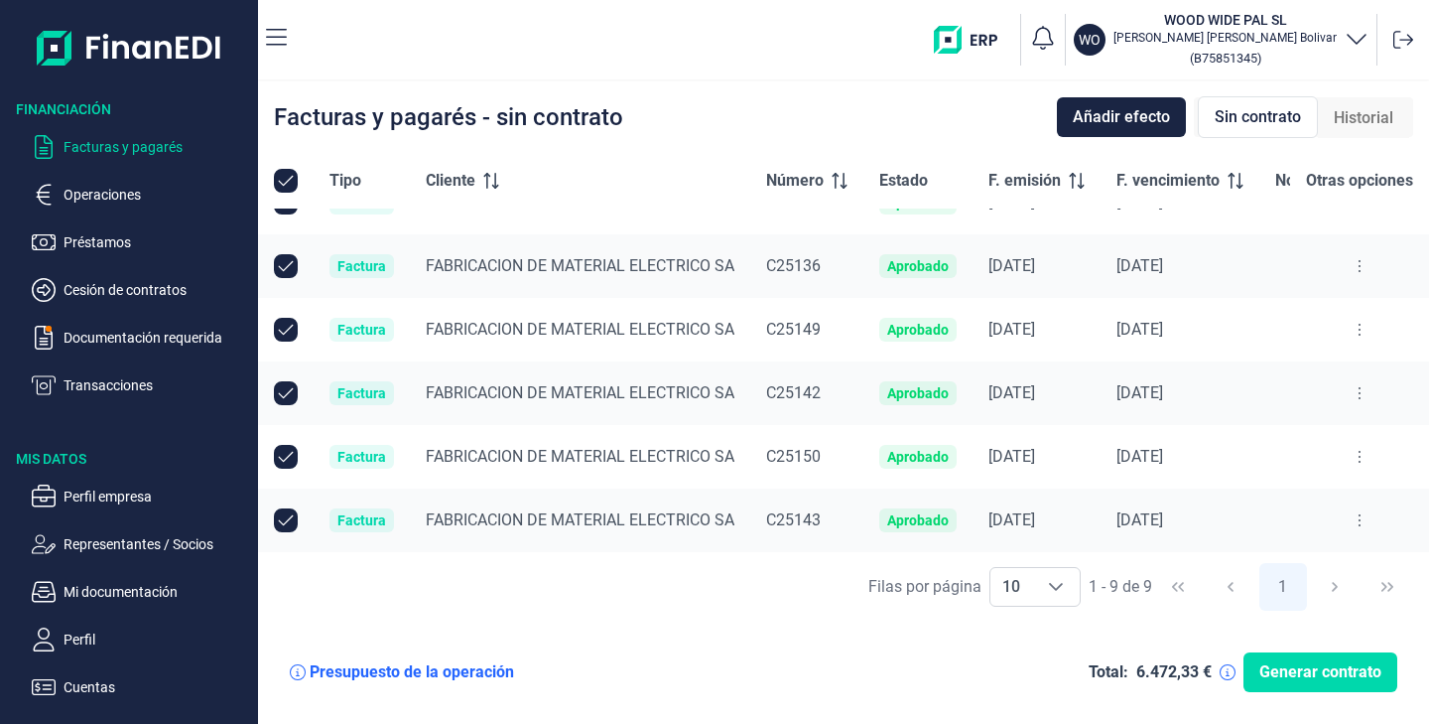
click at [276, 178] on input "All items selected" at bounding box center [286, 181] width 24 height 24
checkbox input "true"
checkbox input "false"
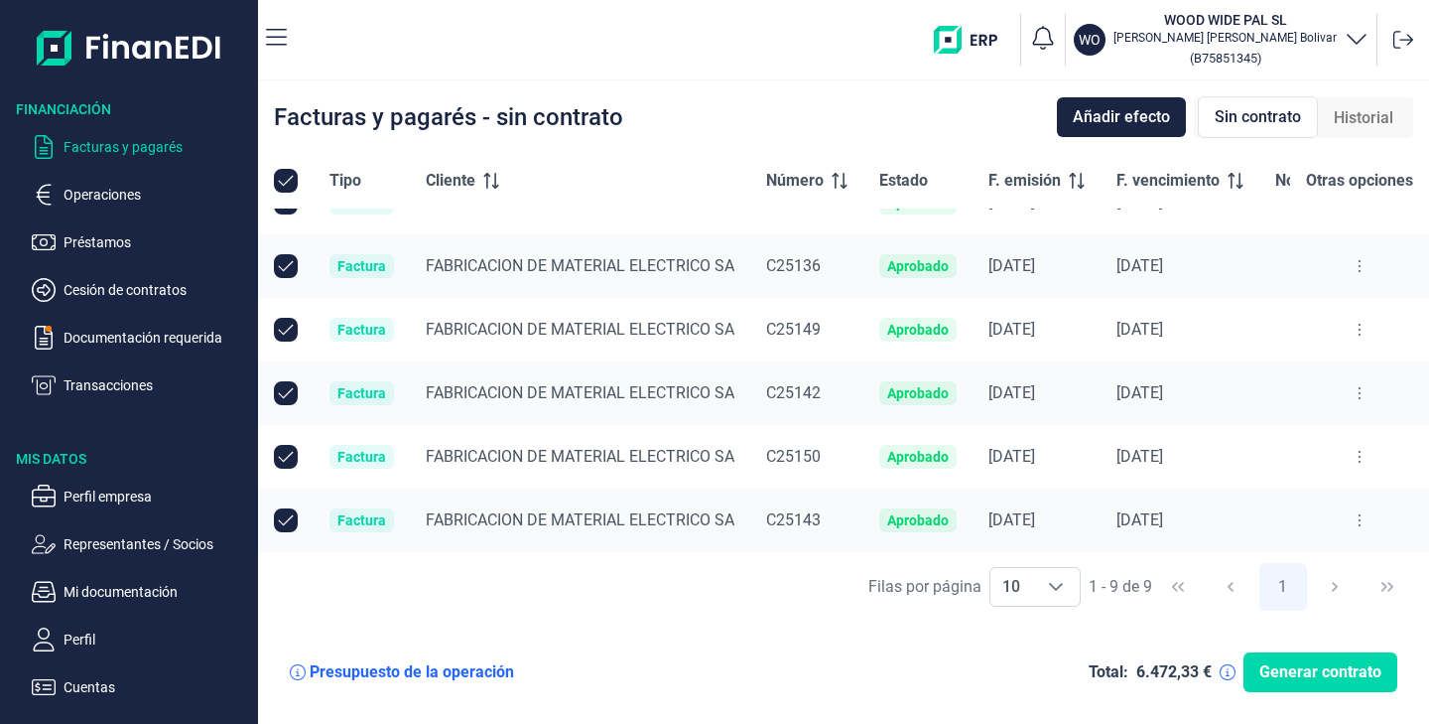
checkbox input "false"
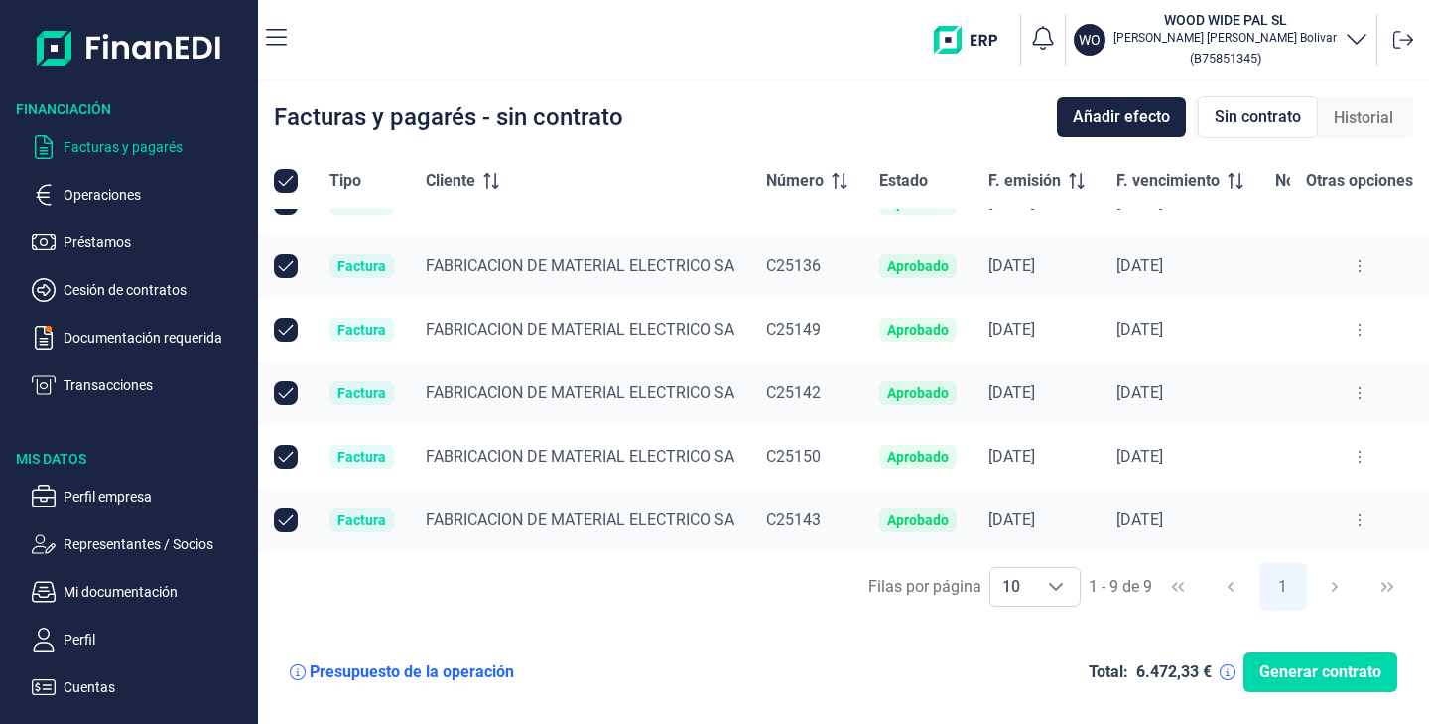
checkbox input "false"
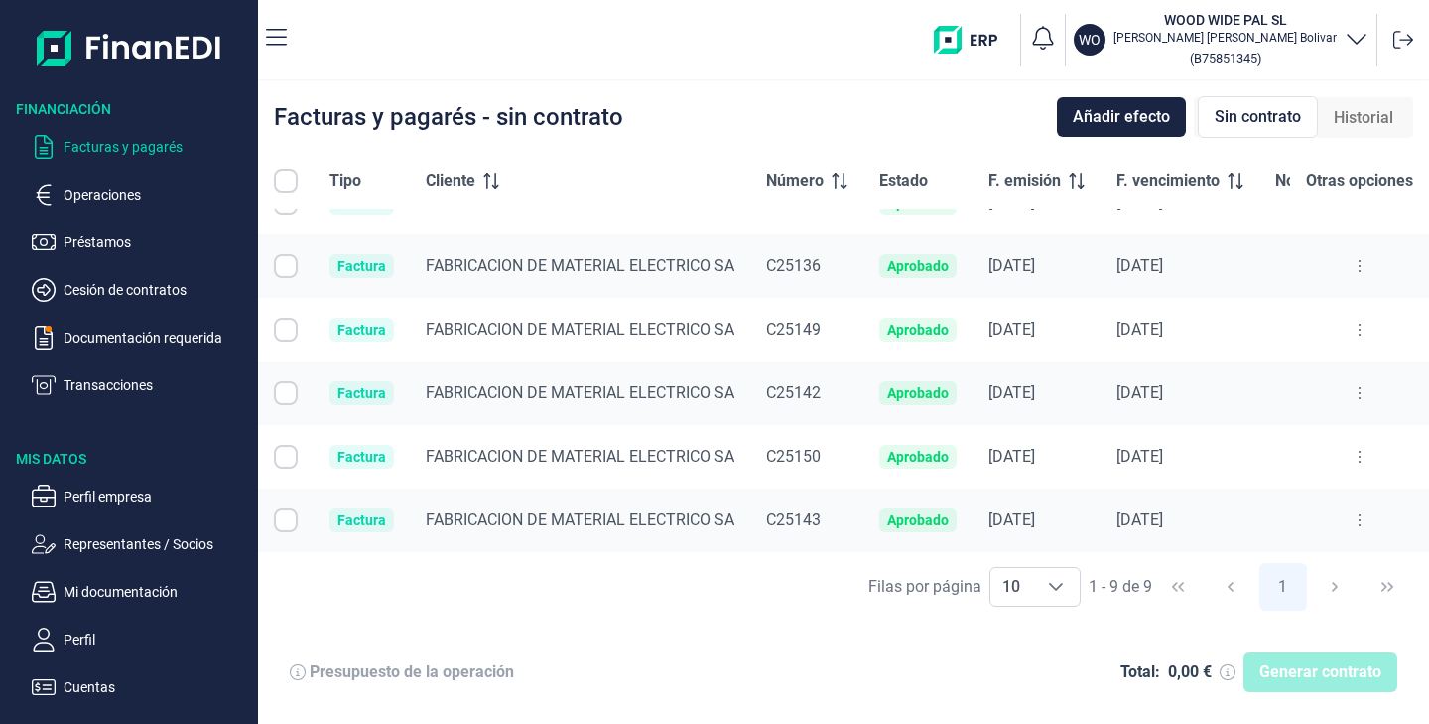
click at [281, 179] on input "All items unselected" at bounding box center [286, 181] width 24 height 24
checkbox input "false"
checkbox input "true"
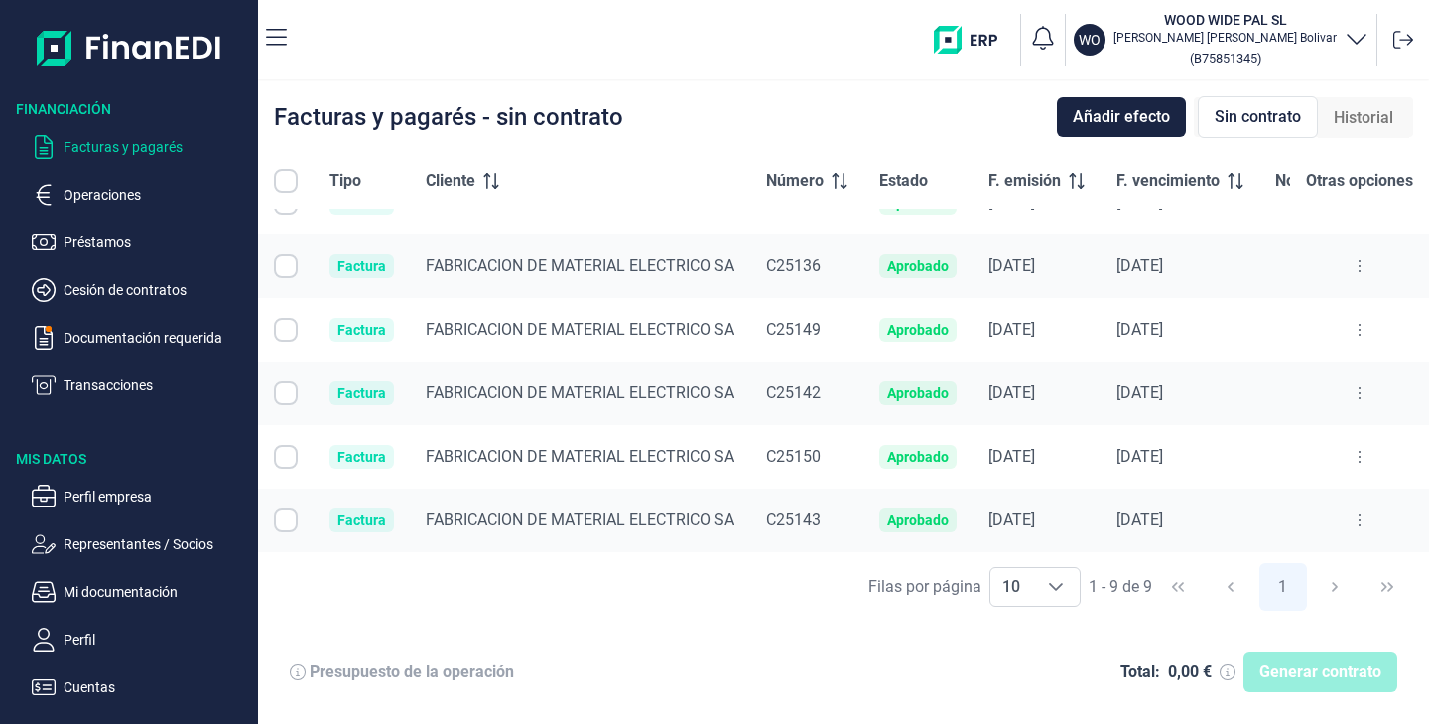
checkbox input "true"
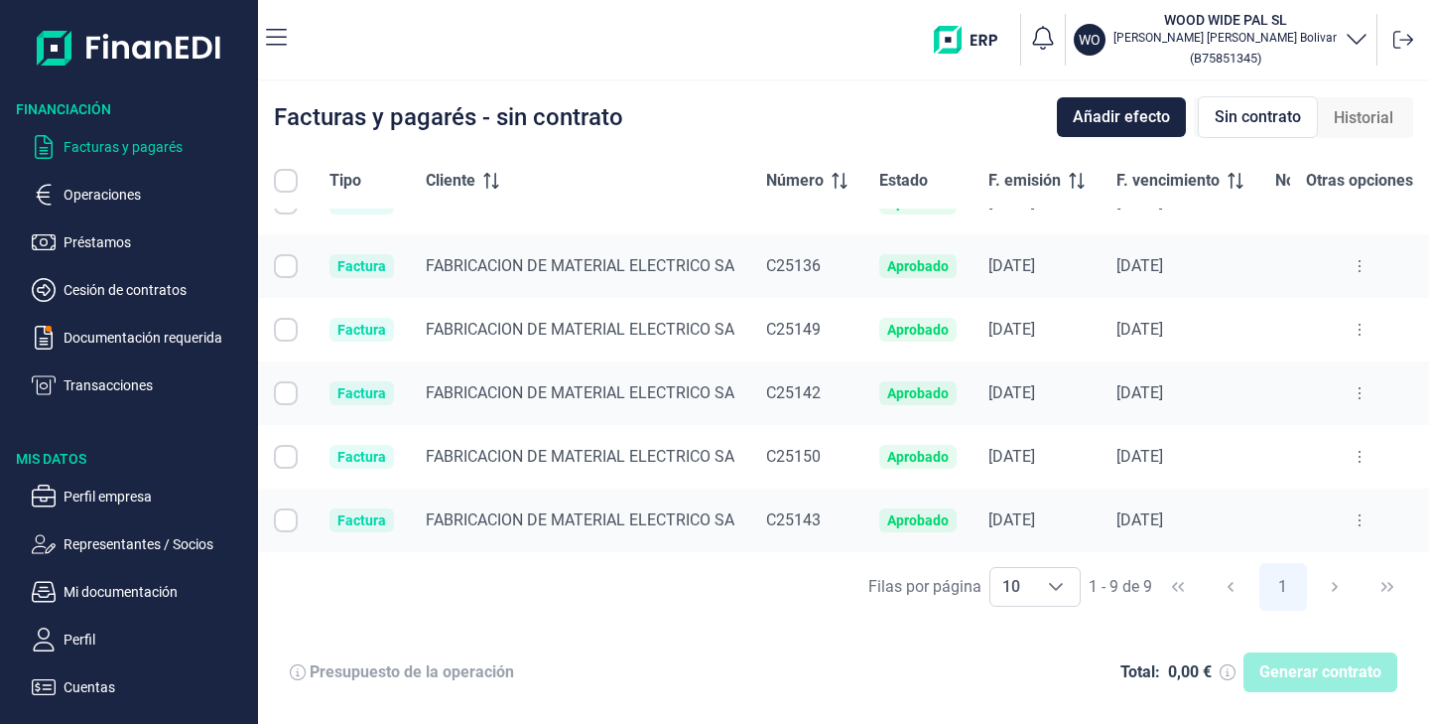
checkbox input "true"
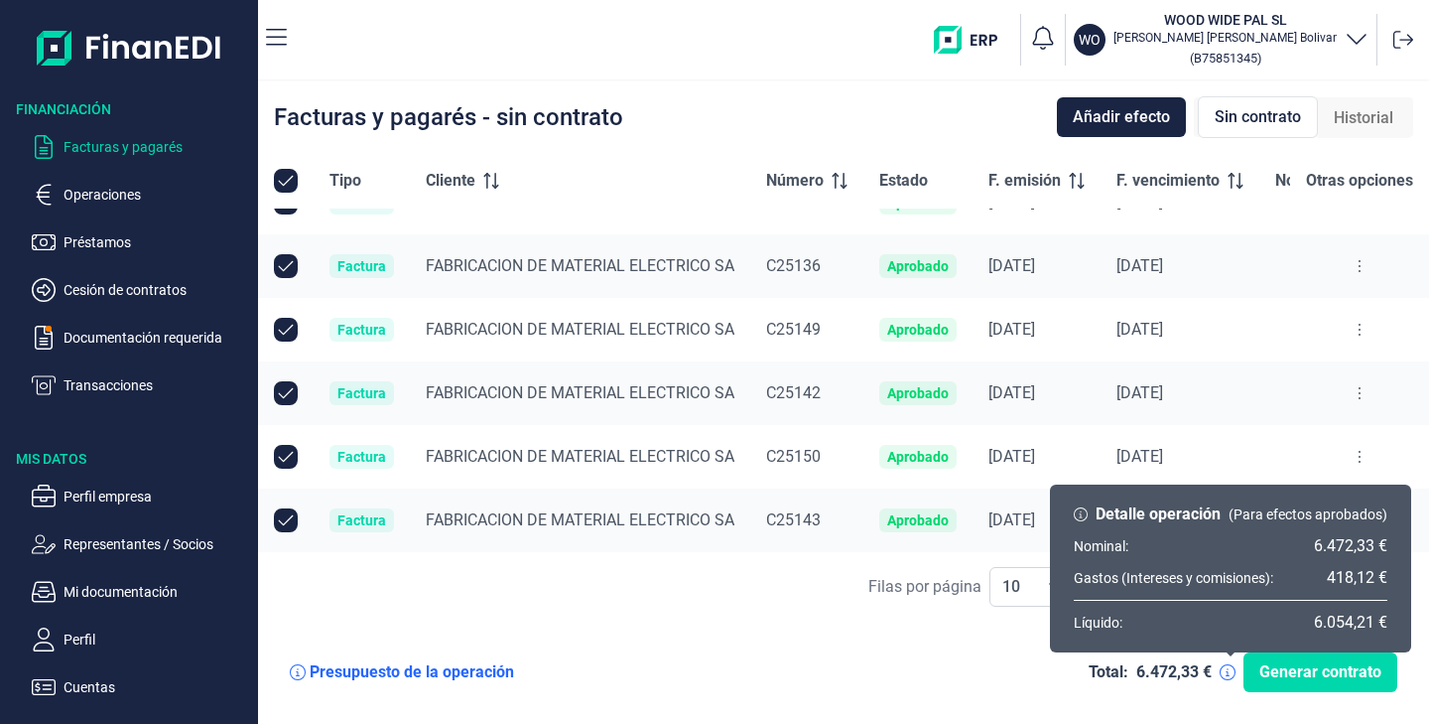
click at [1228, 674] on icon at bounding box center [1228, 672] width 16 height 16
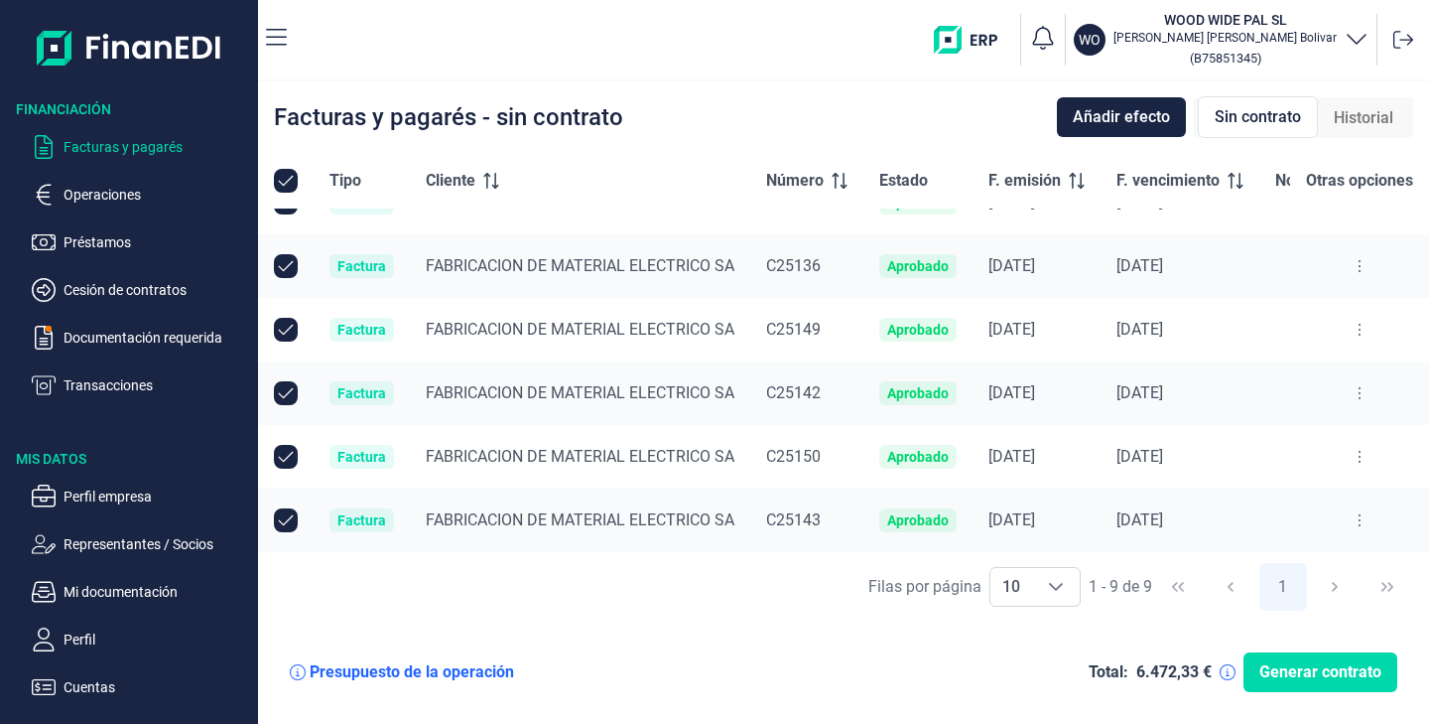
scroll to position [0, 0]
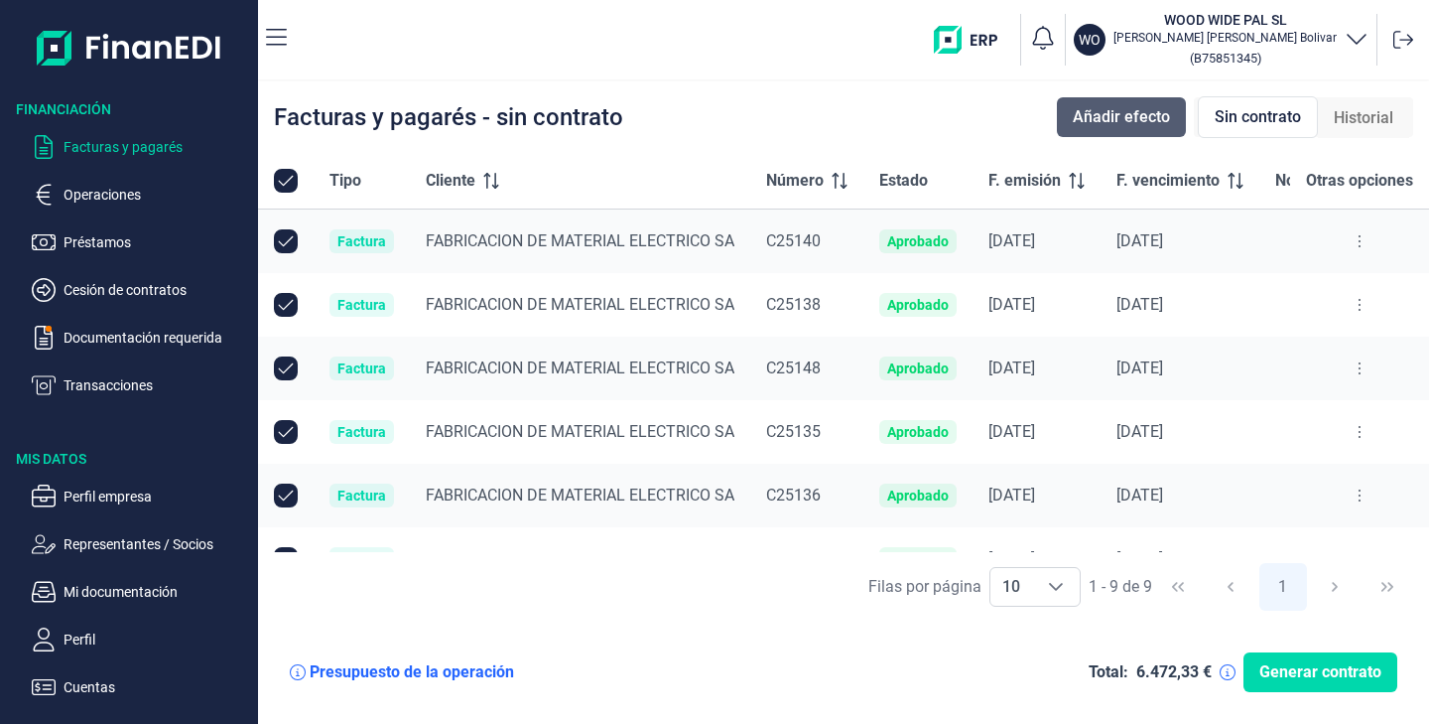
click at [1142, 109] on span "Añadir efecto" at bounding box center [1121, 117] width 97 height 24
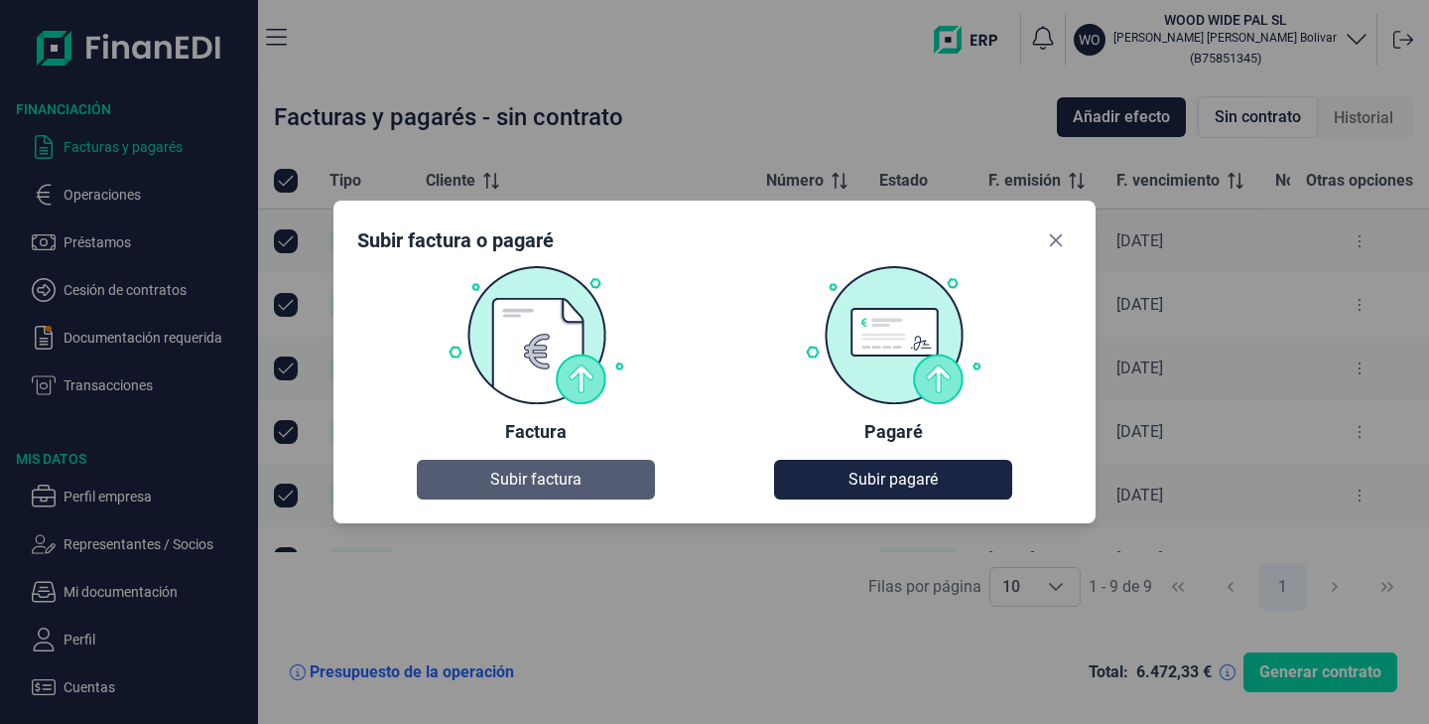
click at [545, 486] on span "Subir factura" at bounding box center [535, 480] width 91 height 24
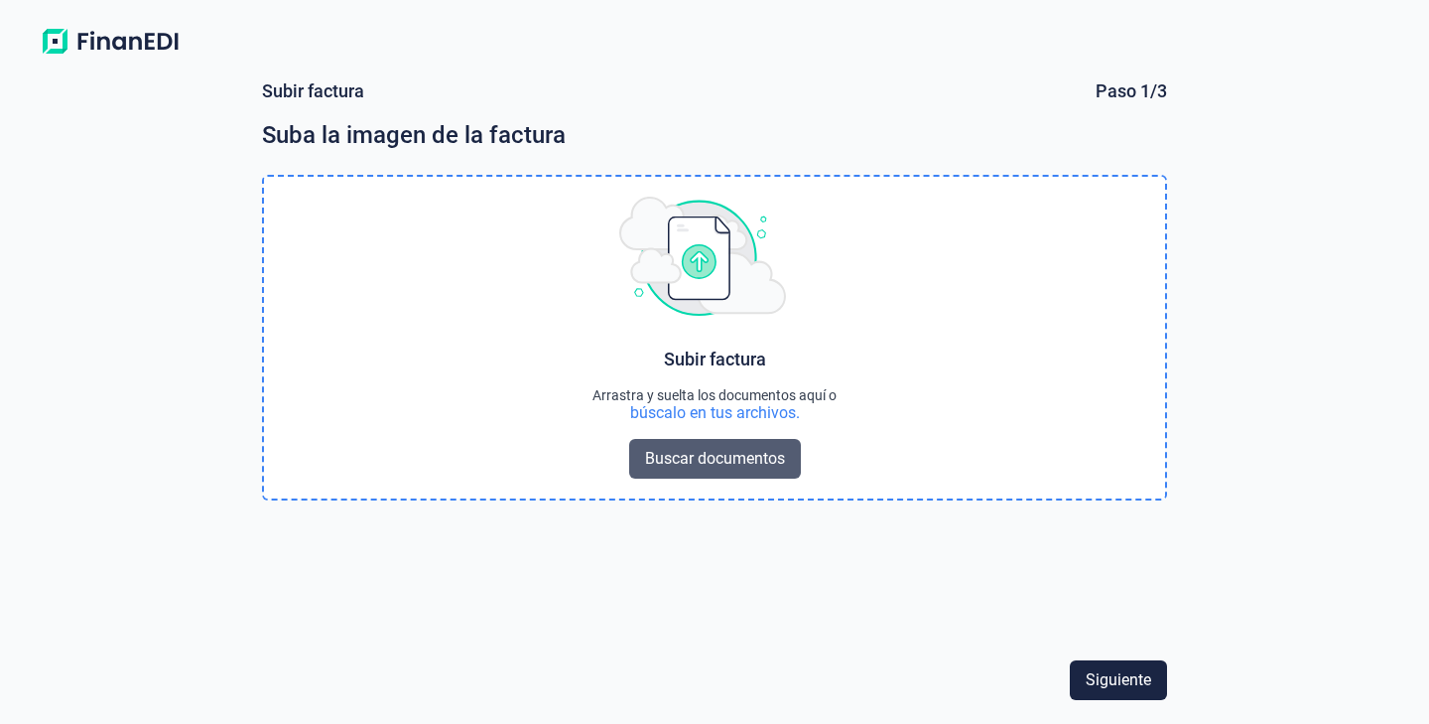
click at [752, 462] on span "Buscar documentos" at bounding box center [715, 459] width 140 height 24
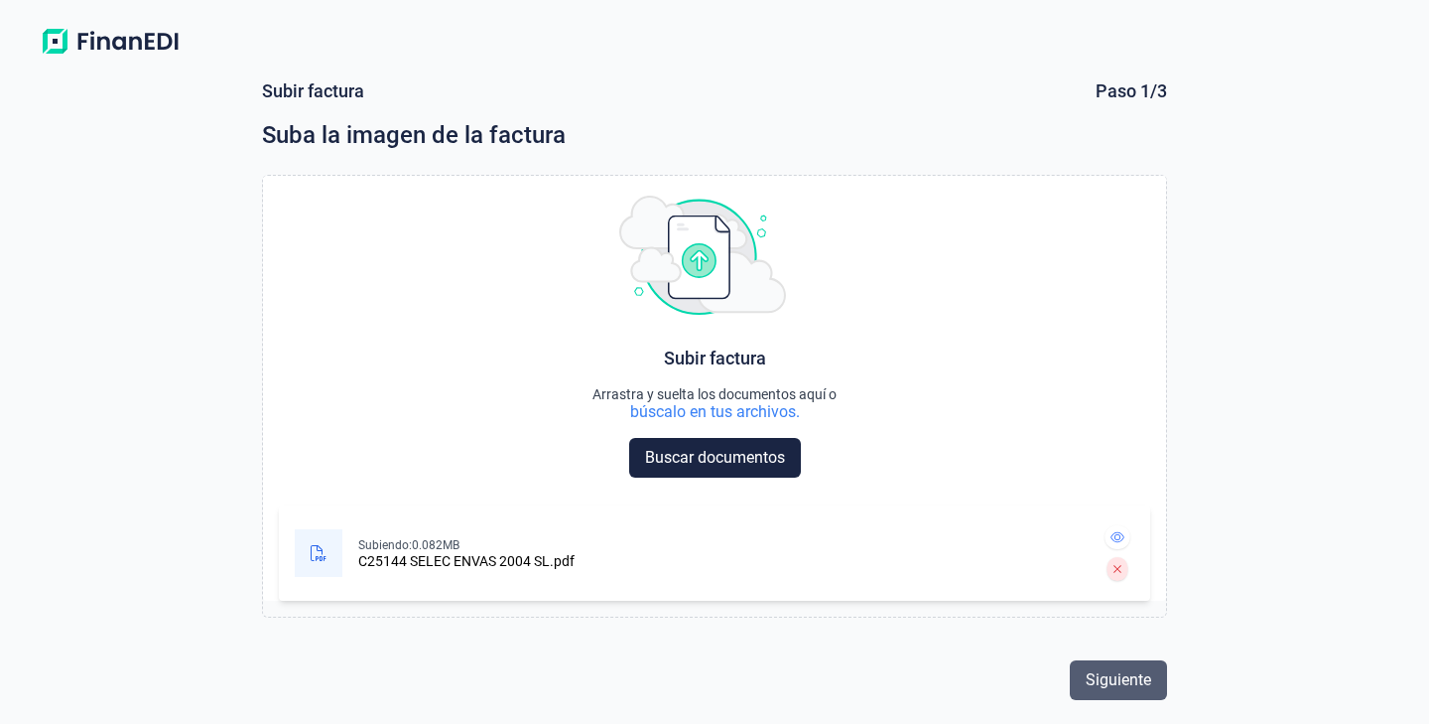
click at [1110, 697] on button "Siguiente" at bounding box center [1118, 680] width 97 height 40
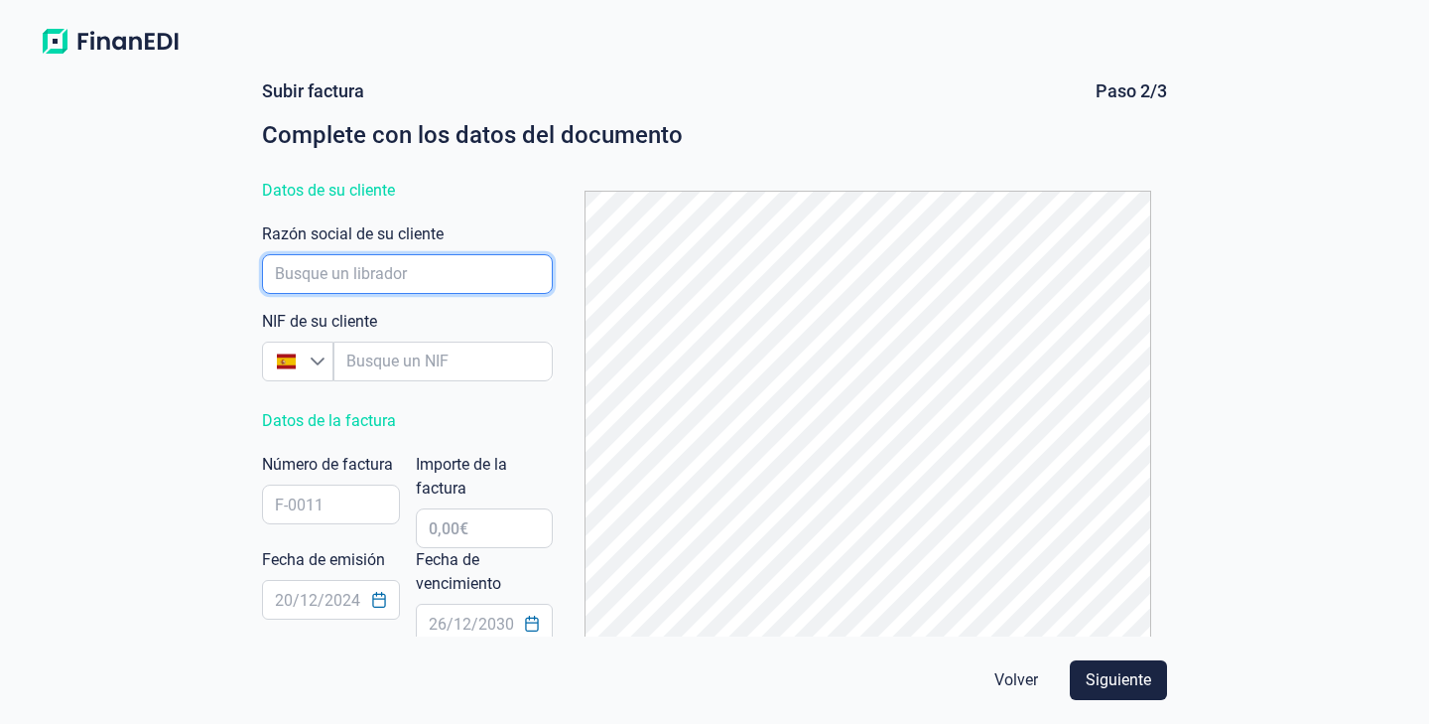
click at [375, 263] on input "empresaAutocomplete" at bounding box center [407, 274] width 291 height 40
click at [412, 340] on div "NIF de su cliente España" at bounding box center [407, 345] width 291 height 71
click at [500, 384] on div "NIF de su cliente España Razón social de su cliente" at bounding box center [407, 305] width 291 height 167
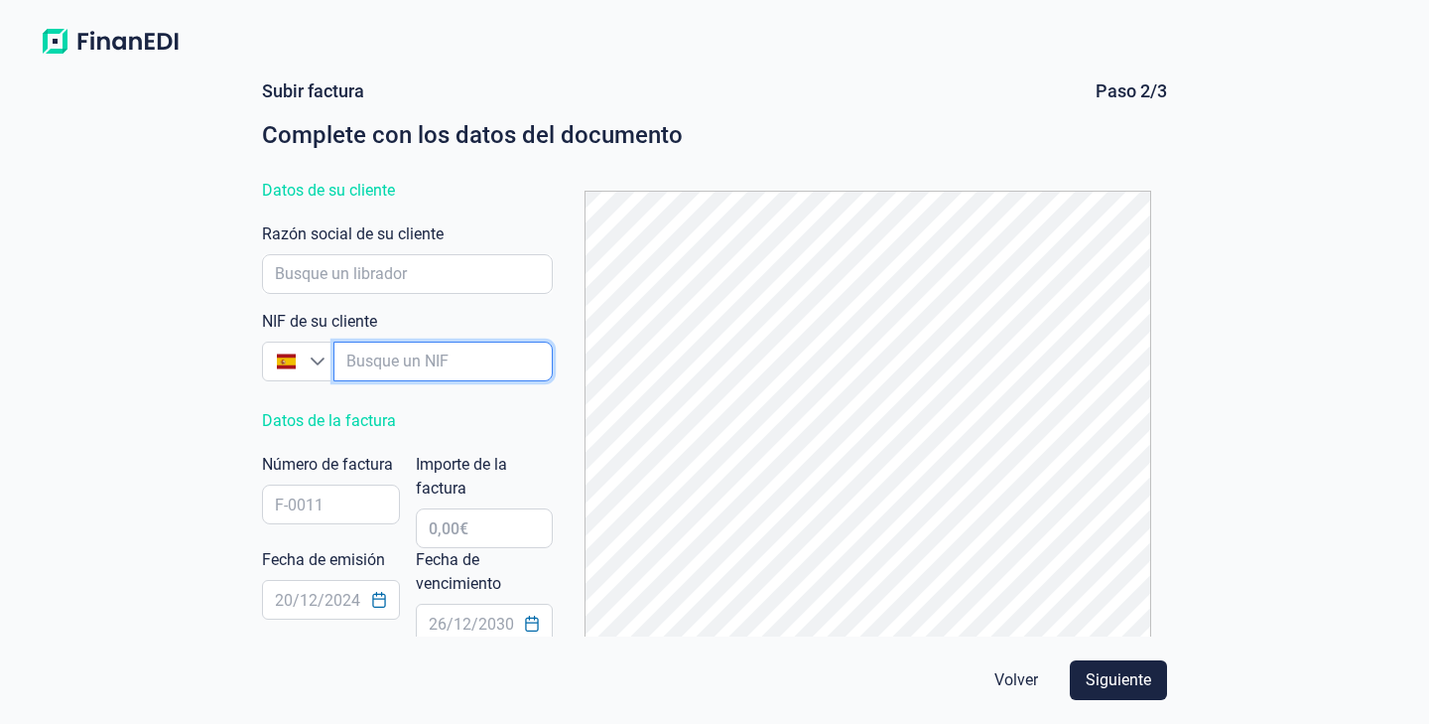
click at [494, 367] on input "empresaAutocomplete" at bounding box center [443, 361] width 219 height 40
type input "B17797291"
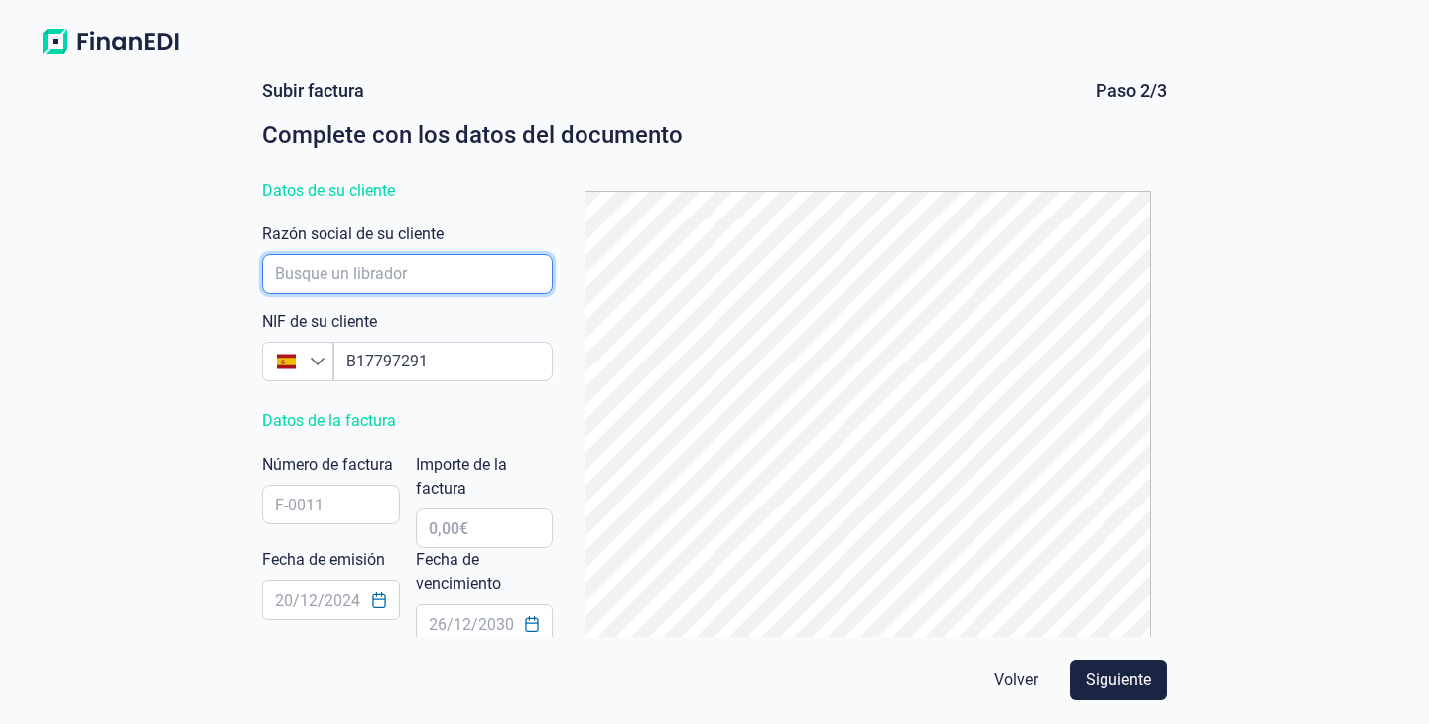
click at [412, 282] on input "empresaAutocomplete" at bounding box center [407, 274] width 291 height 40
type input "SELEC ENVAS 2004 SL"
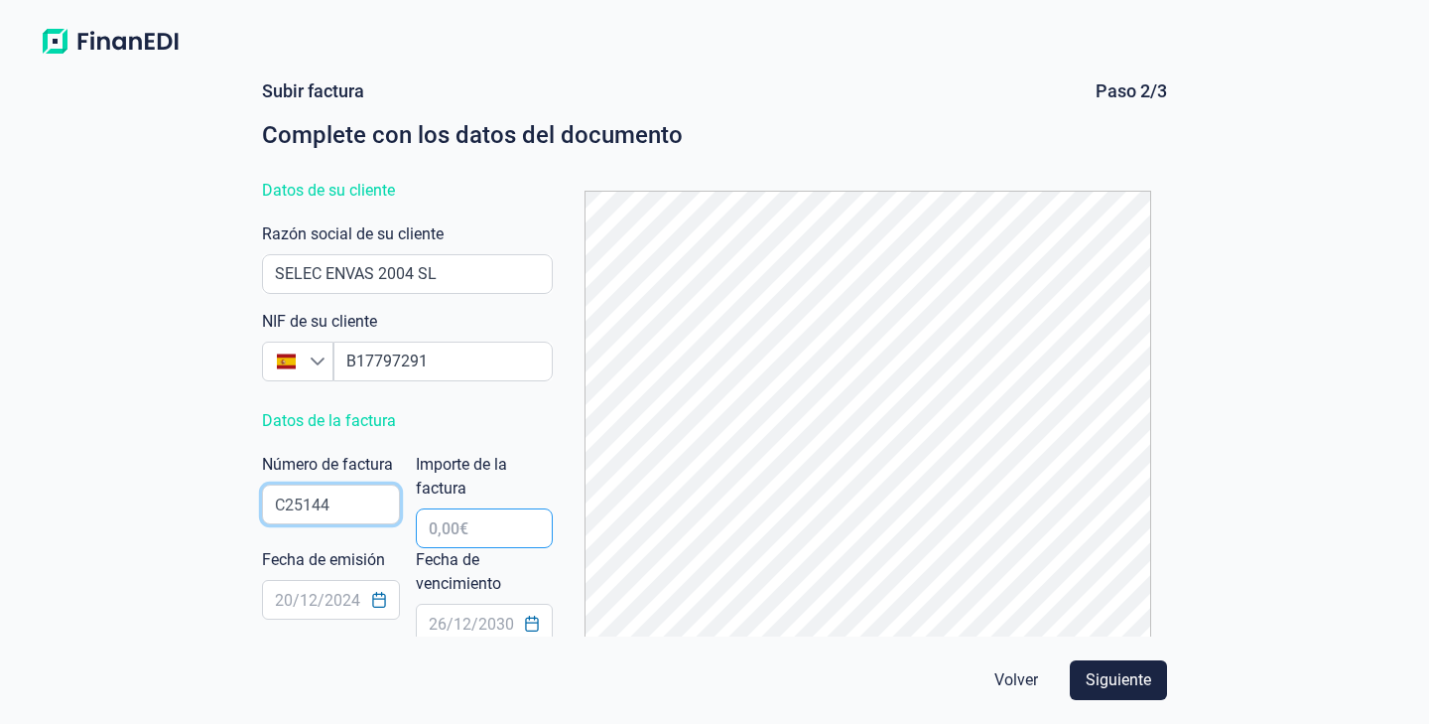
type input "C25144"
click at [470, 533] on input "text" at bounding box center [485, 528] width 138 height 40
type input "544,50 €"
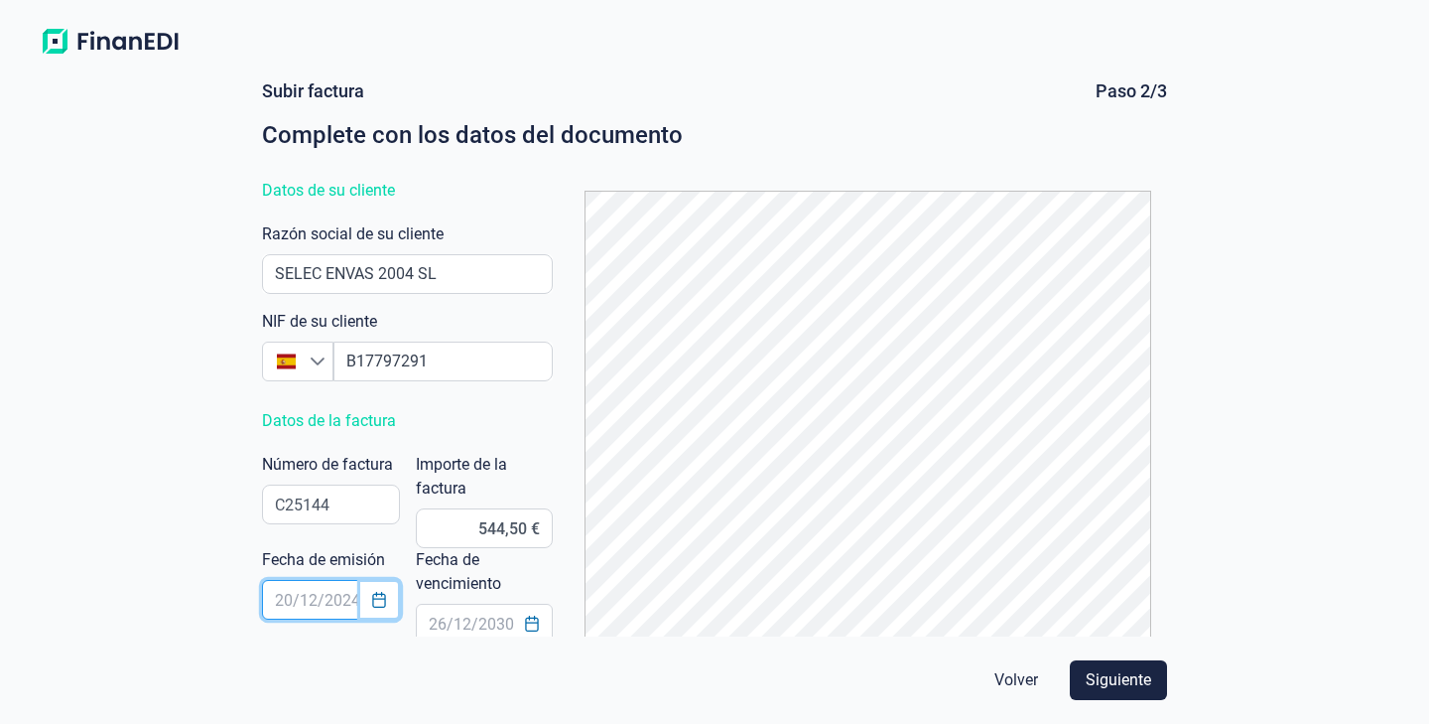
click at [387, 607] on button "Choose Date" at bounding box center [379, 600] width 38 height 36
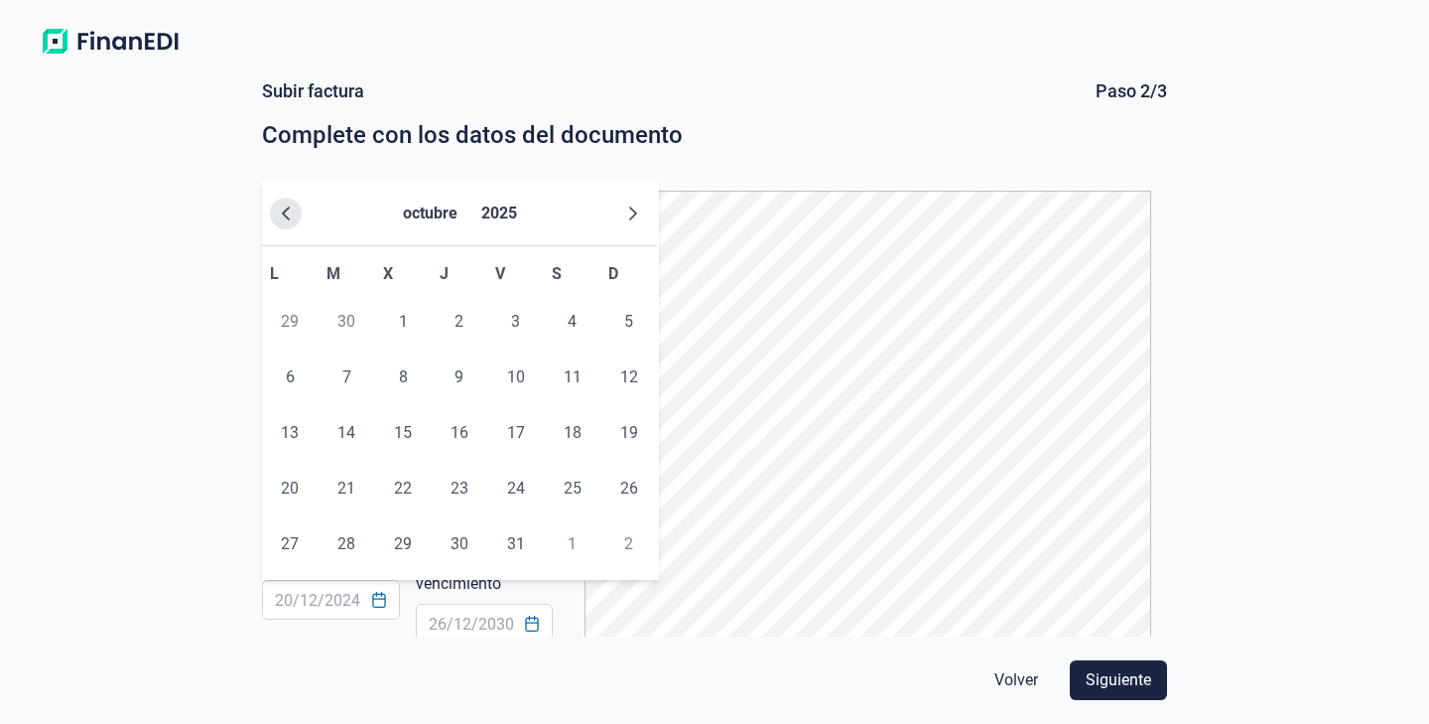
click at [284, 211] on icon "Previous Month" at bounding box center [286, 213] width 16 height 16
click at [454, 490] on span "25" at bounding box center [460, 489] width 40 height 40
type input "[DATE]"
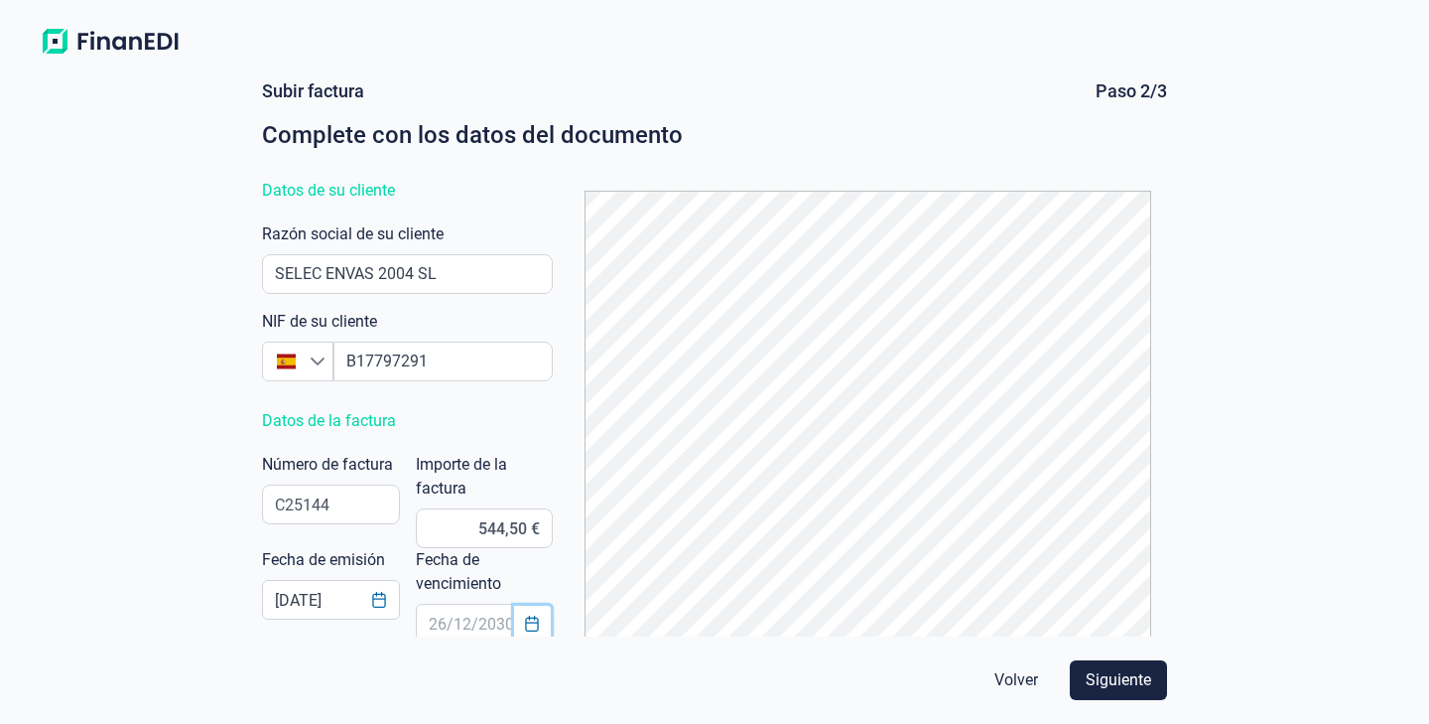
click at [538, 623] on icon "Choose Date" at bounding box center [532, 623] width 13 height 16
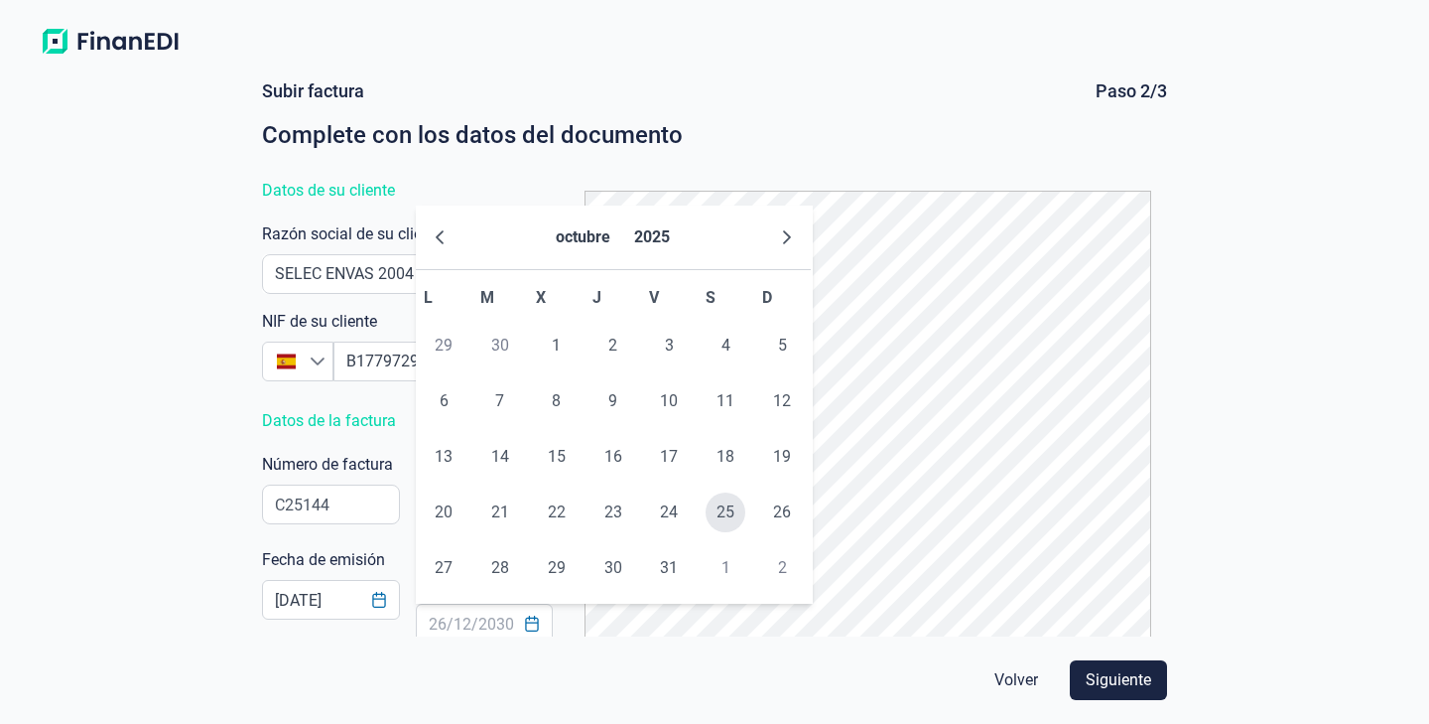
click at [713, 518] on span "25" at bounding box center [726, 512] width 40 height 40
type input "[DATE]"
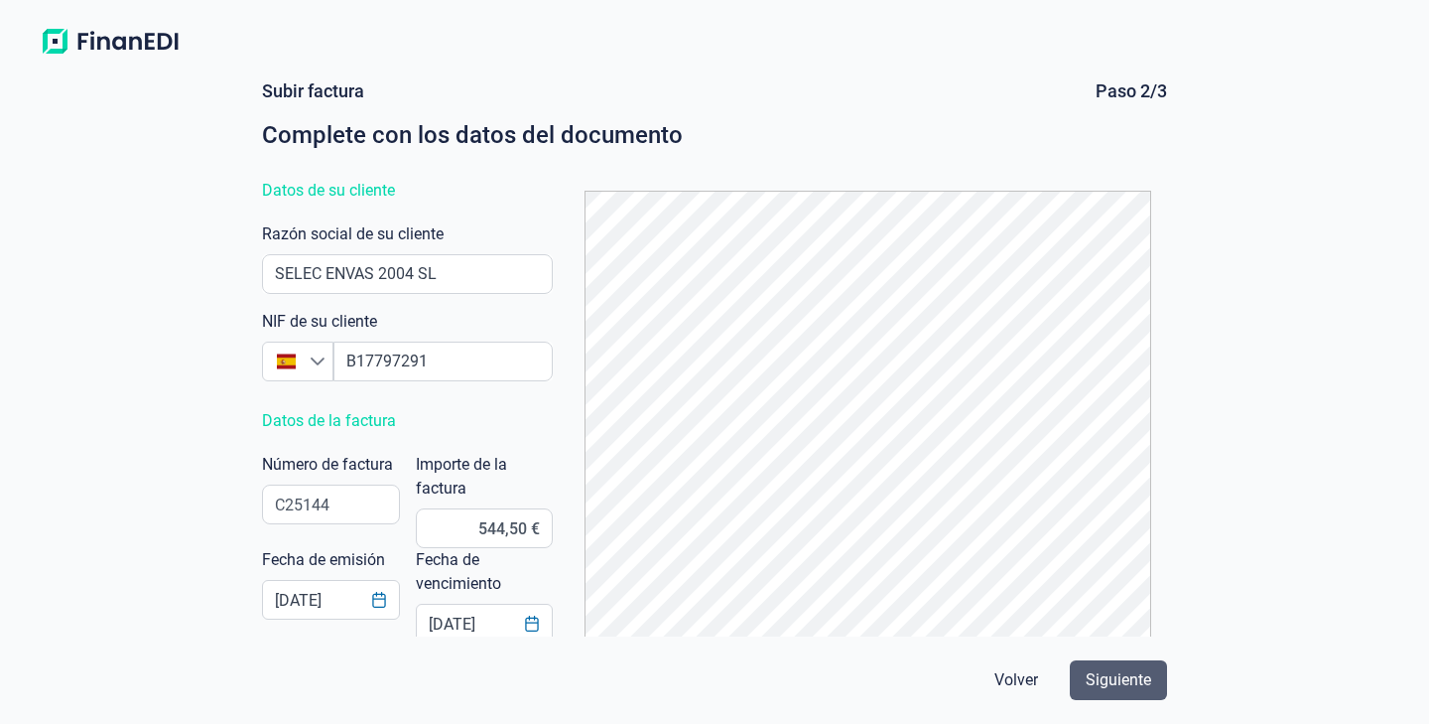
click at [1106, 679] on span "Siguiente" at bounding box center [1119, 680] width 66 height 24
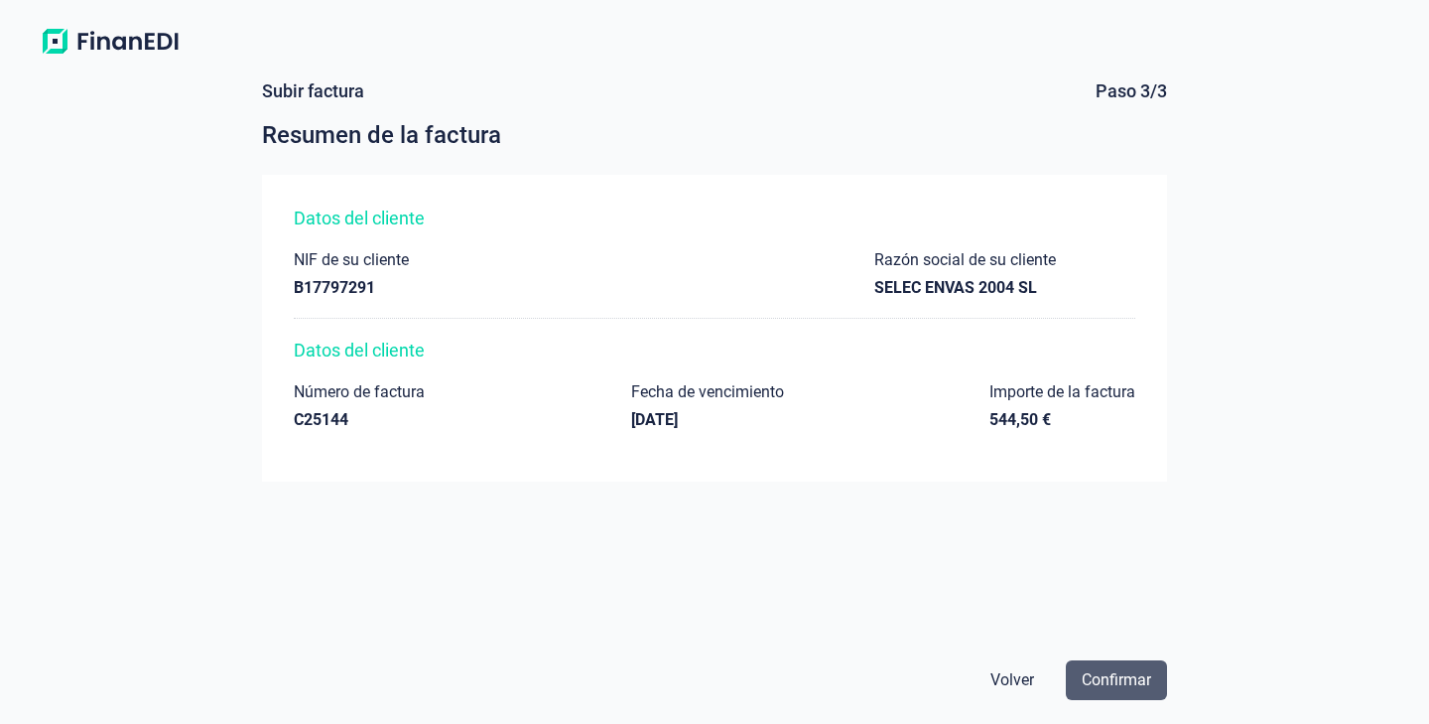
click at [1149, 666] on button "Confirmar" at bounding box center [1116, 680] width 101 height 40
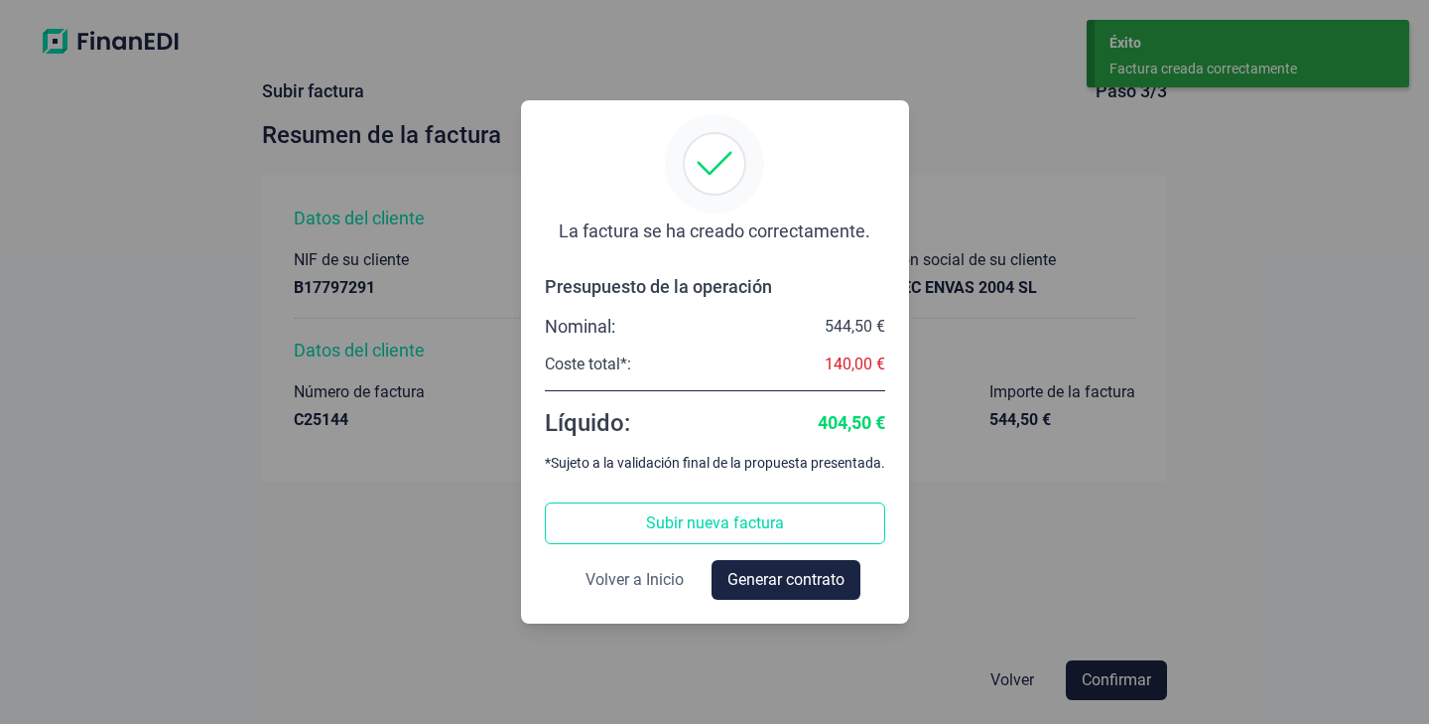
click at [665, 574] on span "Volver a Inicio" at bounding box center [635, 580] width 98 height 24
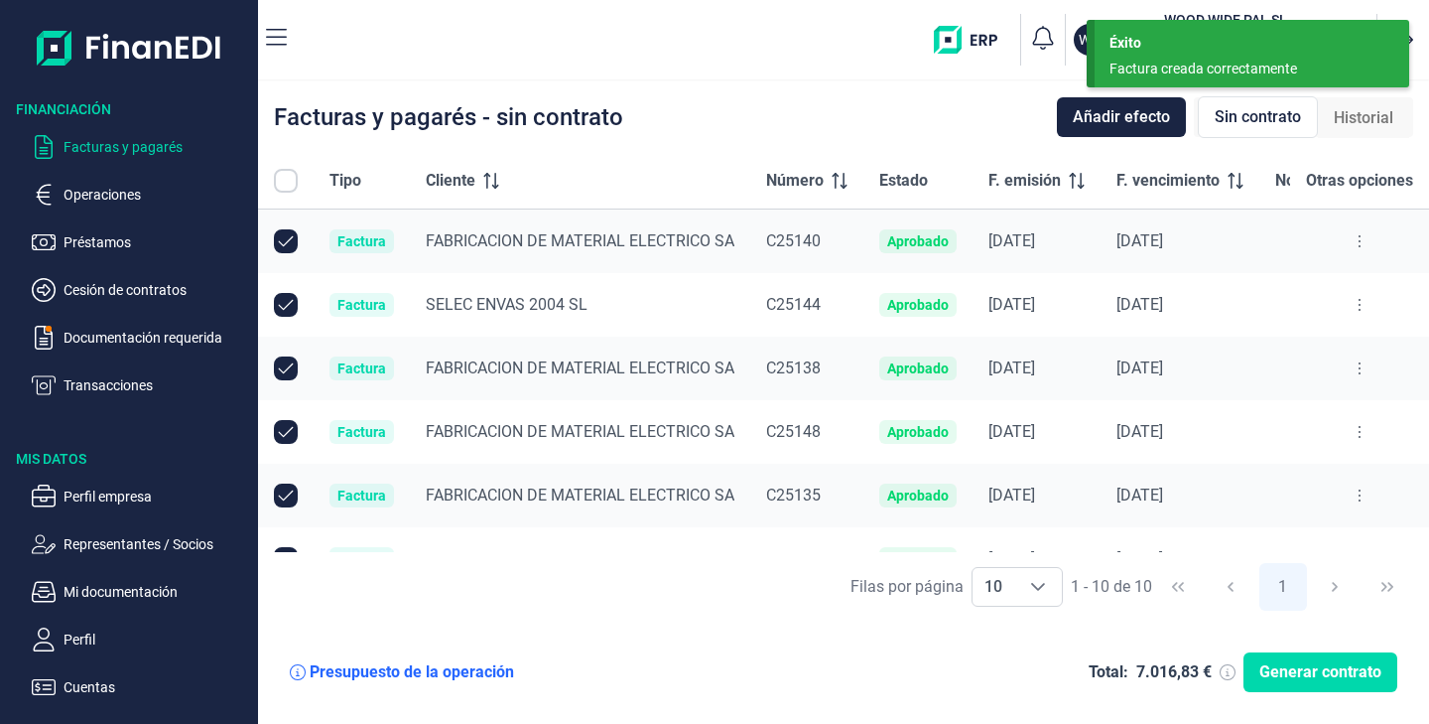
checkbox input "true"
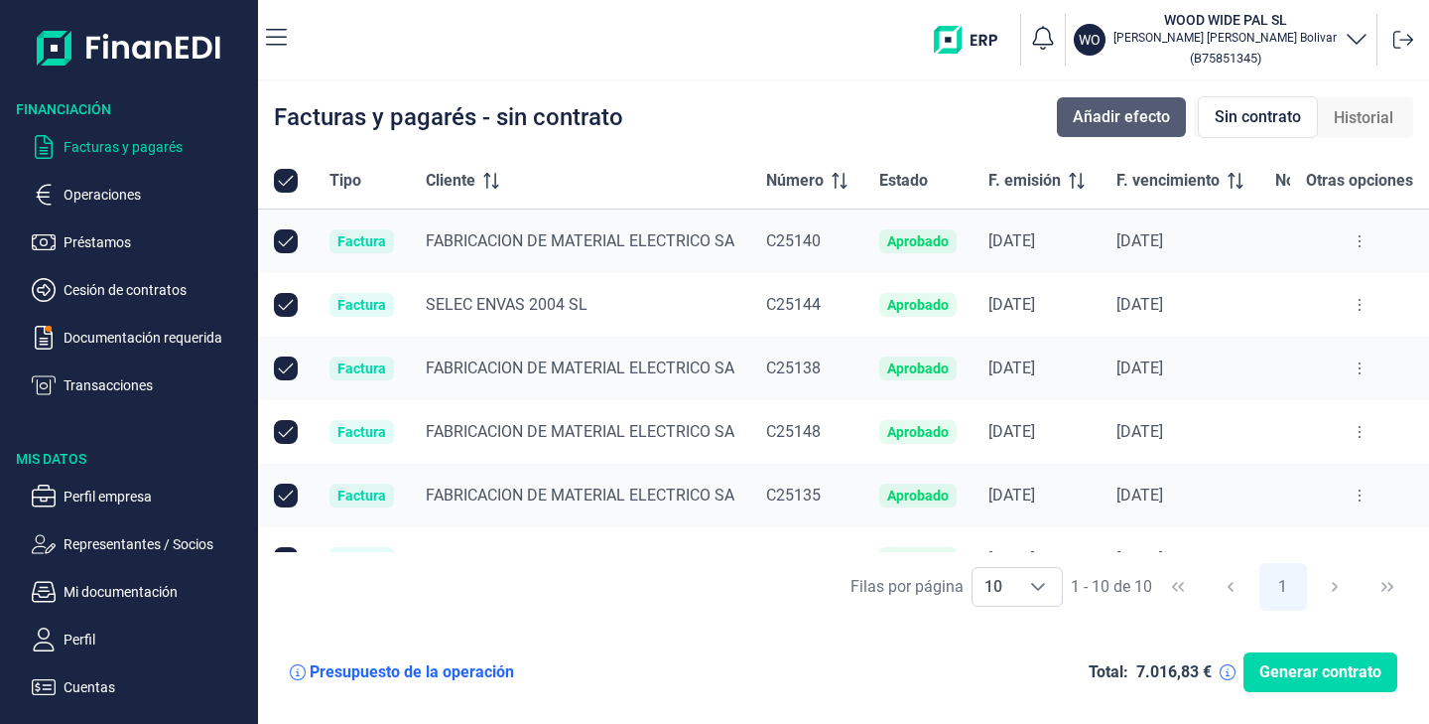
click at [1152, 124] on span "Añadir efecto" at bounding box center [1121, 117] width 97 height 24
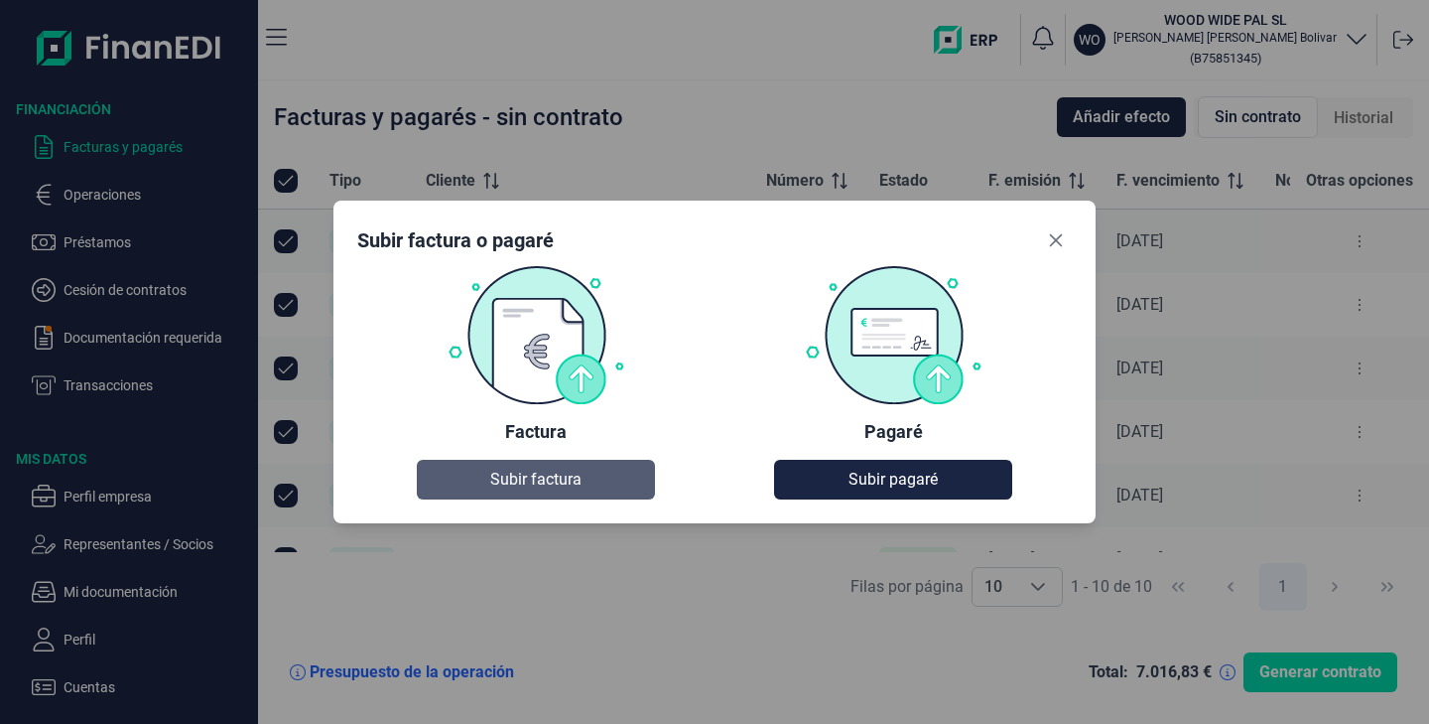
click at [587, 484] on button "Subir factura" at bounding box center [536, 480] width 238 height 40
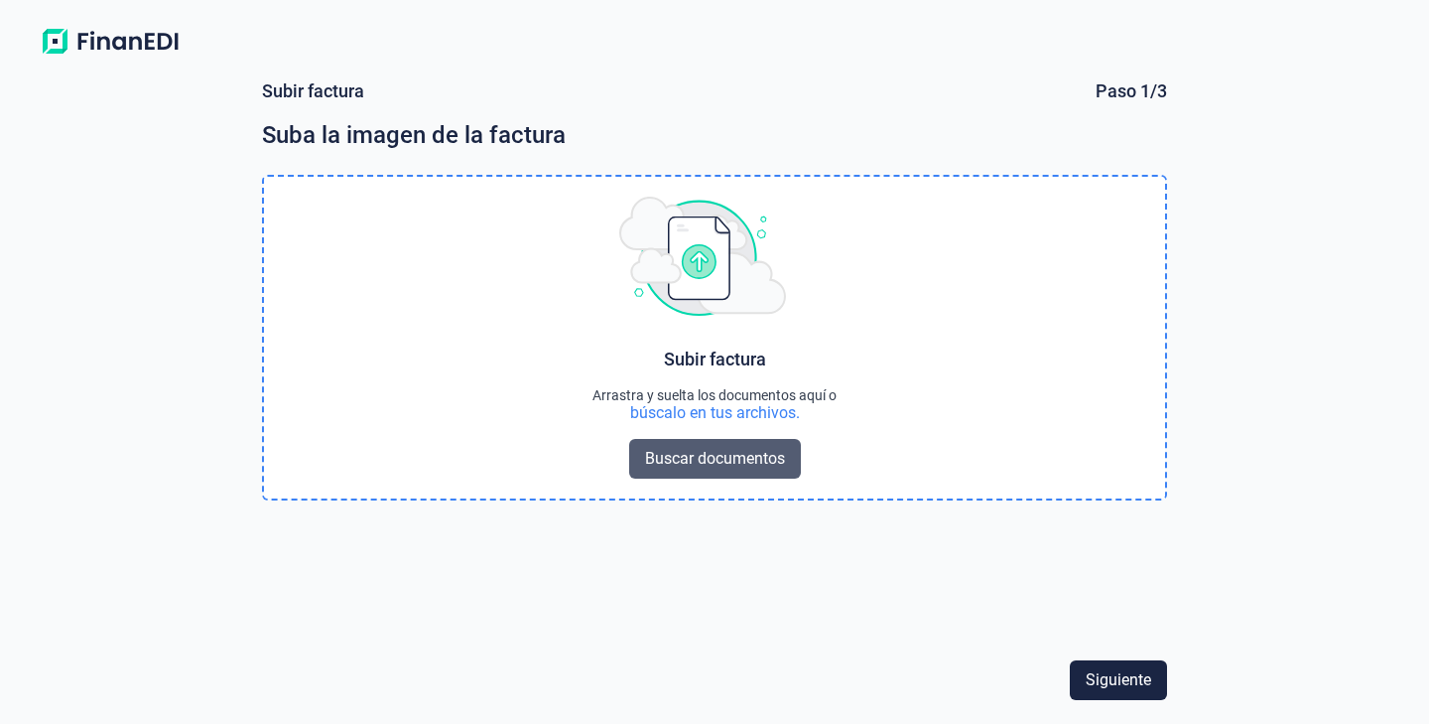
click at [780, 461] on span "Buscar documentos" at bounding box center [715, 459] width 140 height 24
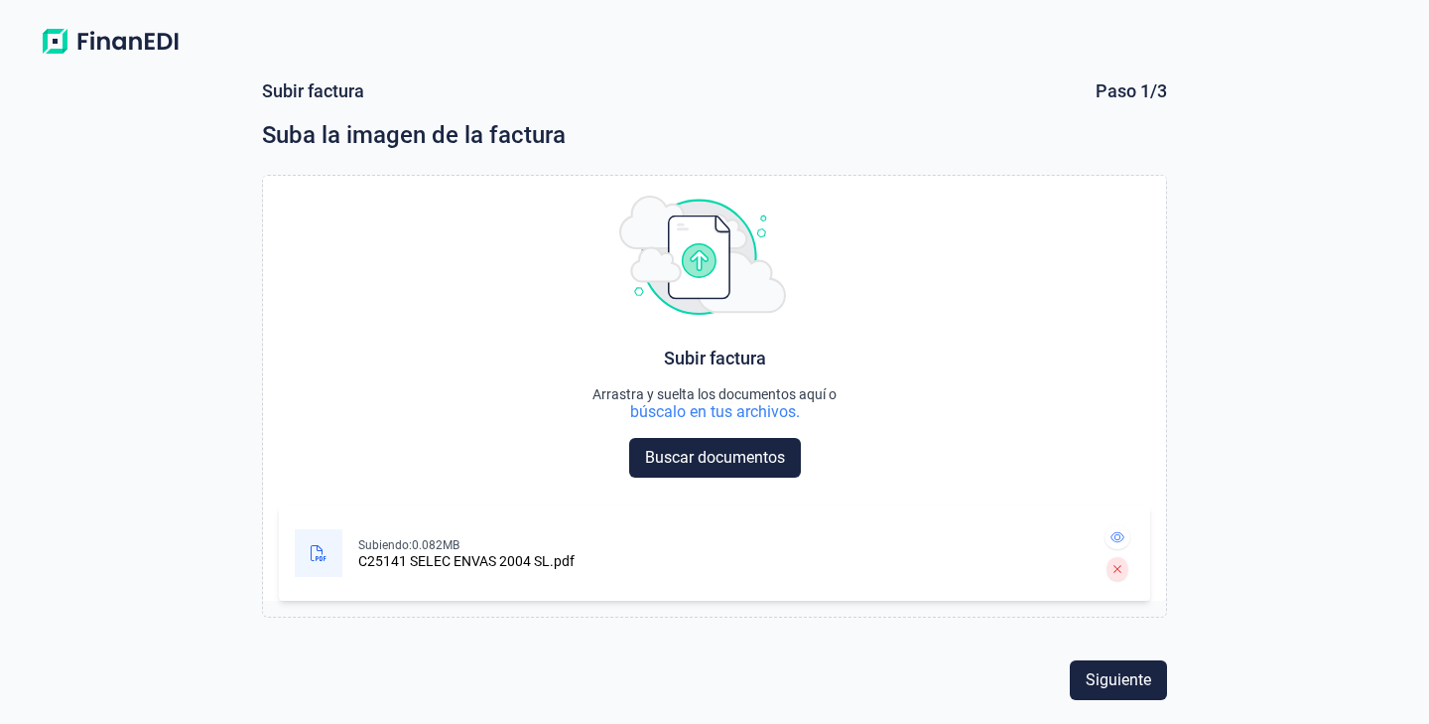
click at [1128, 704] on div "Siguiente" at bounding box center [714, 680] width 921 height 56
click at [1137, 670] on span "Siguiente" at bounding box center [1119, 680] width 66 height 24
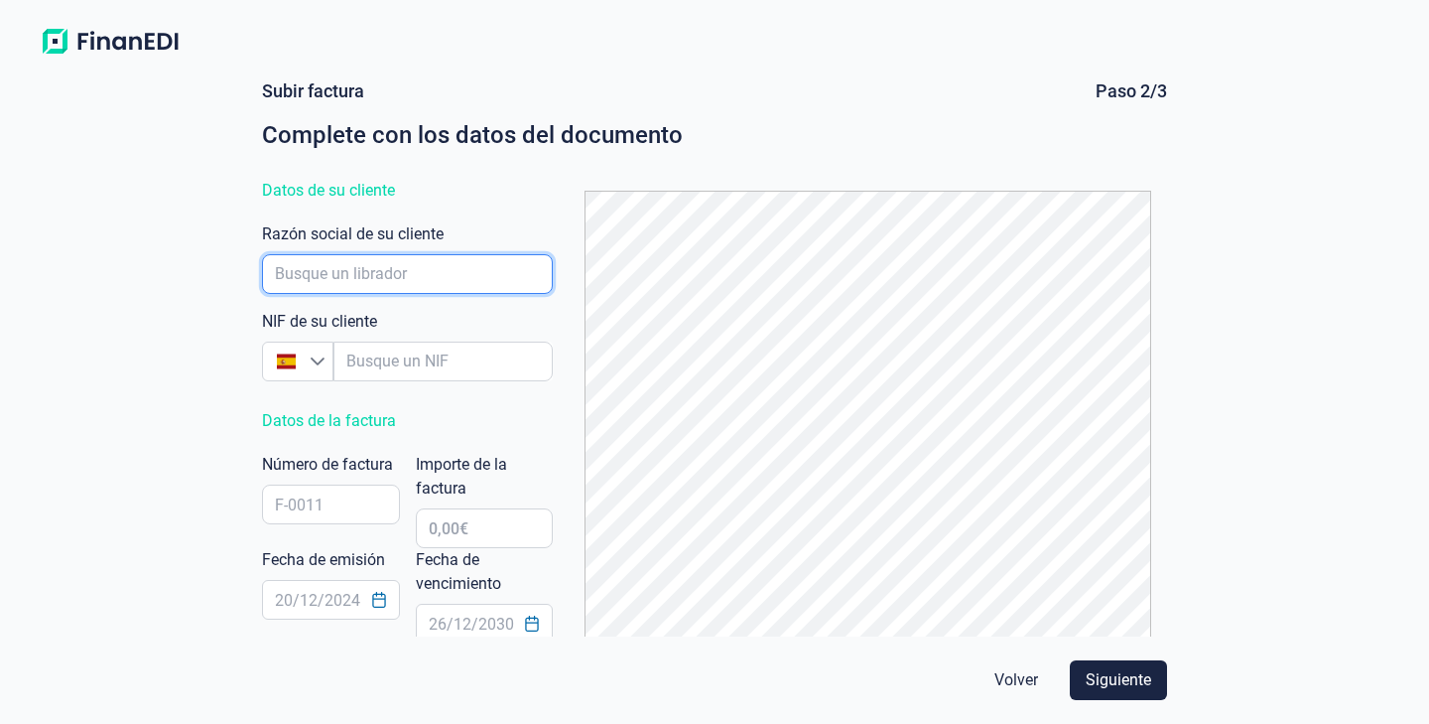
click at [391, 280] on input "empresaAutocomplete" at bounding box center [407, 274] width 291 height 40
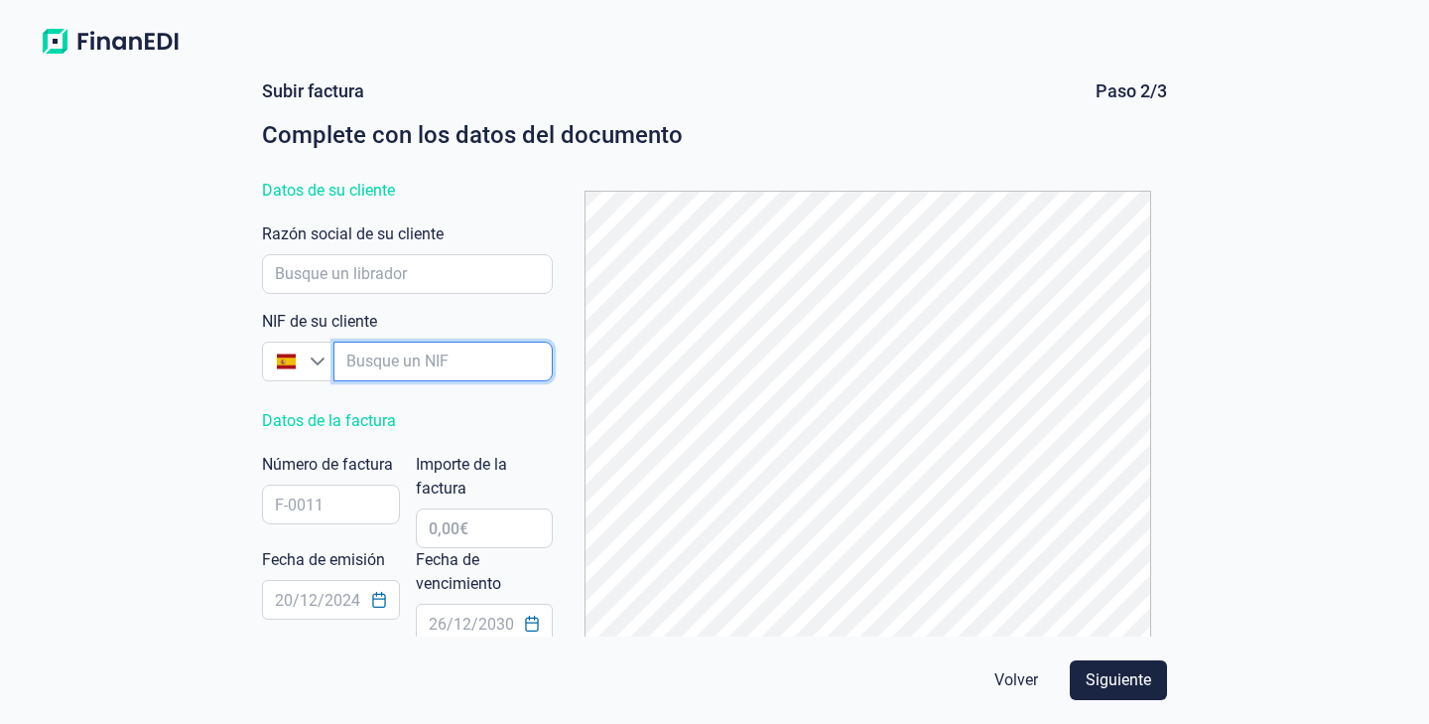
click at [425, 369] on input "empresaAutocomplete" at bounding box center [443, 361] width 219 height 40
type input "B17797291"
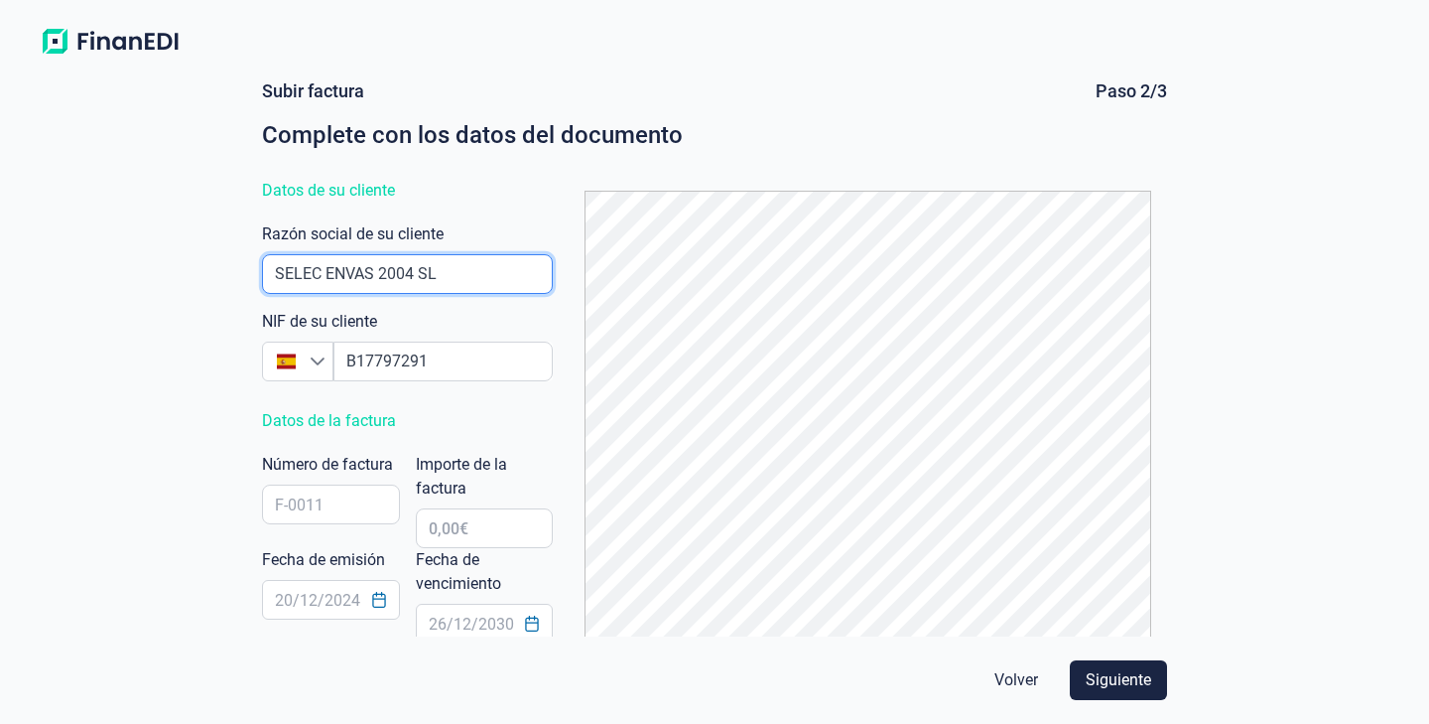
type input "SELEC ENVAS 2004 SL"
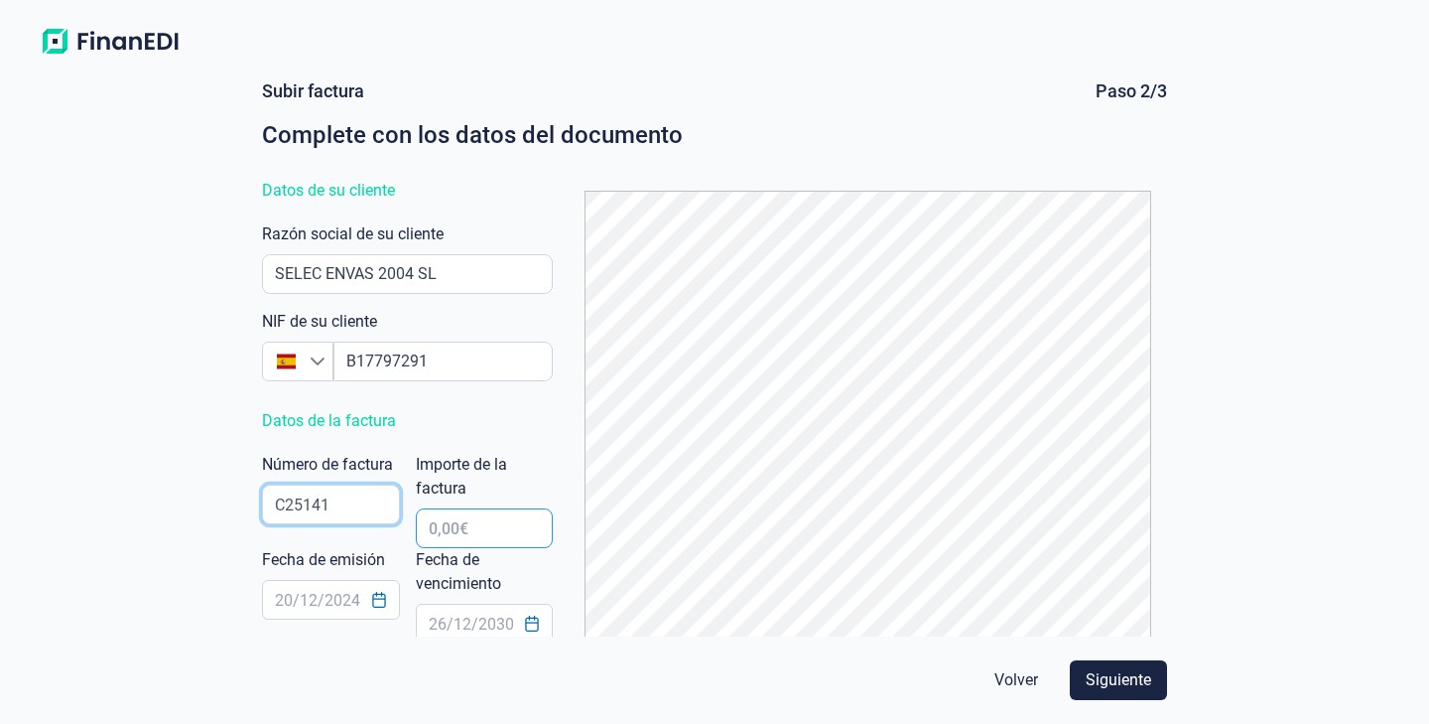
type input "C25141"
type input "544,00 €"
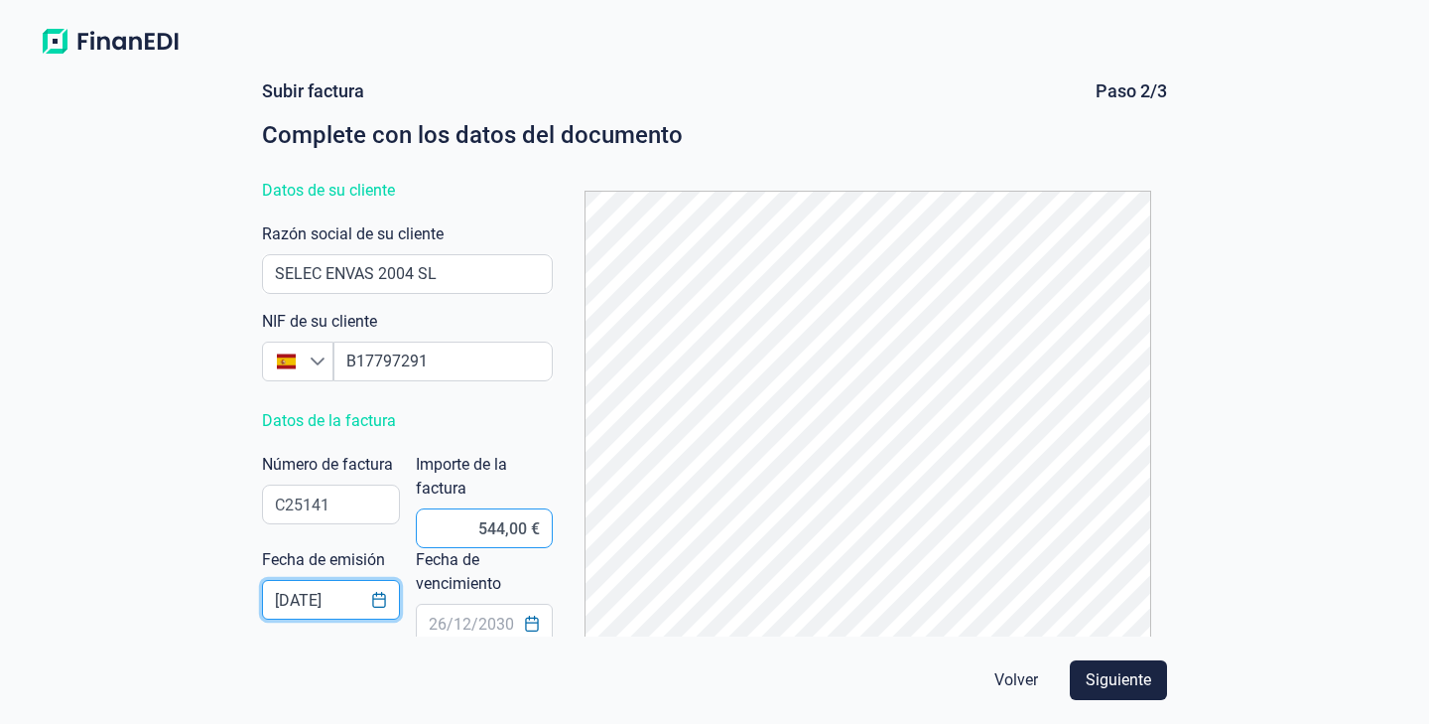
type input "[DATE]"
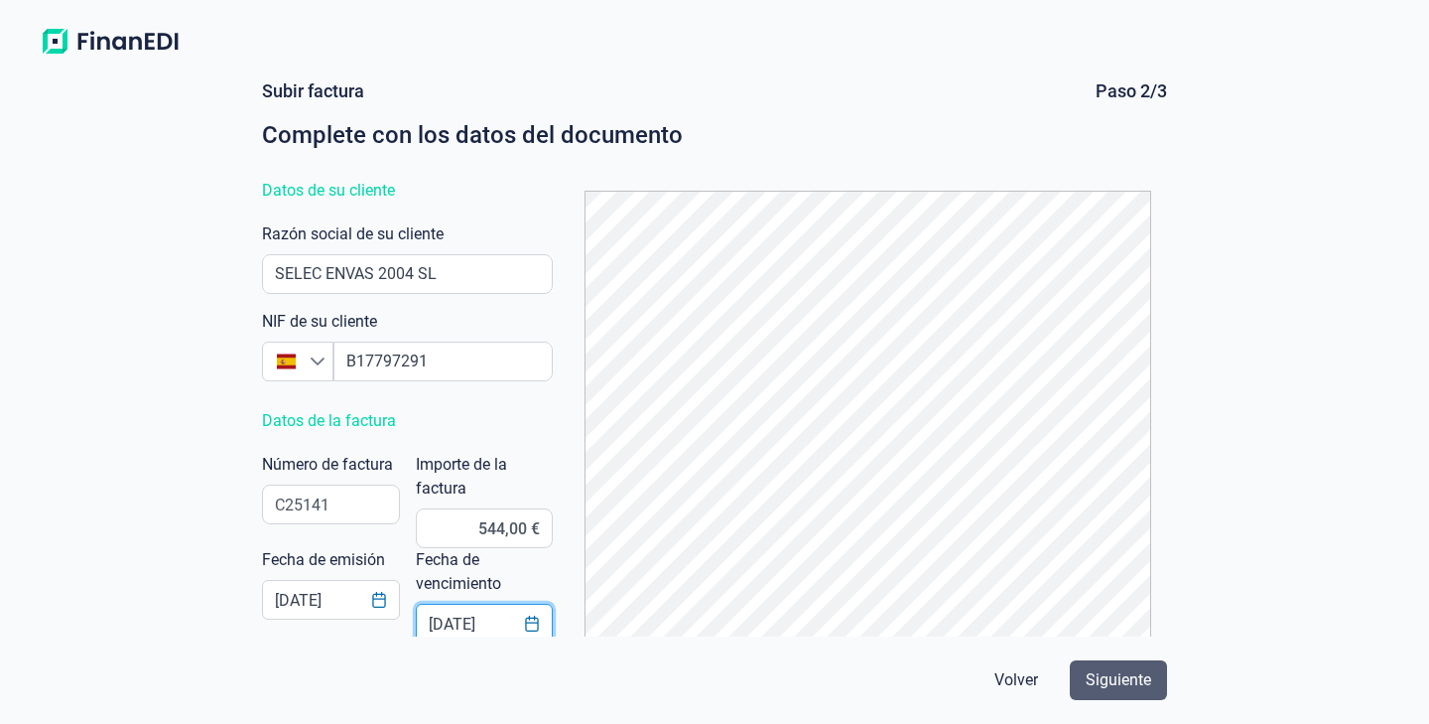
type input "[DATE]"
click at [1128, 674] on span "Siguiente" at bounding box center [1119, 680] width 66 height 24
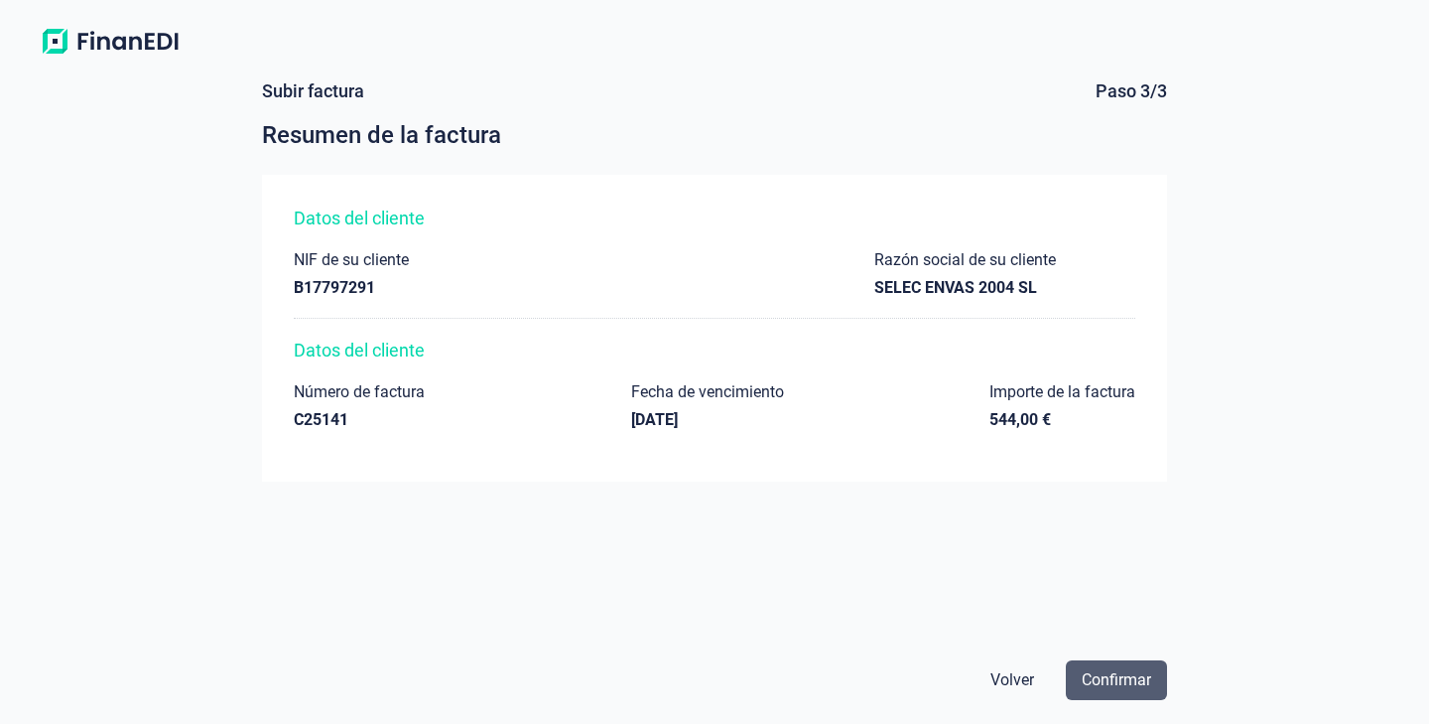
click at [1151, 683] on span "Confirmar" at bounding box center [1116, 680] width 69 height 24
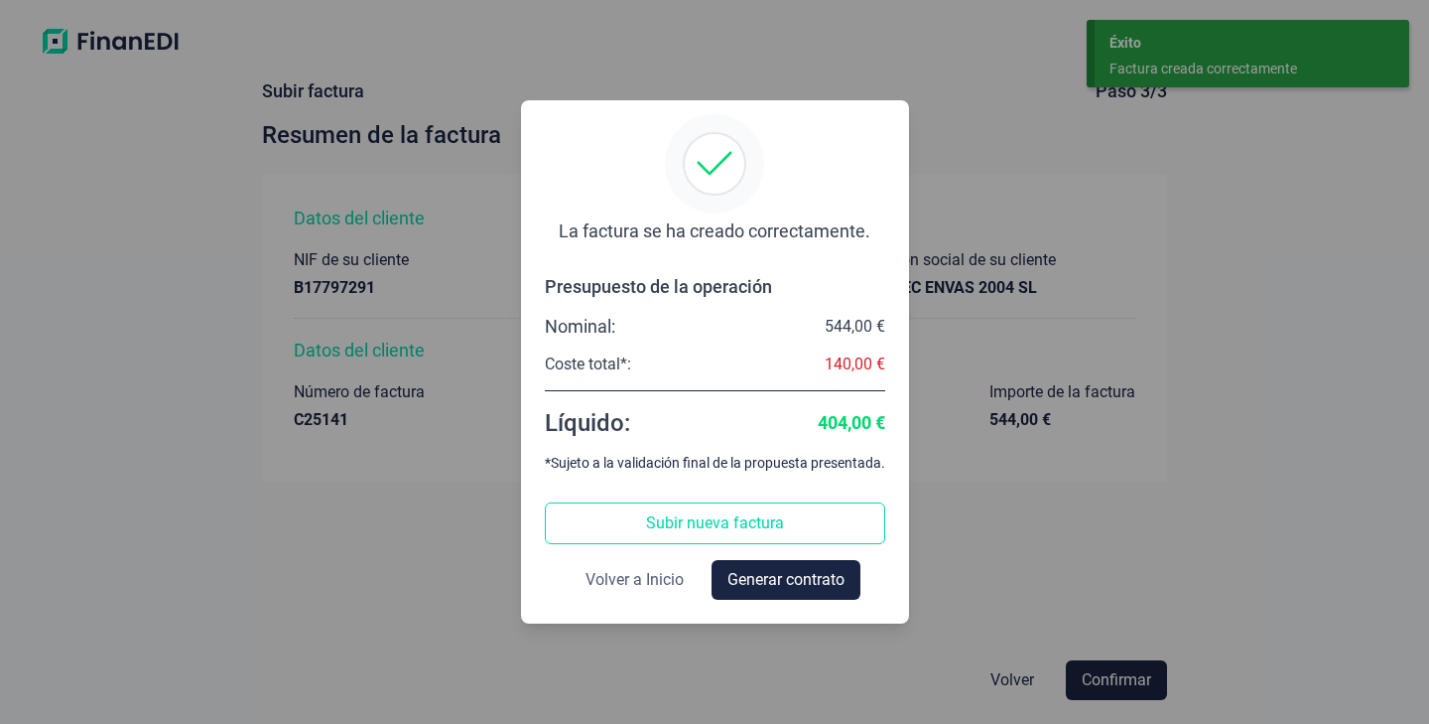
click at [642, 583] on span "Volver a Inicio" at bounding box center [635, 580] width 98 height 24
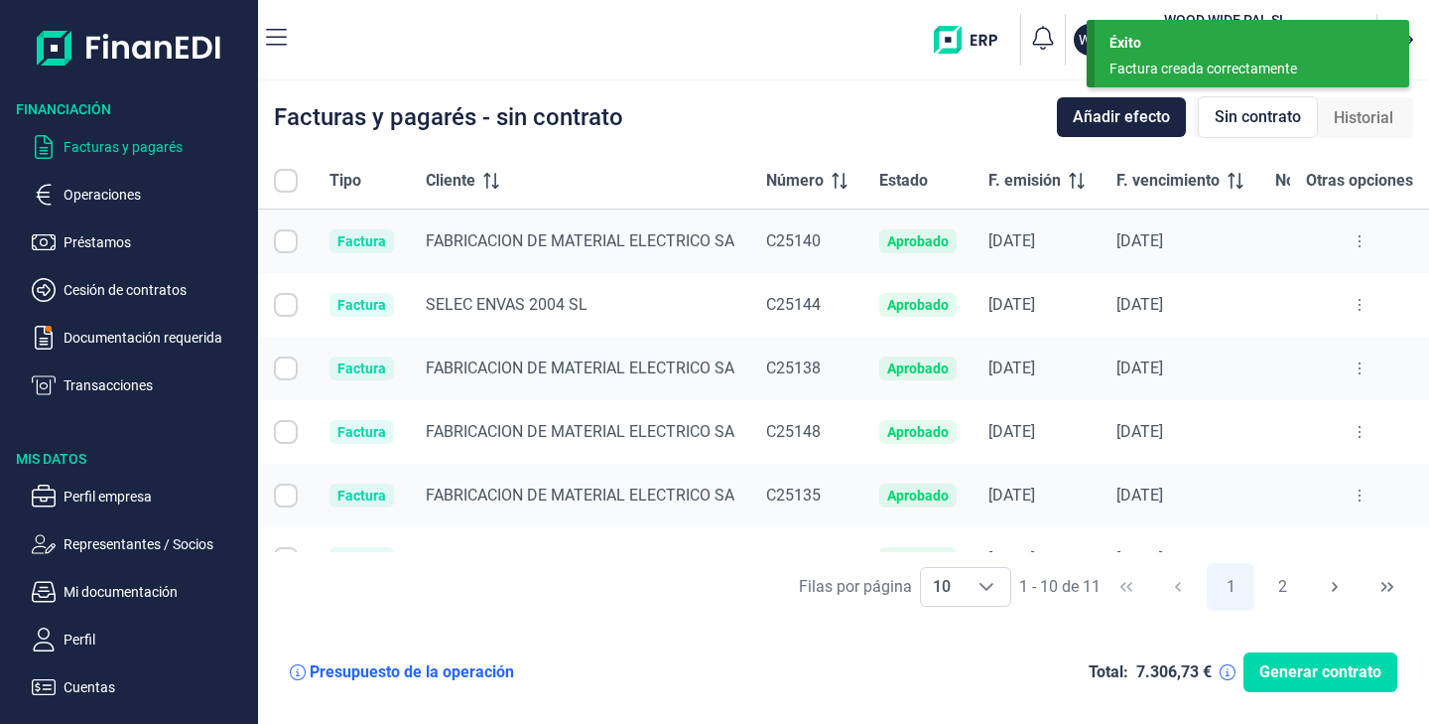
checkbox input "true"
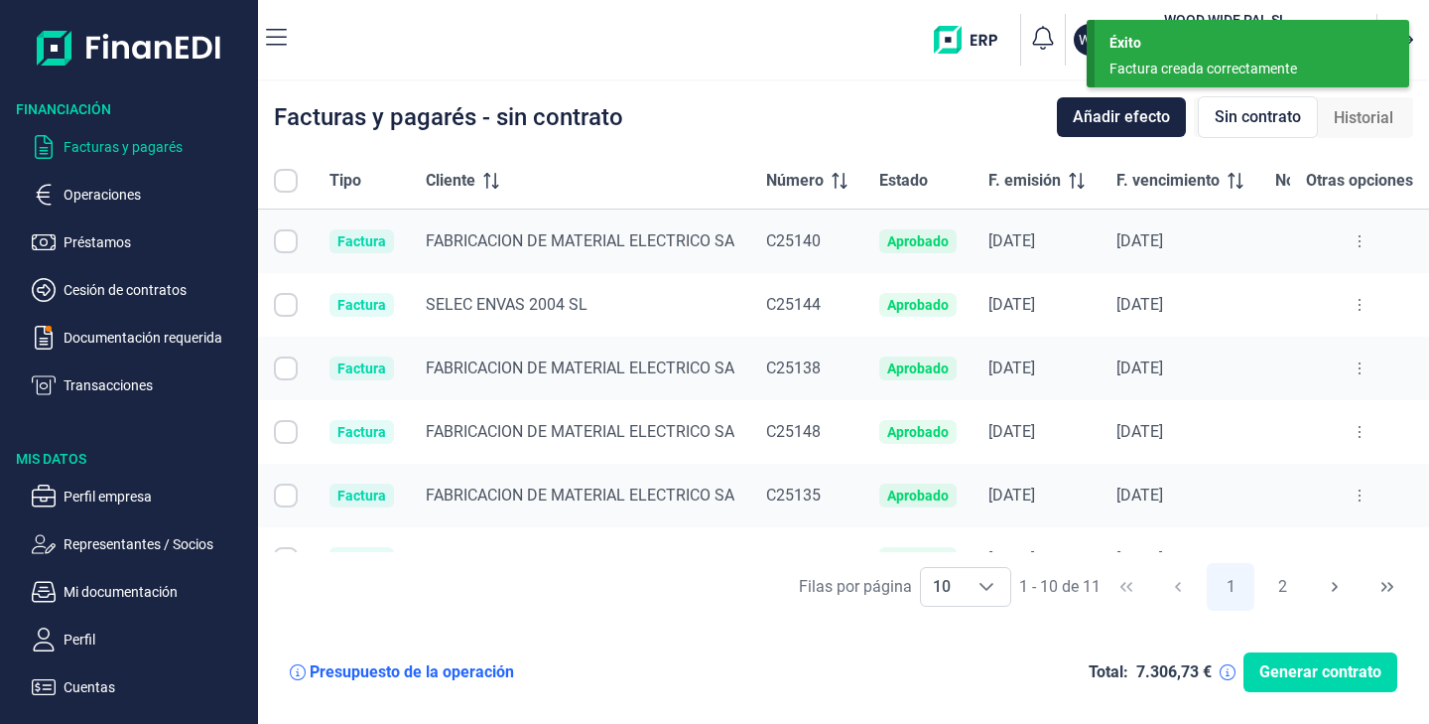
checkbox input "true"
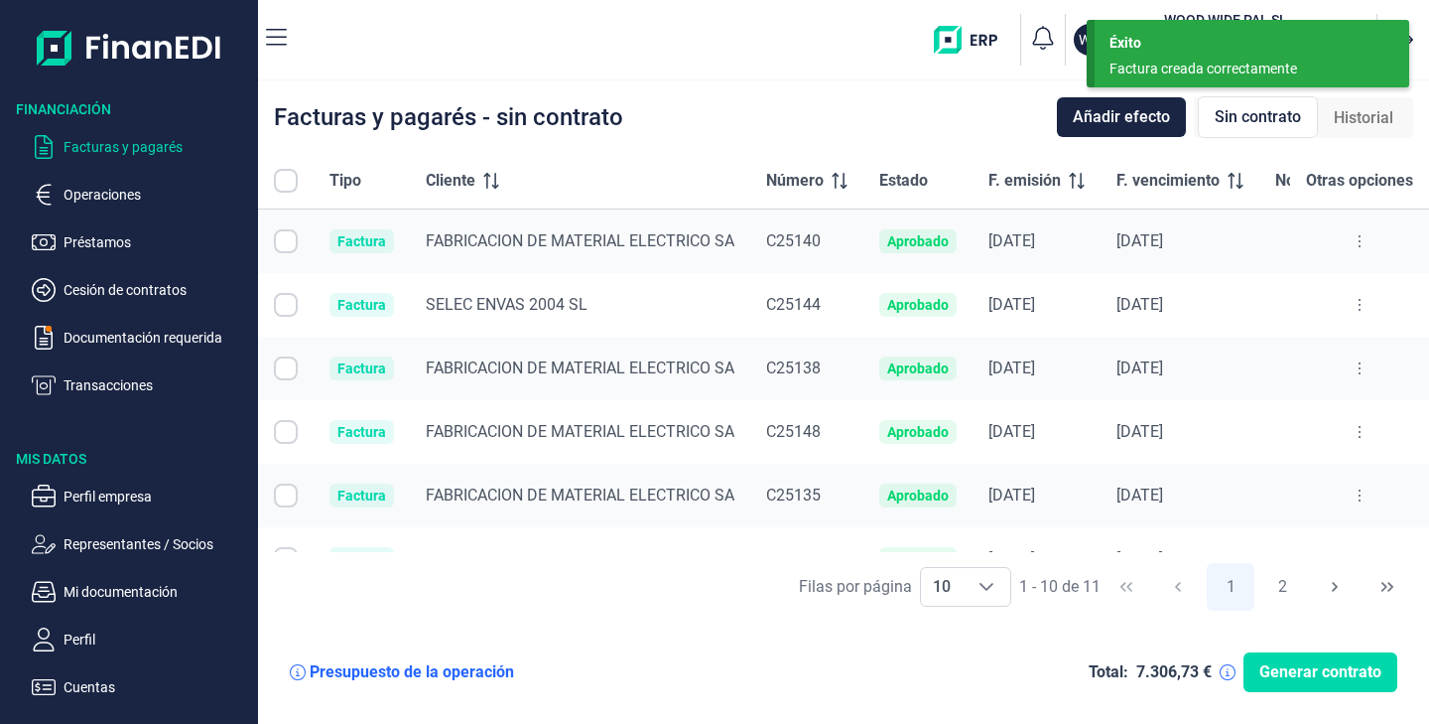
checkbox input "true"
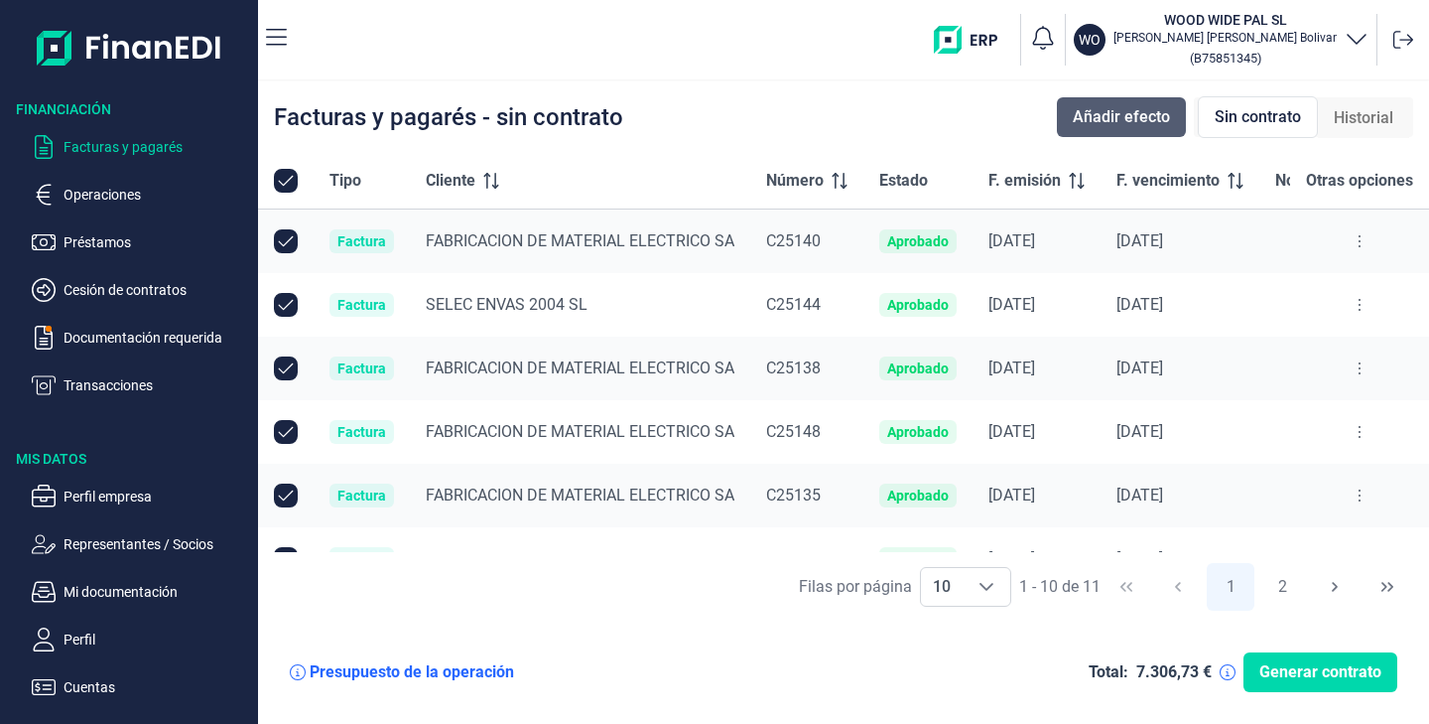
click at [1132, 123] on span "Añadir efecto" at bounding box center [1121, 117] width 97 height 24
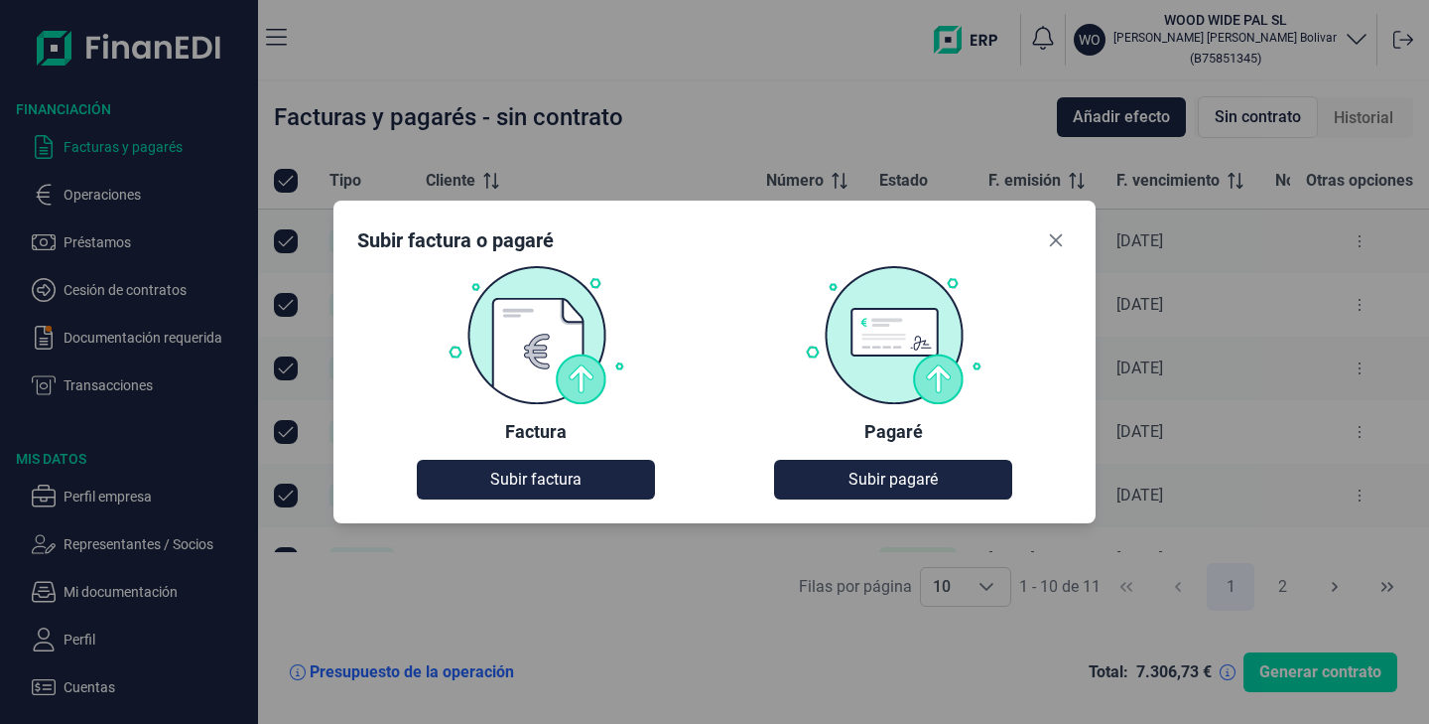
click at [548, 515] on div "Subir factura o pagaré Factura Subir factura Pagaré Subir pagaré" at bounding box center [715, 362] width 762 height 323
click at [560, 489] on span "Subir factura" at bounding box center [535, 480] width 91 height 24
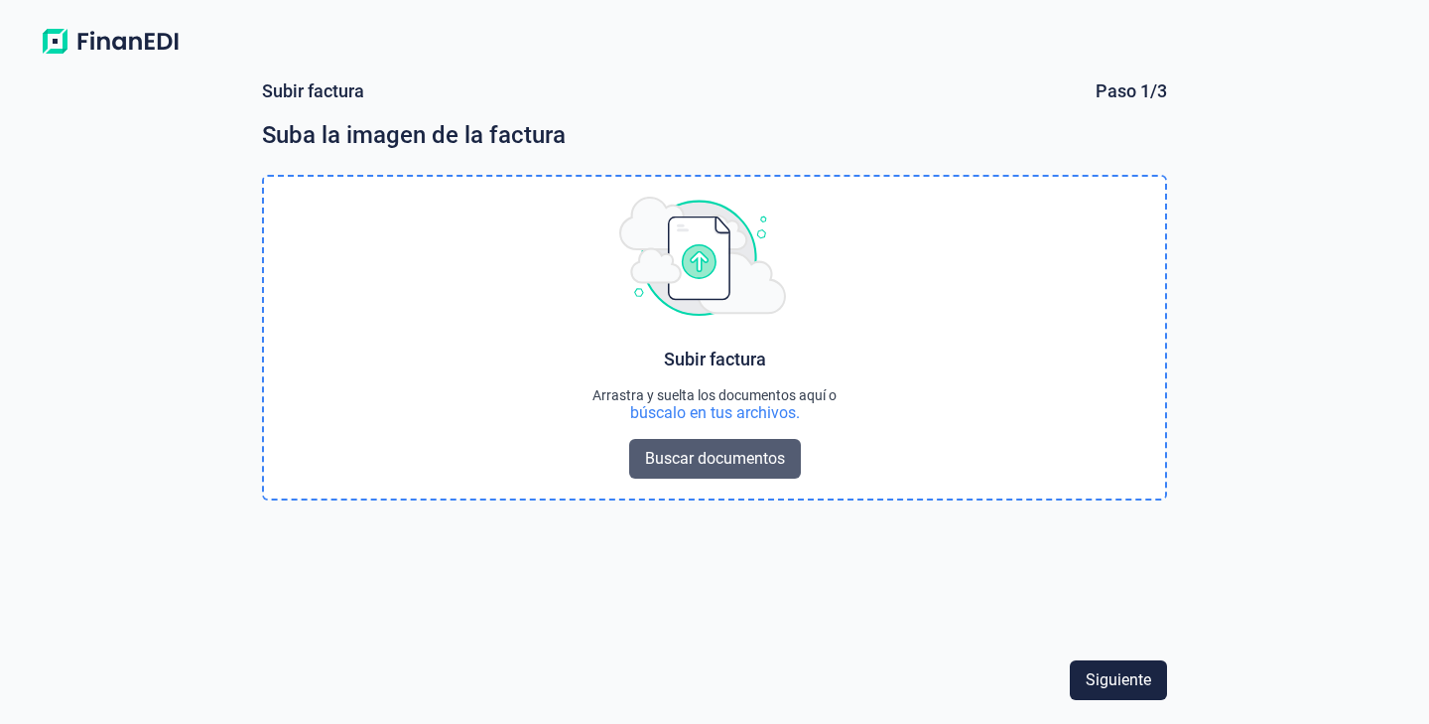
click at [750, 476] on button "Buscar documentos" at bounding box center [715, 459] width 172 height 40
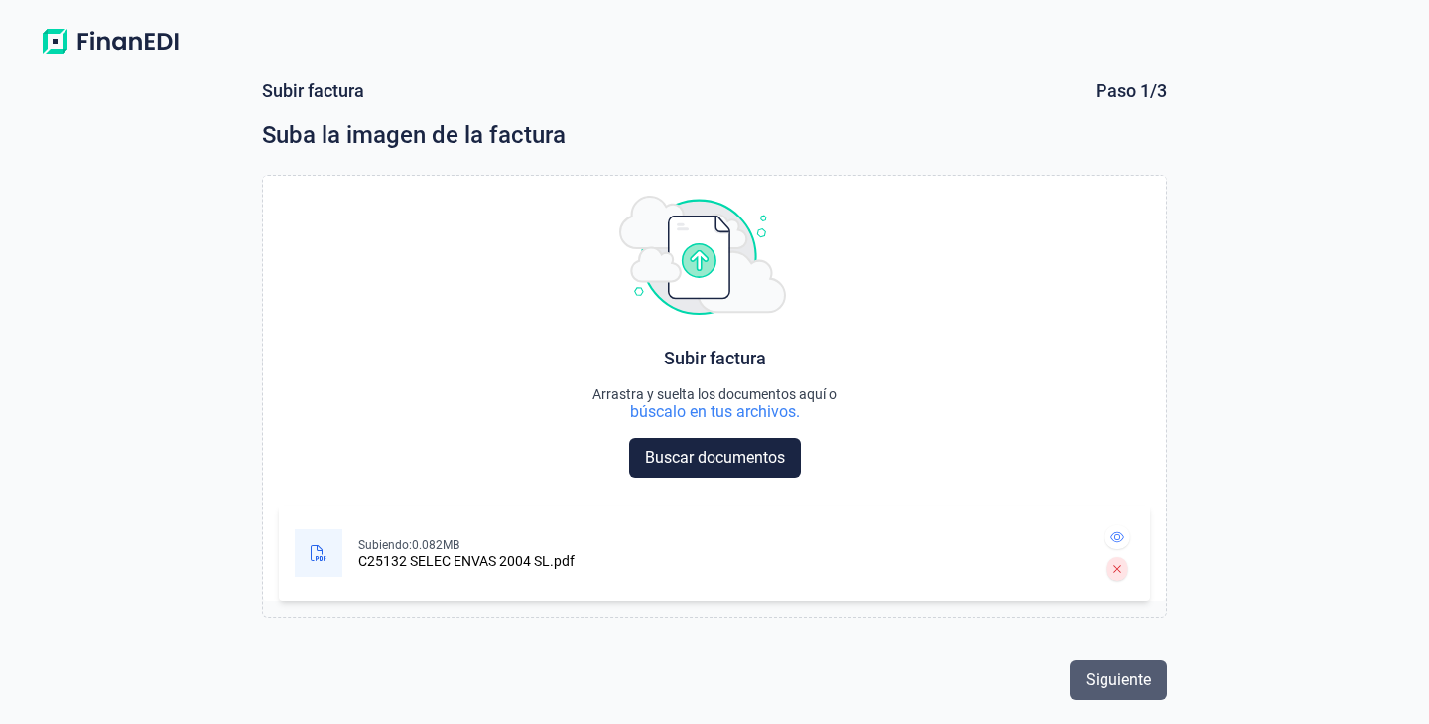
click at [1134, 688] on span "Siguiente" at bounding box center [1119, 680] width 66 height 24
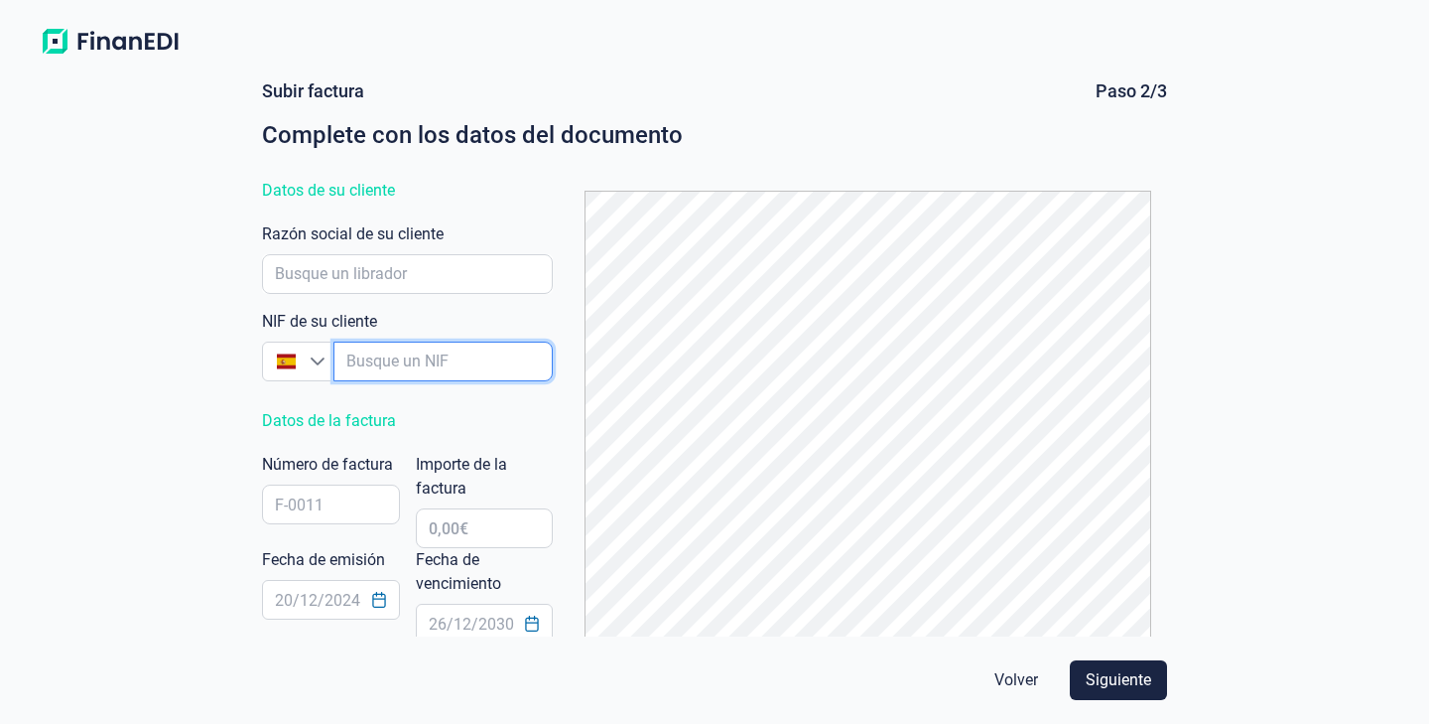
click at [474, 369] on input "empresaAutocomplete" at bounding box center [443, 361] width 219 height 40
type input "B17797291"
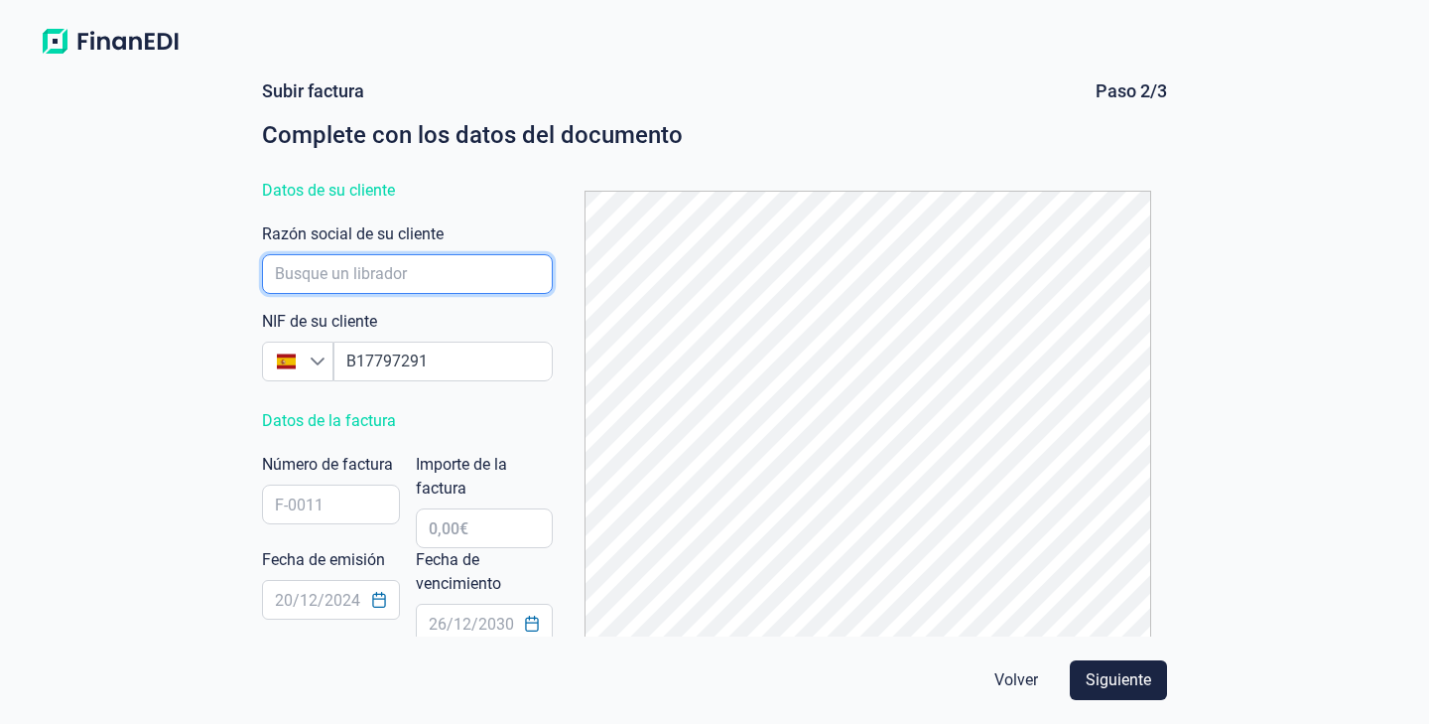
click at [427, 263] on input "empresaAutocomplete" at bounding box center [407, 274] width 291 height 40
type input "SELEC ENVAS 2004 SL"
type input "C25132"
type input "544,50 €"
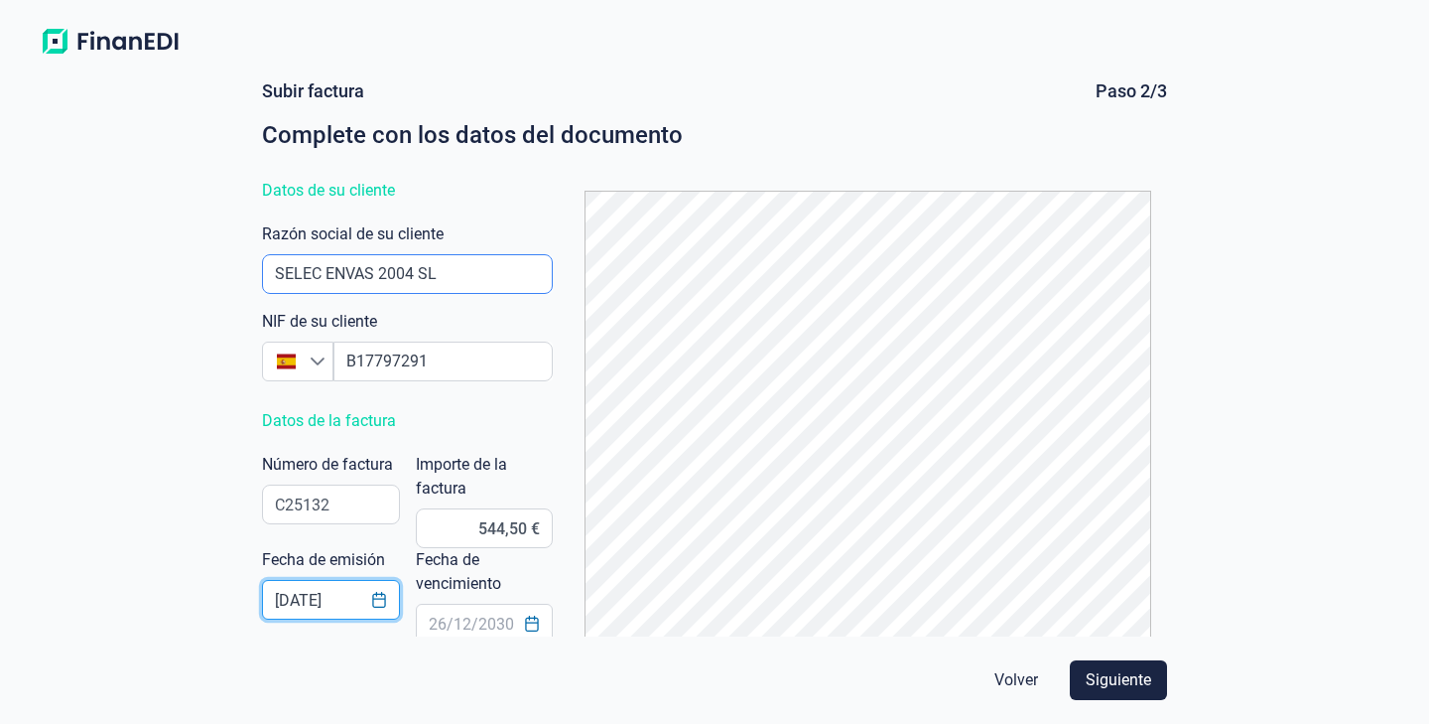
type input "[DATE]"
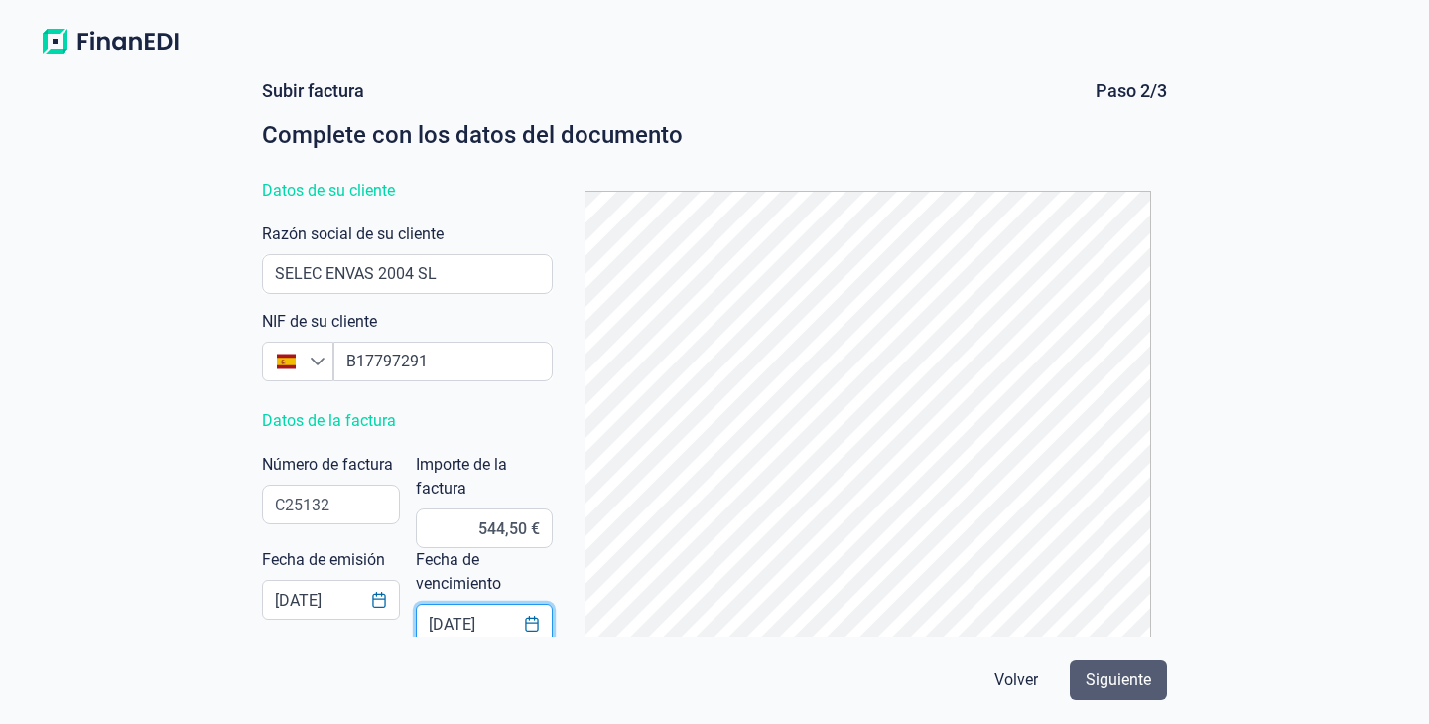
type input "[DATE]"
click at [1127, 679] on span "Siguiente" at bounding box center [1119, 680] width 66 height 24
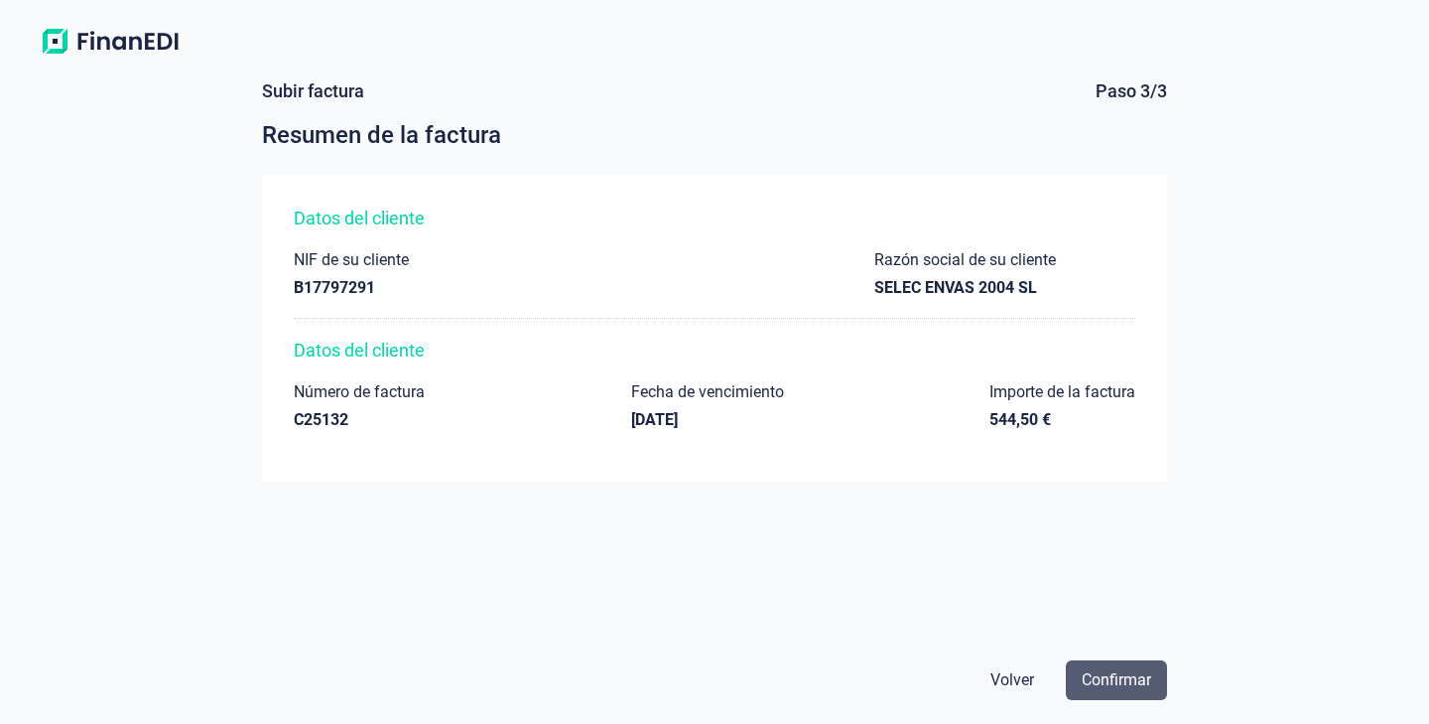
click at [1141, 675] on span "Confirmar" at bounding box center [1116, 680] width 69 height 24
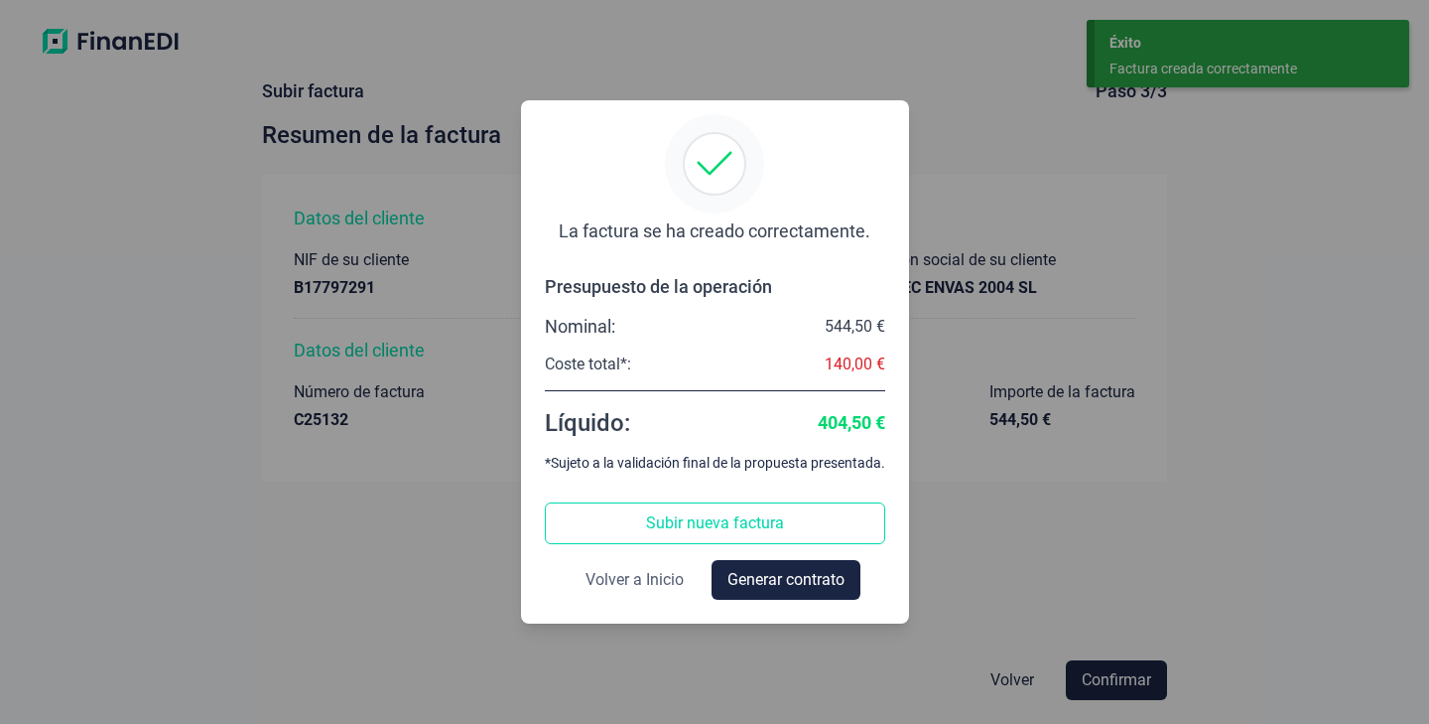
click at [671, 577] on span "Volver a Inicio" at bounding box center [635, 580] width 98 height 24
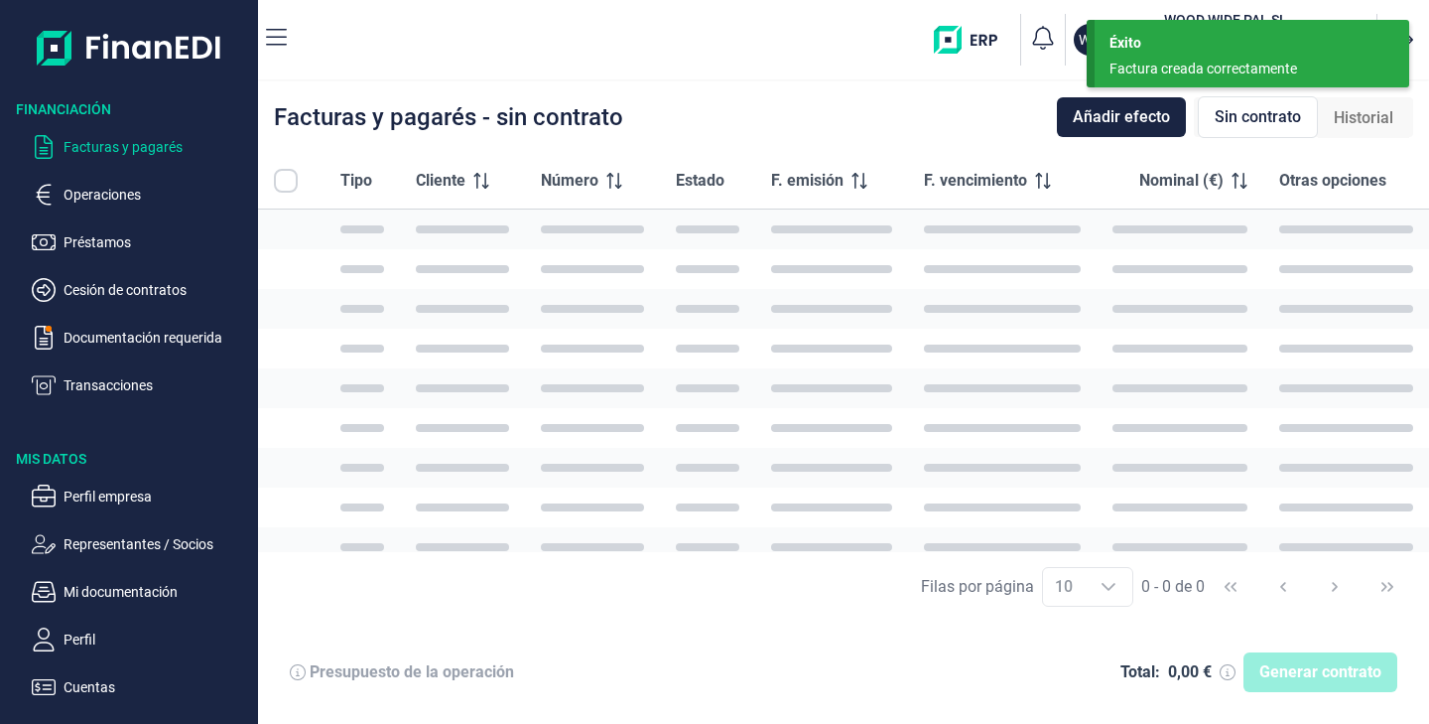
checkbox input "true"
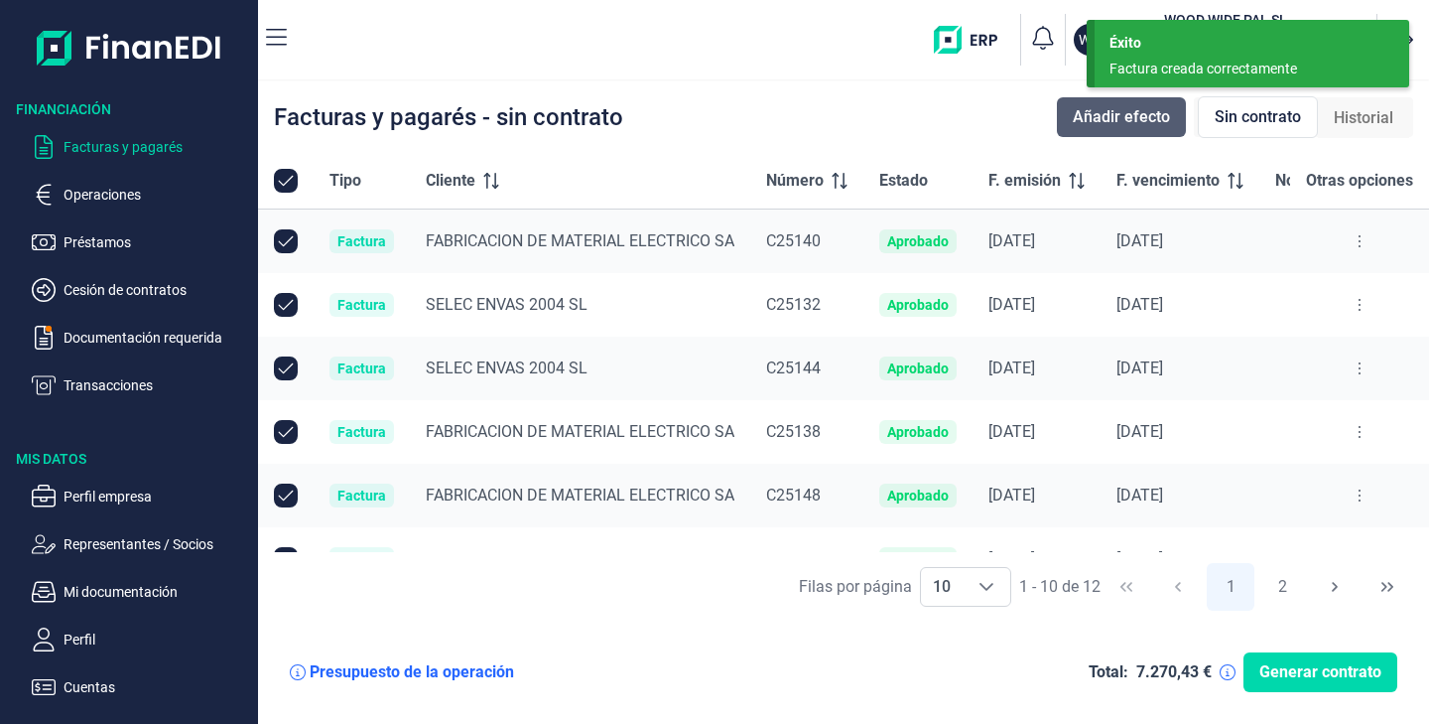
click at [1114, 113] on span "Añadir efecto" at bounding box center [1121, 117] width 97 height 24
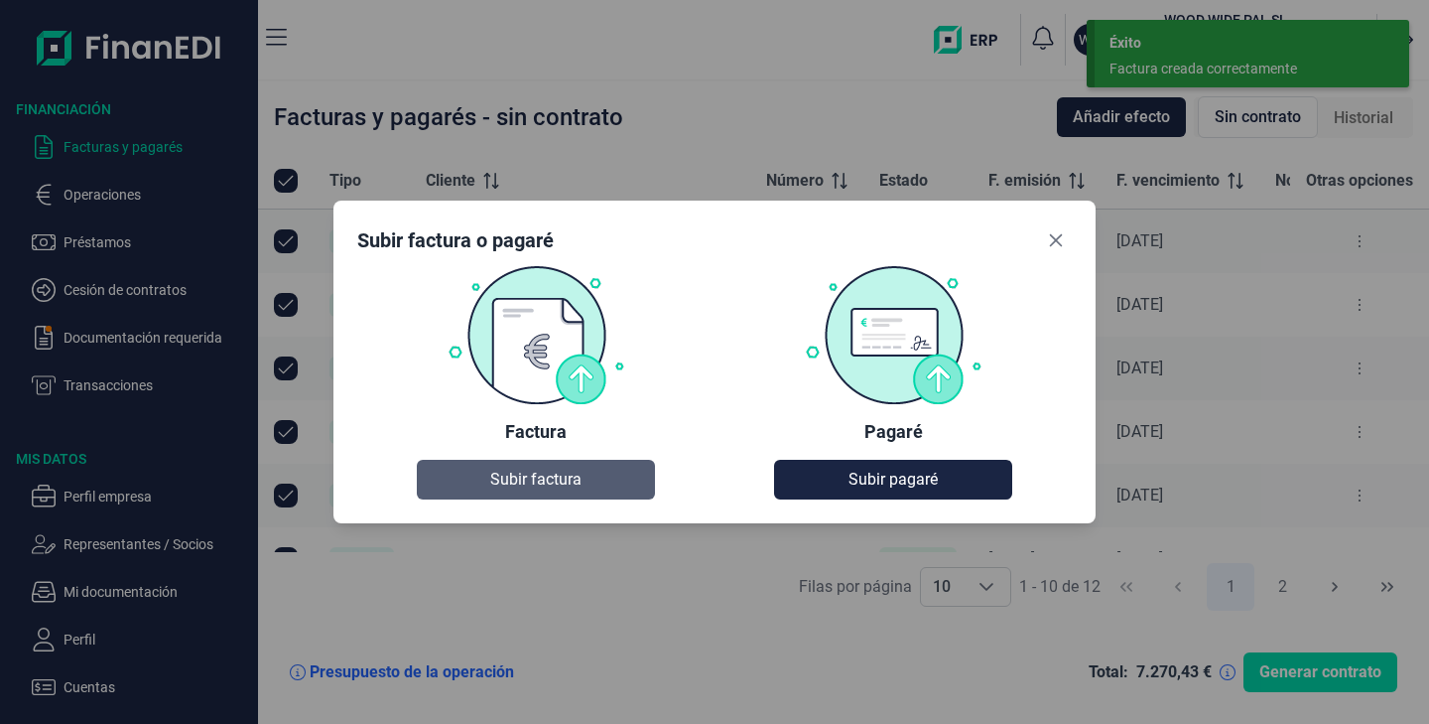
click at [524, 472] on span "Subir factura" at bounding box center [535, 480] width 91 height 24
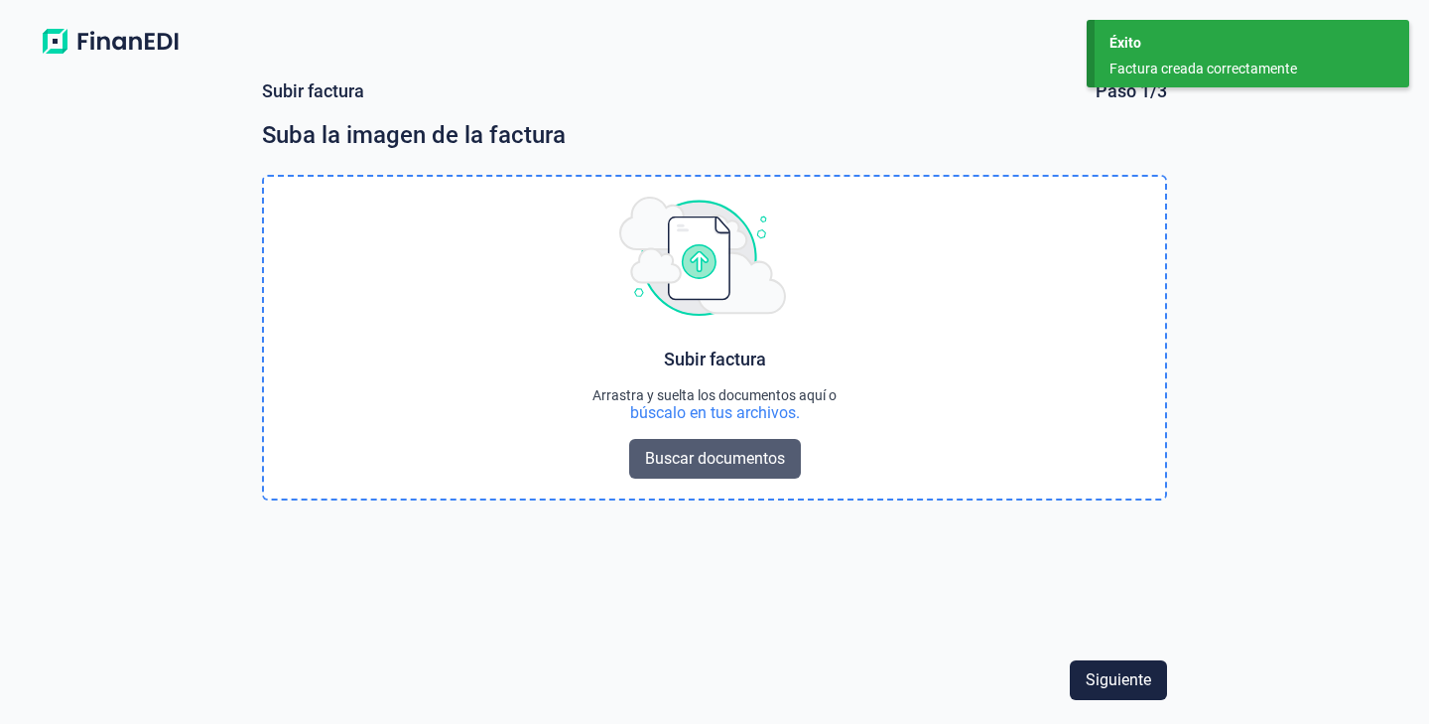
click at [765, 464] on span "Buscar documentos" at bounding box center [715, 459] width 140 height 24
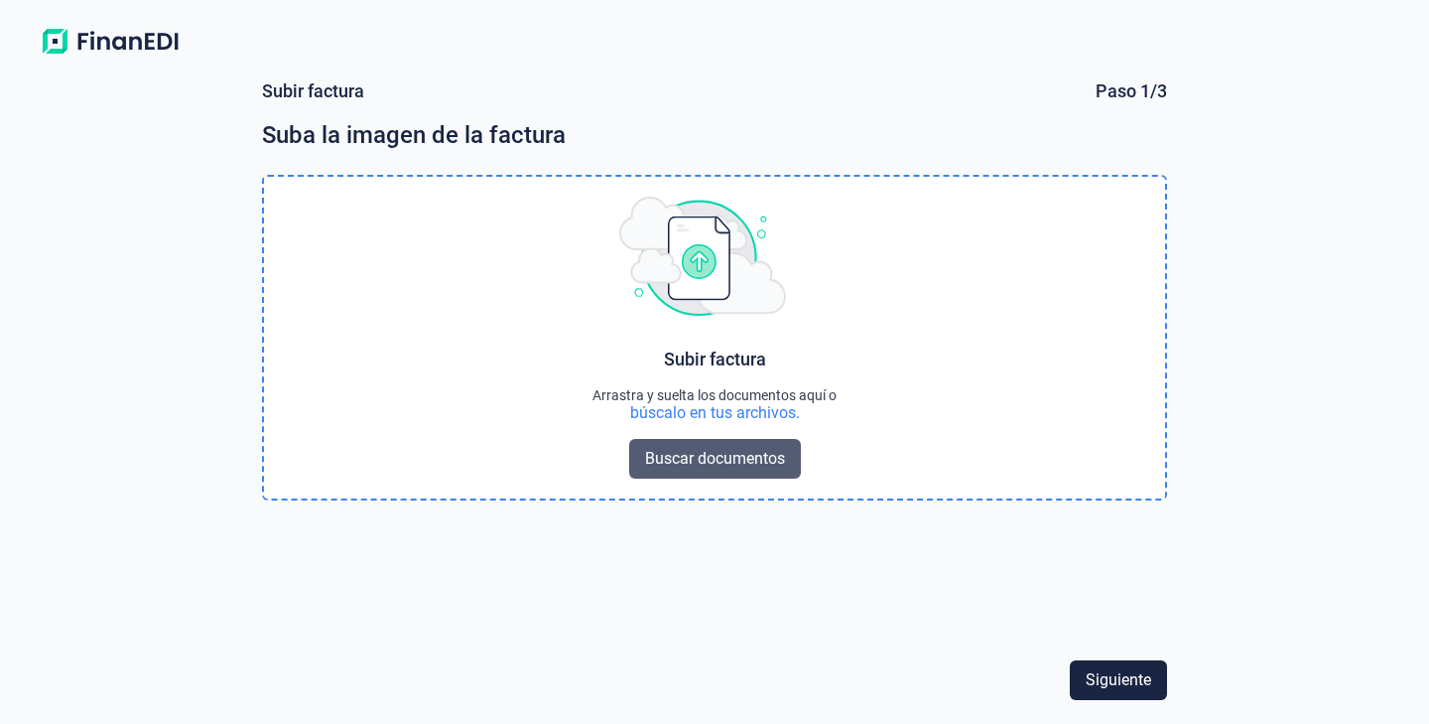
click at [773, 478] on button "Buscar documentos" at bounding box center [715, 459] width 172 height 40
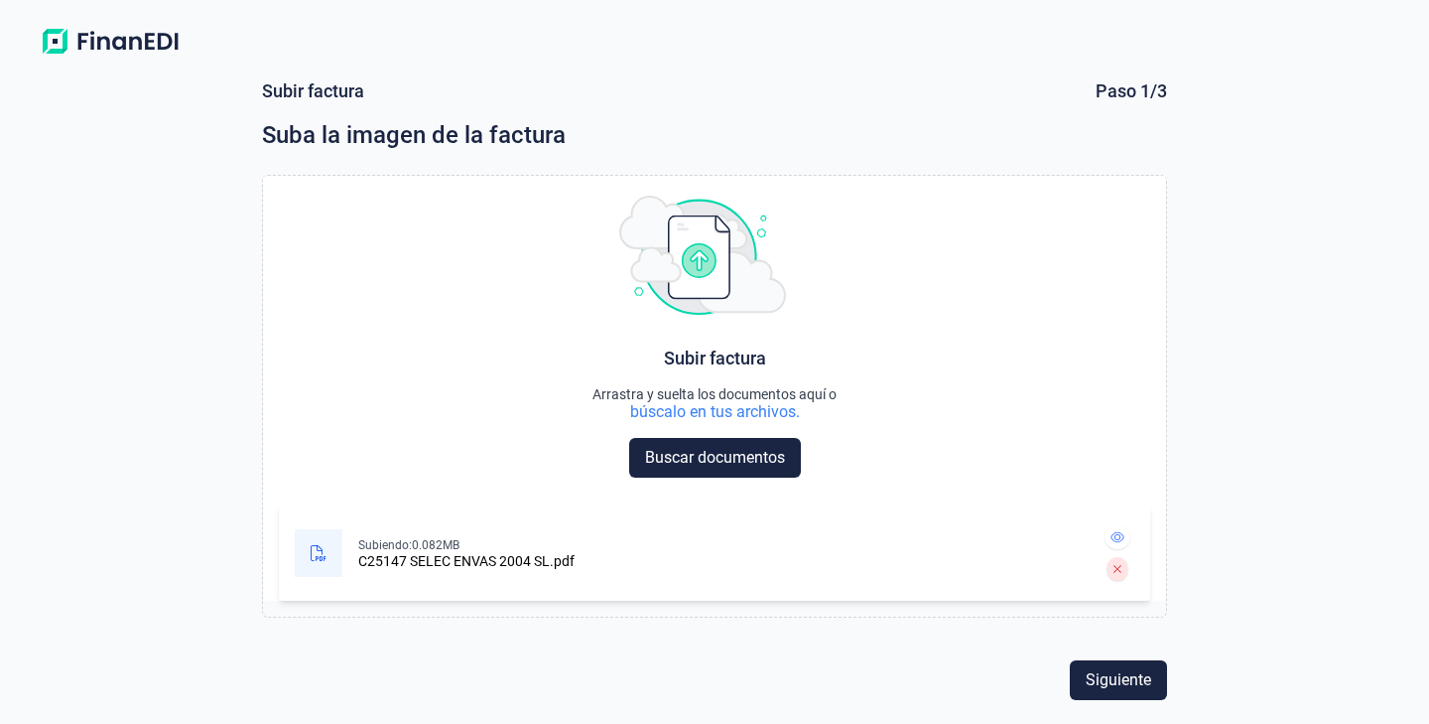
click at [1113, 710] on form "Subir factura Paso 1/3 Suba la imagen de la factura Choose Subir factura Arrast…" at bounding box center [714, 394] width 953 height 660
click at [1116, 696] on button "Siguiente" at bounding box center [1118, 680] width 97 height 40
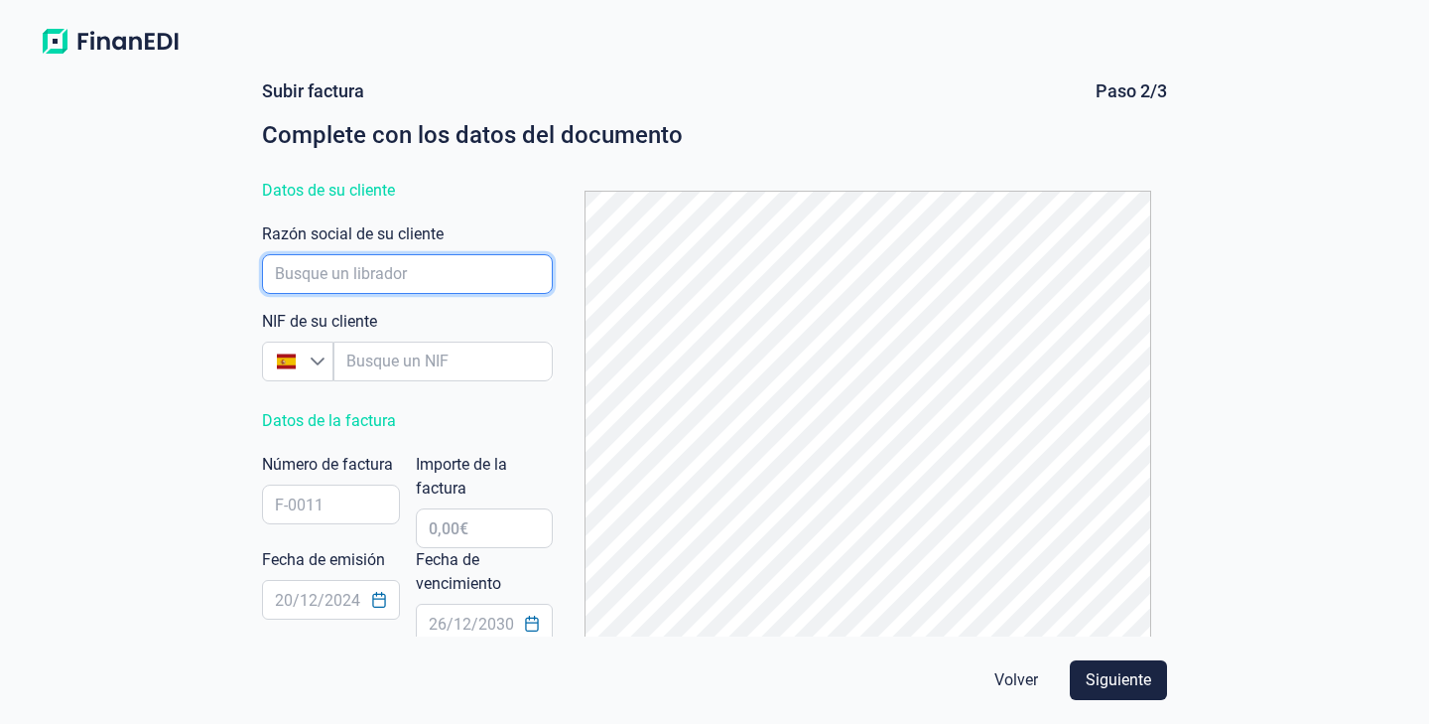
click at [439, 283] on input "empresaAutocomplete" at bounding box center [407, 274] width 291 height 40
type input "SELEC ENVAS 2004 SL"
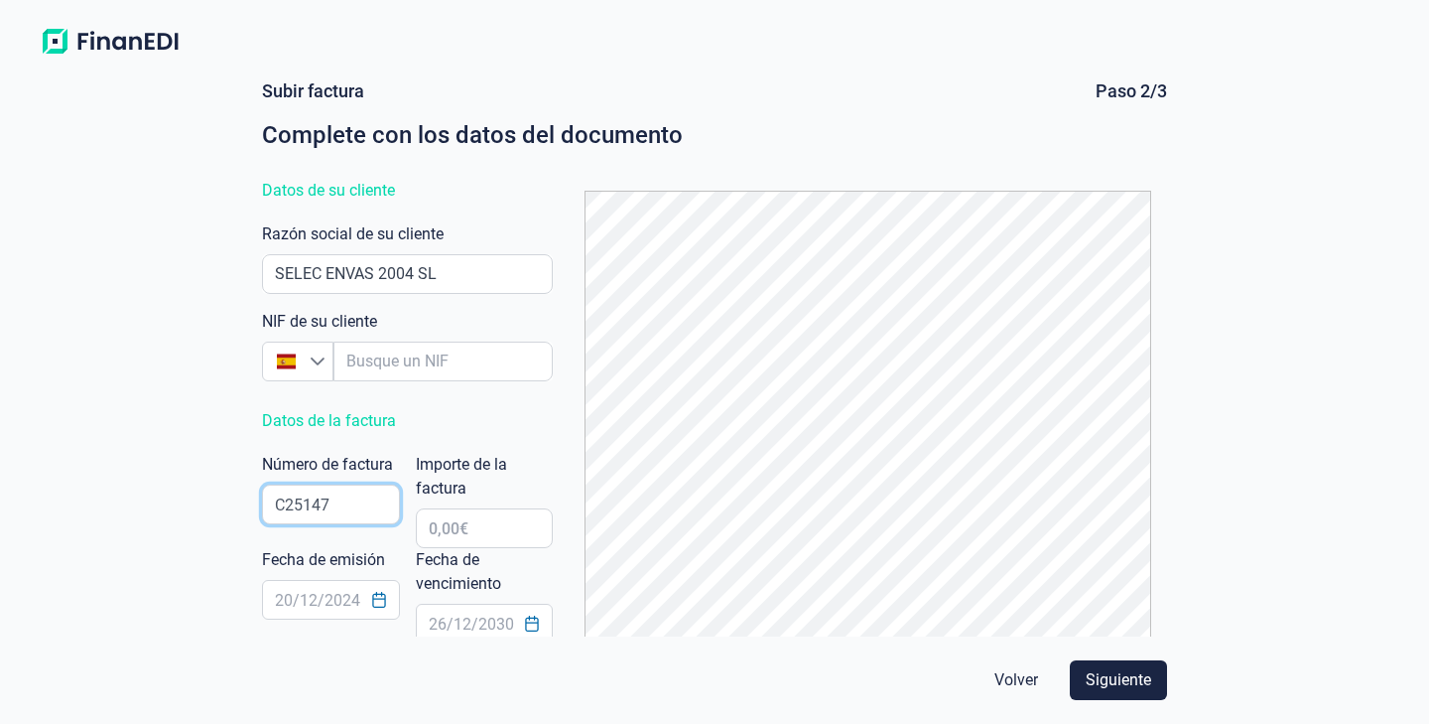
type input "C25147"
type input "1.089,00 €"
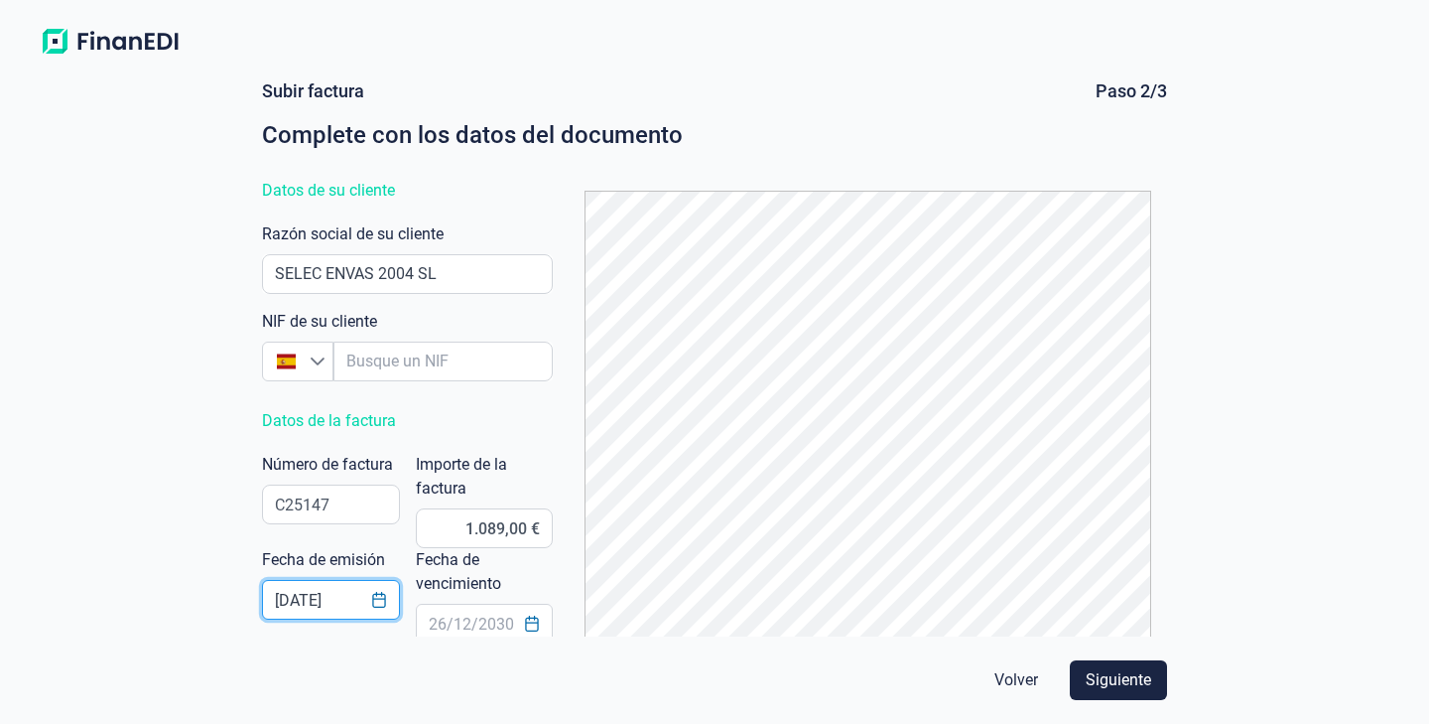
type input "[DATE]"
type input "25/11/20265"
click at [519, 626] on button "Choose Date" at bounding box center [533, 624] width 38 height 36
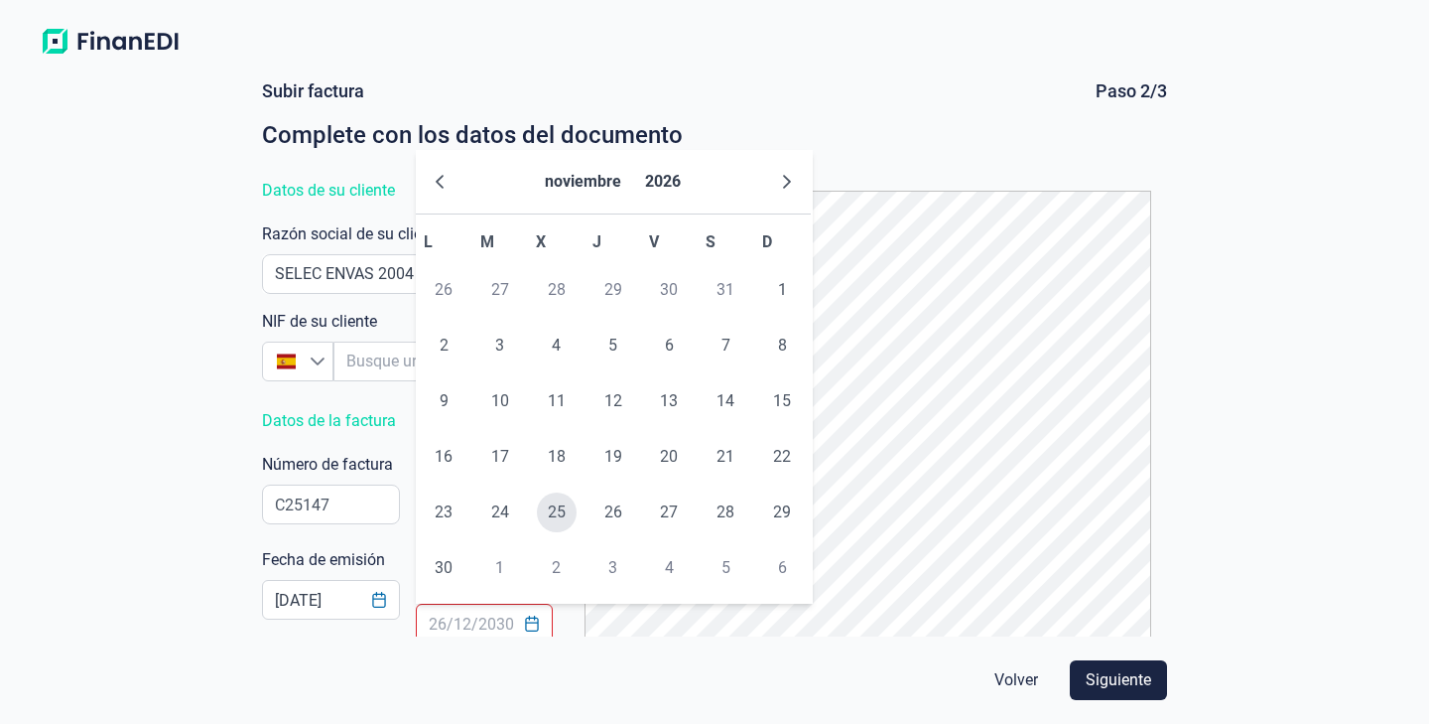
click at [574, 512] on span "25" at bounding box center [557, 512] width 40 height 40
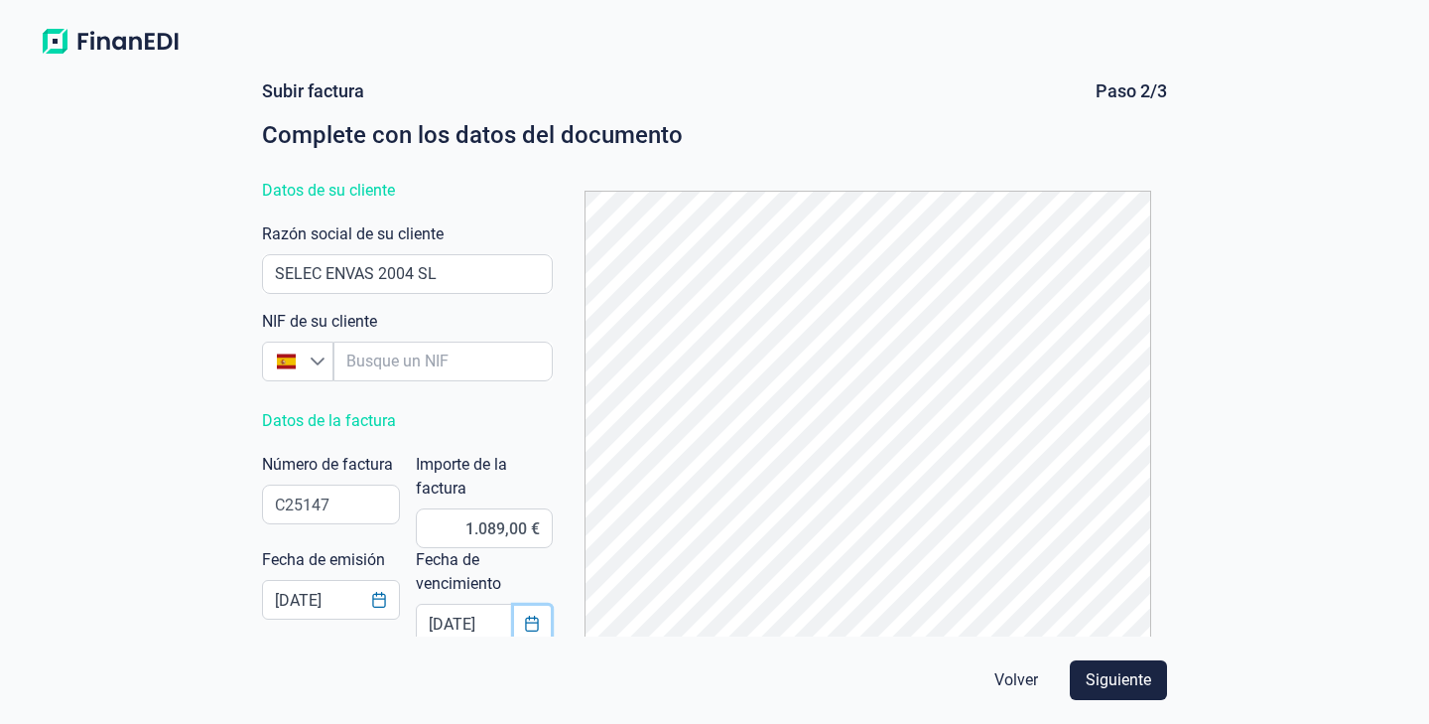
click at [514, 616] on button "Choose Date" at bounding box center [533, 624] width 38 height 36
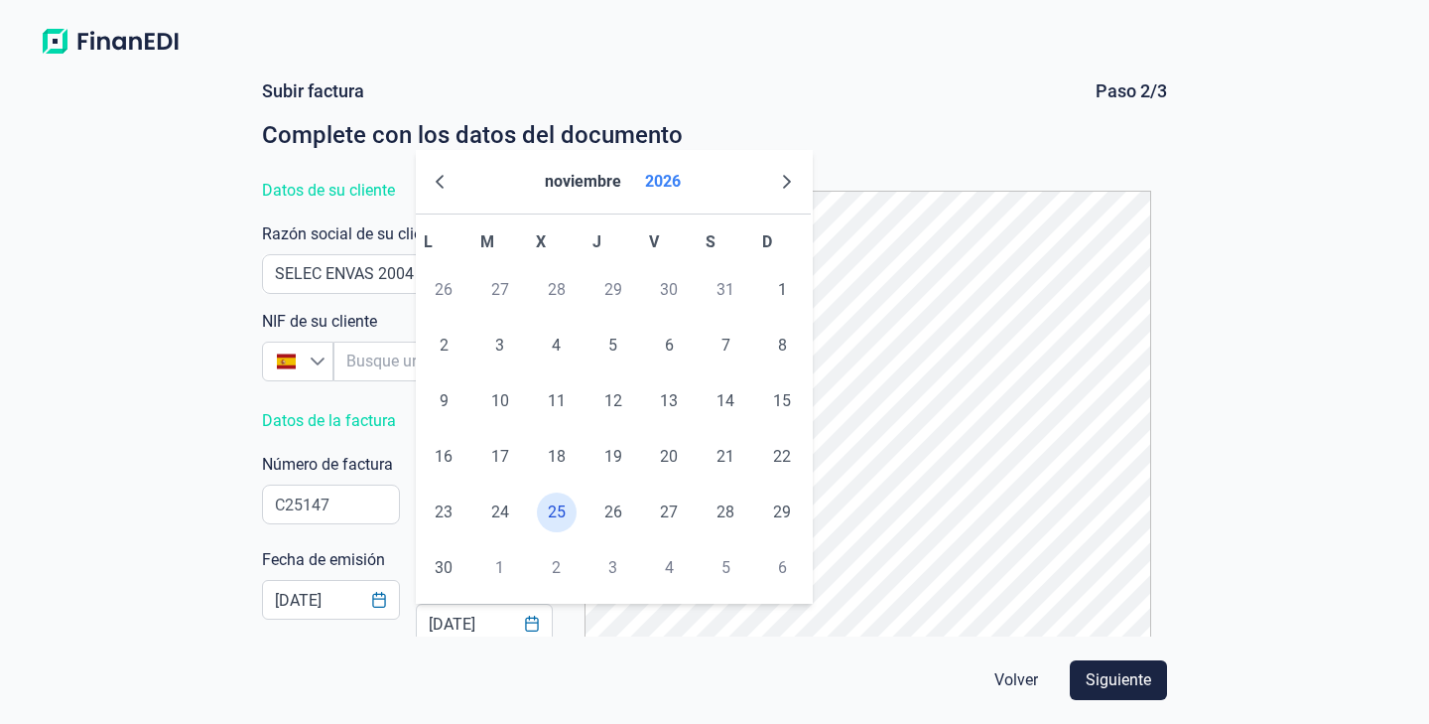
click at [671, 183] on button "2026" at bounding box center [663, 182] width 52 height 48
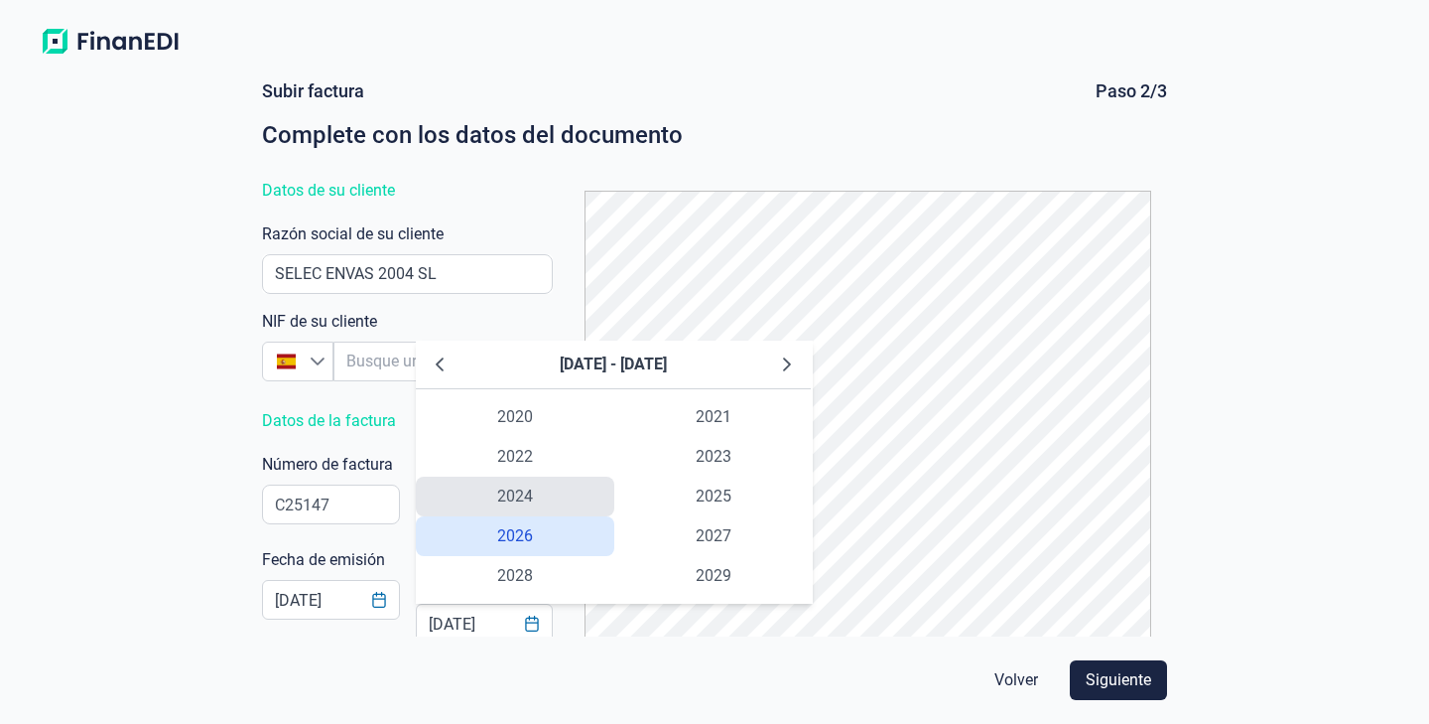
click at [538, 499] on span "2024" at bounding box center [515, 496] width 199 height 40
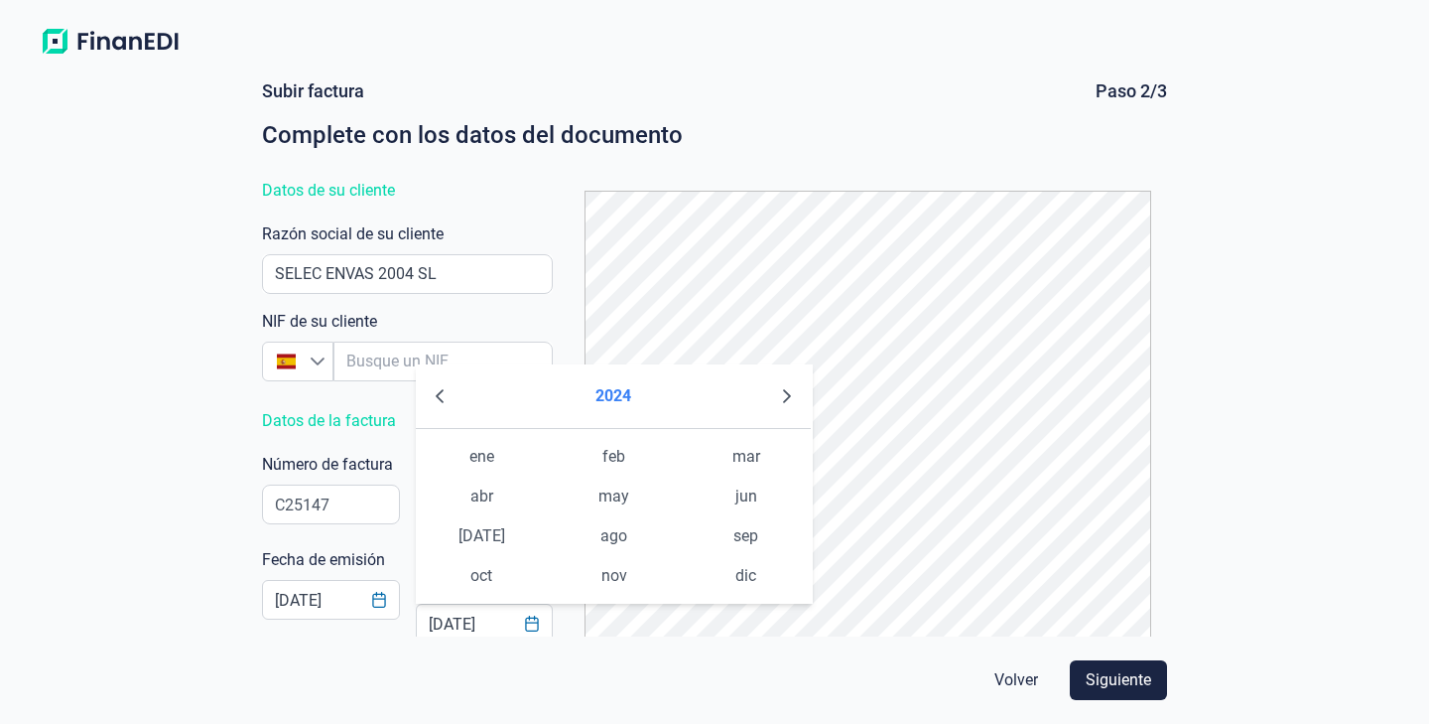
click at [624, 402] on button "2024" at bounding box center [614, 396] width 52 height 48
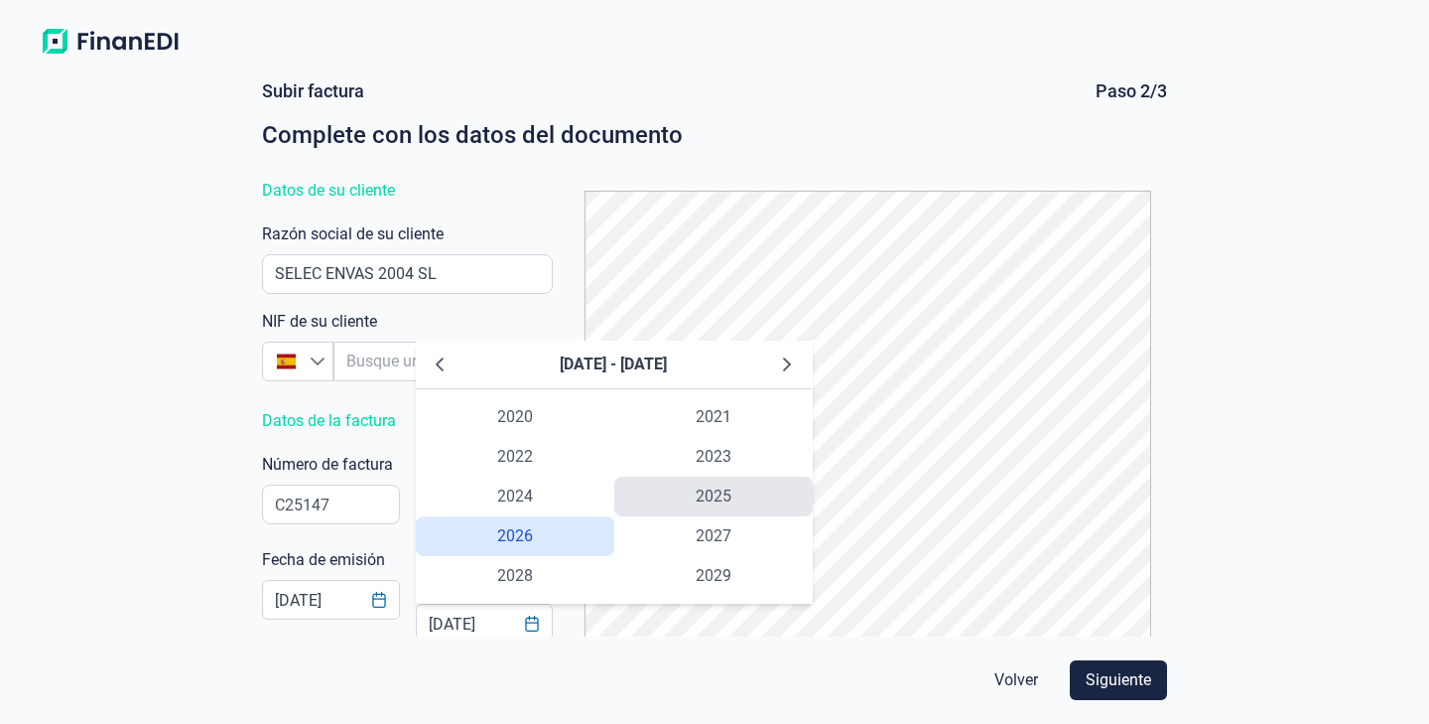
click at [745, 509] on span "2025" at bounding box center [713, 496] width 199 height 40
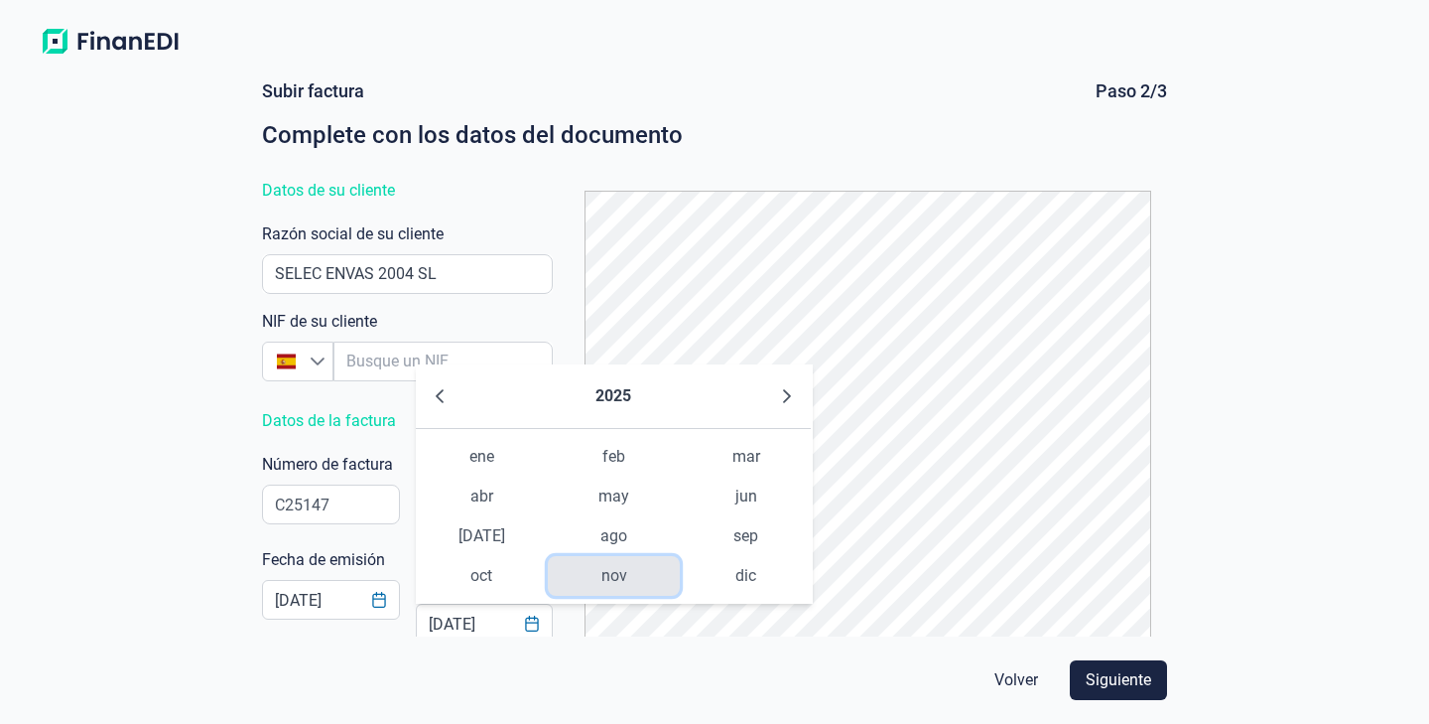
click at [605, 579] on span "nov" at bounding box center [614, 576] width 132 height 40
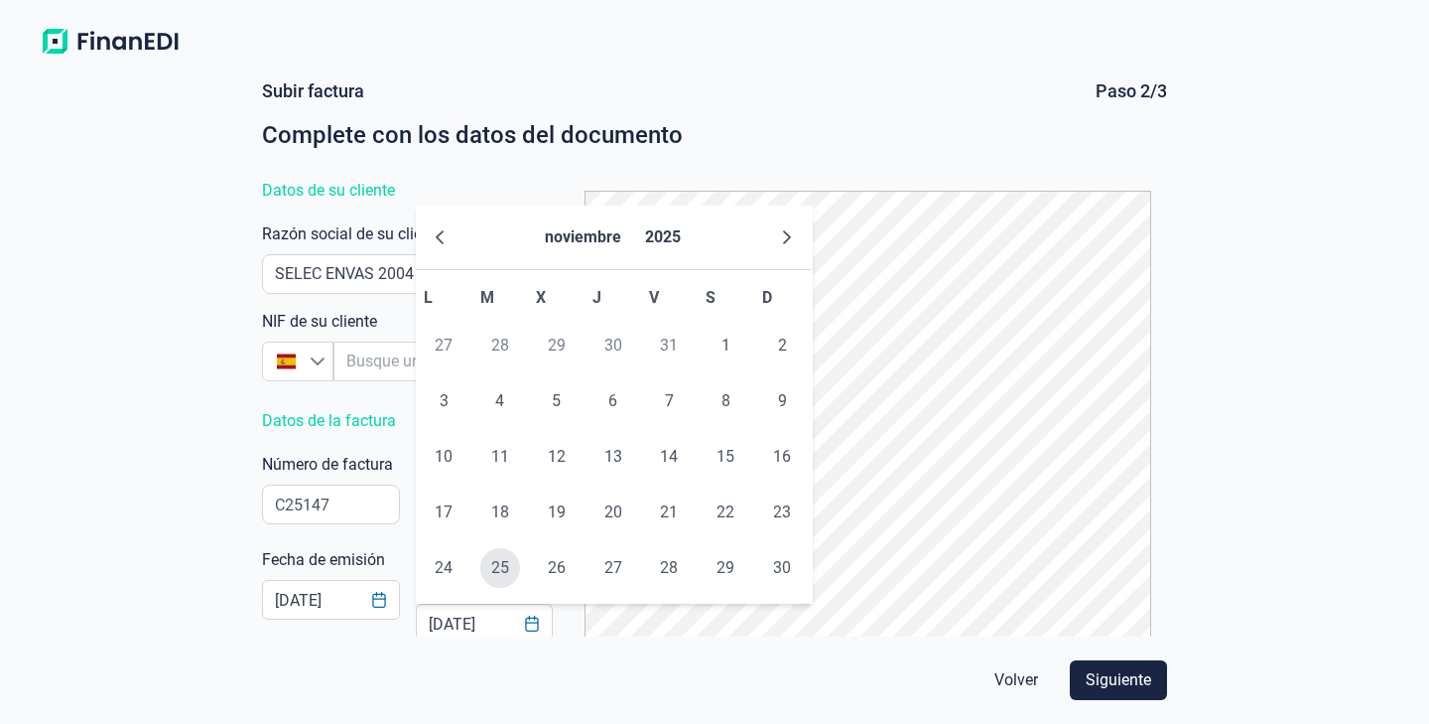
click at [499, 551] on span "25" at bounding box center [500, 568] width 40 height 40
type input "[DATE]"
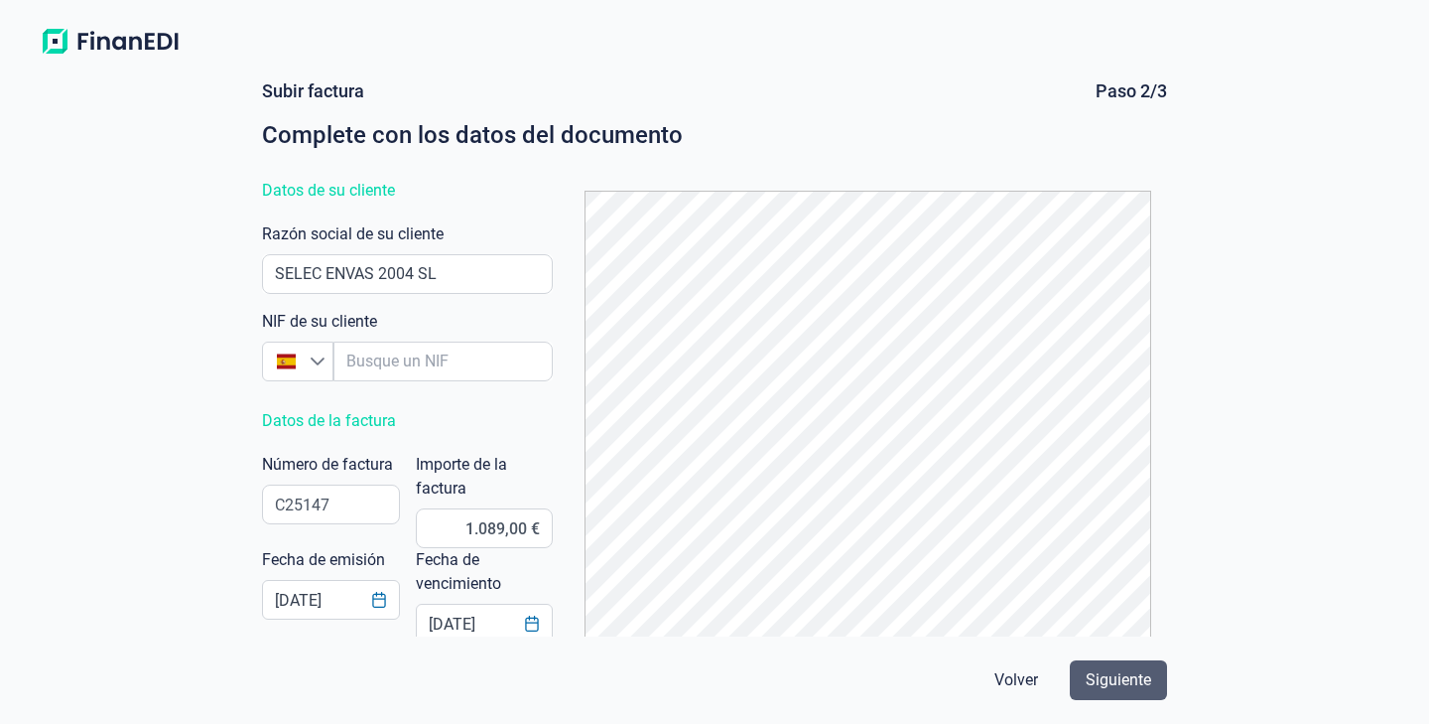
click at [1112, 661] on button "Siguiente" at bounding box center [1118, 680] width 97 height 40
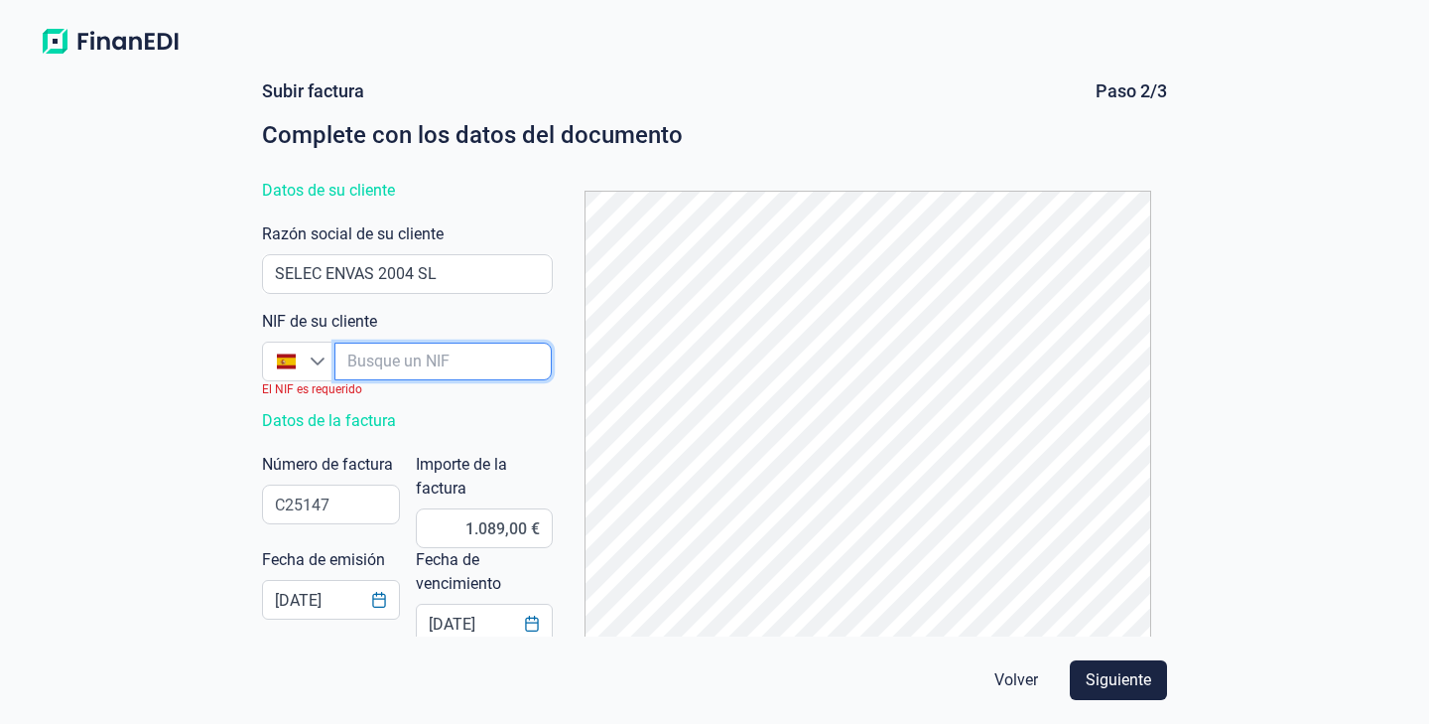
click at [485, 373] on input "empresaAutocomplete" at bounding box center [443, 361] width 217 height 38
click at [484, 361] on input "empresaAutocomplete" at bounding box center [443, 361] width 217 height 38
type input "B"
type input "B17797291"
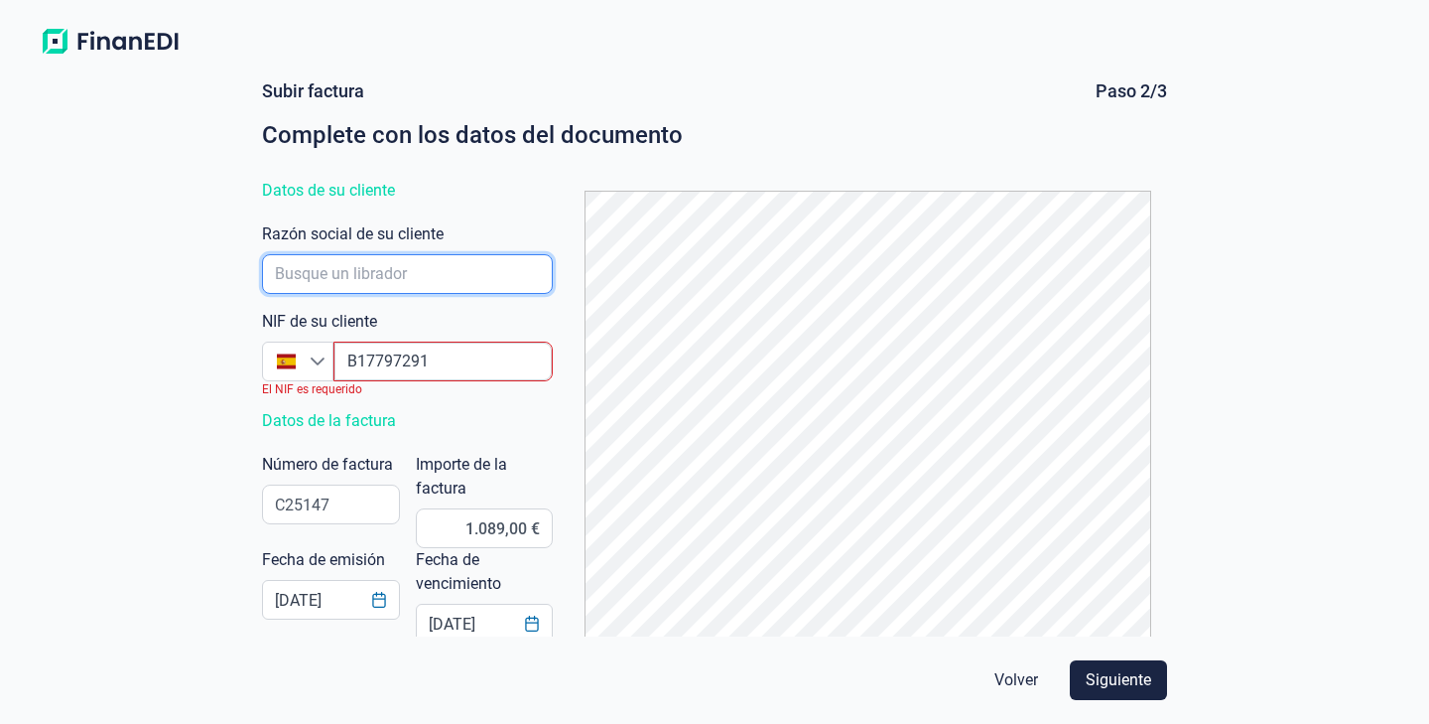
click at [361, 272] on input "empresaAutocomplete" at bounding box center [407, 274] width 291 height 40
type input "SELEC ENVAS 2004 SL"
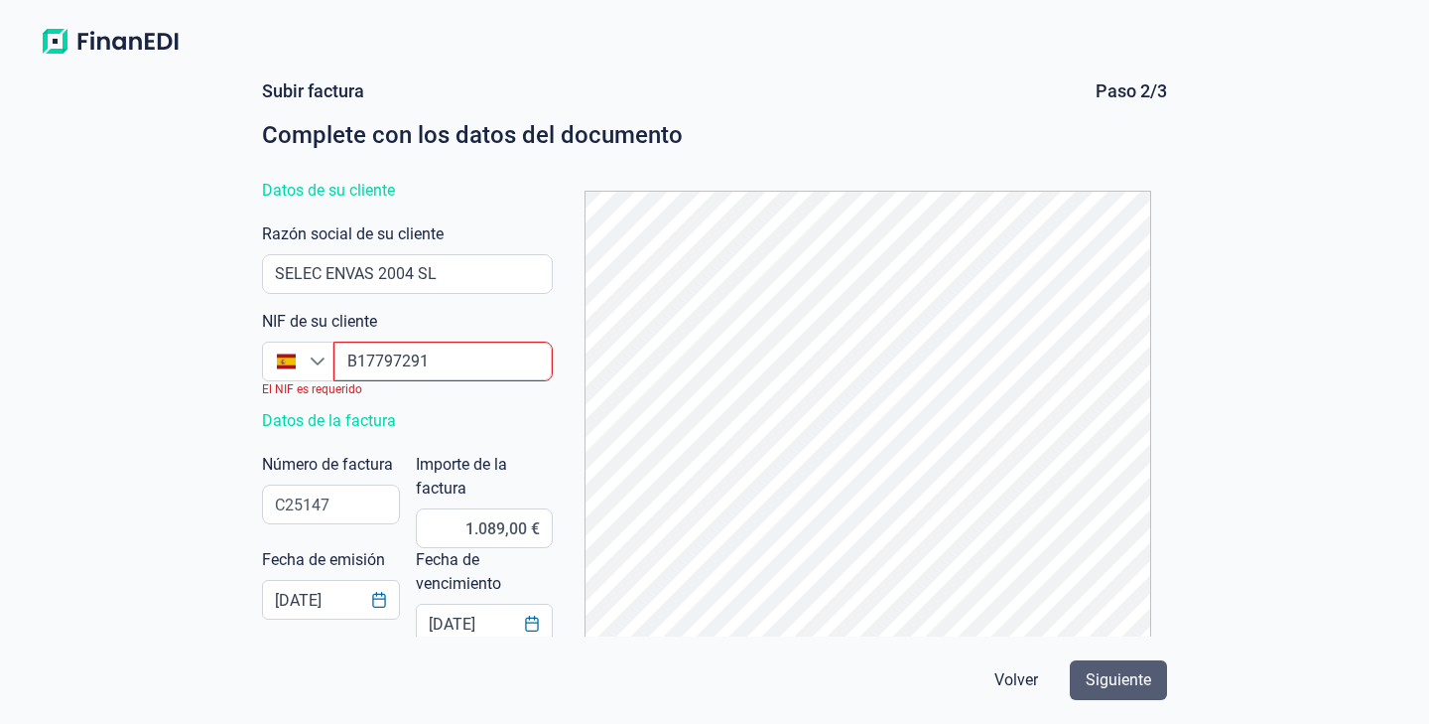
click at [1157, 686] on button "Siguiente" at bounding box center [1118, 680] width 97 height 40
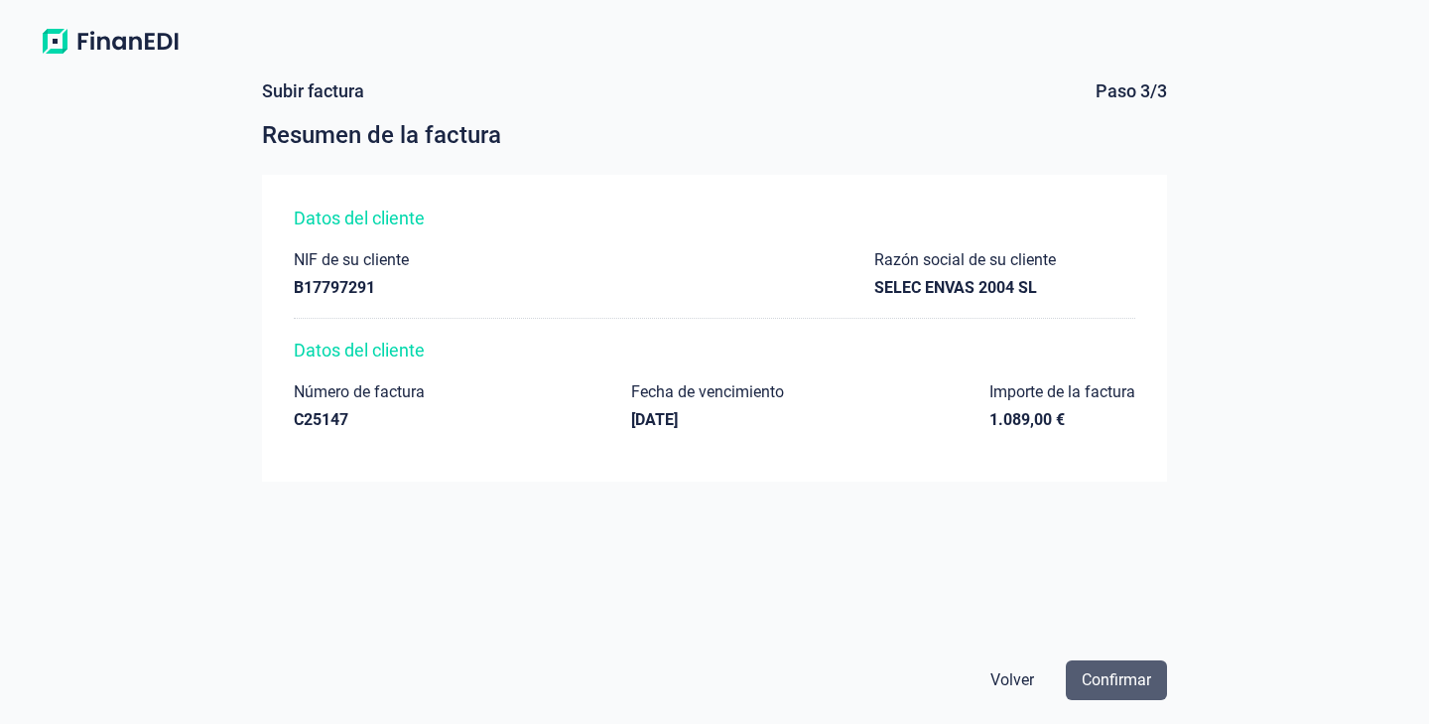
click at [1108, 682] on span "Confirmar" at bounding box center [1116, 680] width 69 height 24
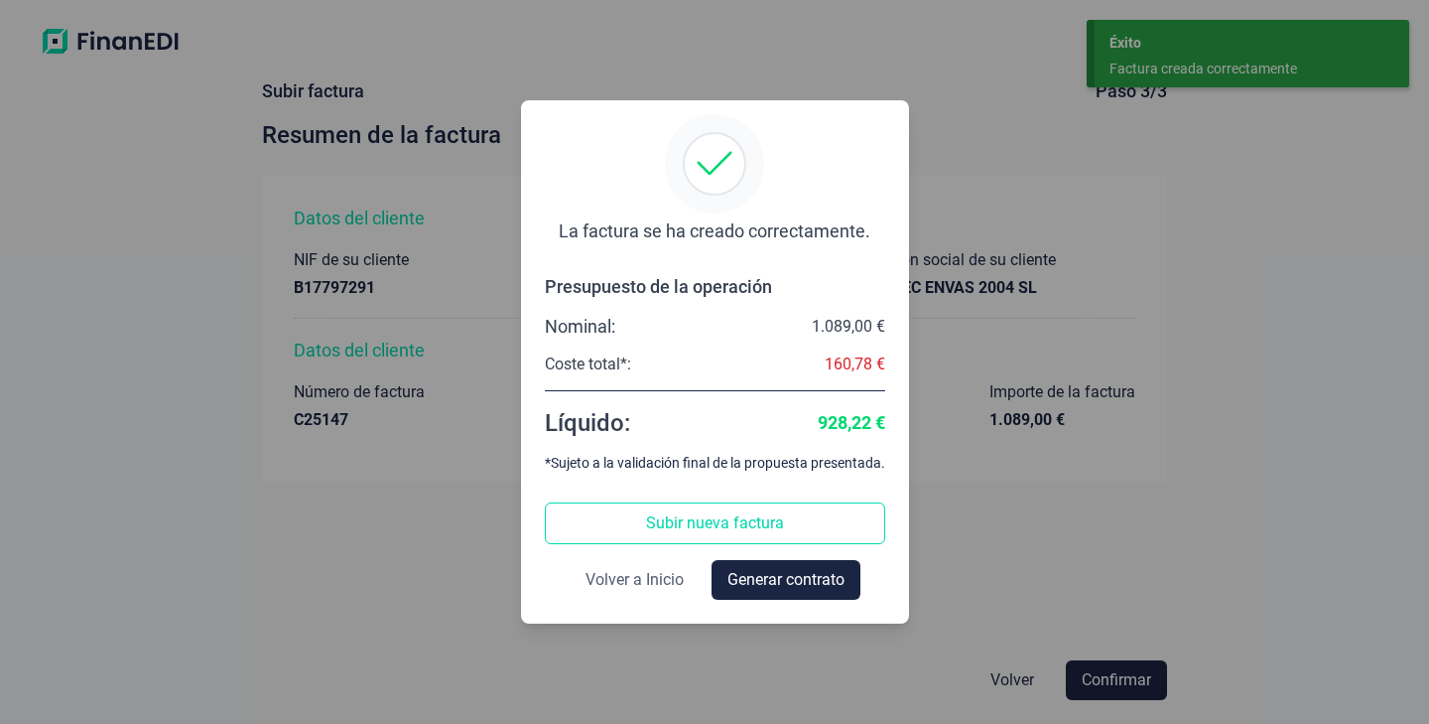
click at [643, 578] on span "Volver a Inicio" at bounding box center [635, 580] width 98 height 24
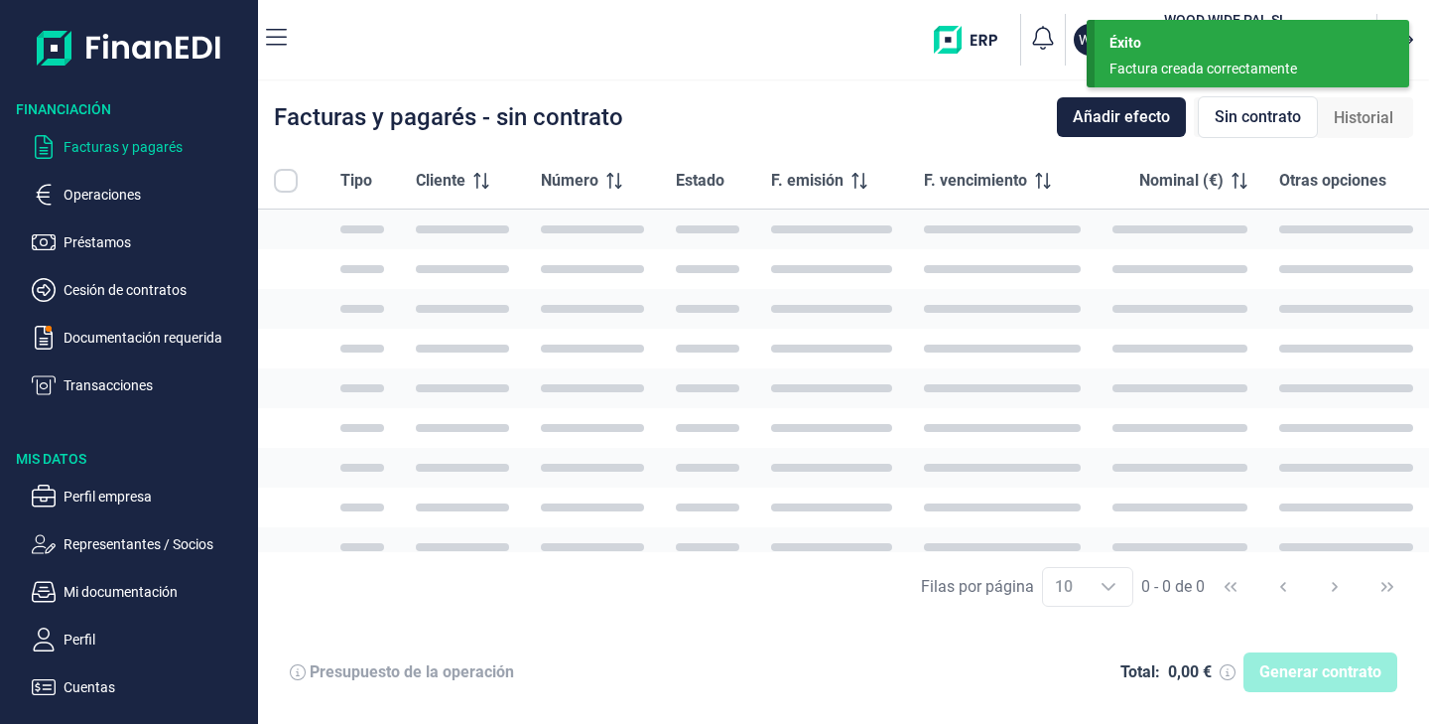
checkbox input "true"
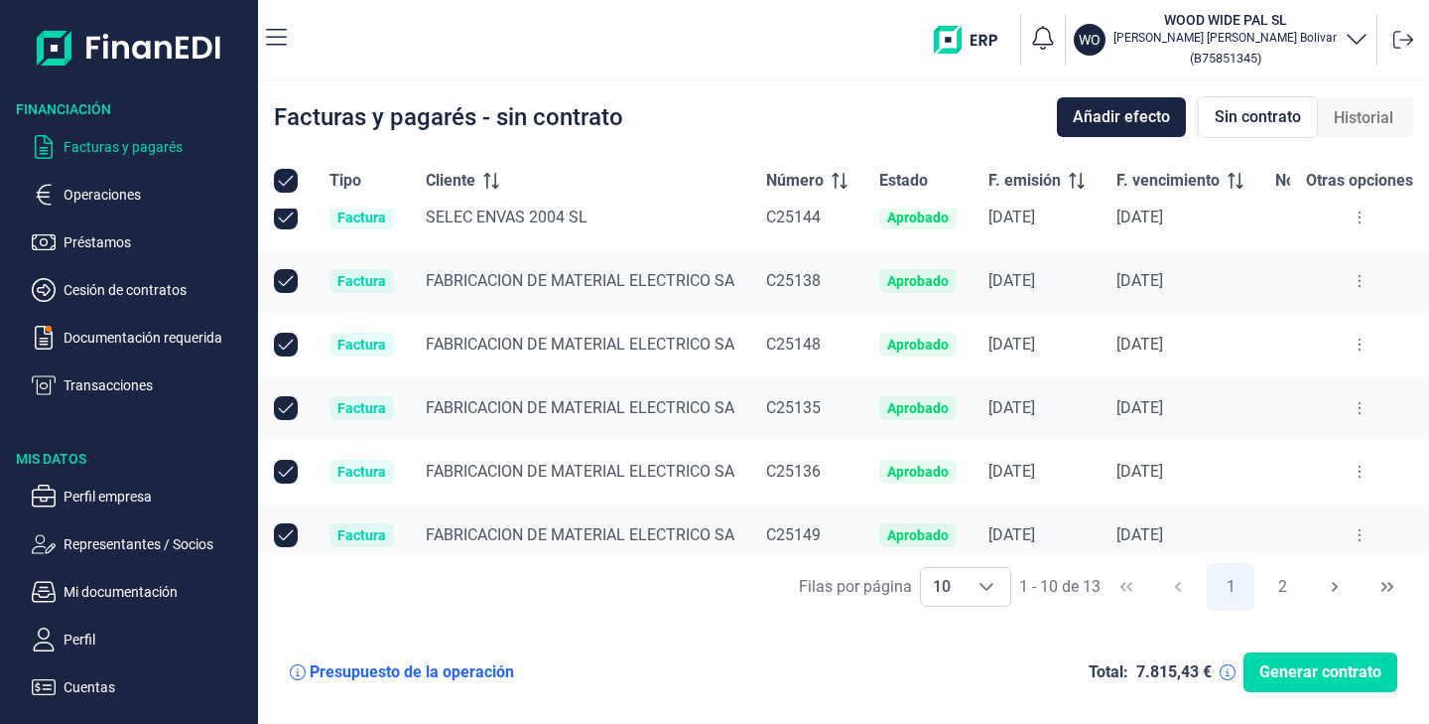
scroll to position [293, 0]
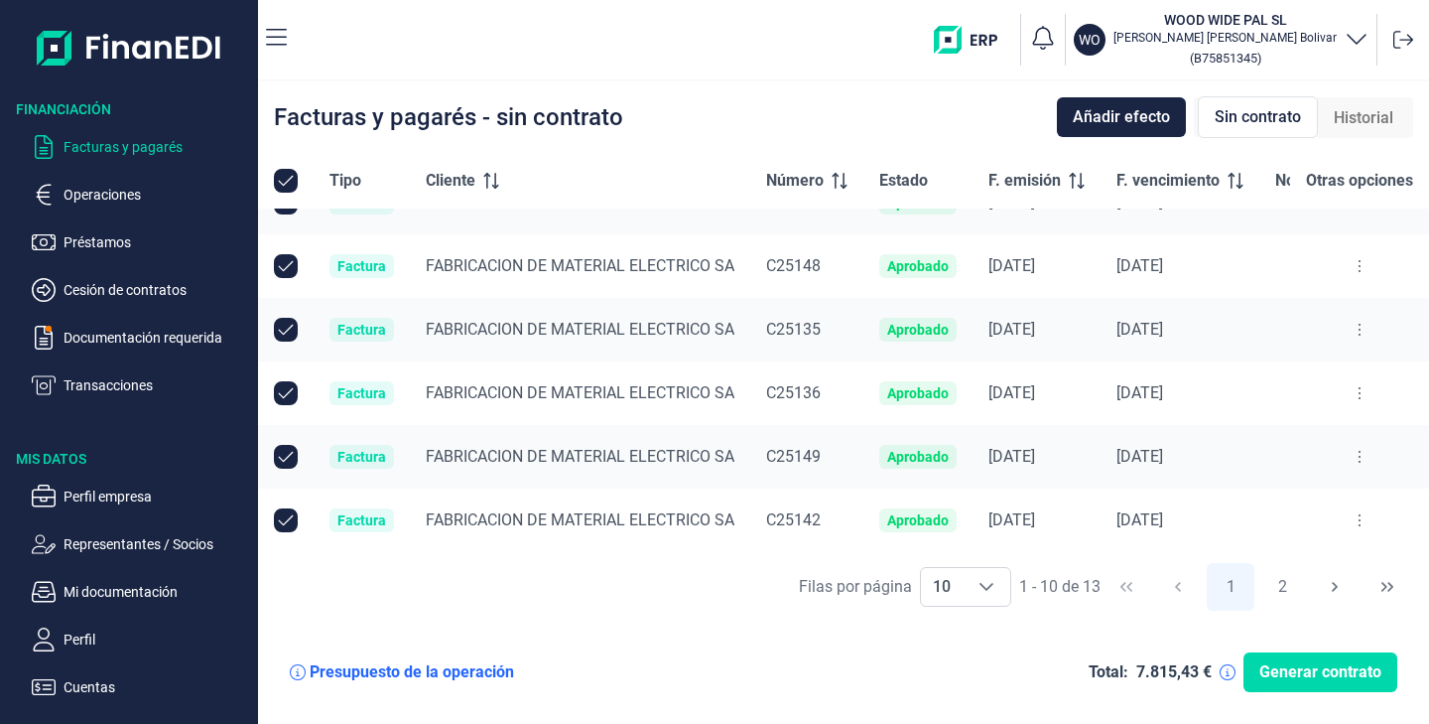
click at [90, 146] on p "Facturas y pagarés" at bounding box center [157, 147] width 187 height 24
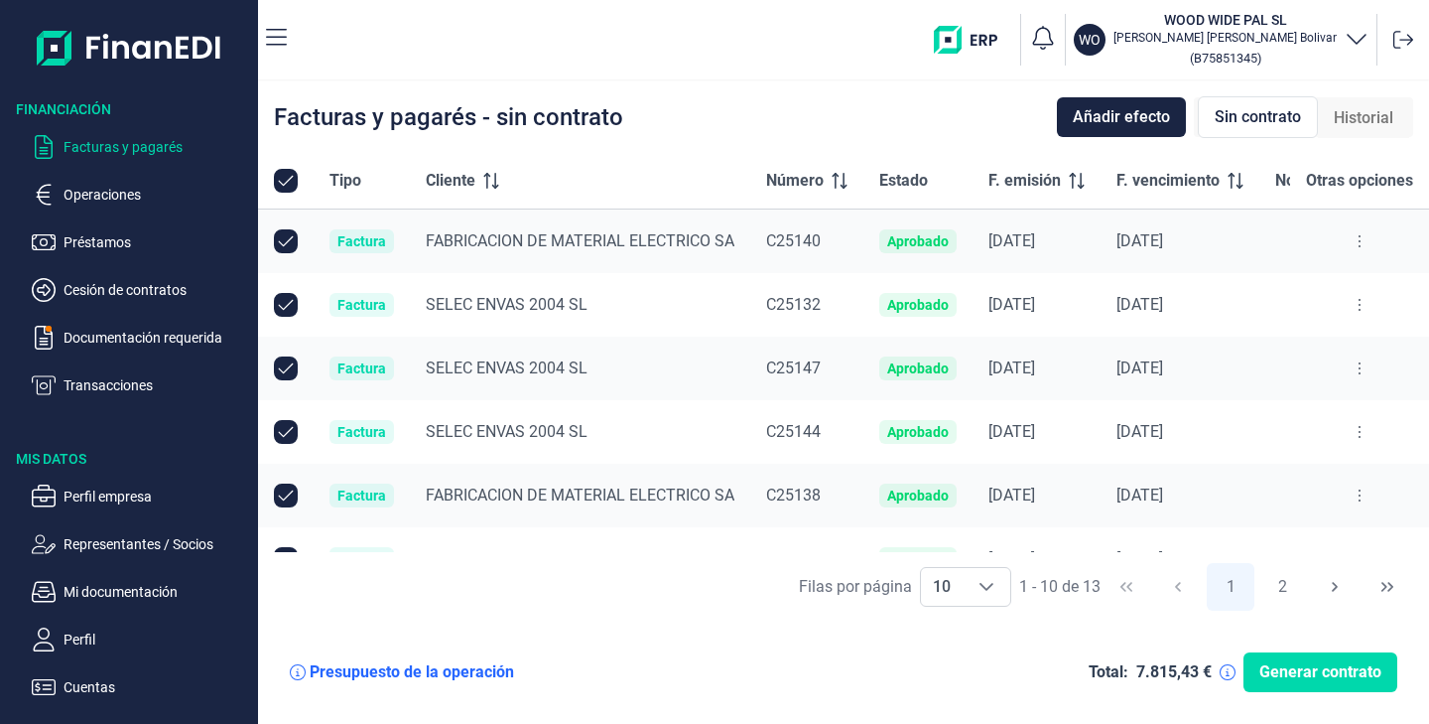
click at [1362, 232] on button at bounding box center [1360, 241] width 36 height 32
click at [1285, 301] on span "Ver detalle de la factura" at bounding box center [1288, 291] width 145 height 20
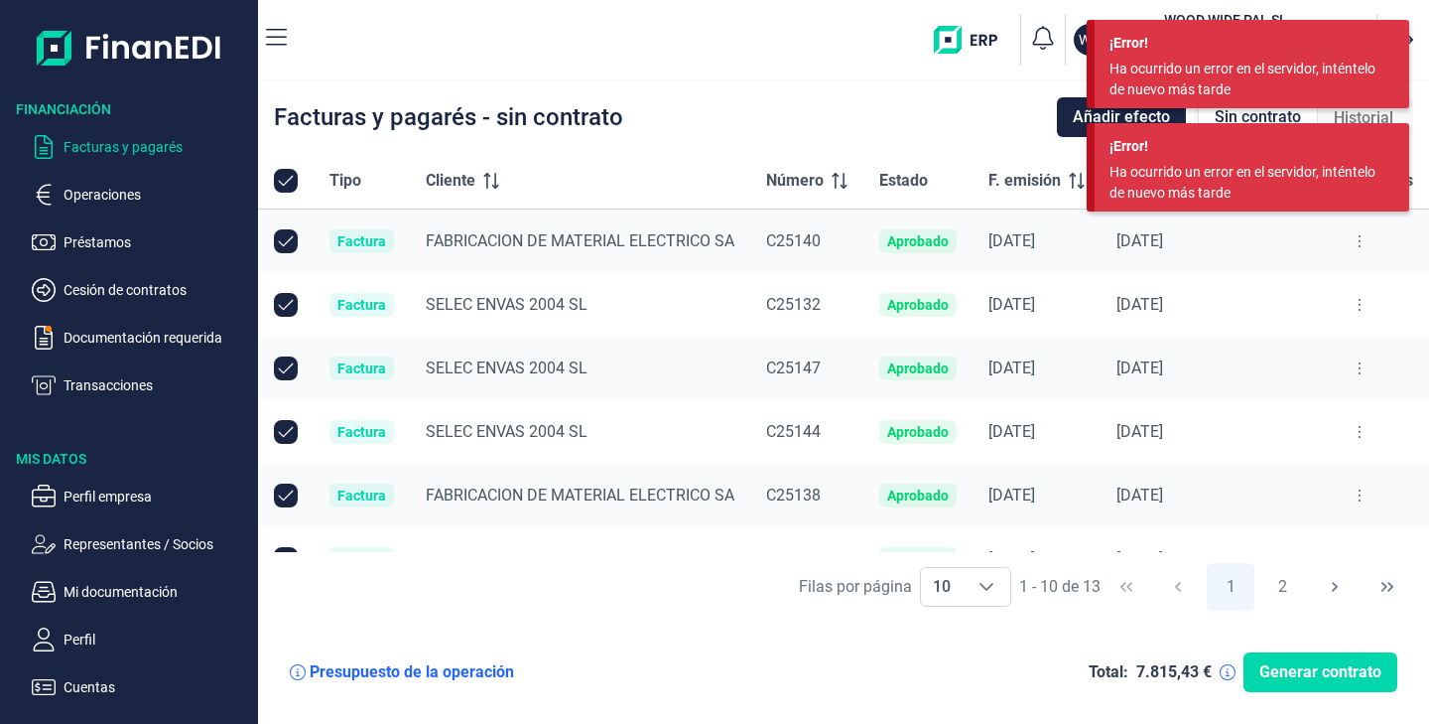
click at [119, 53] on img at bounding box center [130, 48] width 186 height 64
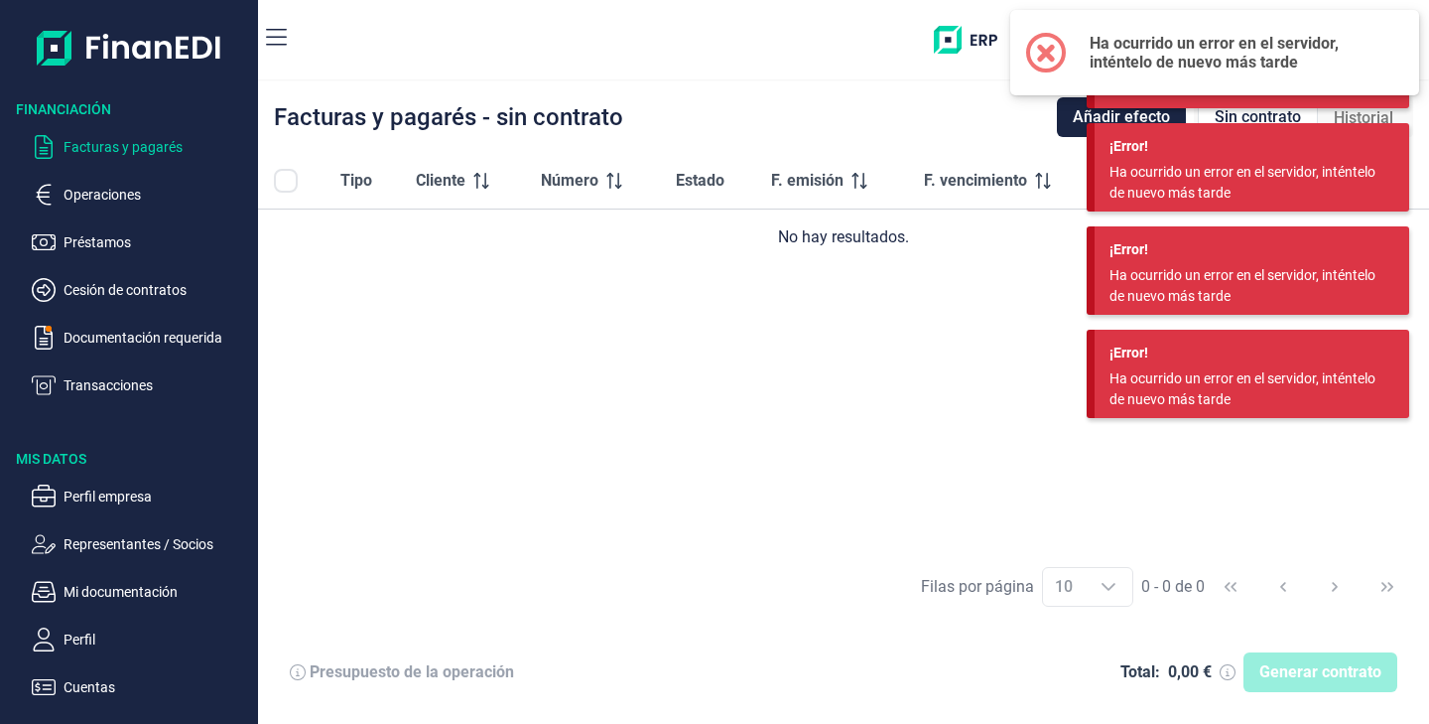
click at [86, 158] on p "Facturas y pagarés" at bounding box center [157, 147] width 187 height 24
click at [100, 190] on p "Operaciones" at bounding box center [157, 195] width 187 height 24
